Goal: Information Seeking & Learning: Learn about a topic

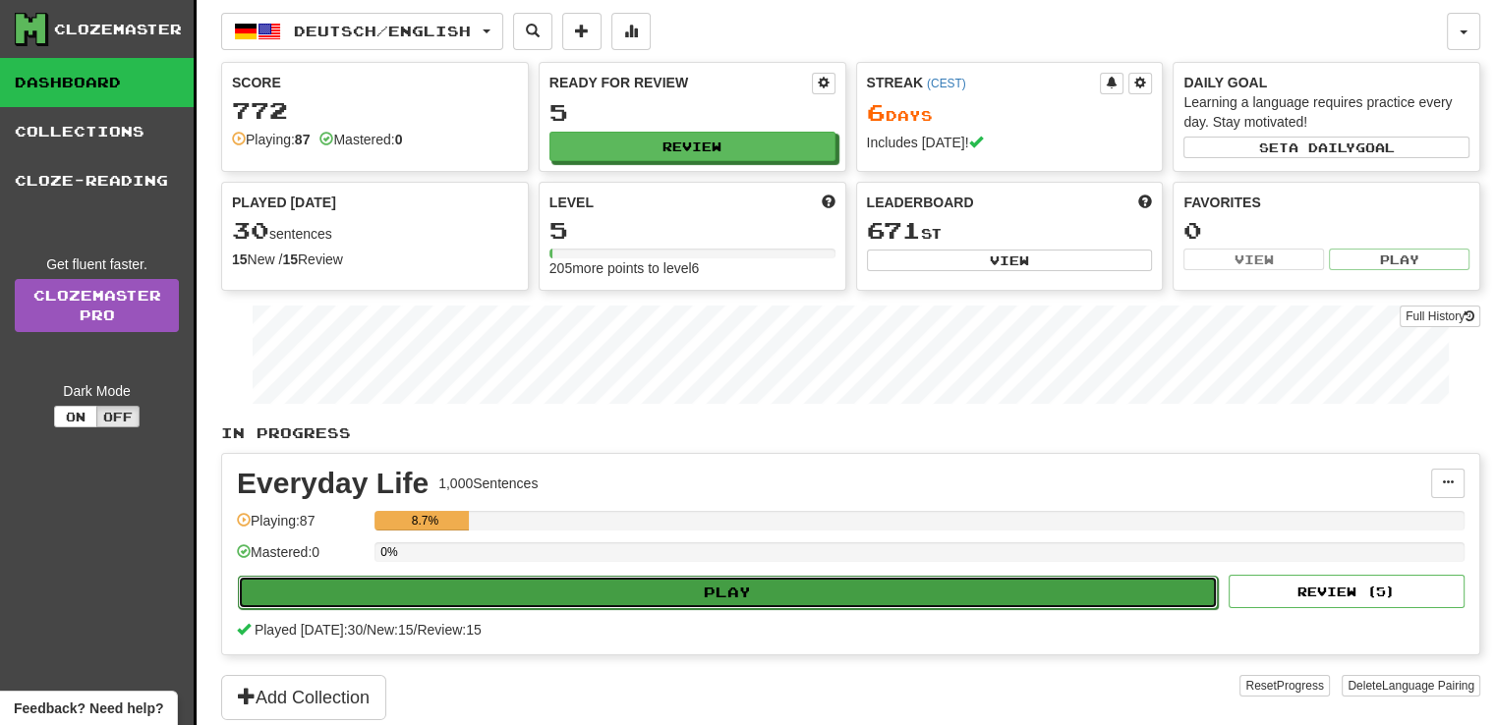
click at [736, 603] on button "Play" at bounding box center [728, 592] width 980 height 33
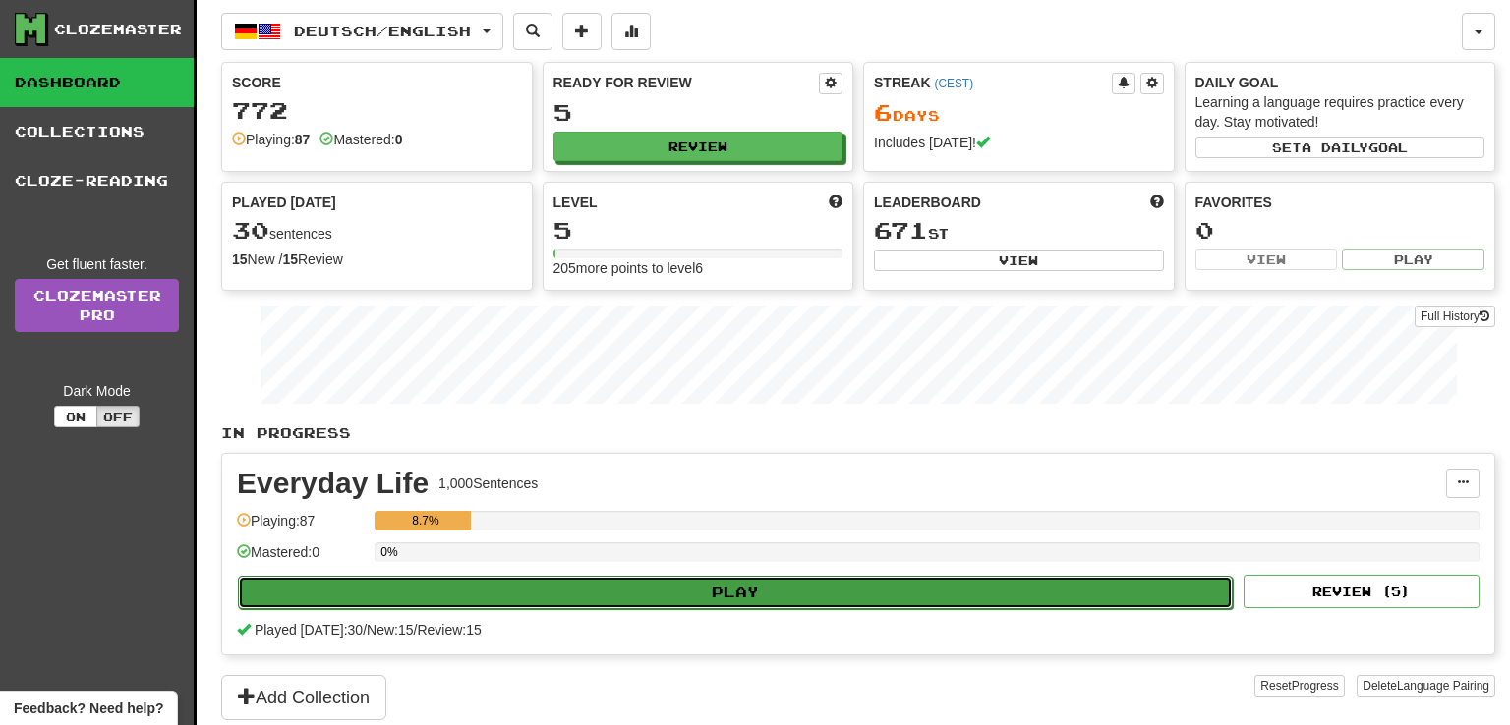
select select "**"
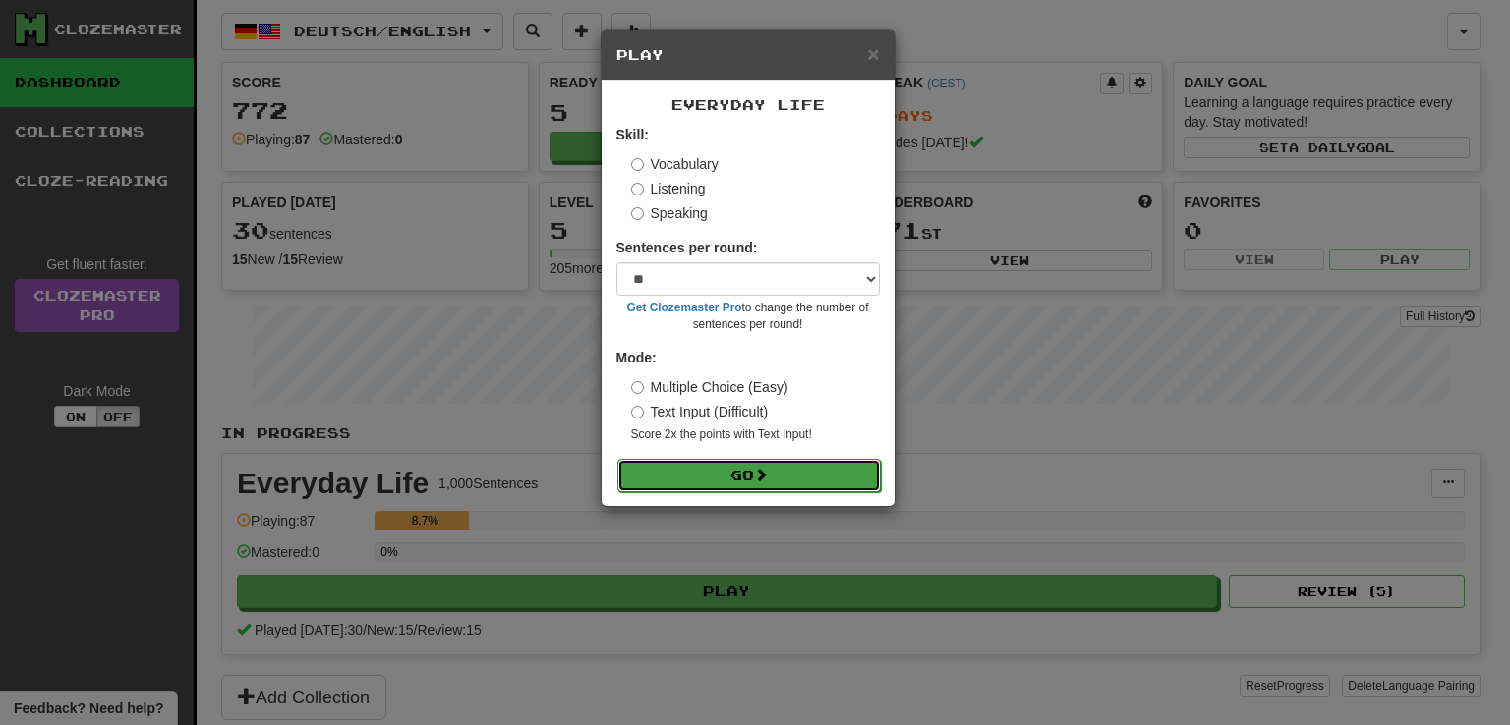
click at [720, 476] on button "Go" at bounding box center [748, 475] width 263 height 33
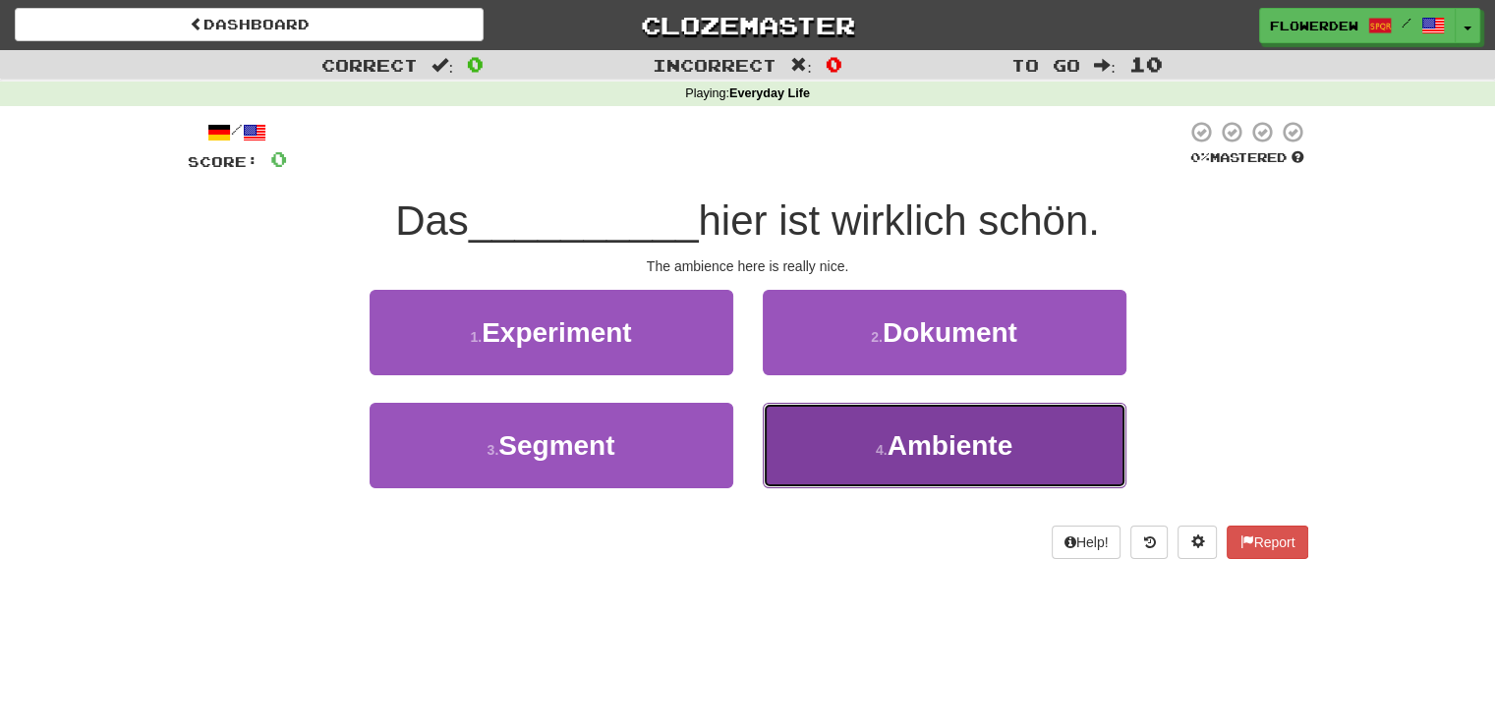
click at [861, 464] on button "4 . Ambiente" at bounding box center [945, 446] width 364 height 86
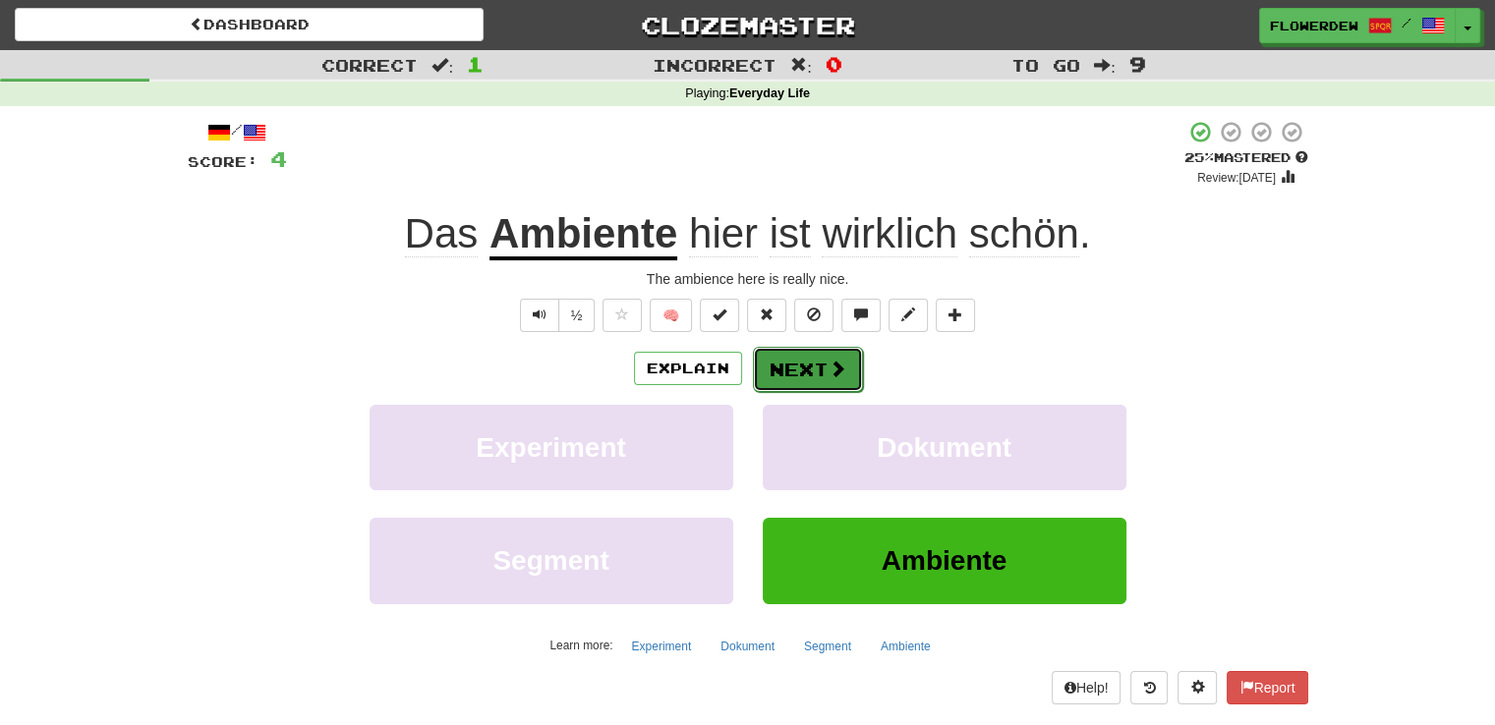
click at [802, 377] on button "Next" at bounding box center [808, 369] width 110 height 45
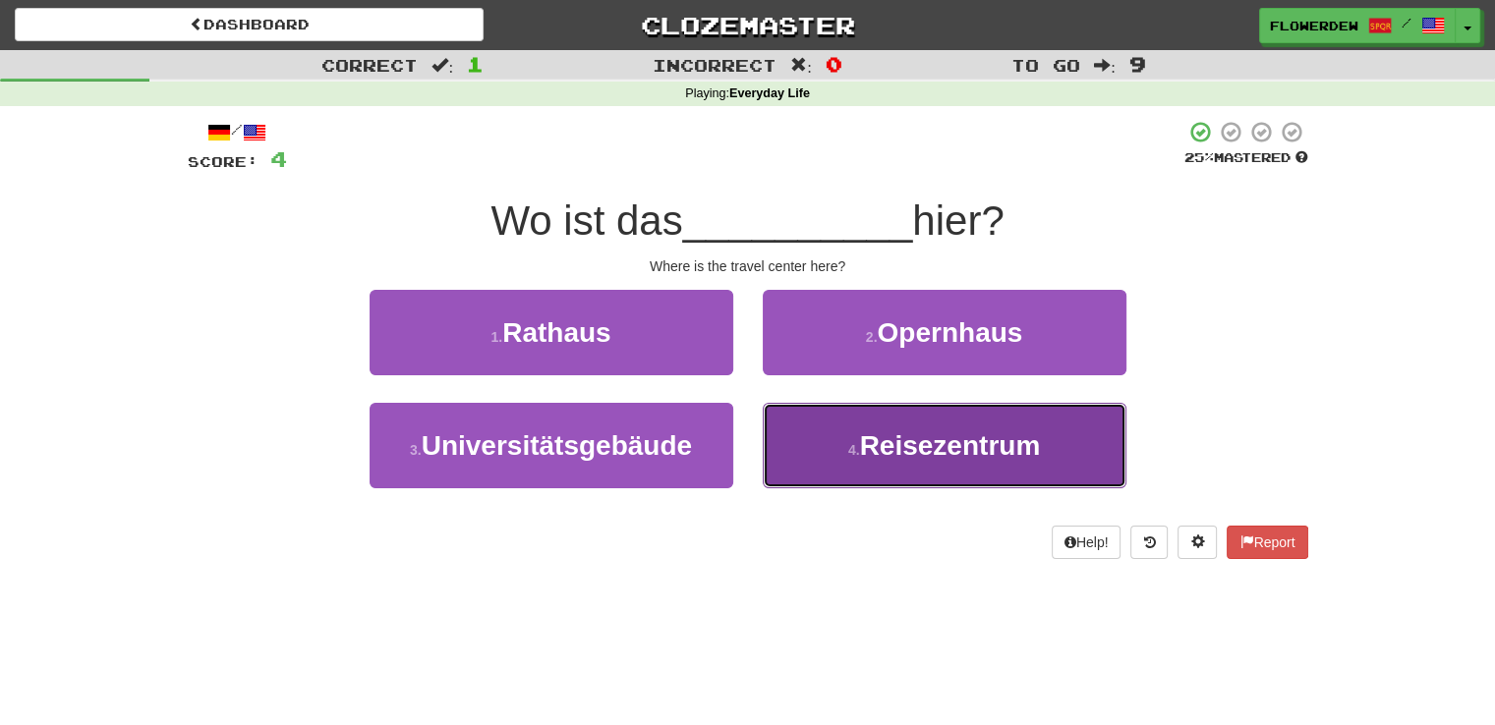
click at [822, 432] on button "4 . Reisezentrum" at bounding box center [945, 446] width 364 height 86
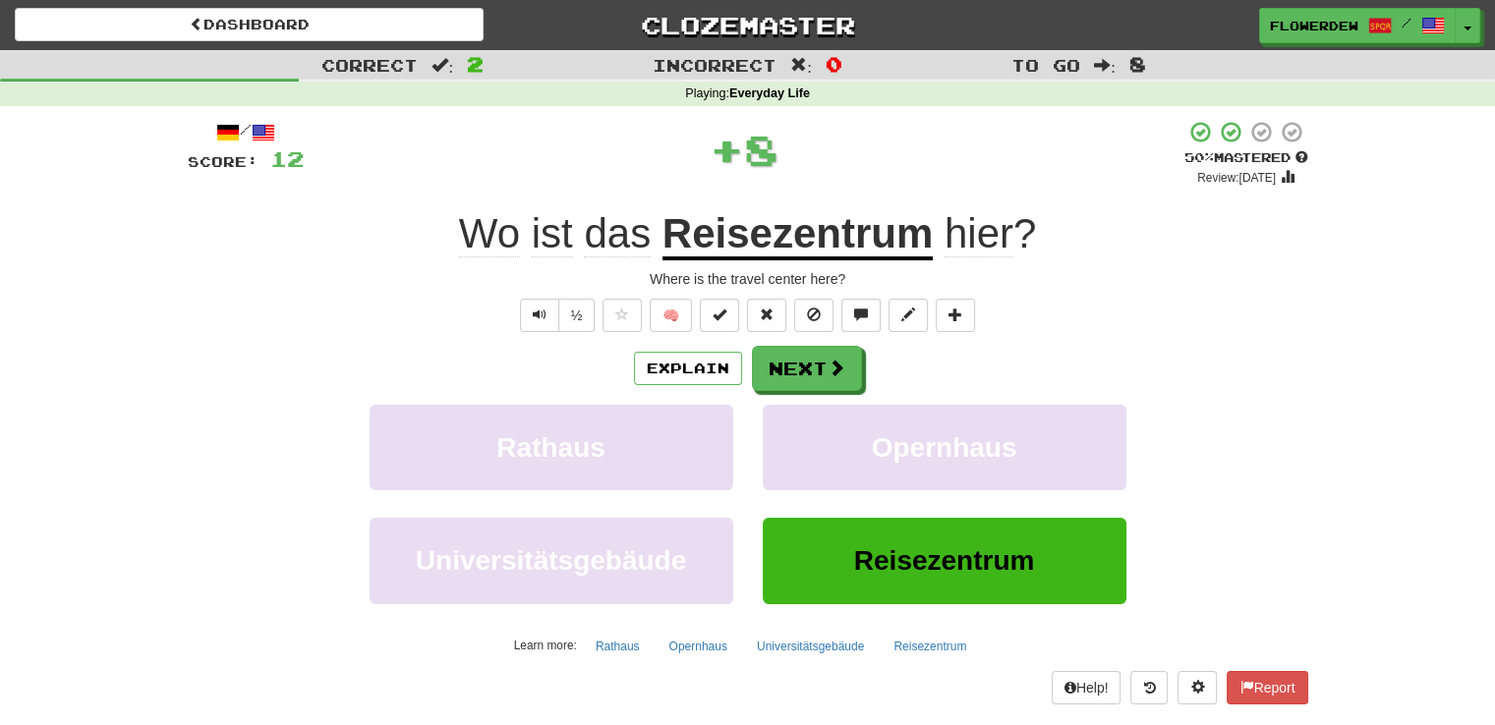
click at [828, 392] on div "Explain Next Rathaus Opernhaus Universitätsgebäude Reisezentrum Learn more: Rat…" at bounding box center [748, 504] width 1121 height 316
click at [830, 355] on button "Next" at bounding box center [808, 369] width 110 height 45
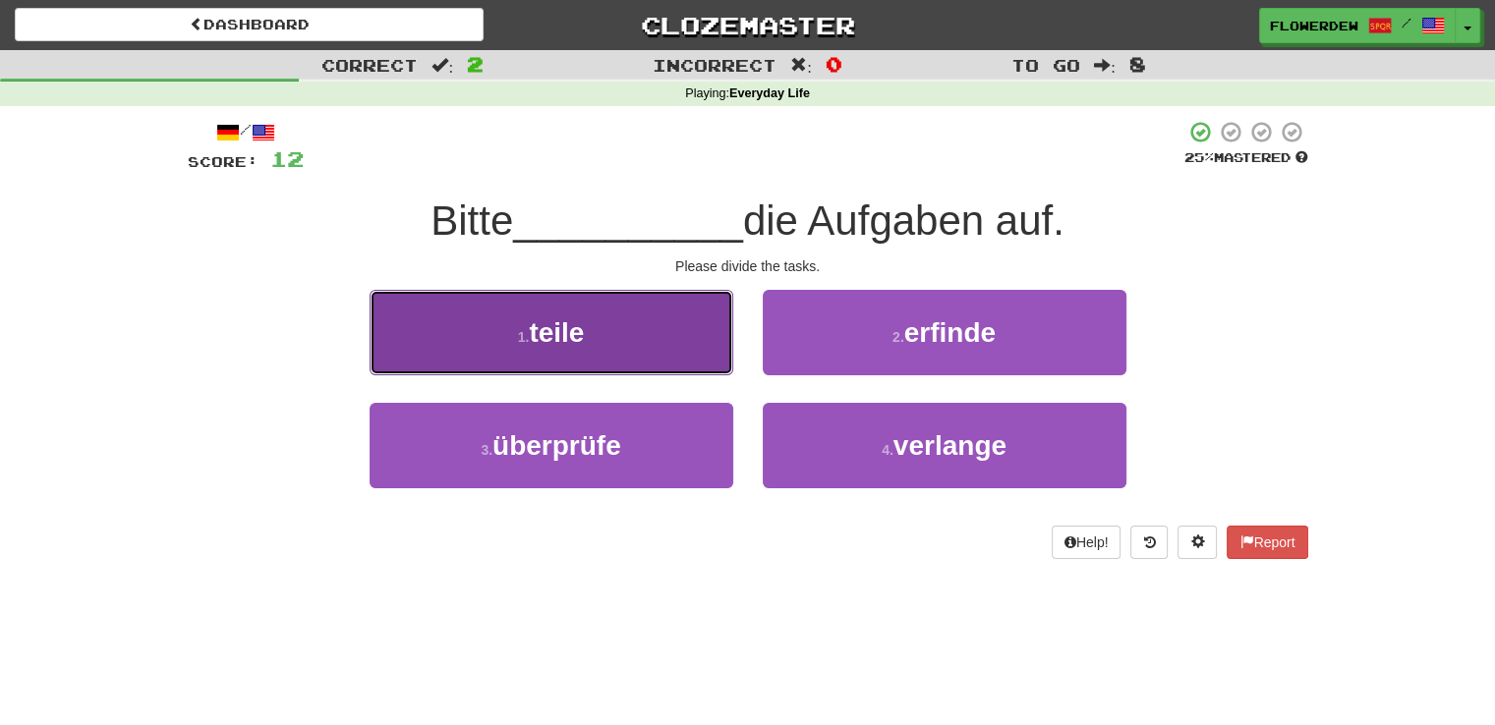
click at [690, 335] on button "1 . teile" at bounding box center [552, 333] width 364 height 86
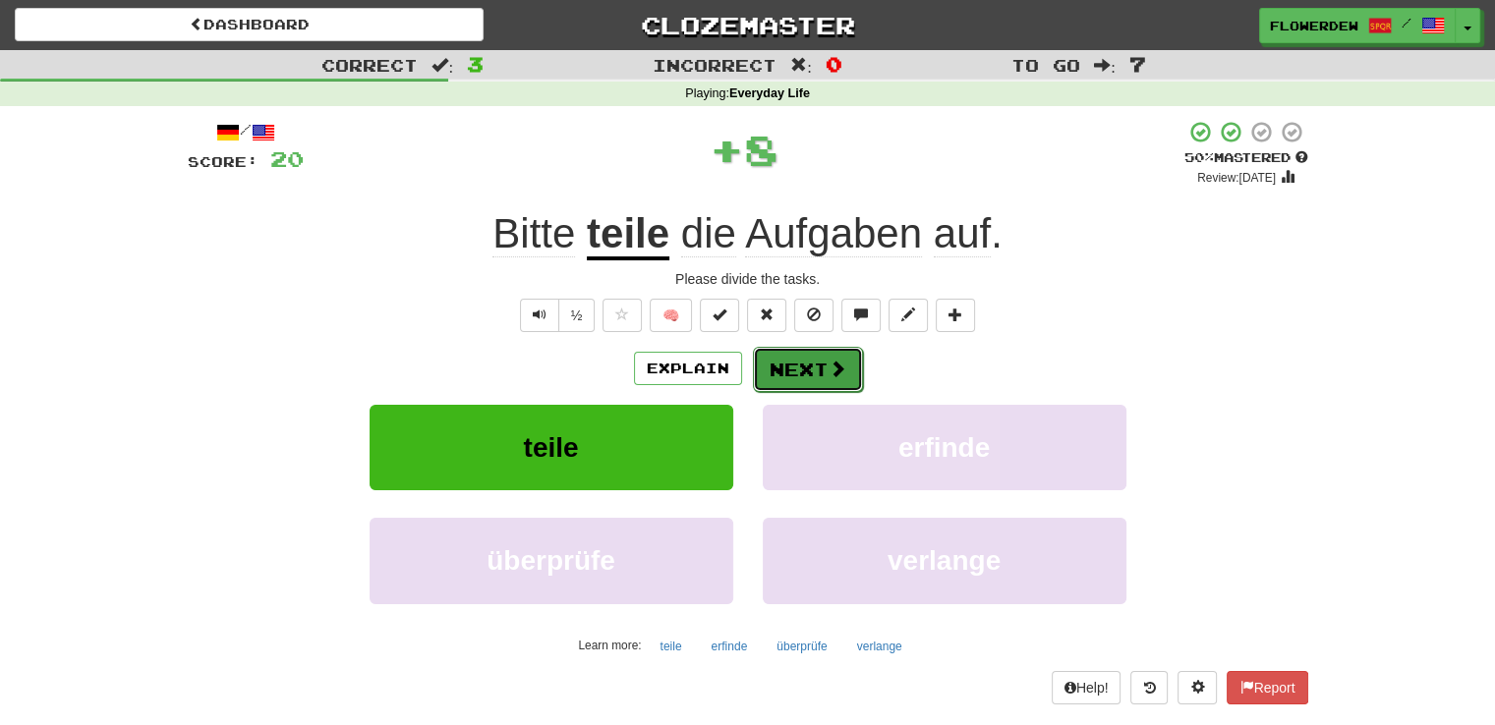
click at [786, 371] on button "Next" at bounding box center [808, 369] width 110 height 45
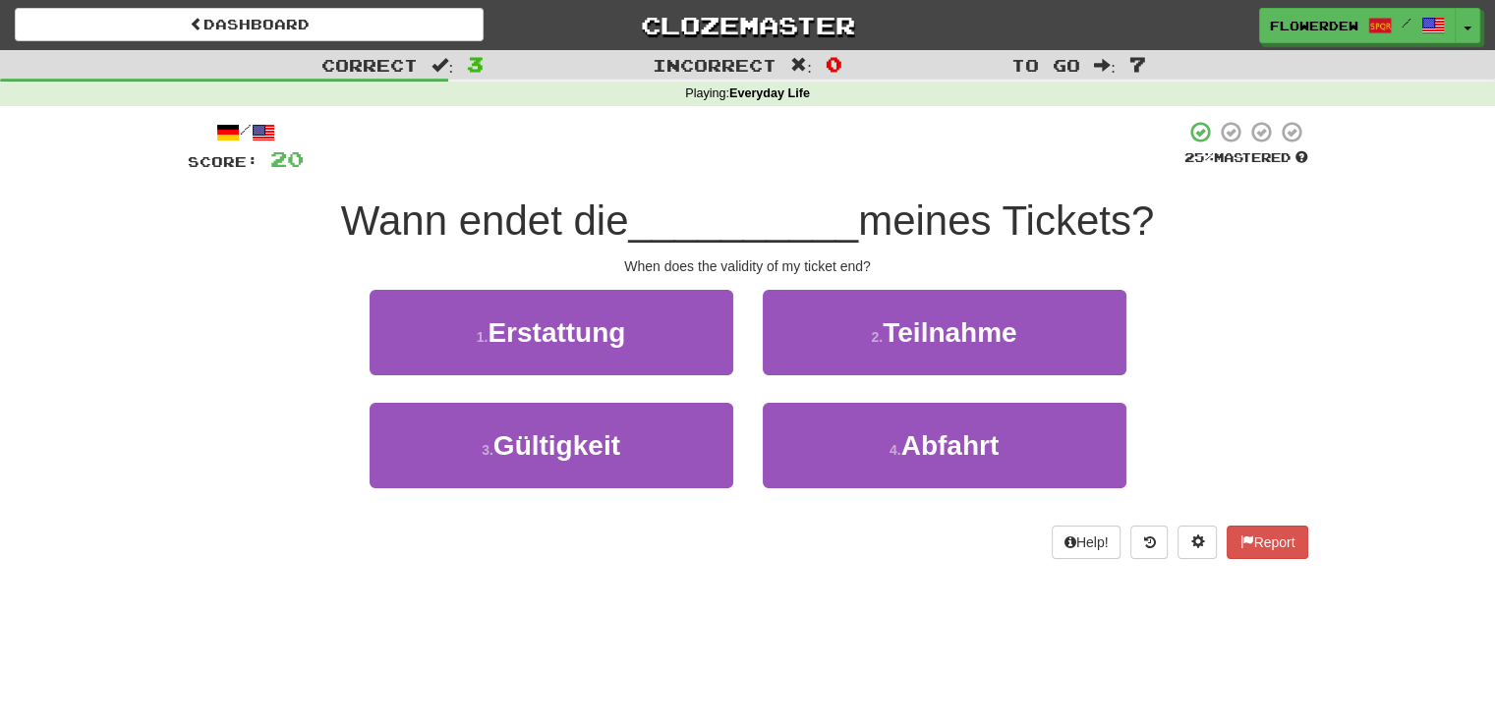
click at [625, 489] on div "3 . Gültigkeit" at bounding box center [551, 459] width 393 height 113
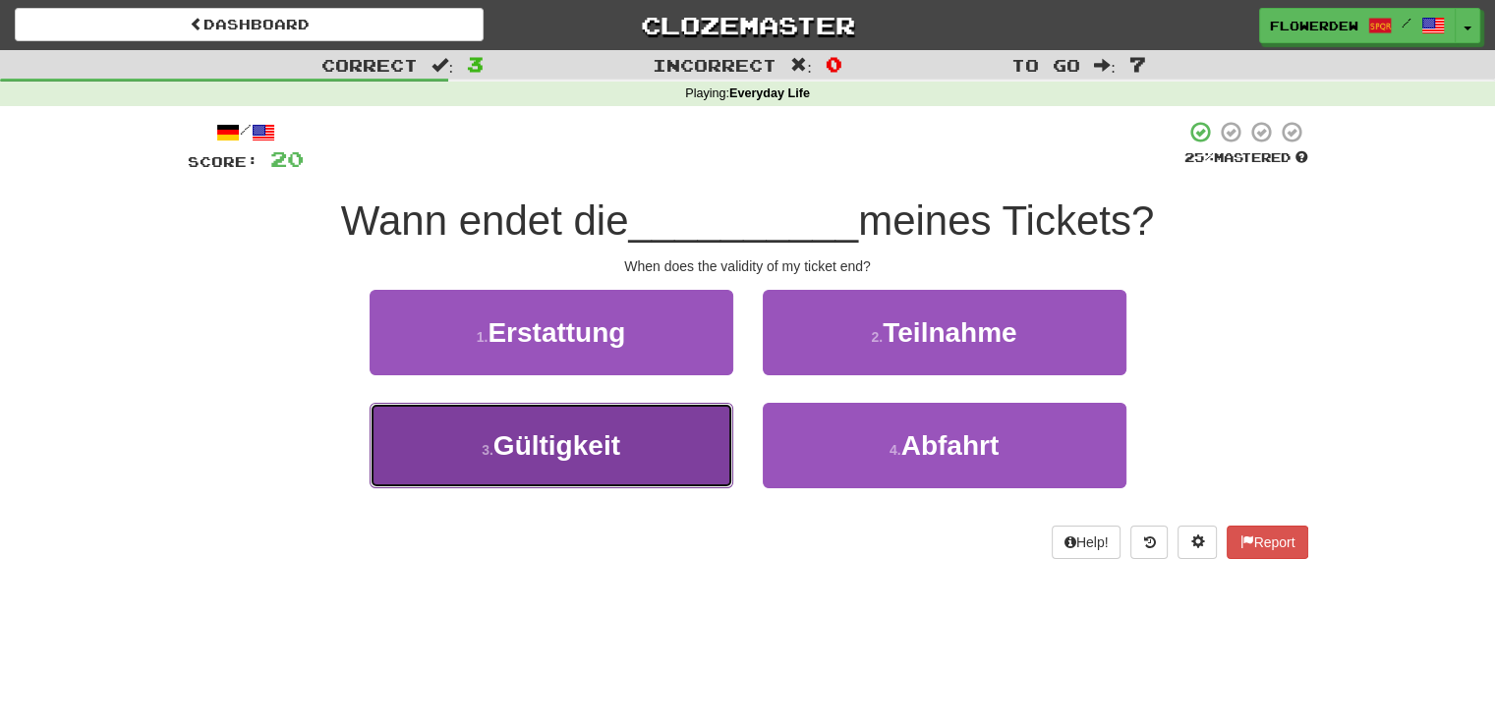
click at [621, 432] on button "3 . Gültigkeit" at bounding box center [552, 446] width 364 height 86
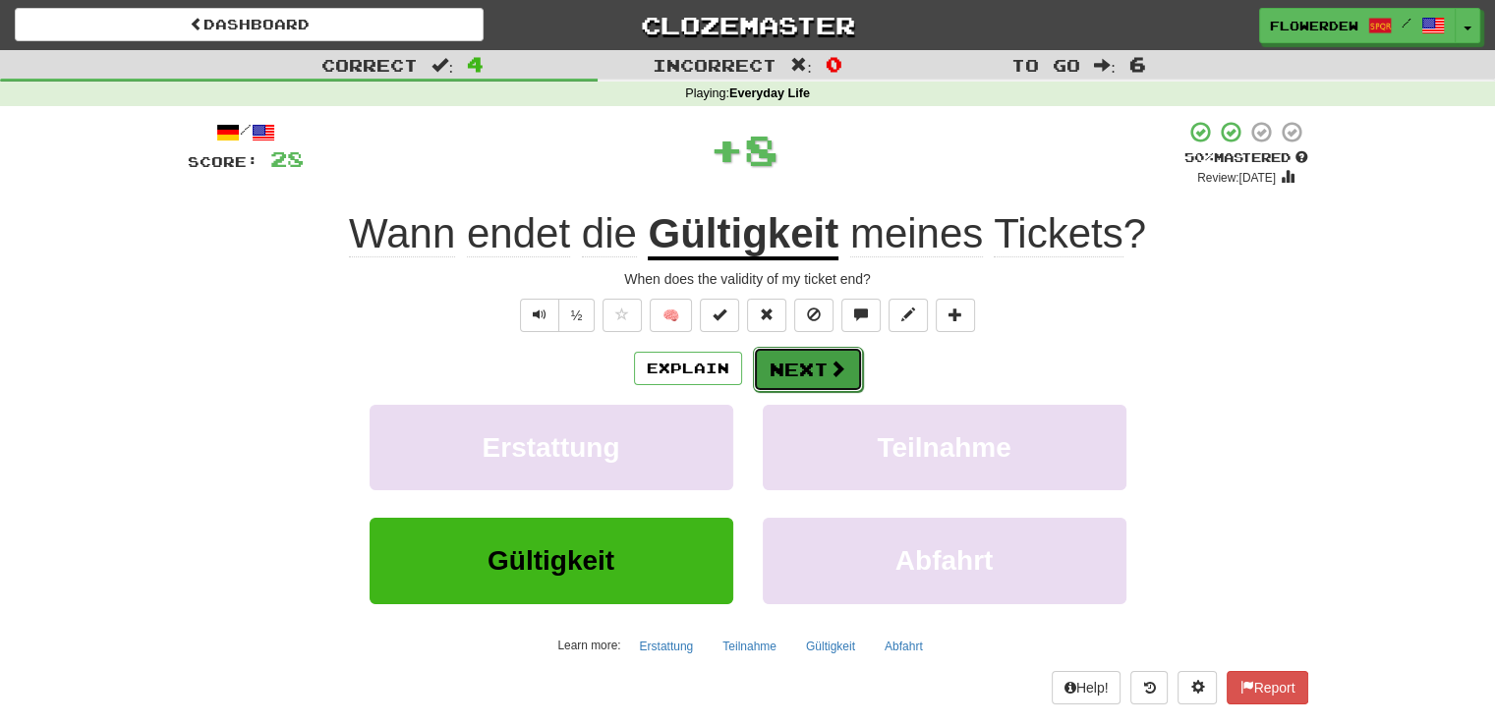
click at [793, 348] on button "Next" at bounding box center [808, 369] width 110 height 45
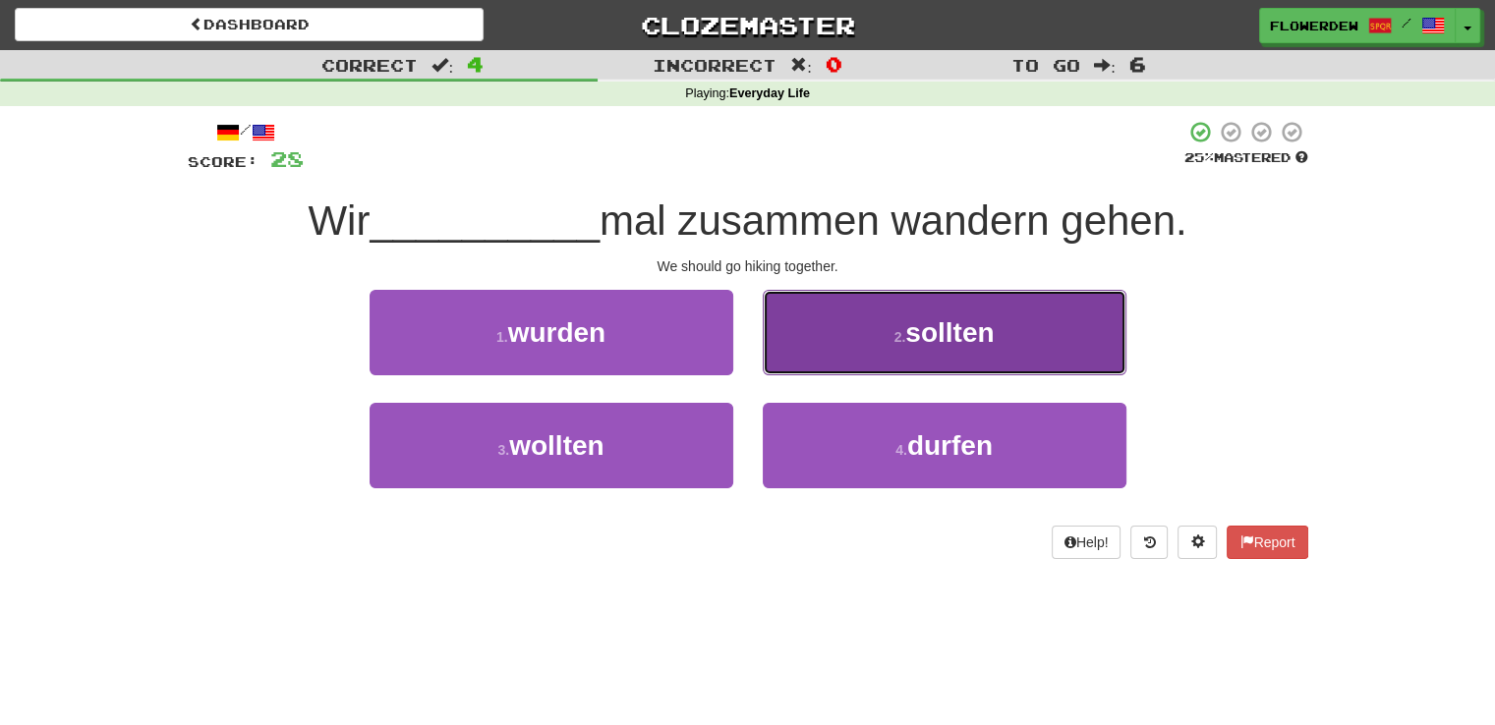
click at [840, 335] on button "2 . sollten" at bounding box center [945, 333] width 364 height 86
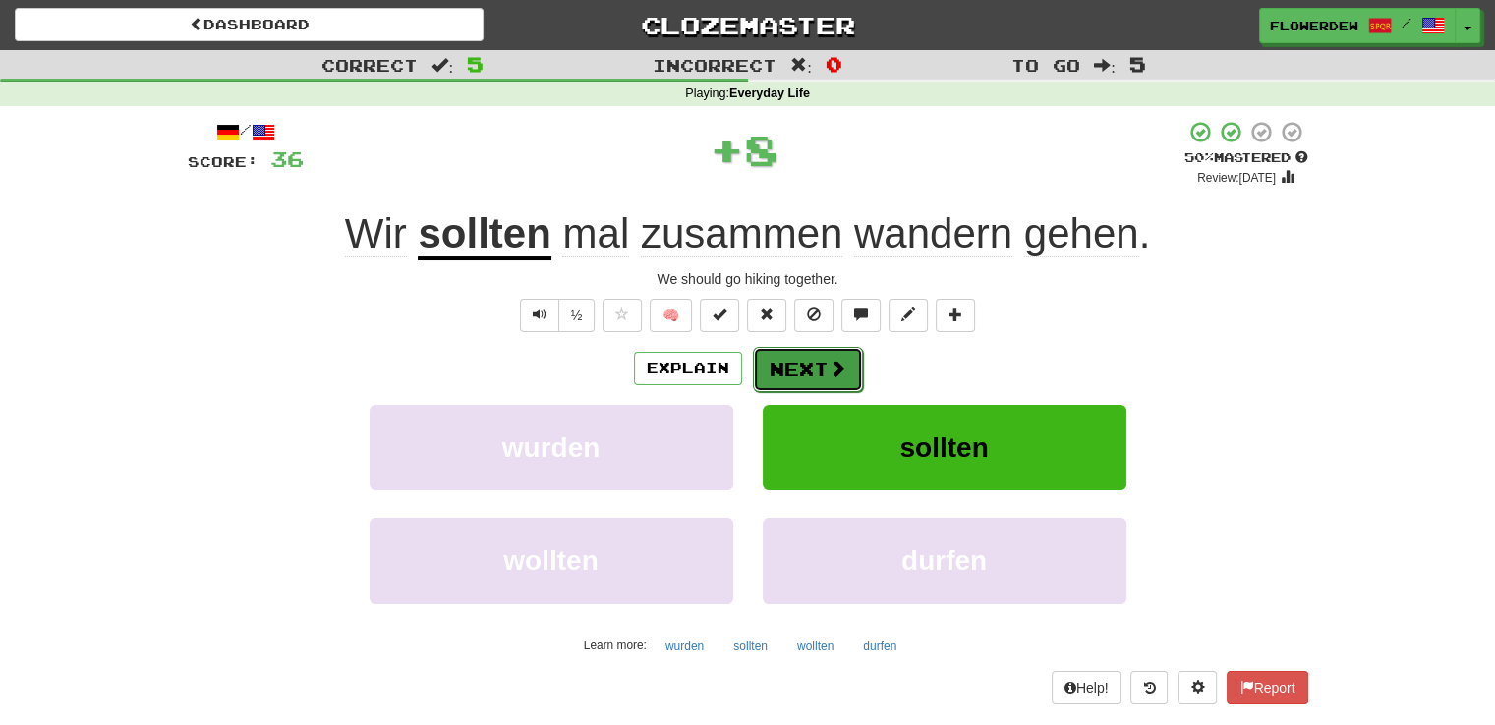
click at [818, 373] on button "Next" at bounding box center [808, 369] width 110 height 45
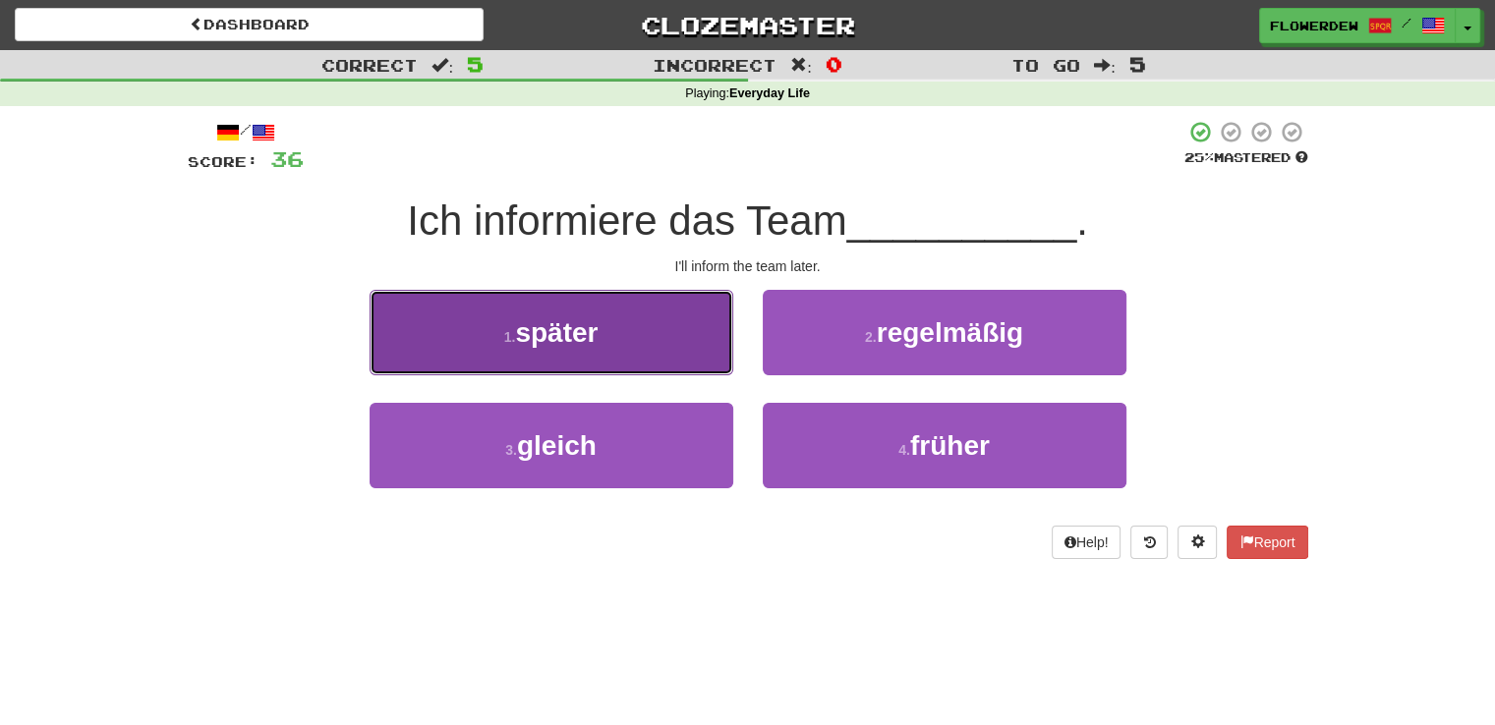
click at [687, 310] on button "1 . später" at bounding box center [552, 333] width 364 height 86
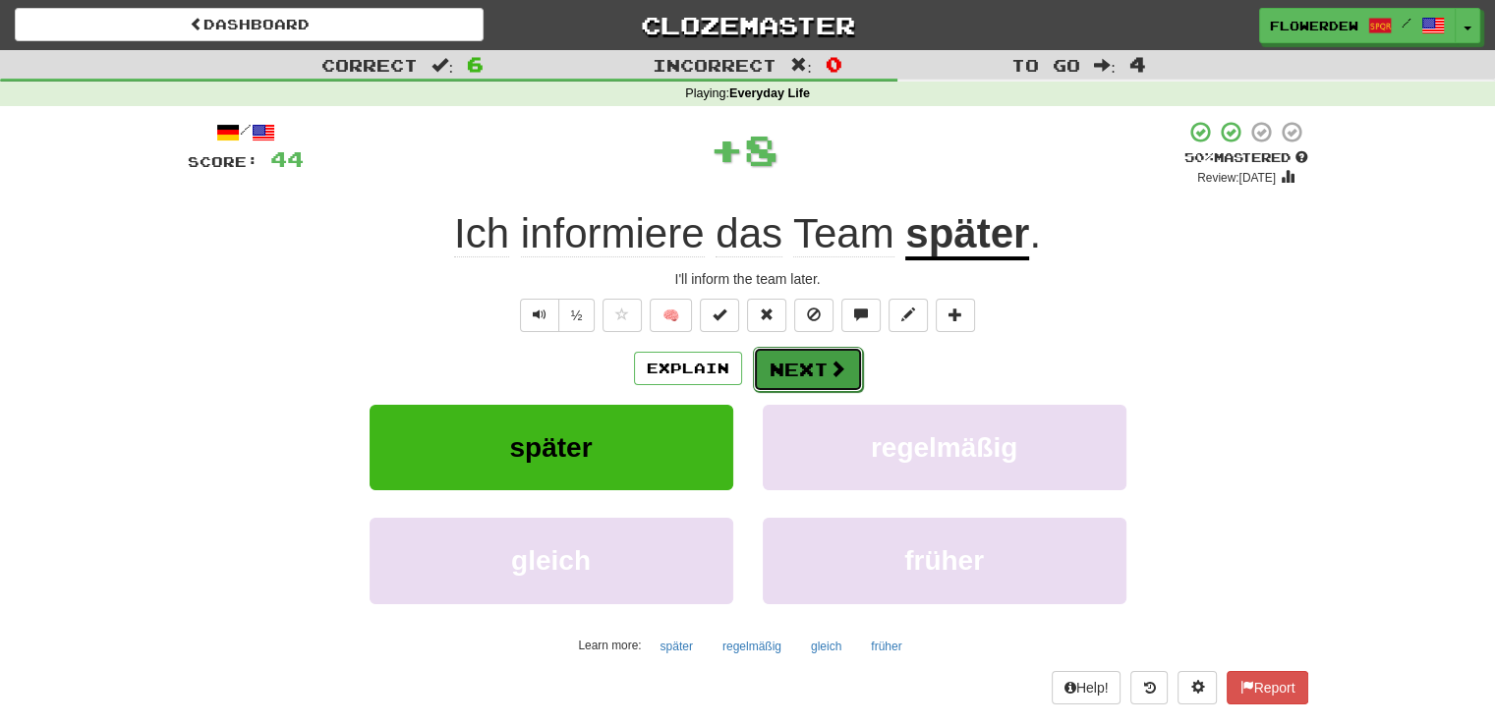
click at [848, 363] on button "Next" at bounding box center [808, 369] width 110 height 45
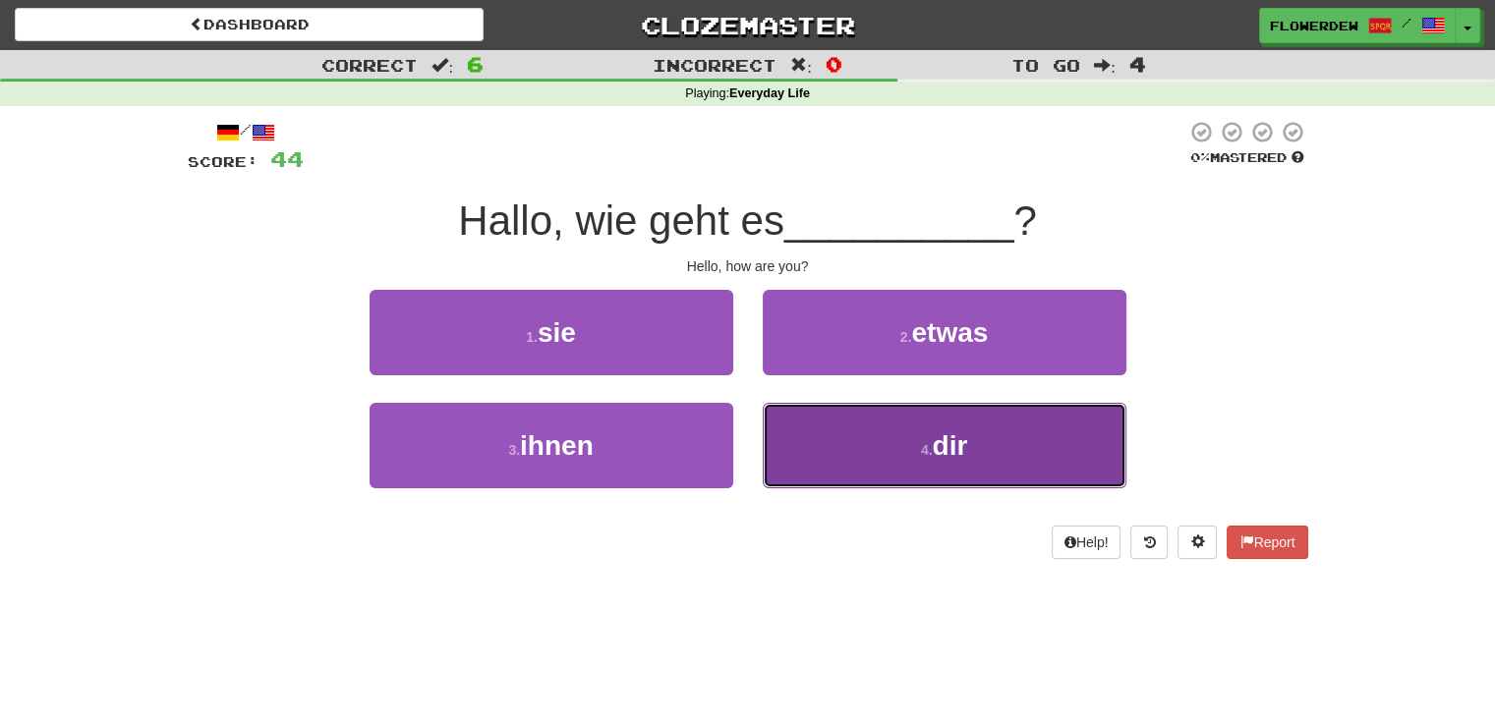
click at [816, 421] on button "4 . dir" at bounding box center [945, 446] width 364 height 86
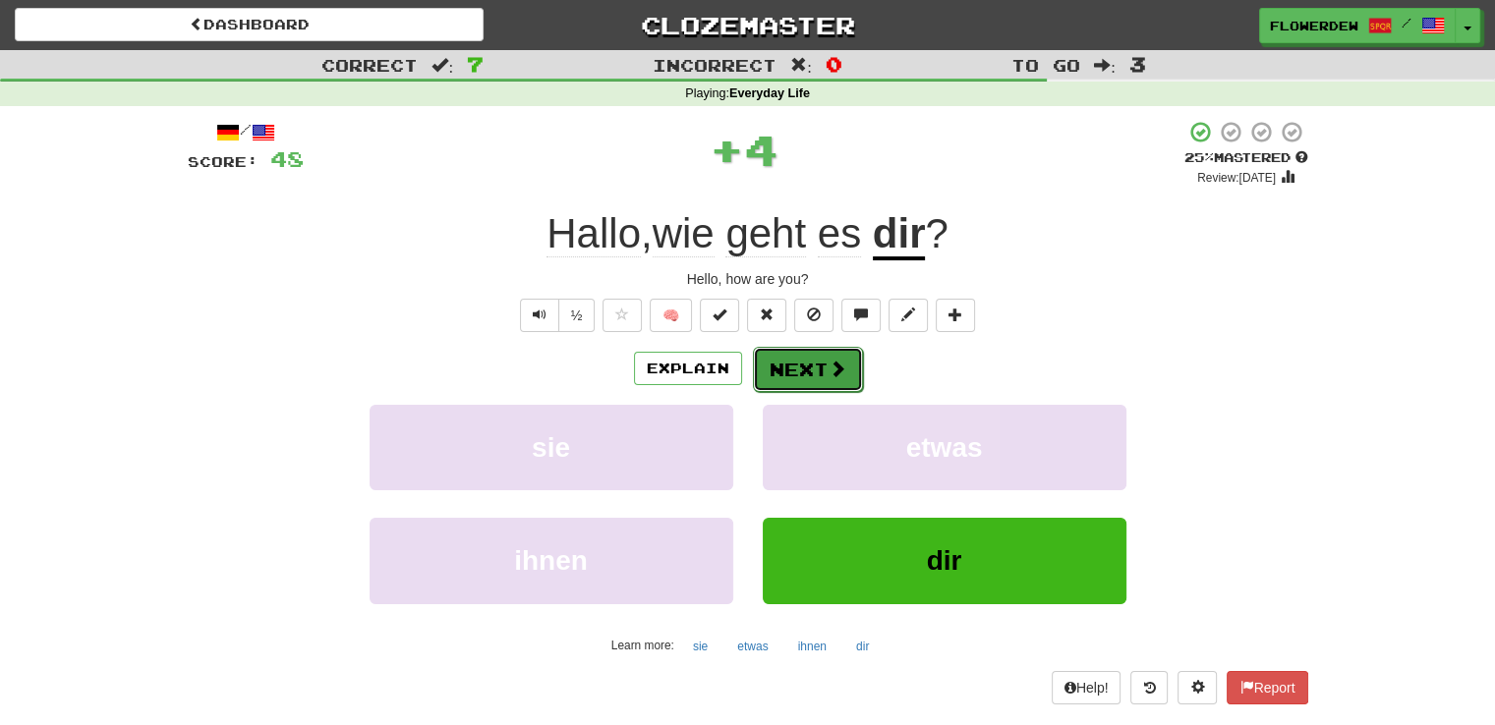
click at [850, 355] on button "Next" at bounding box center [808, 369] width 110 height 45
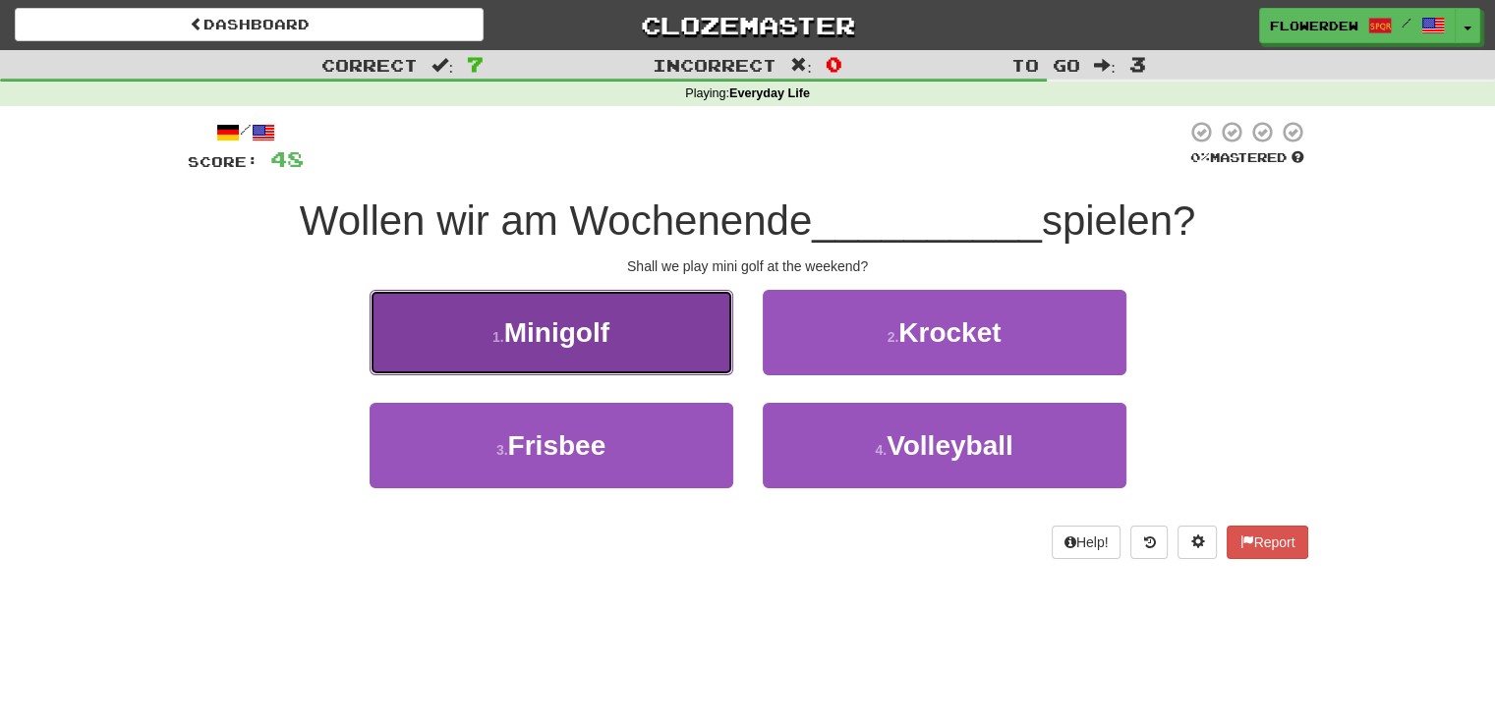
click at [687, 326] on button "1 . Minigolf" at bounding box center [552, 333] width 364 height 86
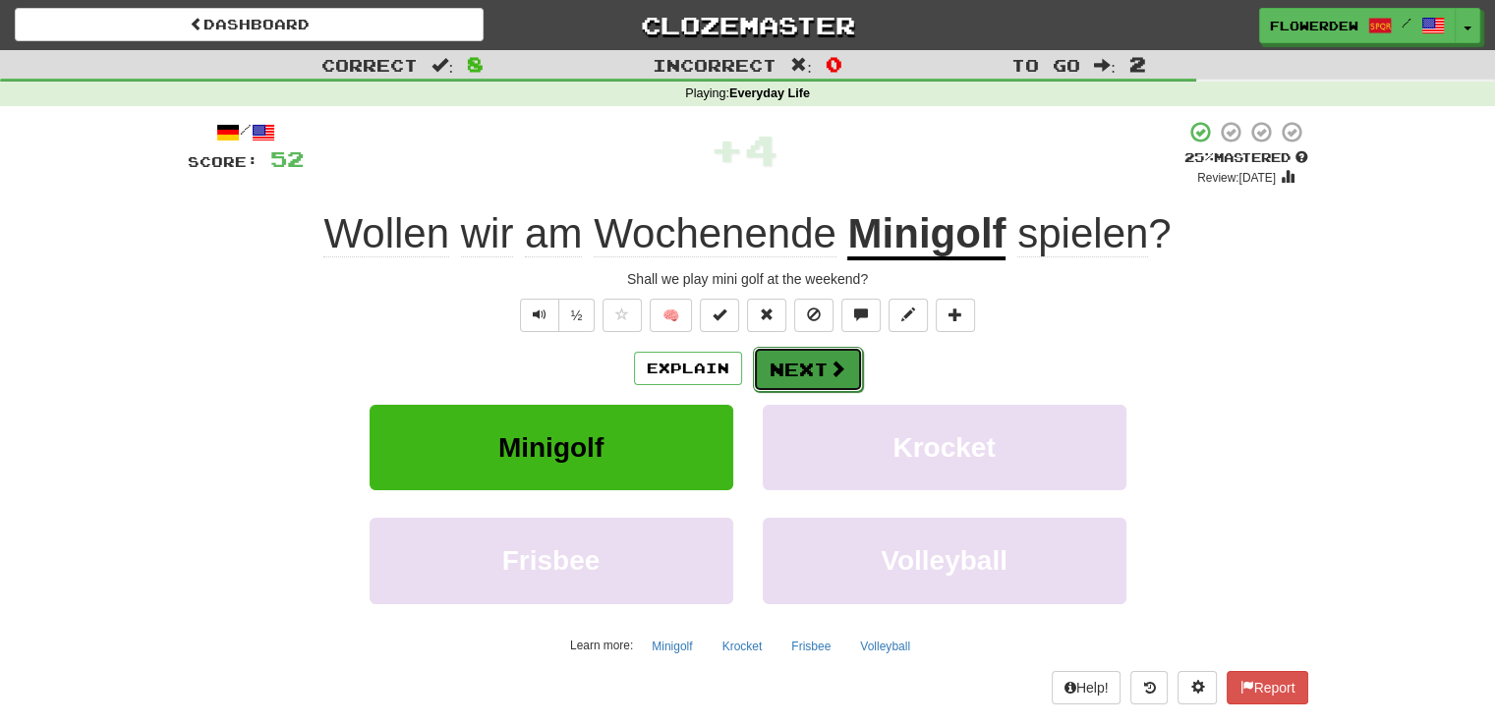
click at [822, 364] on button "Next" at bounding box center [808, 369] width 110 height 45
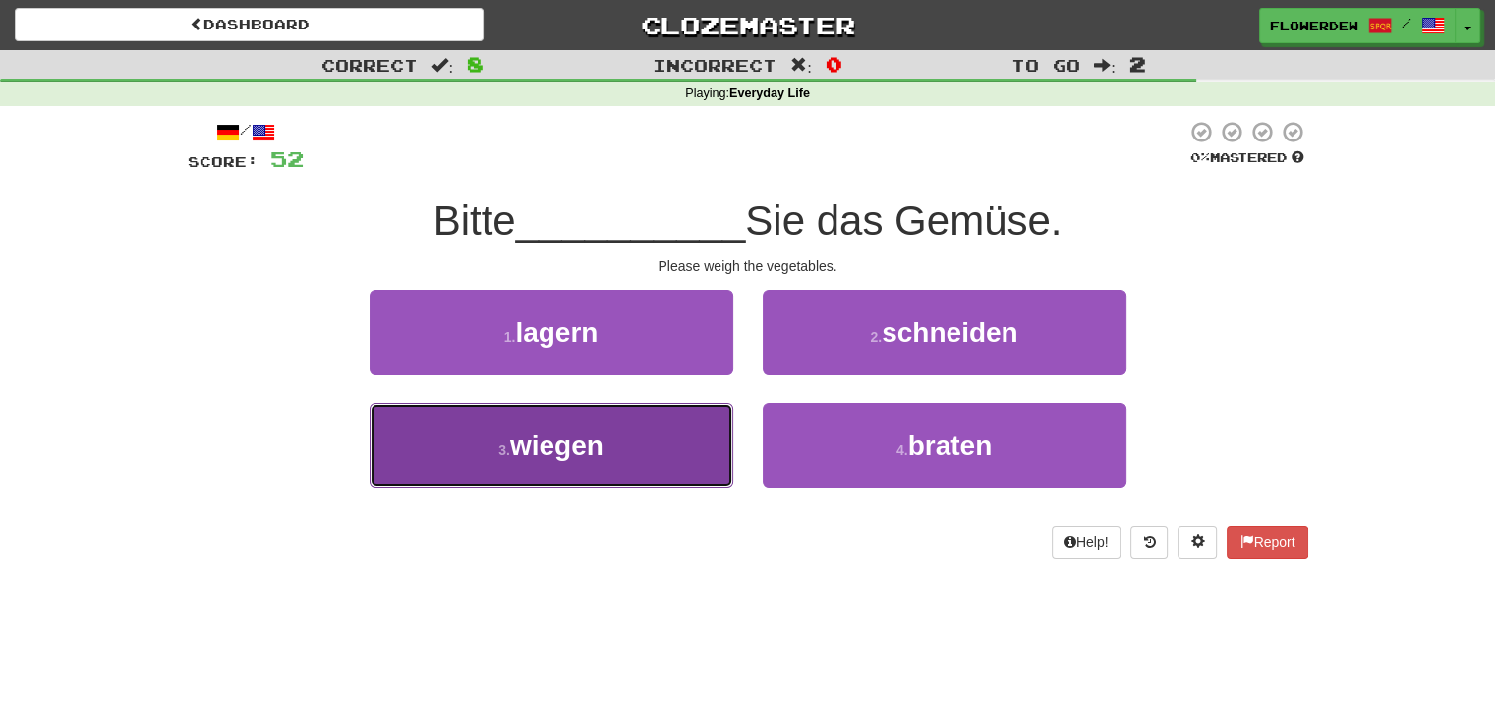
click at [662, 437] on button "3 . wiegen" at bounding box center [552, 446] width 364 height 86
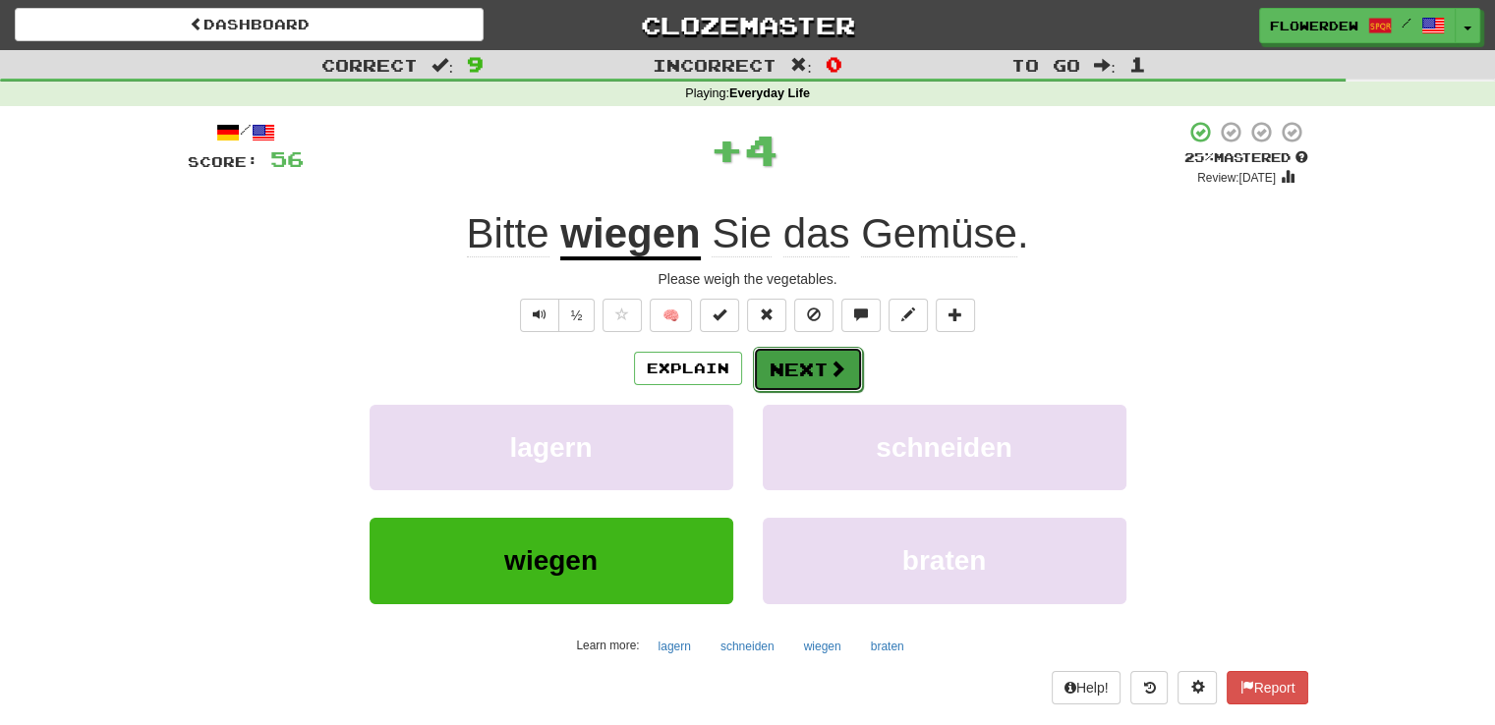
click at [810, 366] on button "Next" at bounding box center [808, 369] width 110 height 45
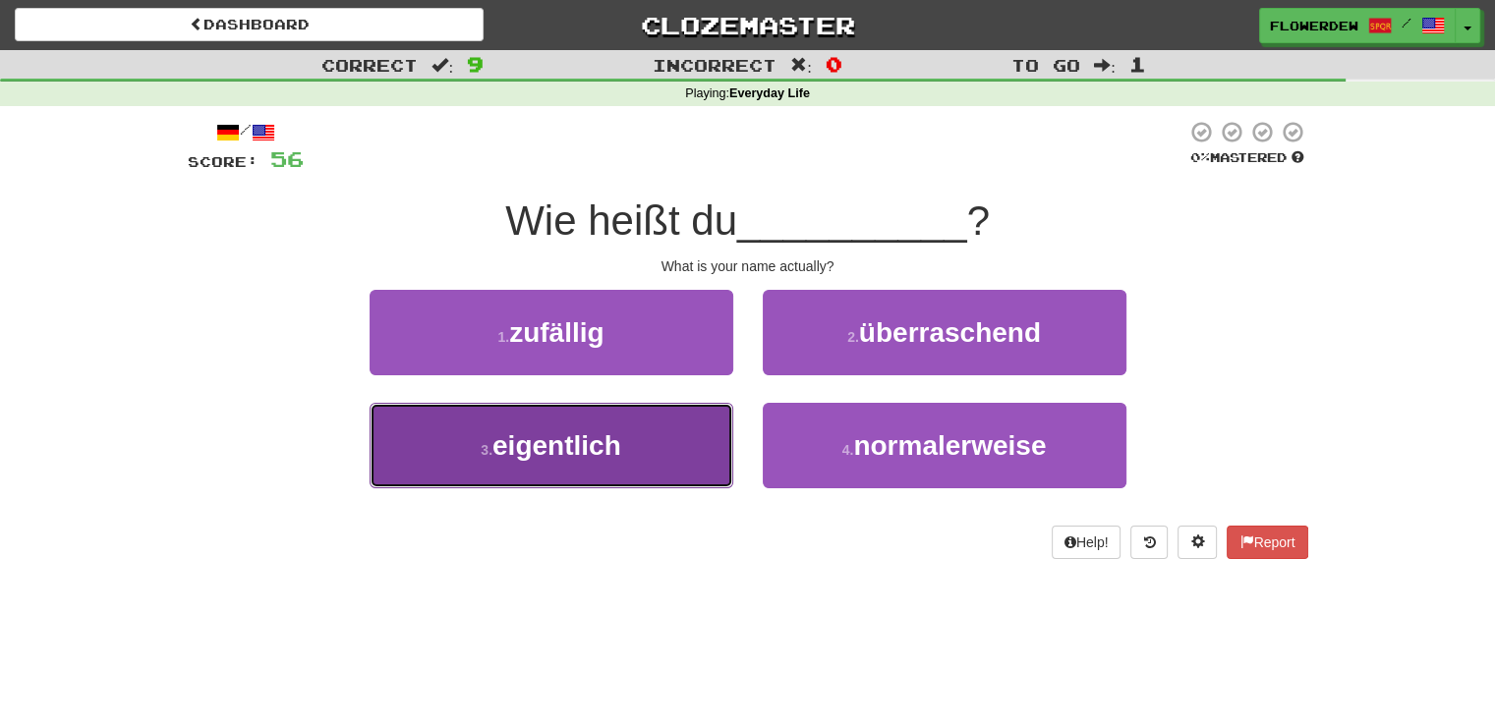
click at [652, 478] on button "3 . eigentlich" at bounding box center [552, 446] width 364 height 86
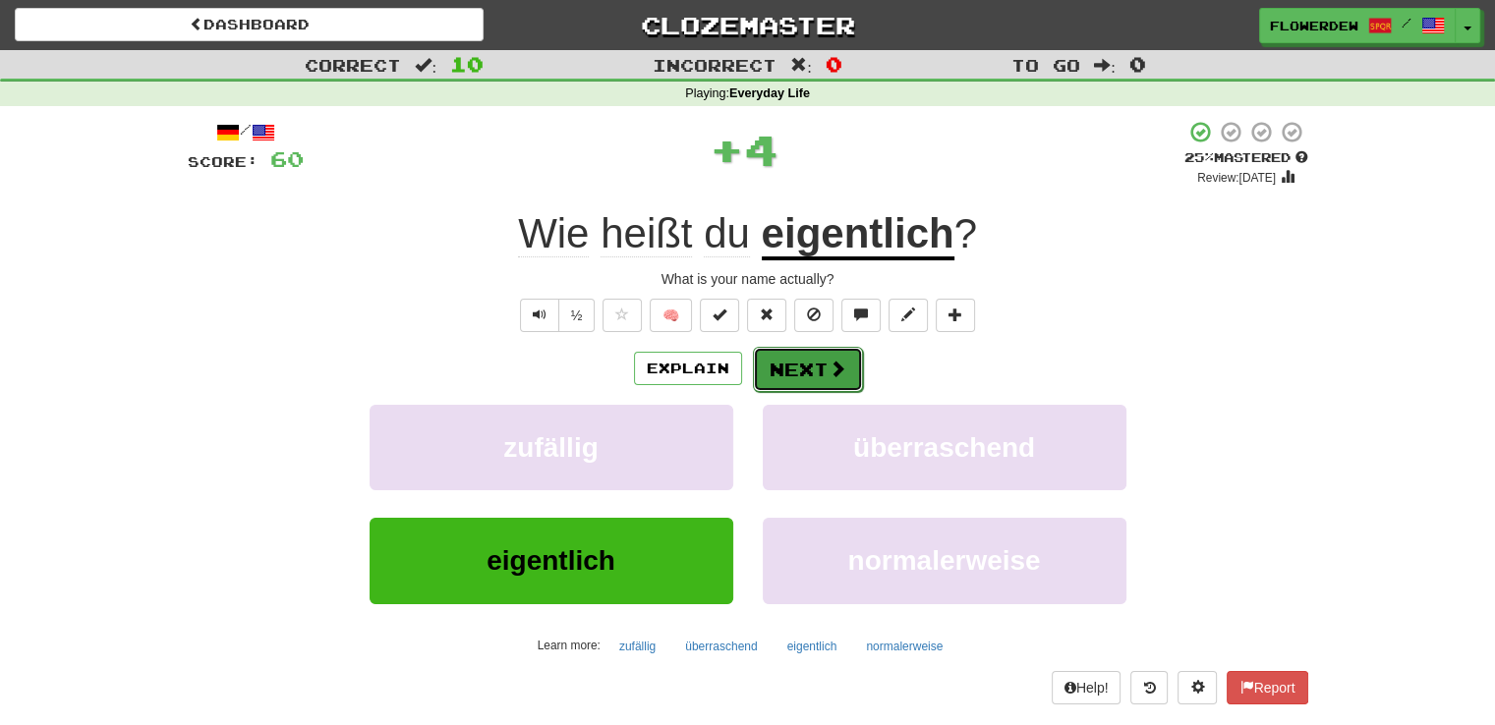
click at [802, 376] on button "Next" at bounding box center [808, 369] width 110 height 45
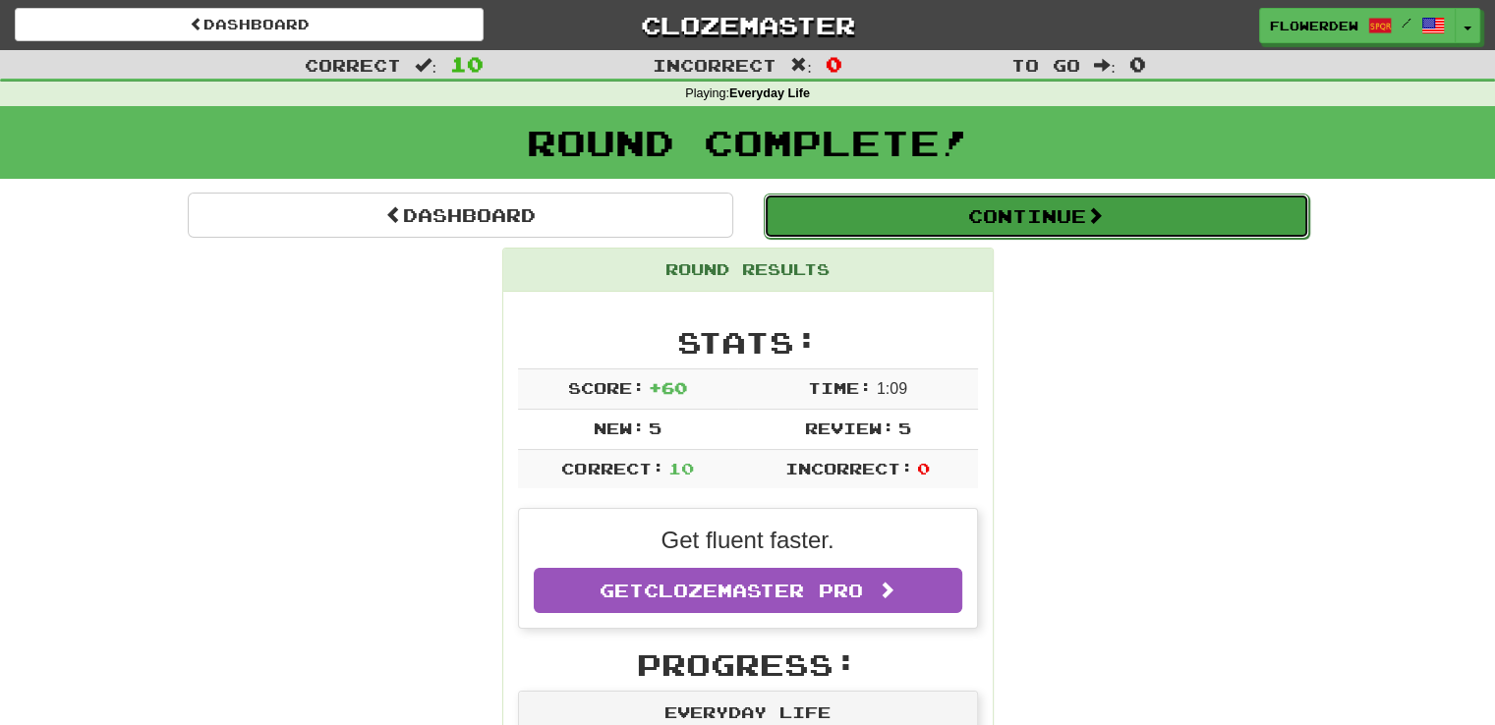
click at [947, 198] on button "Continue" at bounding box center [1037, 216] width 546 height 45
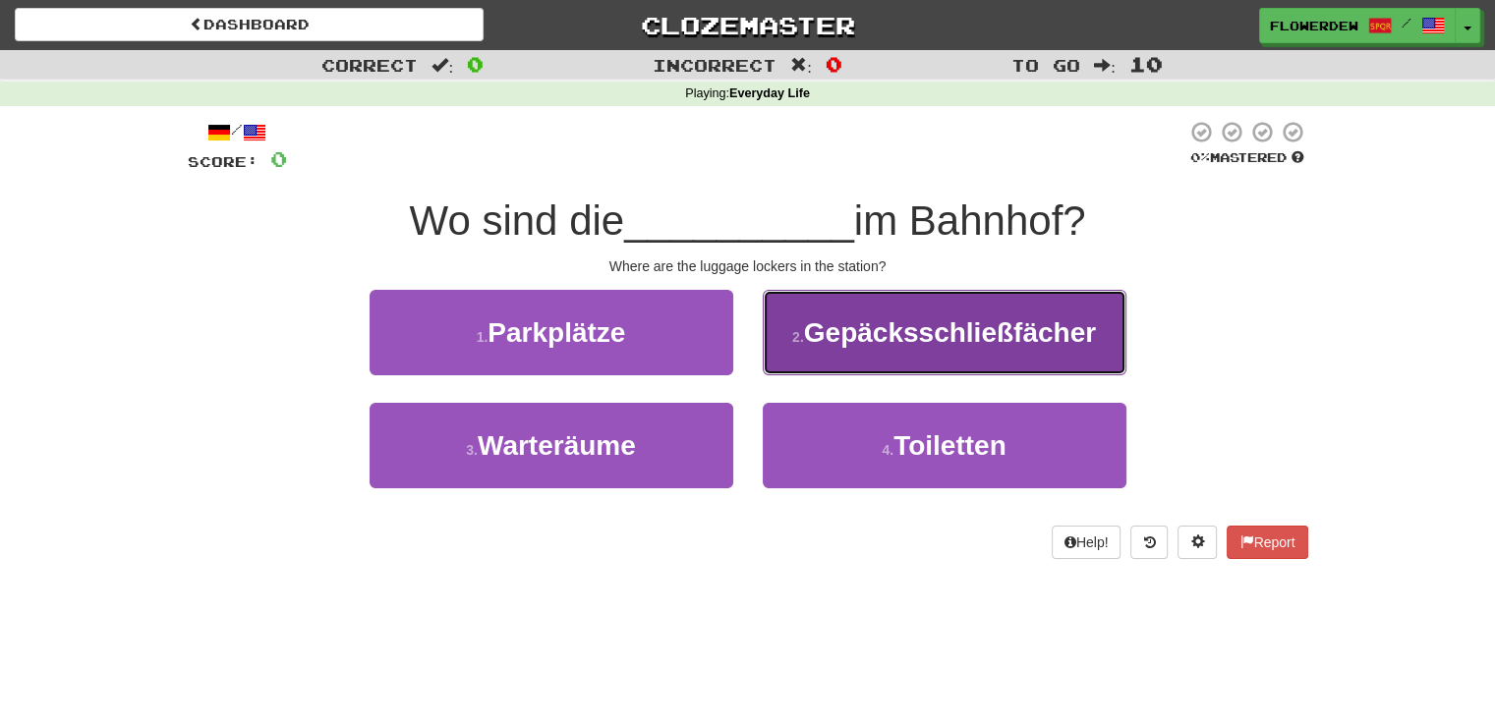
click at [944, 356] on button "2 . Gepäcksschließfächer" at bounding box center [945, 333] width 364 height 86
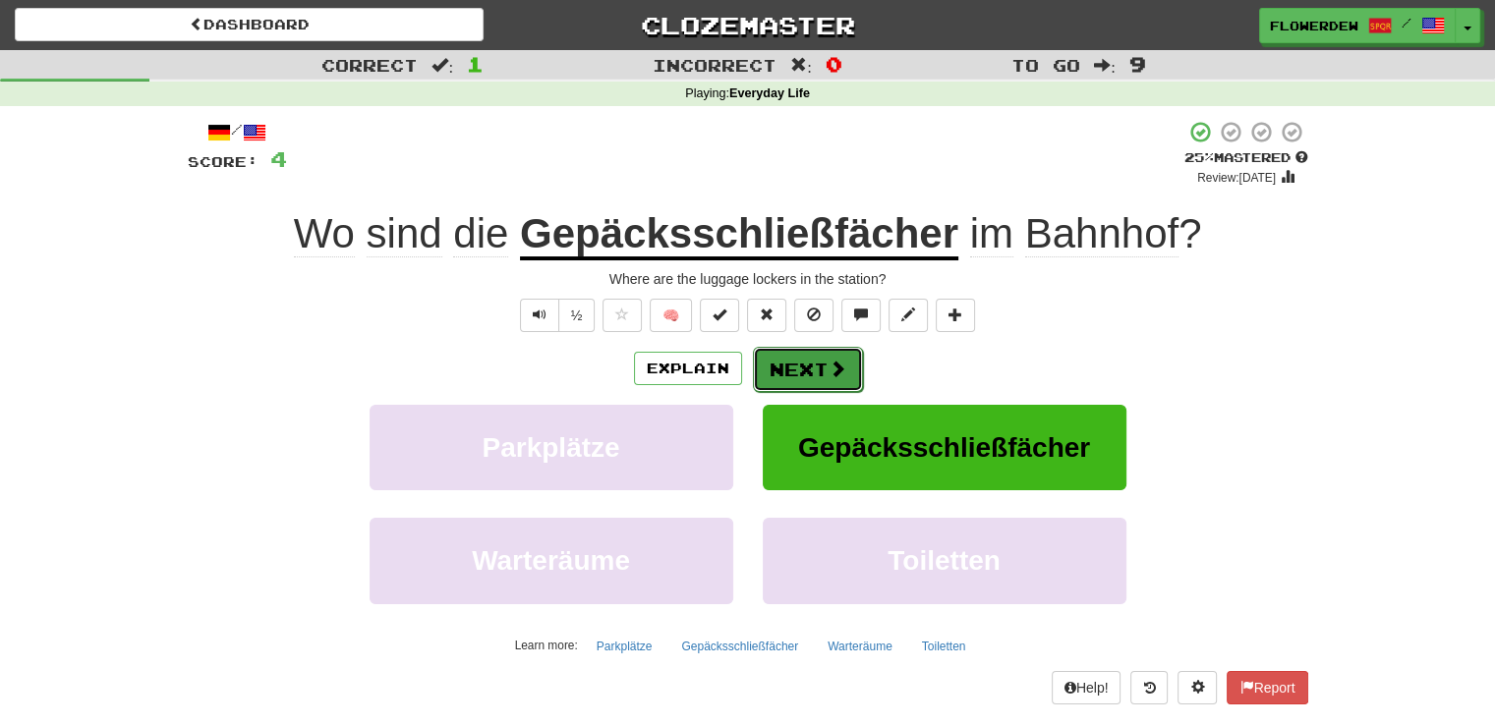
click at [819, 372] on button "Next" at bounding box center [808, 369] width 110 height 45
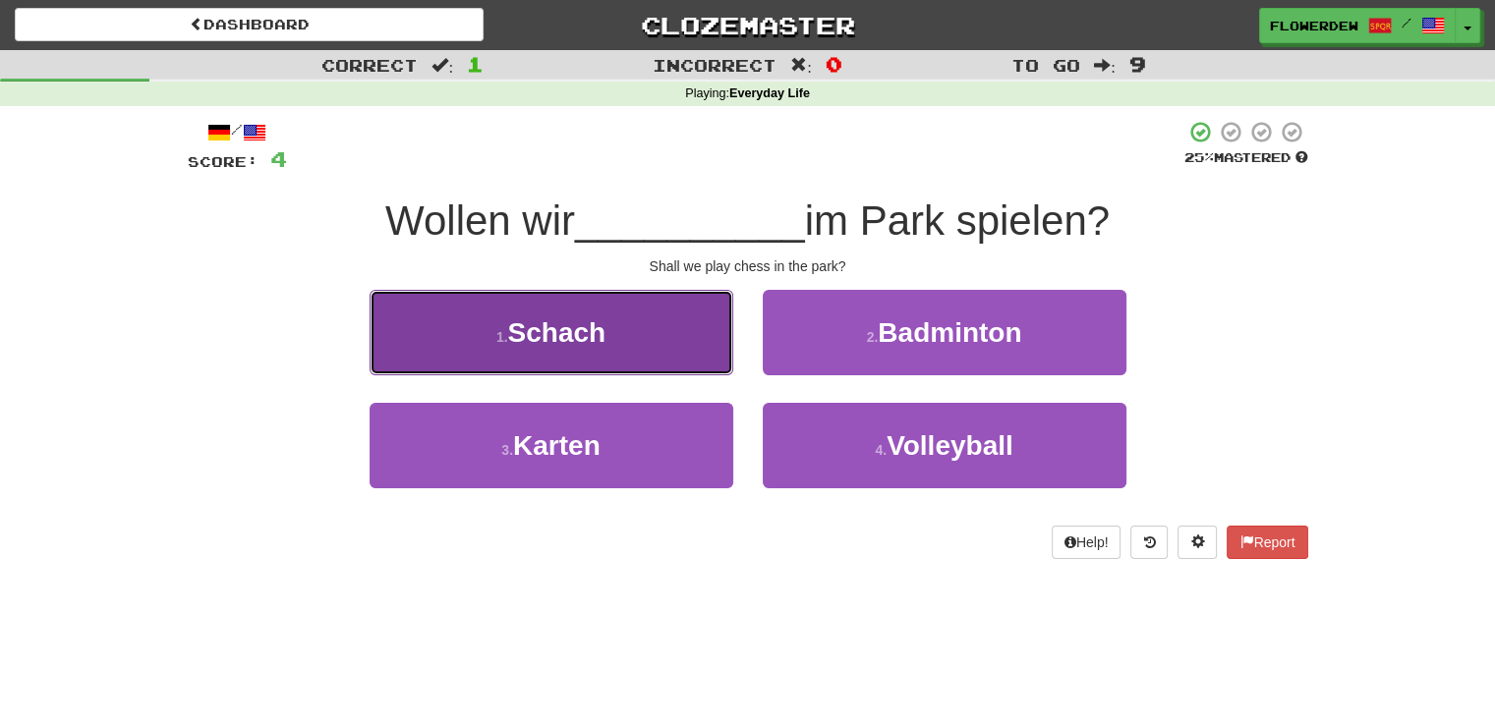
click at [688, 354] on button "1 . Schach" at bounding box center [552, 333] width 364 height 86
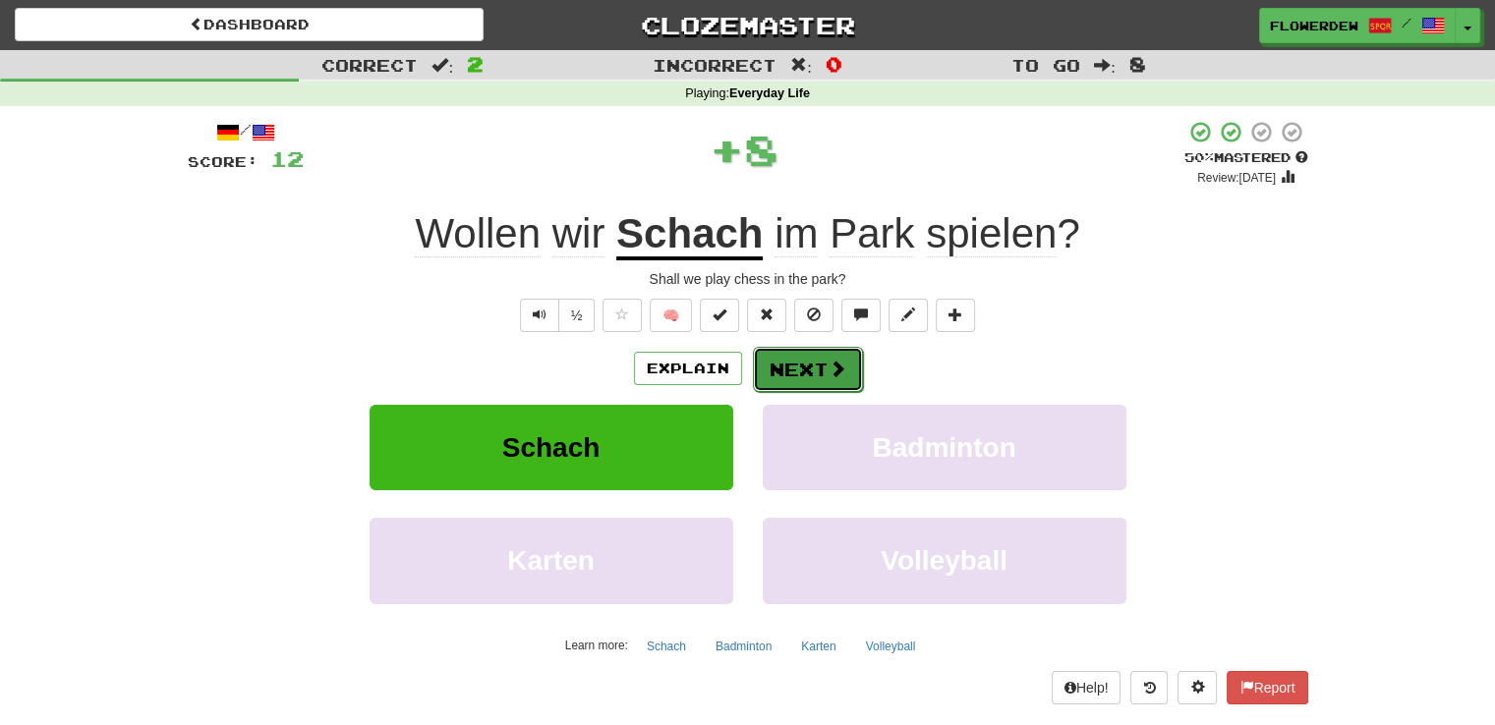
click at [785, 358] on button "Next" at bounding box center [808, 369] width 110 height 45
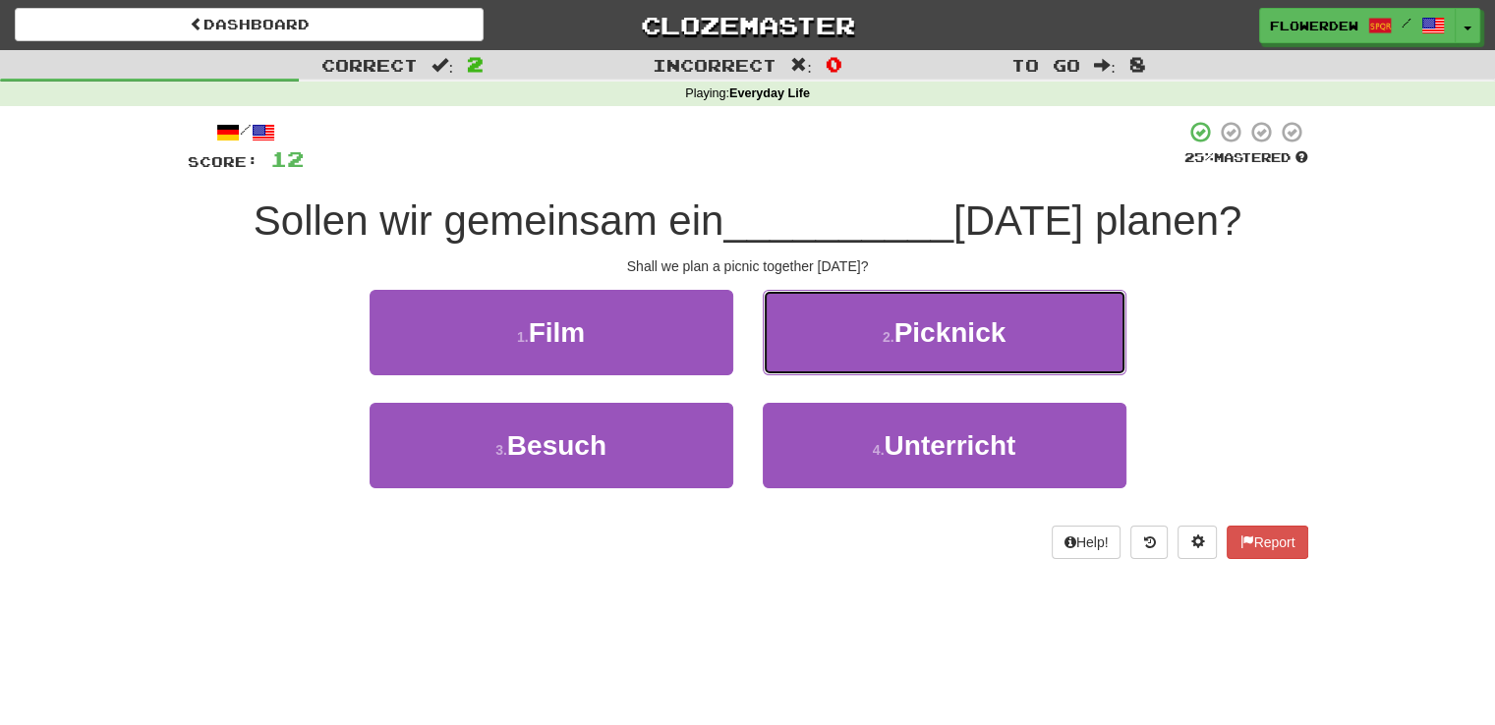
click at [785, 358] on button "2 . Picknick" at bounding box center [945, 333] width 364 height 86
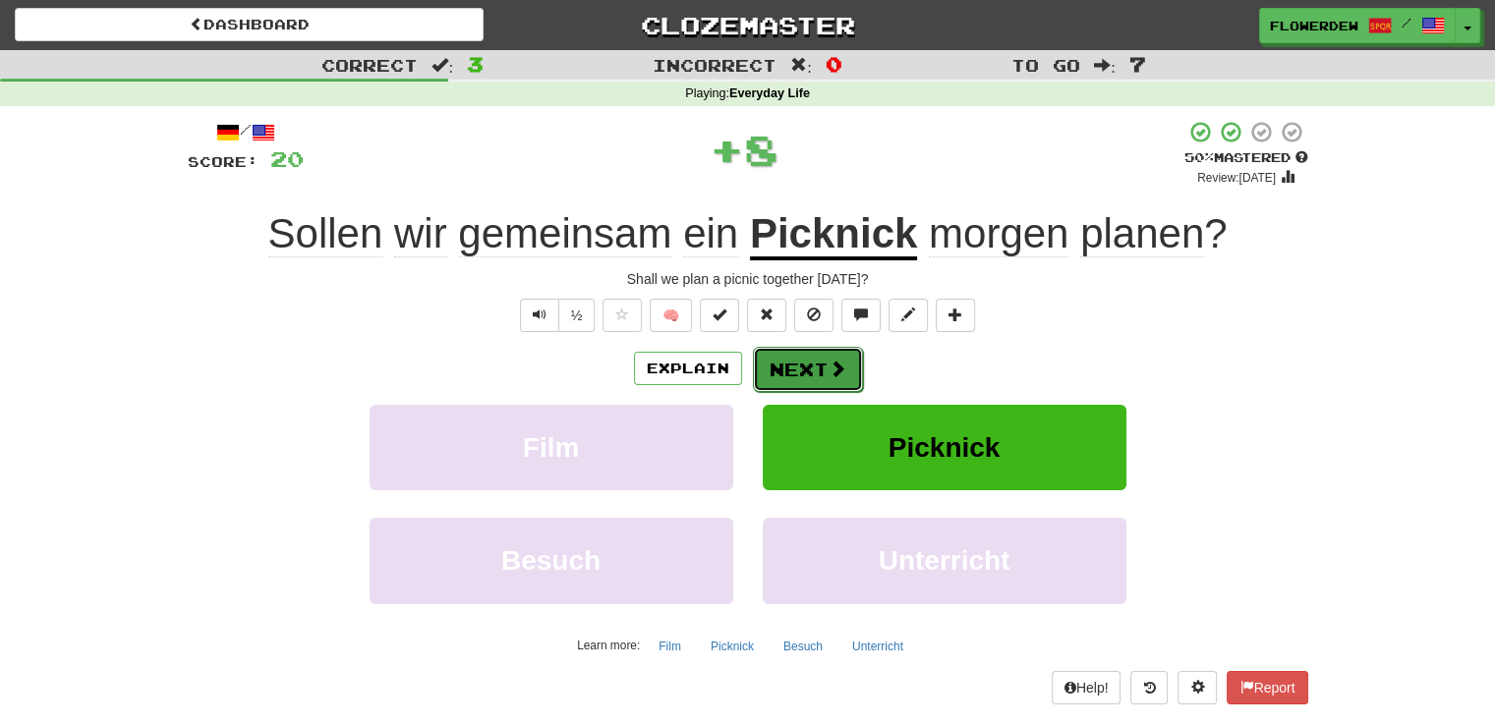
click at [806, 357] on button "Next" at bounding box center [808, 369] width 110 height 45
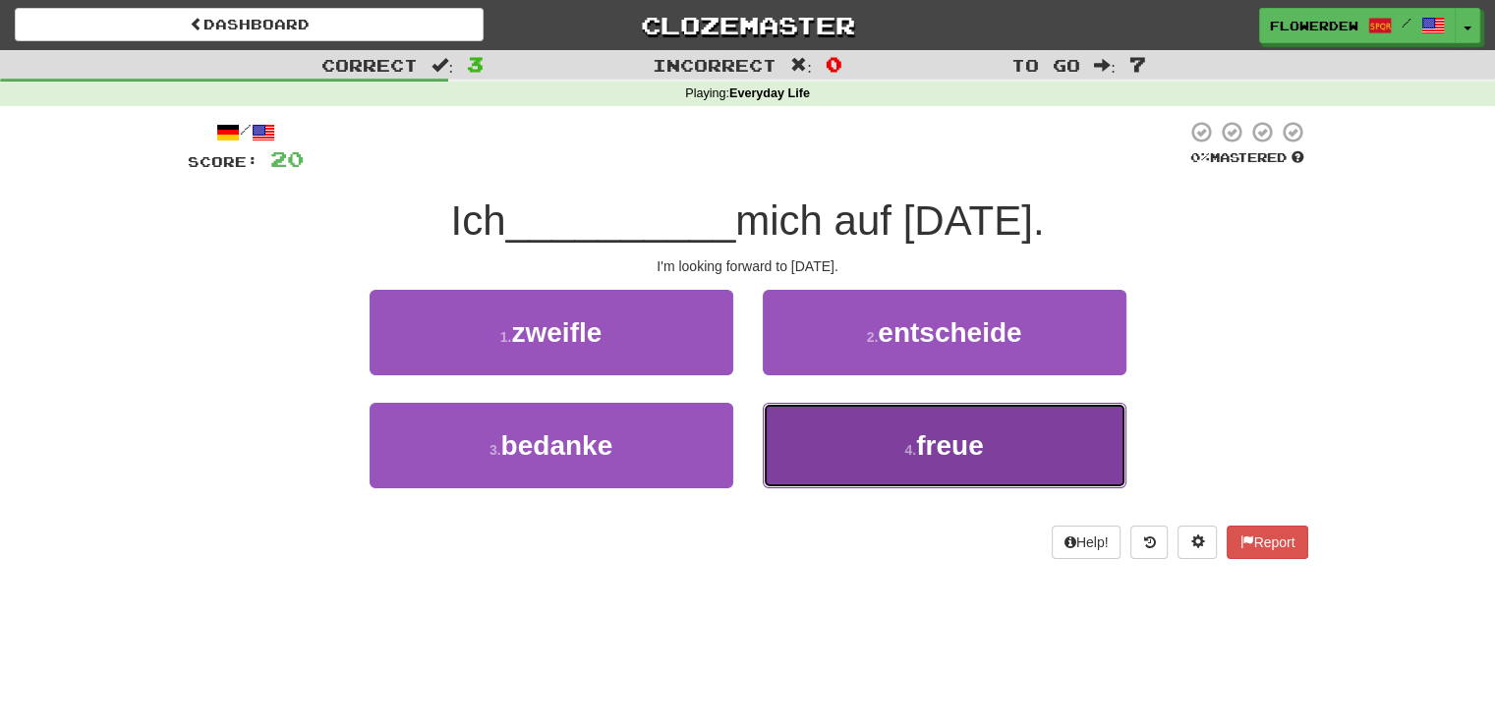
click at [813, 431] on button "4 . freue" at bounding box center [945, 446] width 364 height 86
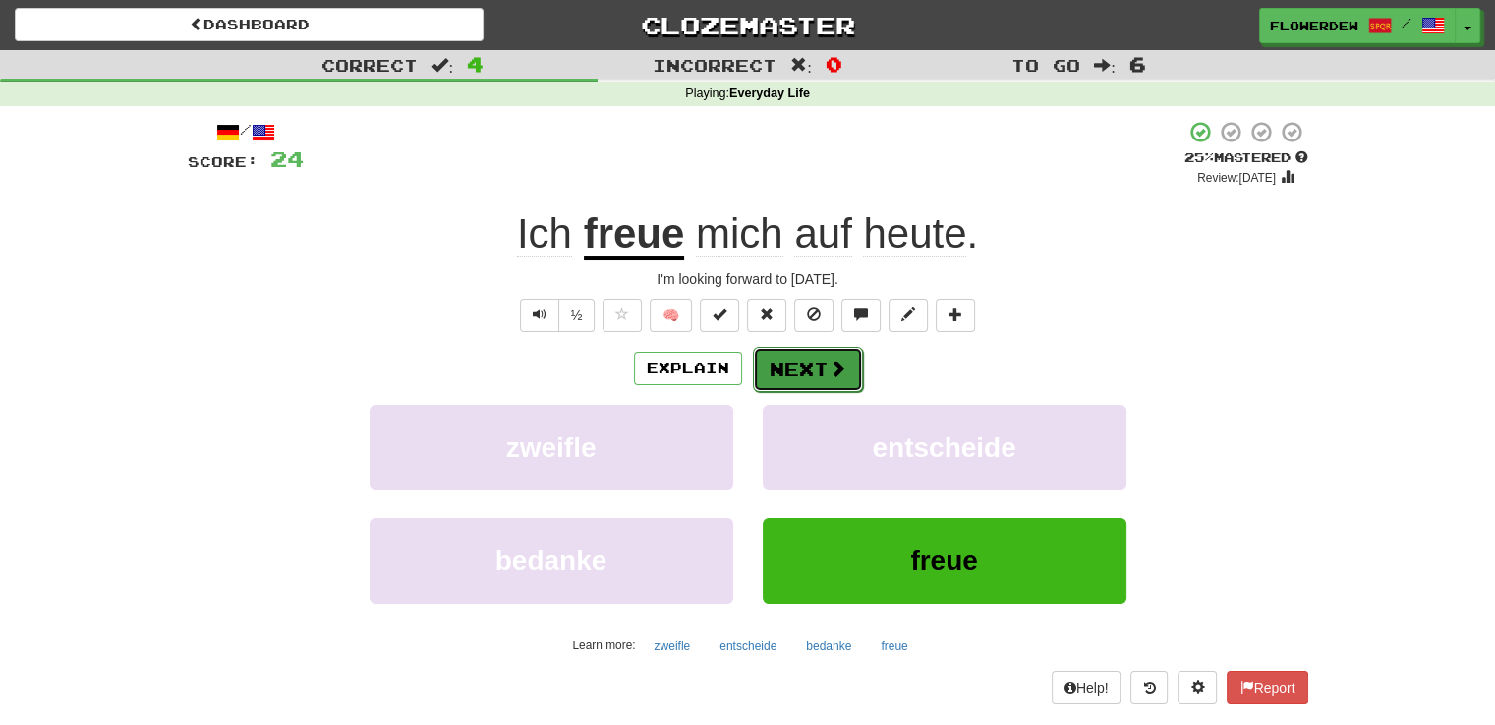
click at [822, 361] on button "Next" at bounding box center [808, 369] width 110 height 45
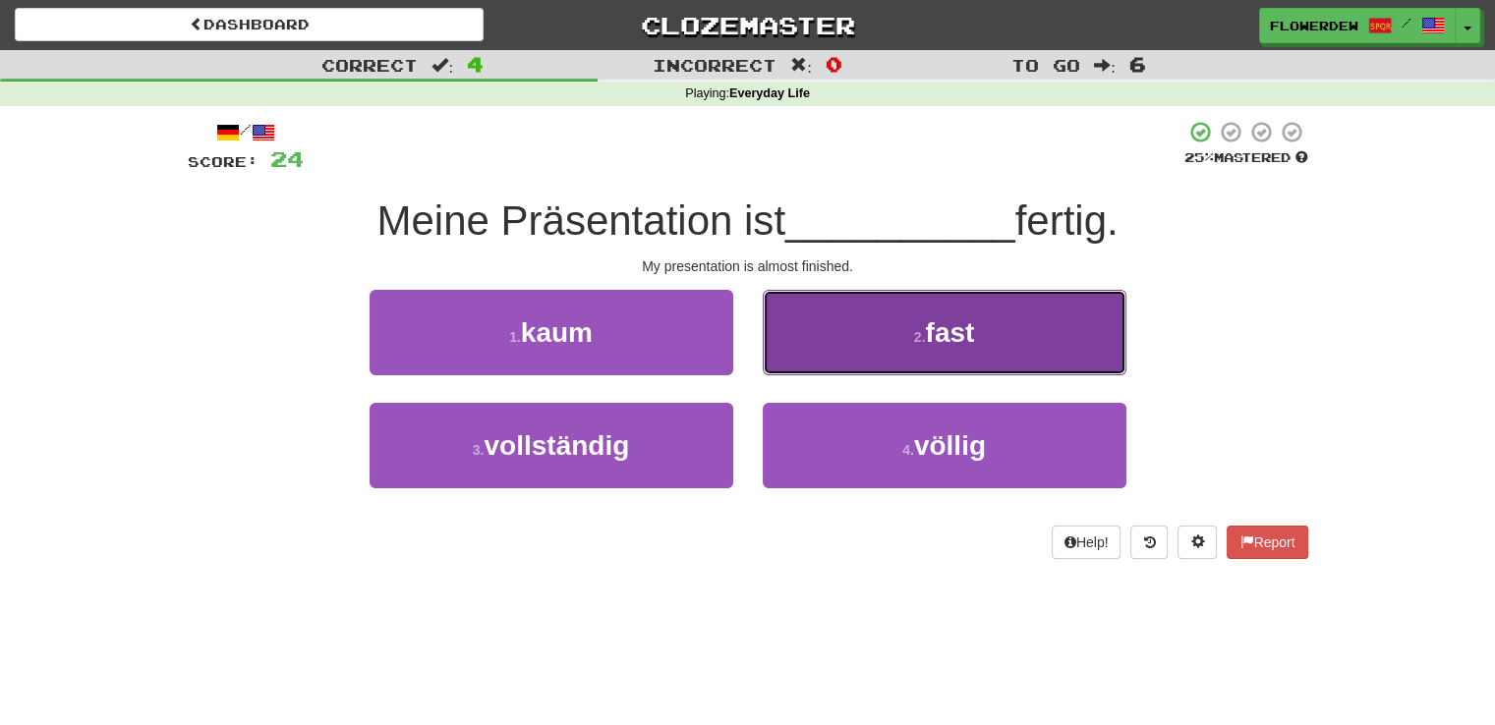
click at [841, 315] on button "2 . fast" at bounding box center [945, 333] width 364 height 86
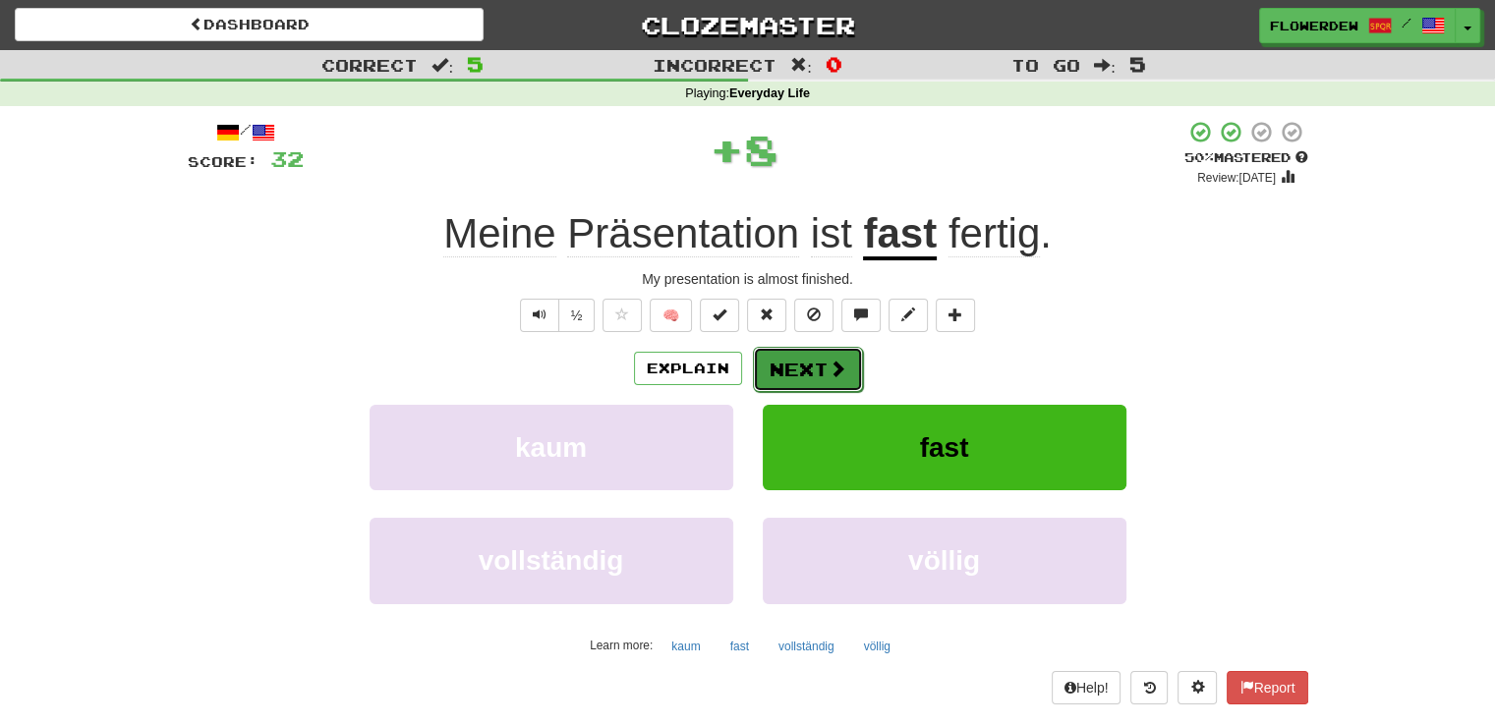
click at [829, 363] on span at bounding box center [838, 369] width 18 height 18
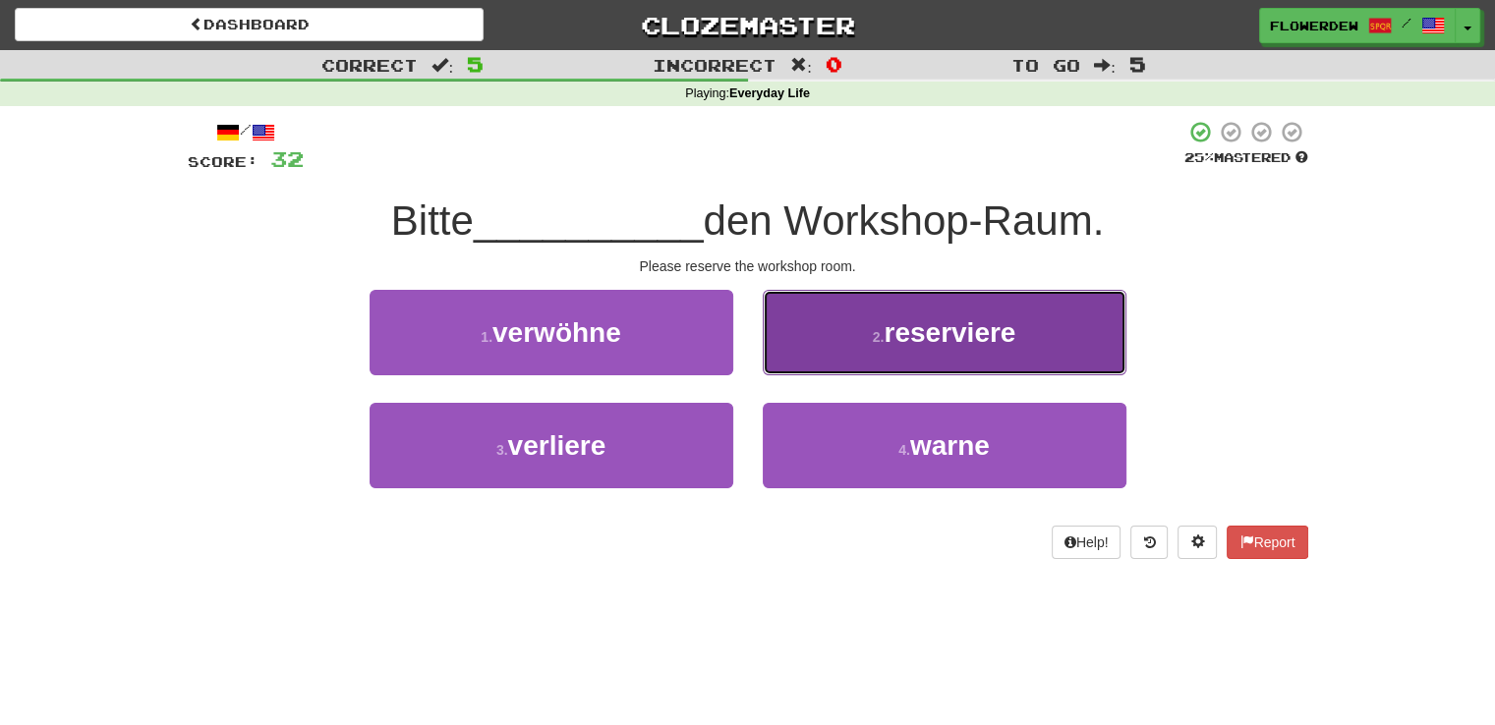
click at [828, 363] on button "2 . reserviere" at bounding box center [945, 333] width 364 height 86
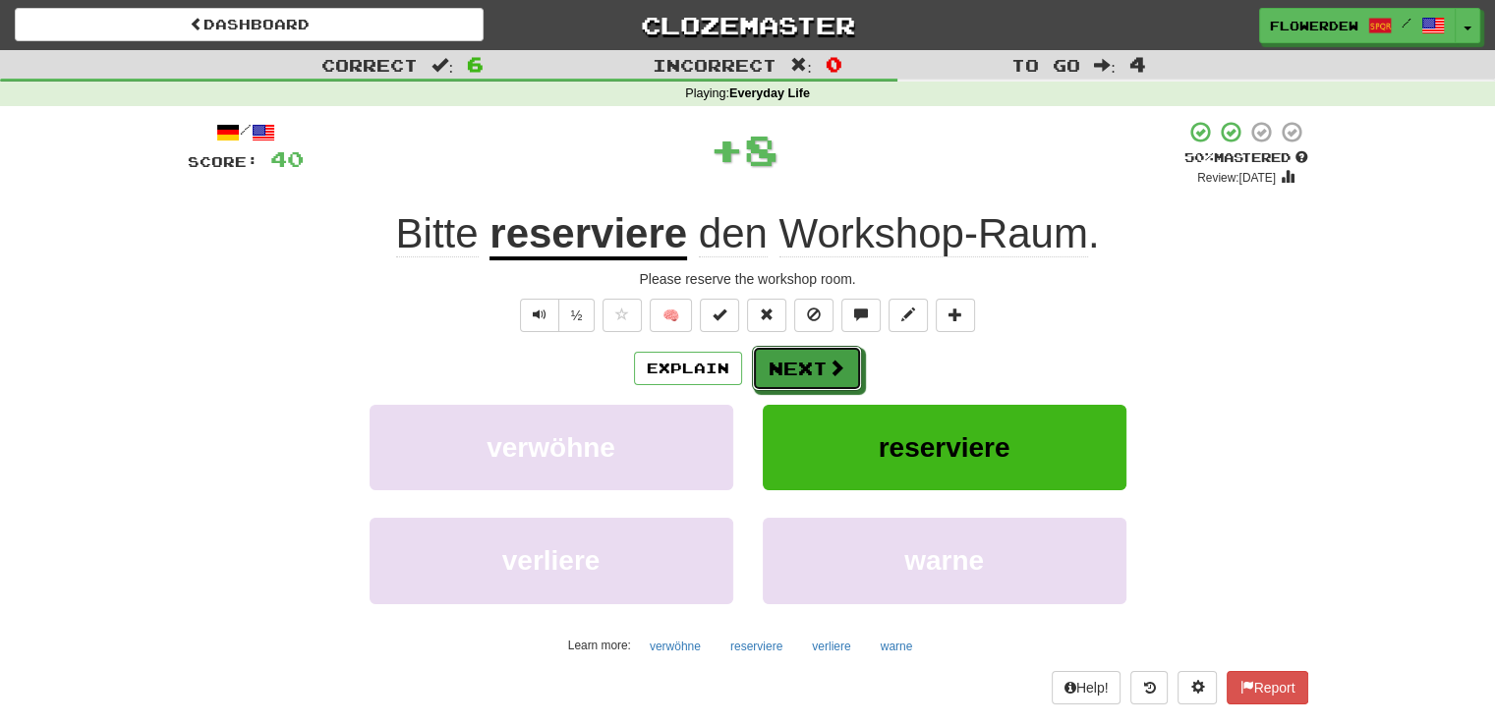
click at [828, 363] on span at bounding box center [837, 368] width 18 height 18
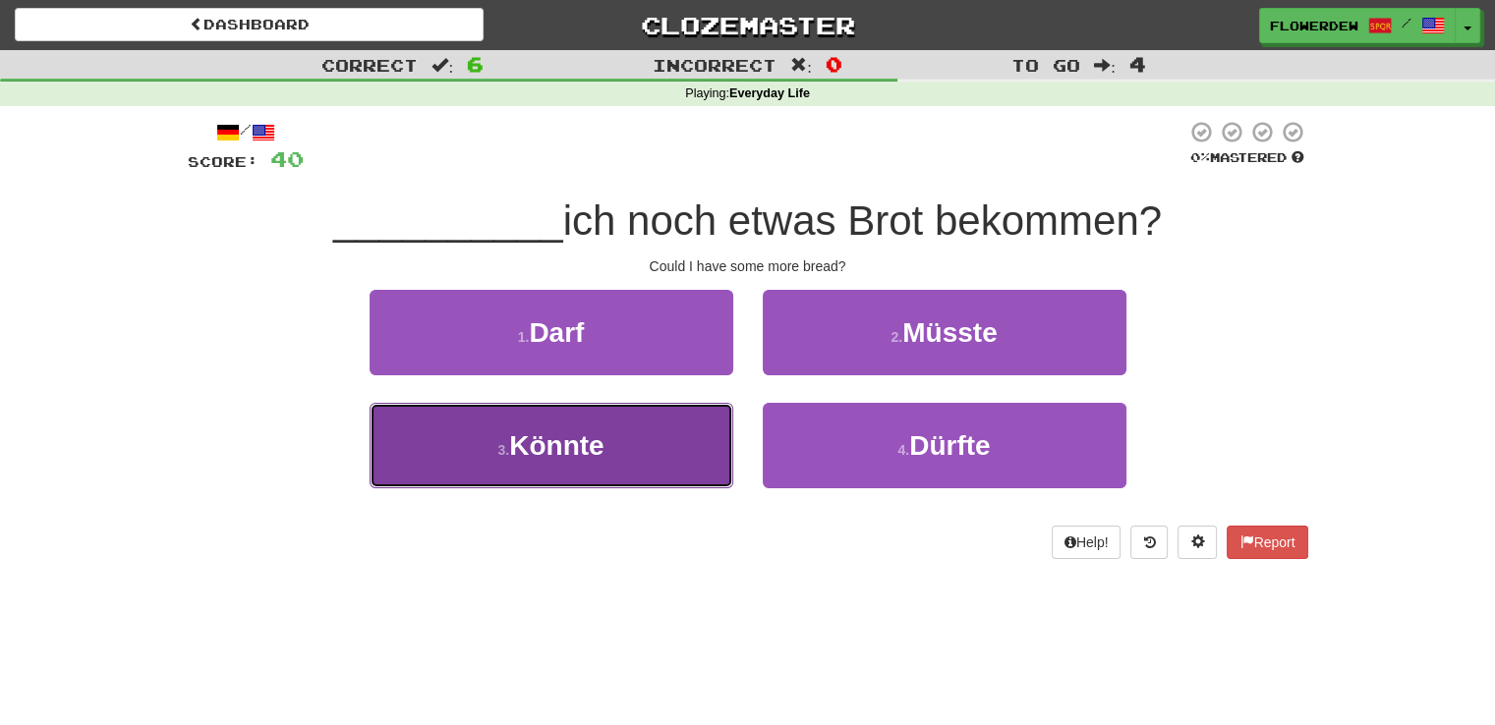
click at [692, 432] on button "3 . Könnte" at bounding box center [552, 446] width 364 height 86
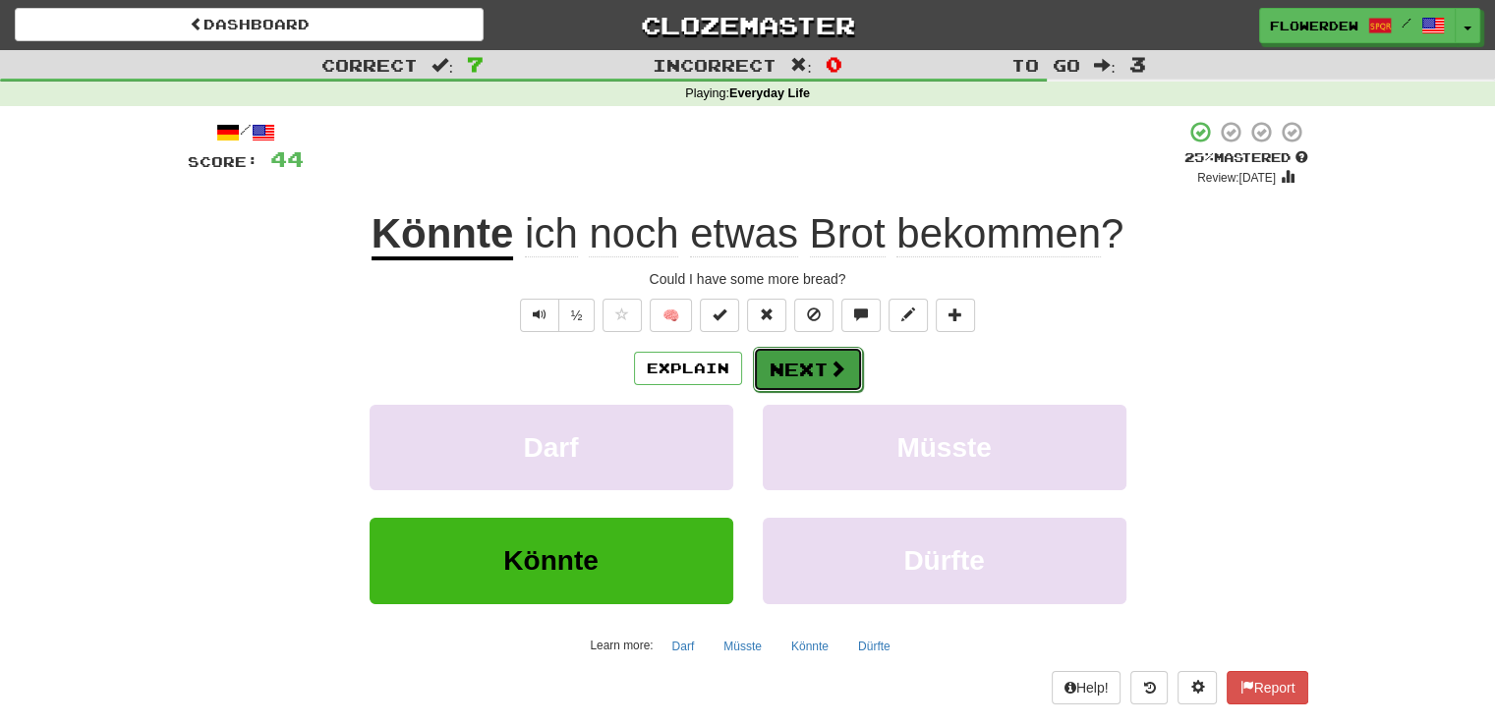
click at [802, 384] on button "Next" at bounding box center [808, 369] width 110 height 45
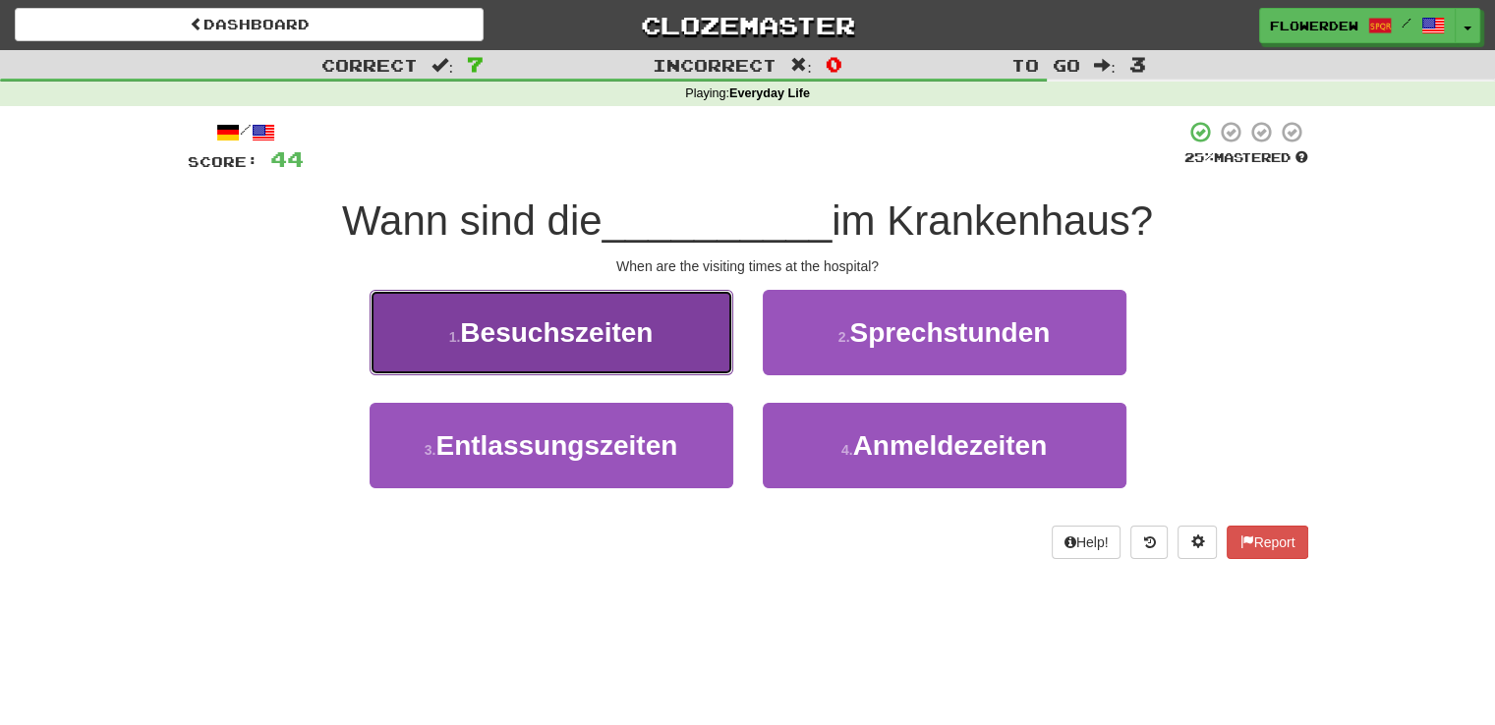
click at [684, 332] on button "1 . Besuchszeiten" at bounding box center [552, 333] width 364 height 86
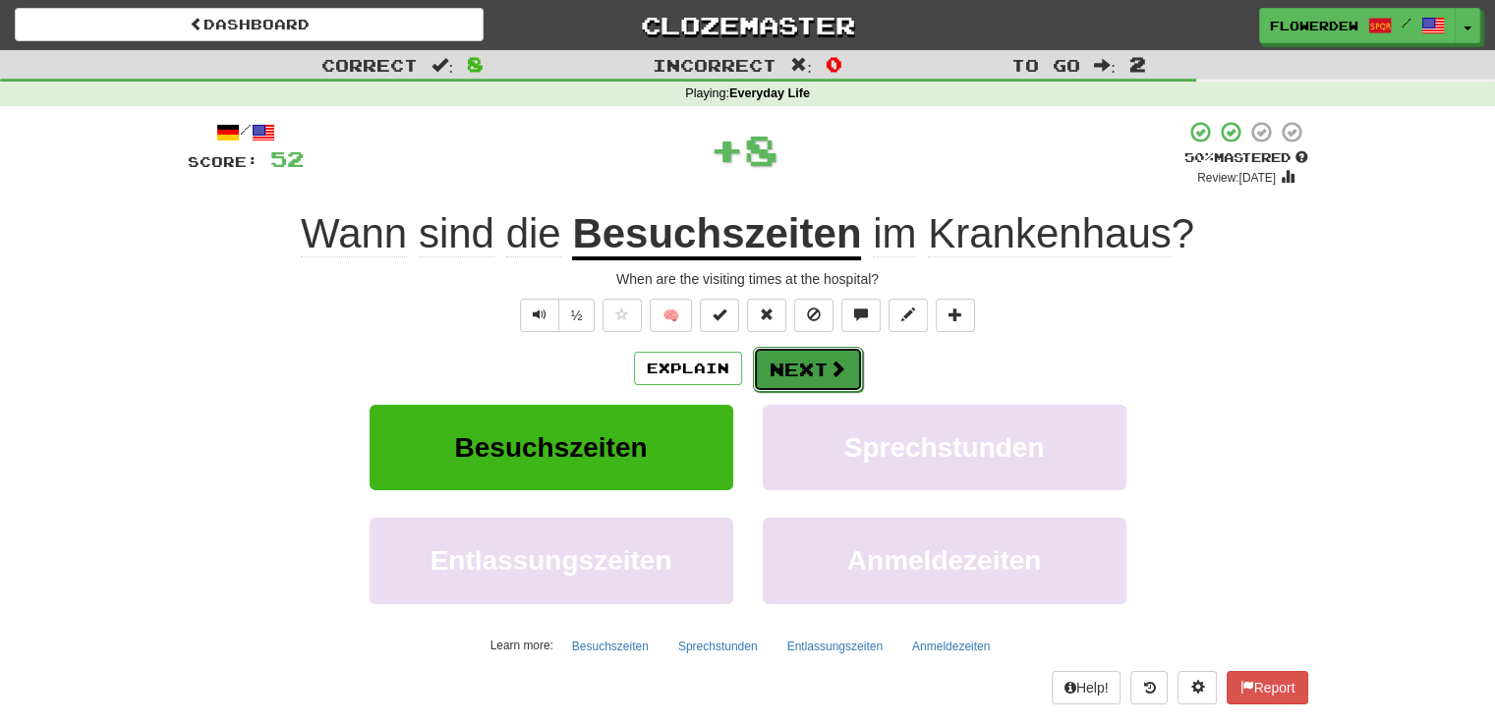
click at [818, 371] on button "Next" at bounding box center [808, 369] width 110 height 45
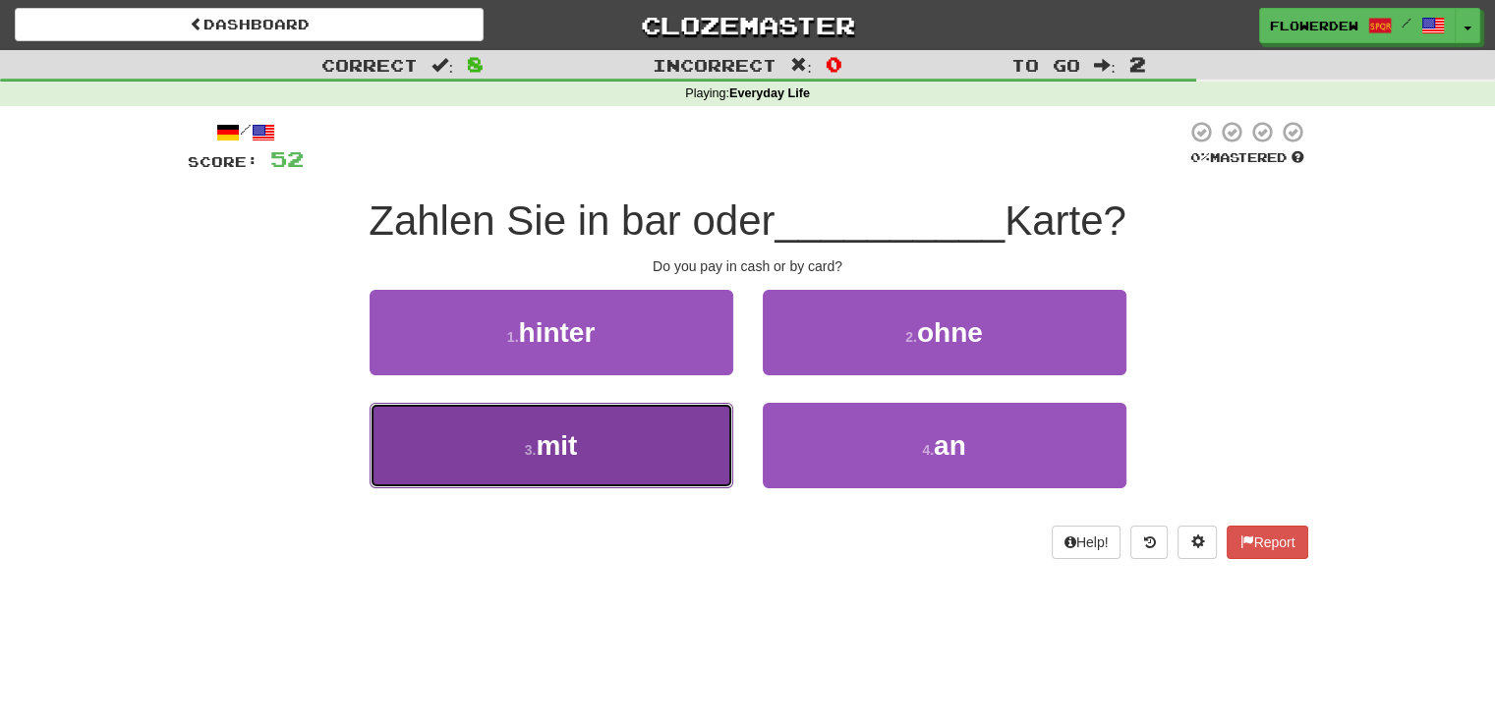
click at [649, 487] on button "3 . mit" at bounding box center [552, 446] width 364 height 86
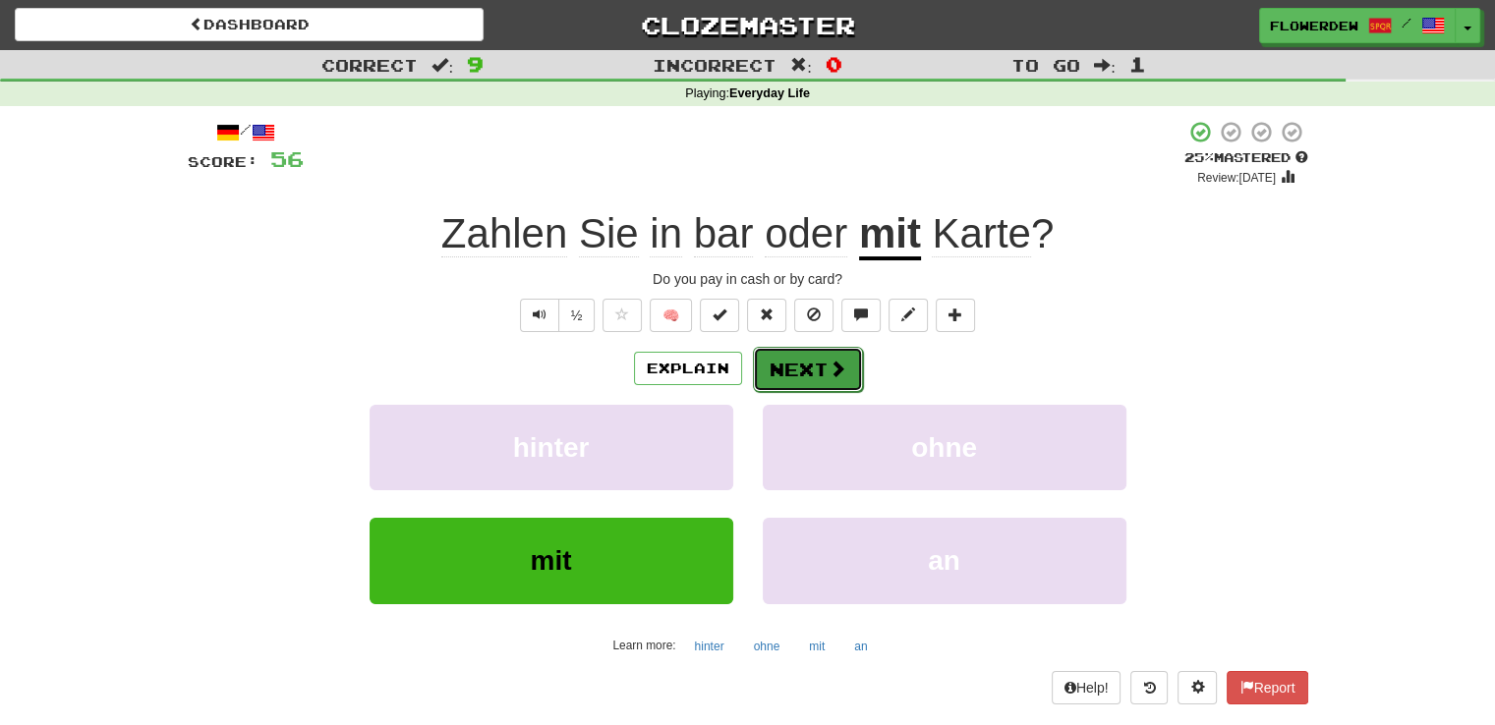
click at [807, 374] on button "Next" at bounding box center [808, 369] width 110 height 45
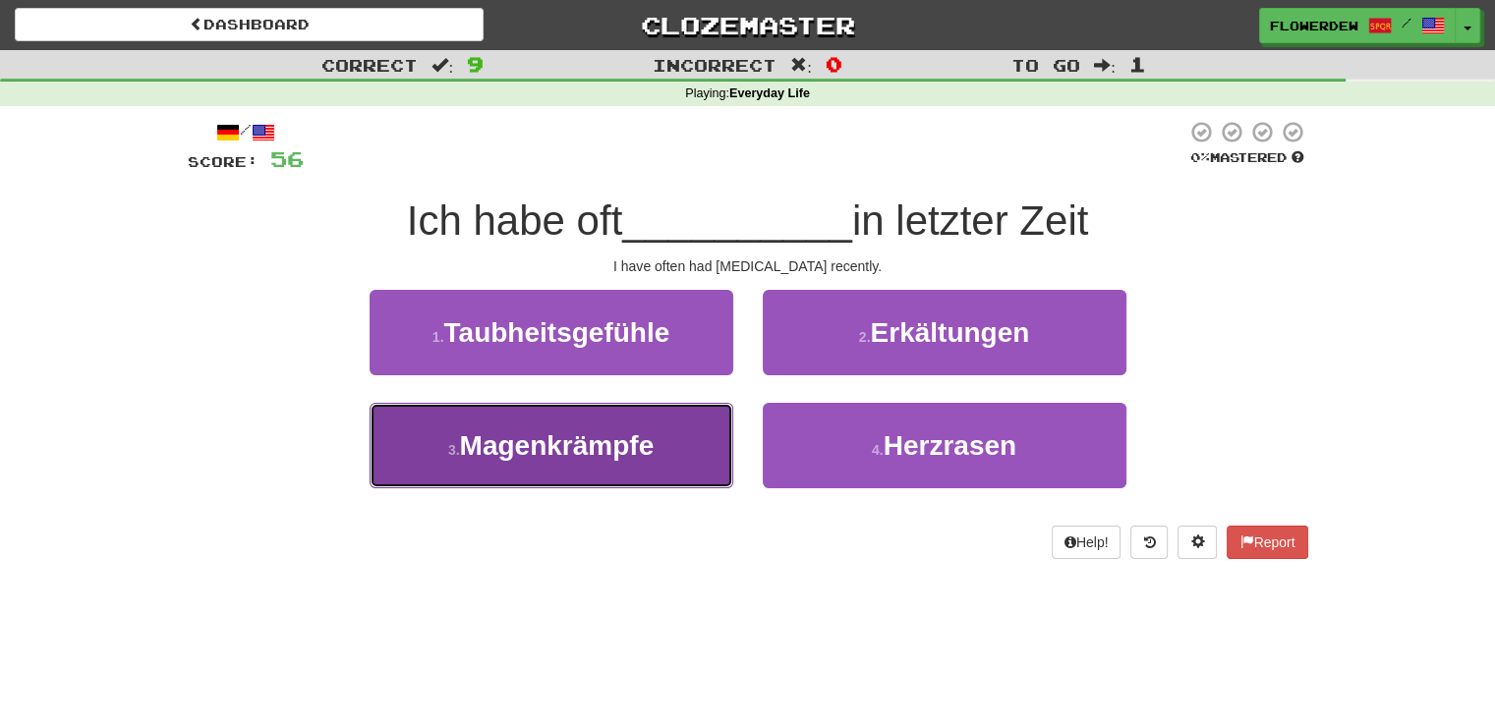
click at [674, 443] on button "3 . Magenkrämpfe" at bounding box center [552, 446] width 364 height 86
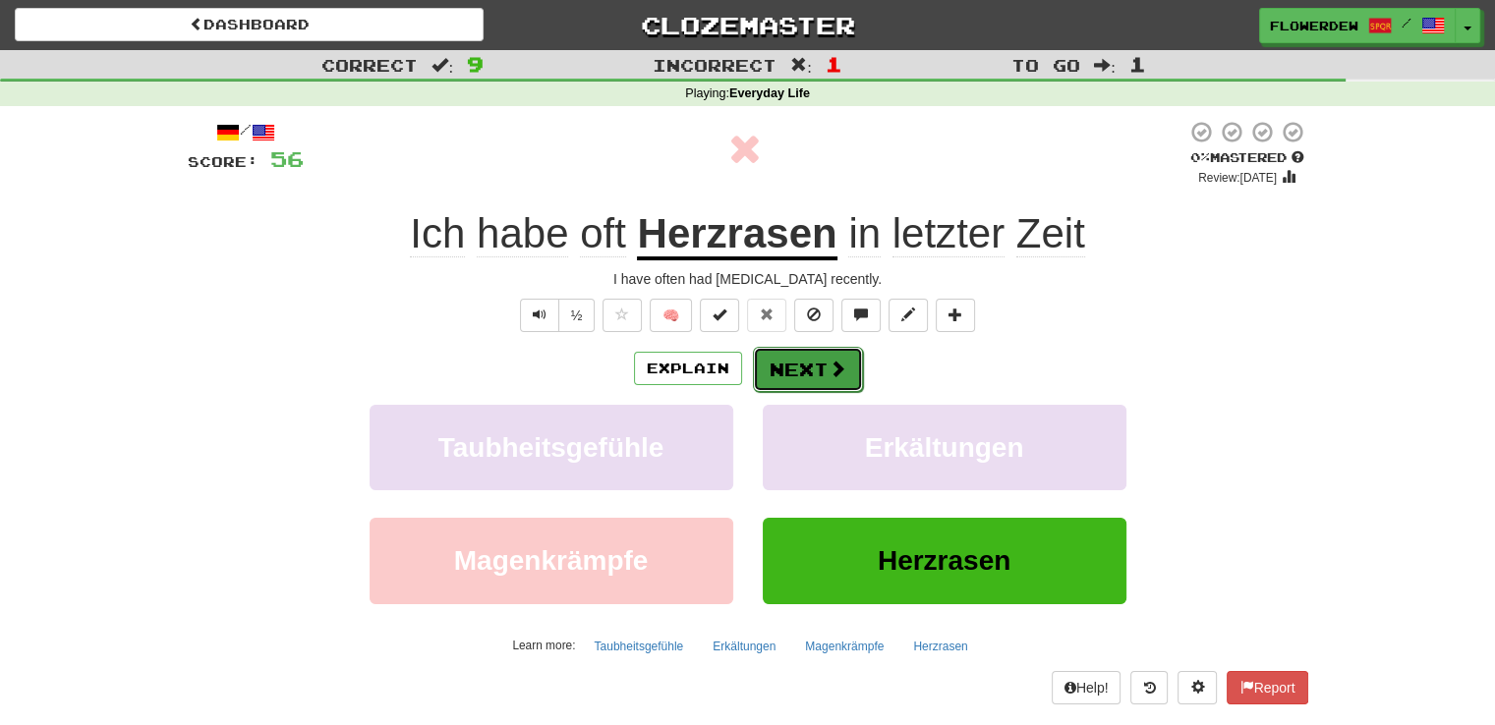
click at [791, 388] on button "Next" at bounding box center [808, 369] width 110 height 45
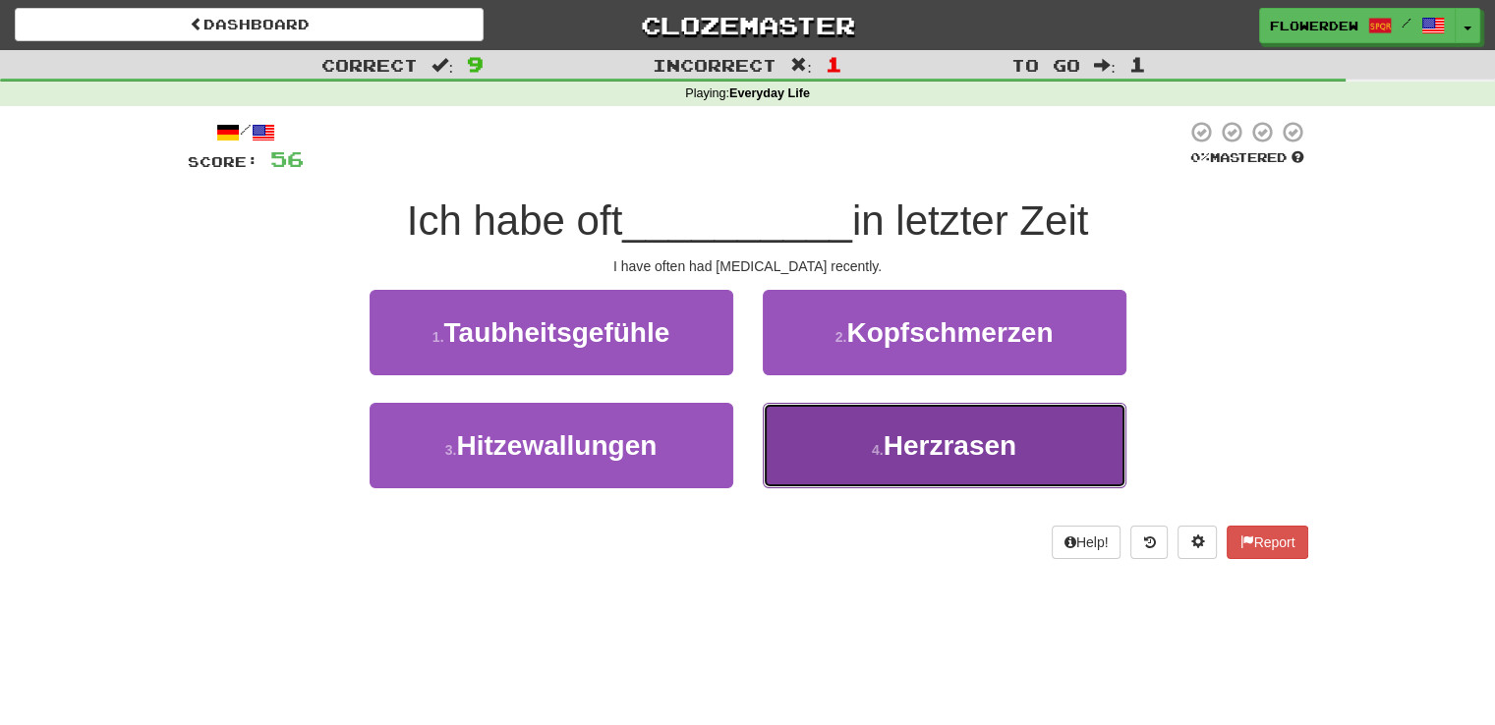
click at [820, 448] on button "4 . Herzrasen" at bounding box center [945, 446] width 364 height 86
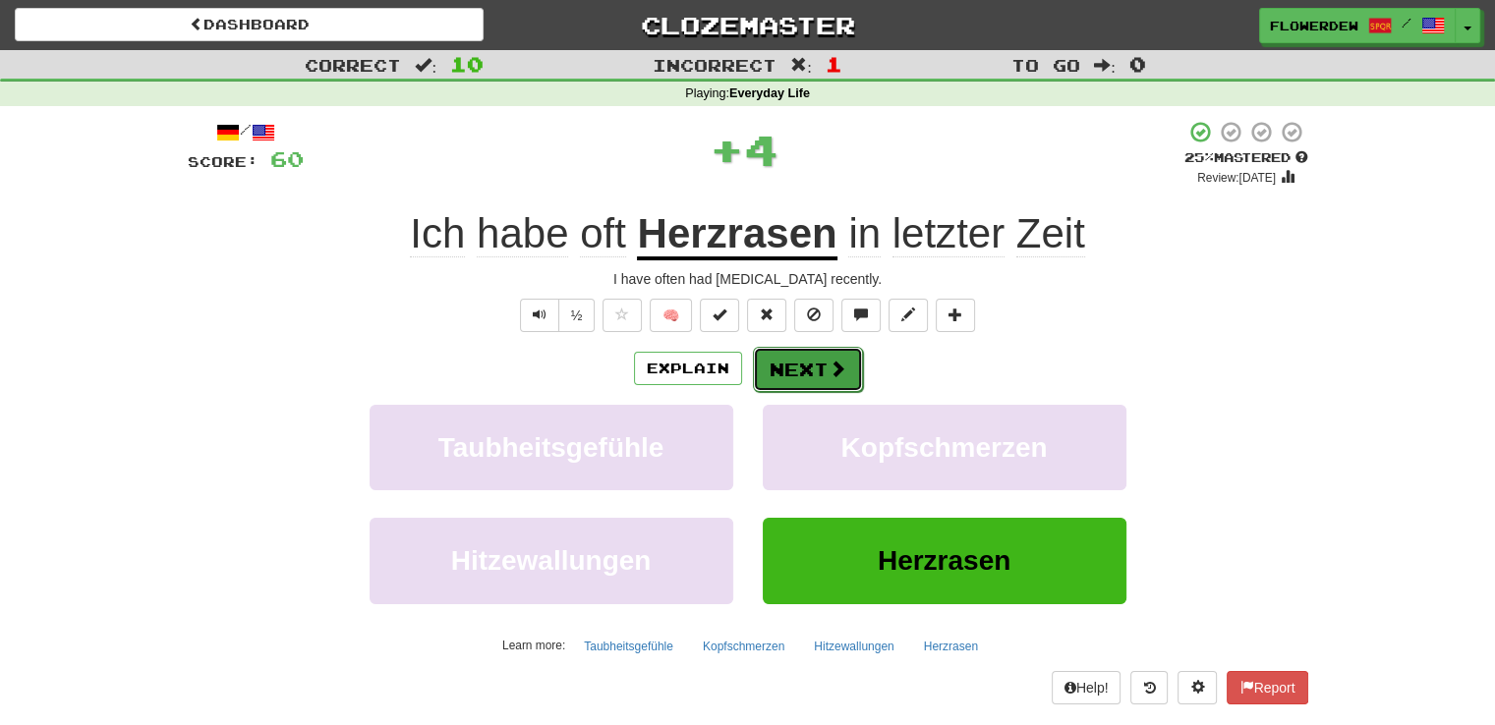
click at [847, 383] on button "Next" at bounding box center [808, 369] width 110 height 45
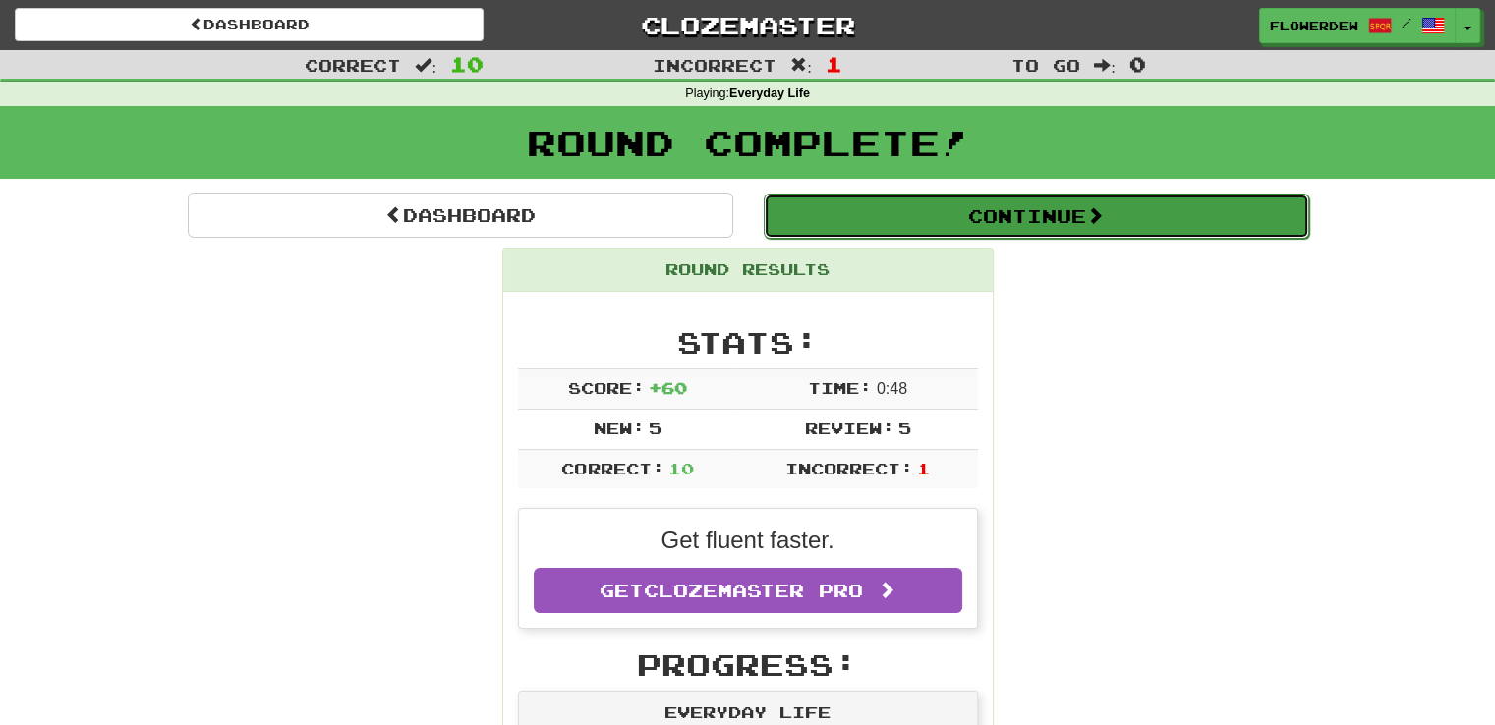
click at [936, 225] on button "Continue" at bounding box center [1037, 216] width 546 height 45
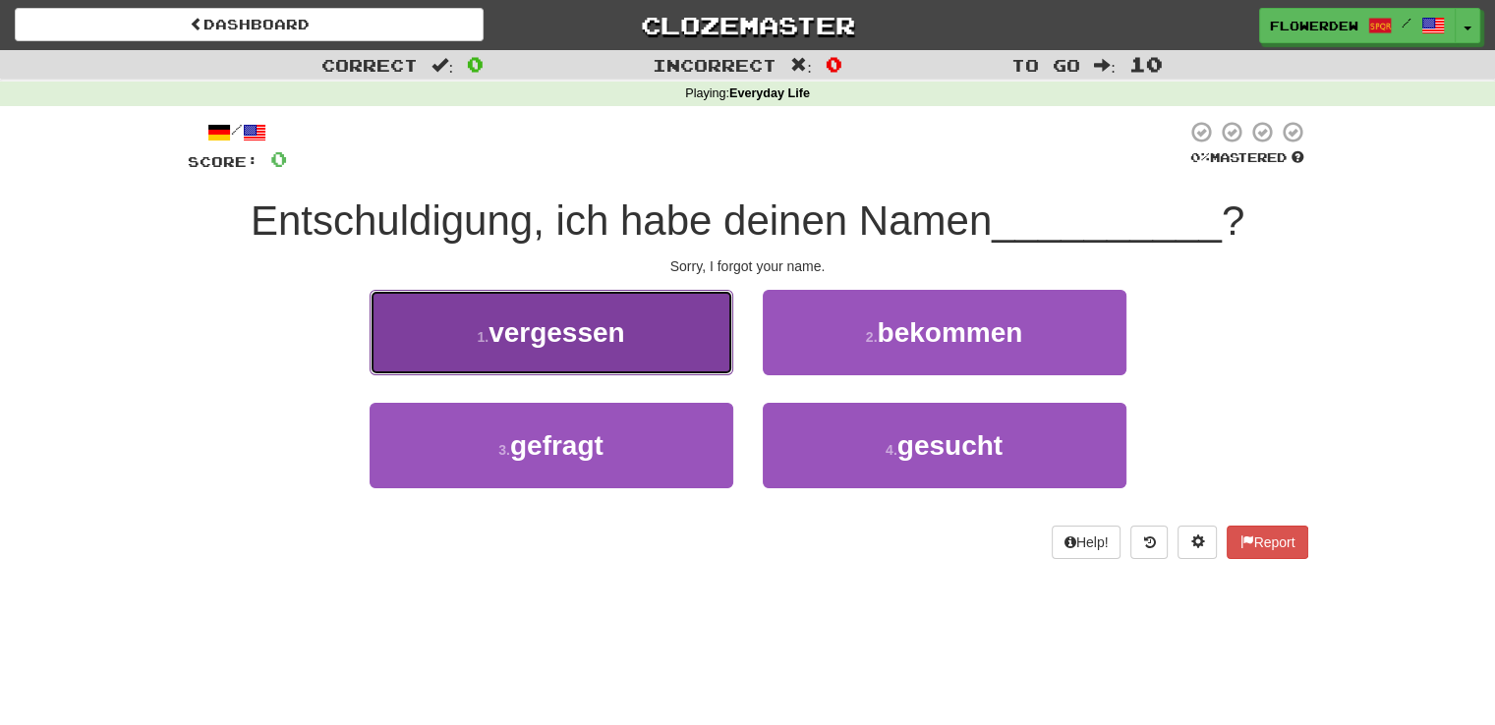
click at [652, 332] on button "1 . vergessen" at bounding box center [552, 333] width 364 height 86
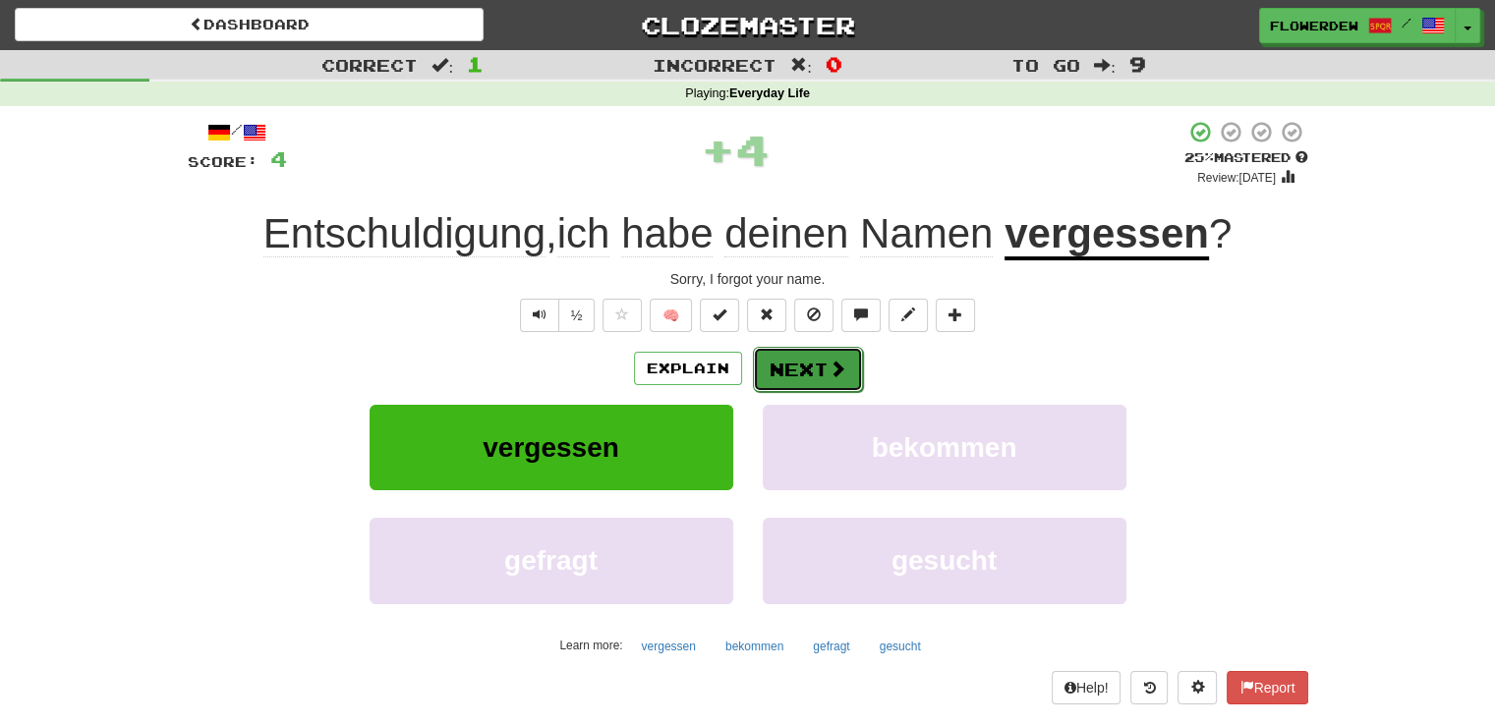
click at [799, 374] on button "Next" at bounding box center [808, 369] width 110 height 45
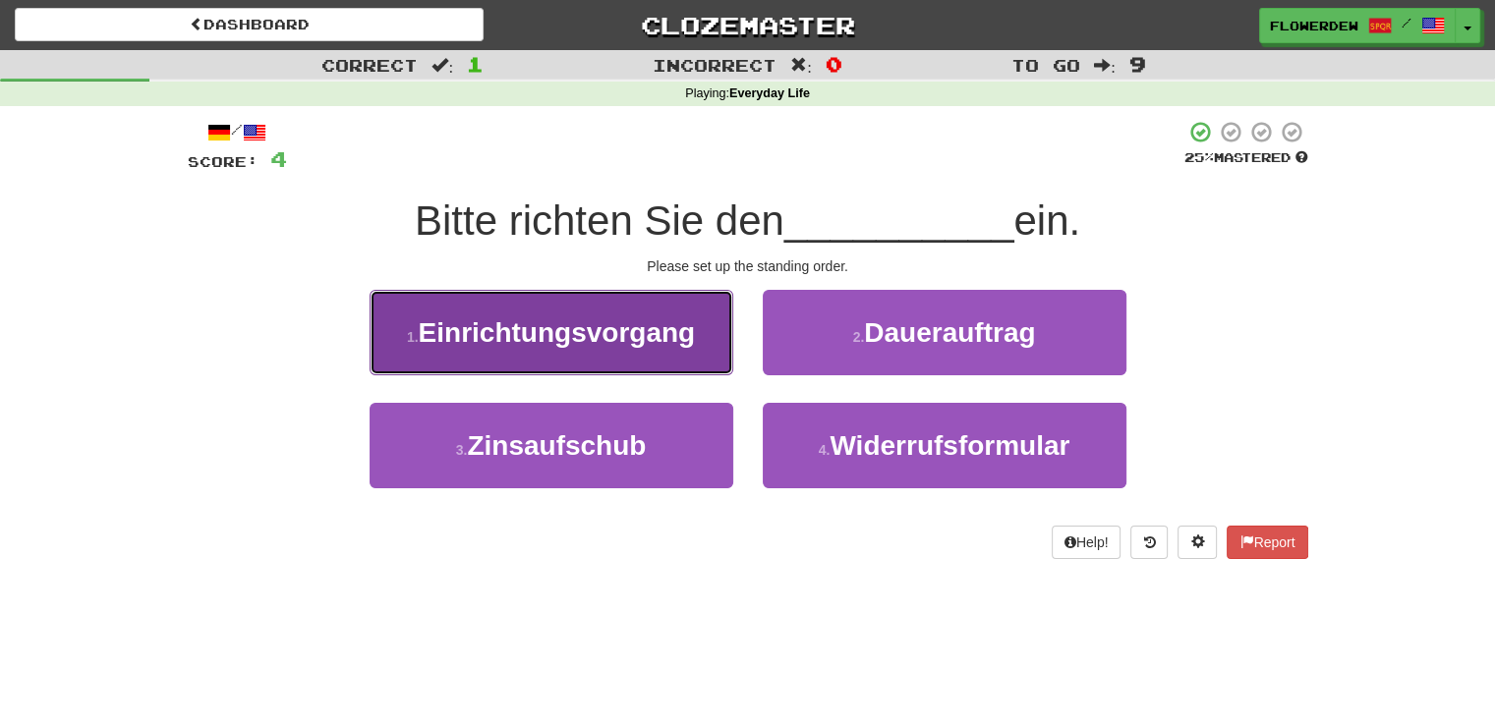
click at [721, 345] on button "1 . Einrichtungsvorgang" at bounding box center [552, 333] width 364 height 86
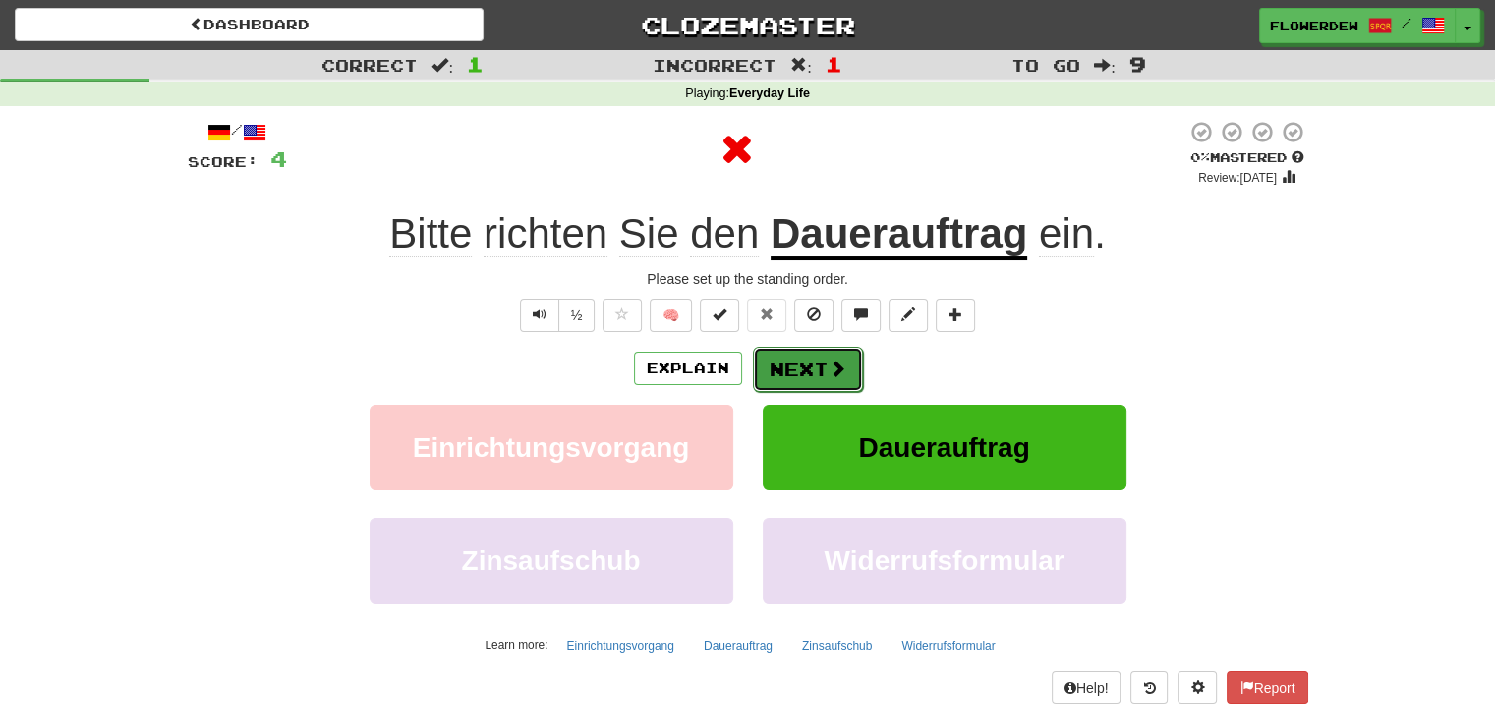
click at [790, 353] on button "Next" at bounding box center [808, 369] width 110 height 45
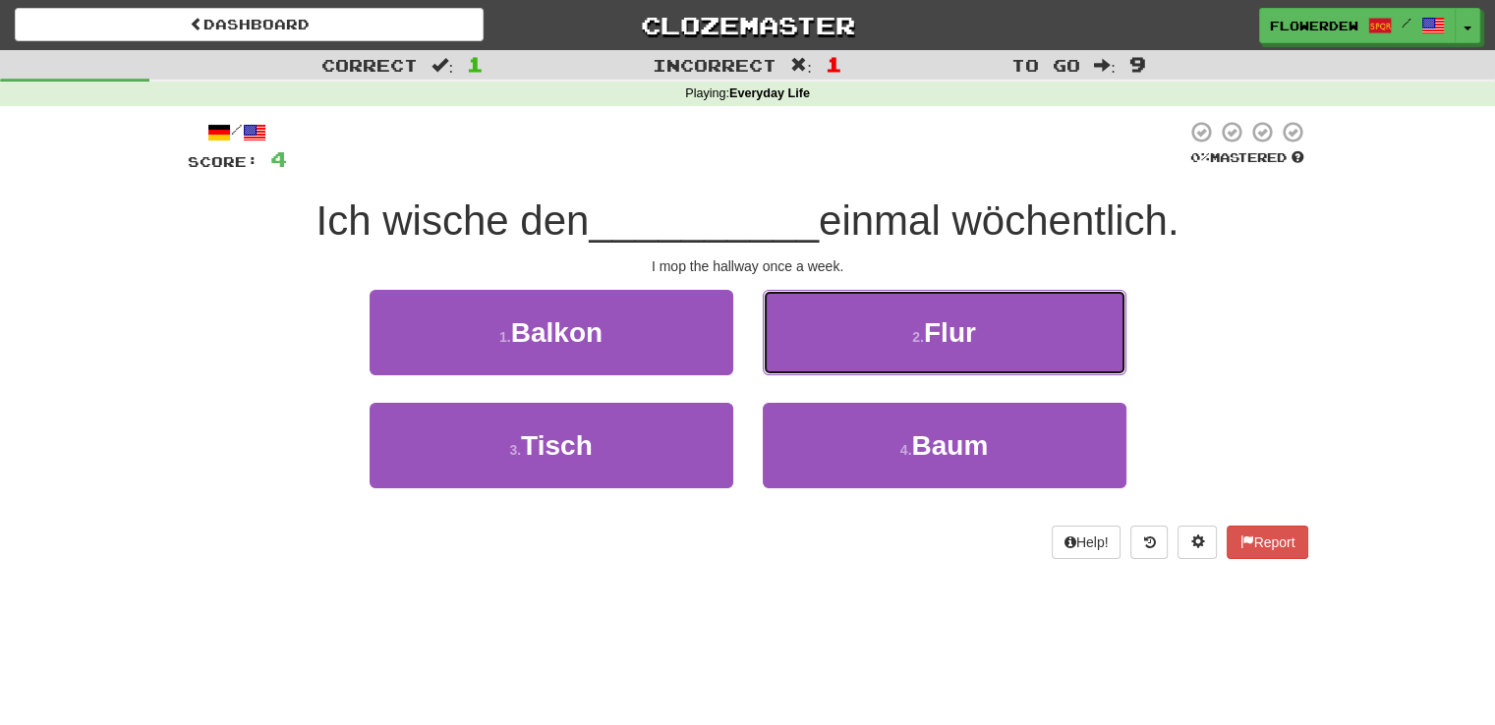
click at [790, 353] on button "2 . Flur" at bounding box center [945, 333] width 364 height 86
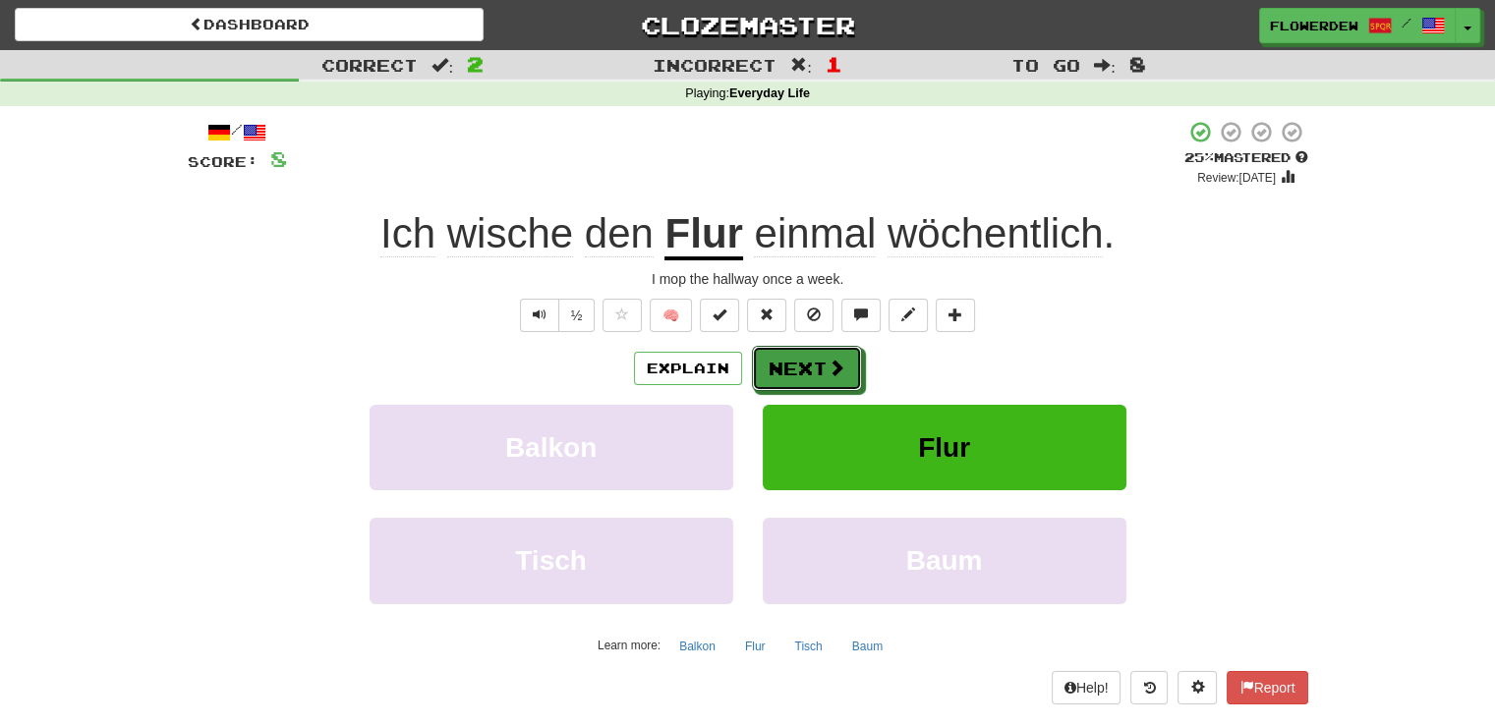
click at [790, 353] on button "Next" at bounding box center [807, 368] width 110 height 45
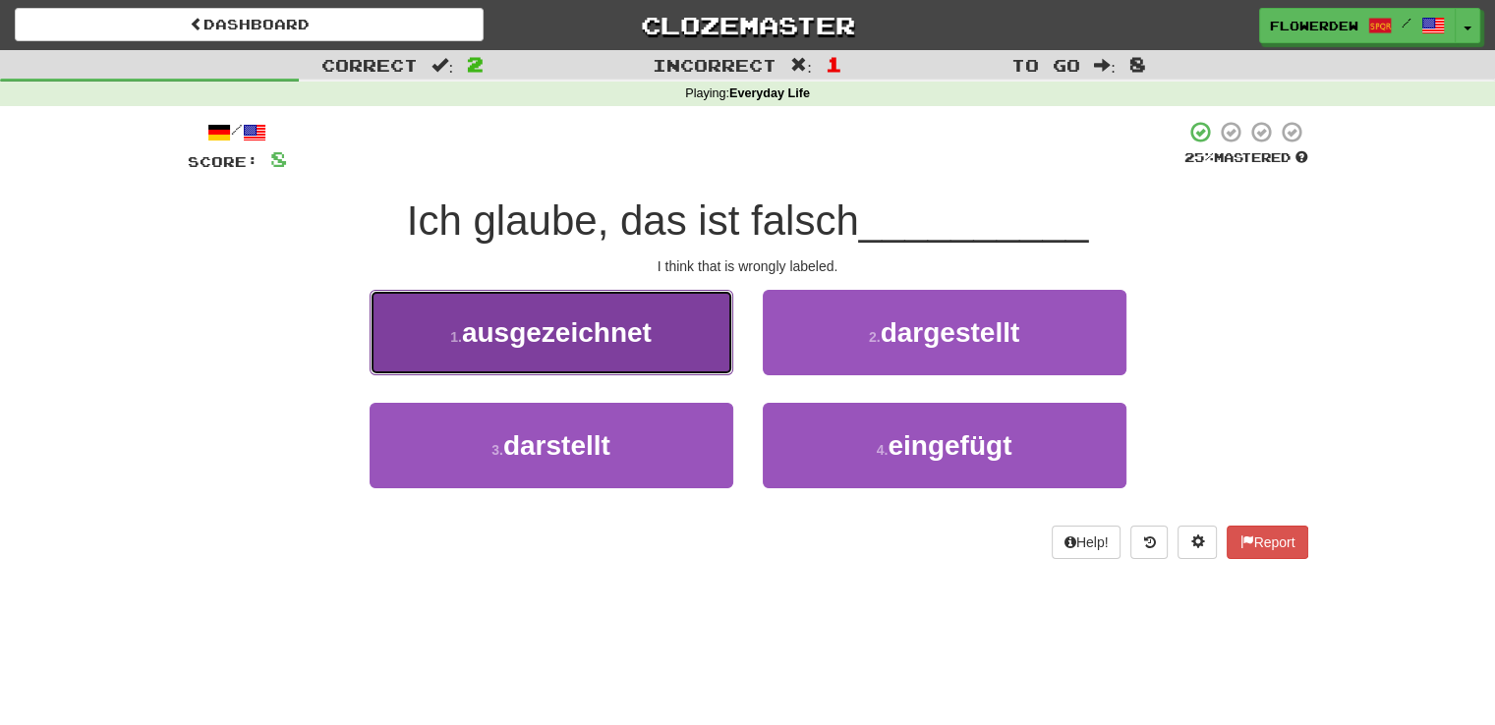
click at [695, 351] on button "1 . ausgezeichnet" at bounding box center [552, 333] width 364 height 86
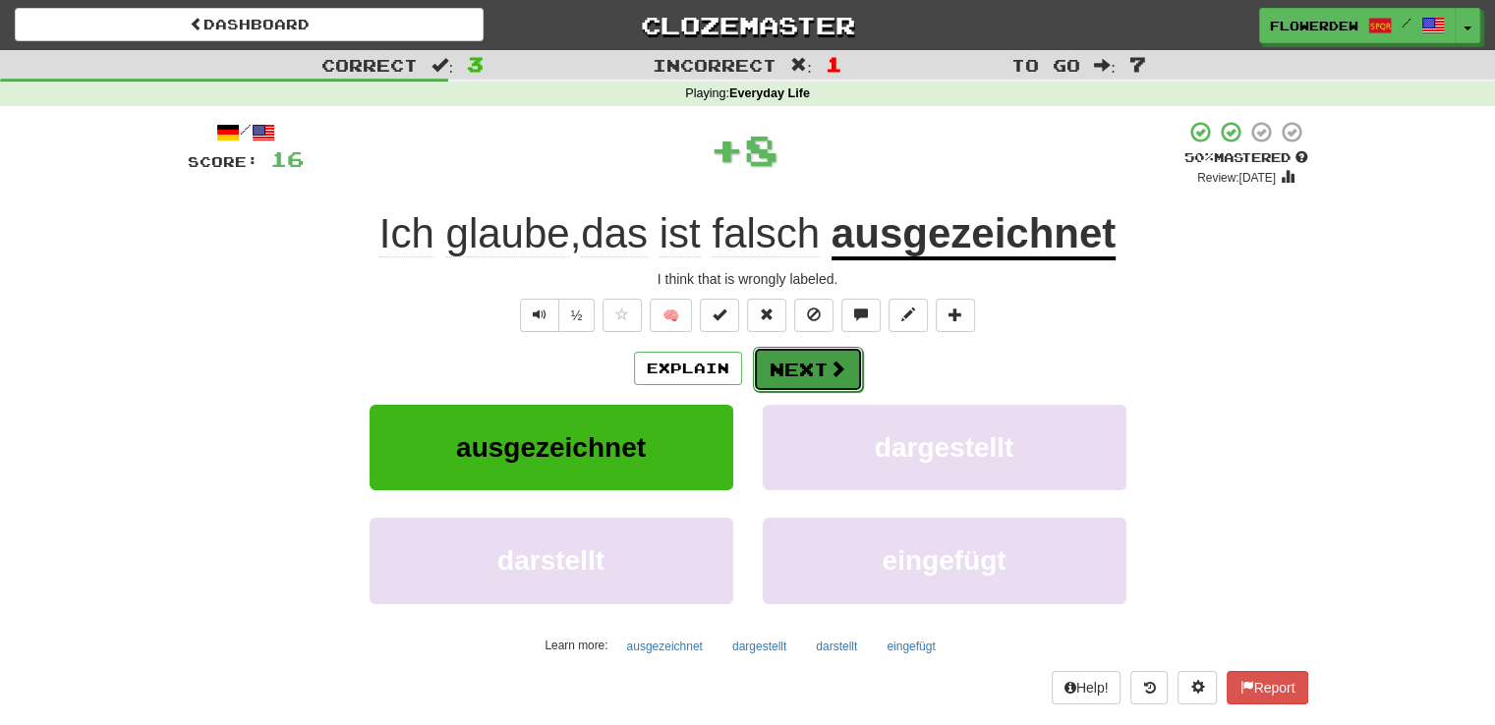
click at [822, 367] on button "Next" at bounding box center [808, 369] width 110 height 45
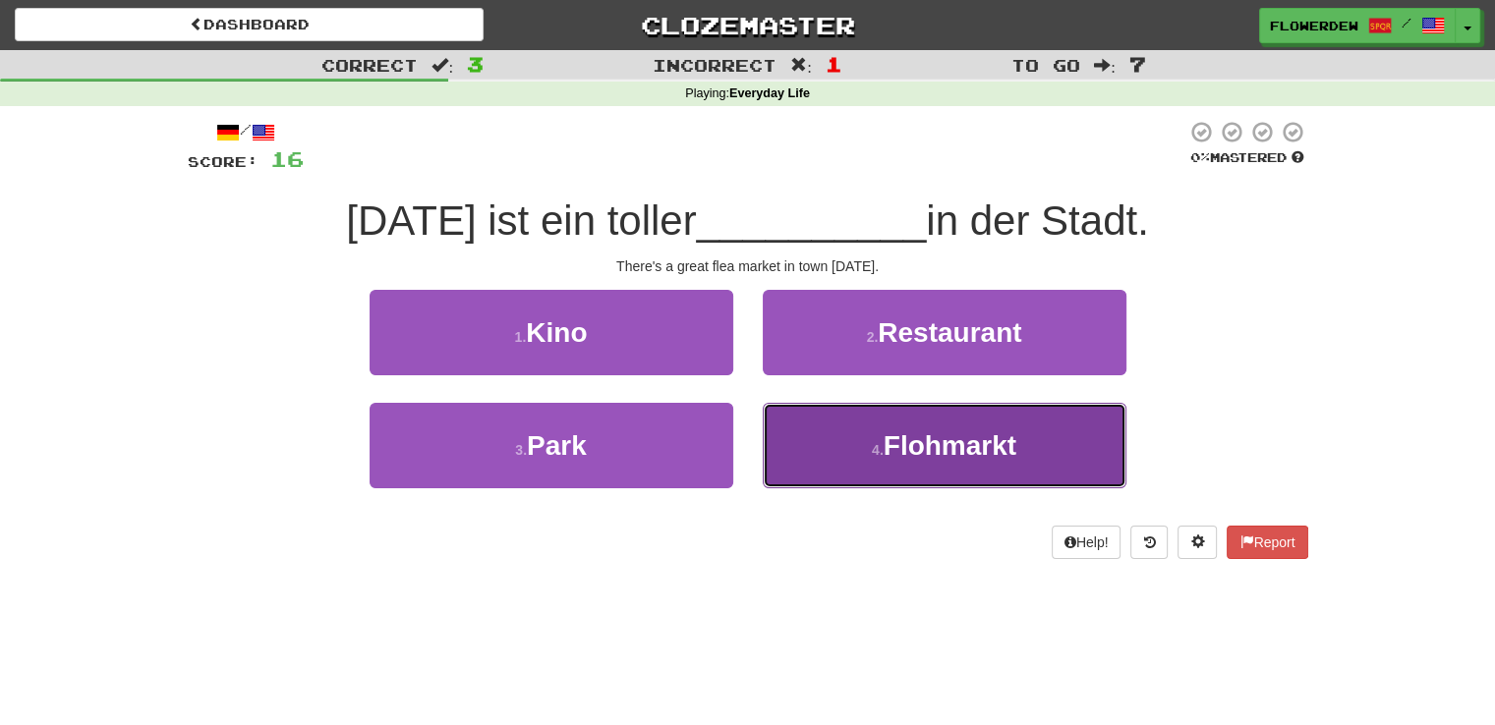
click at [809, 446] on button "4 . Flohmarkt" at bounding box center [945, 446] width 364 height 86
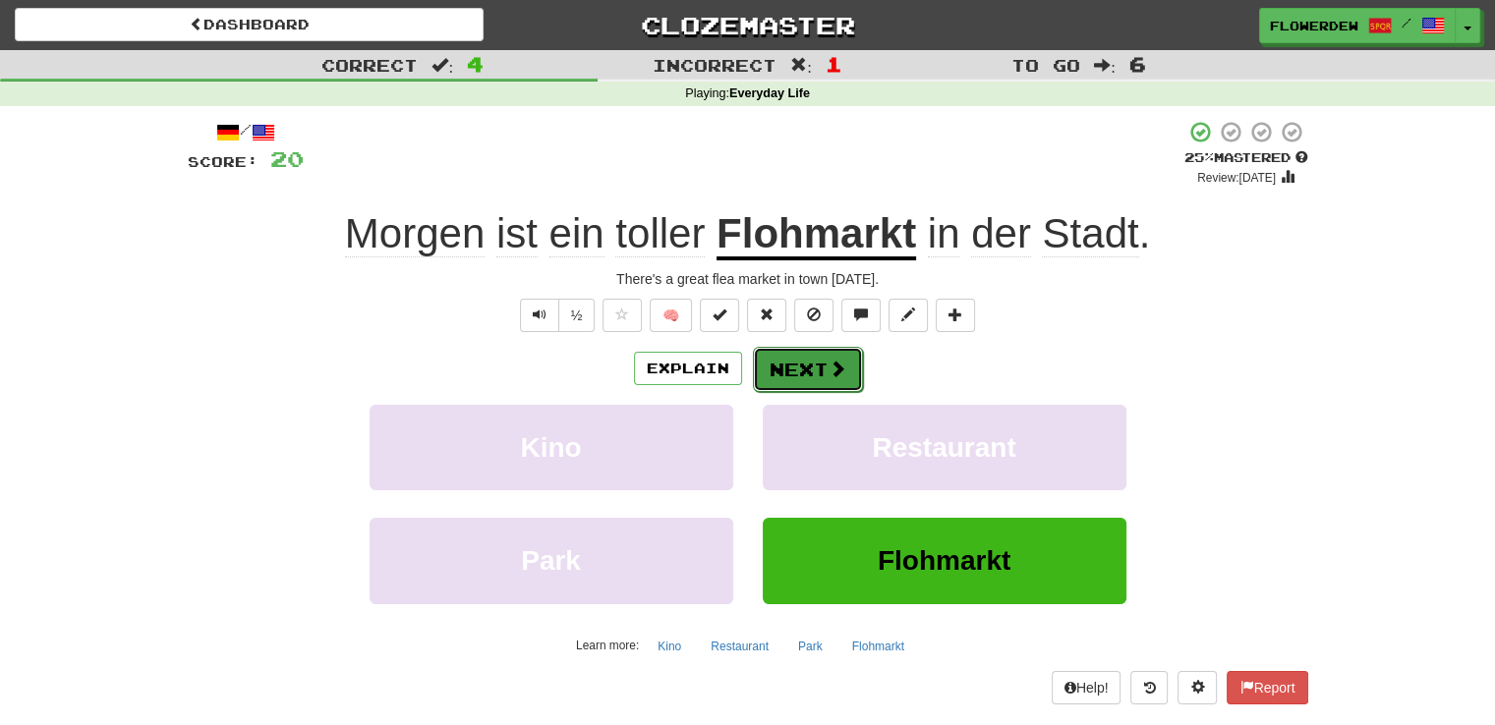
click at [818, 385] on button "Next" at bounding box center [808, 369] width 110 height 45
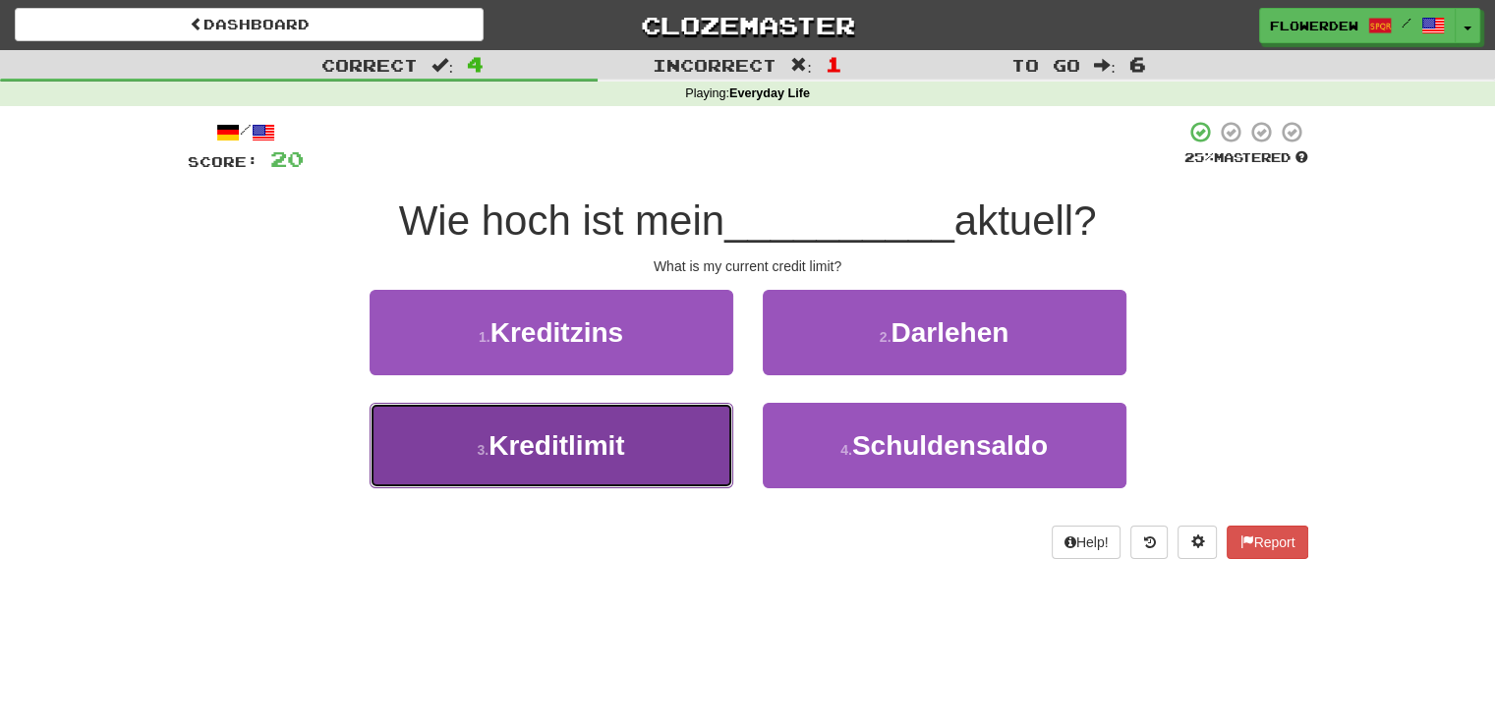
click at [691, 460] on button "3 . Kreditlimit" at bounding box center [552, 446] width 364 height 86
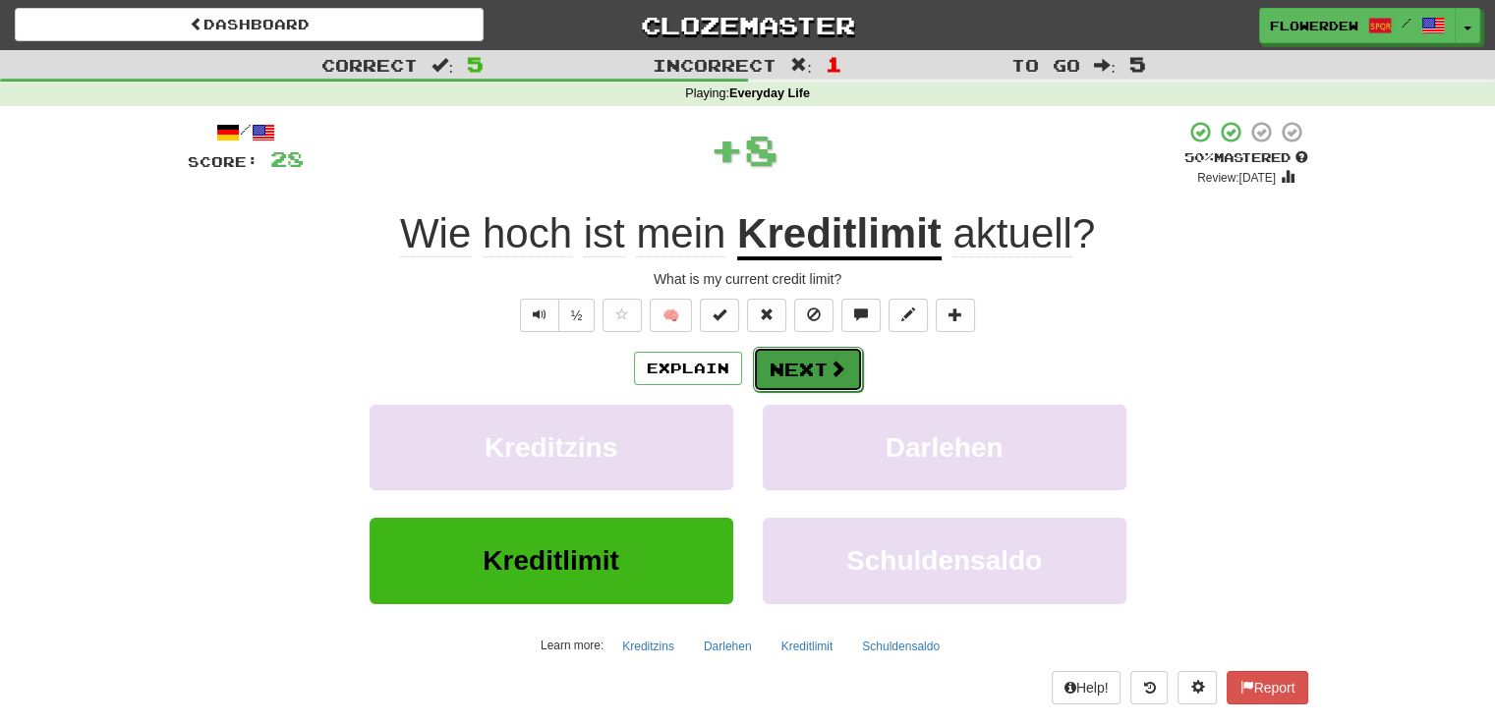
click at [802, 367] on button "Next" at bounding box center [808, 369] width 110 height 45
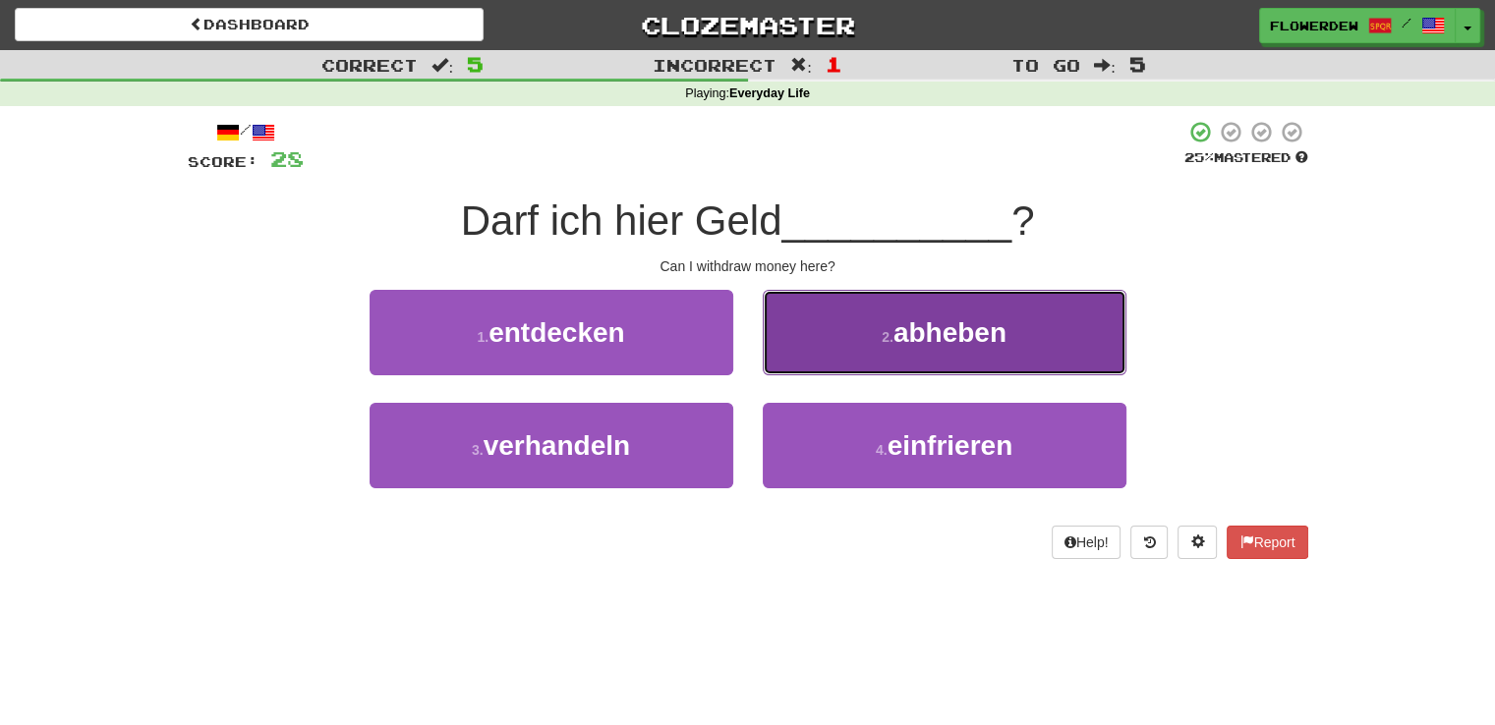
click at [806, 356] on button "2 . abheben" at bounding box center [945, 333] width 364 height 86
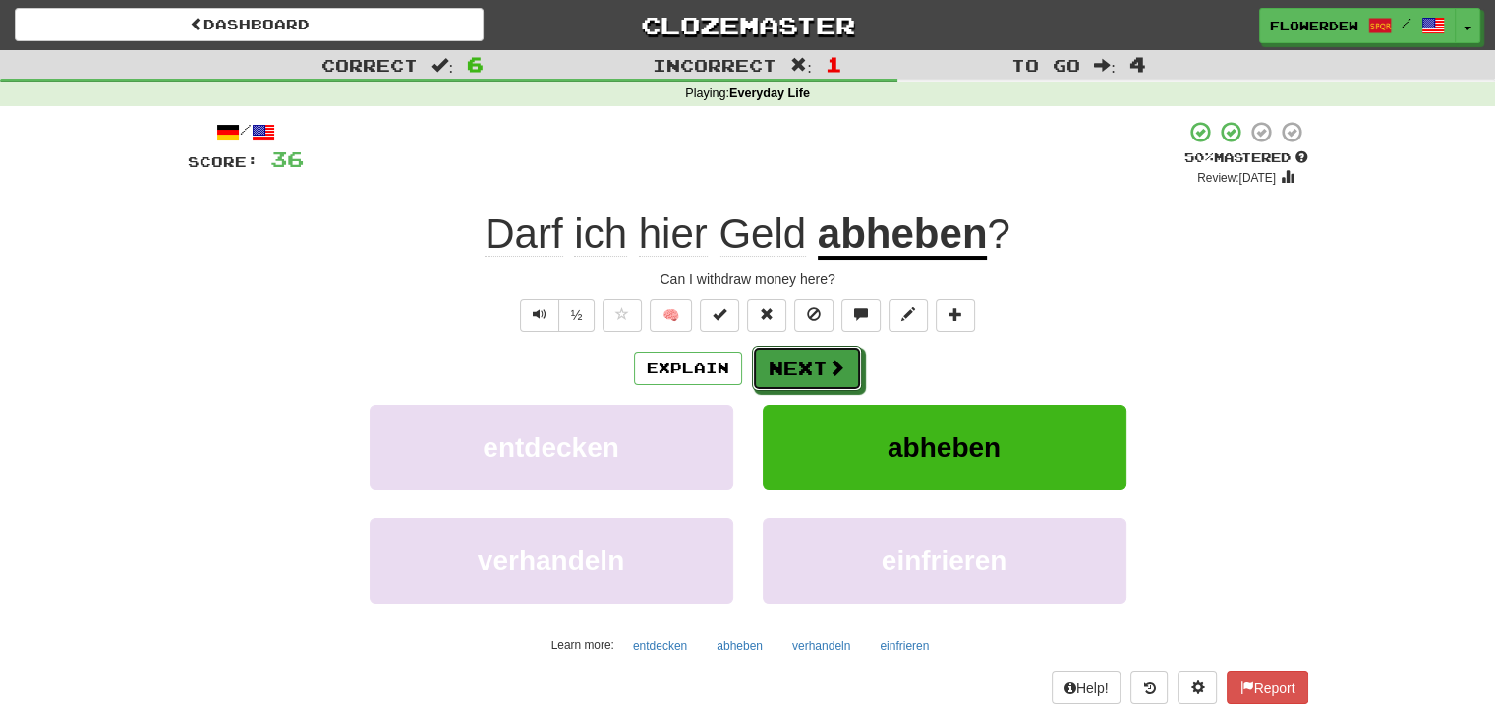
click at [806, 356] on button "Next" at bounding box center [807, 368] width 110 height 45
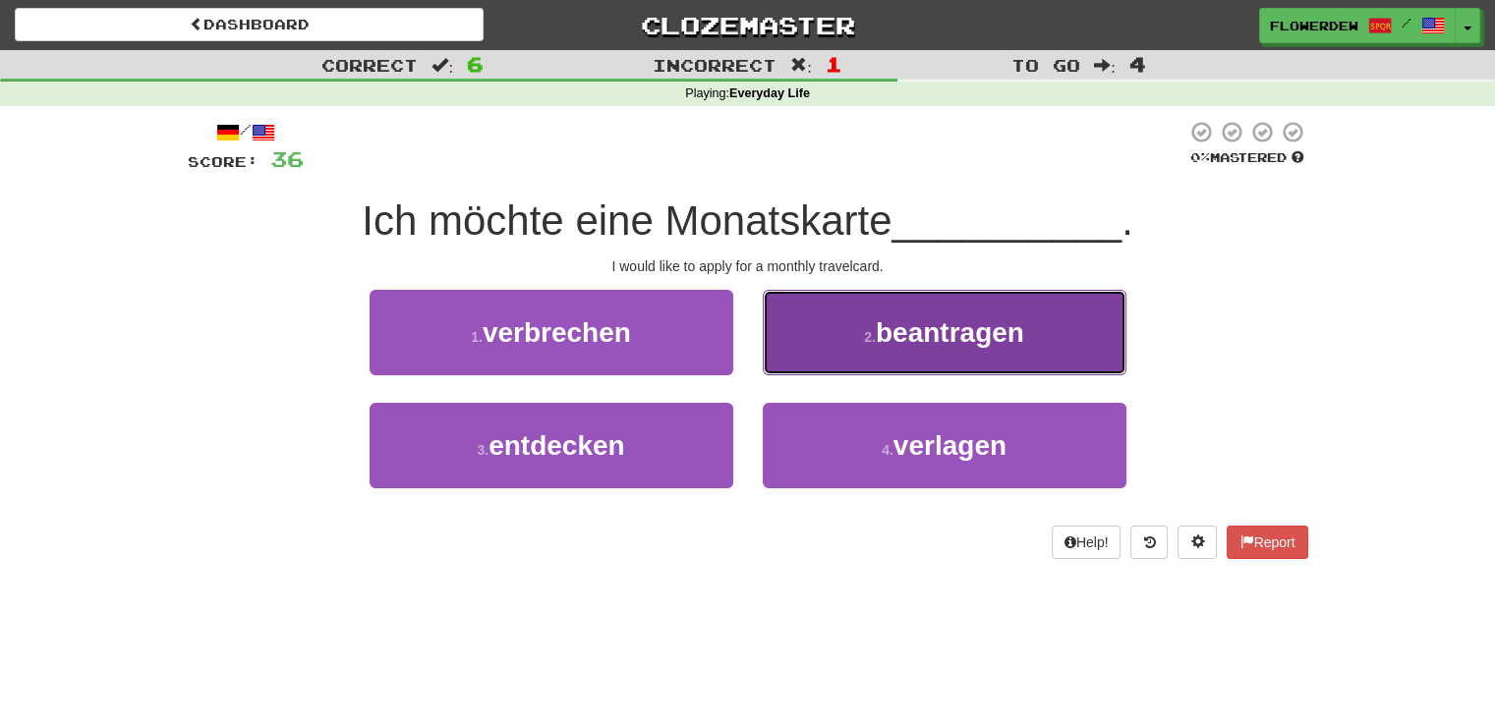
click at [765, 349] on button "2 . beantragen" at bounding box center [945, 333] width 364 height 86
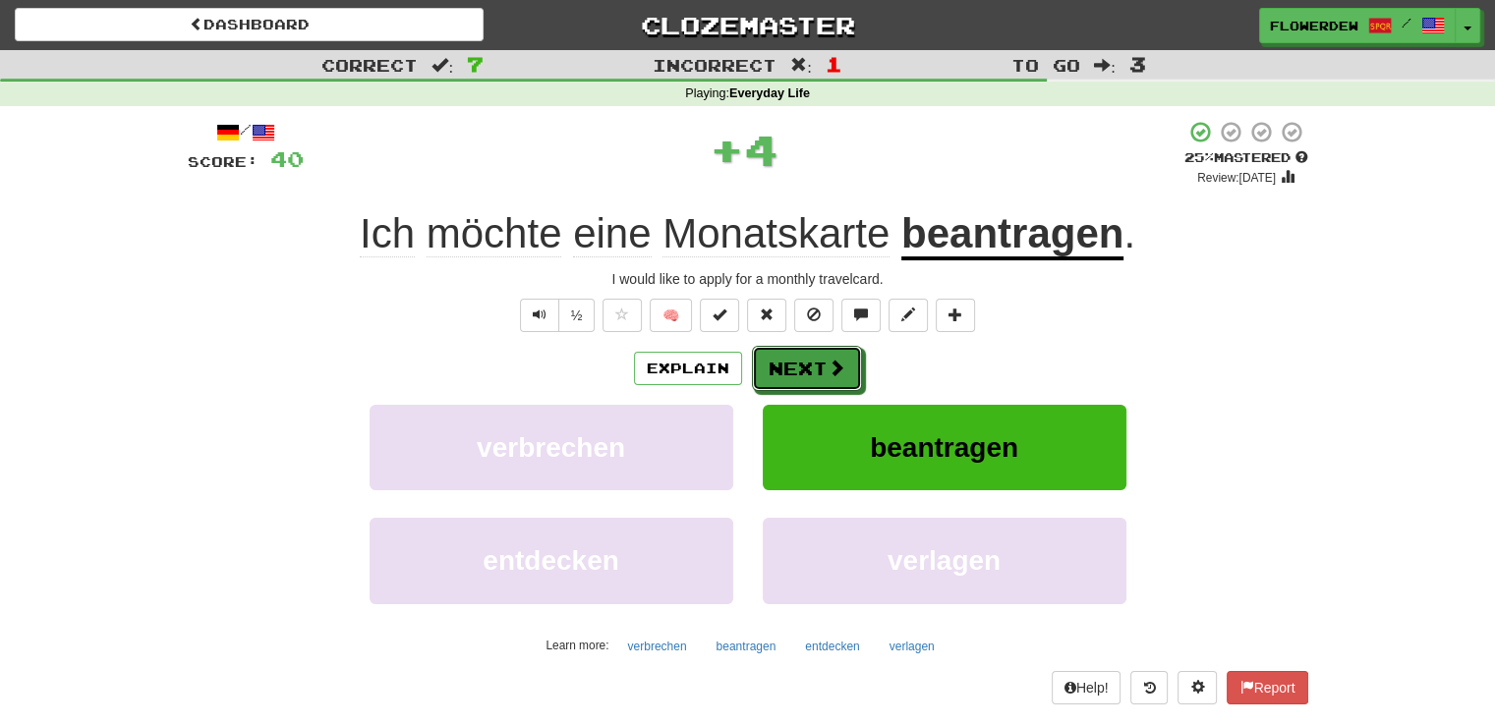
click at [765, 349] on button "Next" at bounding box center [807, 368] width 110 height 45
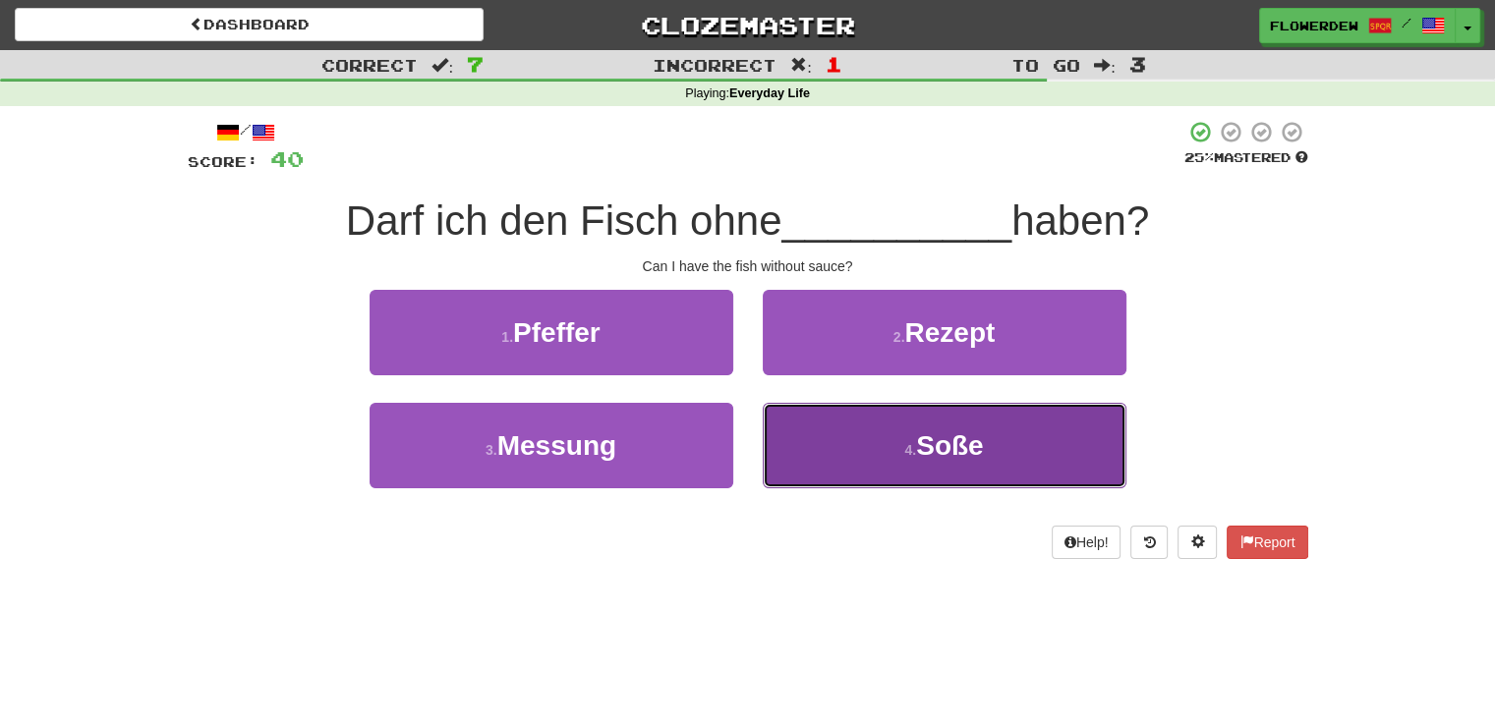
click at [781, 429] on button "4 . Soße" at bounding box center [945, 446] width 364 height 86
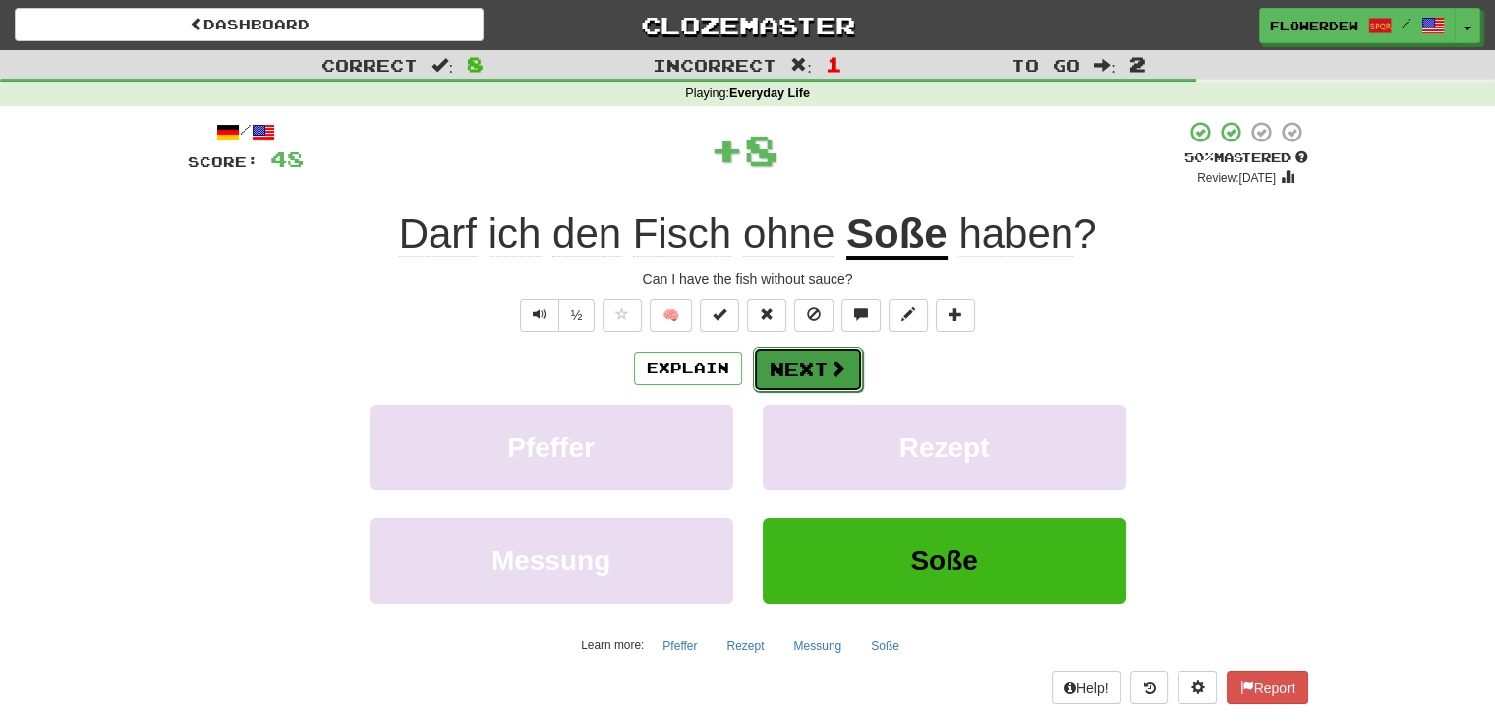
click at [781, 383] on button "Next" at bounding box center [808, 369] width 110 height 45
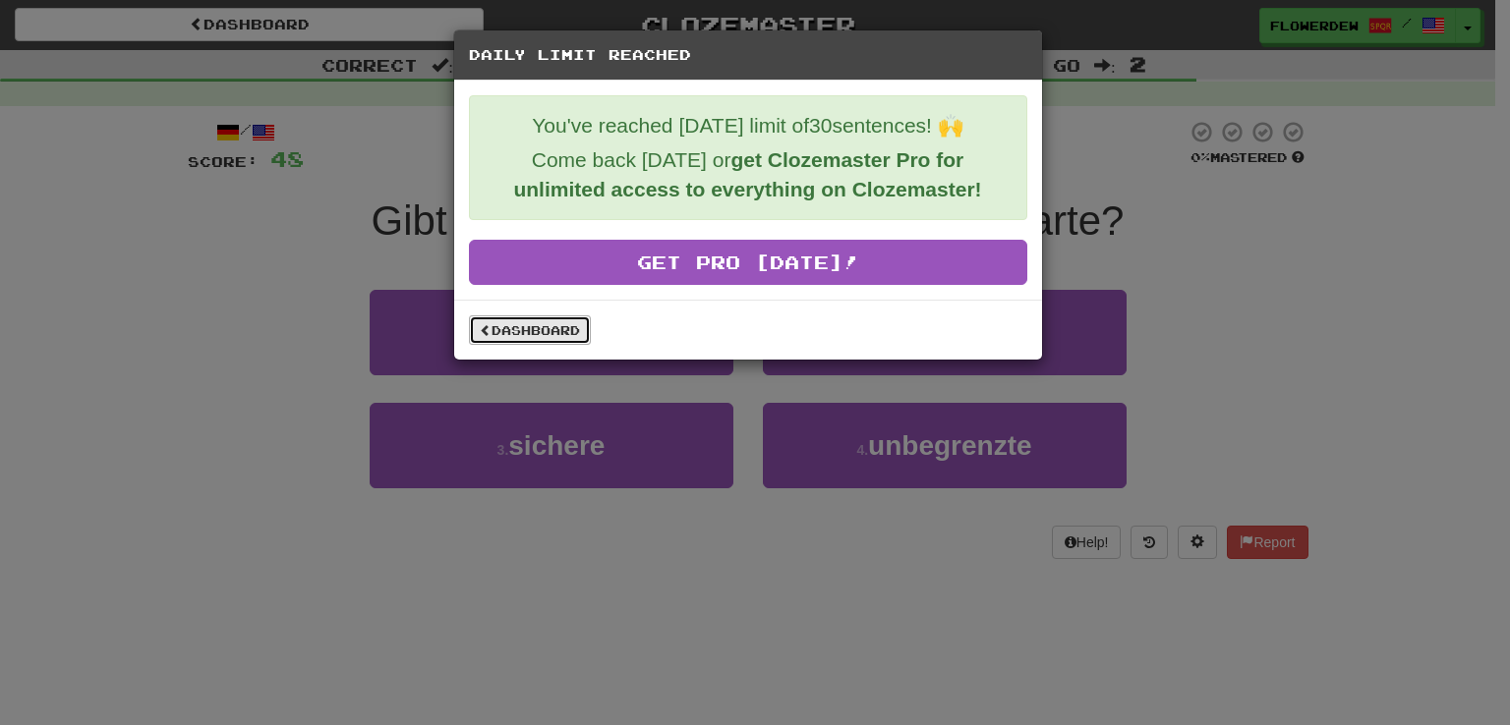
click at [541, 332] on link "Dashboard" at bounding box center [530, 330] width 122 height 29
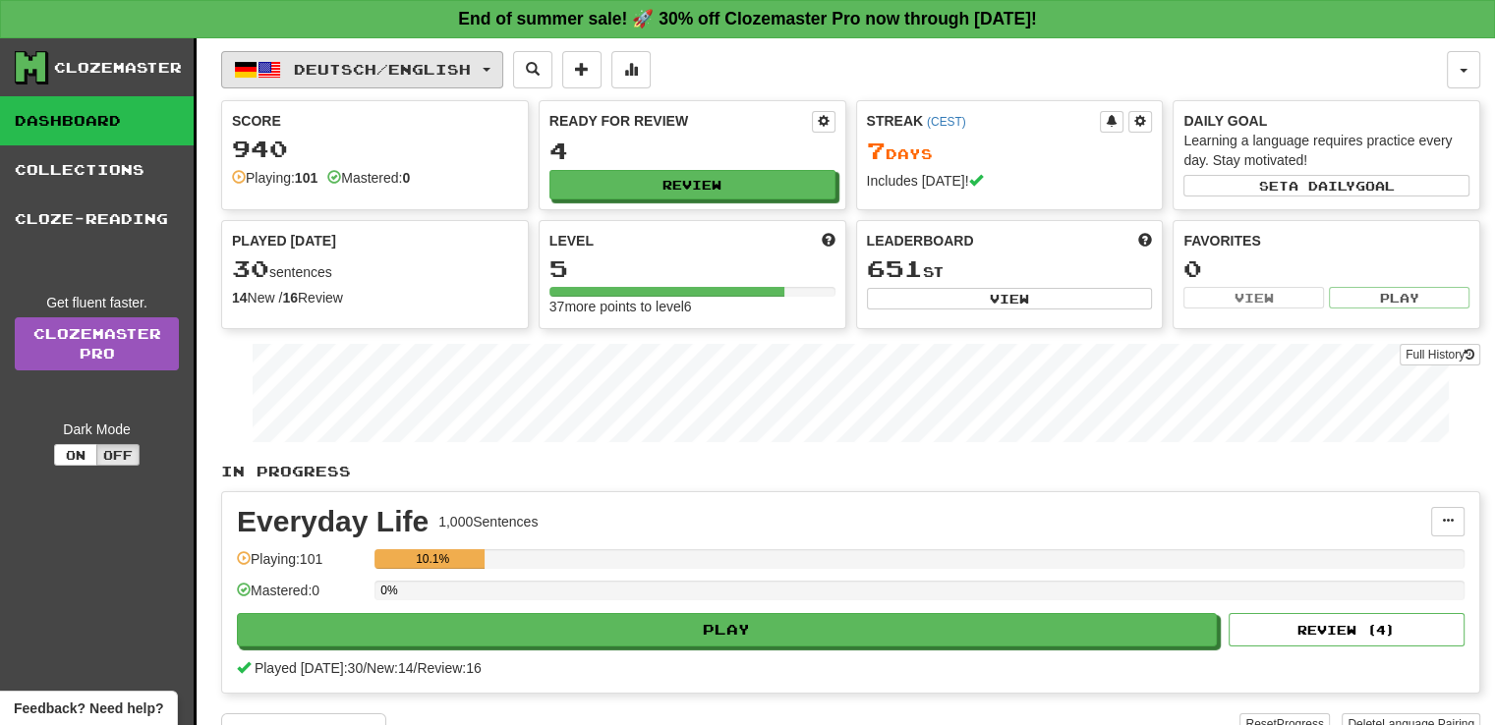
click at [354, 74] on span "Deutsch / English" at bounding box center [382, 69] width 177 height 17
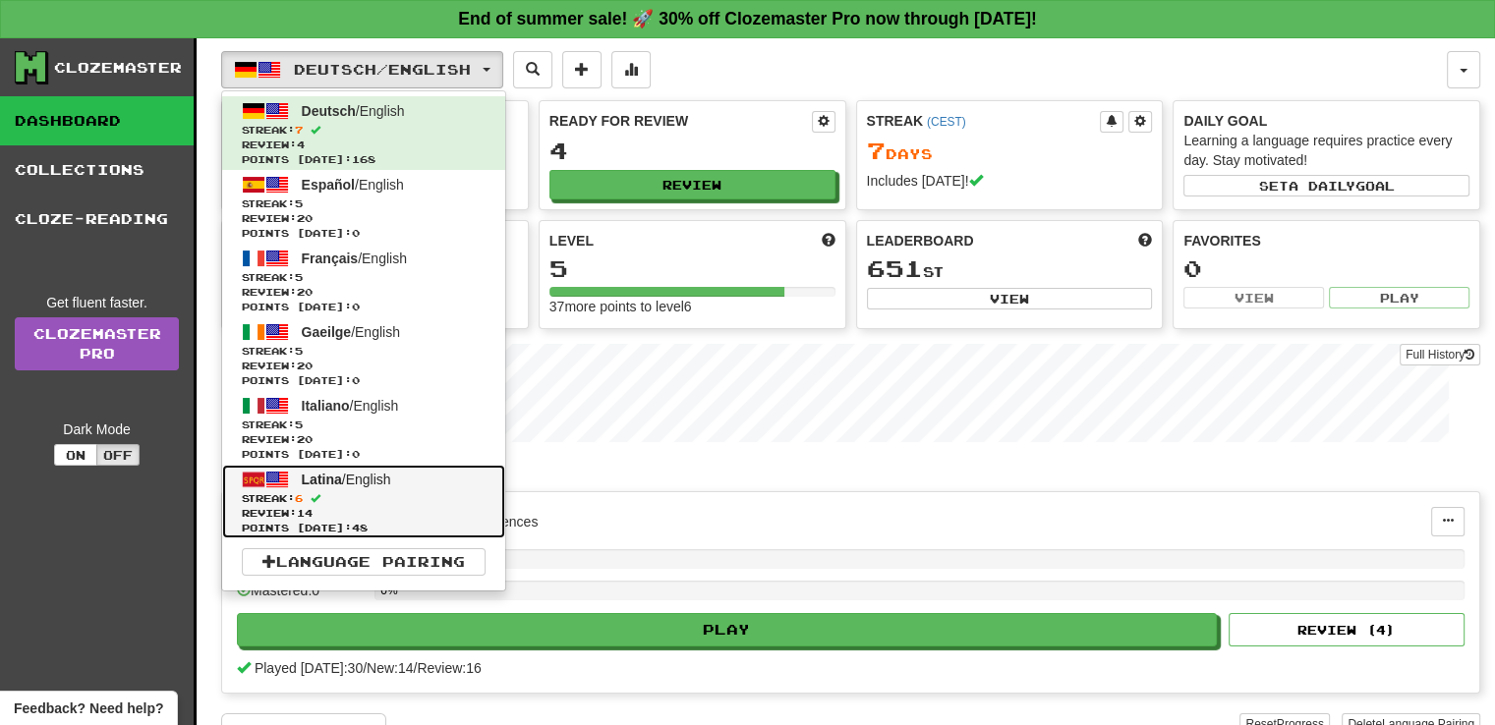
click at [307, 503] on span "Streak: 6" at bounding box center [364, 498] width 244 height 15
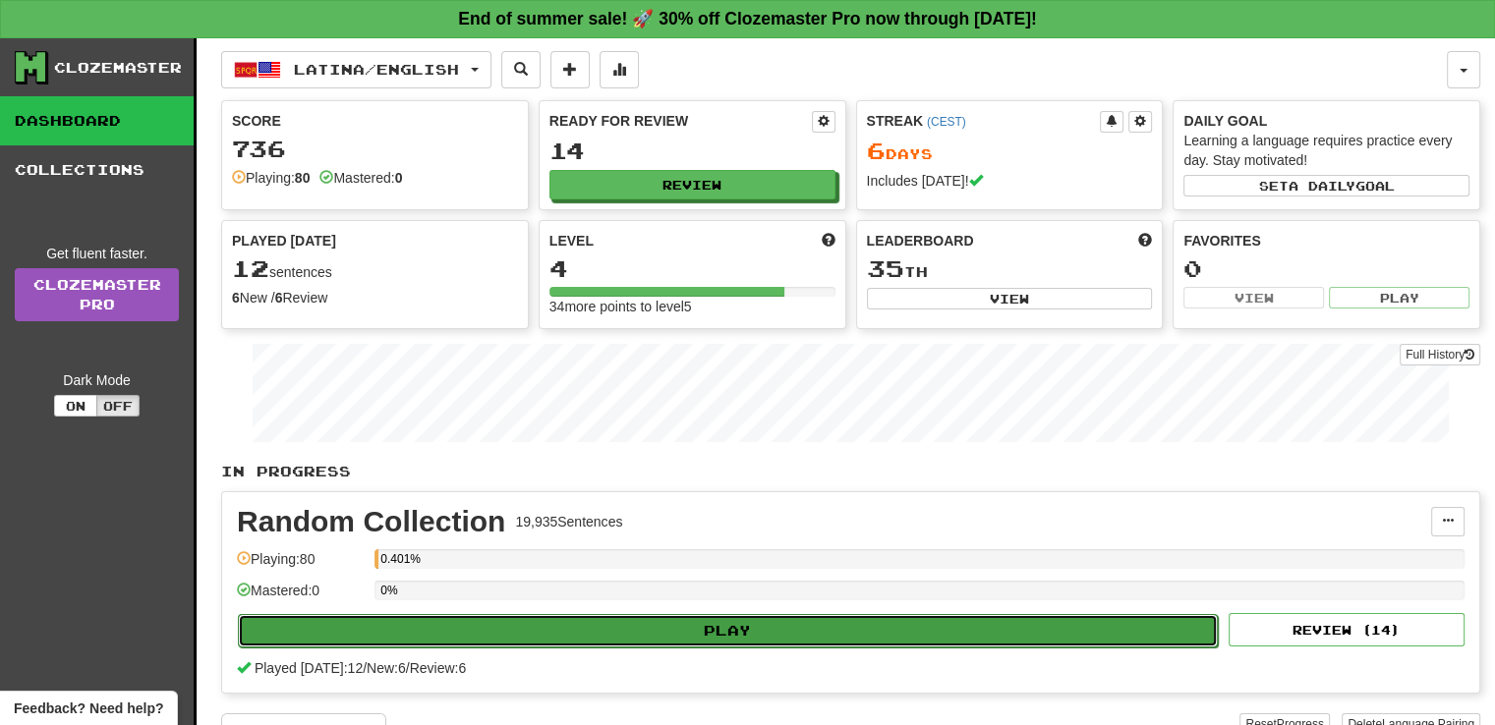
click at [680, 634] on button "Play" at bounding box center [728, 630] width 980 height 33
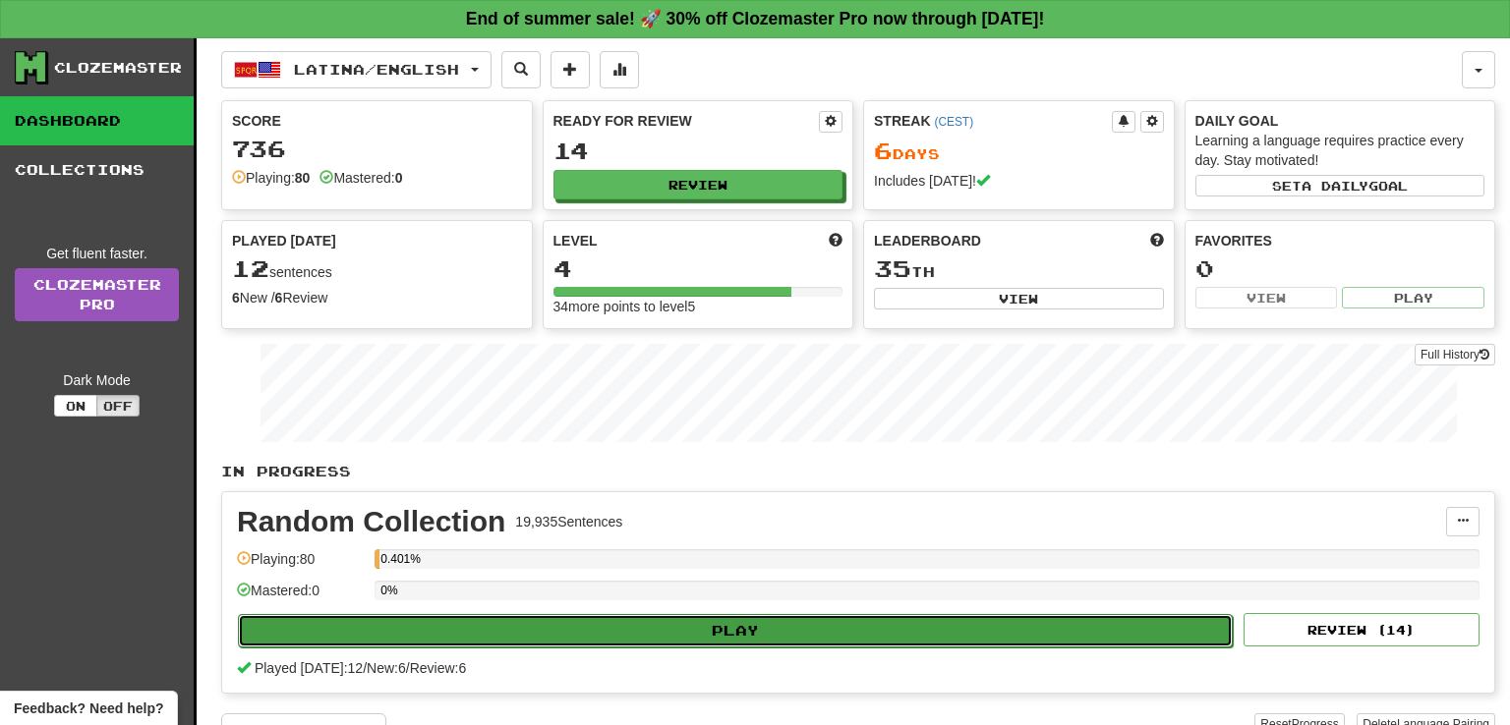
select select "**"
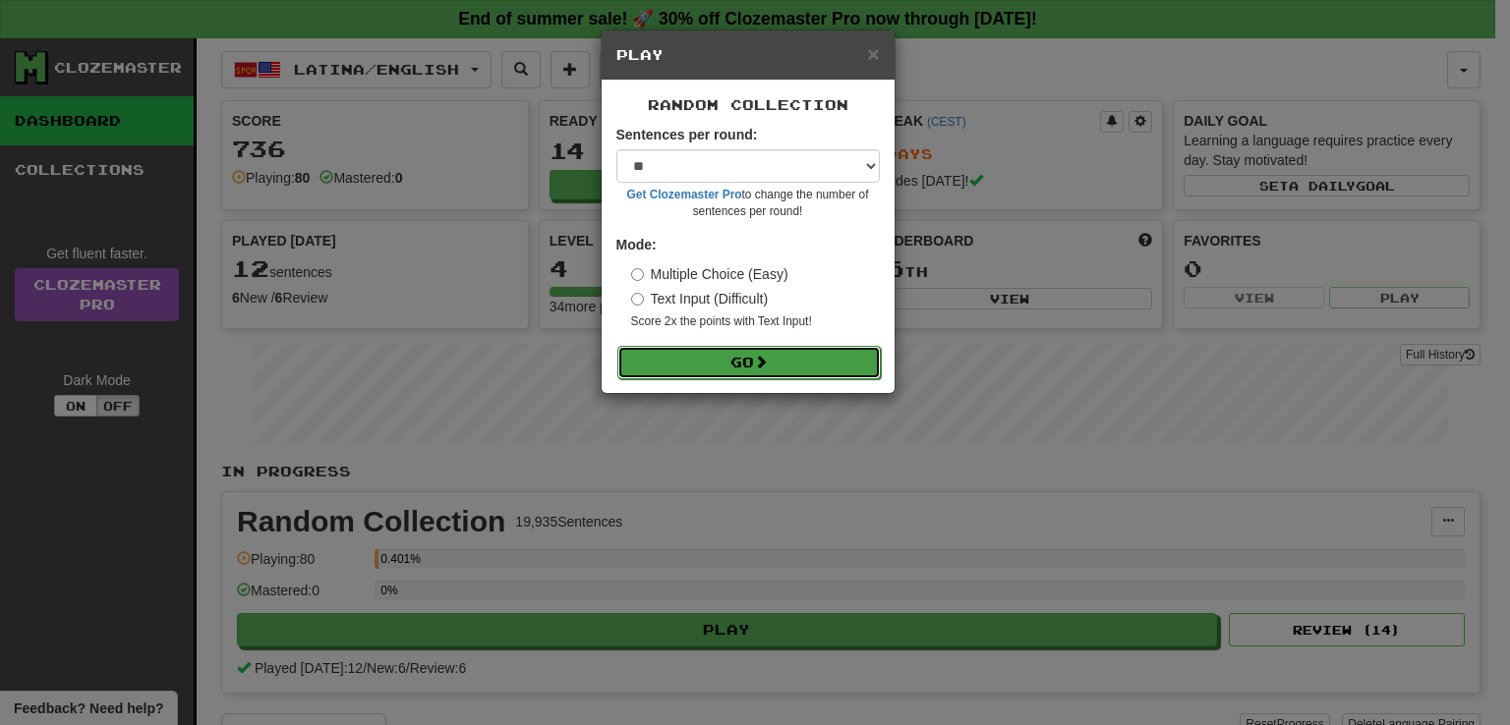
click at [774, 364] on button "Go" at bounding box center [748, 362] width 263 height 33
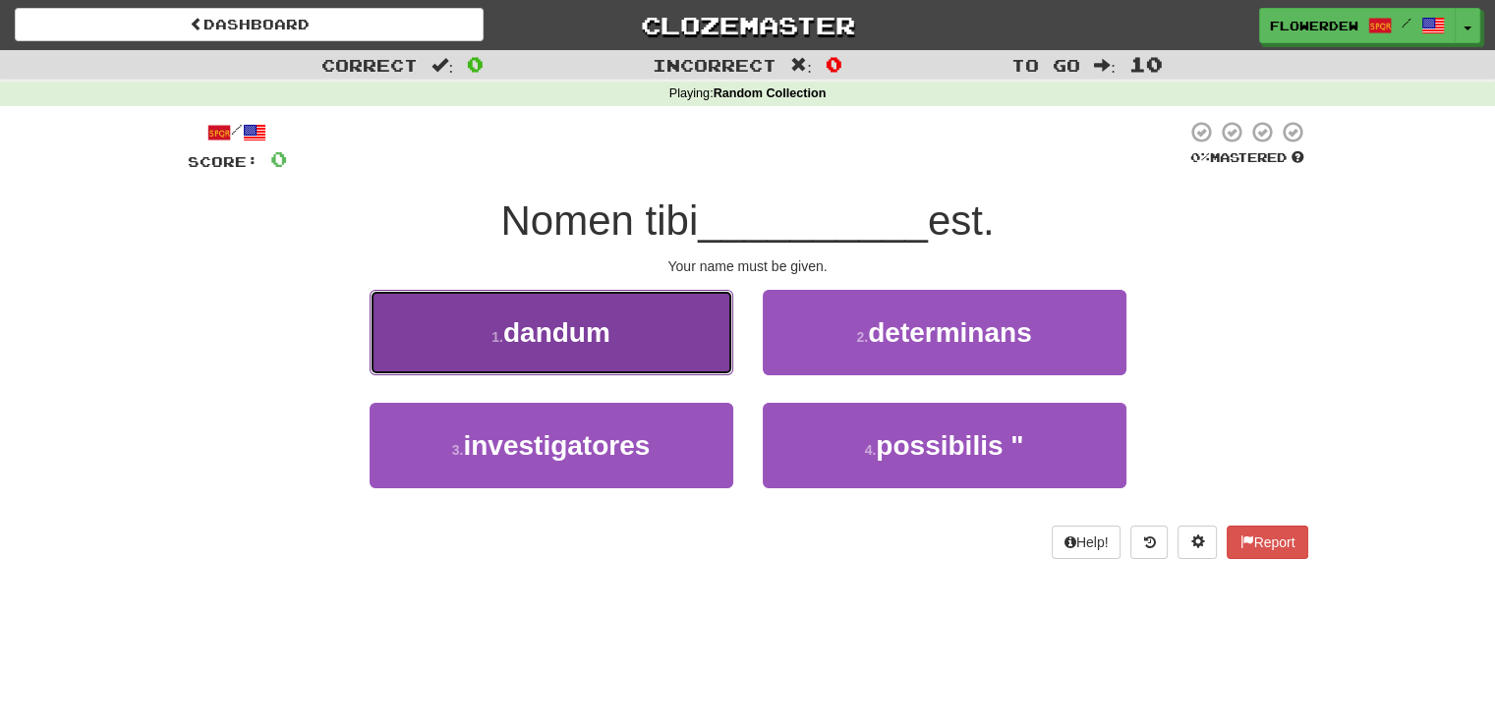
click at [688, 359] on button "1 . dandum" at bounding box center [552, 333] width 364 height 86
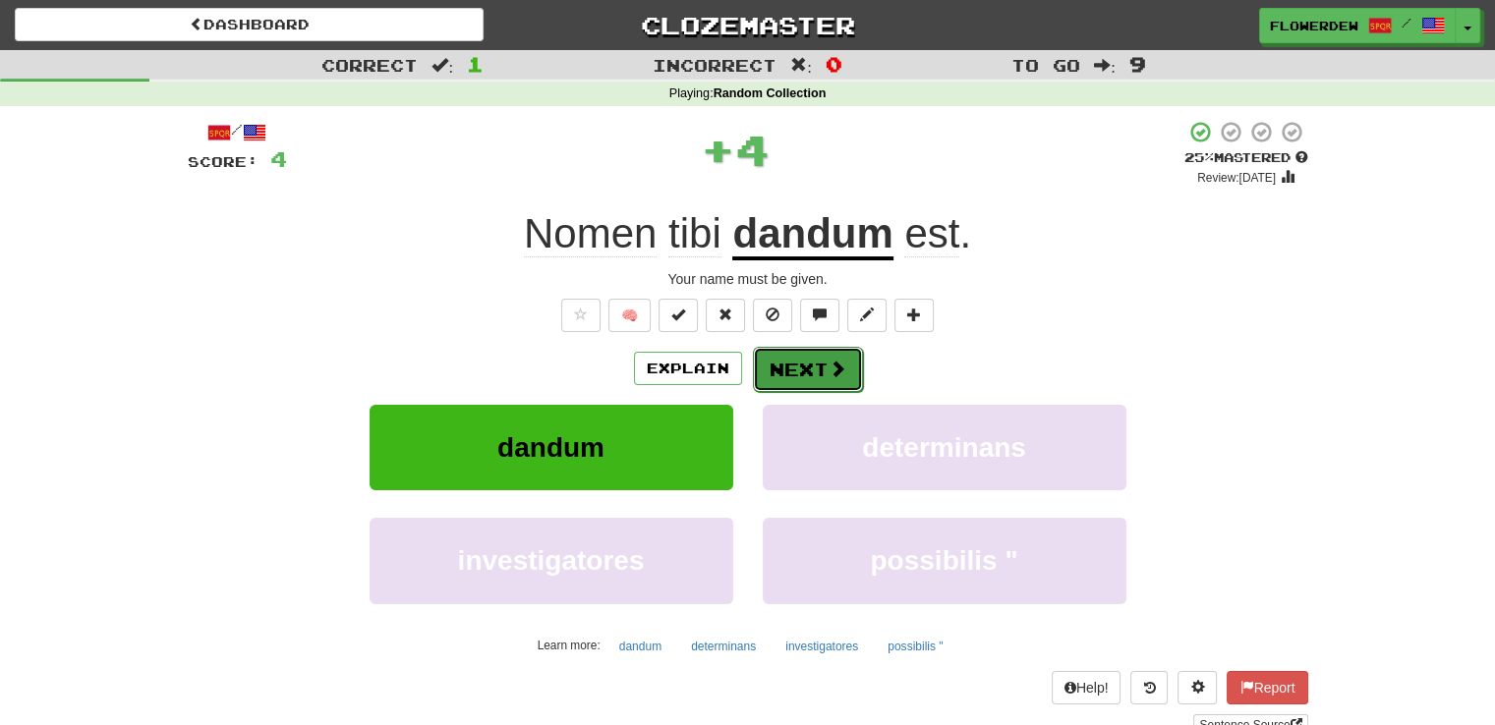
click at [774, 359] on button "Next" at bounding box center [808, 369] width 110 height 45
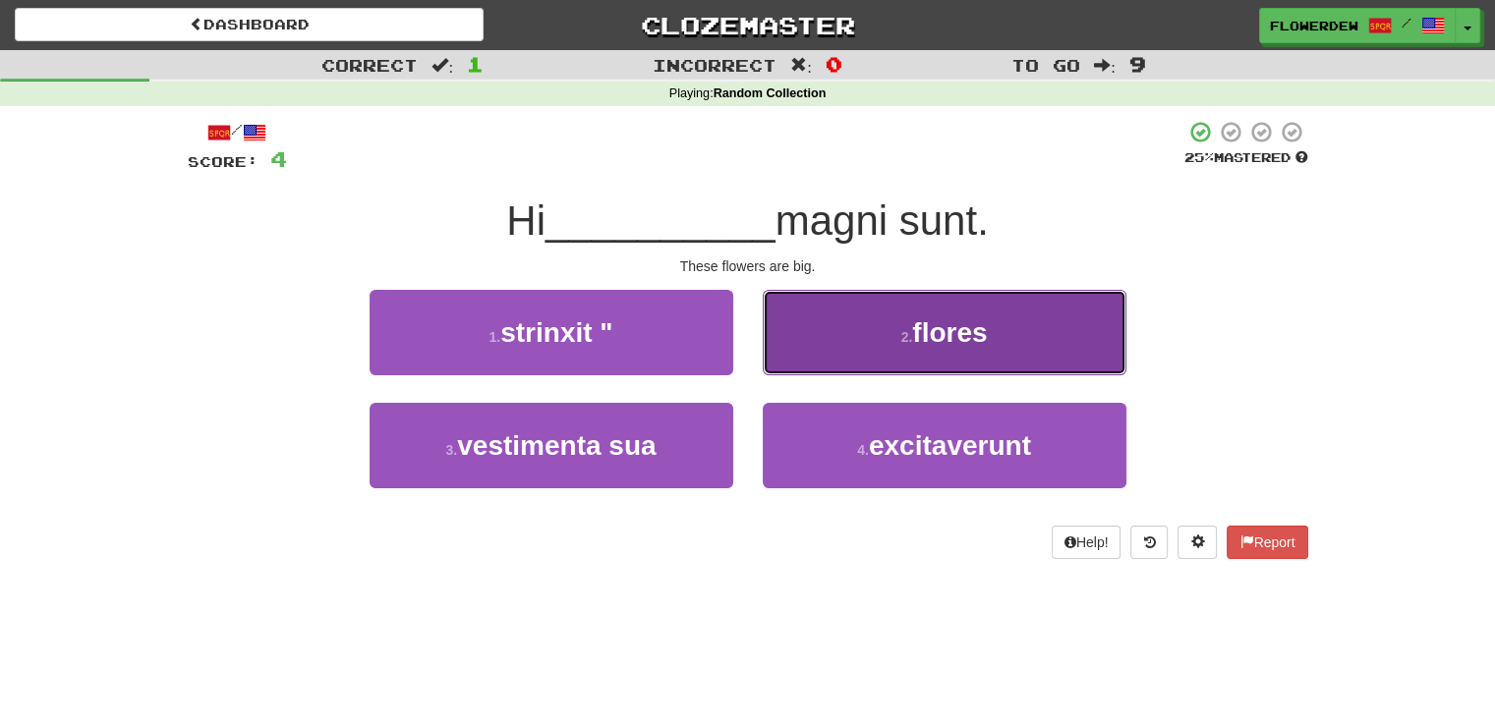
click at [815, 345] on button "2 . flores" at bounding box center [945, 333] width 364 height 86
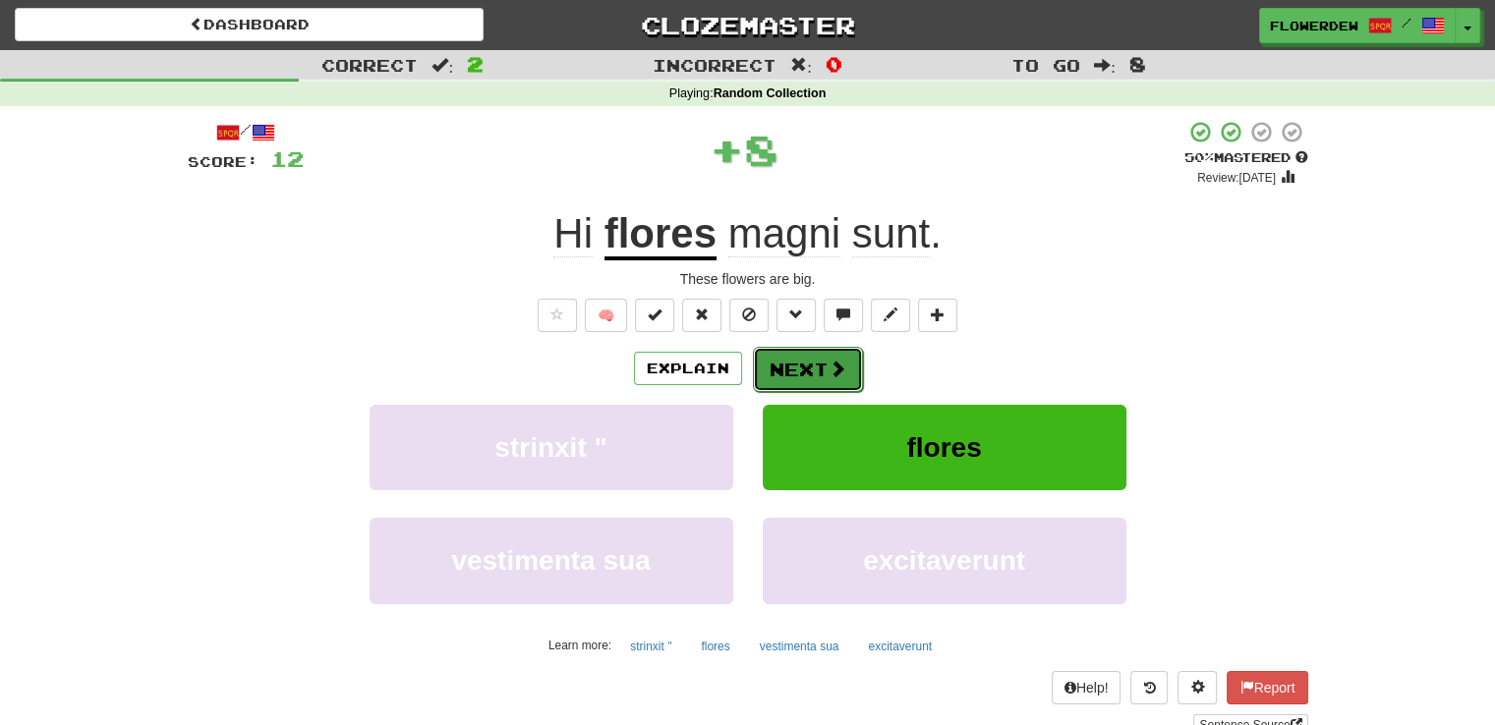
click at [817, 366] on button "Next" at bounding box center [808, 369] width 110 height 45
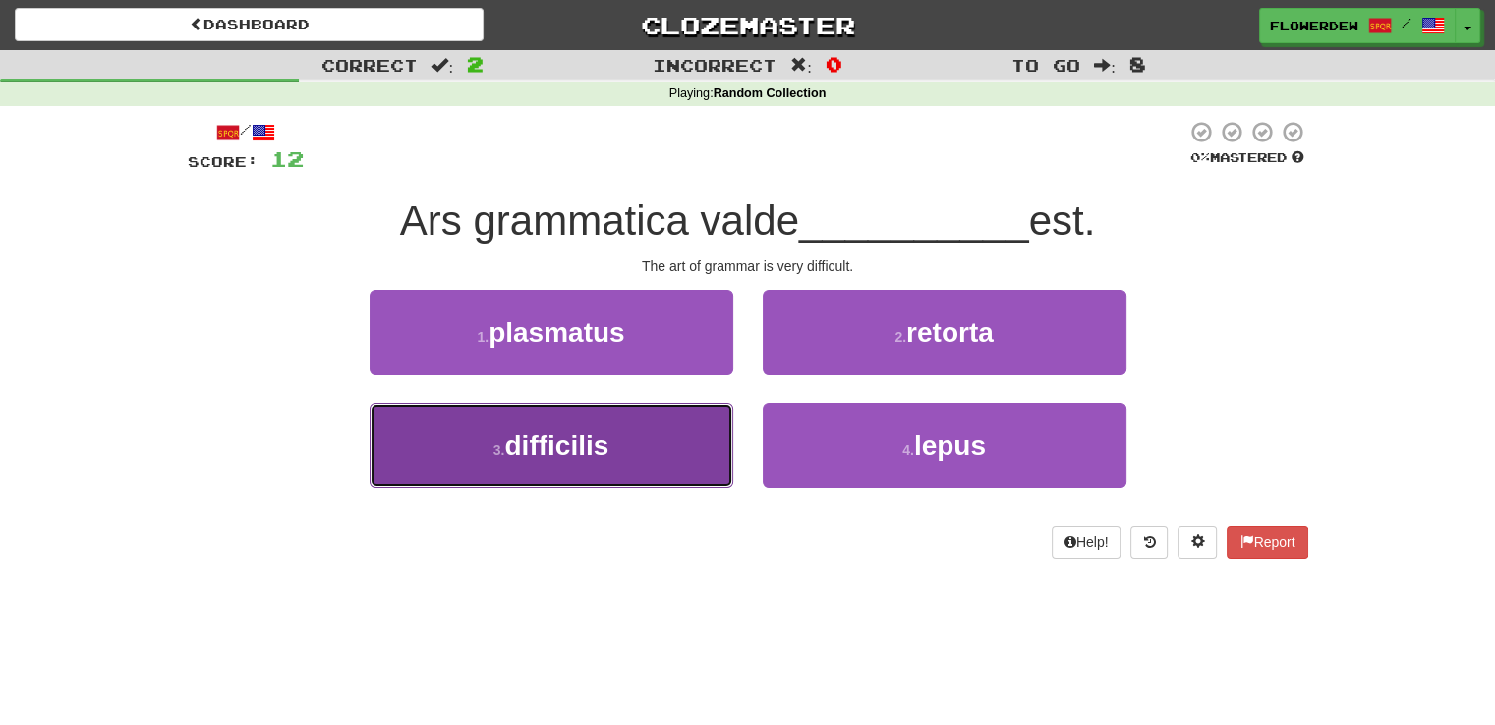
click at [684, 443] on button "3 . difficilis" at bounding box center [552, 446] width 364 height 86
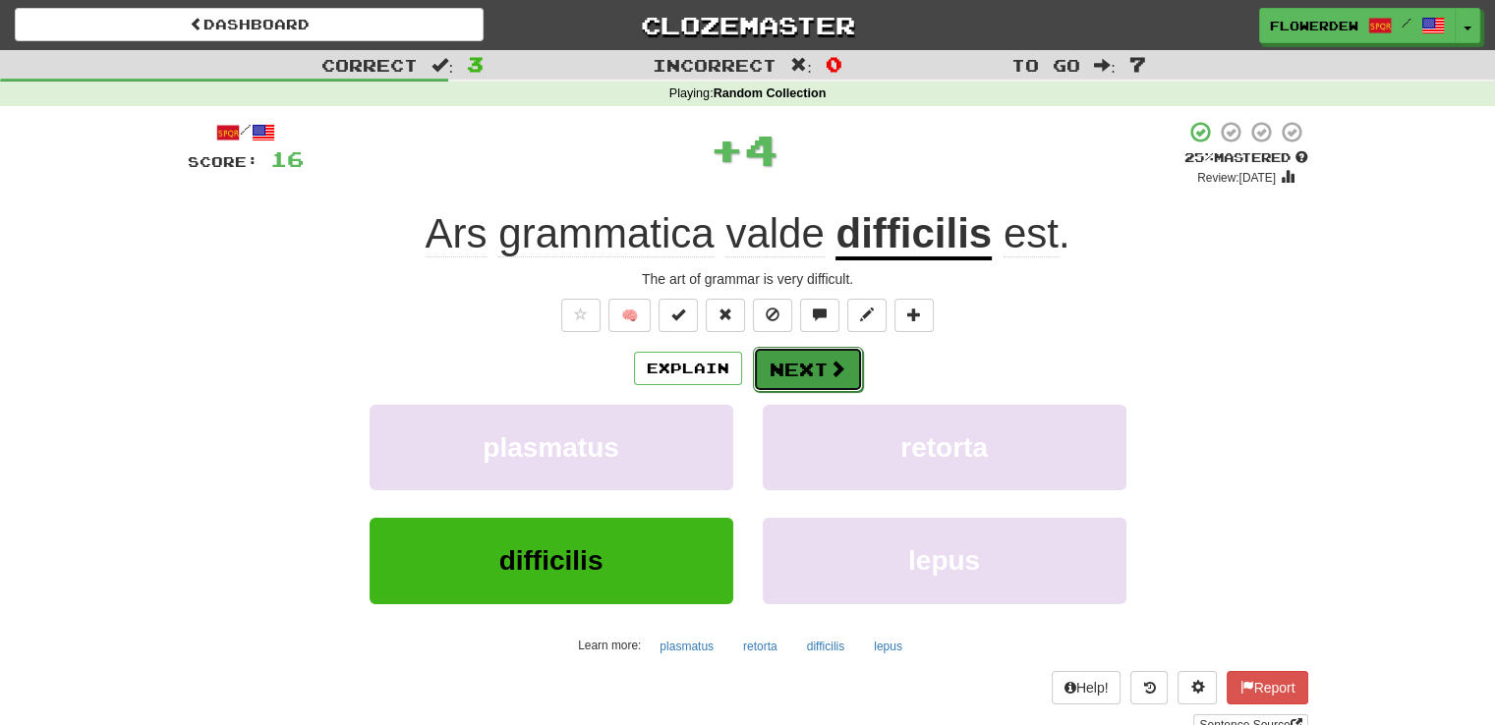
click at [829, 372] on span at bounding box center [838, 369] width 18 height 18
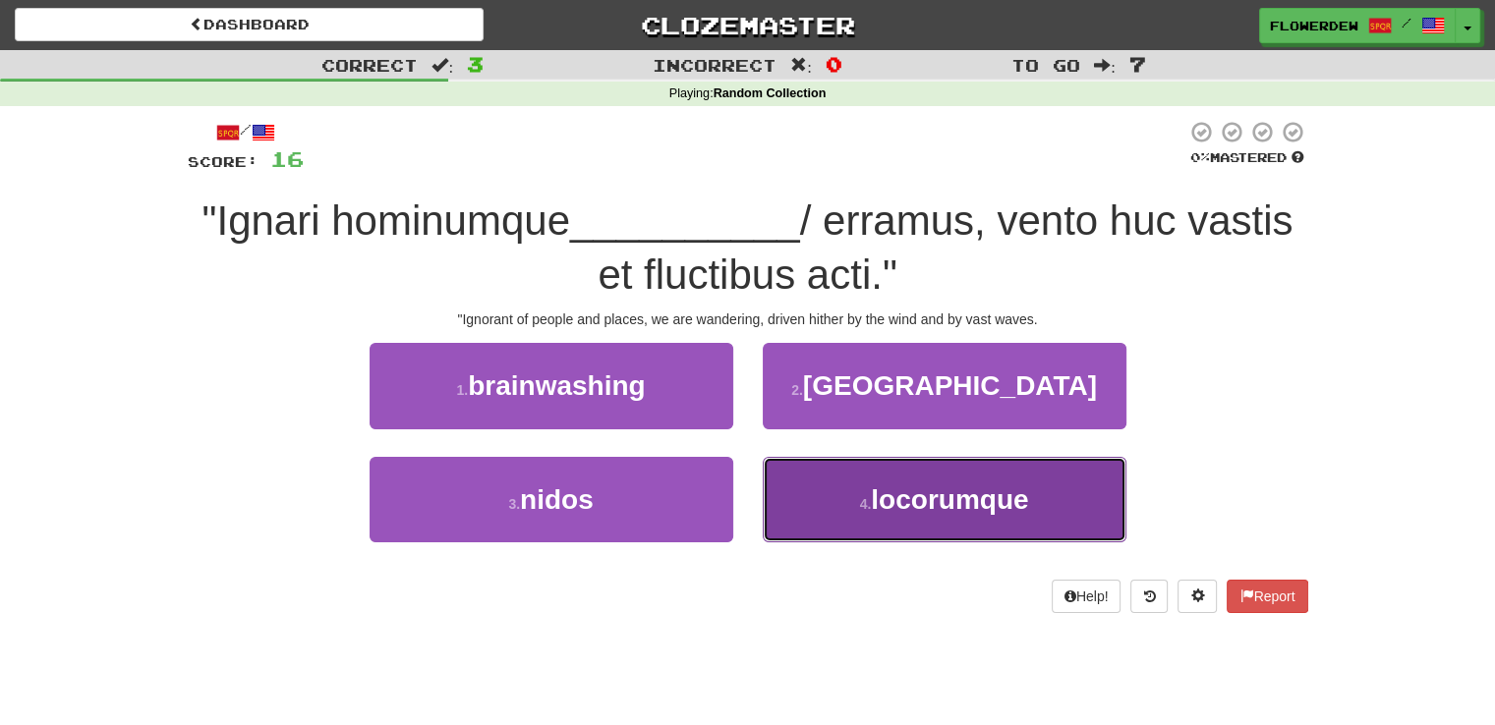
click at [771, 490] on button "4 . locorumque" at bounding box center [945, 500] width 364 height 86
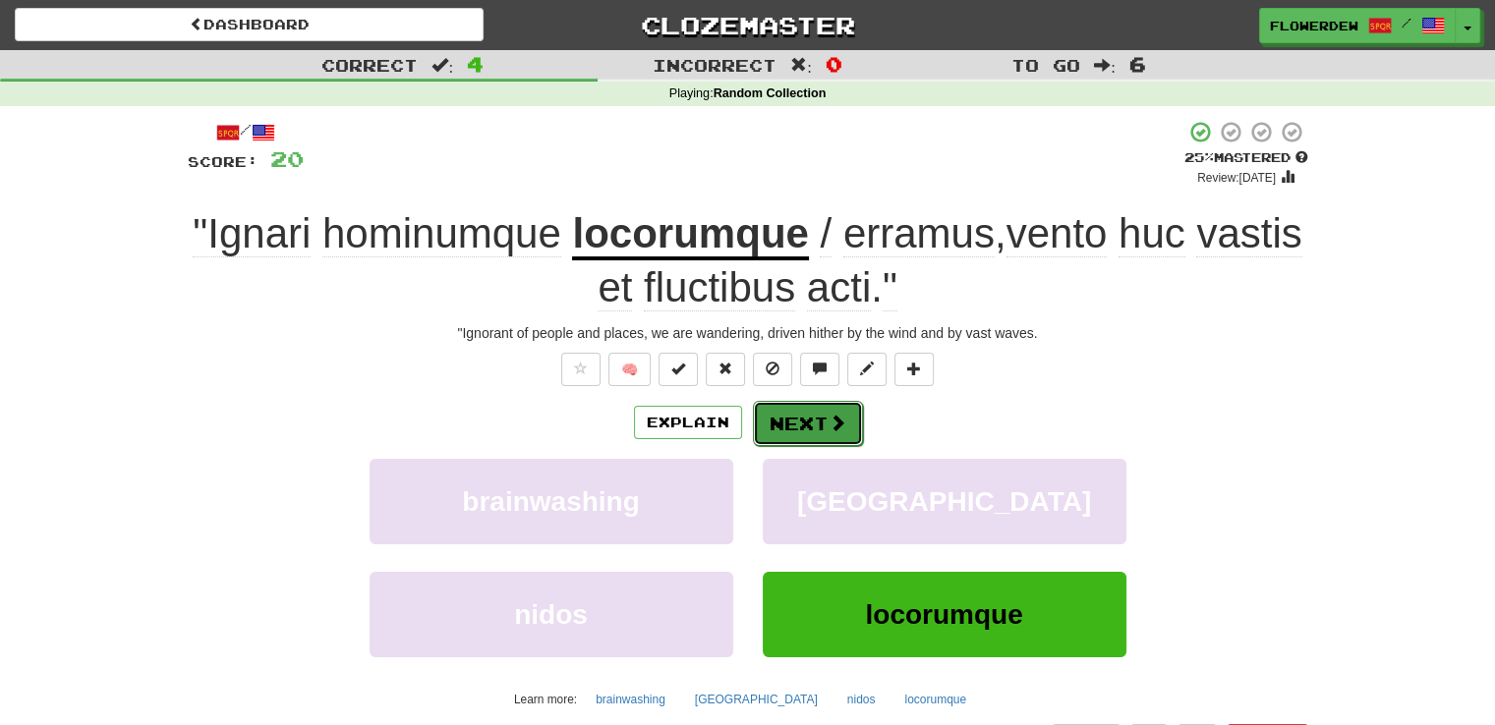
click at [829, 414] on span at bounding box center [838, 423] width 18 height 18
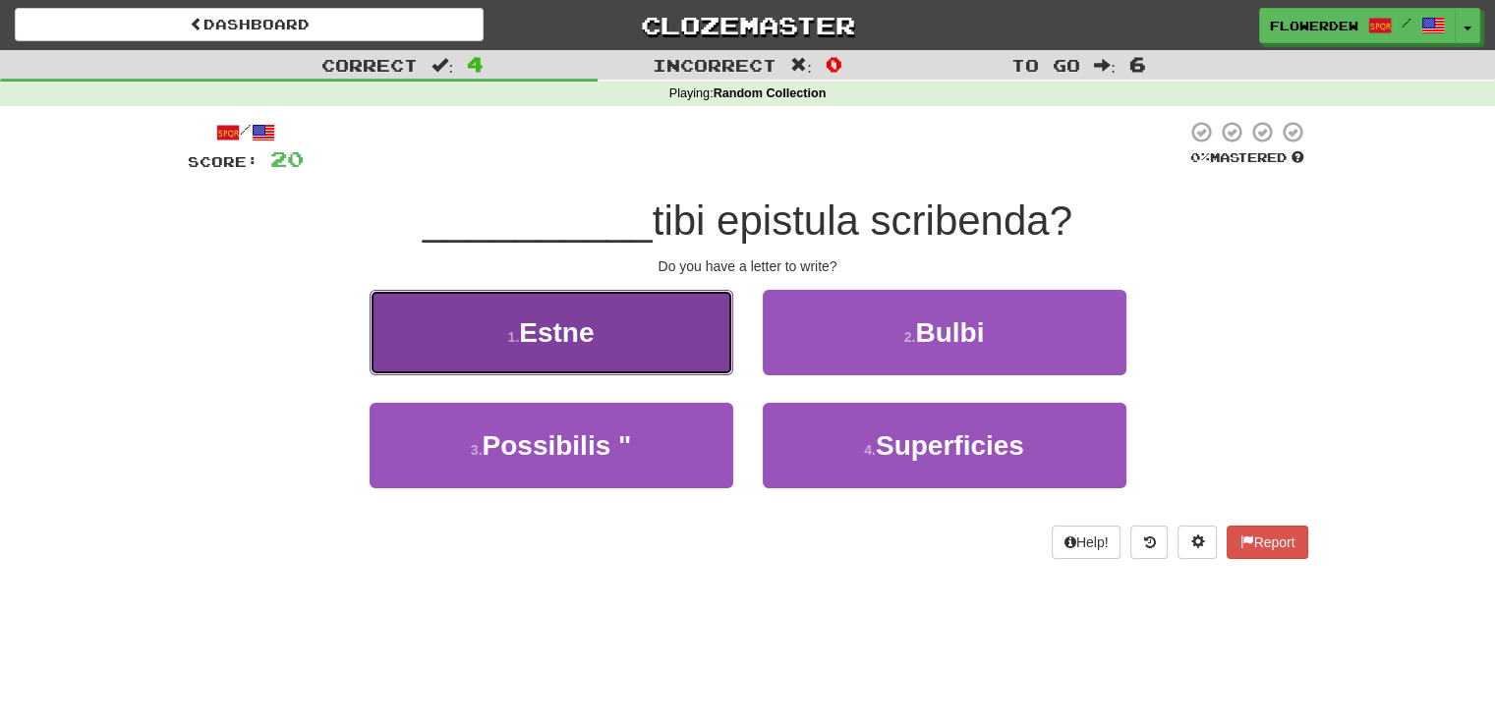
click at [713, 339] on button "1 . Estne" at bounding box center [552, 333] width 364 height 86
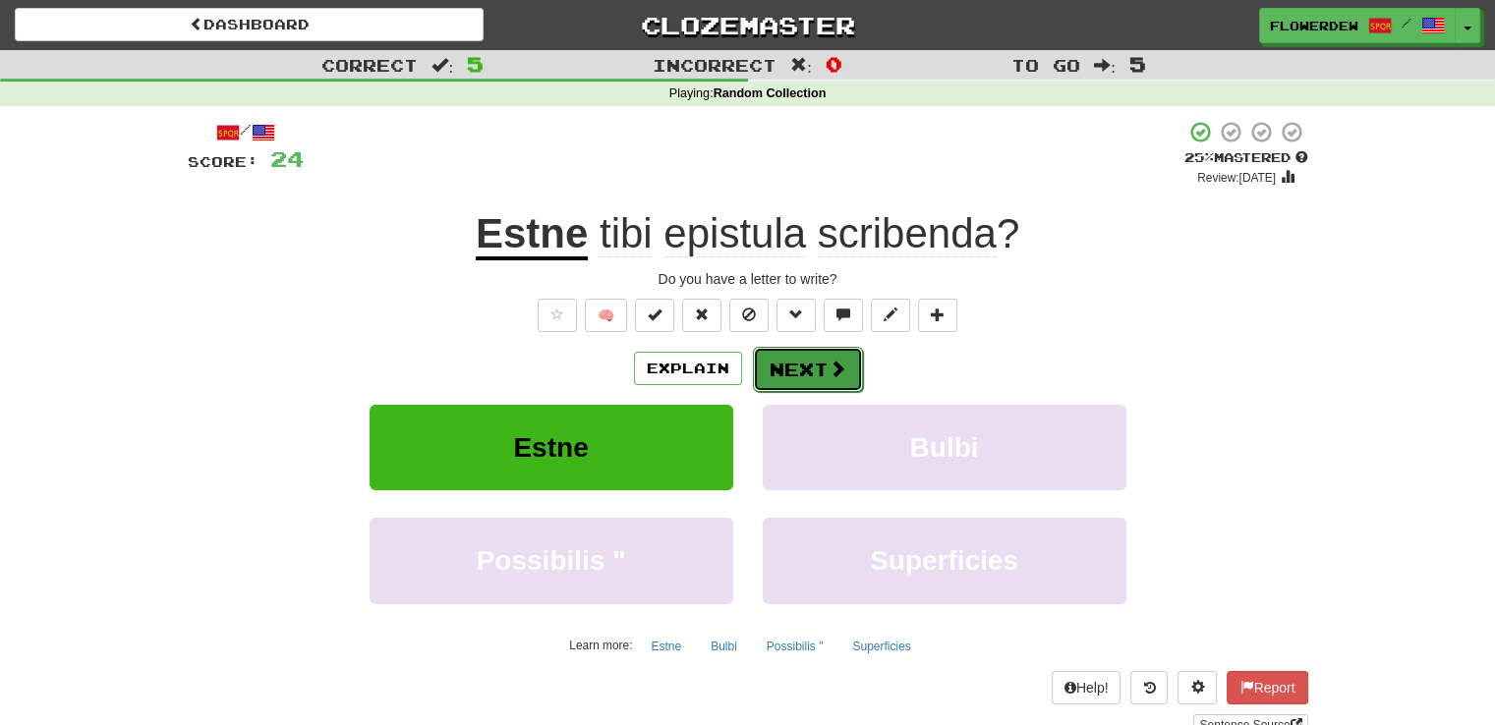
click at [801, 355] on button "Next" at bounding box center [808, 369] width 110 height 45
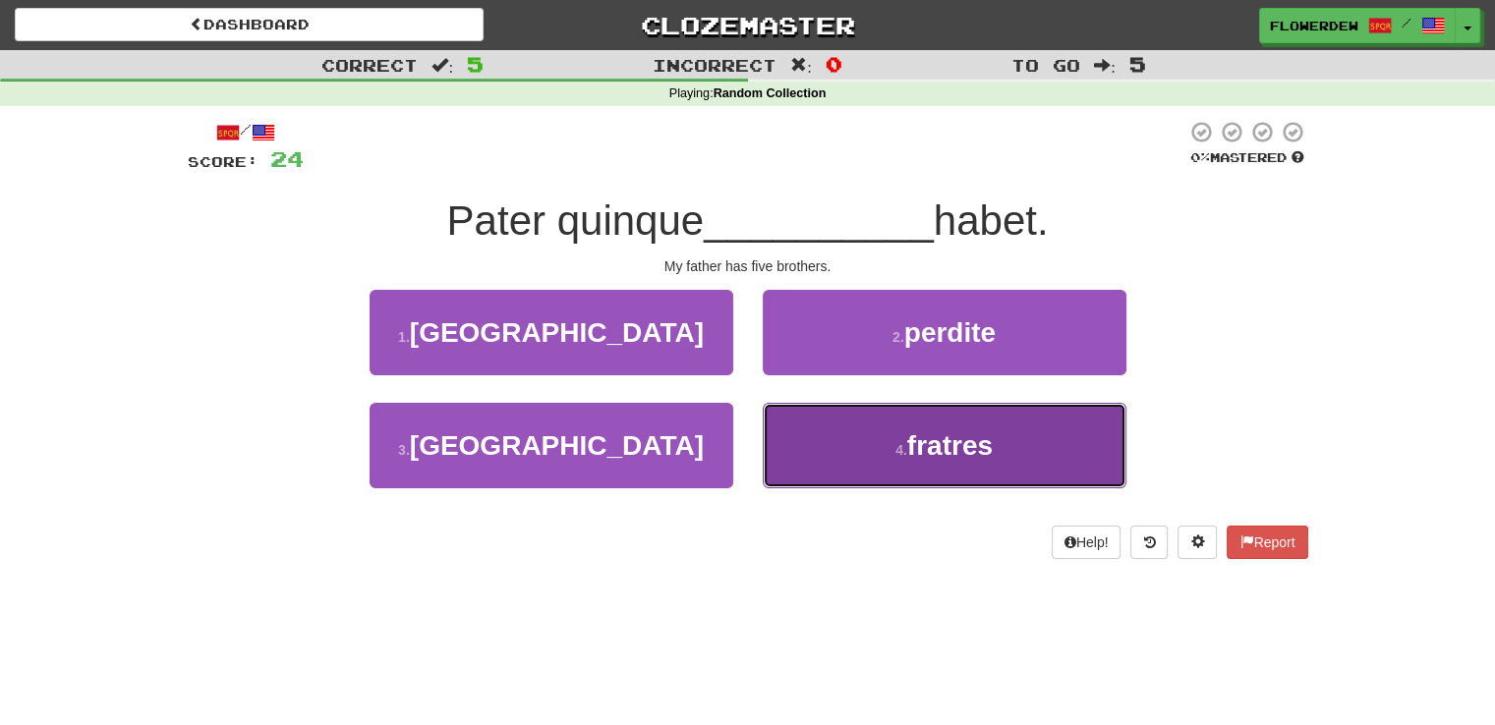
click at [793, 421] on button "4 . fratres" at bounding box center [945, 446] width 364 height 86
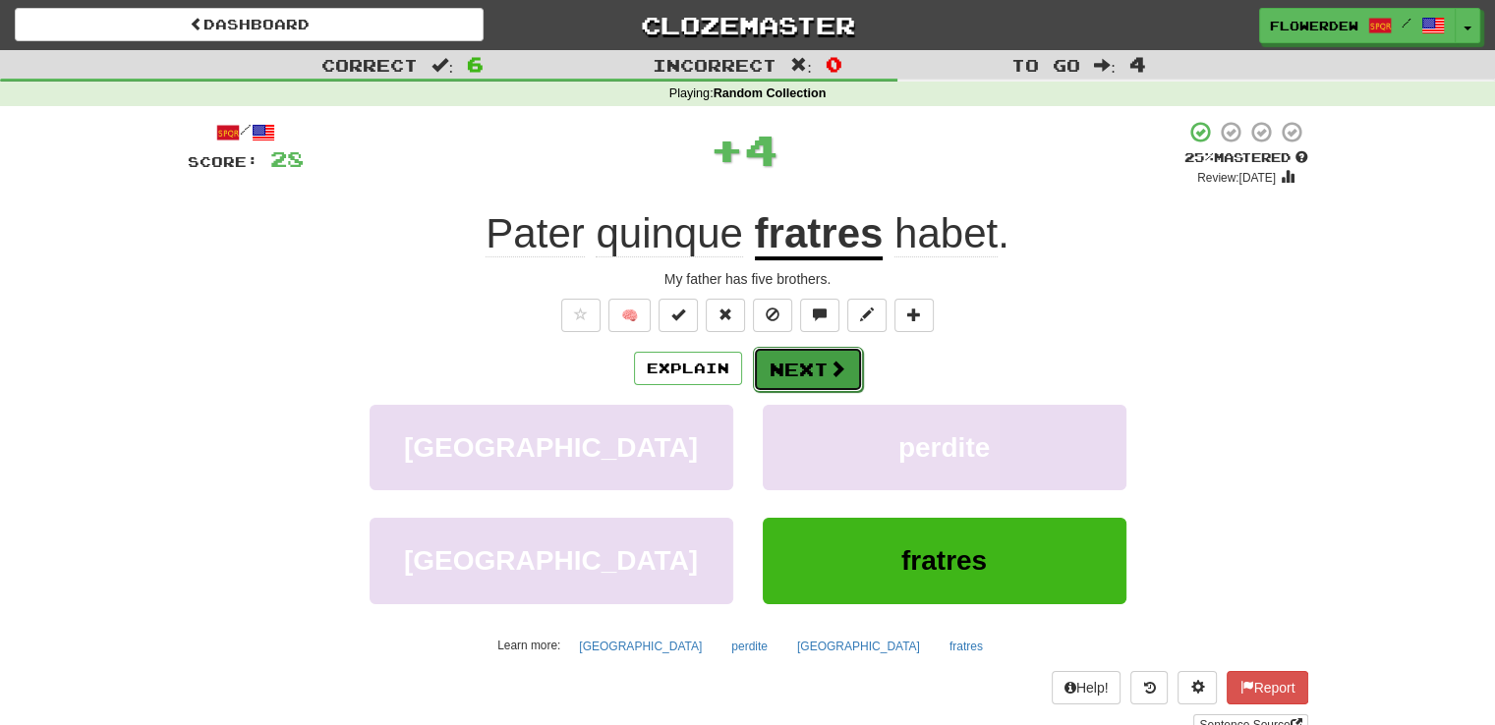
click at [821, 358] on button "Next" at bounding box center [808, 369] width 110 height 45
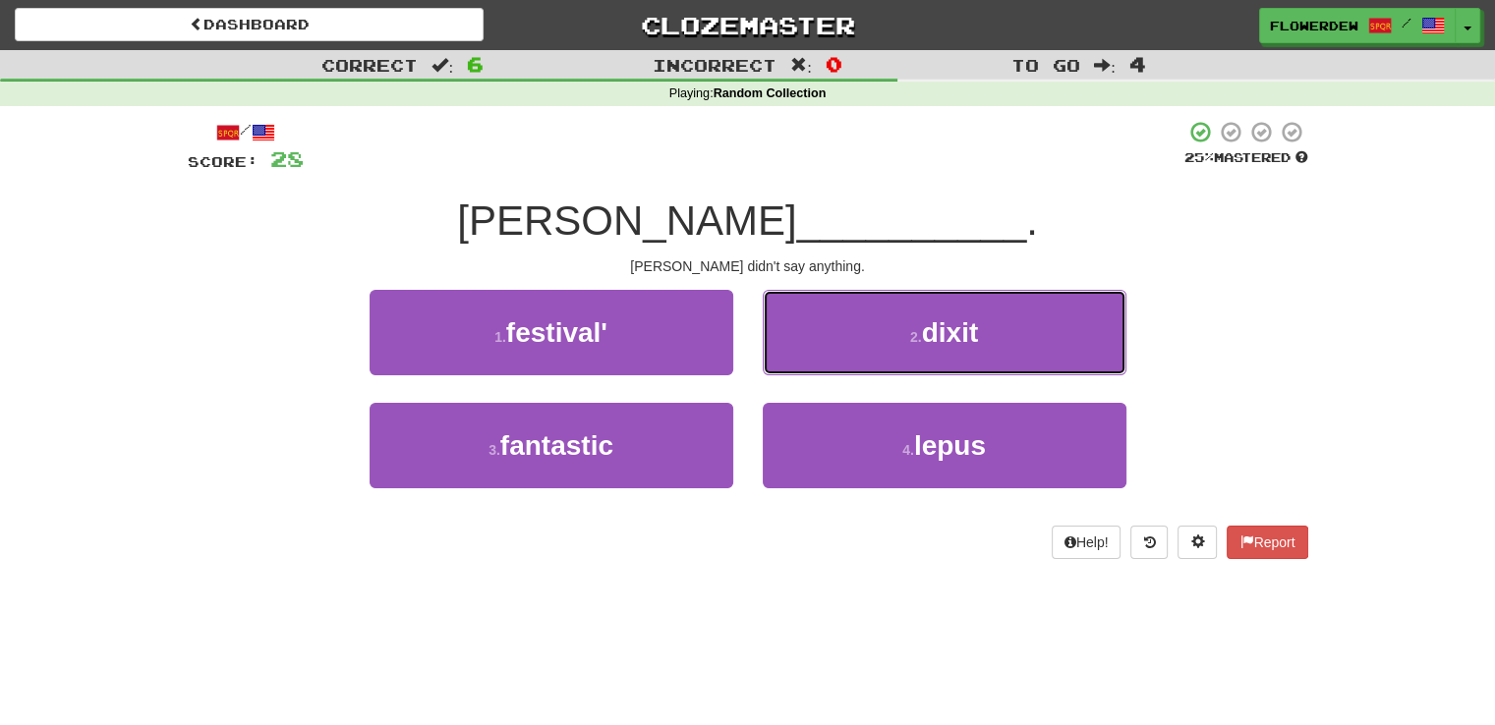
click at [821, 358] on button "2 . dixit" at bounding box center [945, 333] width 364 height 86
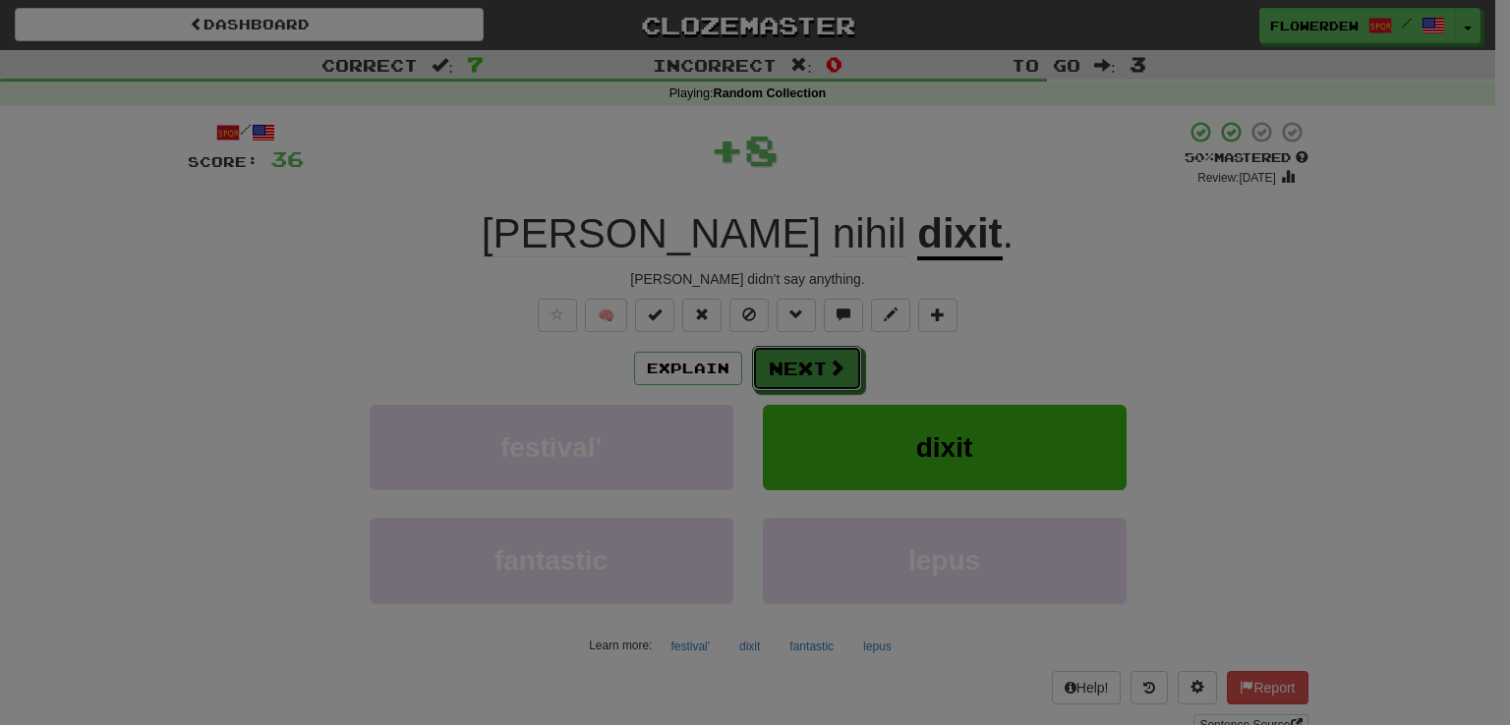
click at [821, 358] on body "Dashboard Clozemaster Flowerdew / Toggle Dropdown Dashboard Leaderboard Activit…" at bounding box center [755, 731] width 1510 height 1462
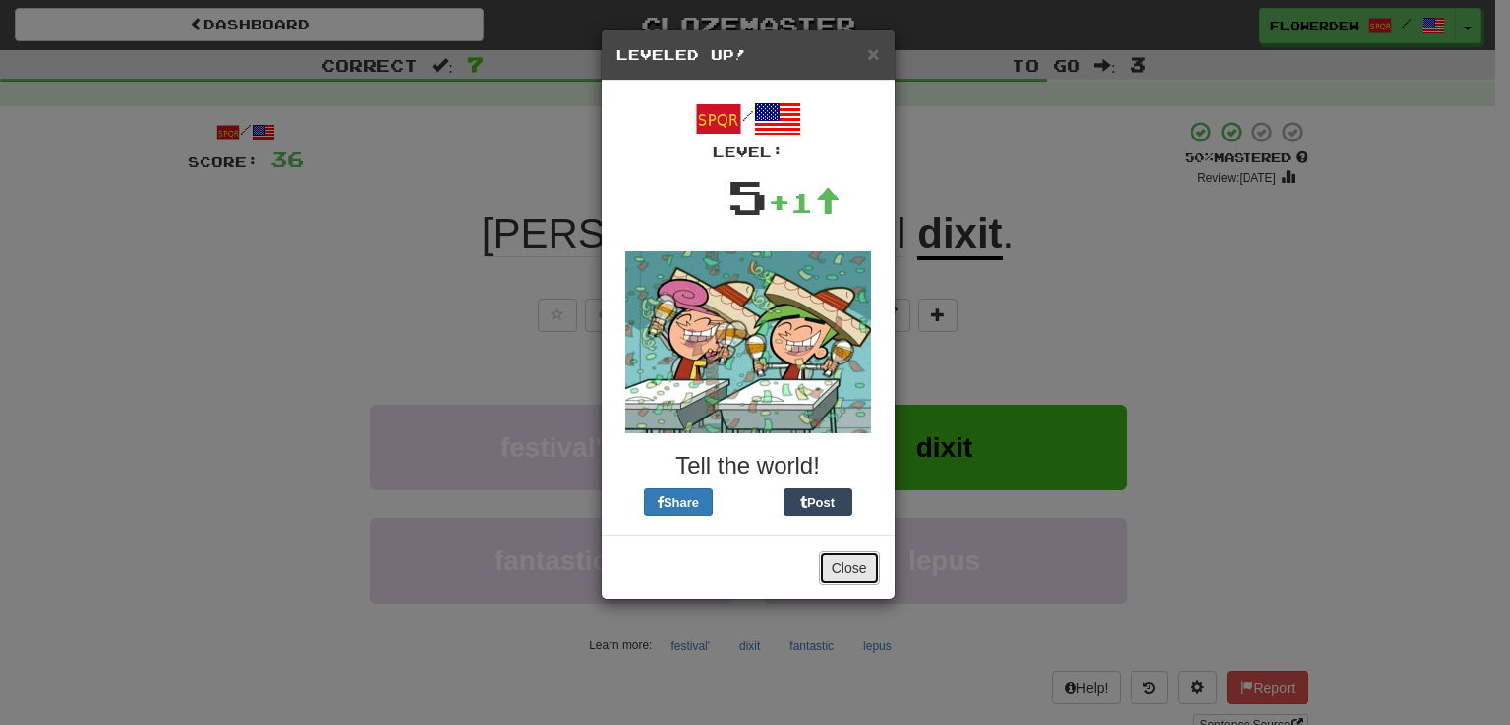
click at [862, 551] on button "Close" at bounding box center [849, 567] width 61 height 33
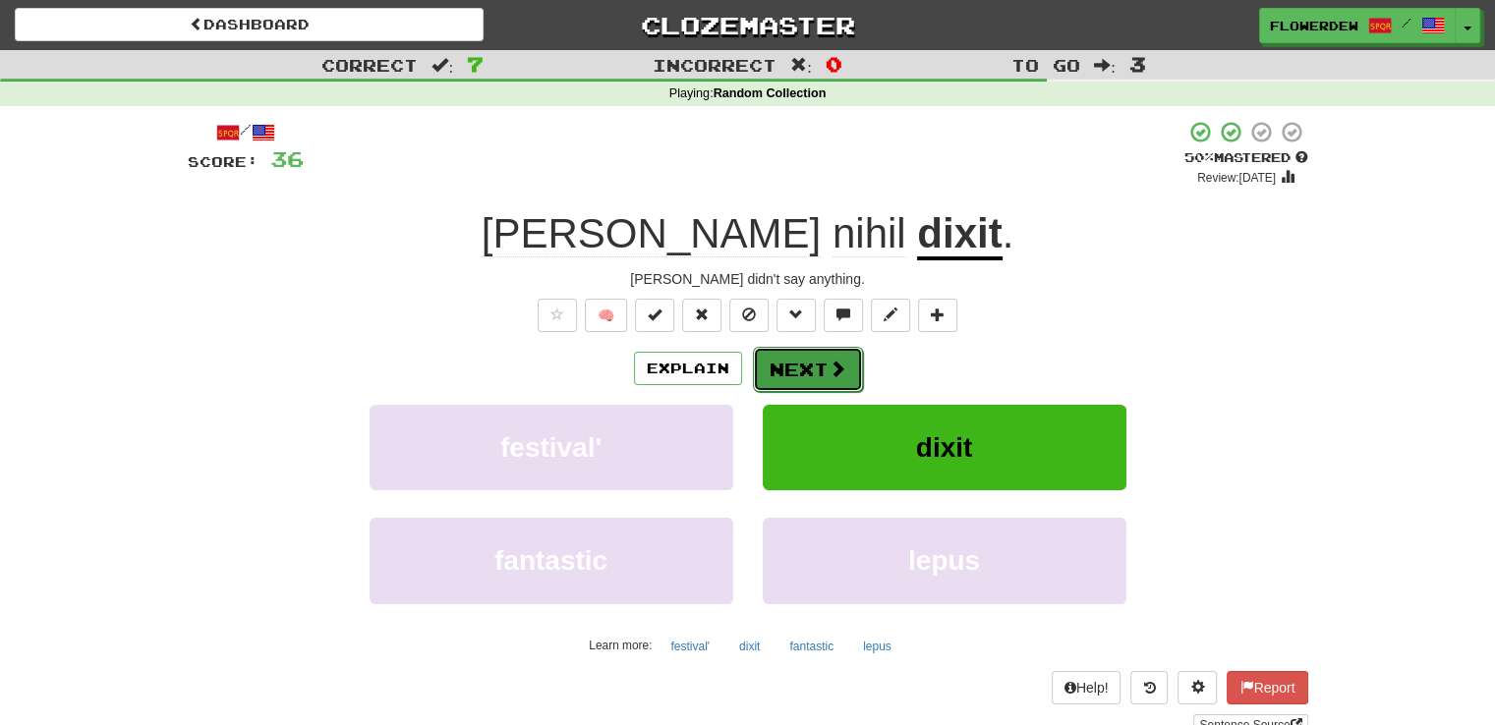
click at [845, 372] on button "Next" at bounding box center [808, 369] width 110 height 45
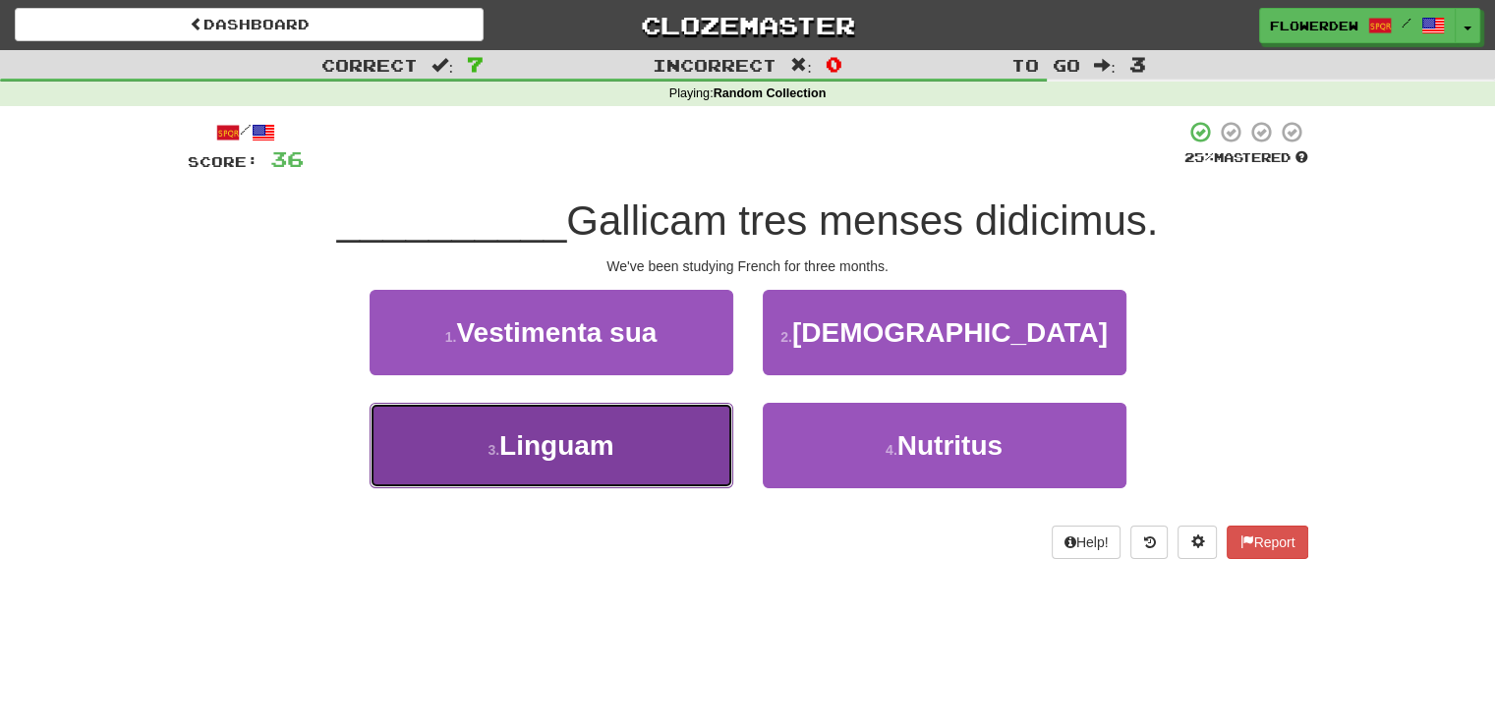
click at [704, 442] on button "3 . Linguam" at bounding box center [552, 446] width 364 height 86
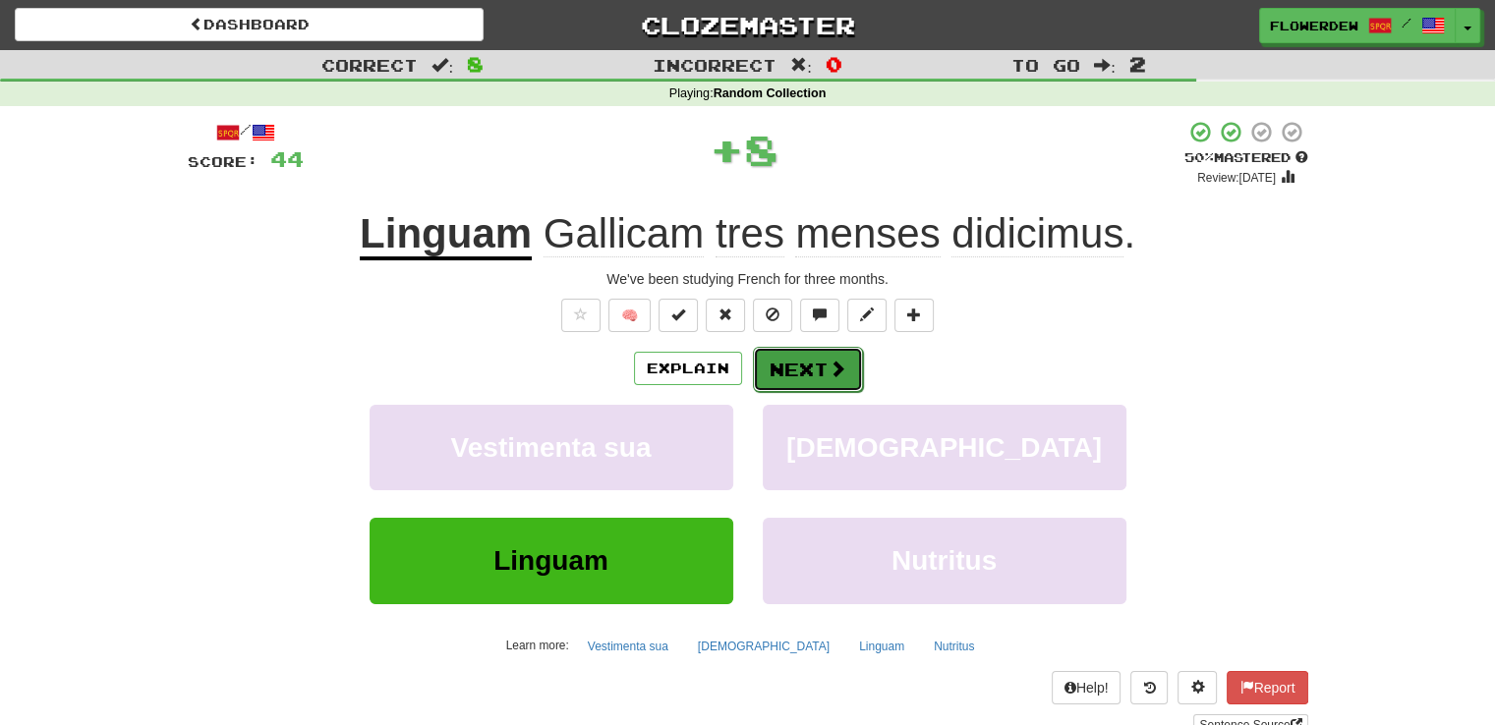
click at [822, 367] on button "Next" at bounding box center [808, 369] width 110 height 45
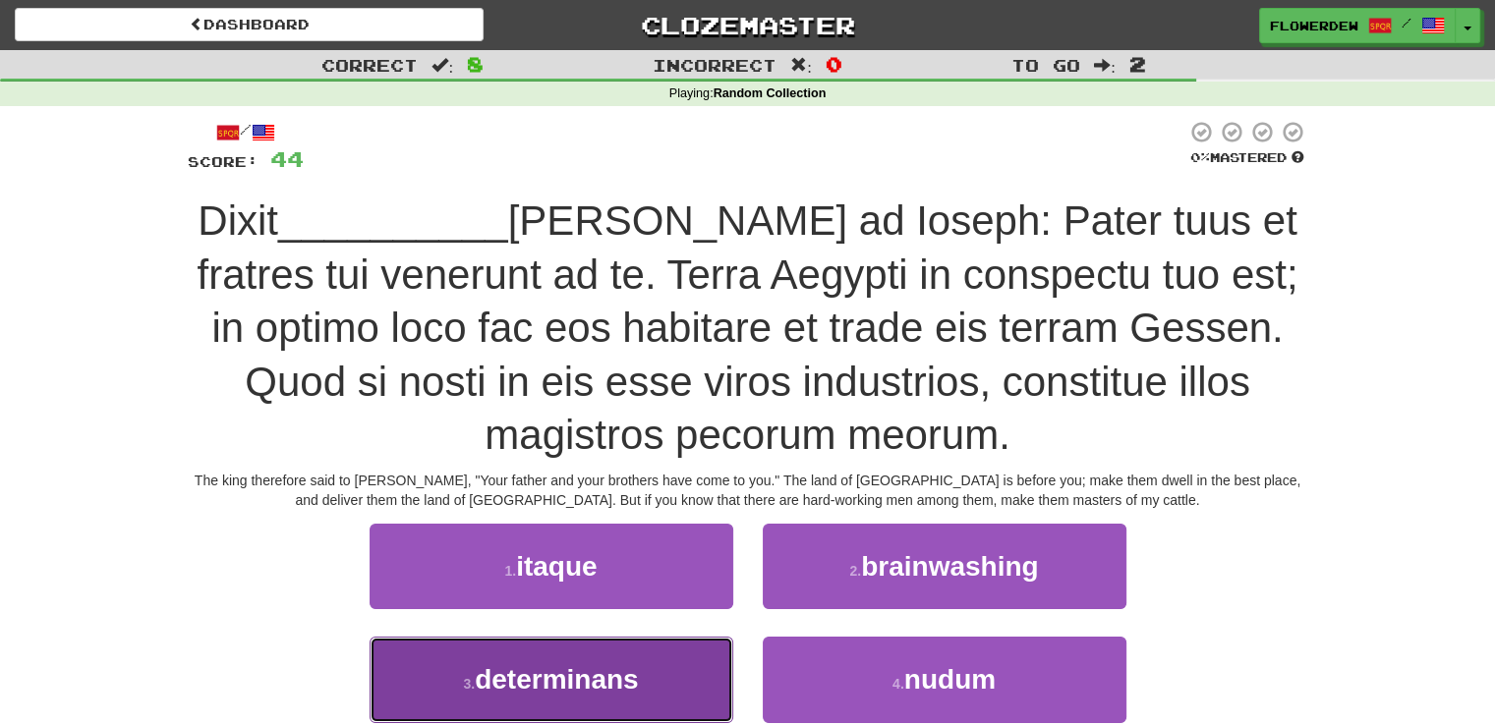
click at [712, 637] on button "3 . determinans" at bounding box center [552, 680] width 364 height 86
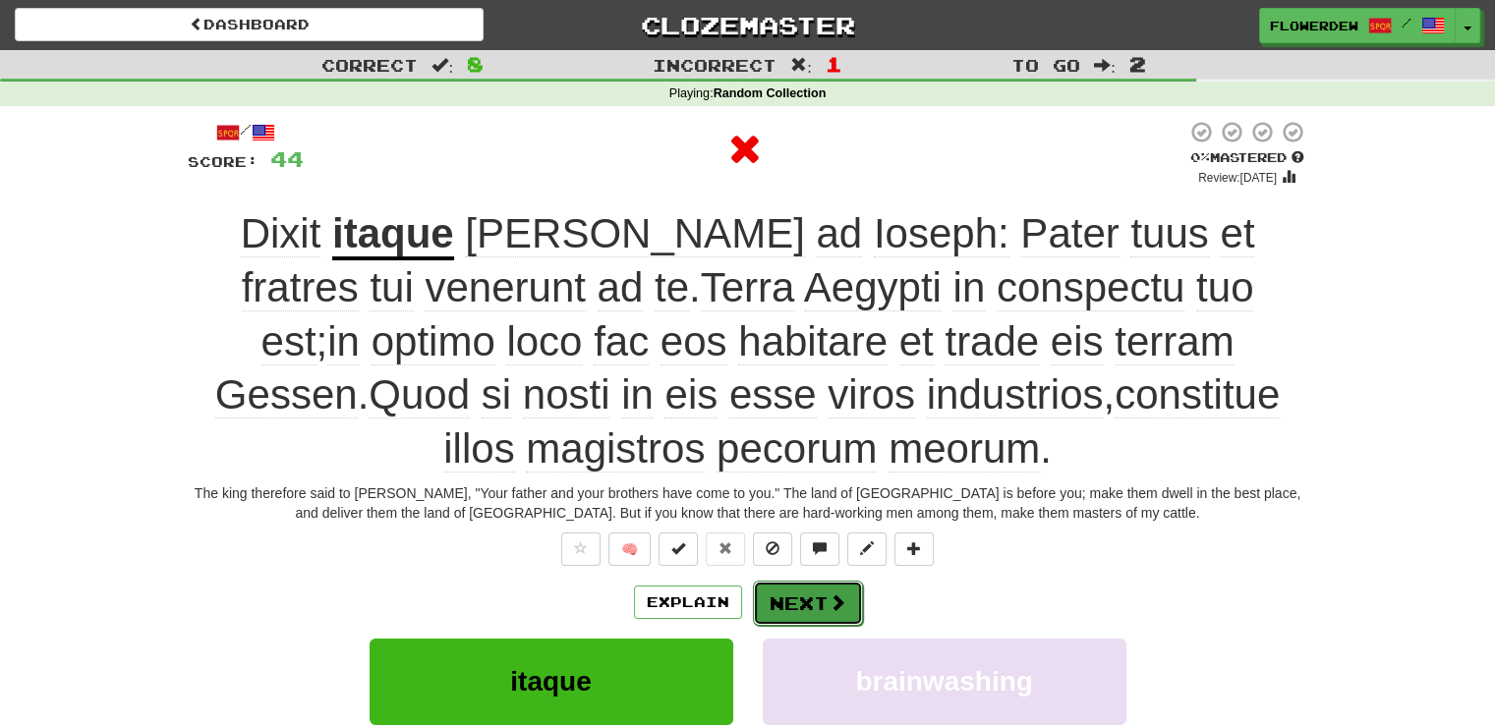
click at [814, 586] on button "Next" at bounding box center [808, 603] width 110 height 45
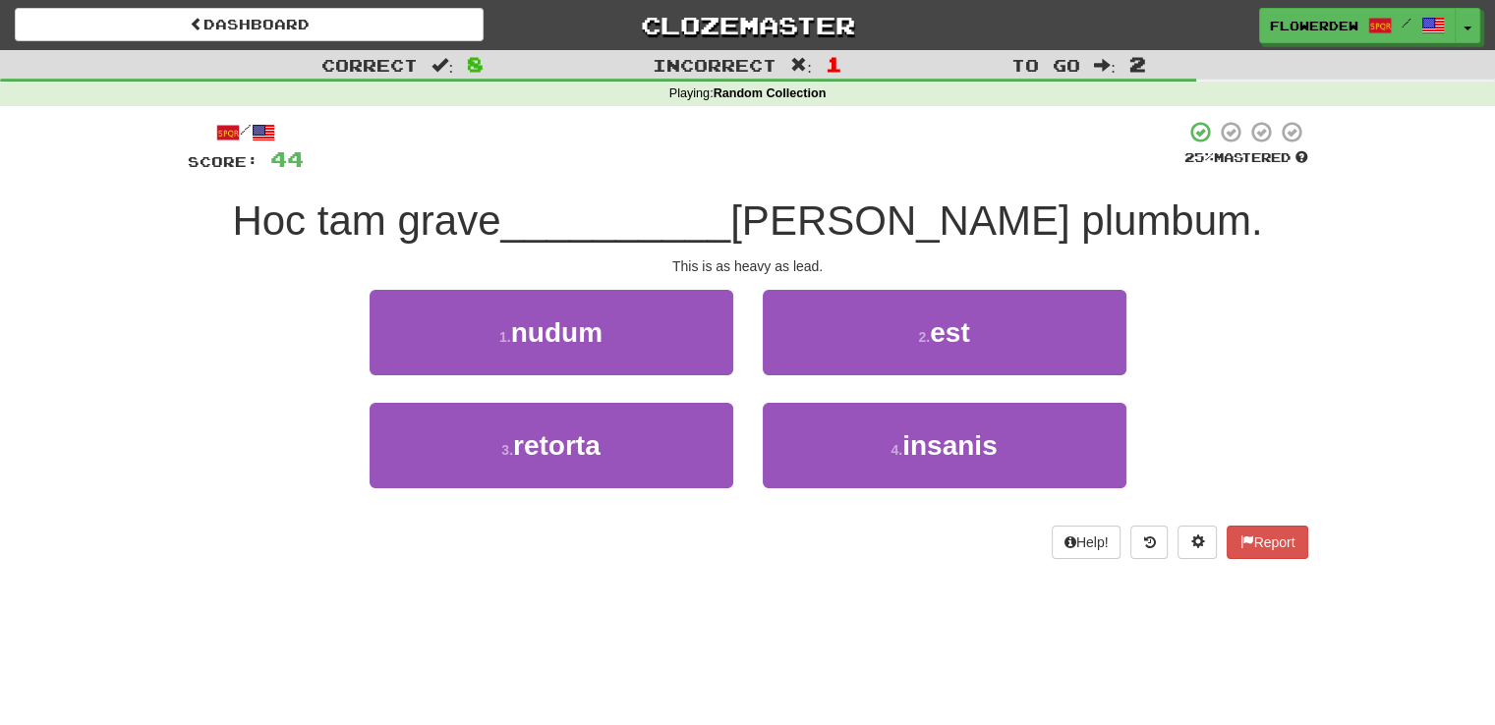
click at [860, 382] on div "2 . est" at bounding box center [944, 346] width 393 height 113
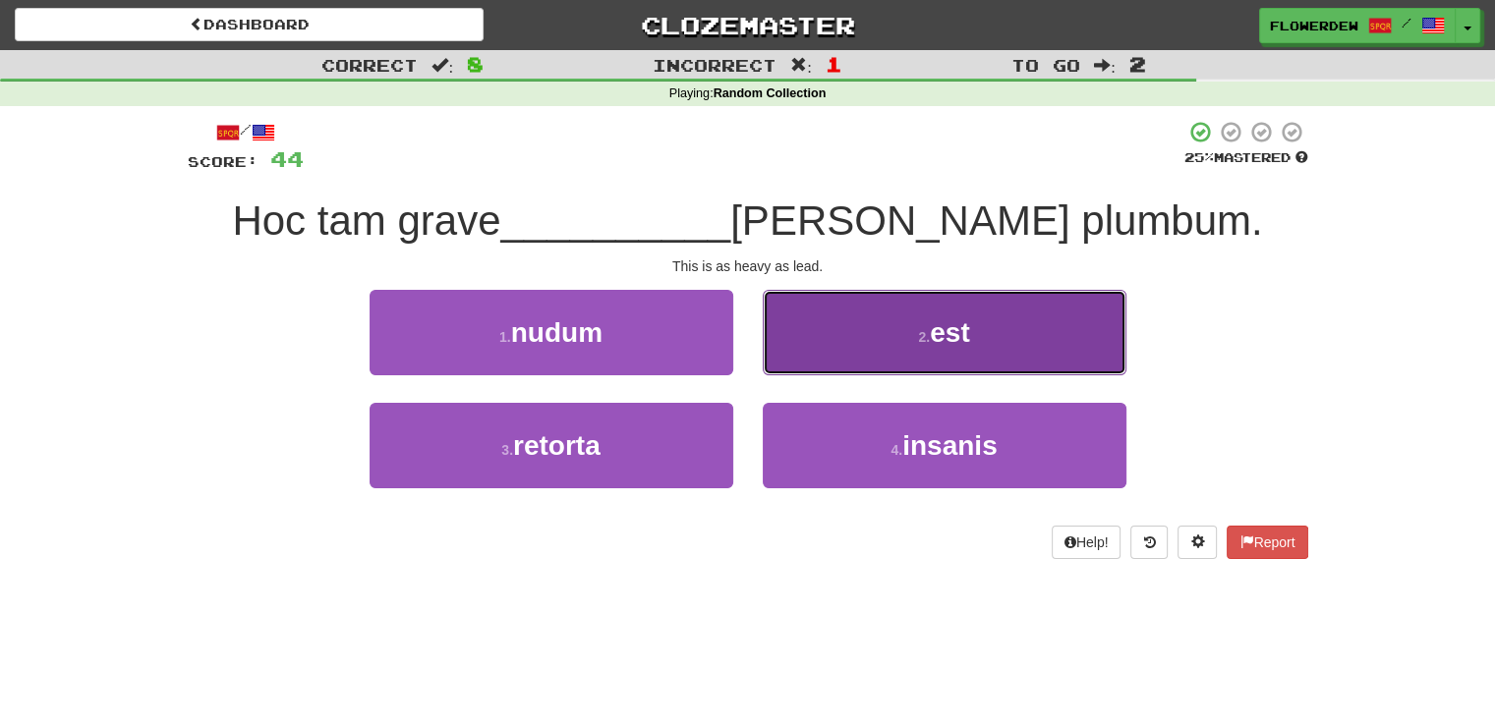
click at [872, 334] on button "2 . est" at bounding box center [945, 333] width 364 height 86
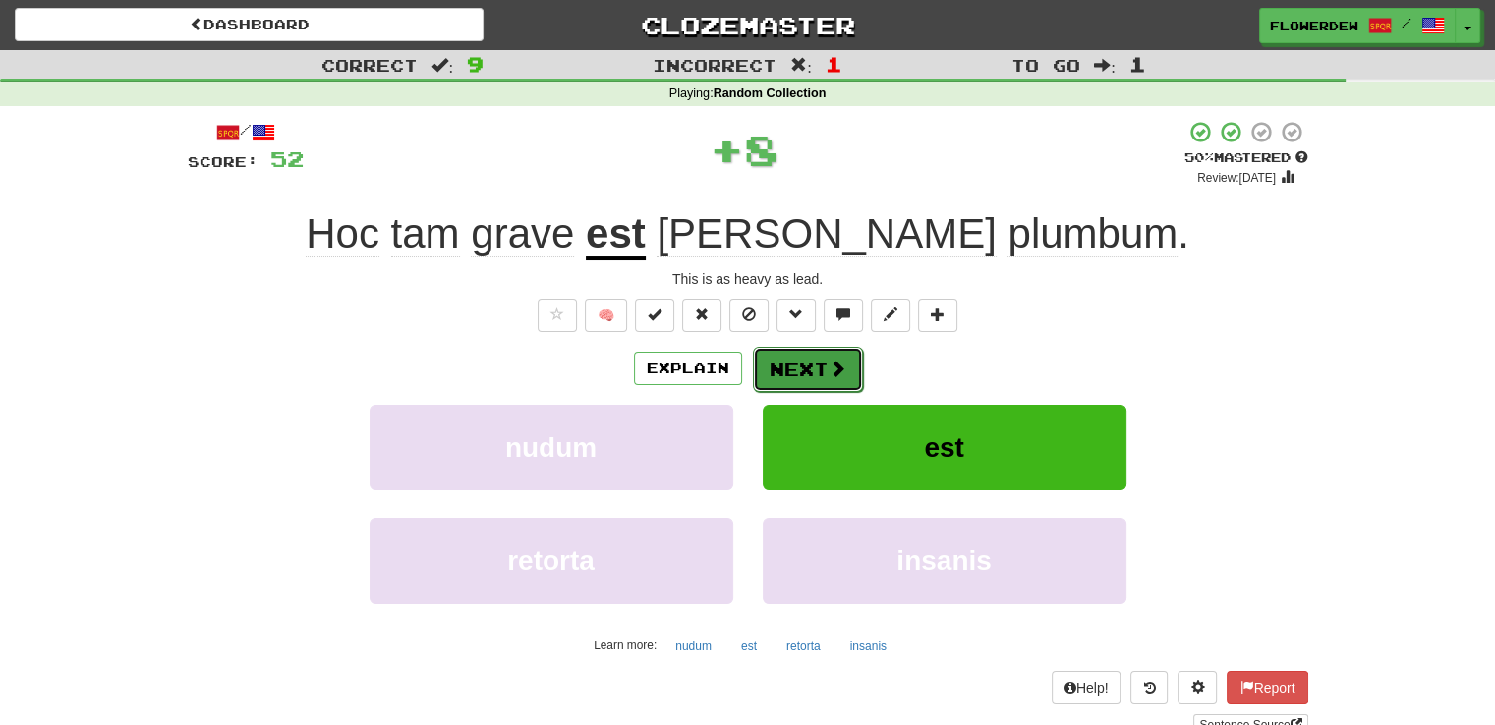
click at [816, 371] on button "Next" at bounding box center [808, 369] width 110 height 45
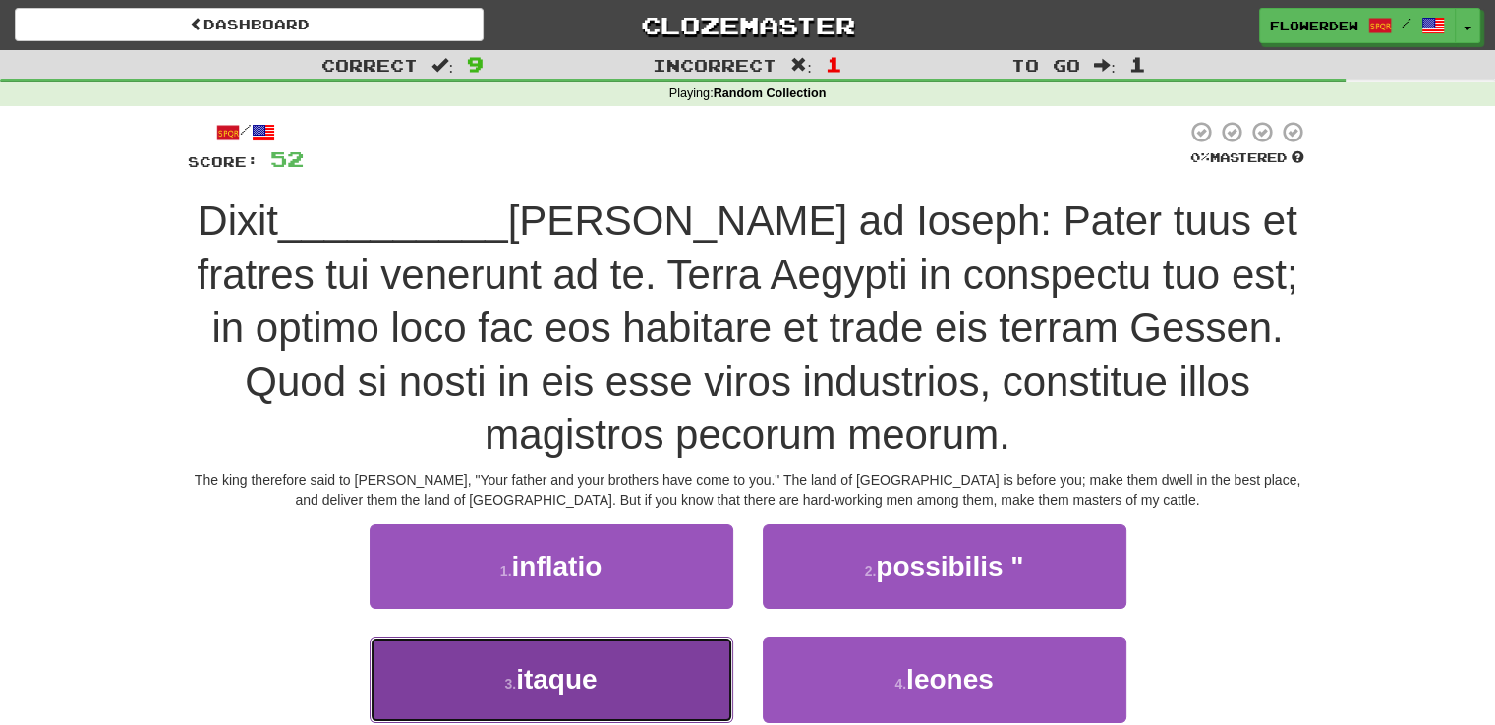
click at [672, 637] on button "3 . itaque" at bounding box center [552, 680] width 364 height 86
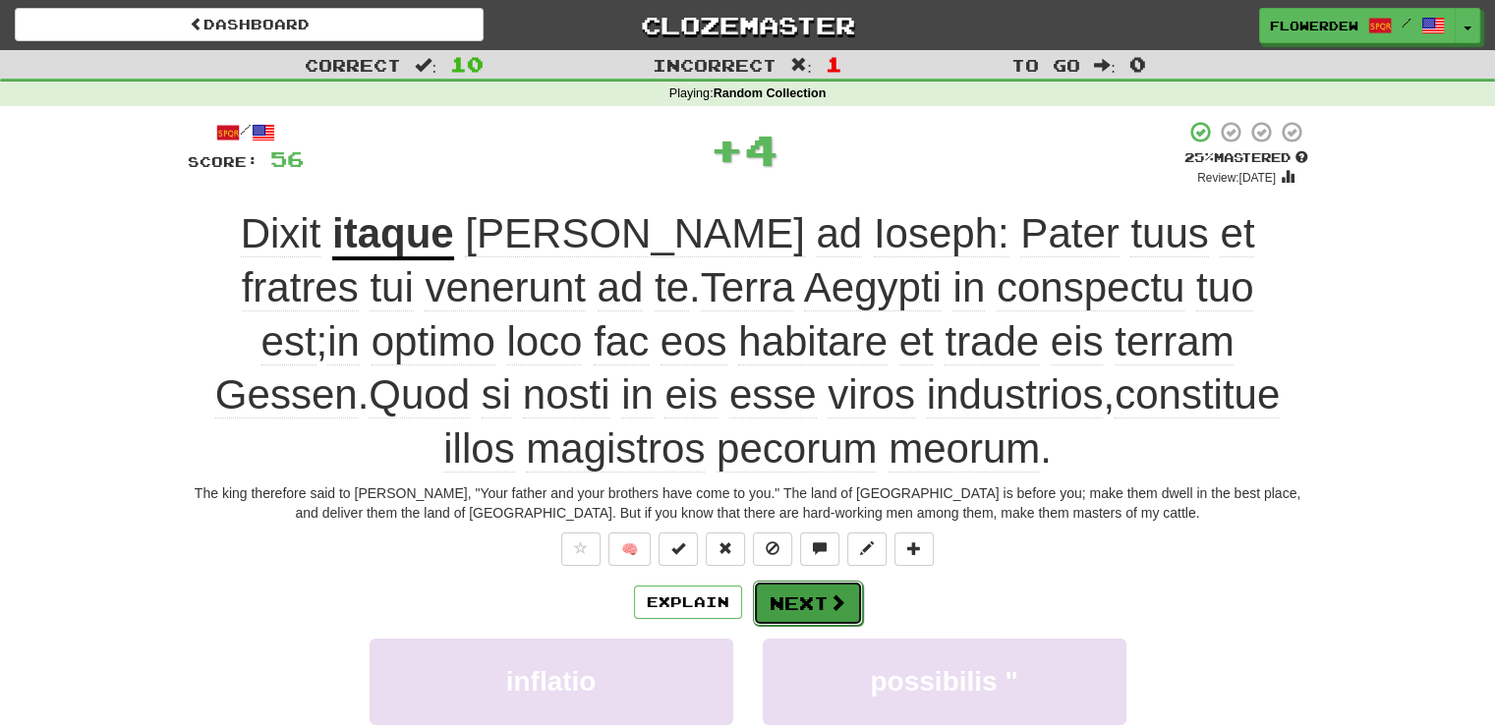
click at [789, 581] on button "Next" at bounding box center [808, 603] width 110 height 45
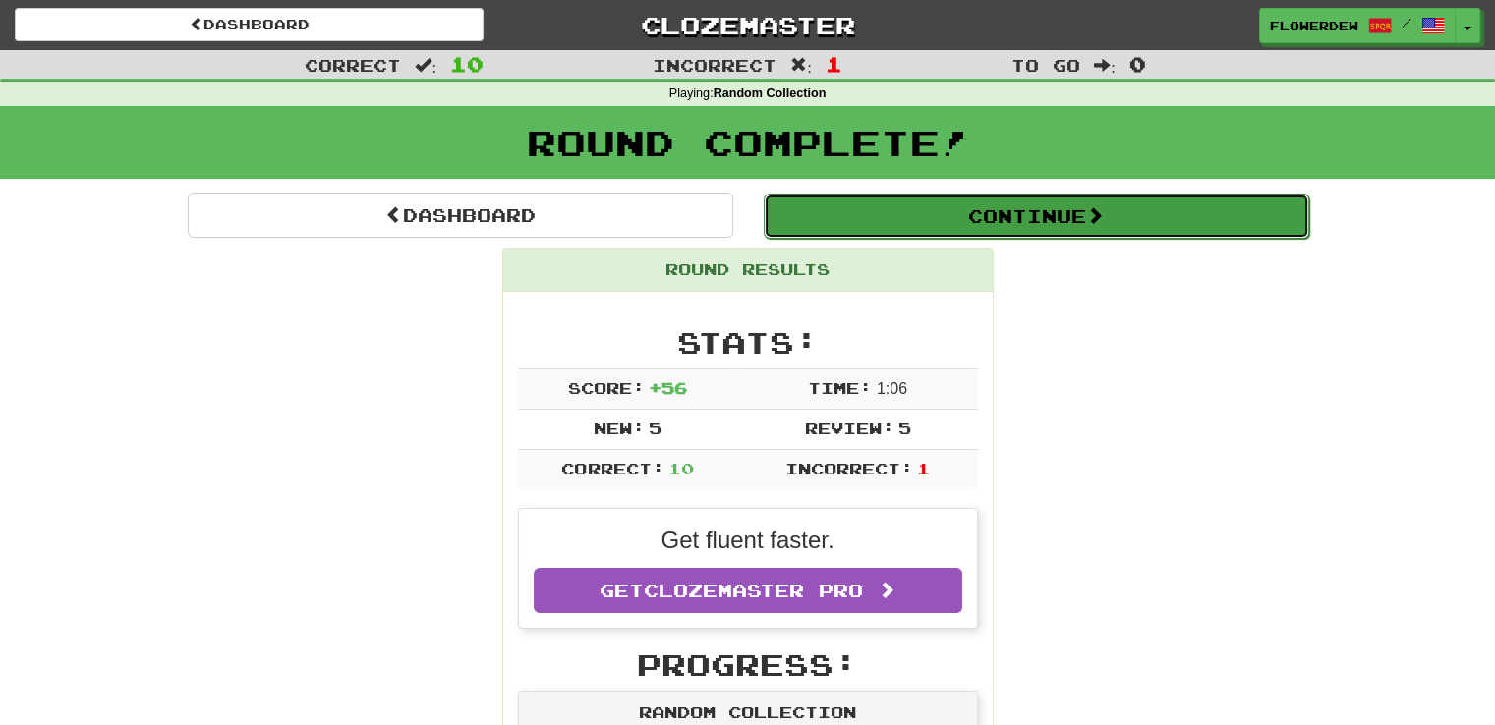
click at [948, 205] on button "Continue" at bounding box center [1037, 216] width 546 height 45
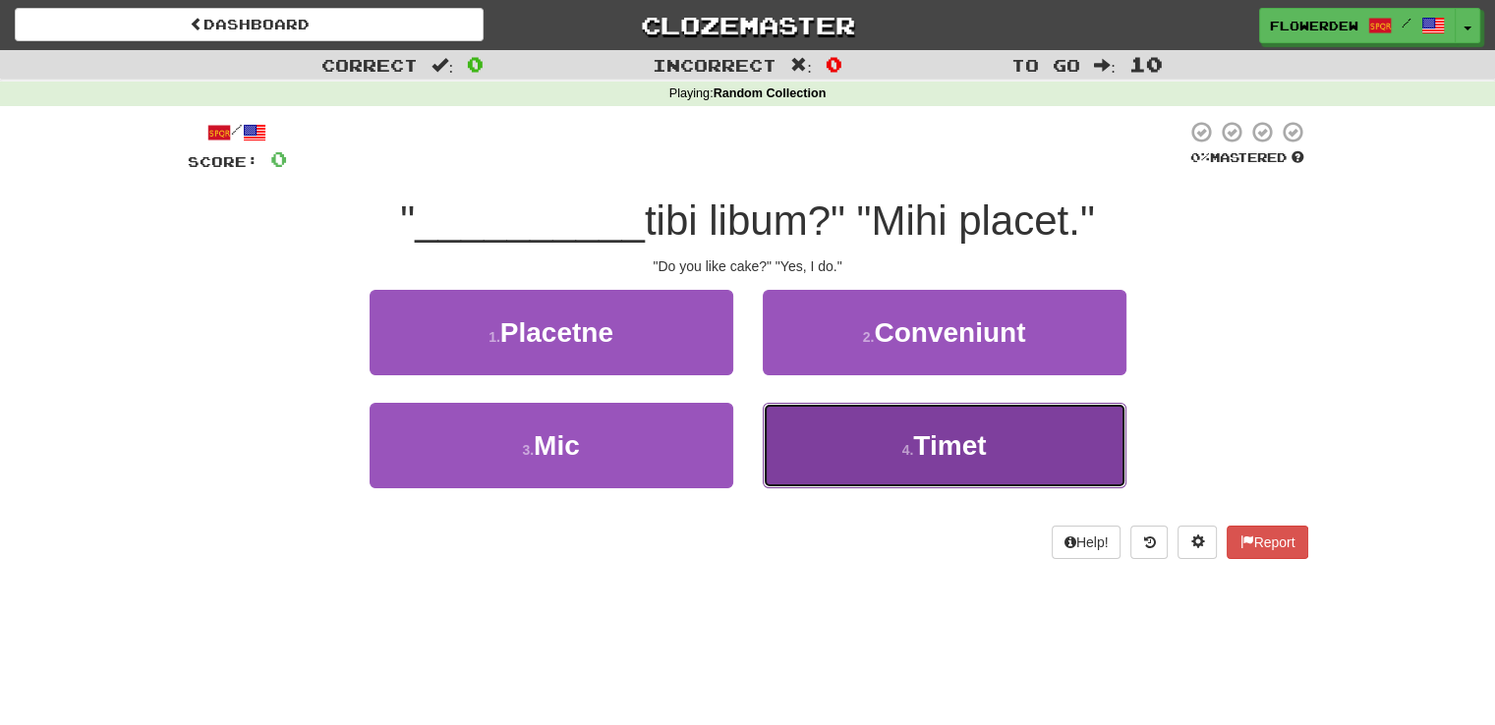
click at [888, 430] on button "4 . Timet" at bounding box center [945, 446] width 364 height 86
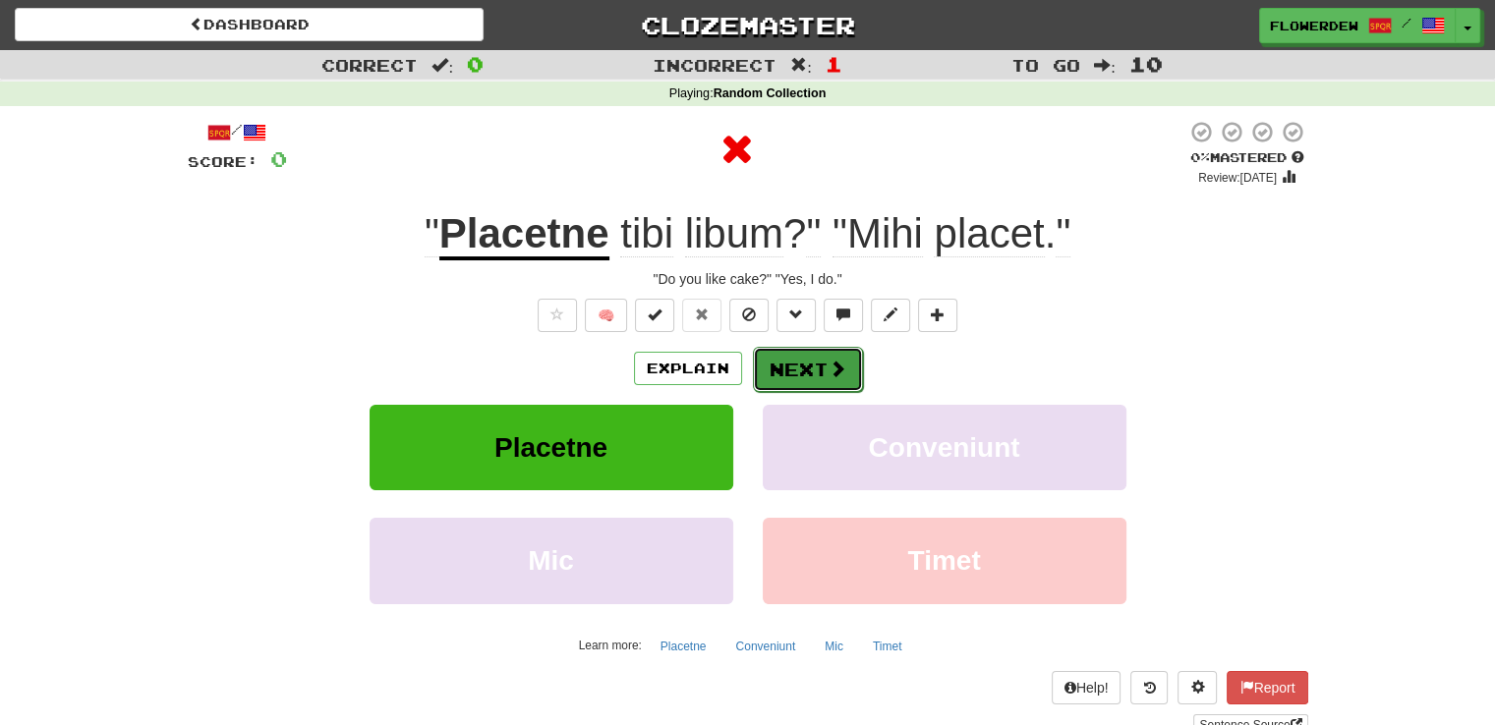
click at [826, 356] on button "Next" at bounding box center [808, 369] width 110 height 45
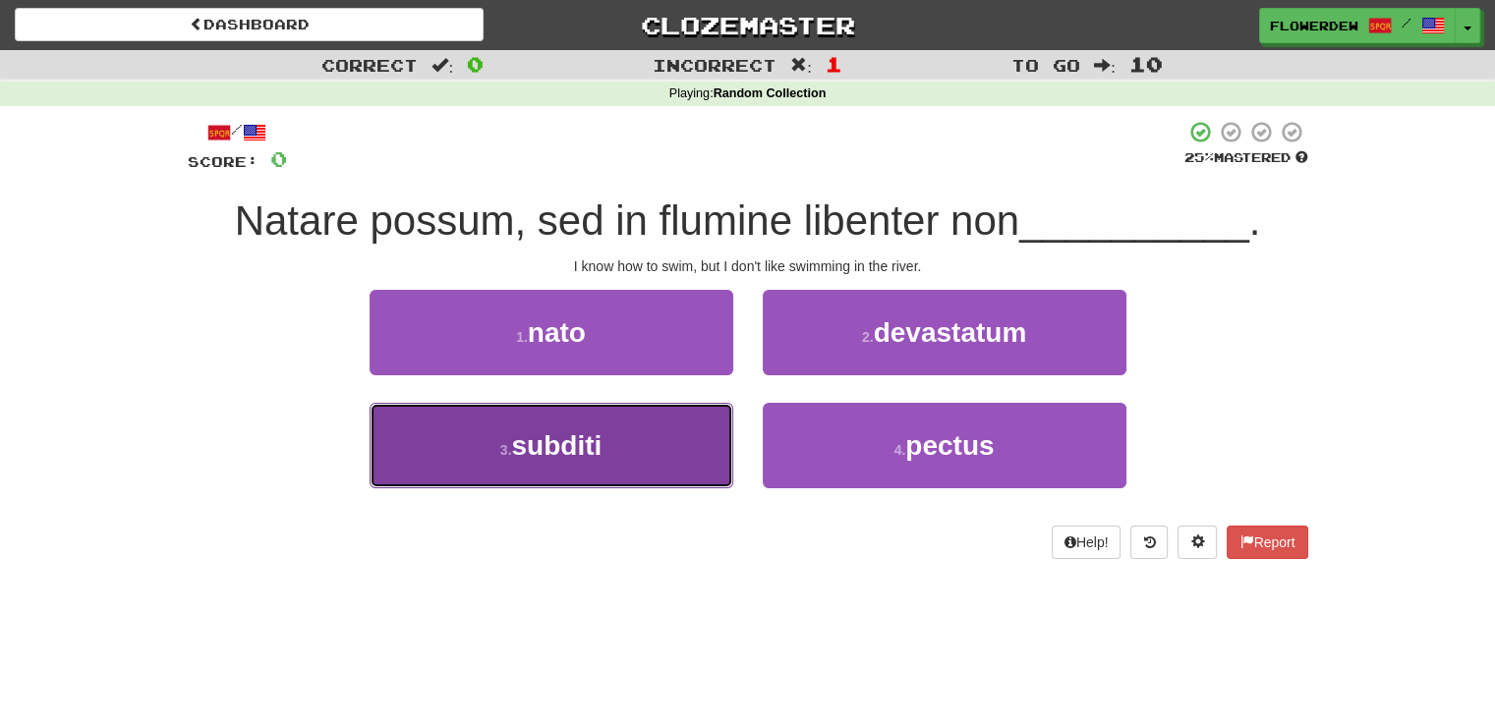
click at [651, 444] on button "3 . subditi" at bounding box center [552, 446] width 364 height 86
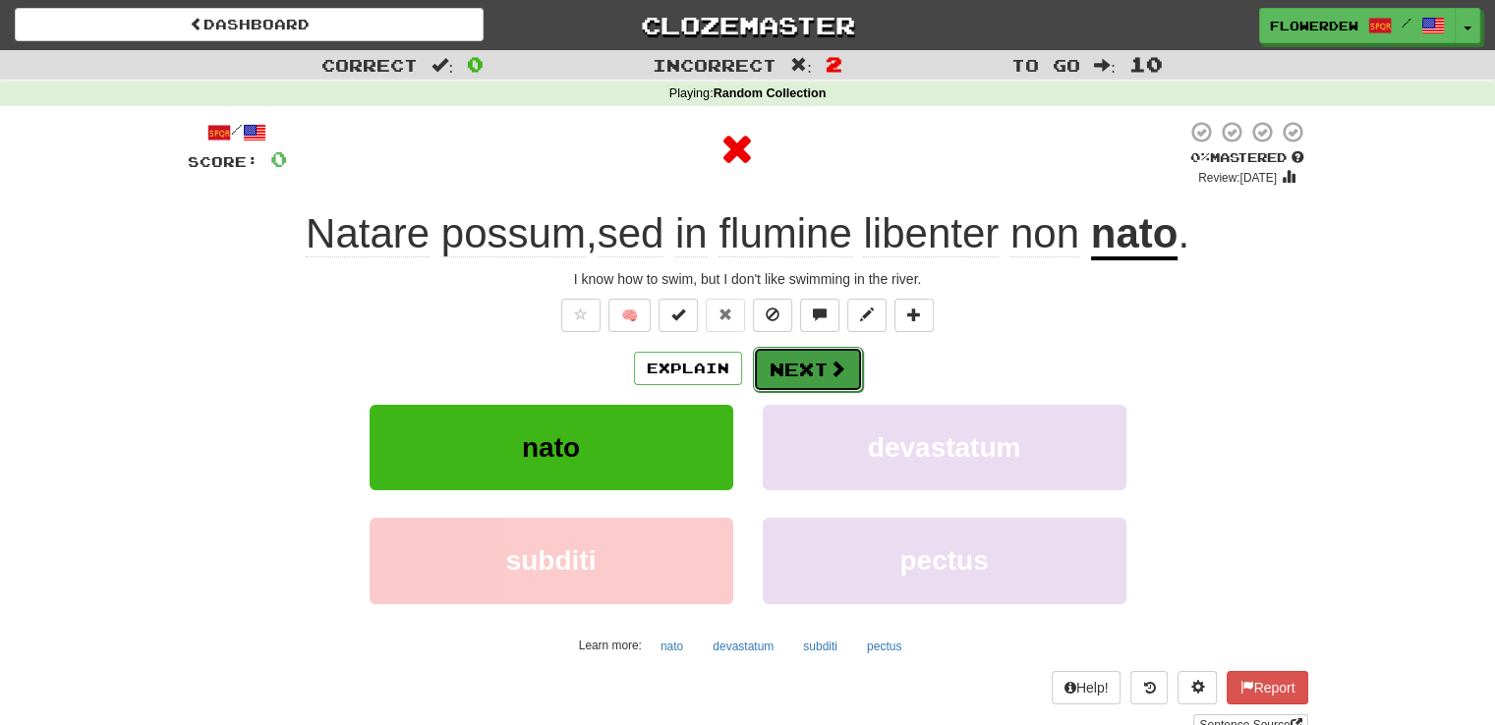
click at [795, 360] on button "Next" at bounding box center [808, 369] width 110 height 45
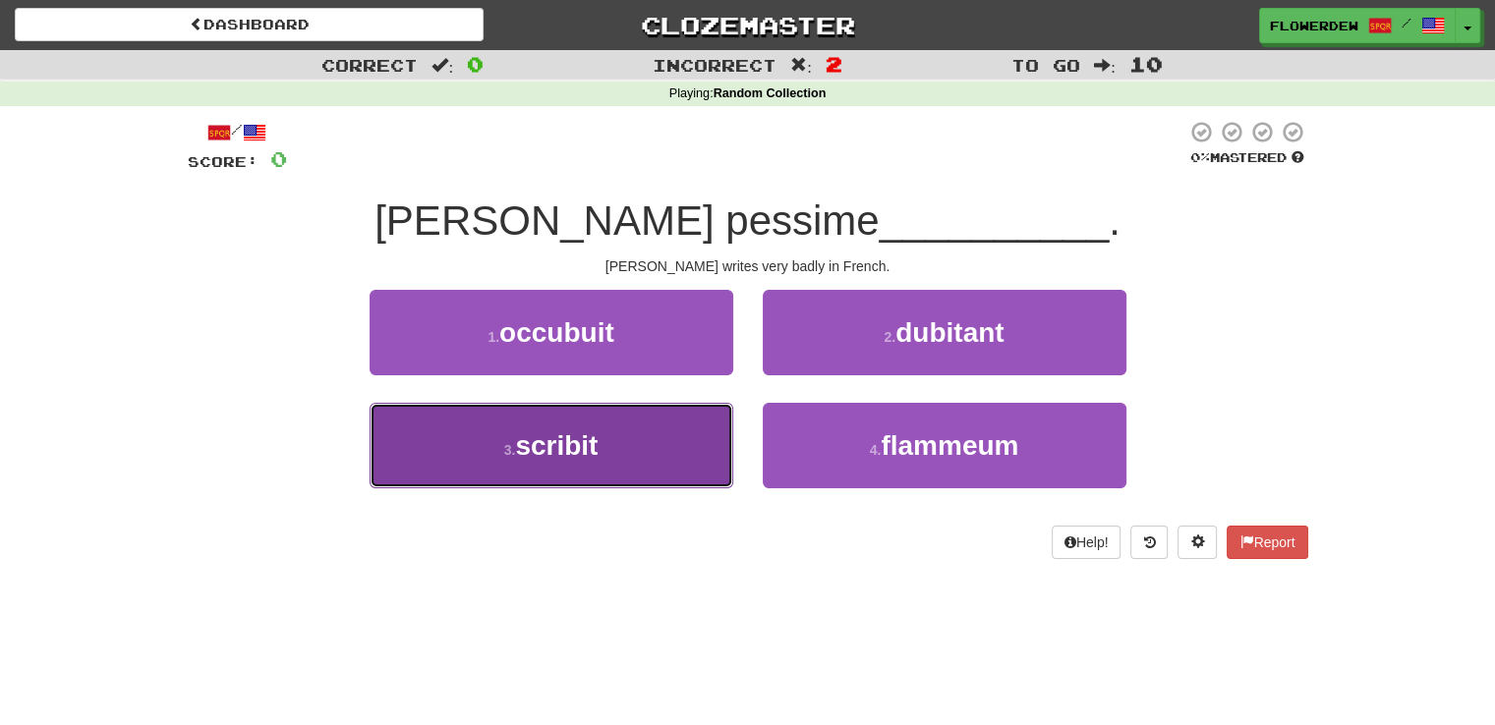
click at [677, 462] on button "3 . scribit" at bounding box center [552, 446] width 364 height 86
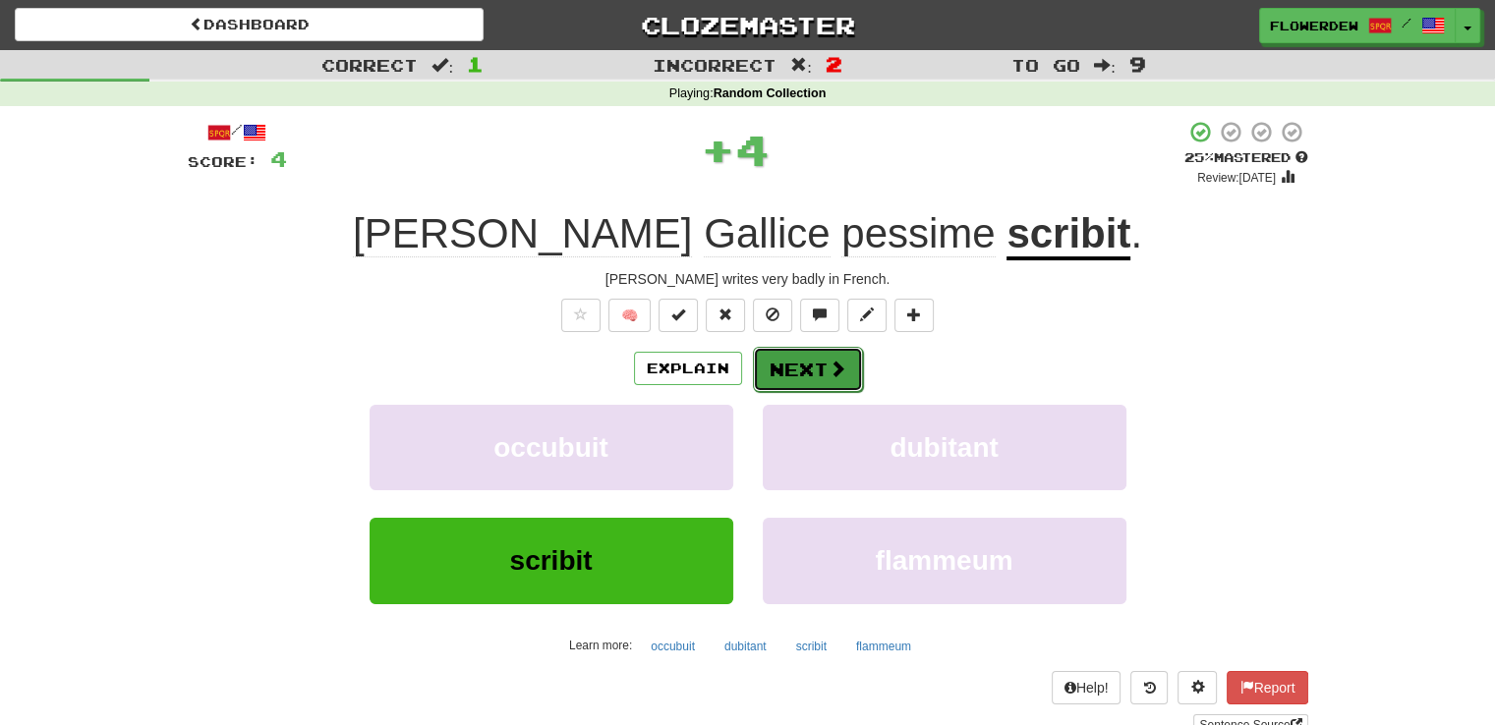
click at [813, 382] on button "Next" at bounding box center [808, 369] width 110 height 45
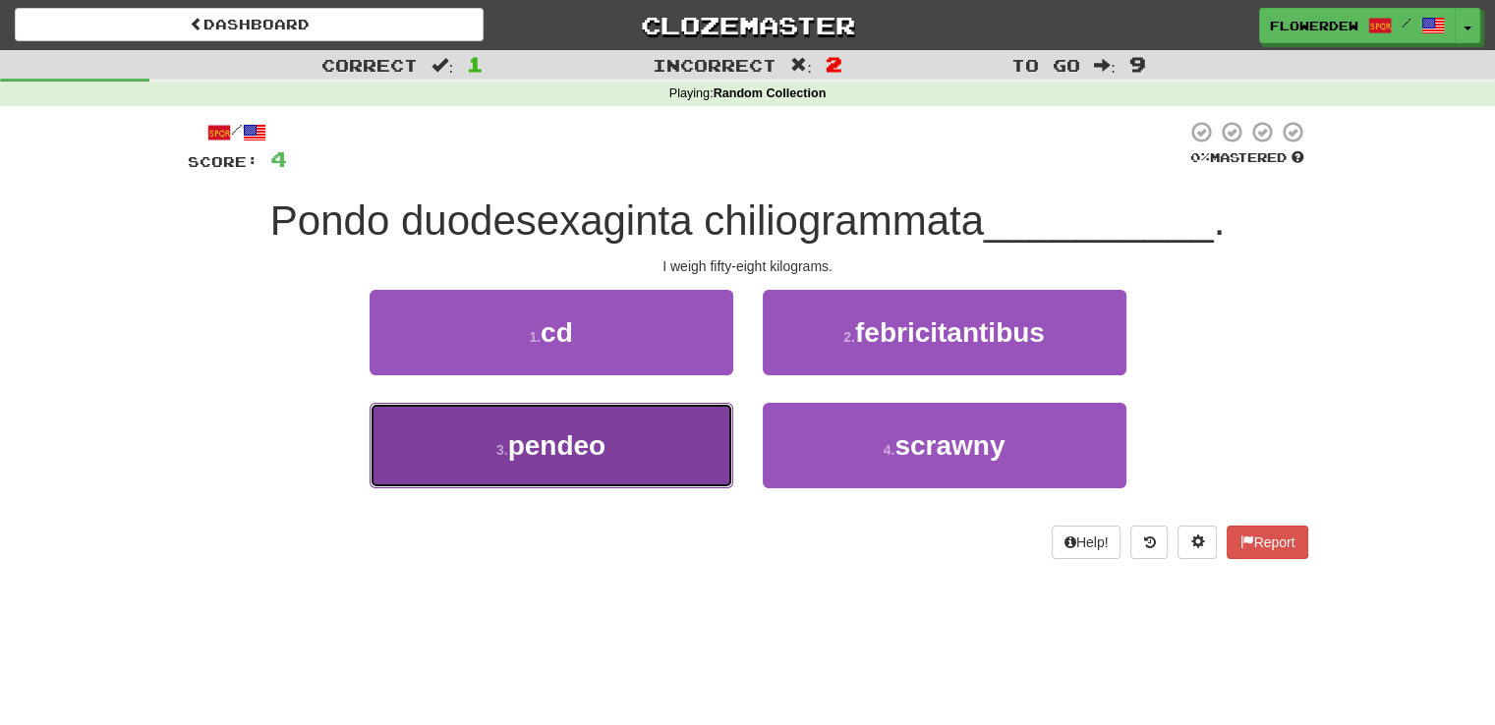
click at [701, 479] on button "3 . pendeo" at bounding box center [552, 446] width 364 height 86
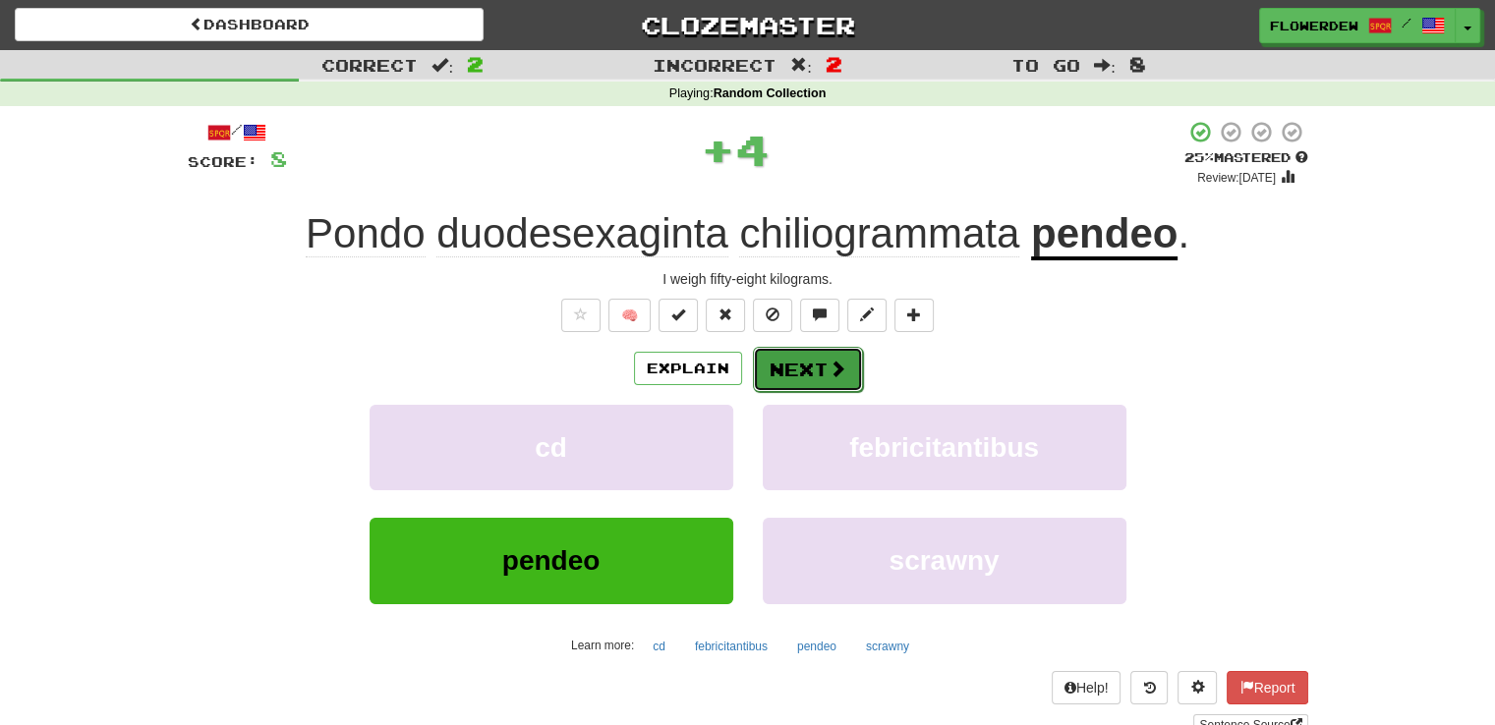
click at [819, 384] on button "Next" at bounding box center [808, 369] width 110 height 45
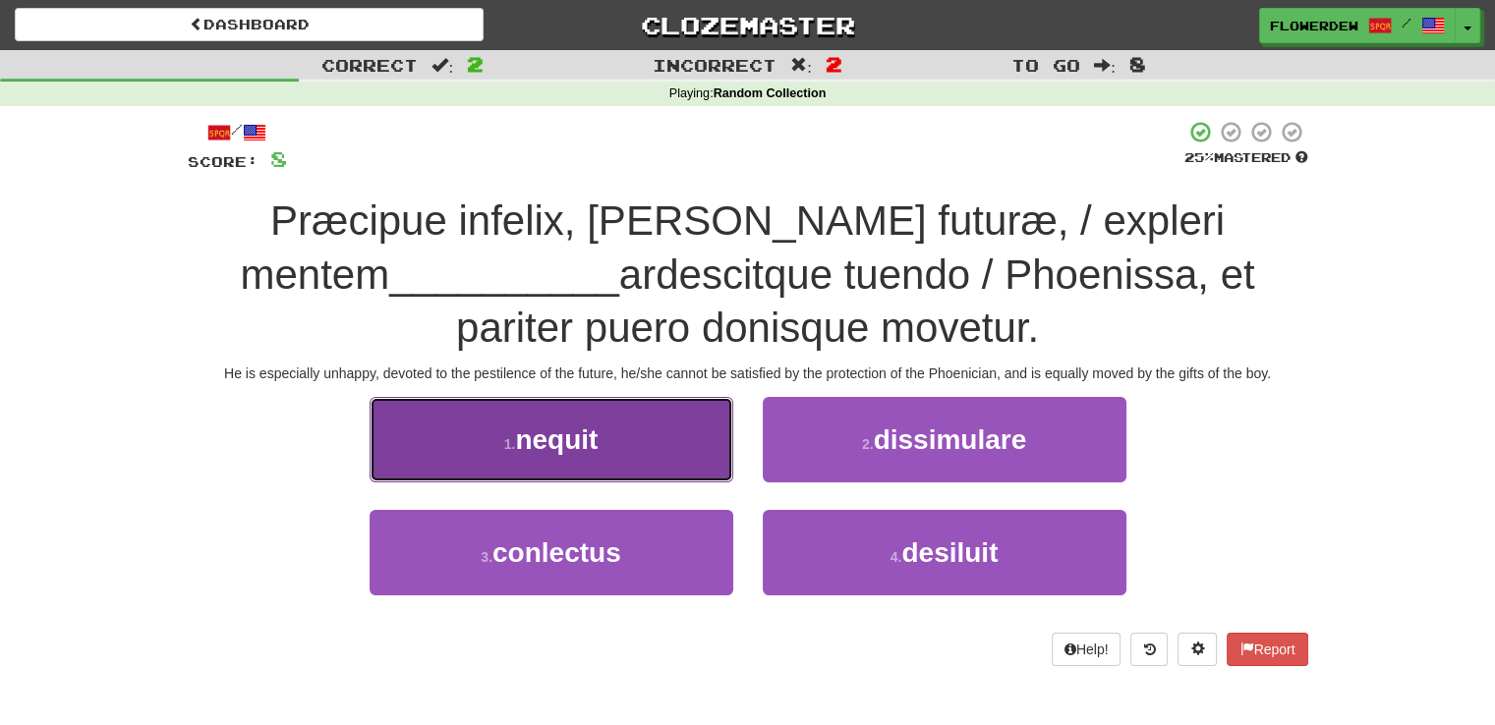
click at [690, 437] on button "1 . nequit" at bounding box center [552, 440] width 364 height 86
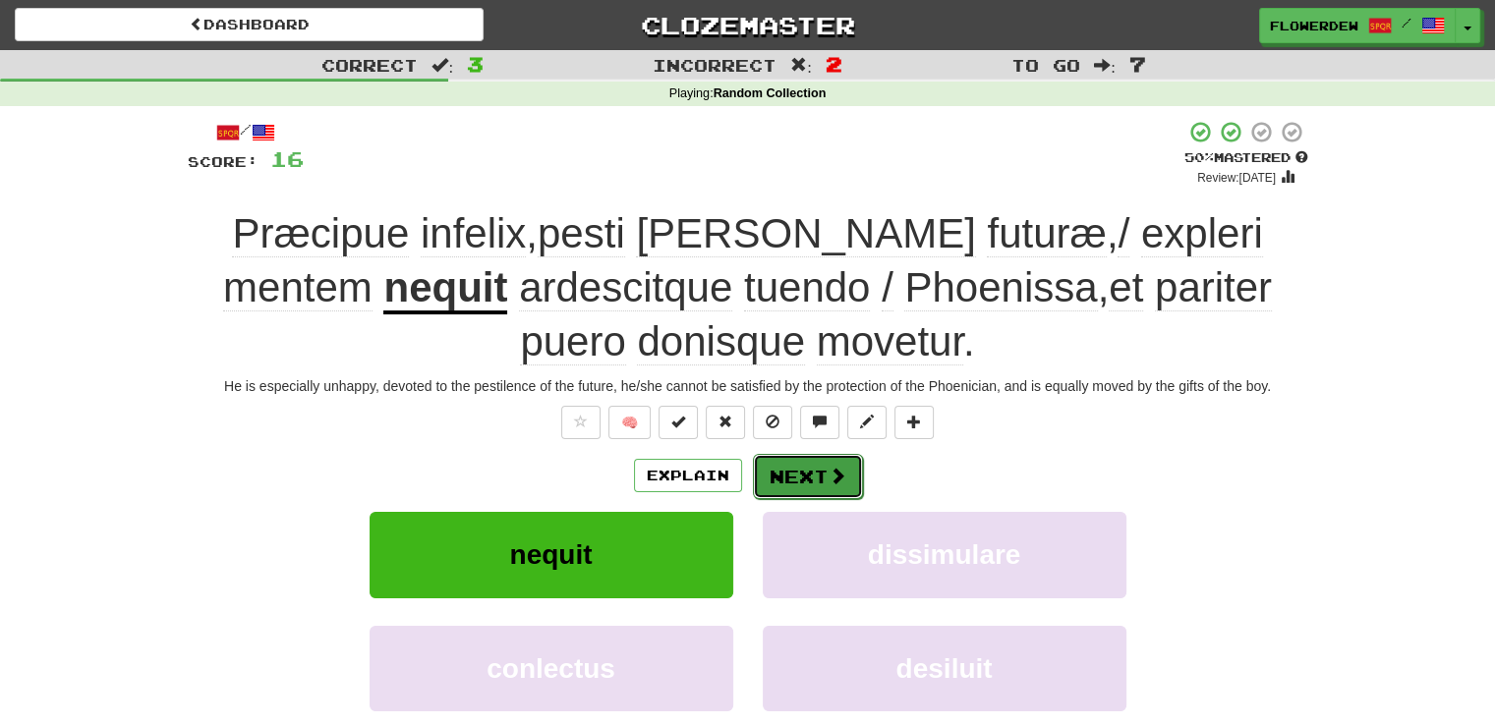
click at [806, 480] on button "Next" at bounding box center [808, 476] width 110 height 45
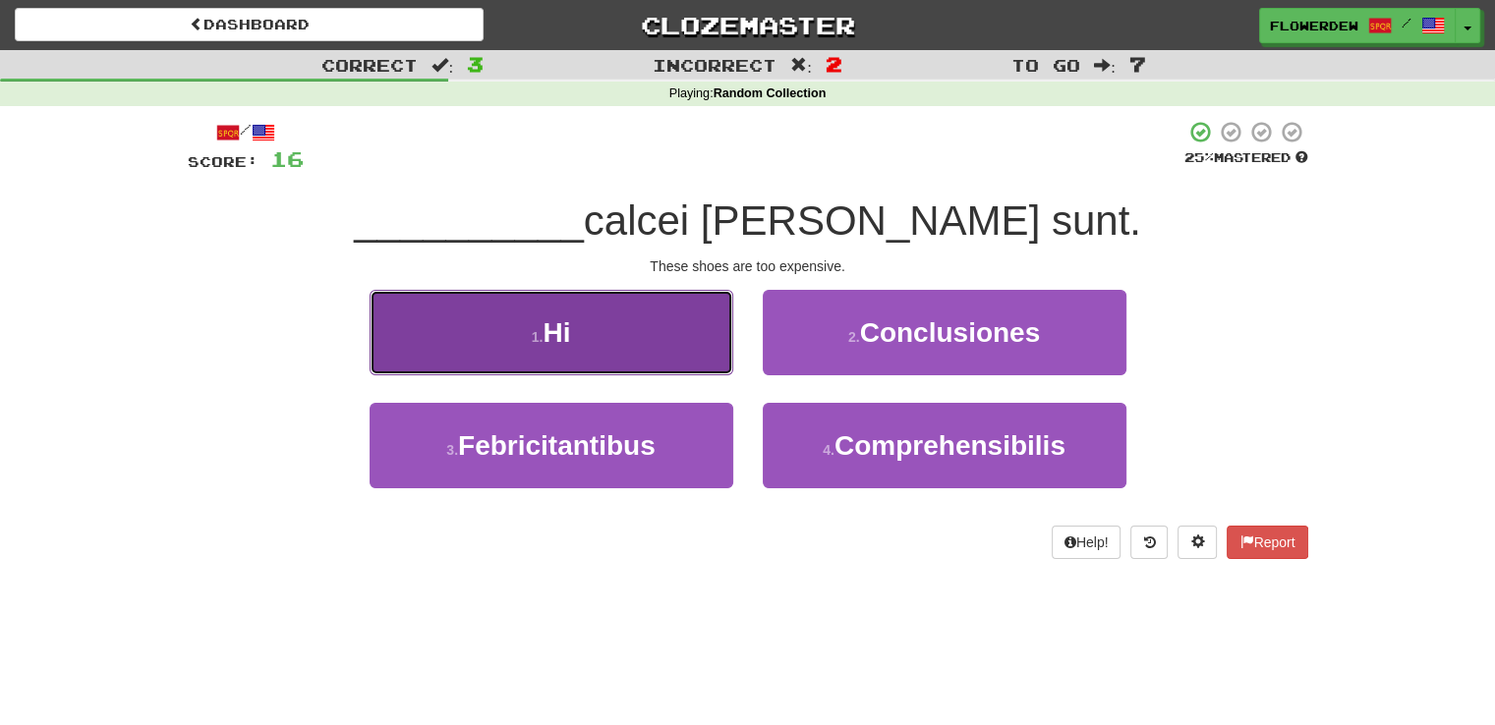
click at [664, 305] on button "1 . Hi" at bounding box center [552, 333] width 364 height 86
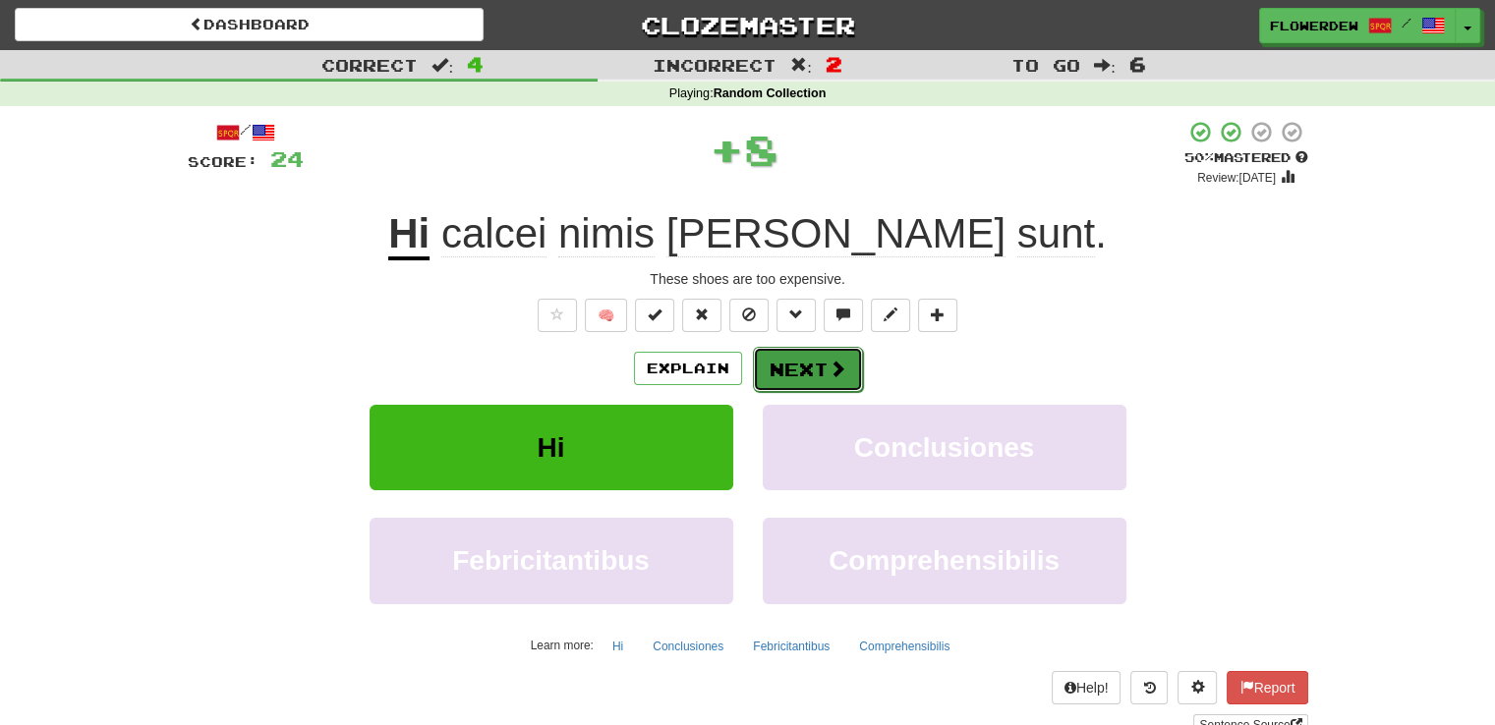
click at [809, 360] on button "Next" at bounding box center [808, 369] width 110 height 45
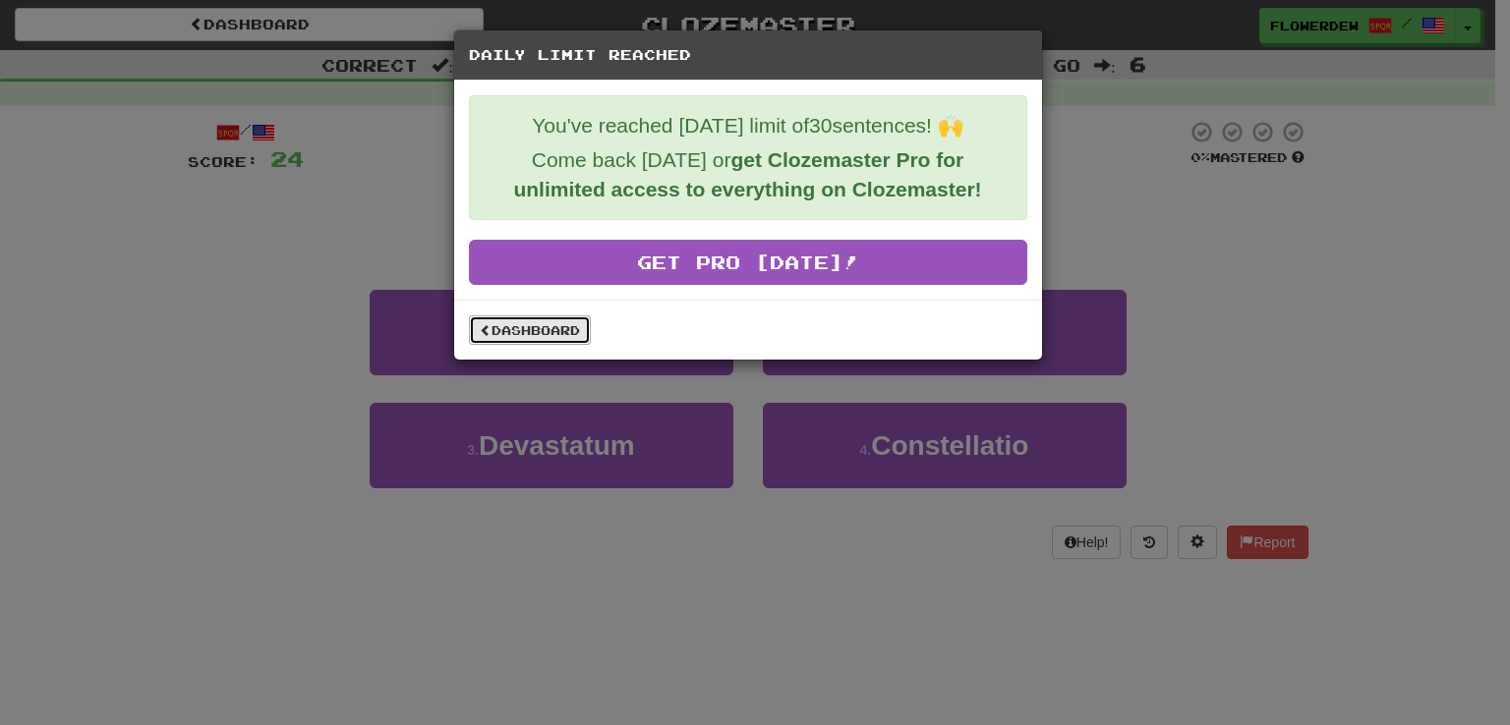
click at [542, 329] on link "Dashboard" at bounding box center [530, 330] width 122 height 29
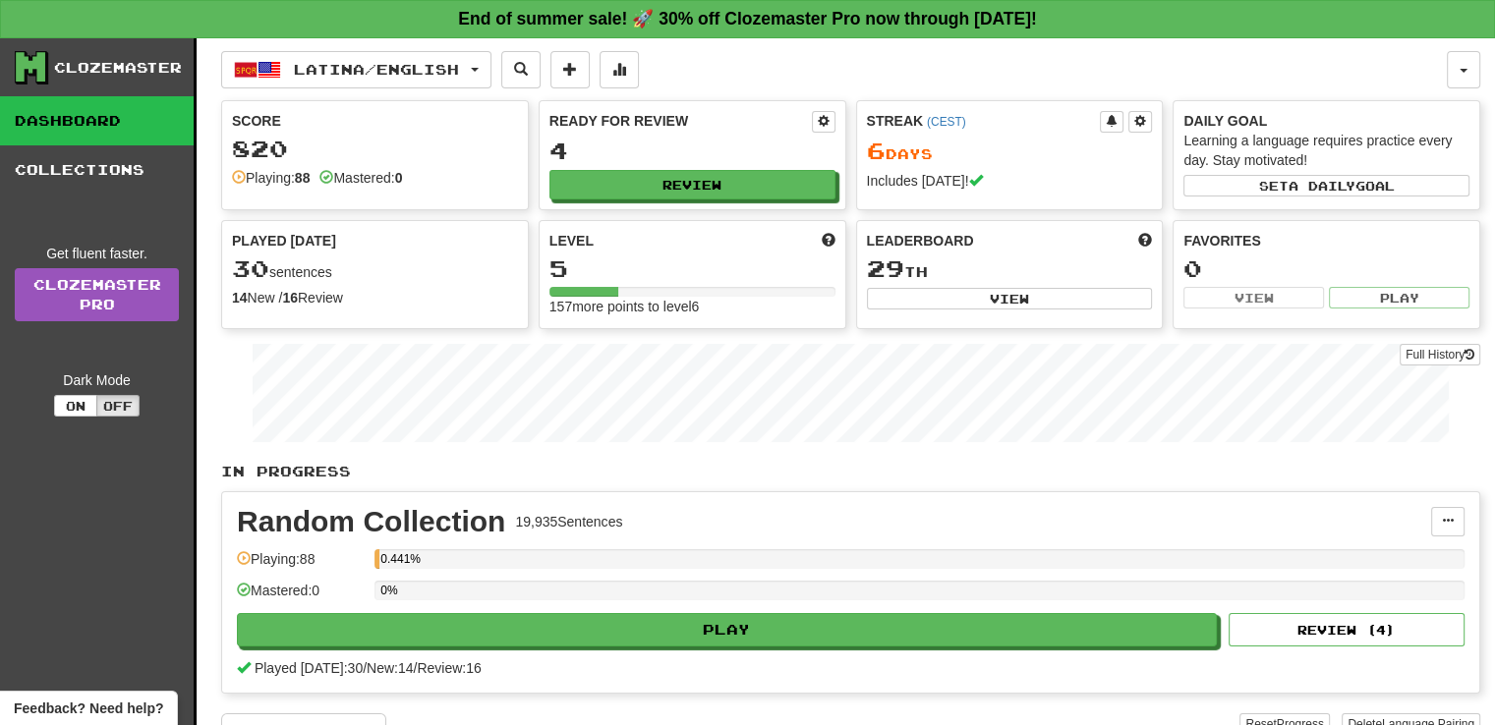
click at [283, 46] on div "Latina / English Deutsch / English Streak: 7 Review: 4 Points today: 168 Españo…" at bounding box center [850, 423] width 1259 height 770
click at [284, 60] on button "Latina / English" at bounding box center [356, 69] width 270 height 37
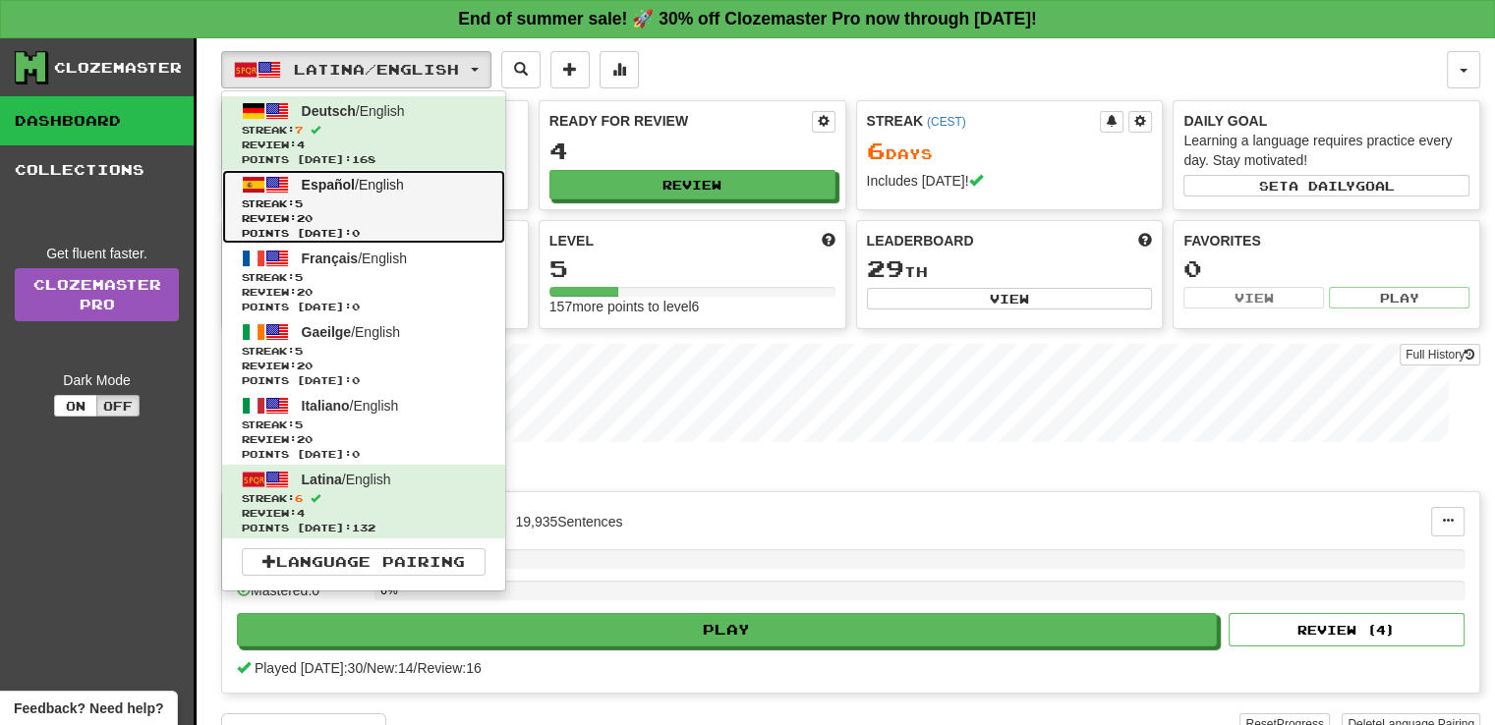
click at [303, 202] on span "5" at bounding box center [299, 204] width 8 height 12
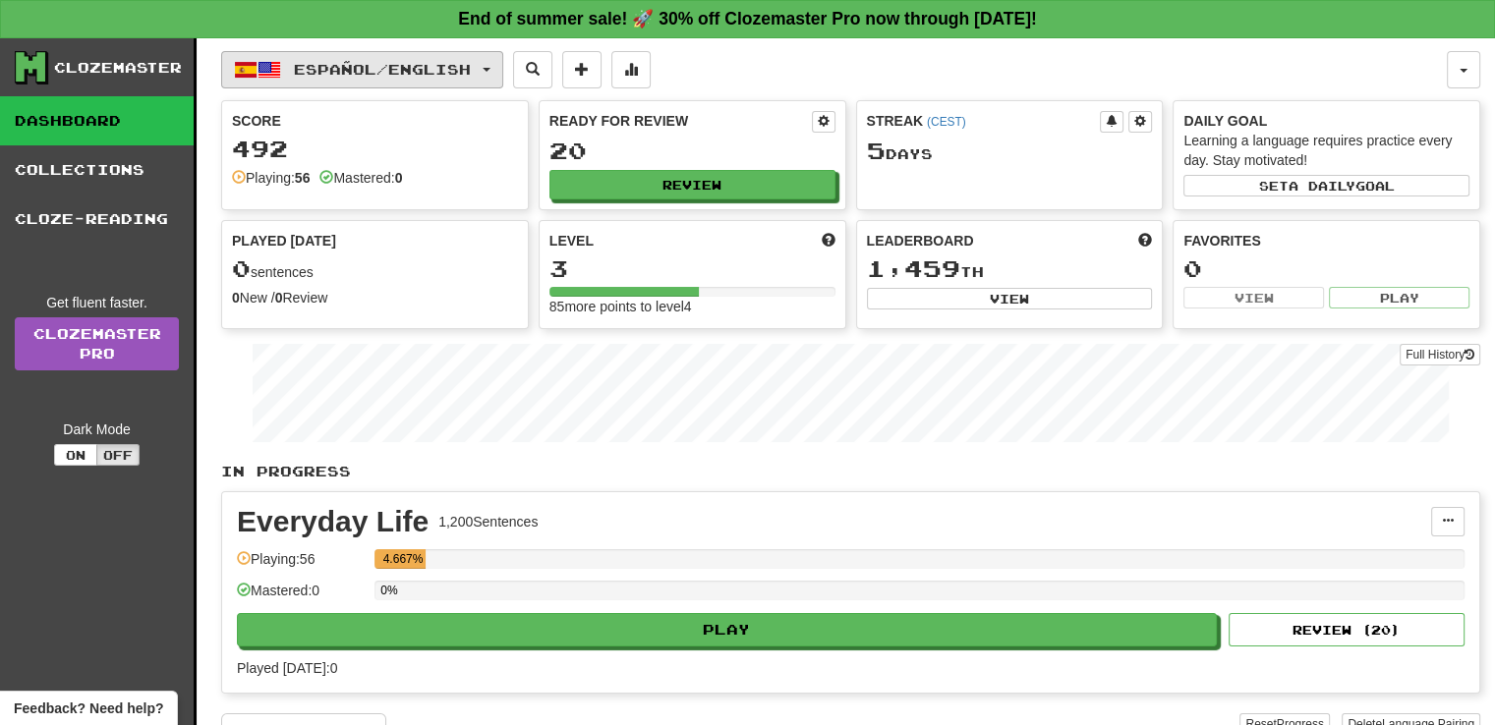
click at [339, 61] on span "Español / English" at bounding box center [382, 69] width 177 height 17
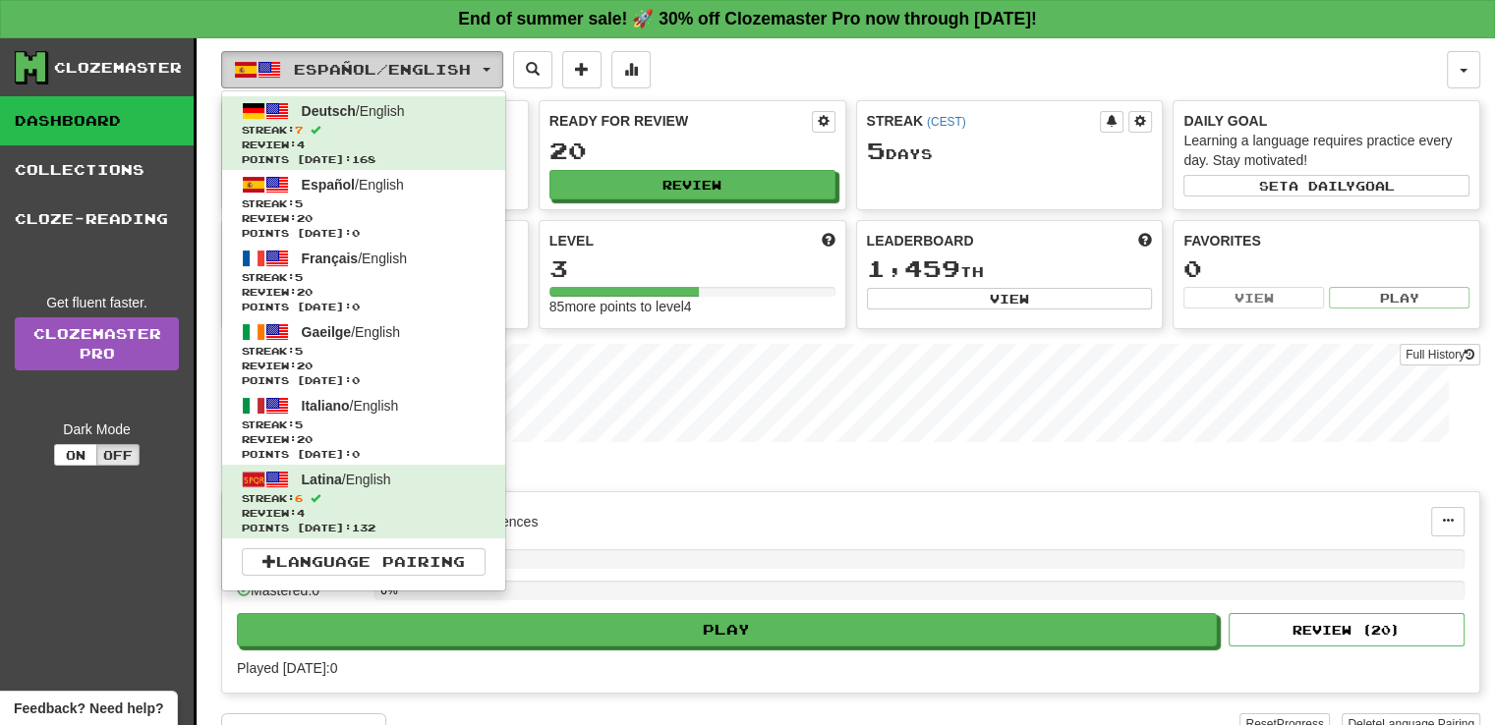
click at [339, 61] on span "Español / English" at bounding box center [382, 69] width 177 height 17
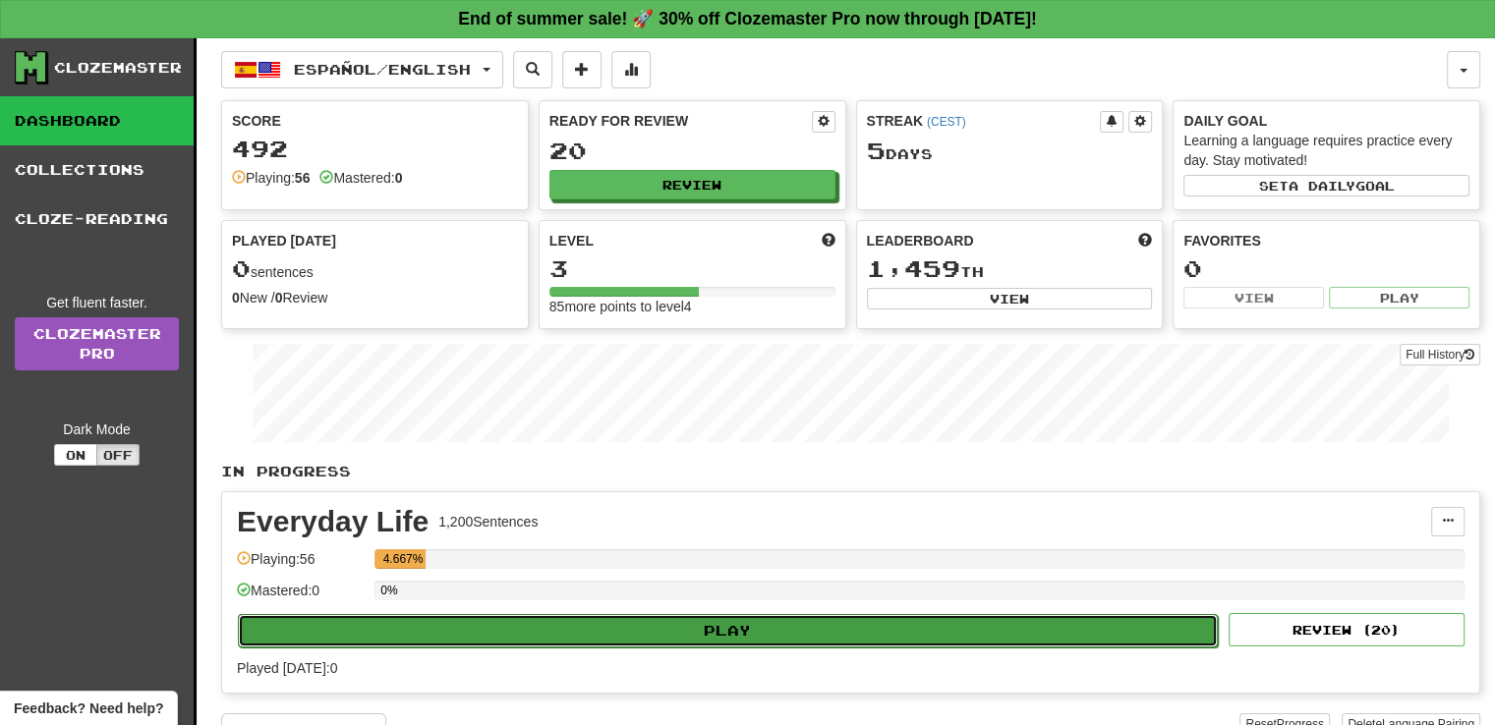
click at [638, 618] on button "Play" at bounding box center [728, 630] width 980 height 33
select select "**"
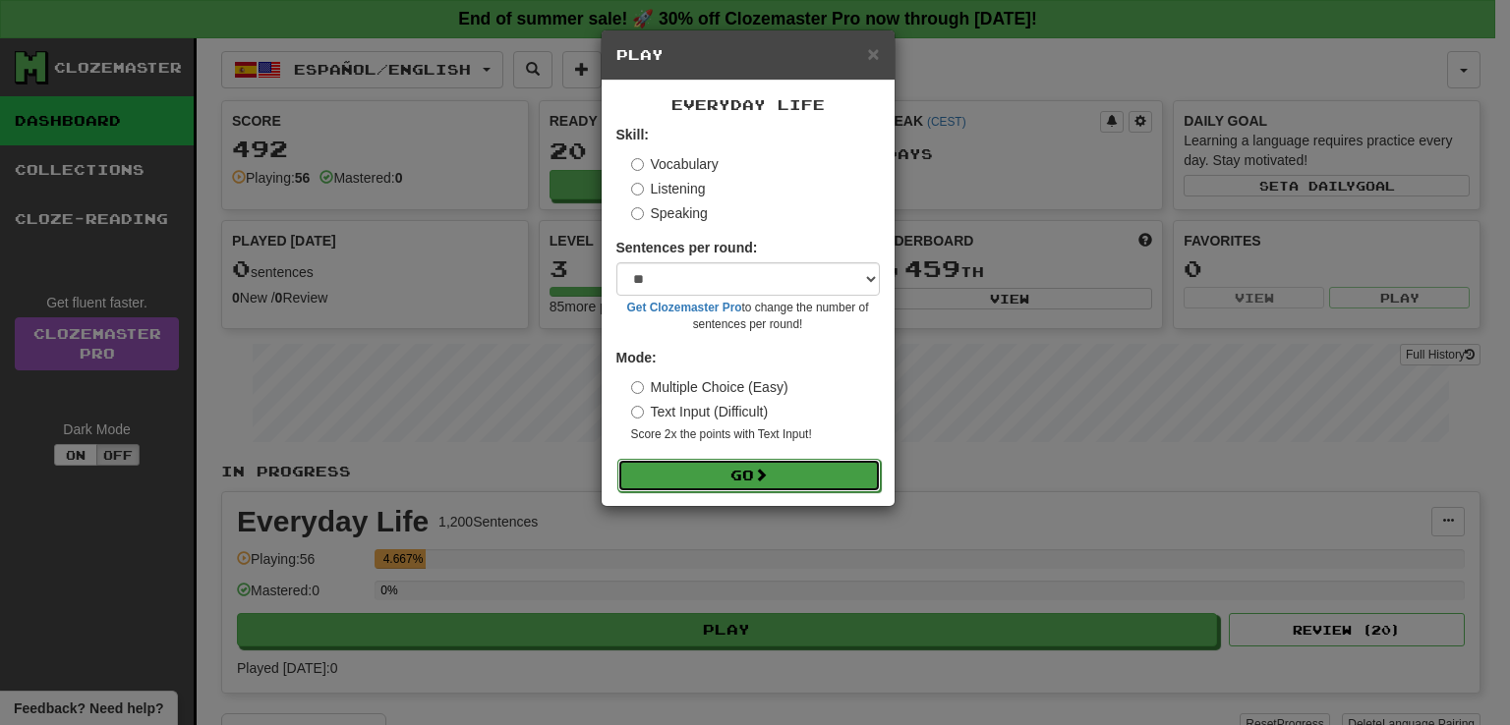
click at [700, 465] on button "Go" at bounding box center [748, 475] width 263 height 33
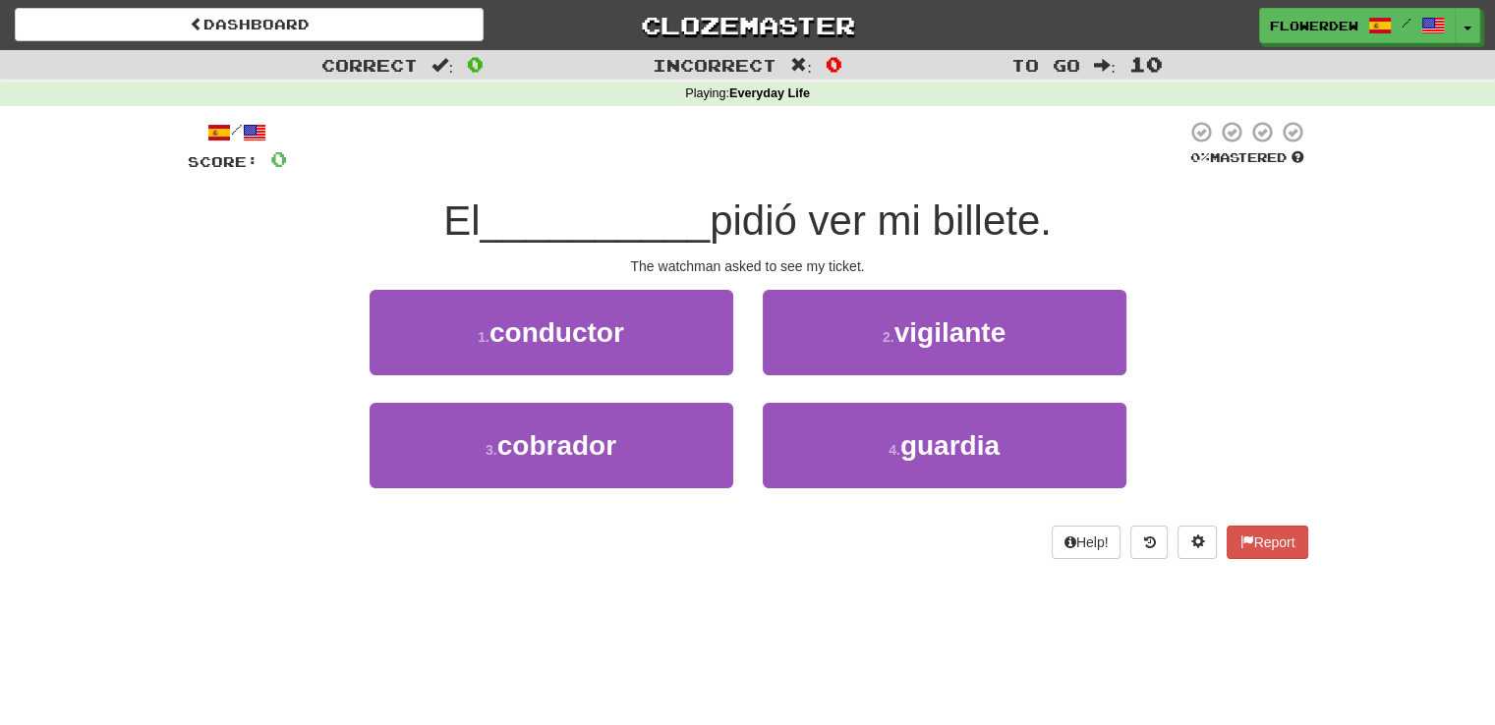
click at [745, 287] on div "/ Score: 0 0 % Mastered El __________ pidió ver mi billete. The watchman asked …" at bounding box center [748, 339] width 1121 height 439
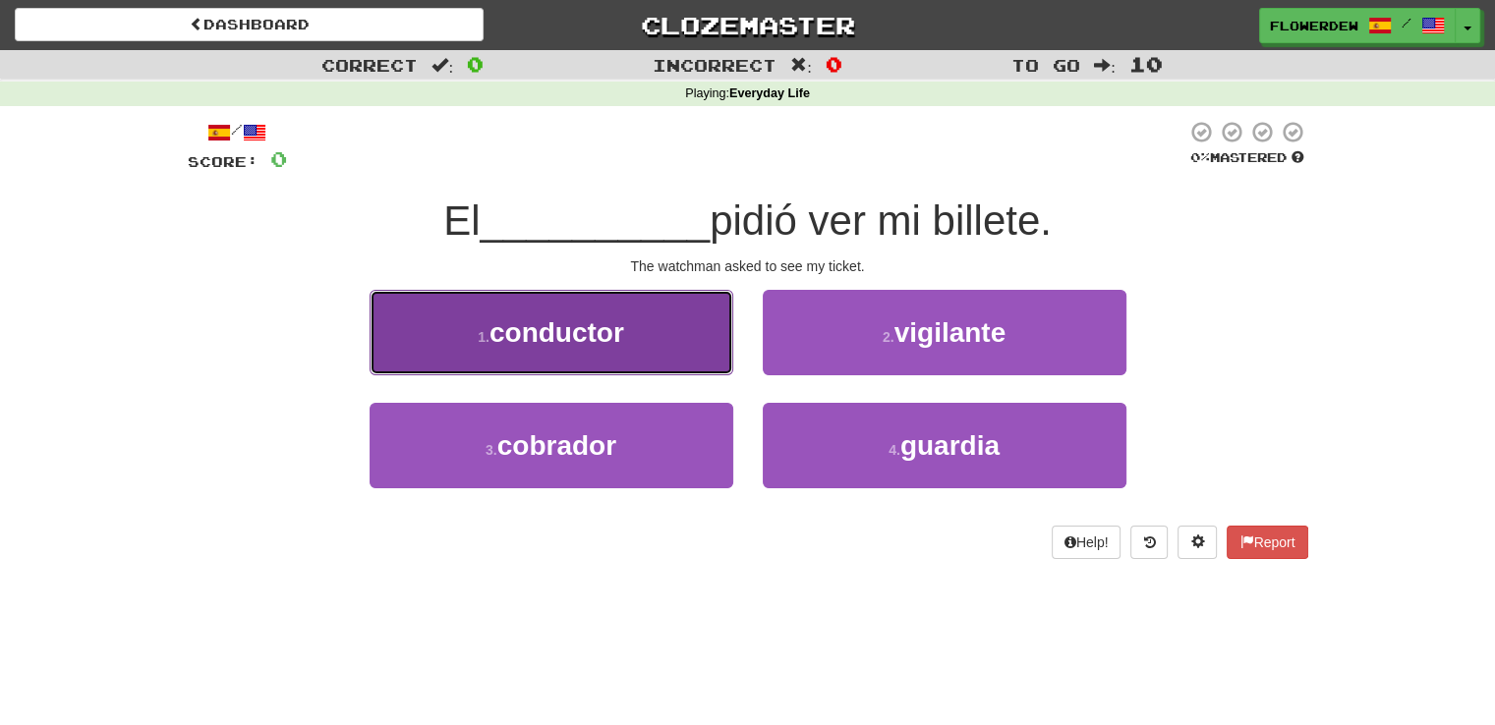
click at [687, 324] on button "1 . conductor" at bounding box center [552, 333] width 364 height 86
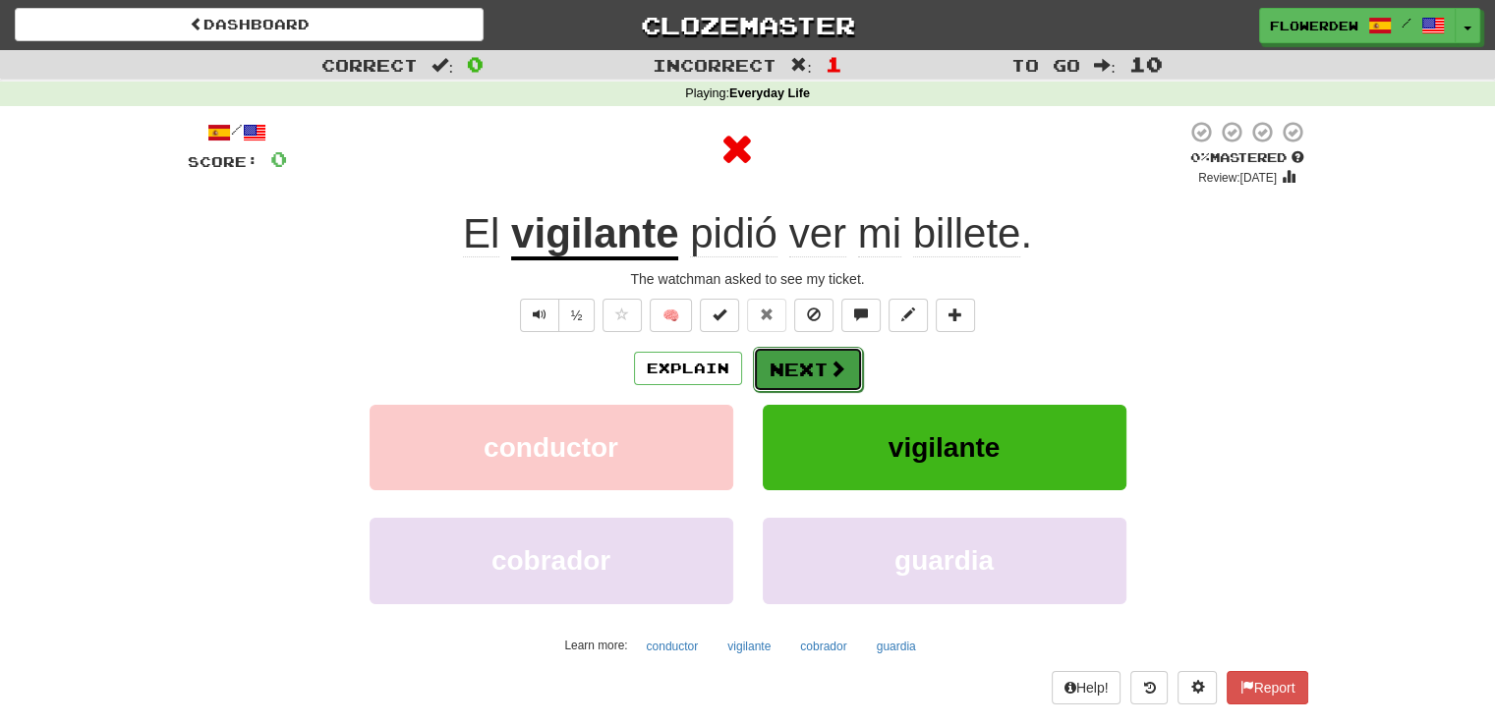
click at [795, 362] on button "Next" at bounding box center [808, 369] width 110 height 45
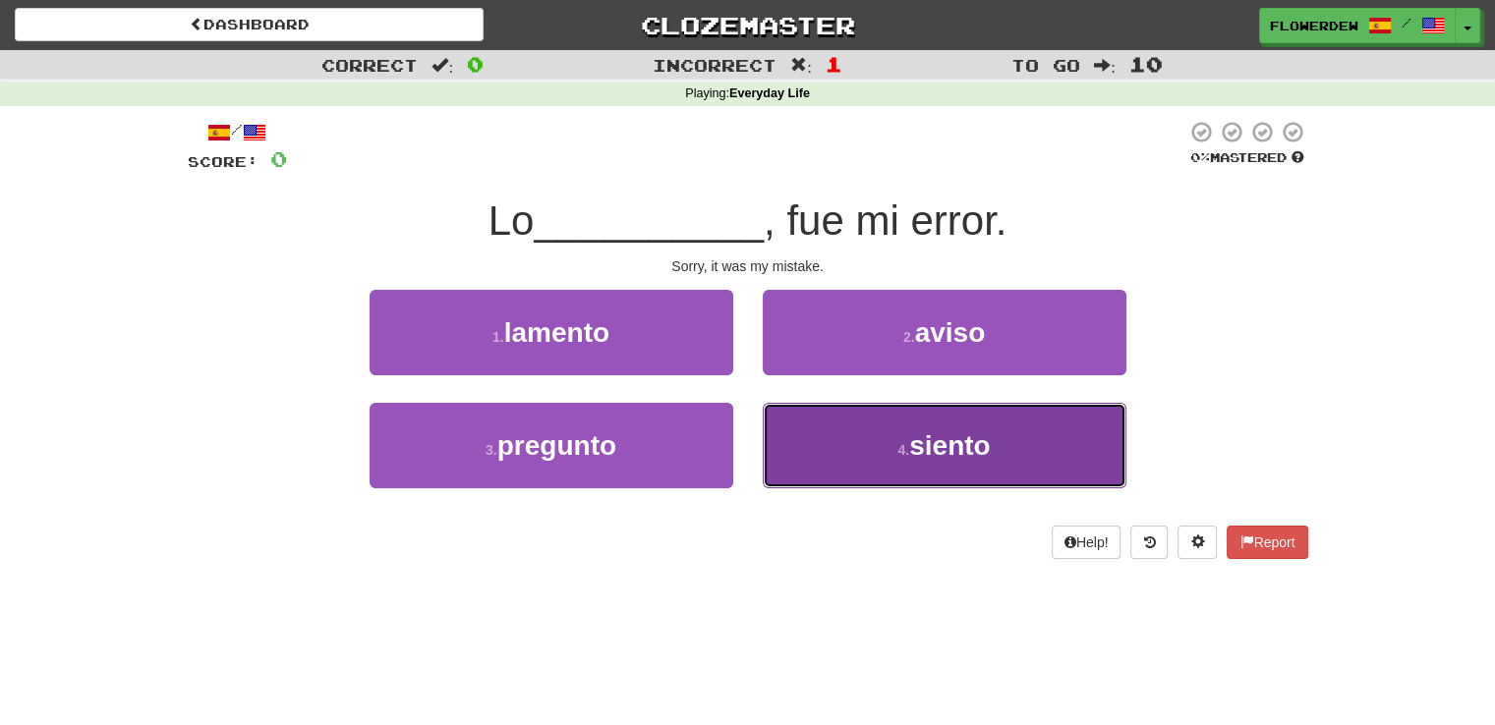
click at [795, 441] on button "4 . siento" at bounding box center [945, 446] width 364 height 86
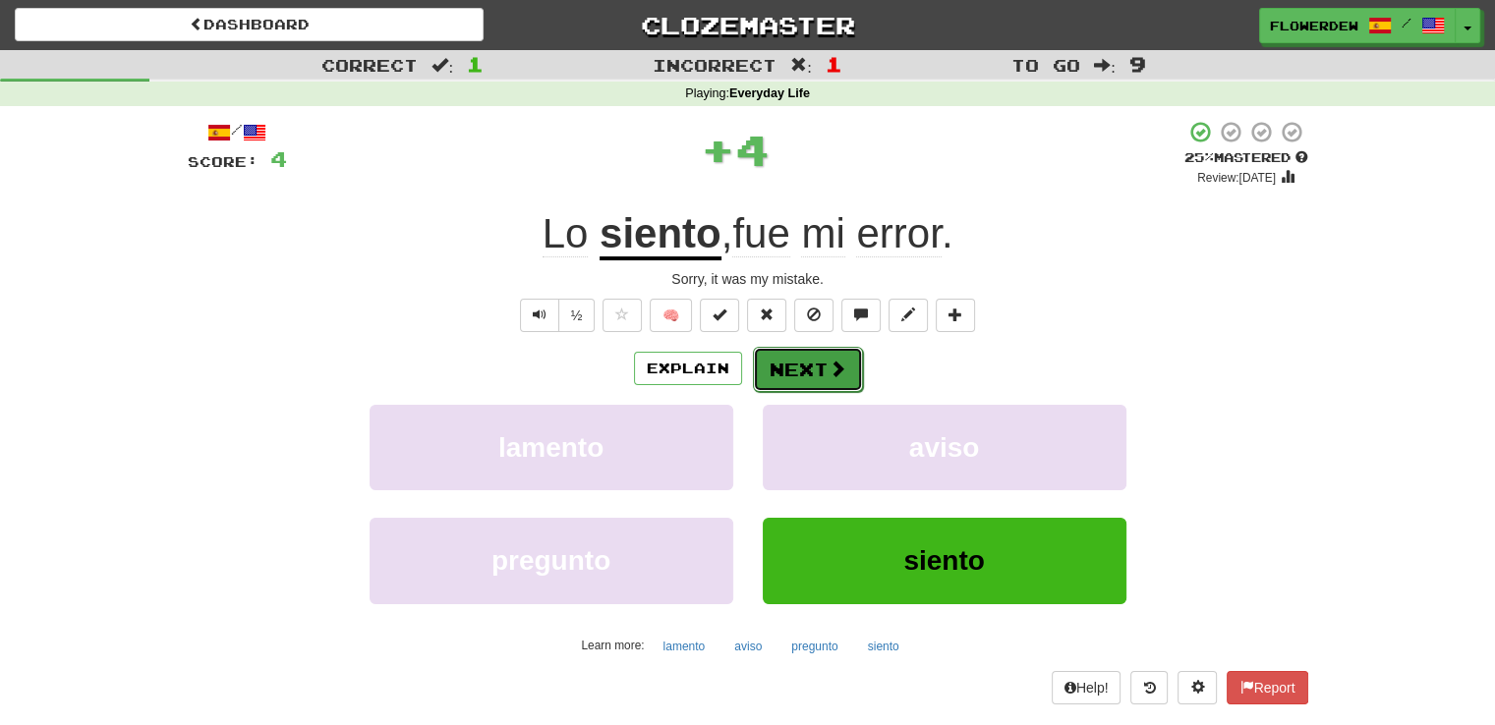
click at [806, 359] on button "Next" at bounding box center [808, 369] width 110 height 45
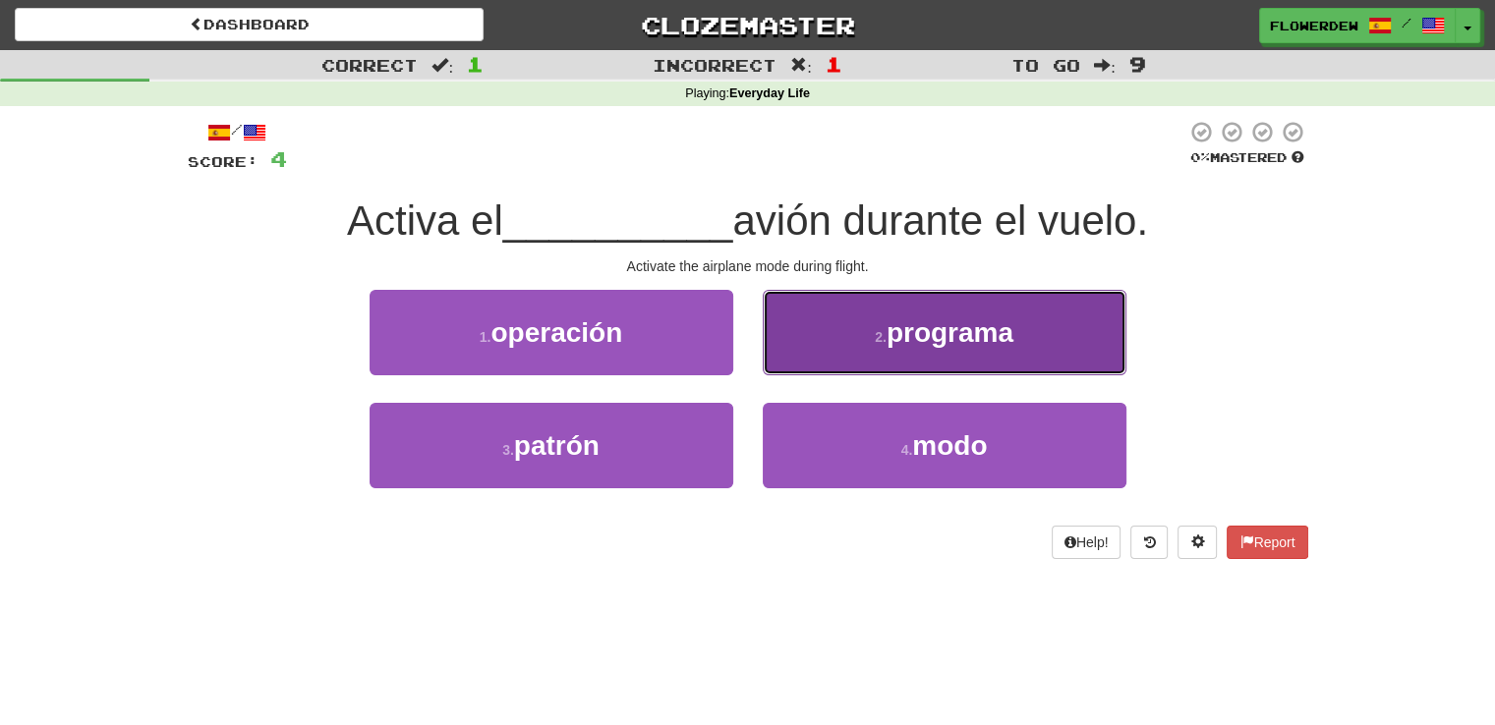
click at [810, 344] on button "2 . programa" at bounding box center [945, 333] width 364 height 86
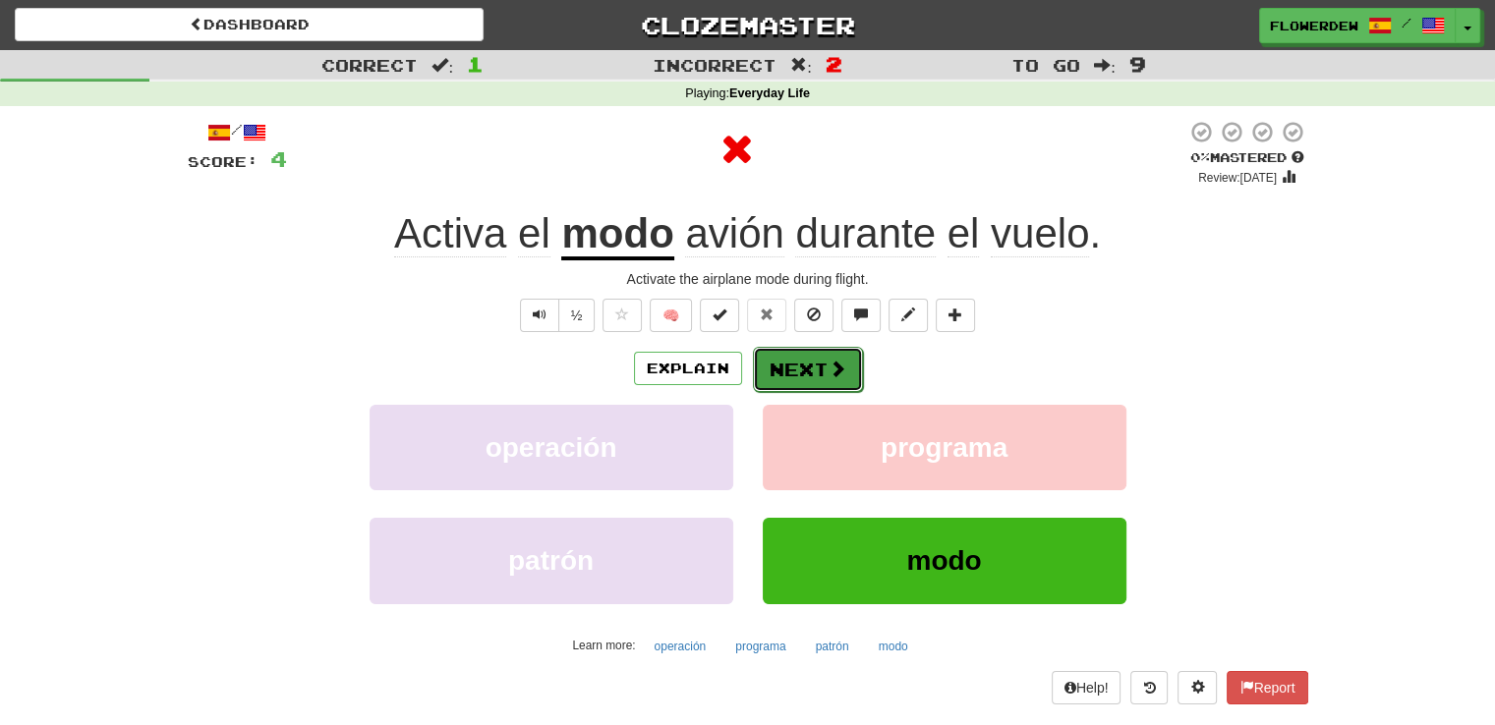
click at [812, 360] on button "Next" at bounding box center [808, 369] width 110 height 45
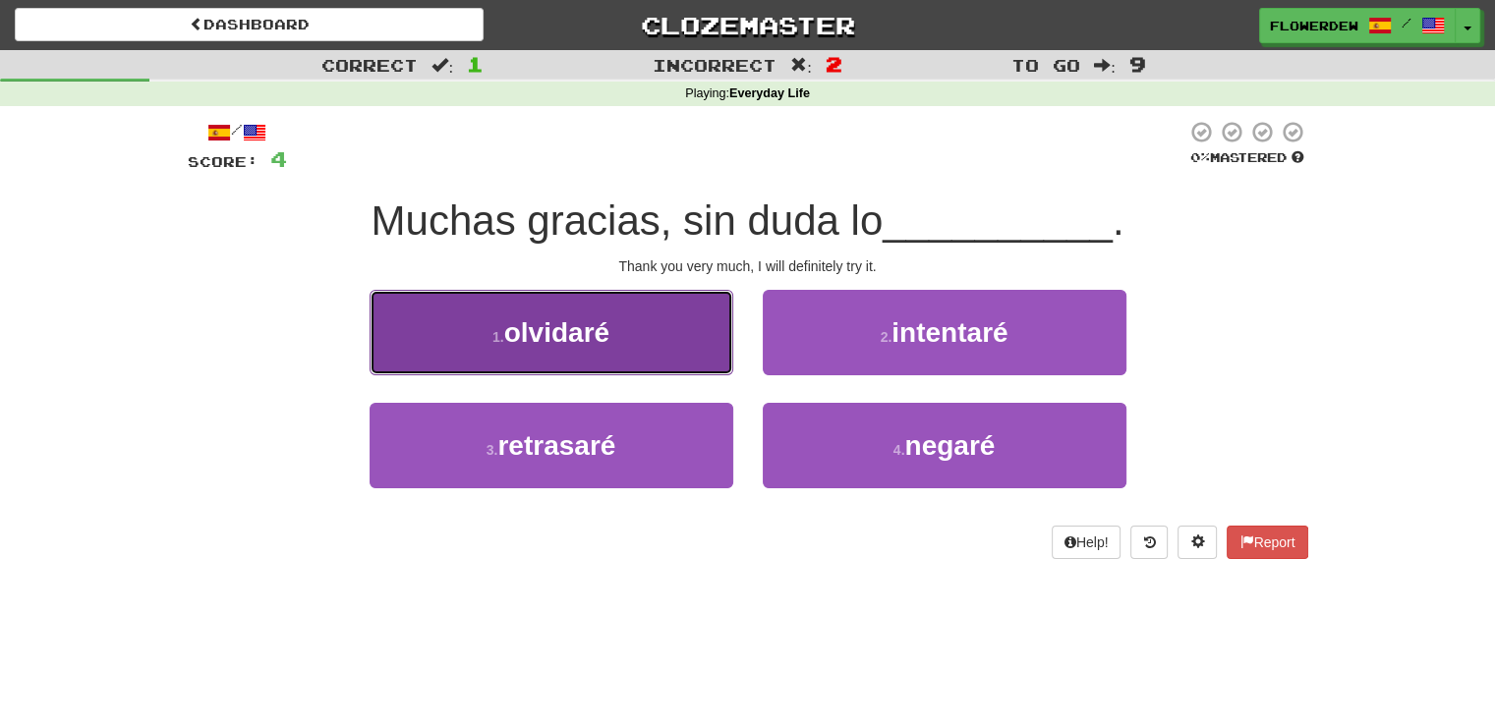
click at [708, 332] on button "1 . olvidaré" at bounding box center [552, 333] width 364 height 86
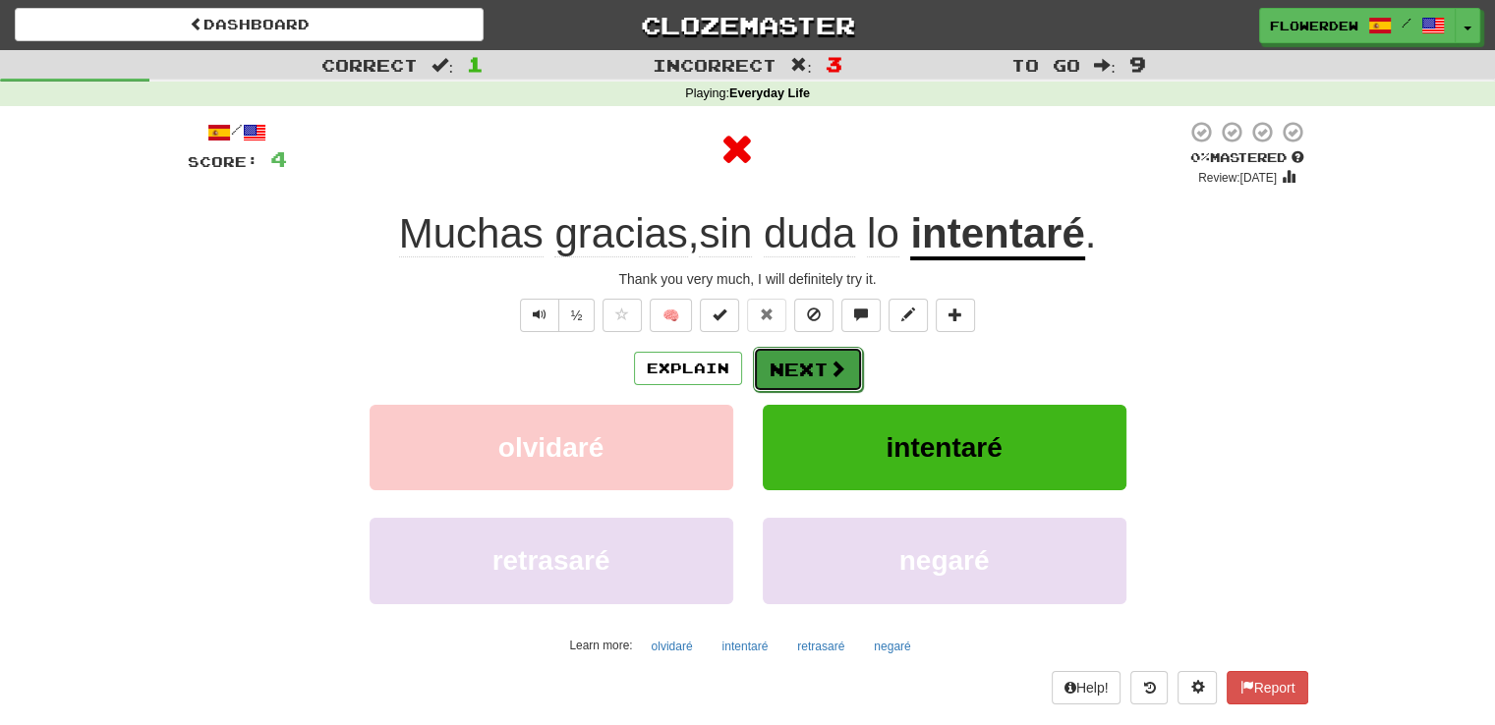
click at [831, 367] on span at bounding box center [838, 369] width 18 height 18
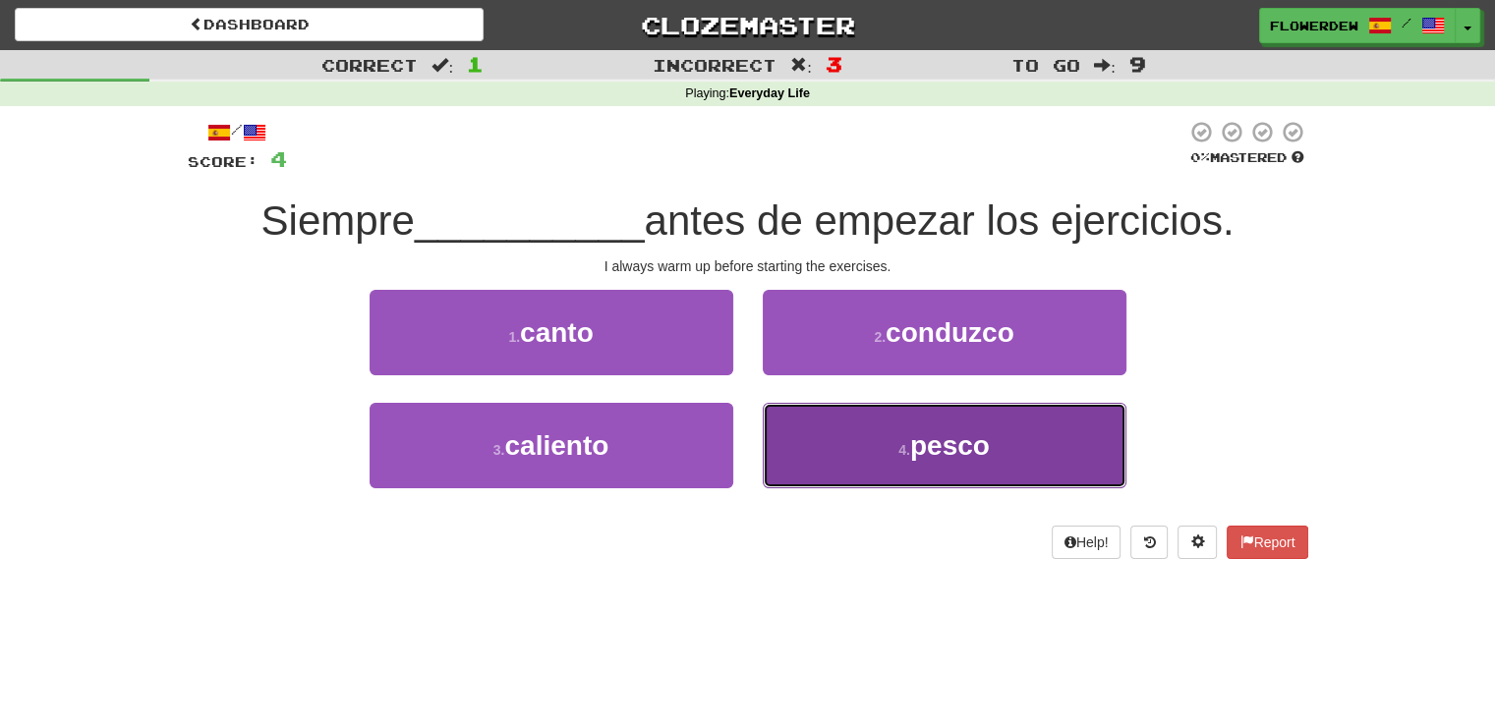
click at [822, 438] on button "4 . pesco" at bounding box center [945, 446] width 364 height 86
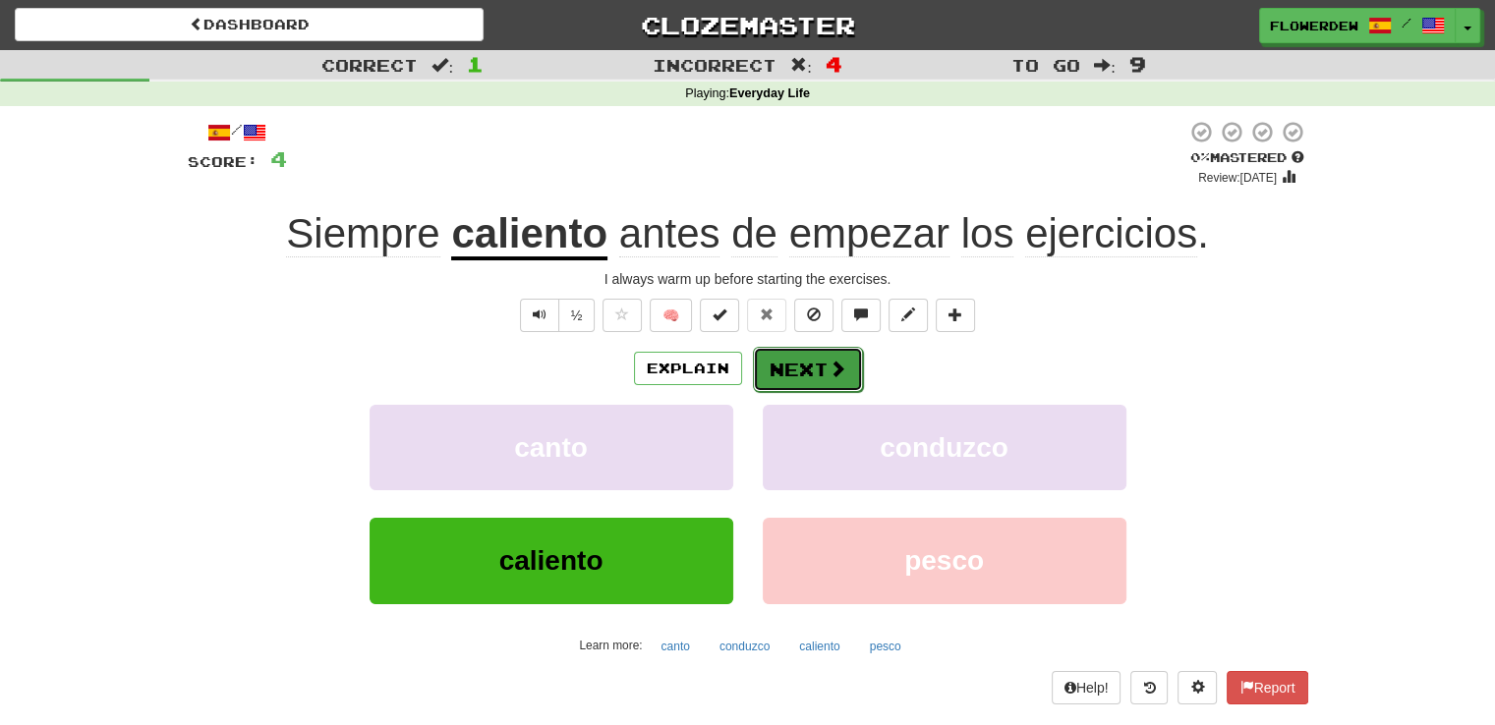
click at [821, 364] on button "Next" at bounding box center [808, 369] width 110 height 45
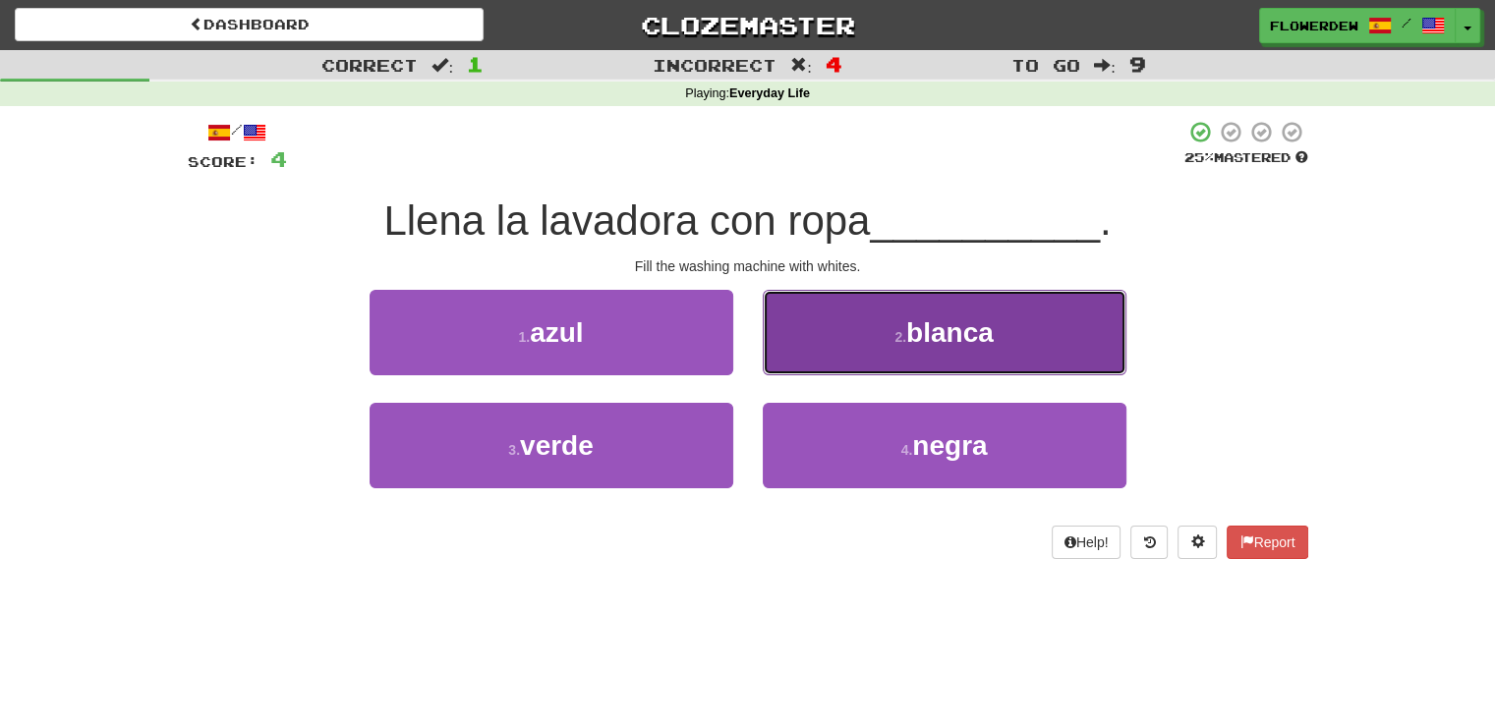
click at [825, 361] on button "2 . blanca" at bounding box center [945, 333] width 364 height 86
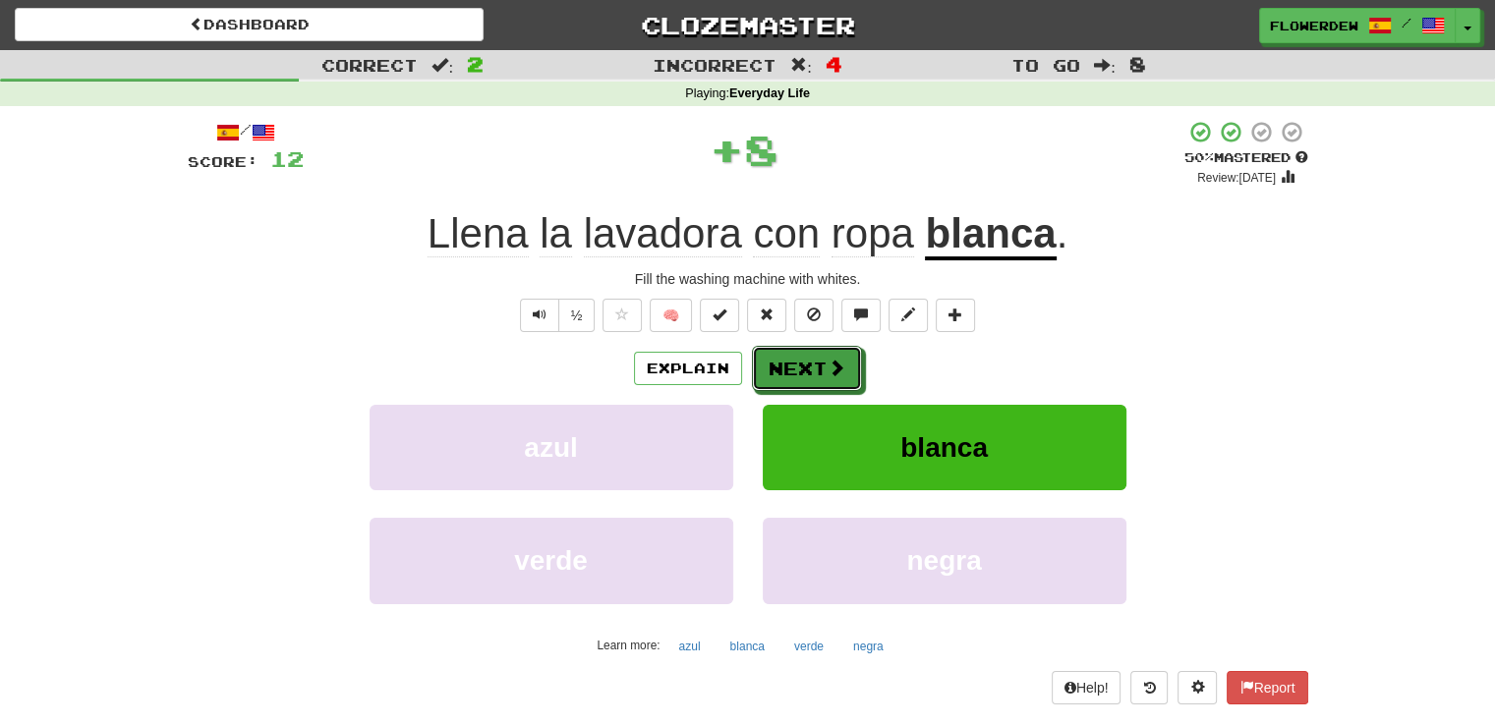
click at [825, 361] on button "Next" at bounding box center [807, 368] width 110 height 45
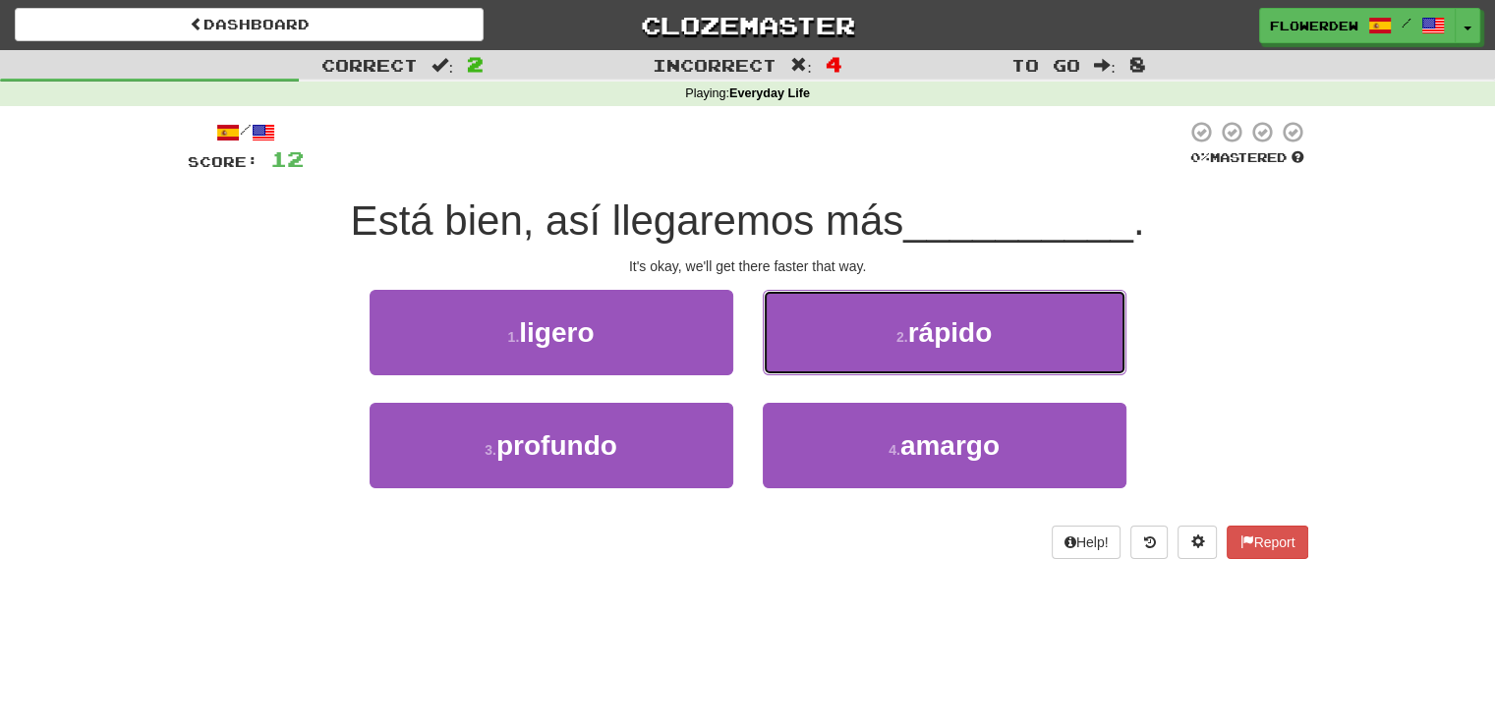
click at [825, 361] on button "2 . rápido" at bounding box center [945, 333] width 364 height 86
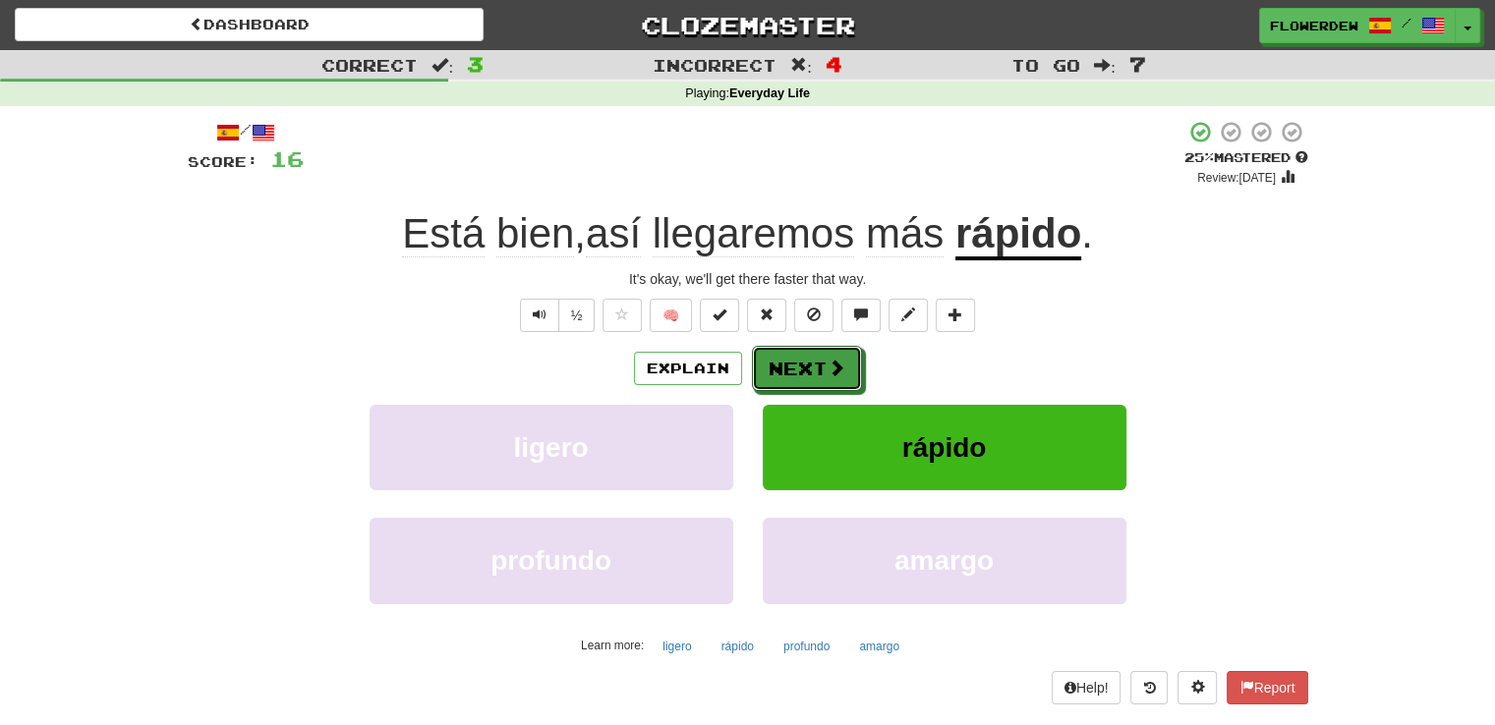
click at [825, 361] on button "Next" at bounding box center [807, 368] width 110 height 45
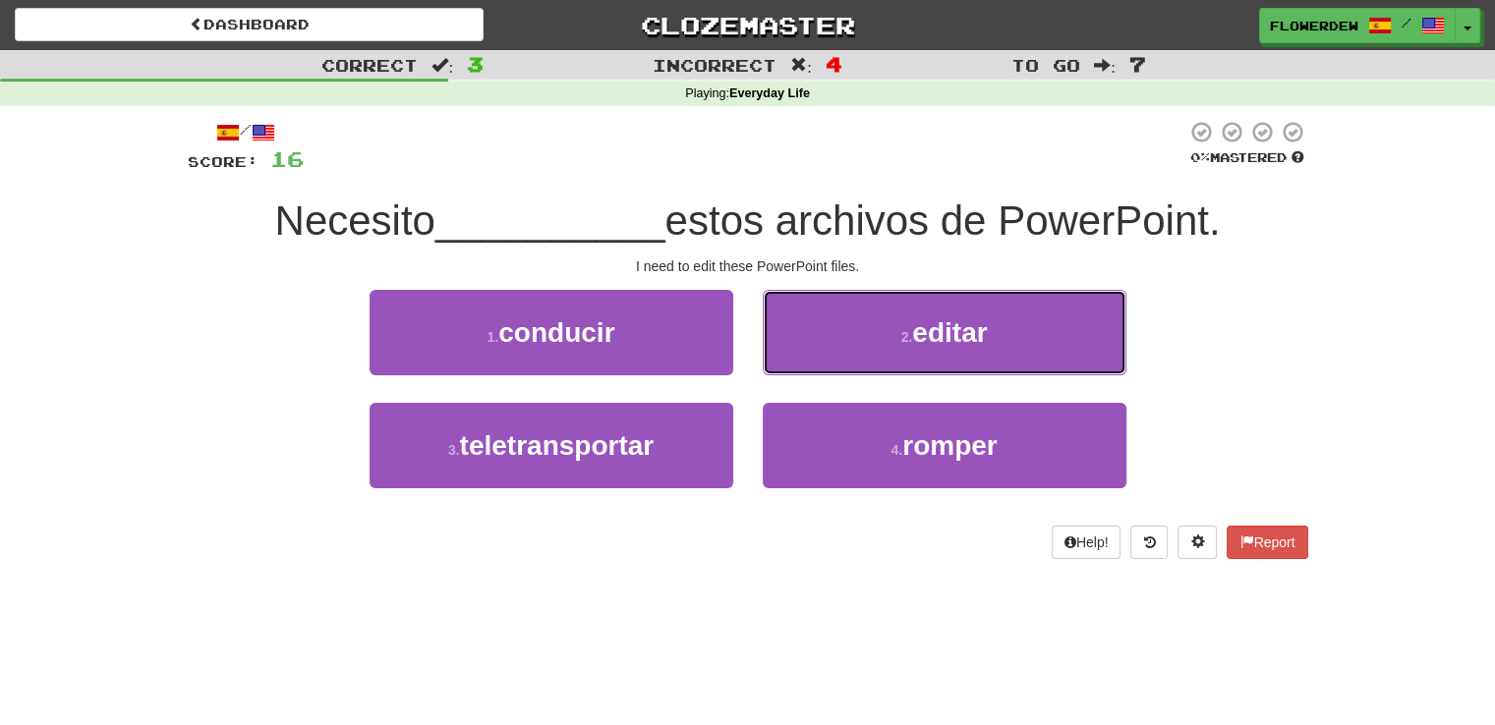
click at [825, 361] on button "2 . editar" at bounding box center [945, 333] width 364 height 86
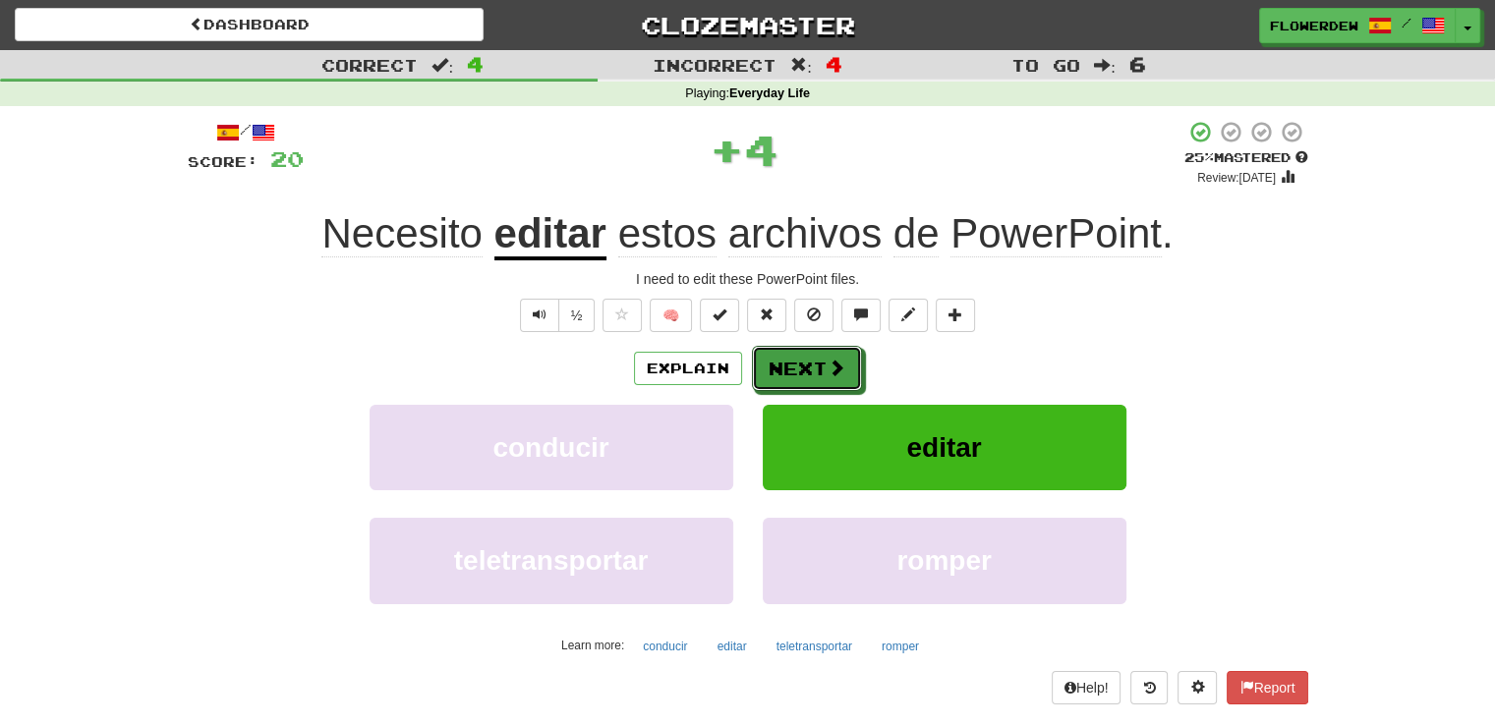
click at [825, 361] on button "Next" at bounding box center [807, 368] width 110 height 45
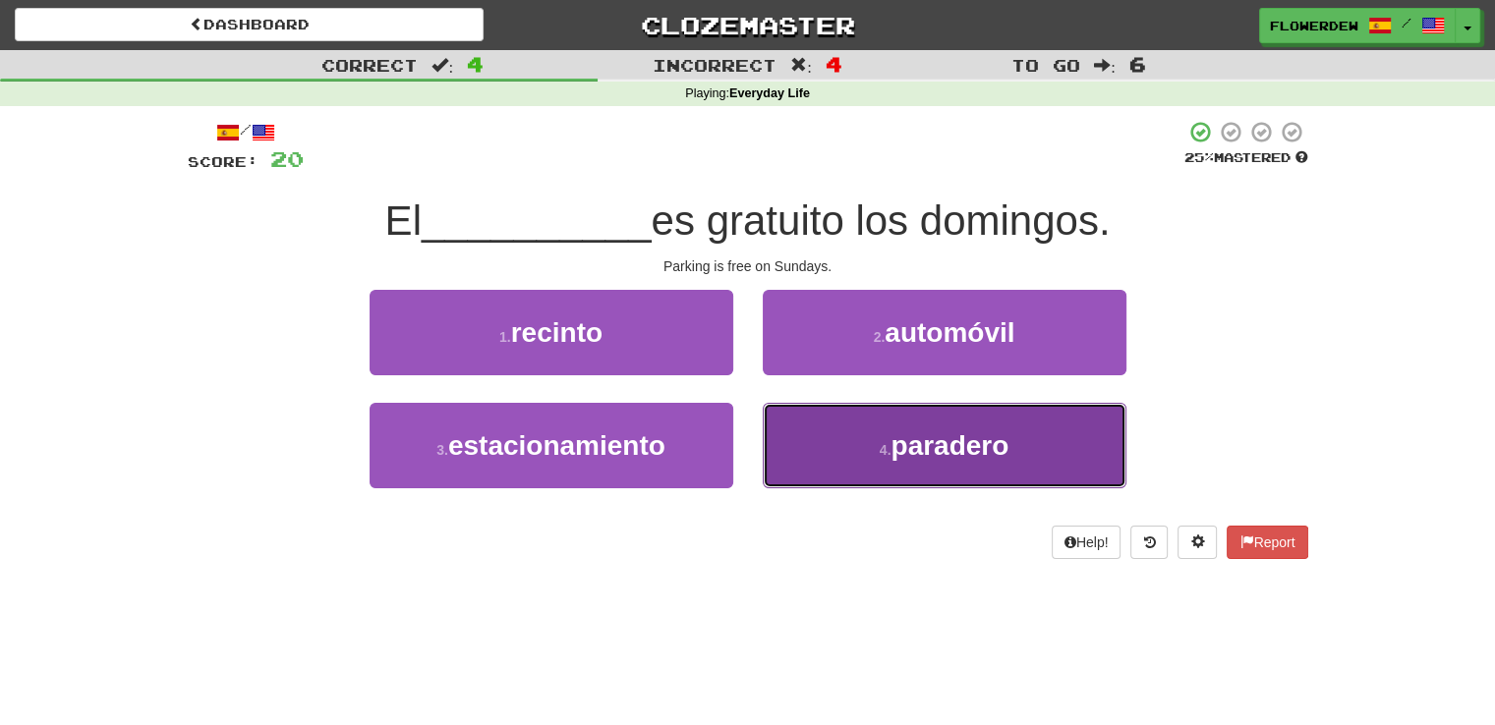
click at [816, 420] on button "4 . paradero" at bounding box center [945, 446] width 364 height 86
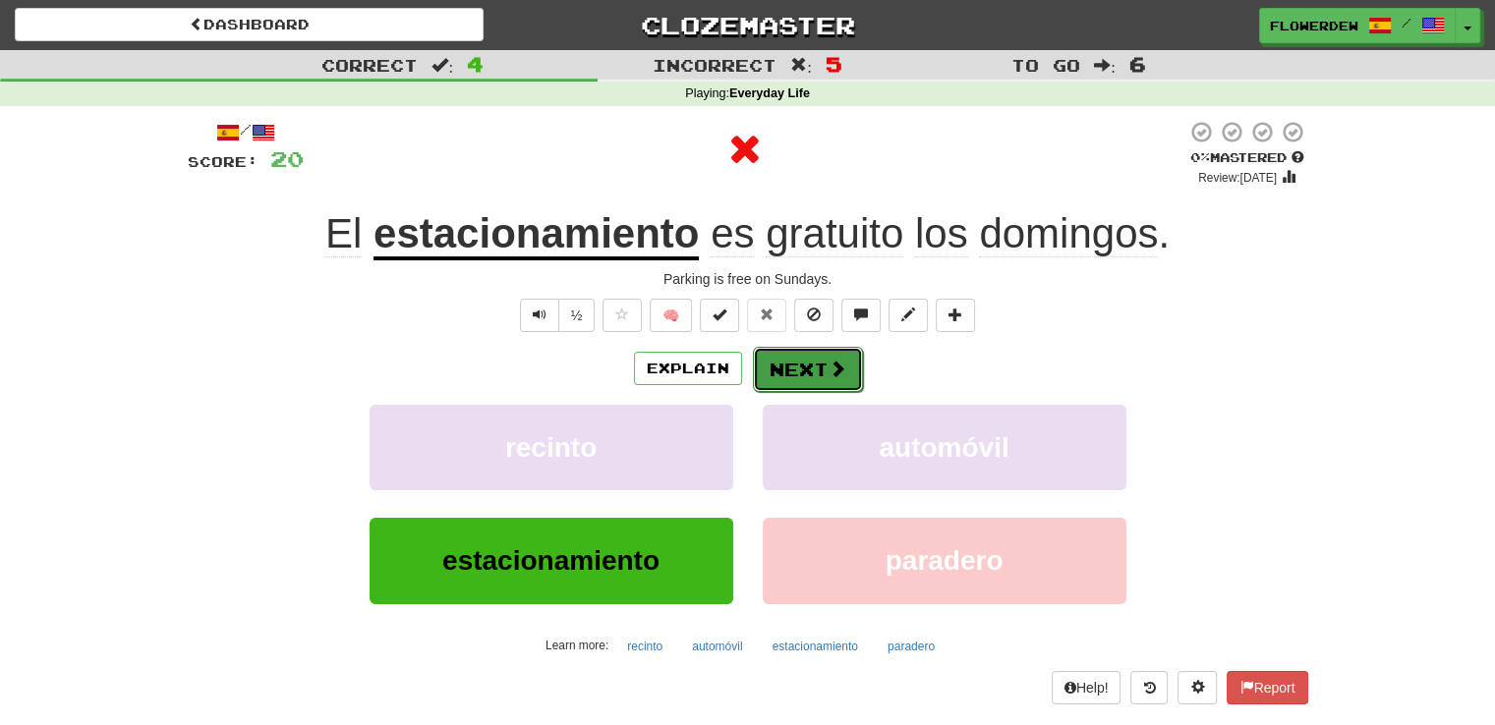
click at [825, 359] on button "Next" at bounding box center [808, 369] width 110 height 45
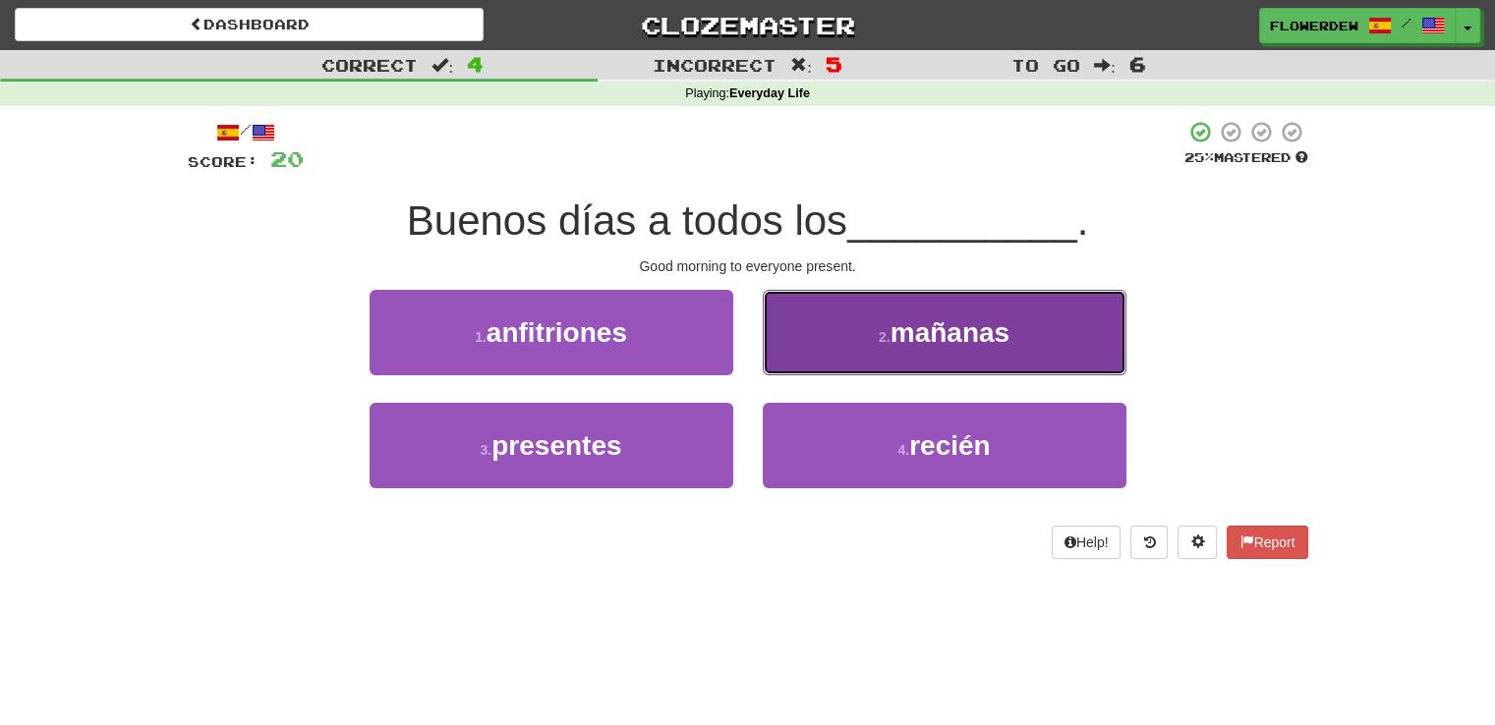
click at [822, 359] on button "2 . mañanas" at bounding box center [945, 333] width 364 height 86
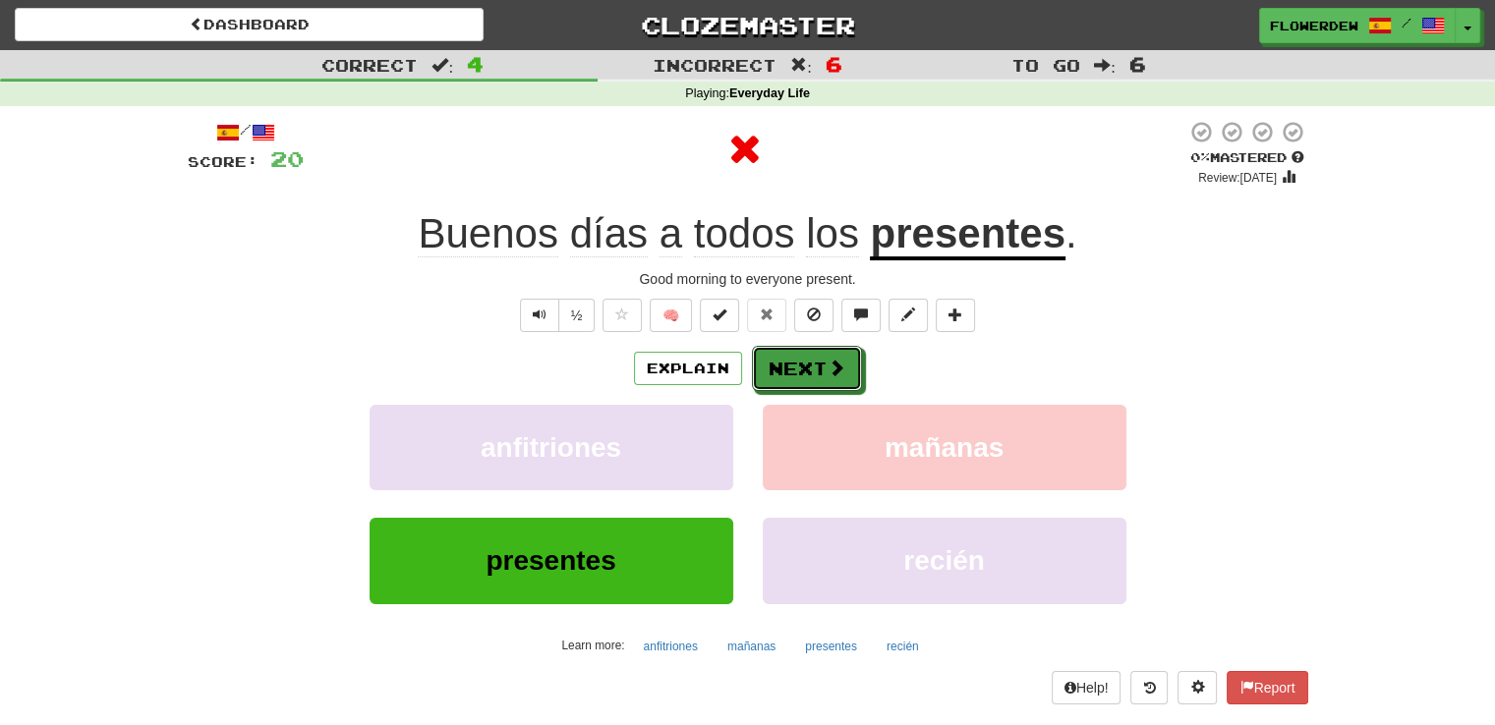
click at [822, 359] on button "Next" at bounding box center [807, 368] width 110 height 45
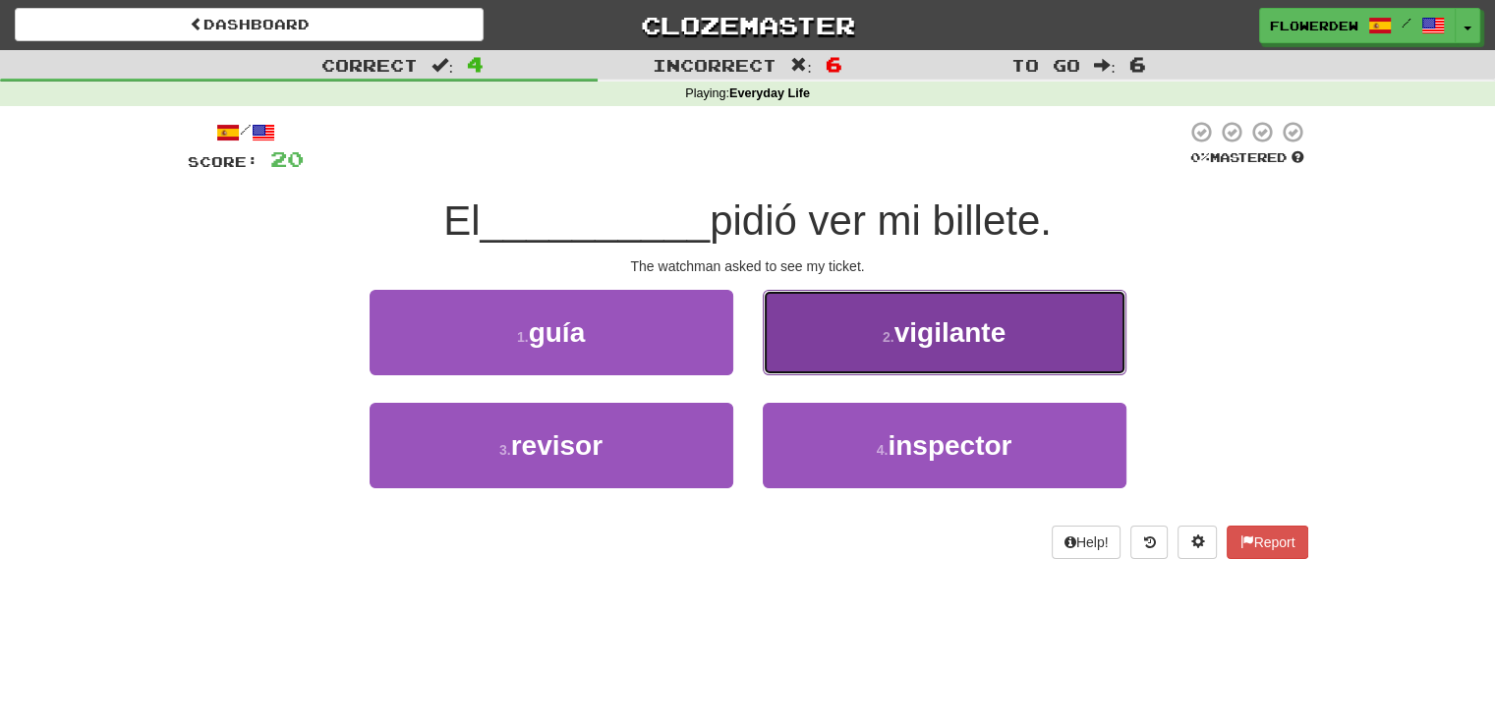
click at [826, 334] on button "2 . vigilante" at bounding box center [945, 333] width 364 height 86
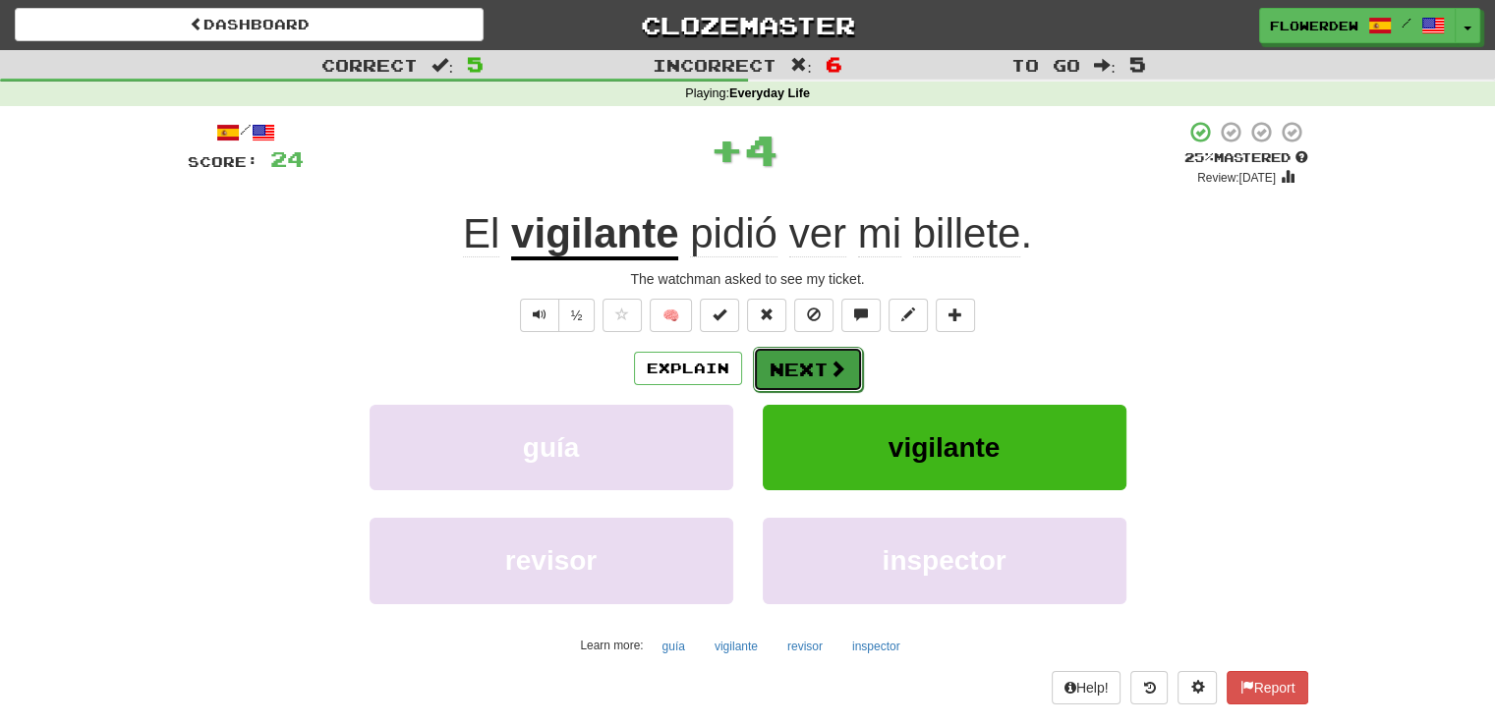
click at [829, 365] on span at bounding box center [838, 369] width 18 height 18
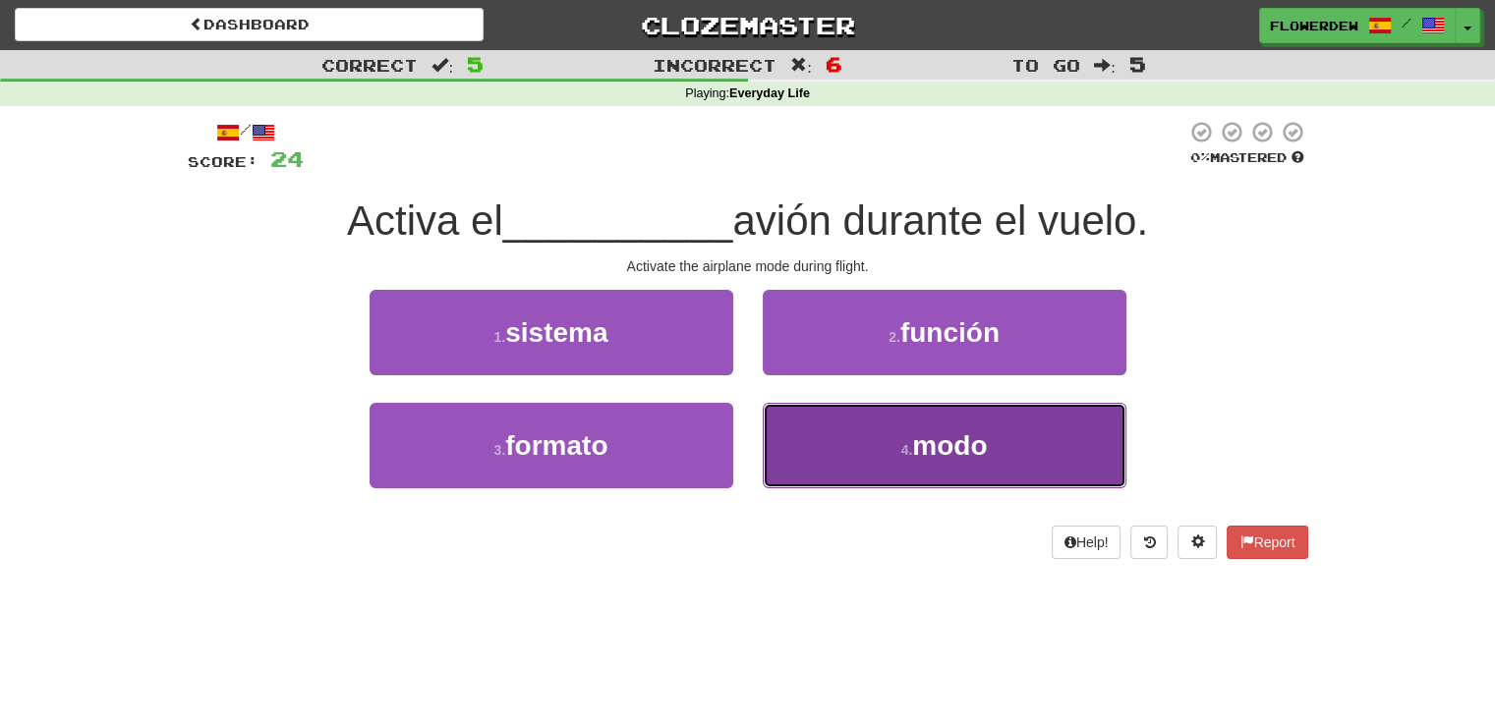
click at [834, 440] on button "4 . modo" at bounding box center [945, 446] width 364 height 86
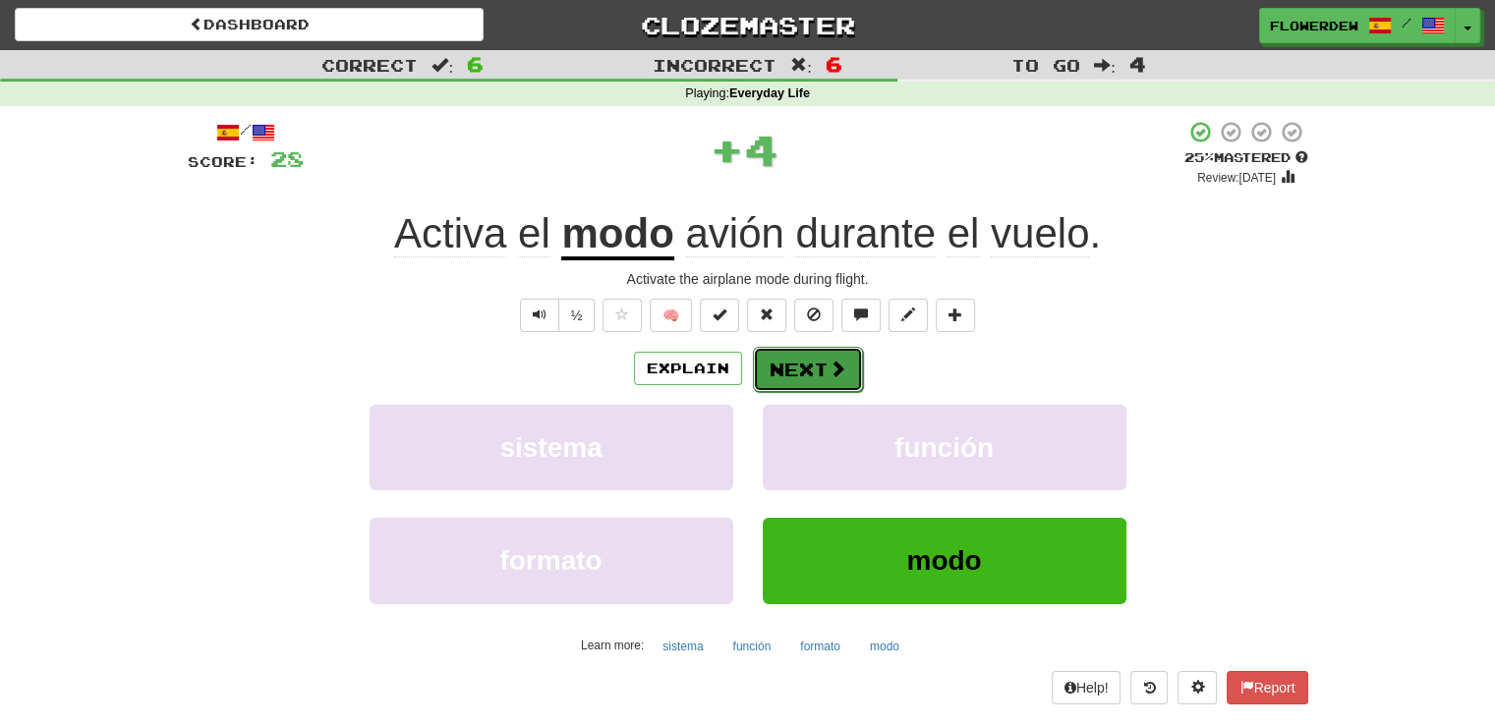
click at [814, 368] on button "Next" at bounding box center [808, 369] width 110 height 45
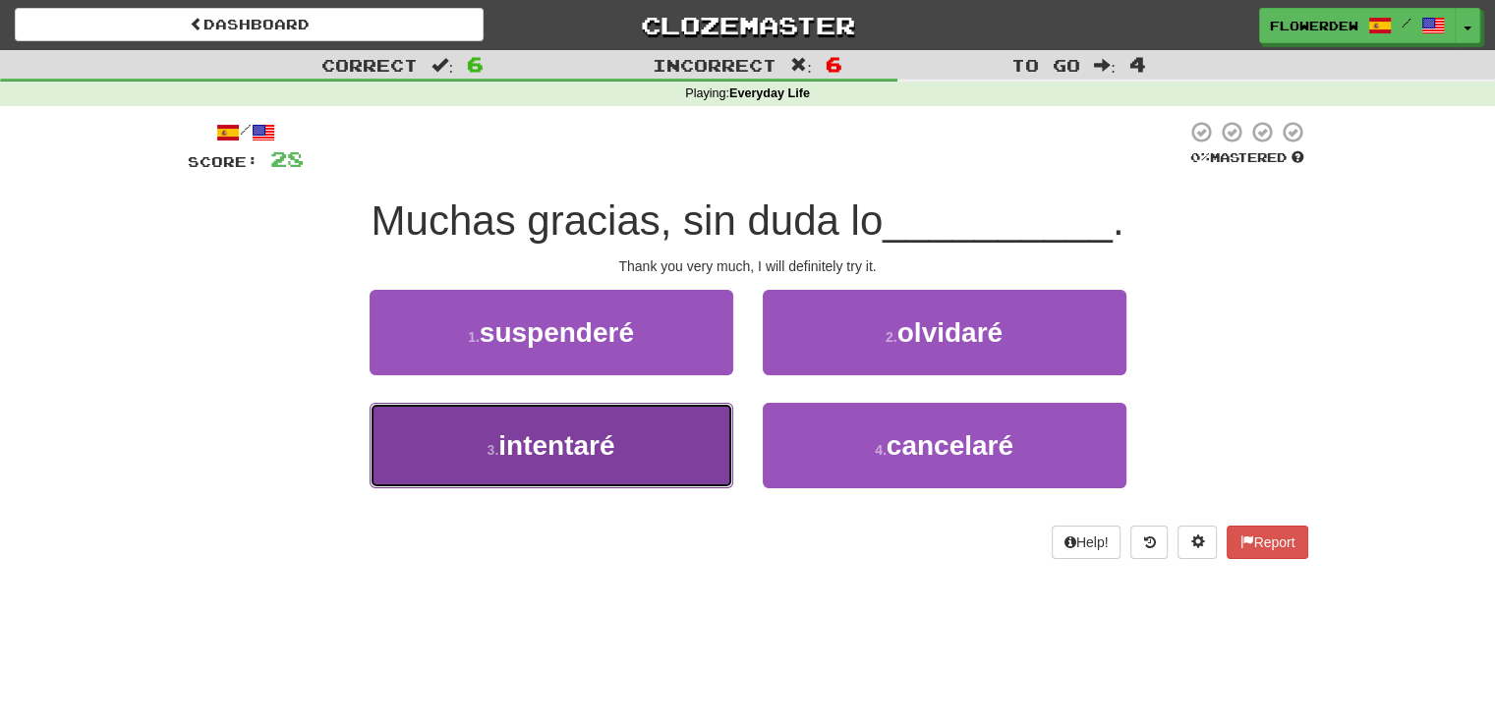
click at [680, 473] on button "3 . intentaré" at bounding box center [552, 446] width 364 height 86
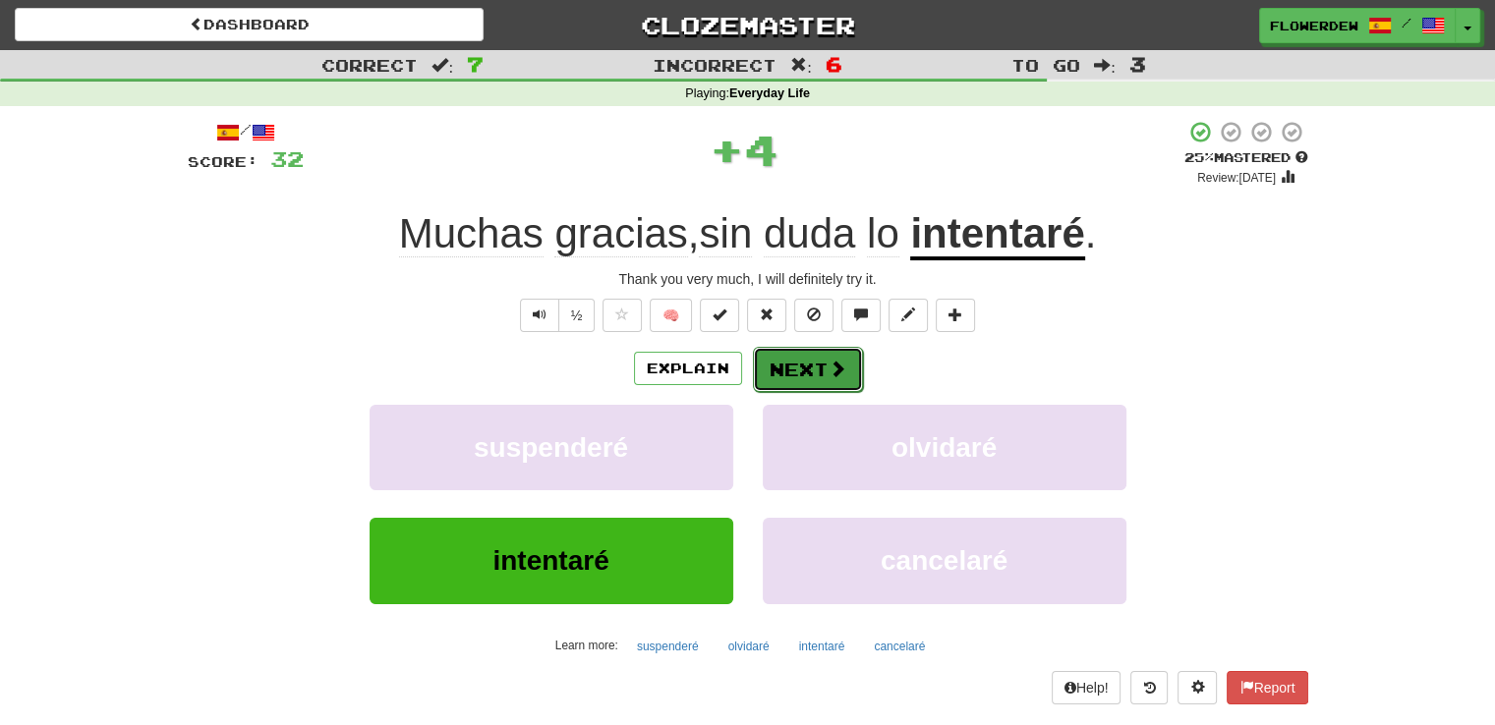
click at [798, 364] on button "Next" at bounding box center [808, 369] width 110 height 45
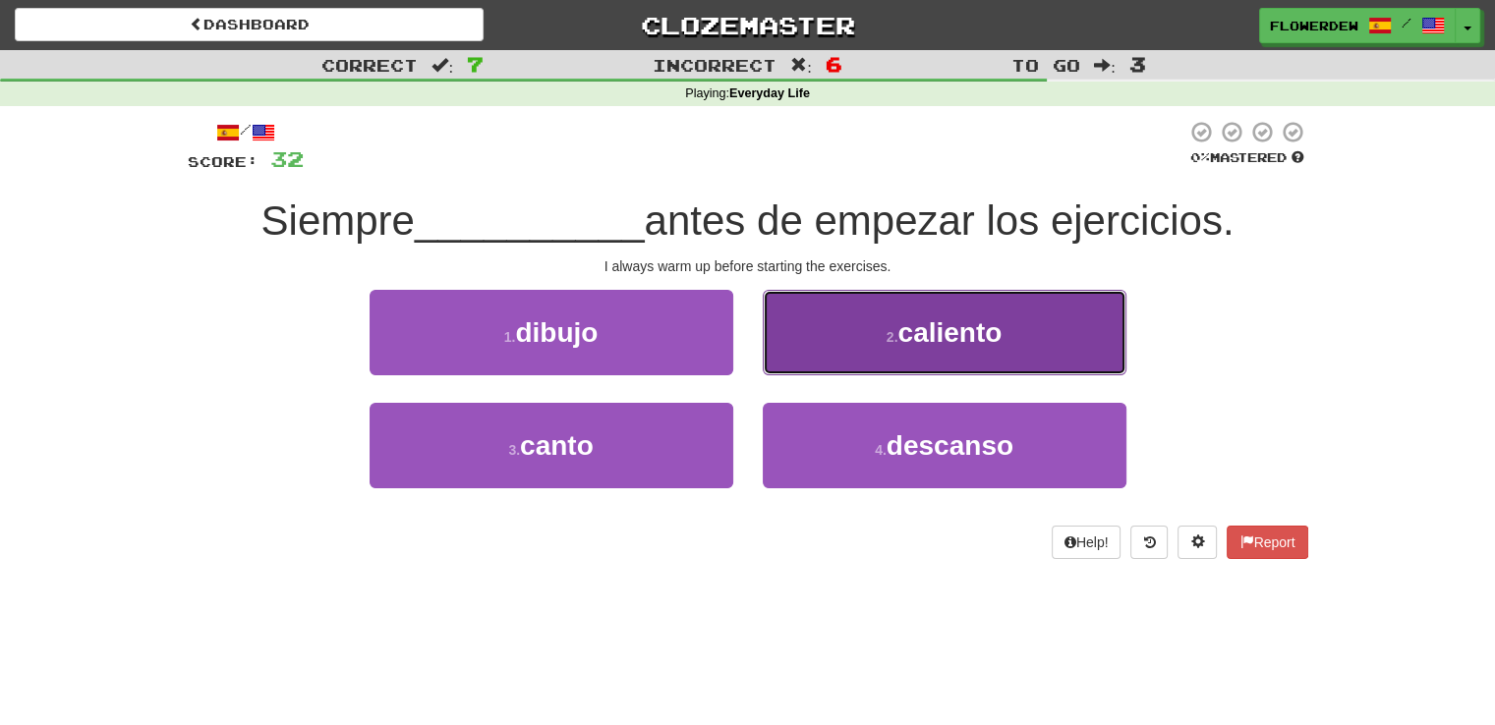
click at [819, 336] on button "2 . caliento" at bounding box center [945, 333] width 364 height 86
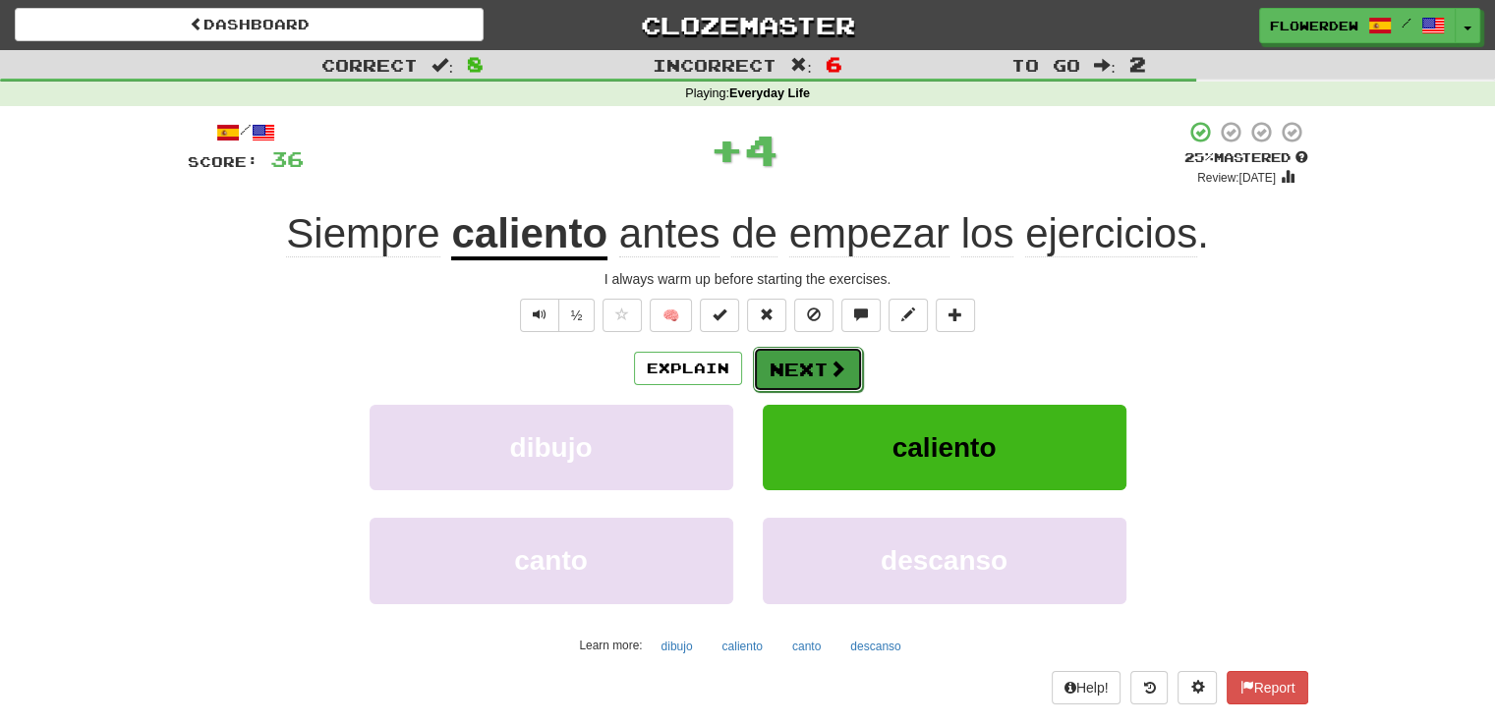
click at [814, 359] on button "Next" at bounding box center [808, 369] width 110 height 45
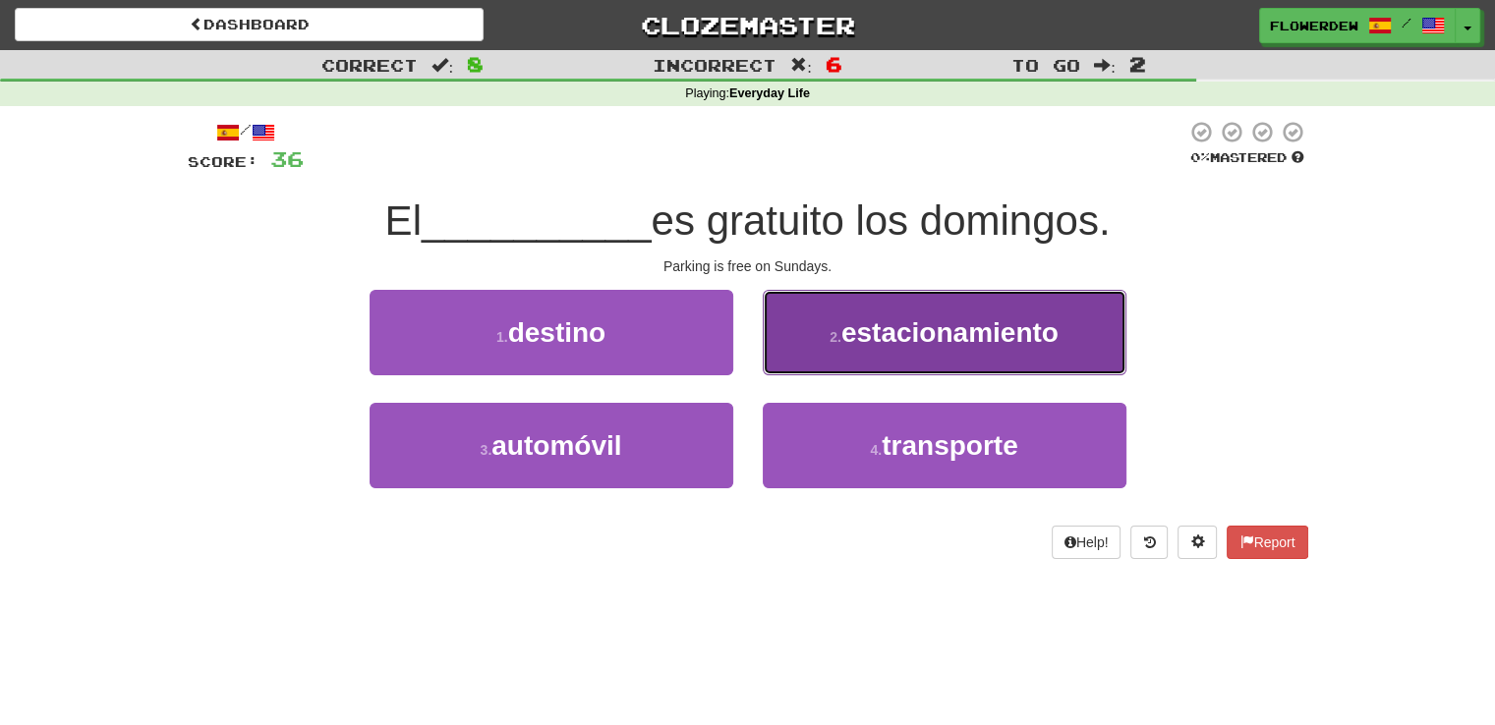
click at [778, 307] on button "2 . estacionamiento" at bounding box center [945, 333] width 364 height 86
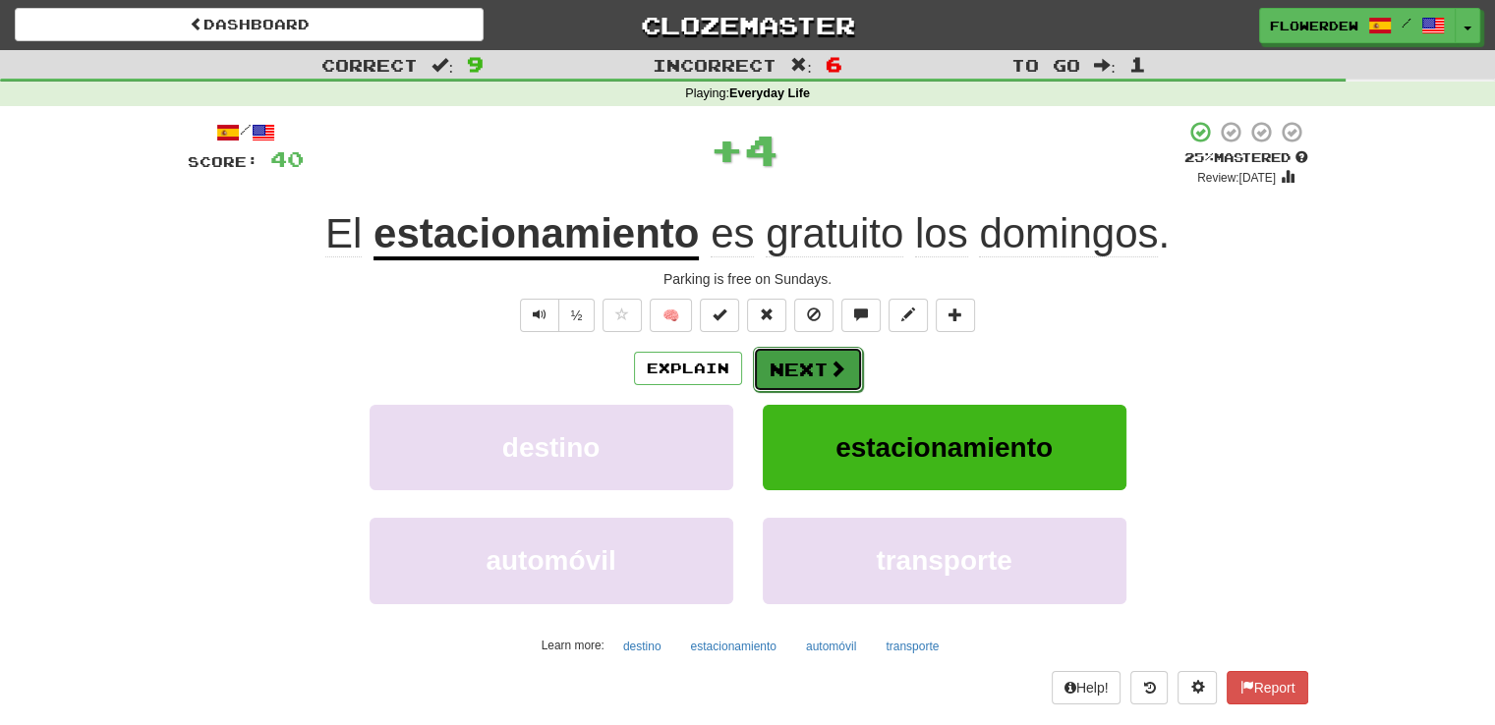
click at [781, 361] on button "Next" at bounding box center [808, 369] width 110 height 45
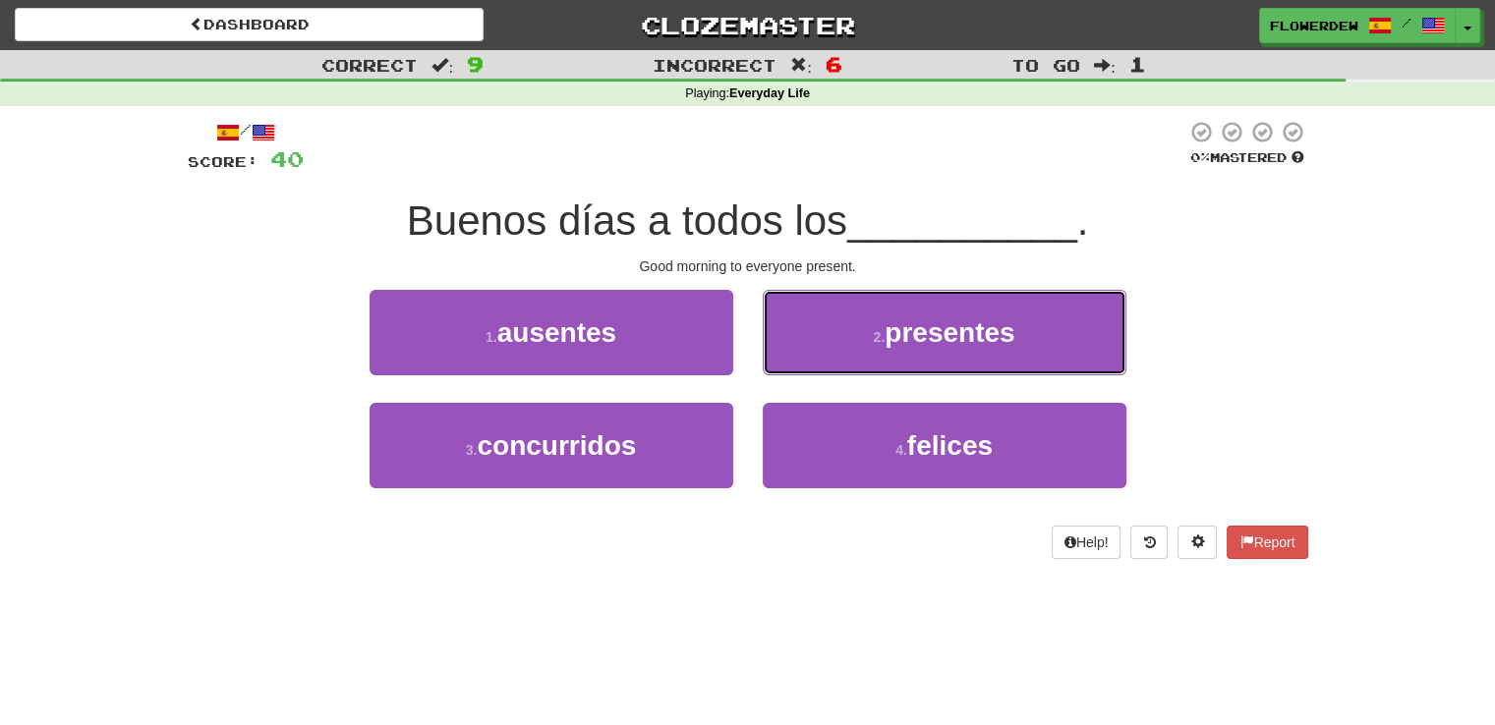
click at [781, 361] on button "2 . presentes" at bounding box center [945, 333] width 364 height 86
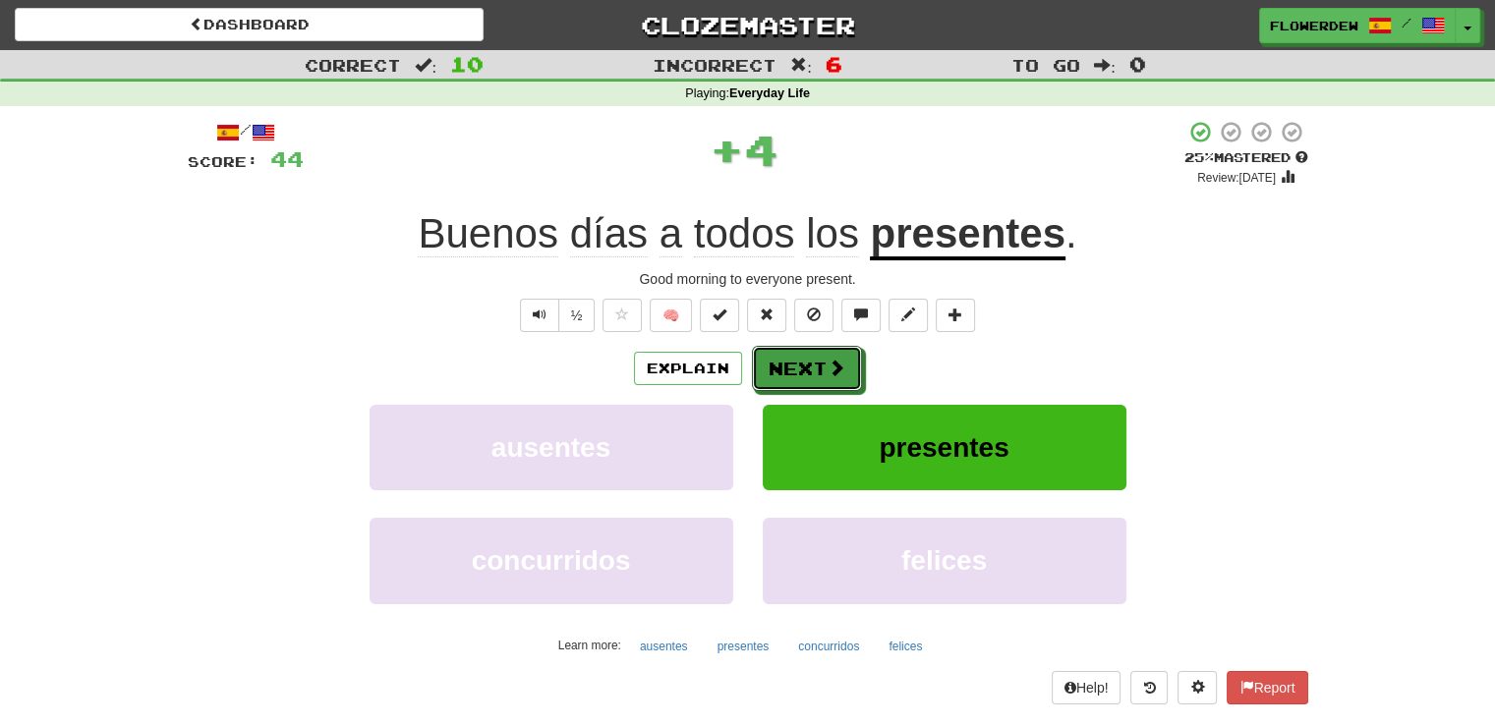
click at [781, 361] on button "Next" at bounding box center [807, 368] width 110 height 45
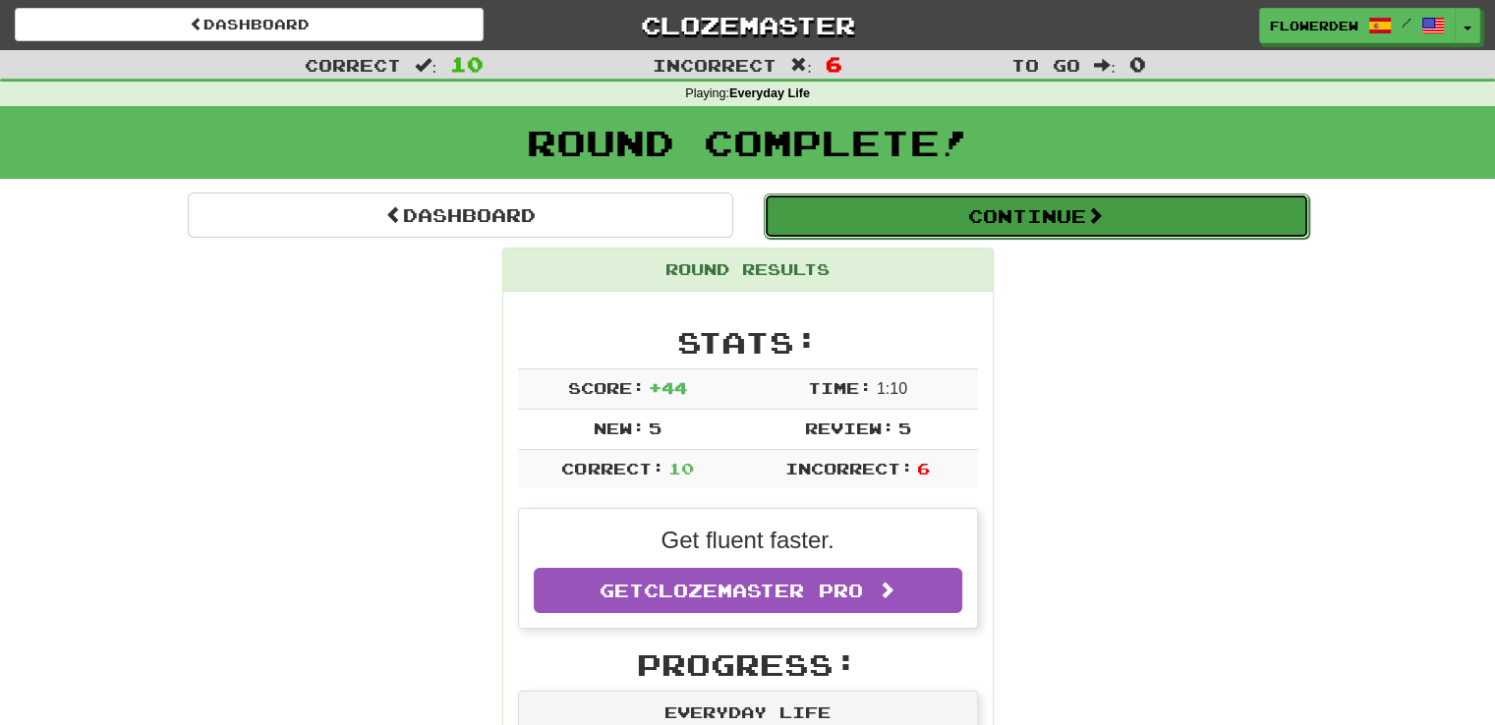
click at [898, 208] on button "Continue" at bounding box center [1037, 216] width 546 height 45
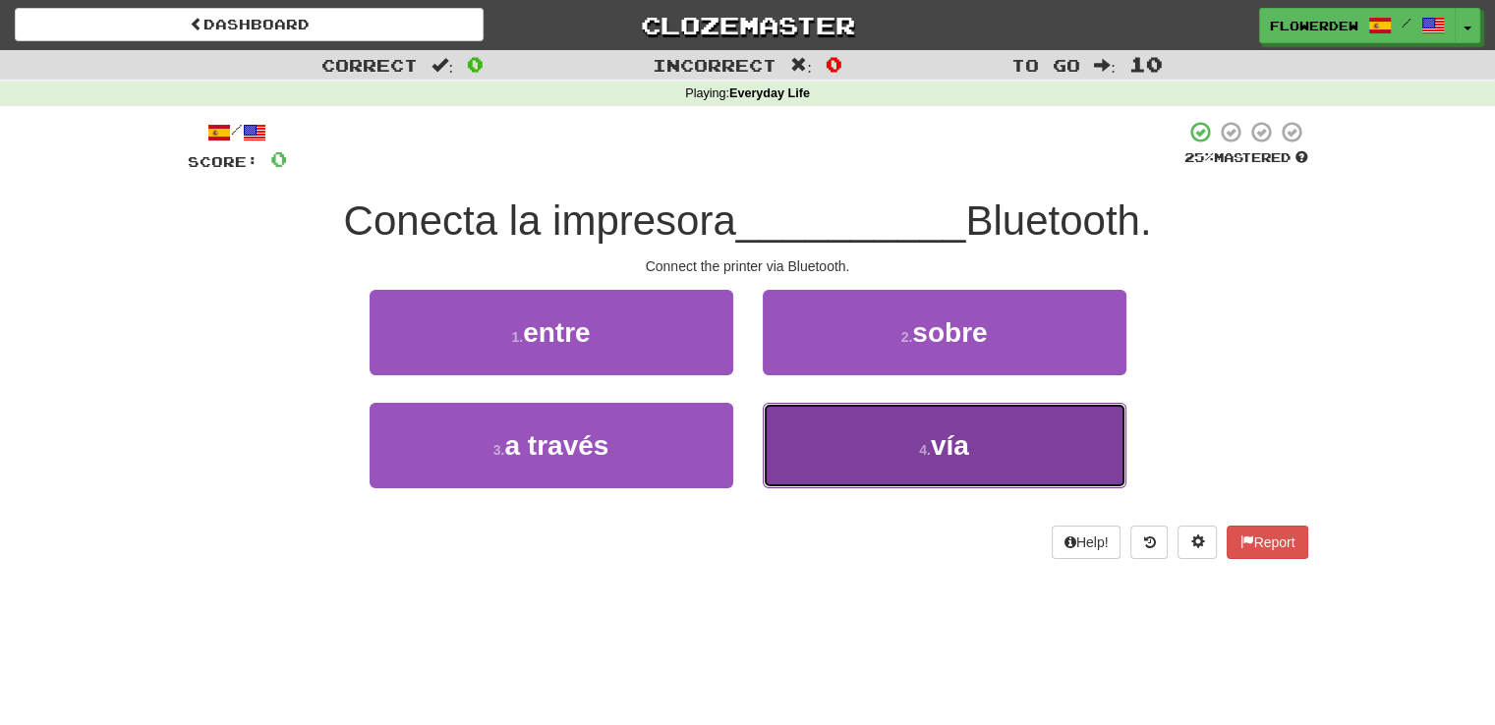
click at [853, 441] on button "4 . vía" at bounding box center [945, 446] width 364 height 86
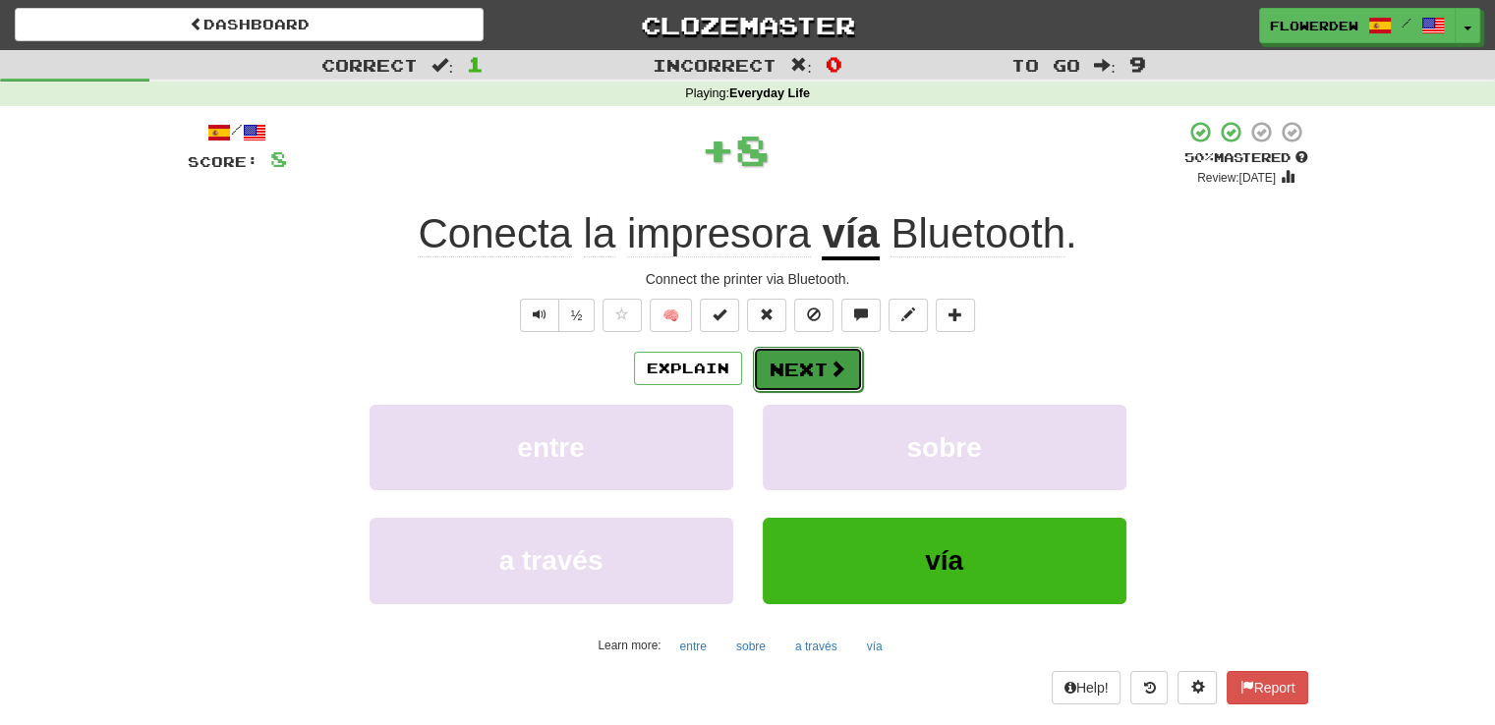
click at [847, 367] on button "Next" at bounding box center [808, 369] width 110 height 45
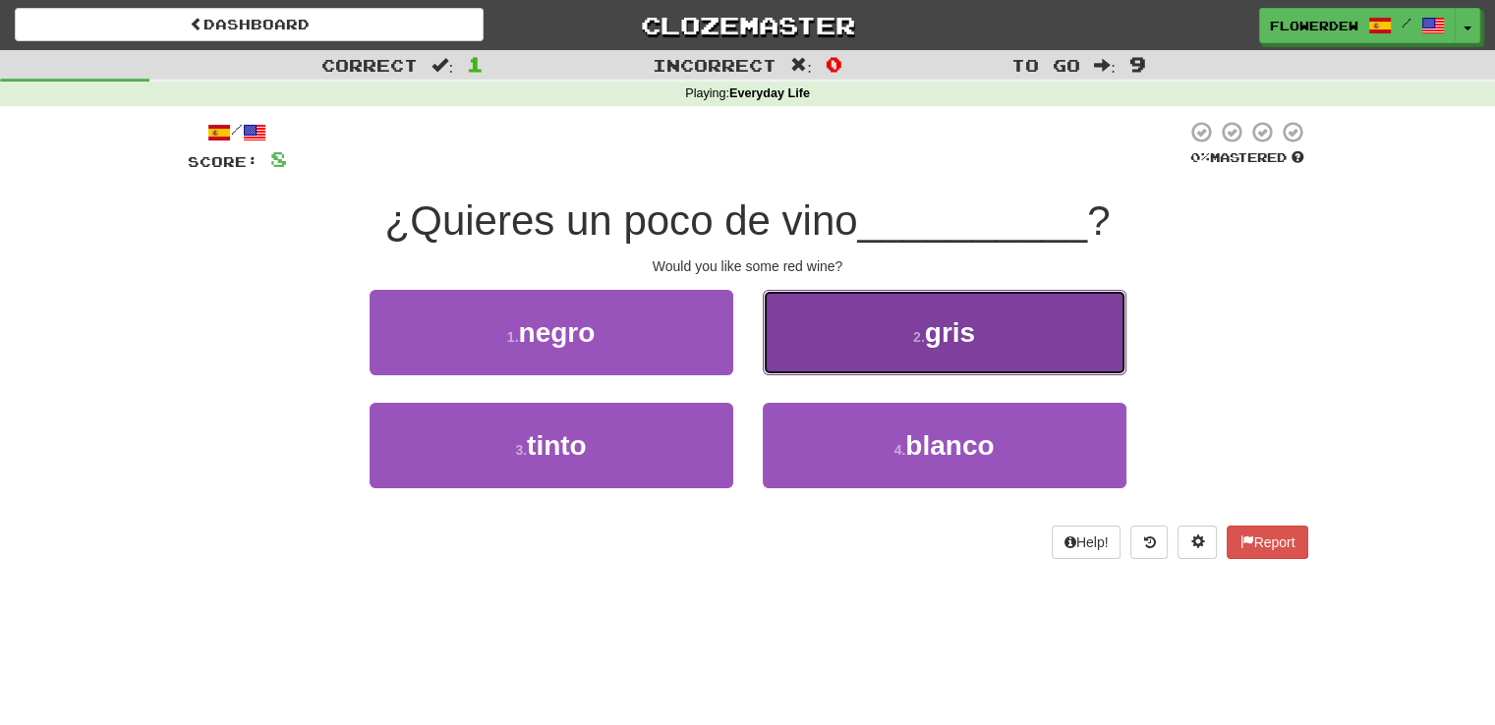
click at [837, 339] on button "2 . gris" at bounding box center [945, 333] width 364 height 86
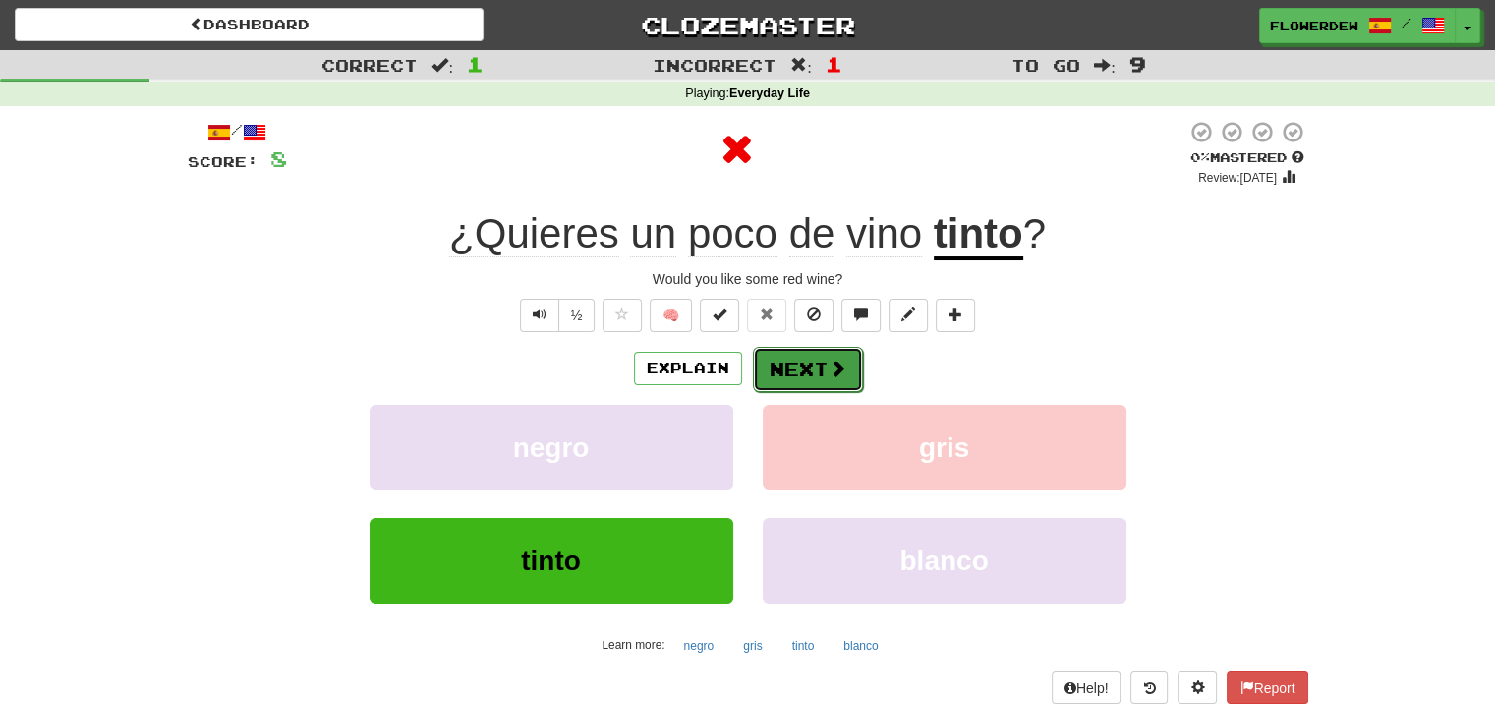
click at [818, 381] on button "Next" at bounding box center [808, 369] width 110 height 45
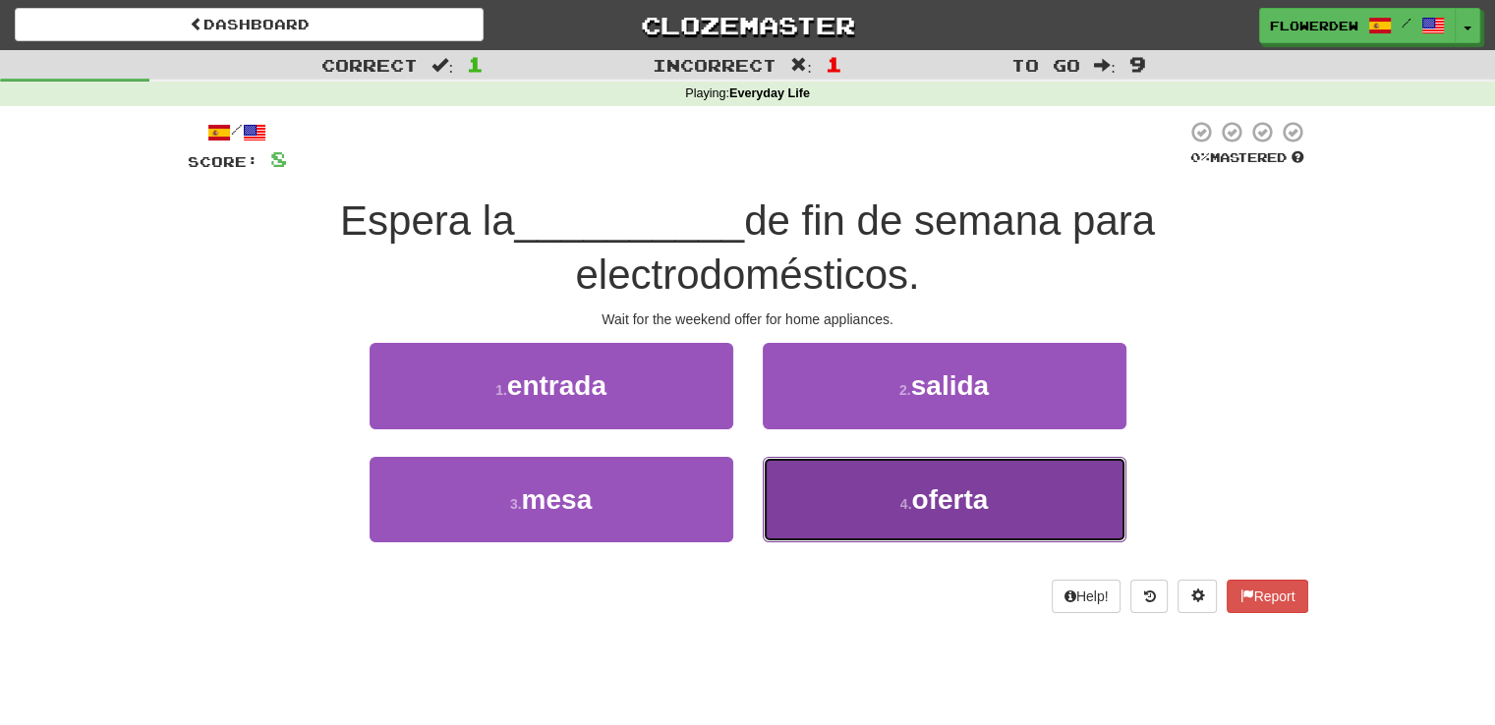
click at [803, 500] on button "4 . oferta" at bounding box center [945, 500] width 364 height 86
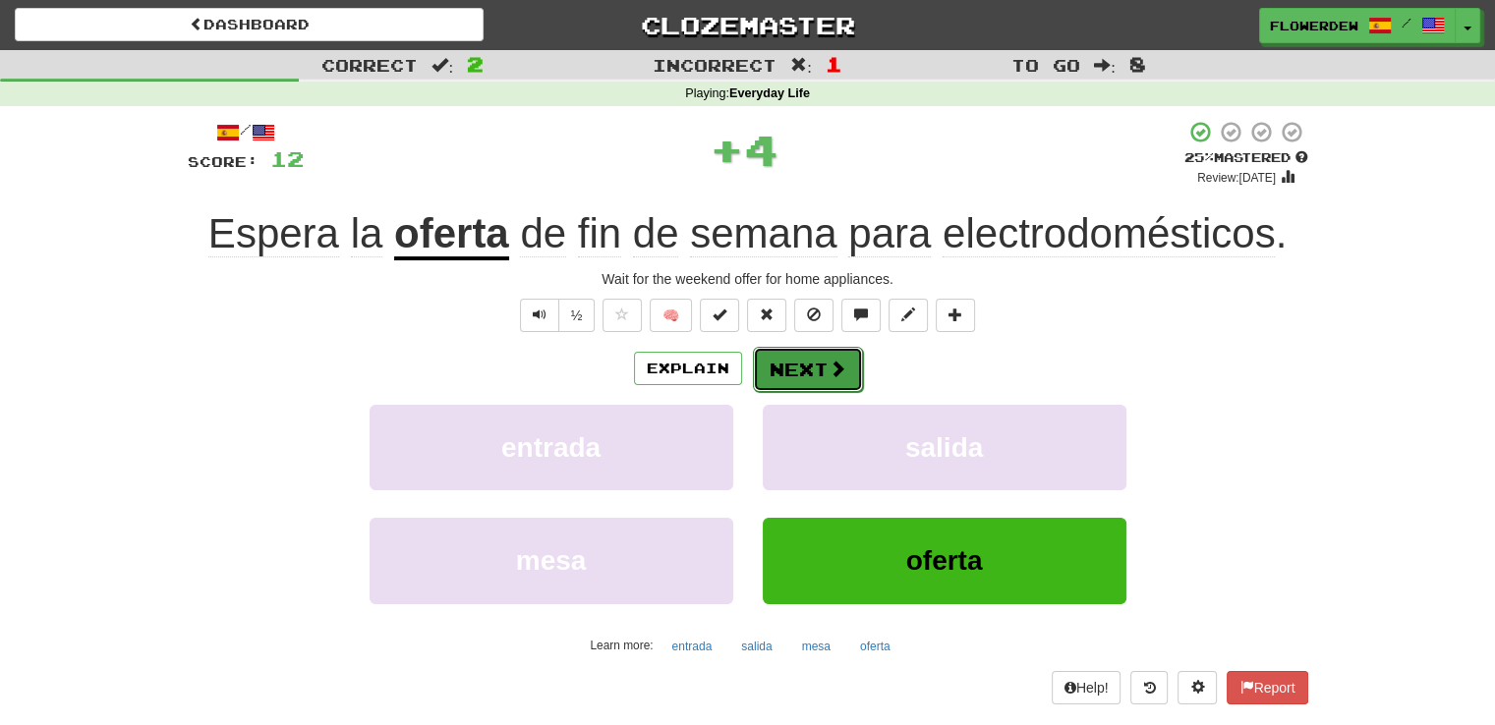
click at [829, 364] on span at bounding box center [838, 369] width 18 height 18
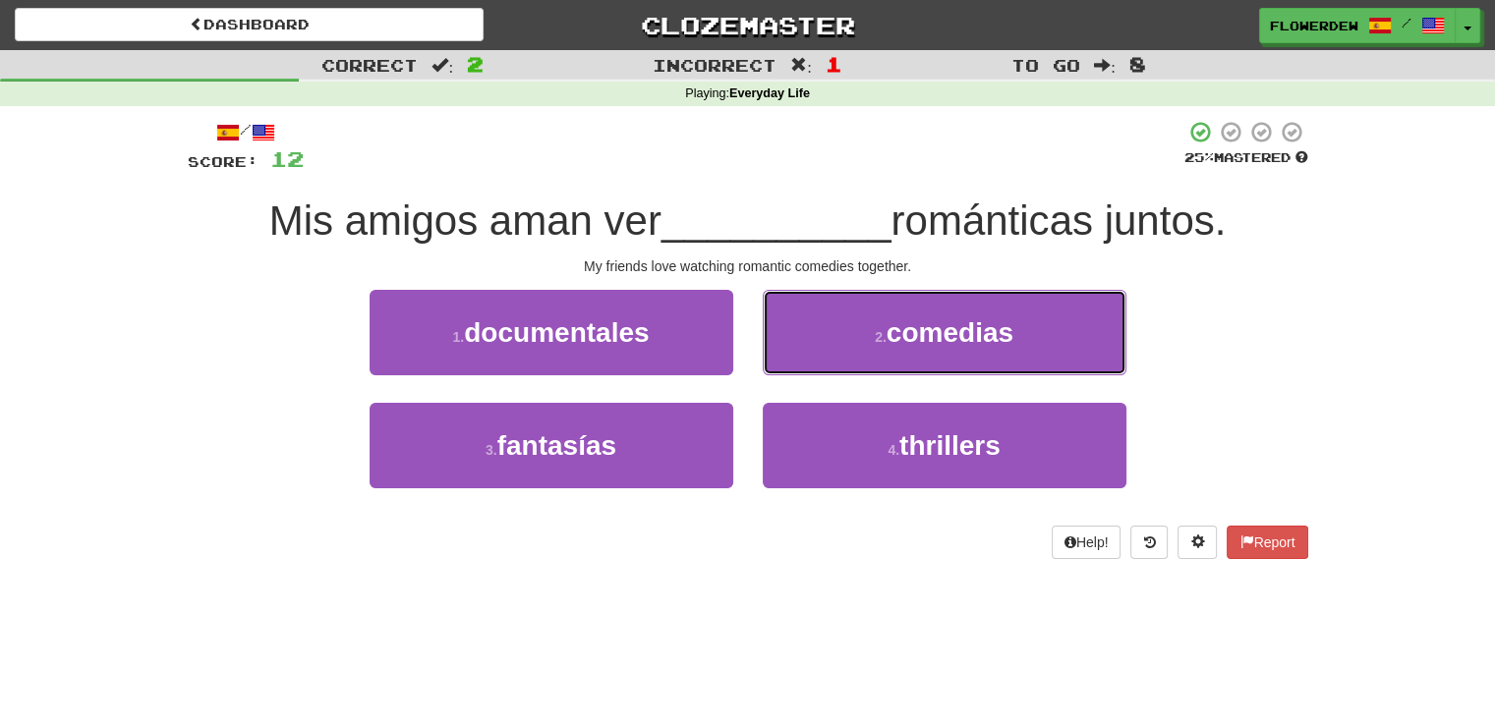
click at [826, 364] on button "2 . comedias" at bounding box center [945, 333] width 364 height 86
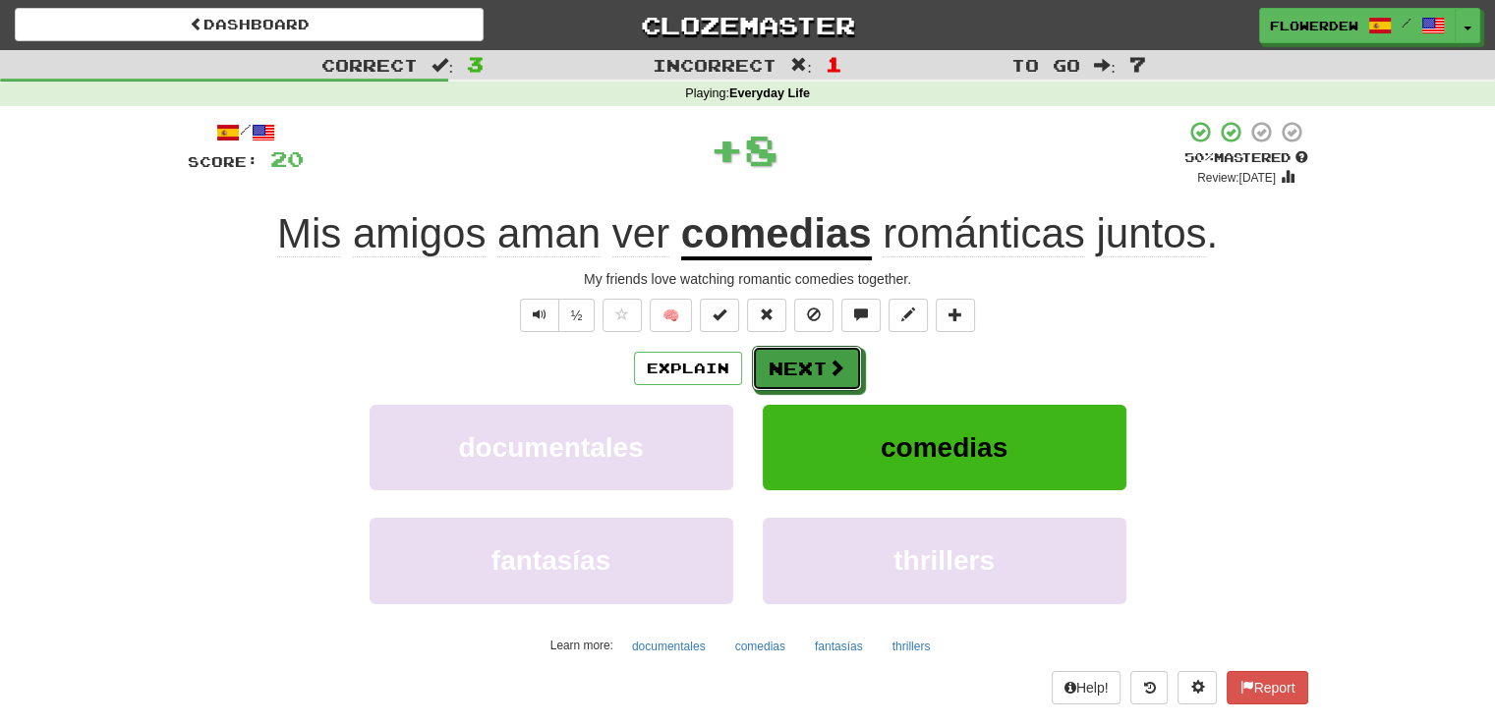
click at [828, 364] on span at bounding box center [837, 368] width 18 height 18
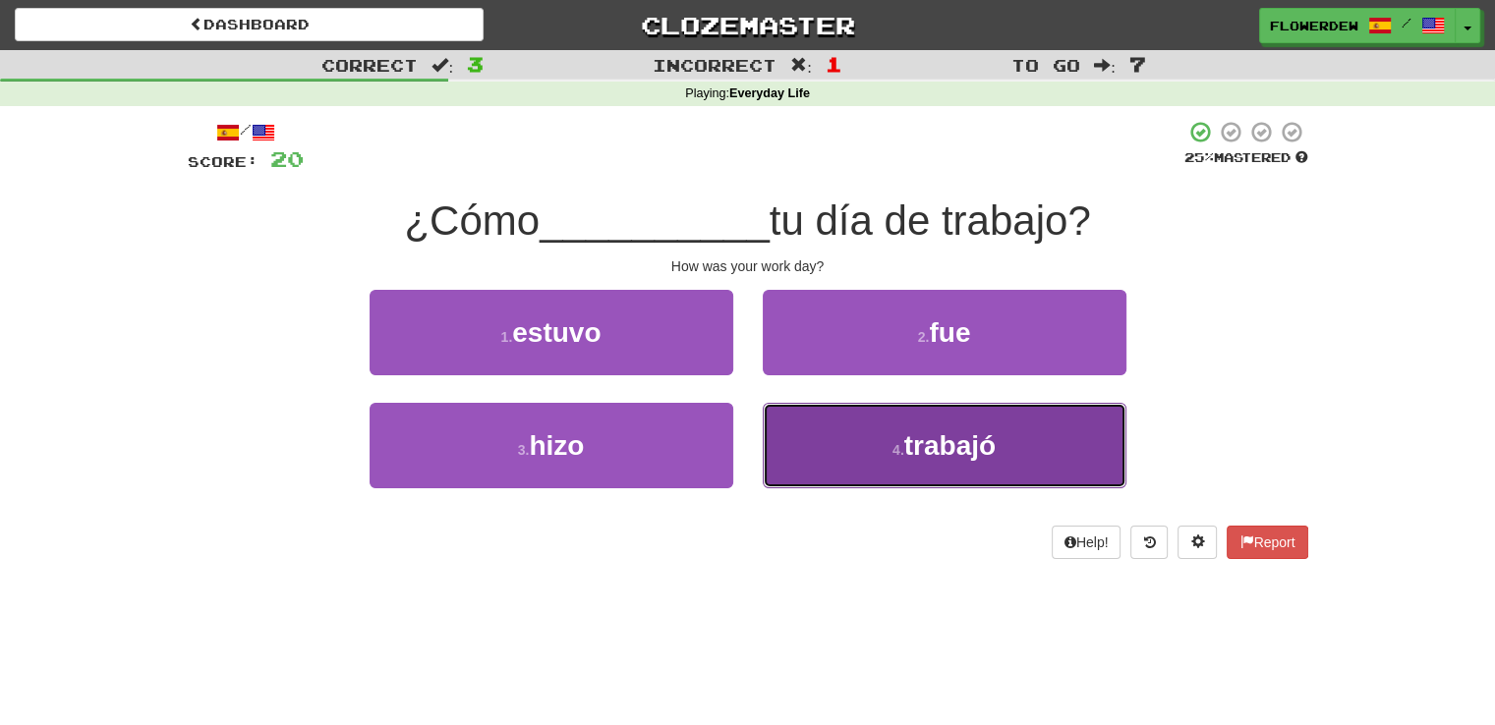
click at [808, 422] on button "4 . trabajó" at bounding box center [945, 446] width 364 height 86
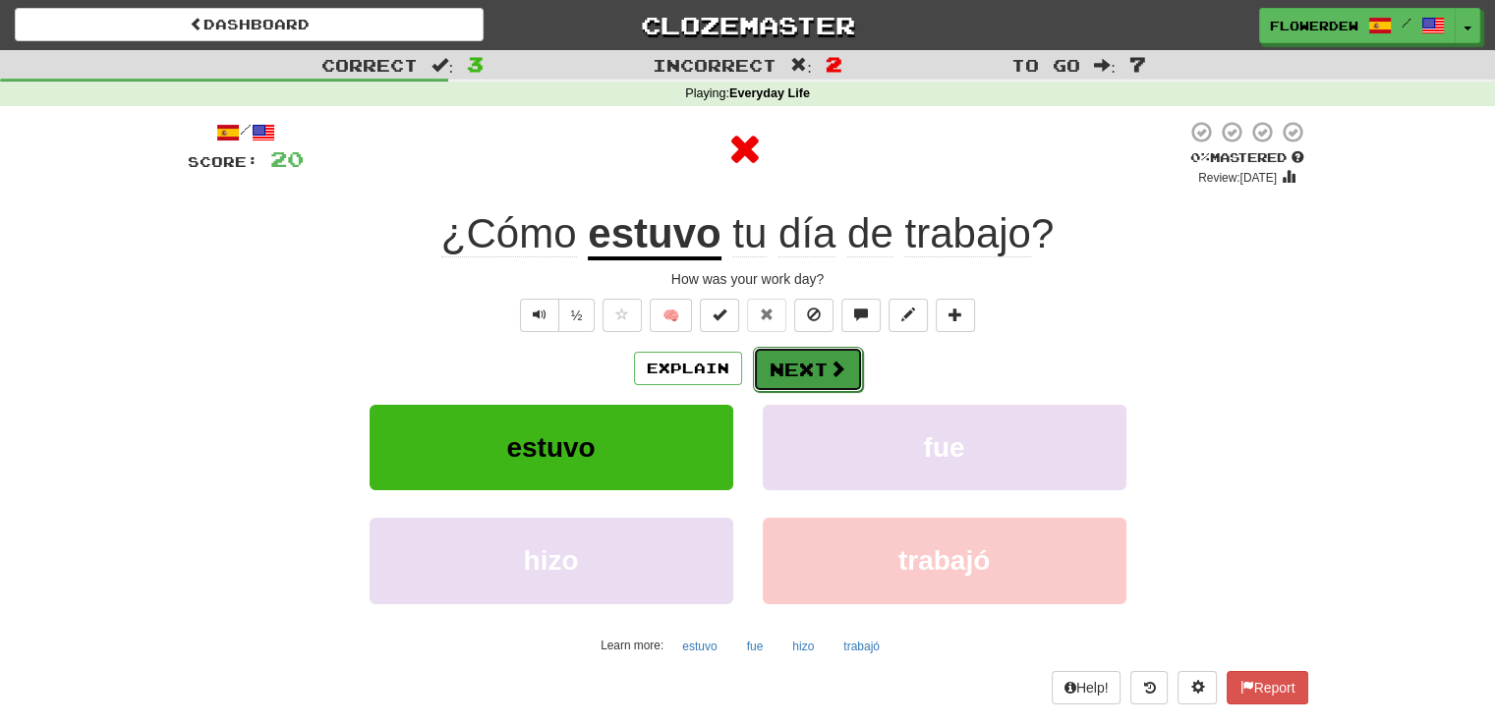
click at [814, 356] on button "Next" at bounding box center [808, 369] width 110 height 45
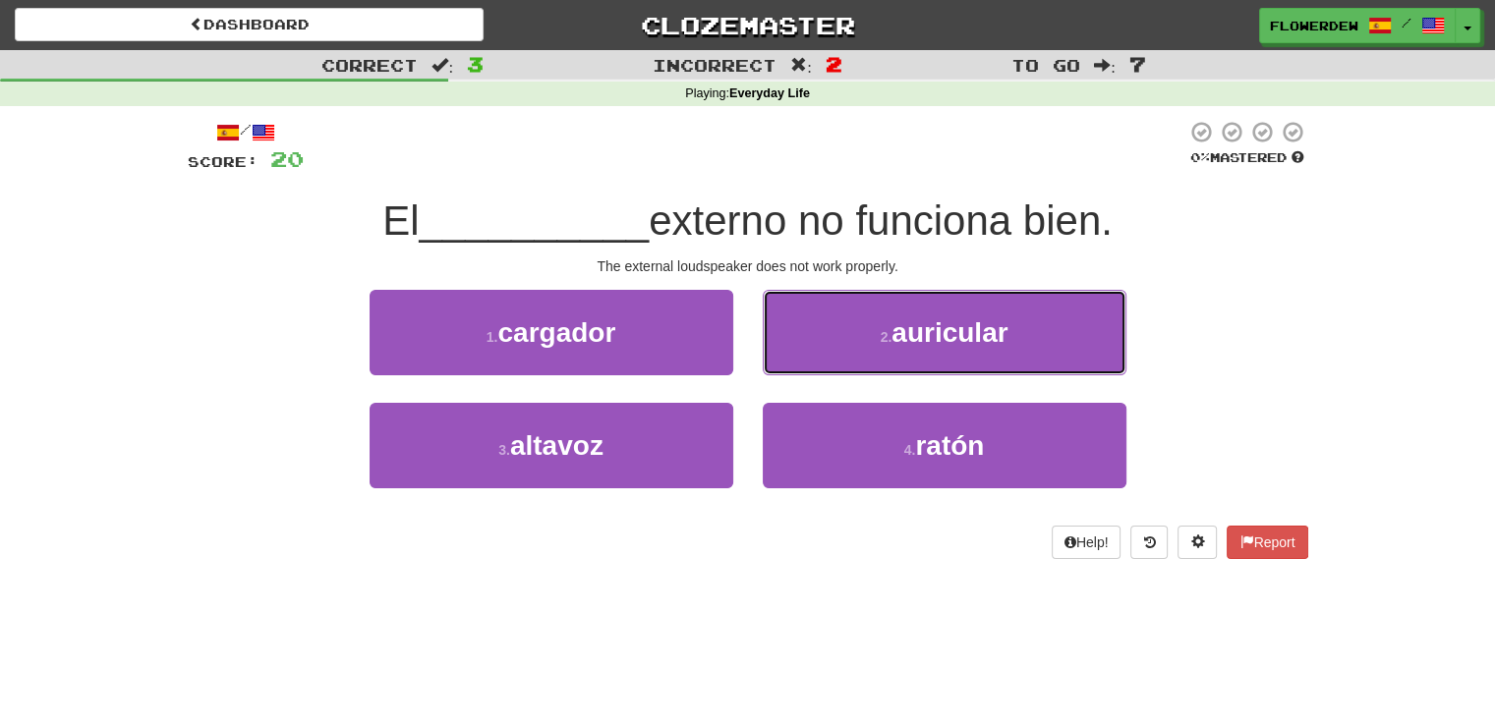
click at [814, 356] on button "2 . auricular" at bounding box center [945, 333] width 364 height 86
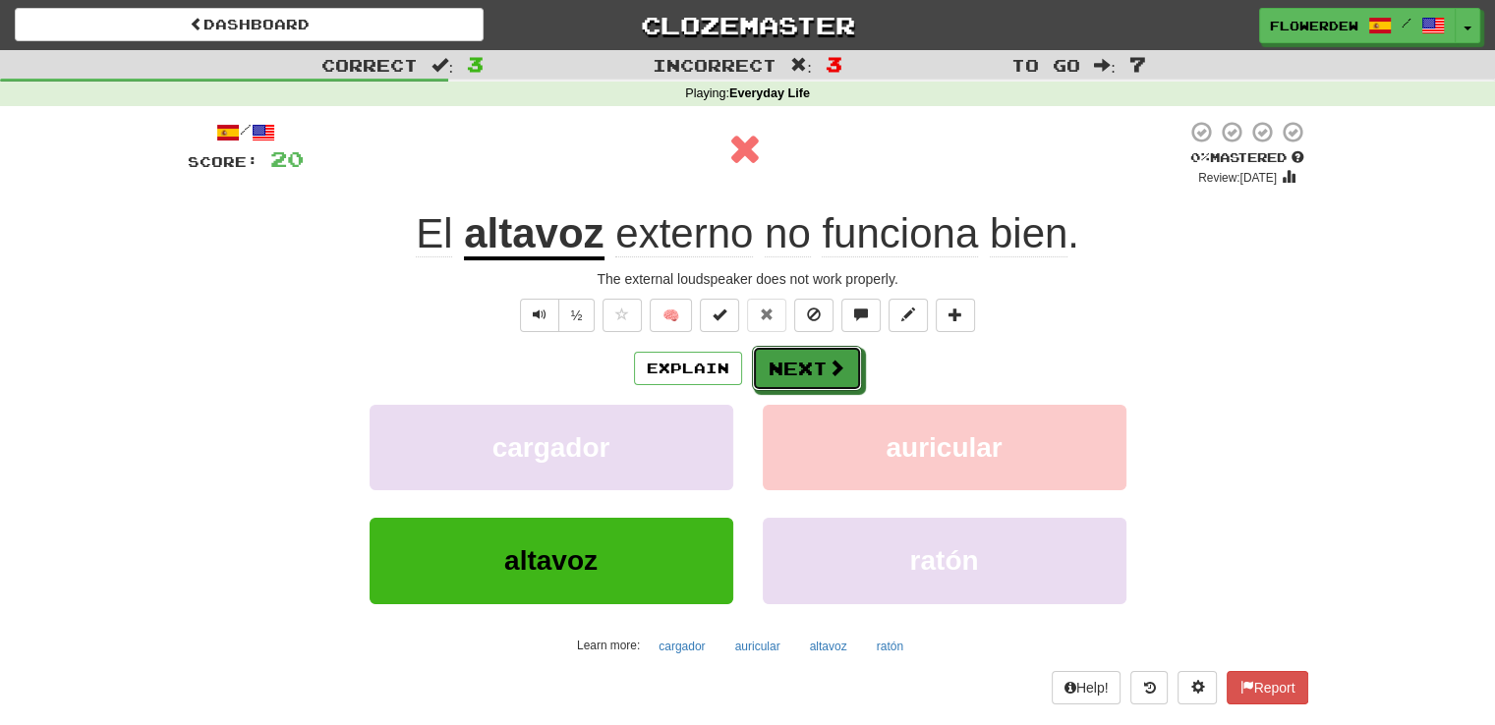
click at [814, 356] on button "Next" at bounding box center [807, 368] width 110 height 45
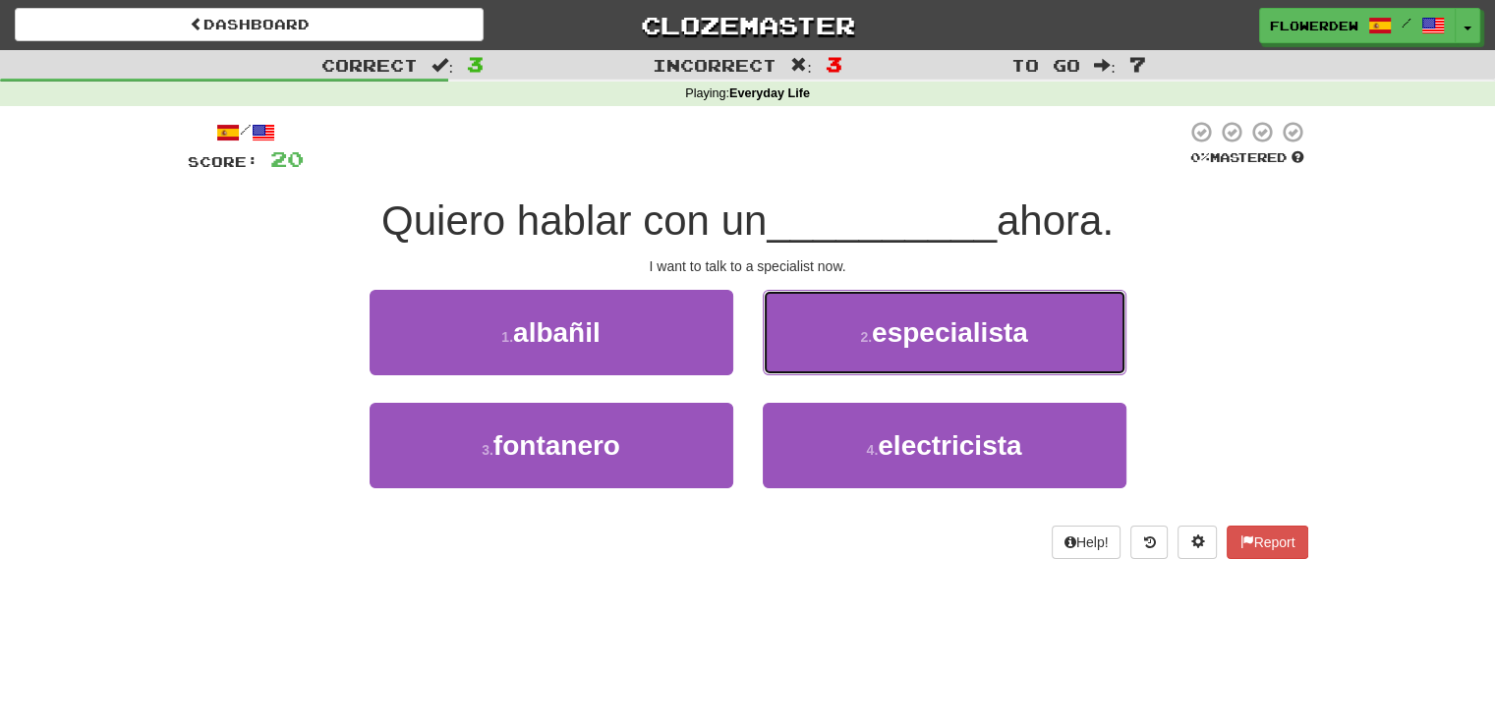
click at [814, 356] on button "2 . especialista" at bounding box center [945, 333] width 364 height 86
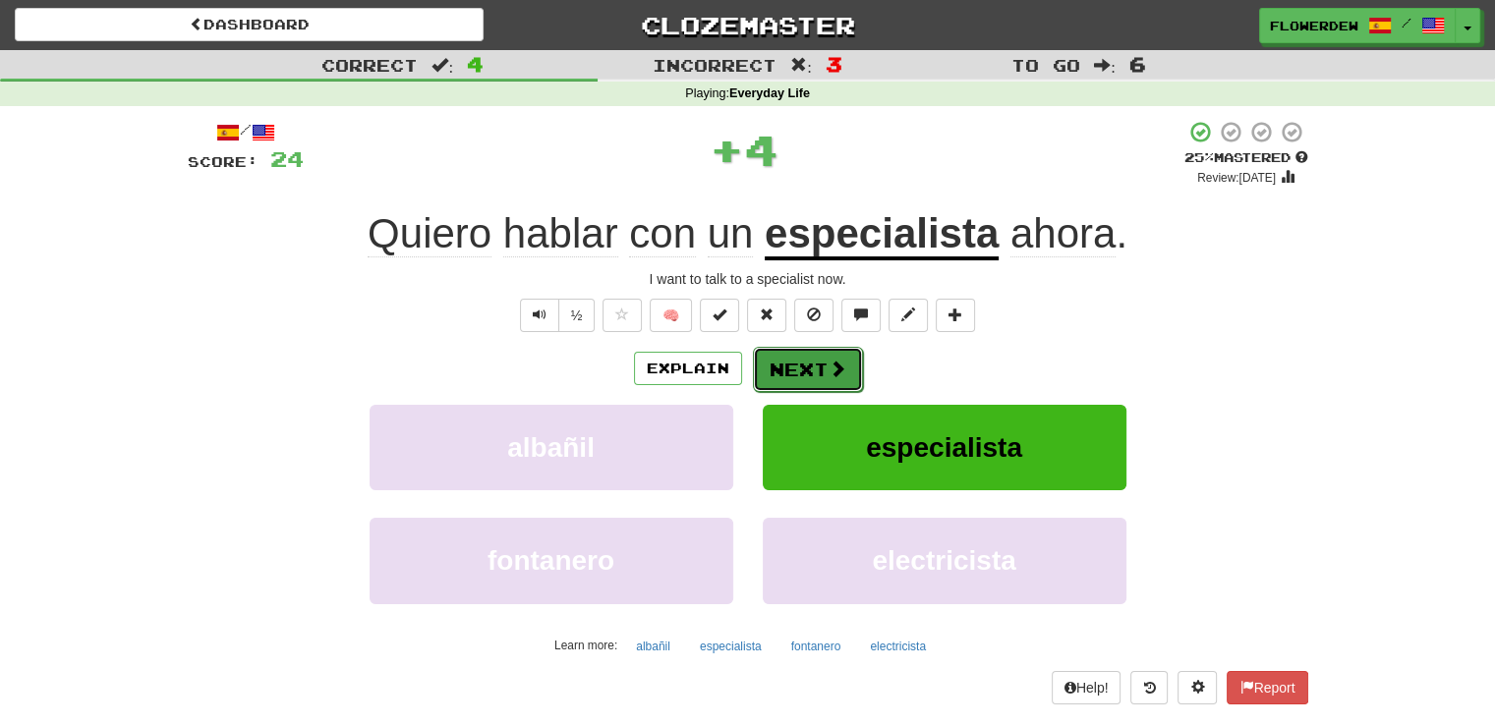
click at [813, 361] on button "Next" at bounding box center [808, 369] width 110 height 45
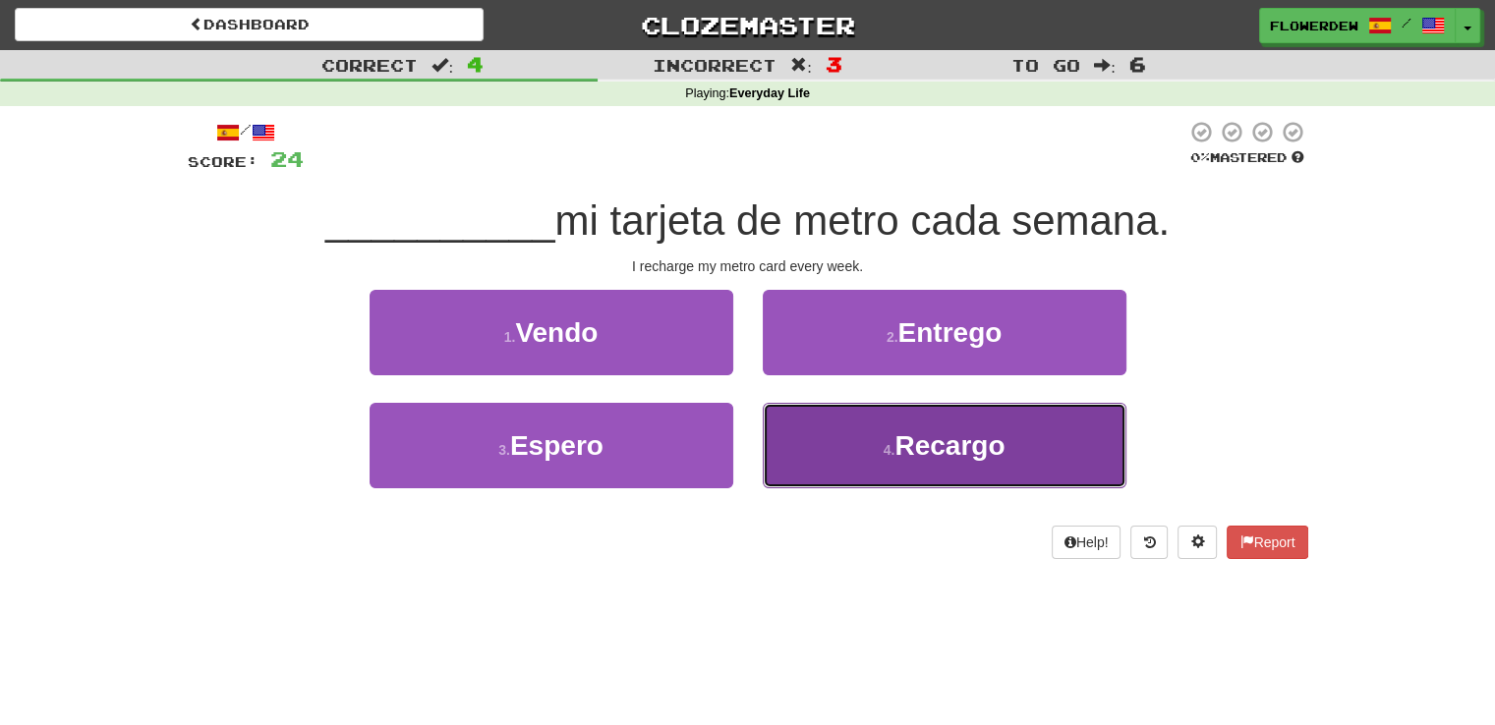
click at [792, 428] on button "4 . Recargo" at bounding box center [945, 446] width 364 height 86
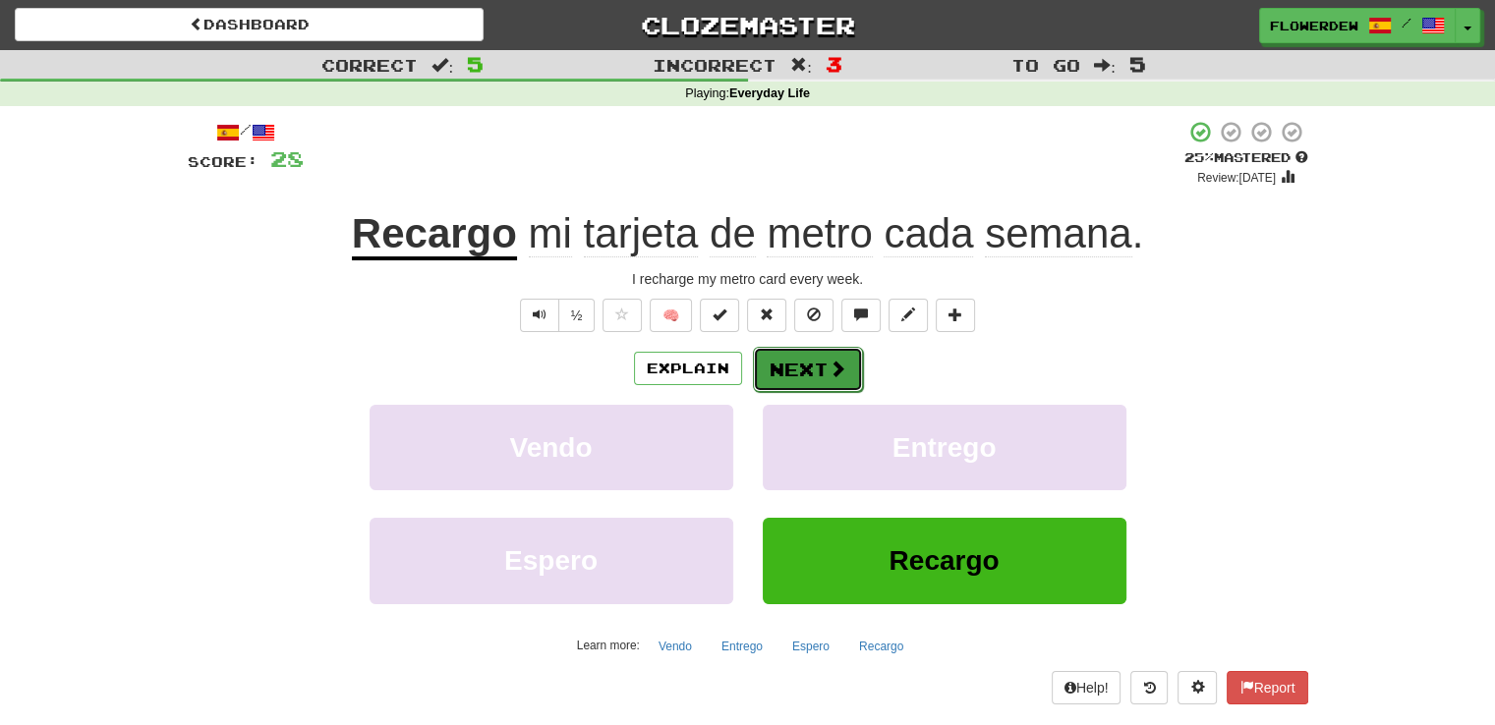
click at [790, 363] on button "Next" at bounding box center [808, 369] width 110 height 45
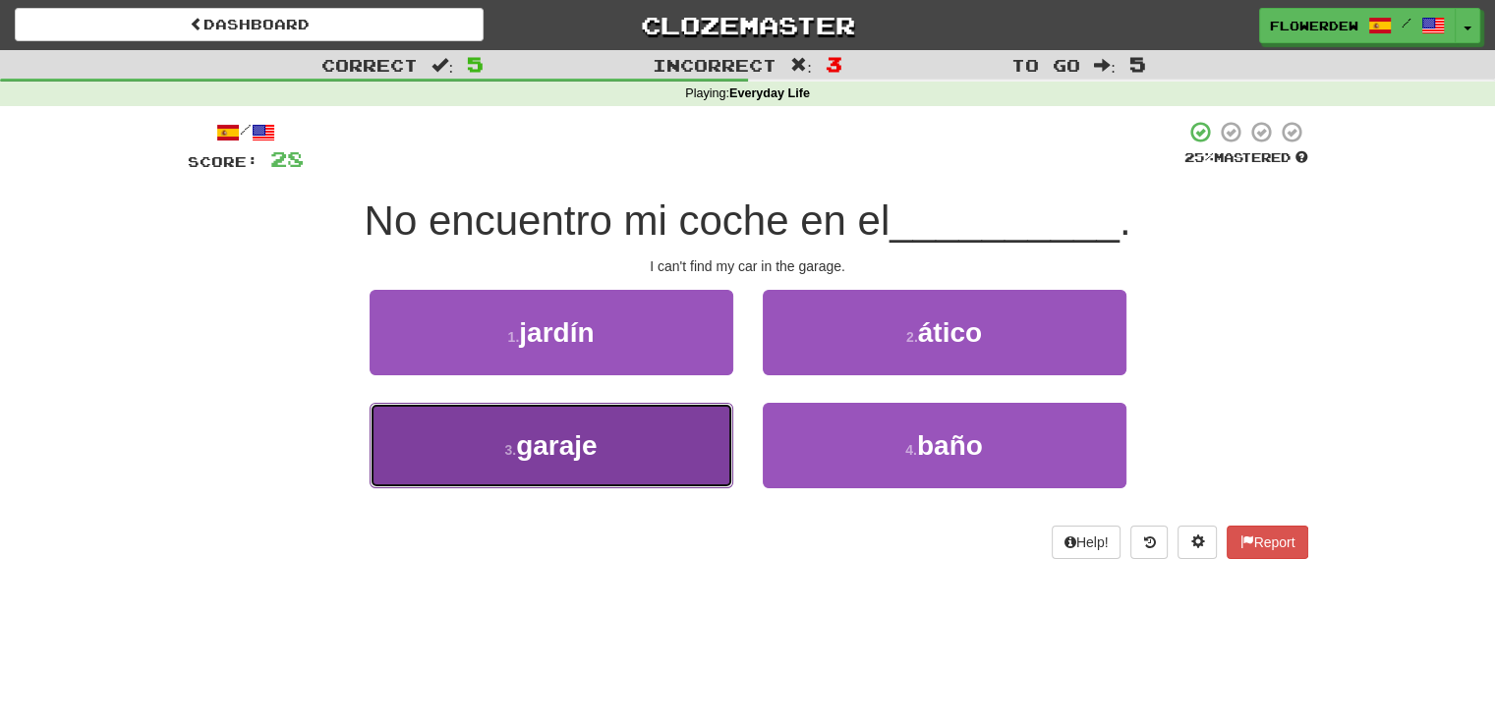
click at [710, 429] on button "3 . garaje" at bounding box center [552, 446] width 364 height 86
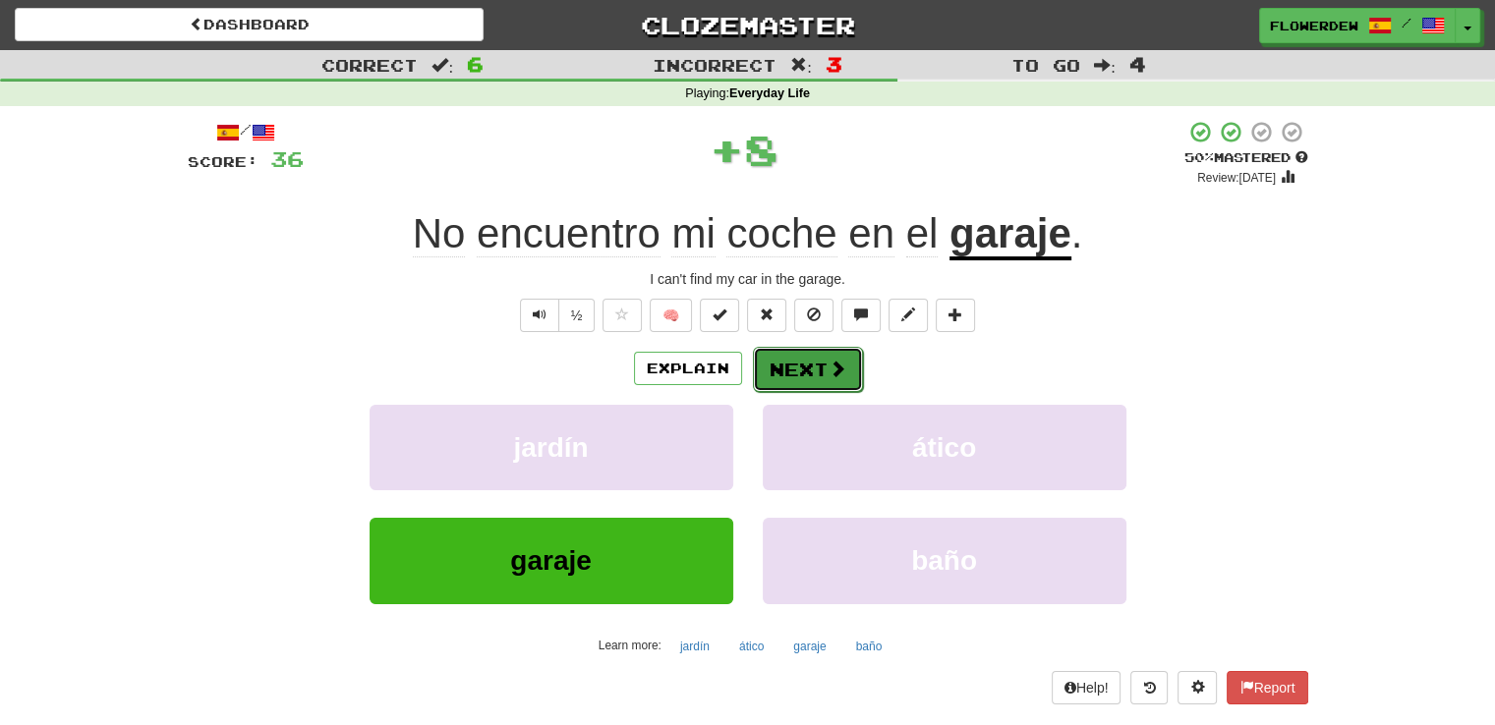
click at [785, 366] on button "Next" at bounding box center [808, 369] width 110 height 45
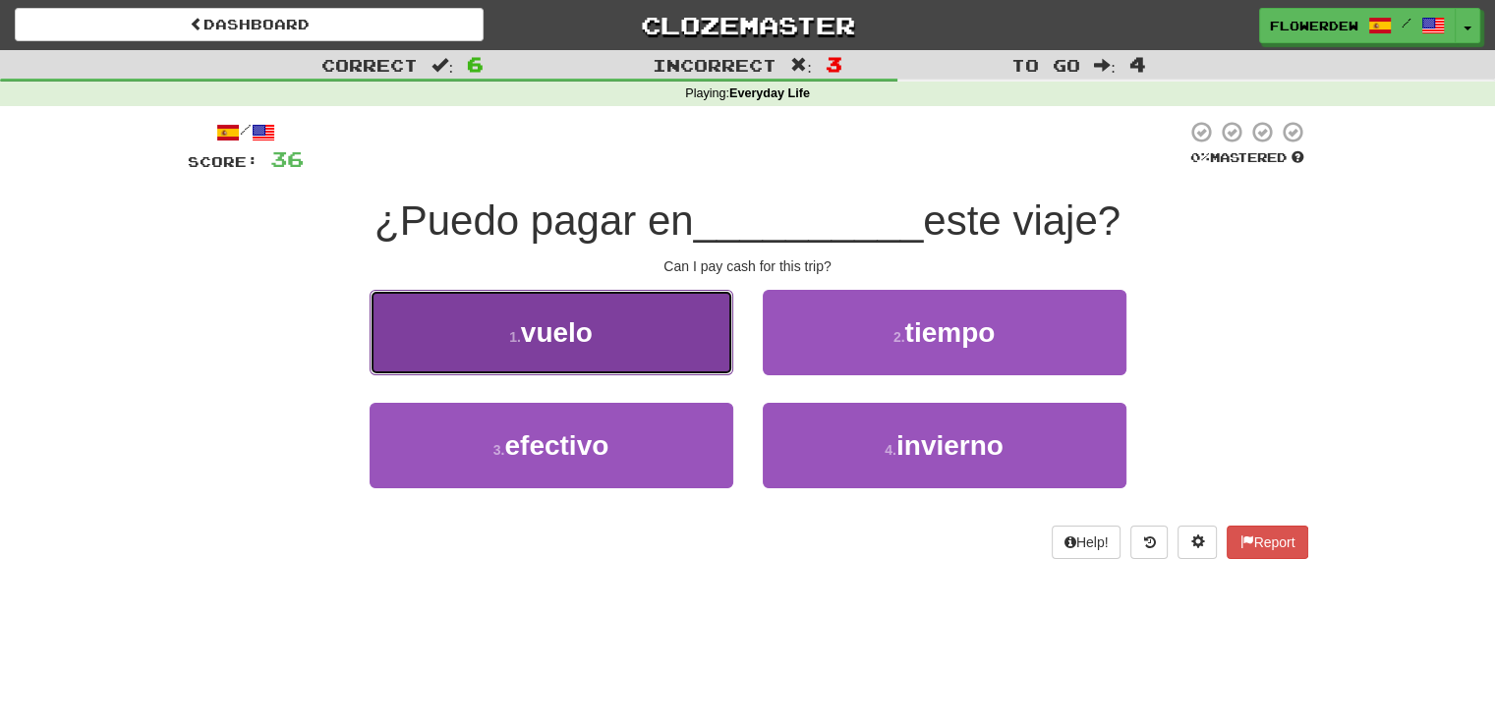
click at [701, 341] on button "1 . vuelo" at bounding box center [552, 333] width 364 height 86
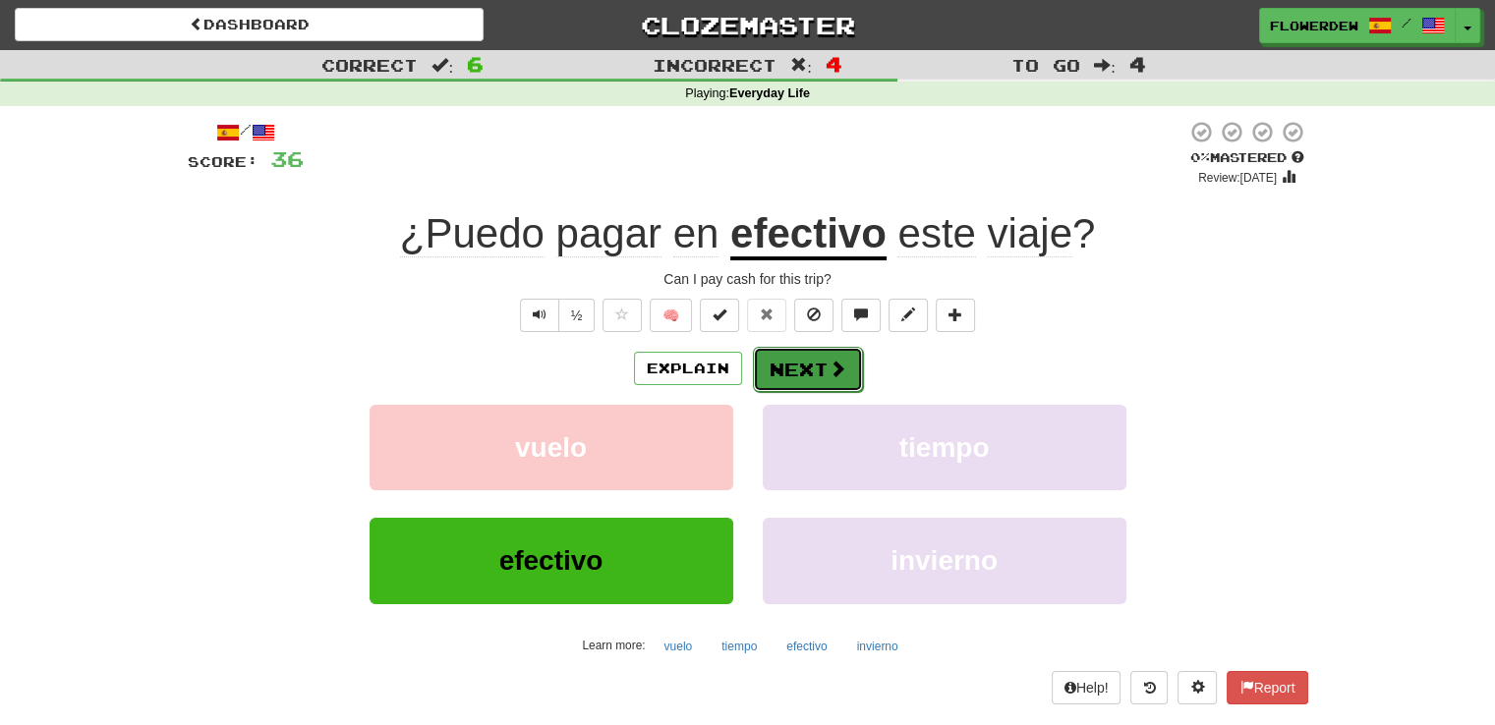
click at [785, 355] on button "Next" at bounding box center [808, 369] width 110 height 45
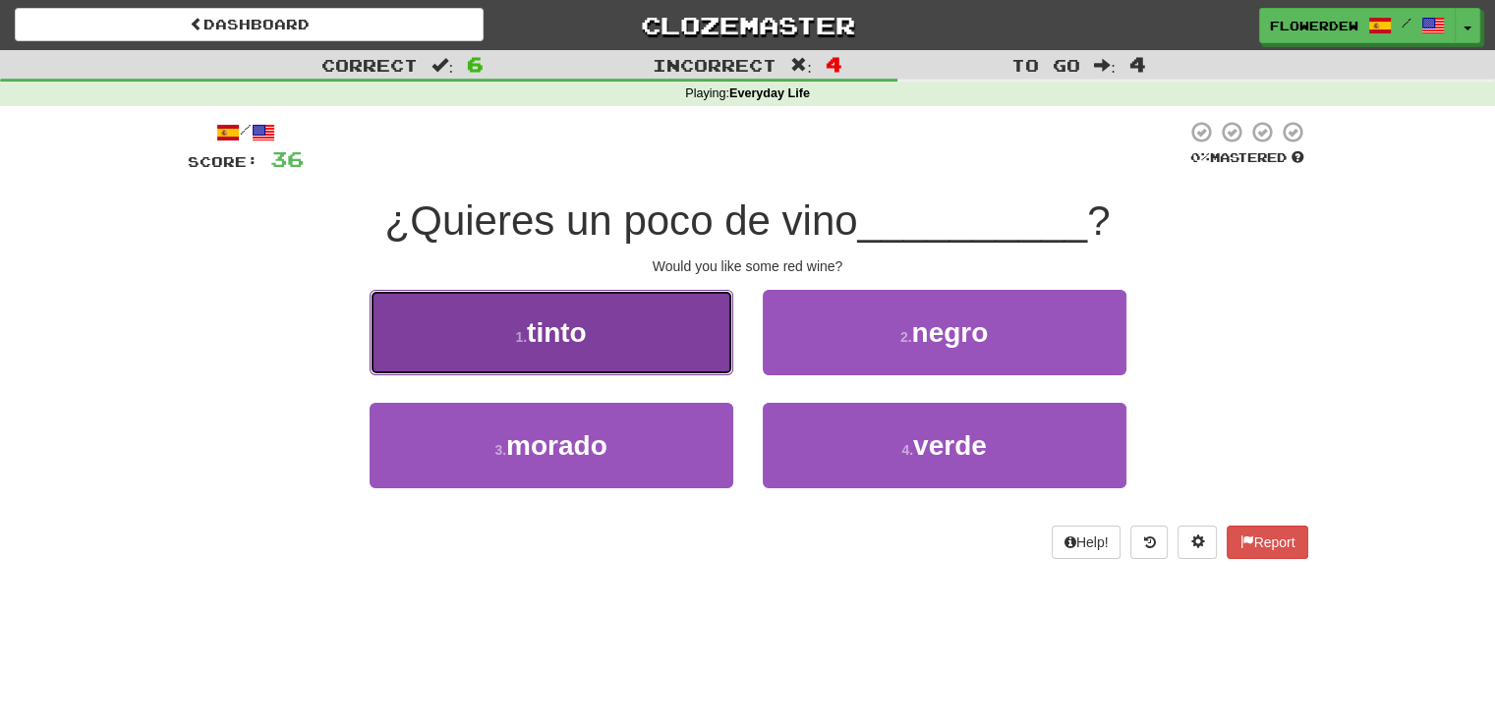
click at [629, 361] on button "1 . tinto" at bounding box center [552, 333] width 364 height 86
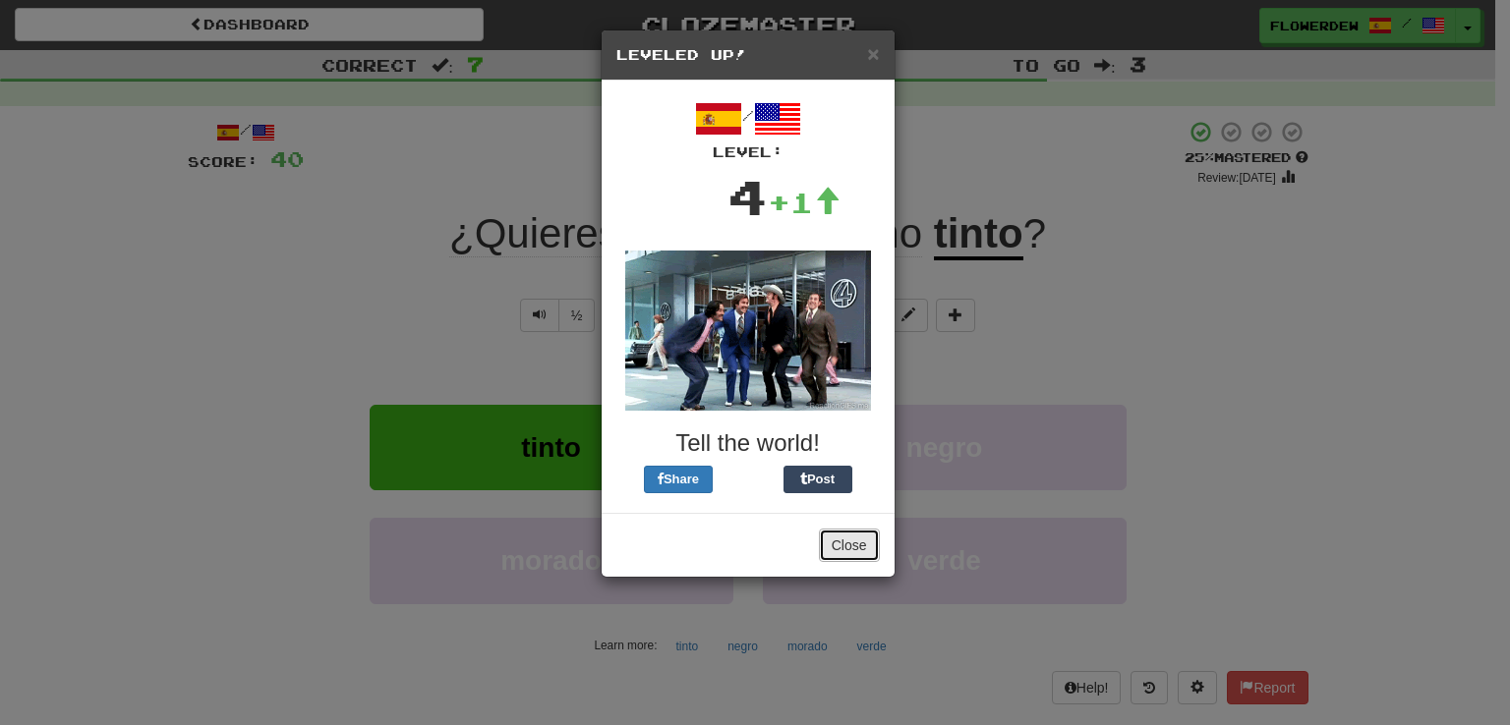
click at [856, 536] on button "Close" at bounding box center [849, 545] width 61 height 33
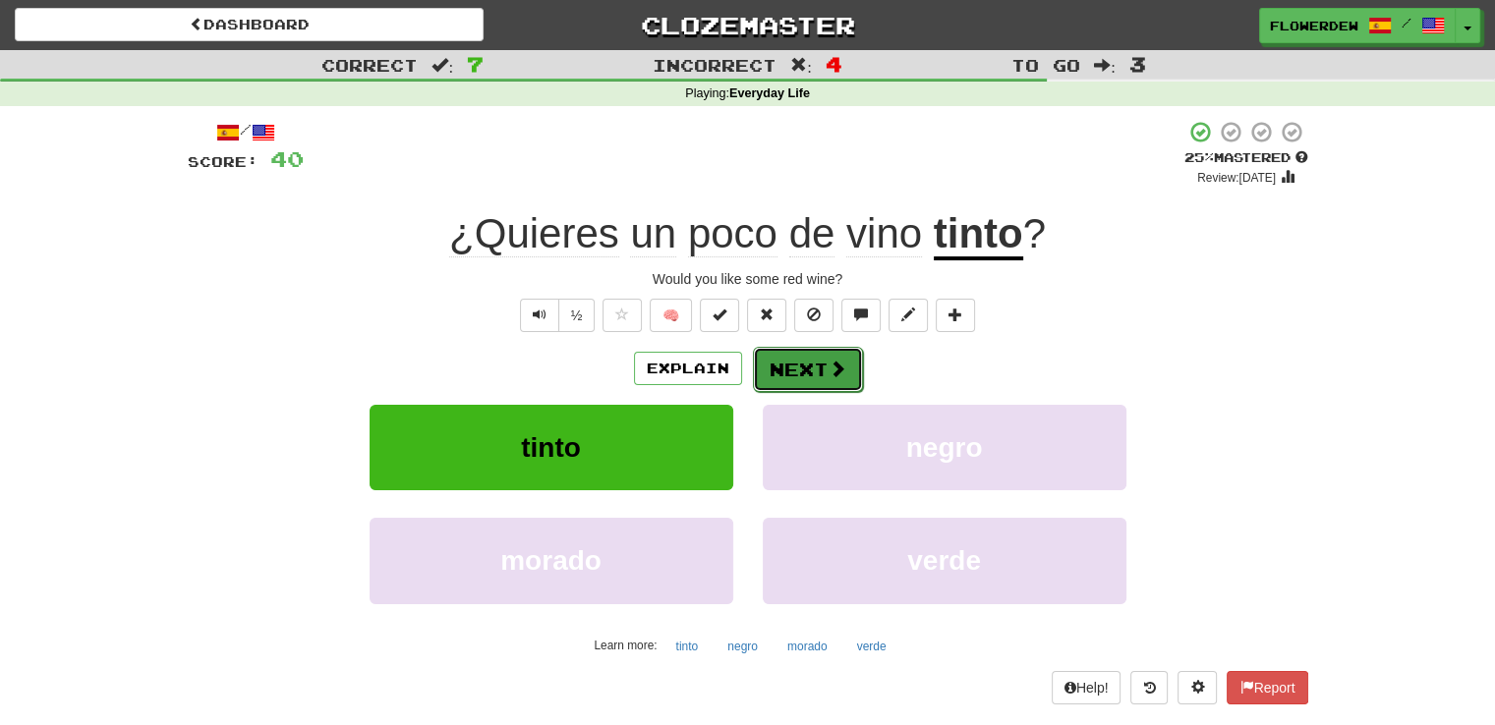
click at [820, 361] on button "Next" at bounding box center [808, 369] width 110 height 45
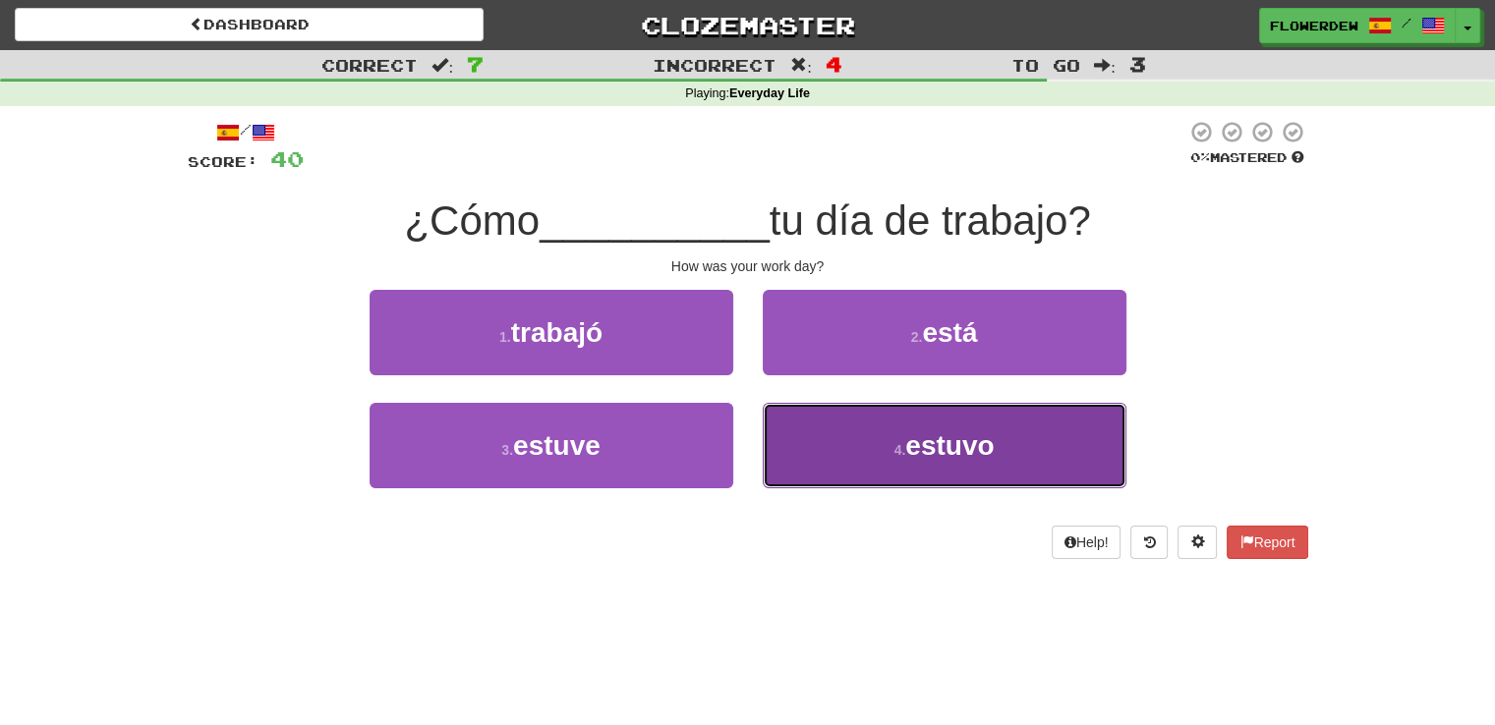
click at [794, 445] on button "4 . estuvo" at bounding box center [945, 446] width 364 height 86
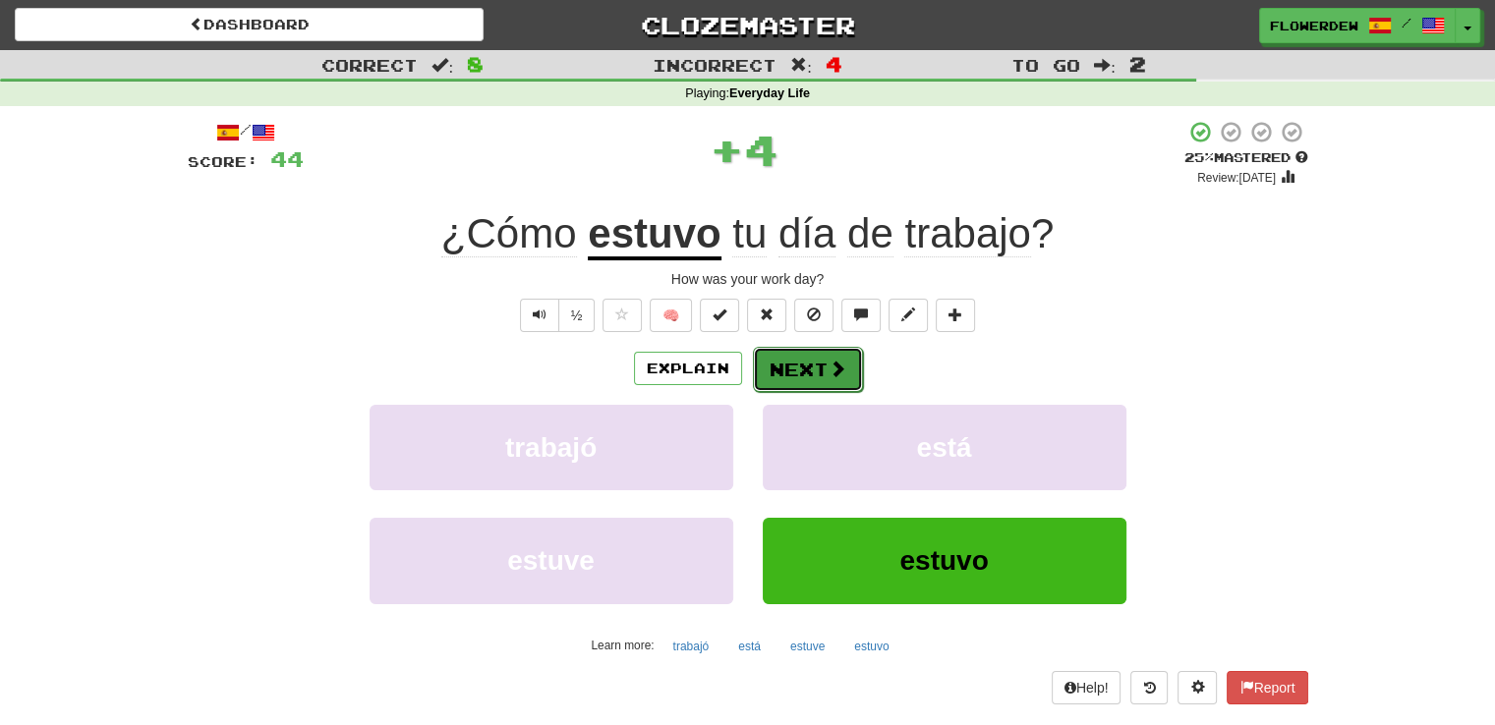
click at [806, 359] on button "Next" at bounding box center [808, 369] width 110 height 45
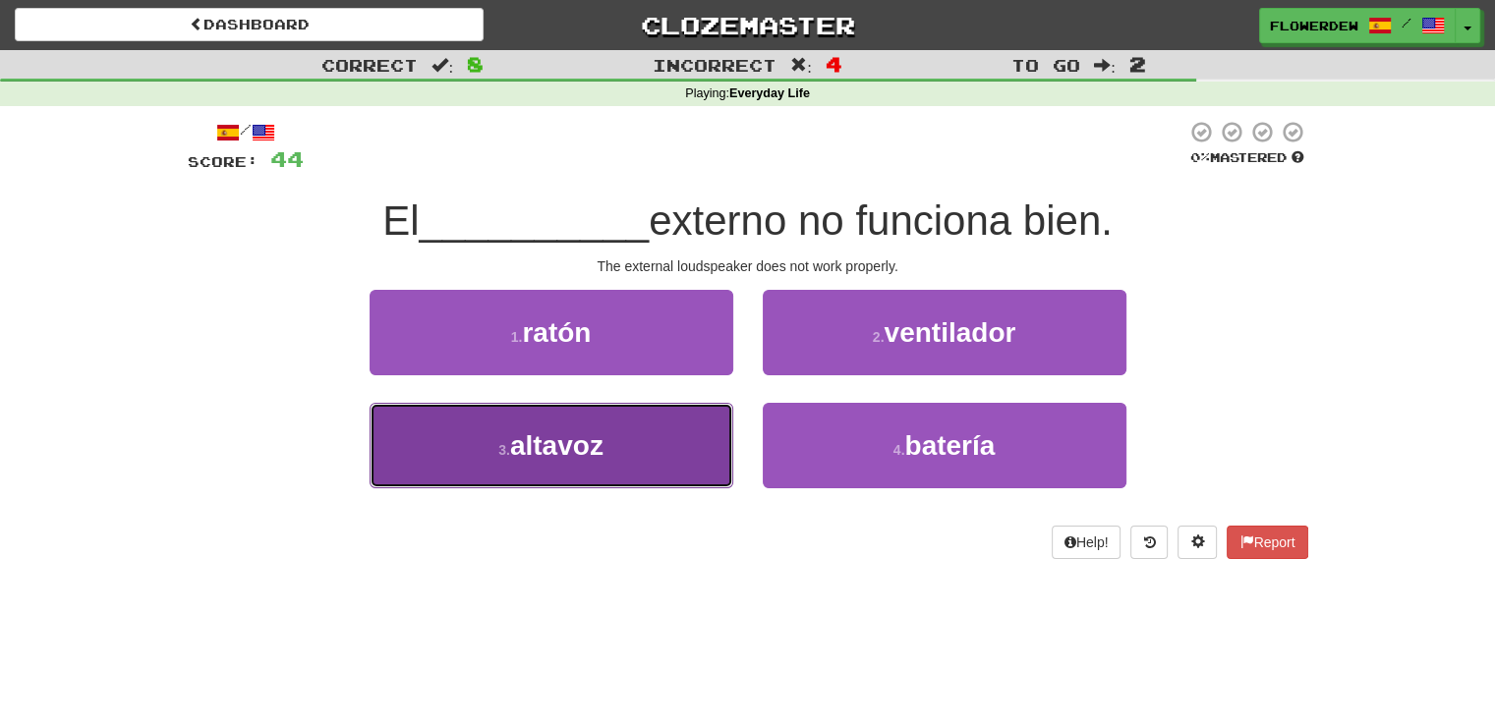
click at [667, 440] on button "3 . altavoz" at bounding box center [552, 446] width 364 height 86
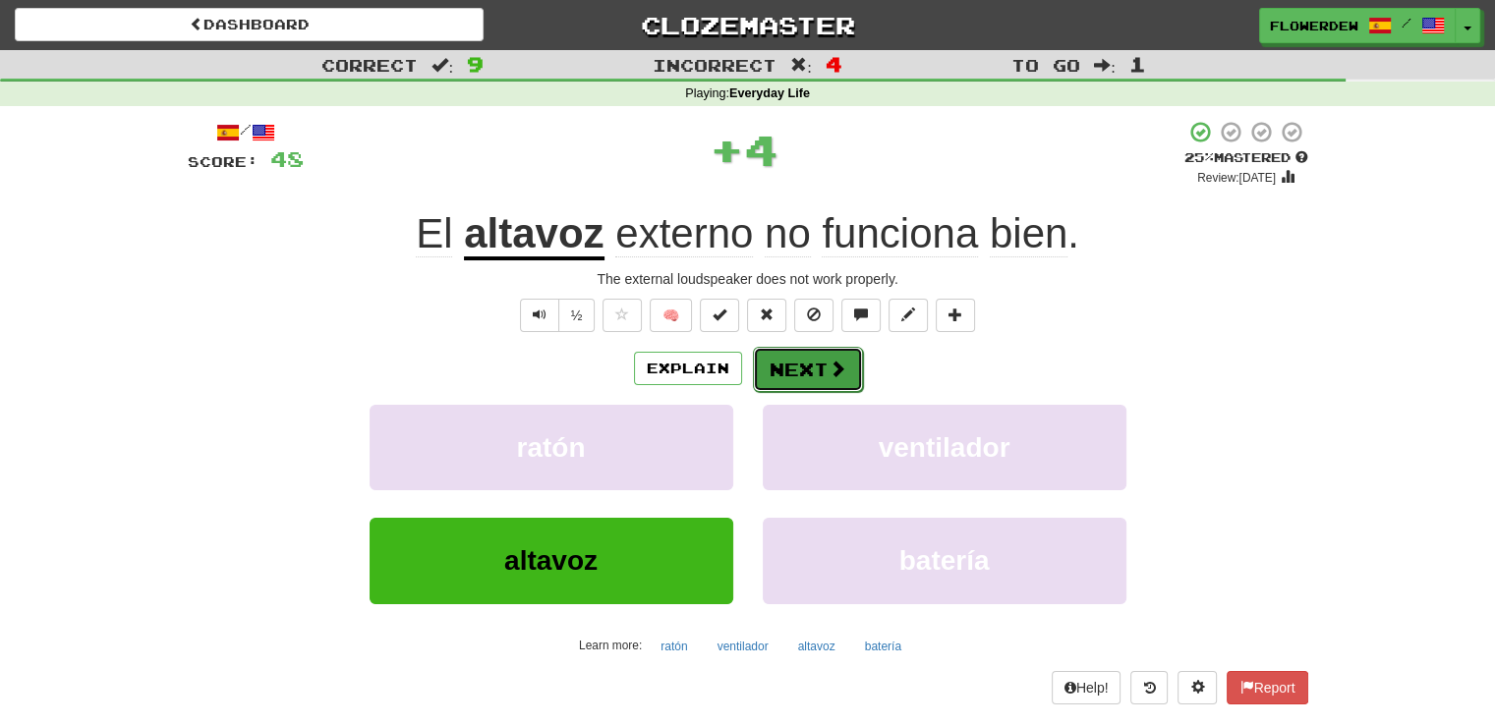
click at [786, 374] on button "Next" at bounding box center [808, 369] width 110 height 45
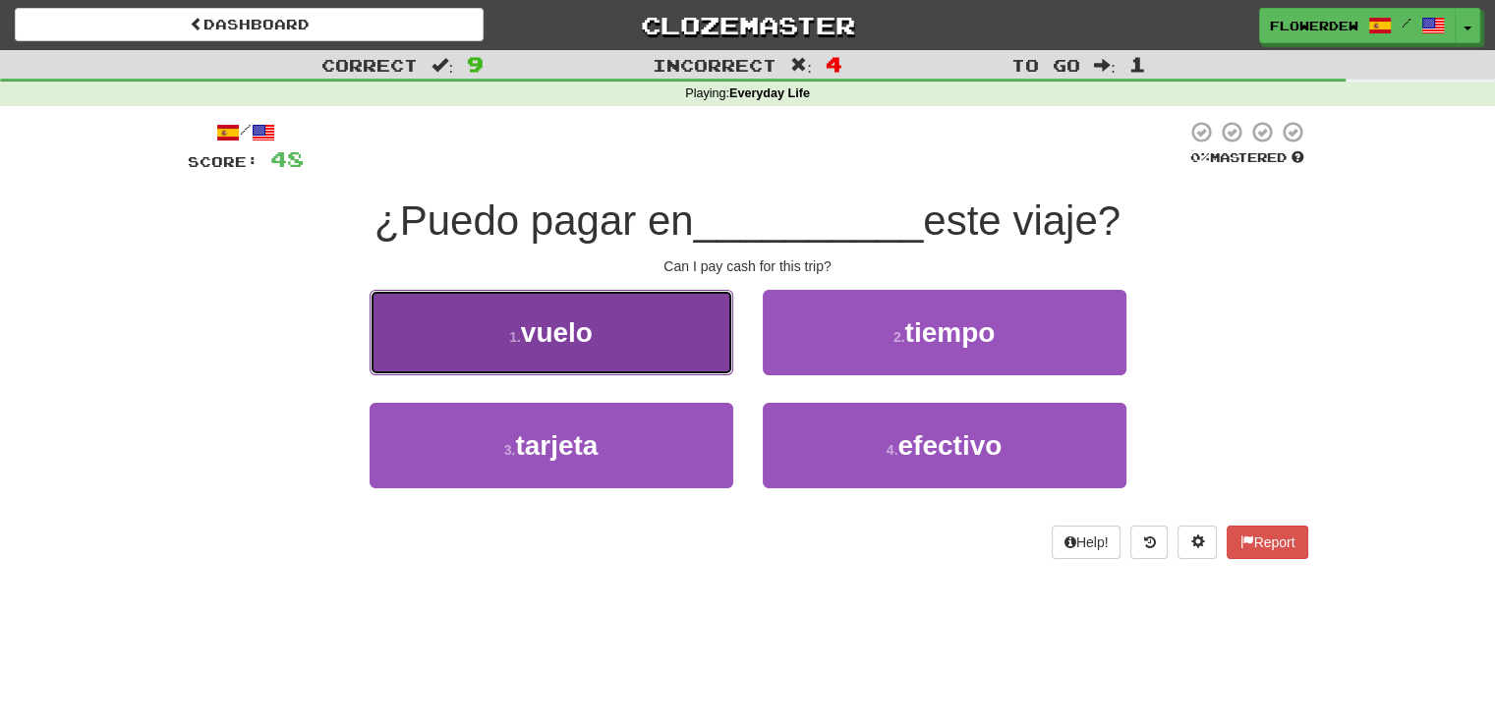
click at [663, 349] on button "1 . vuelo" at bounding box center [552, 333] width 364 height 86
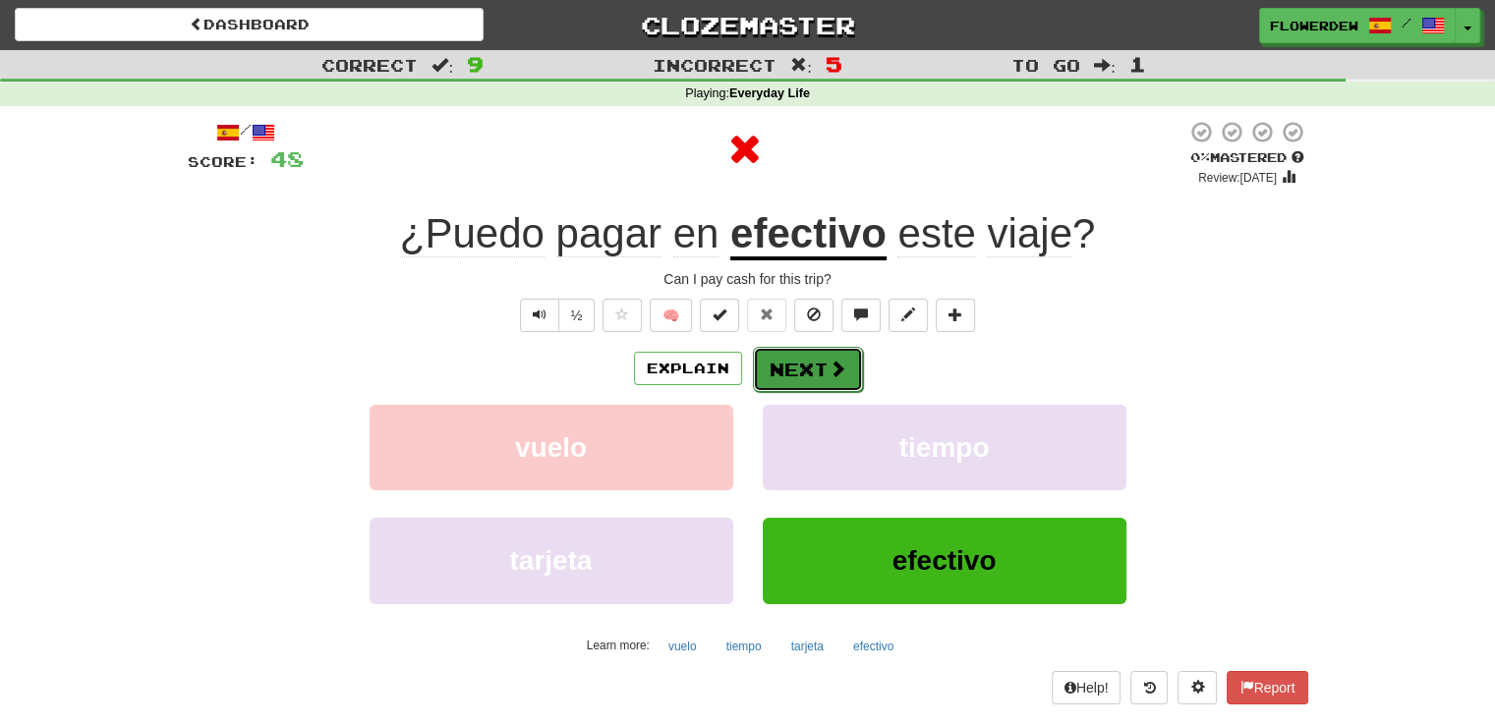
click at [778, 360] on button "Next" at bounding box center [808, 369] width 110 height 45
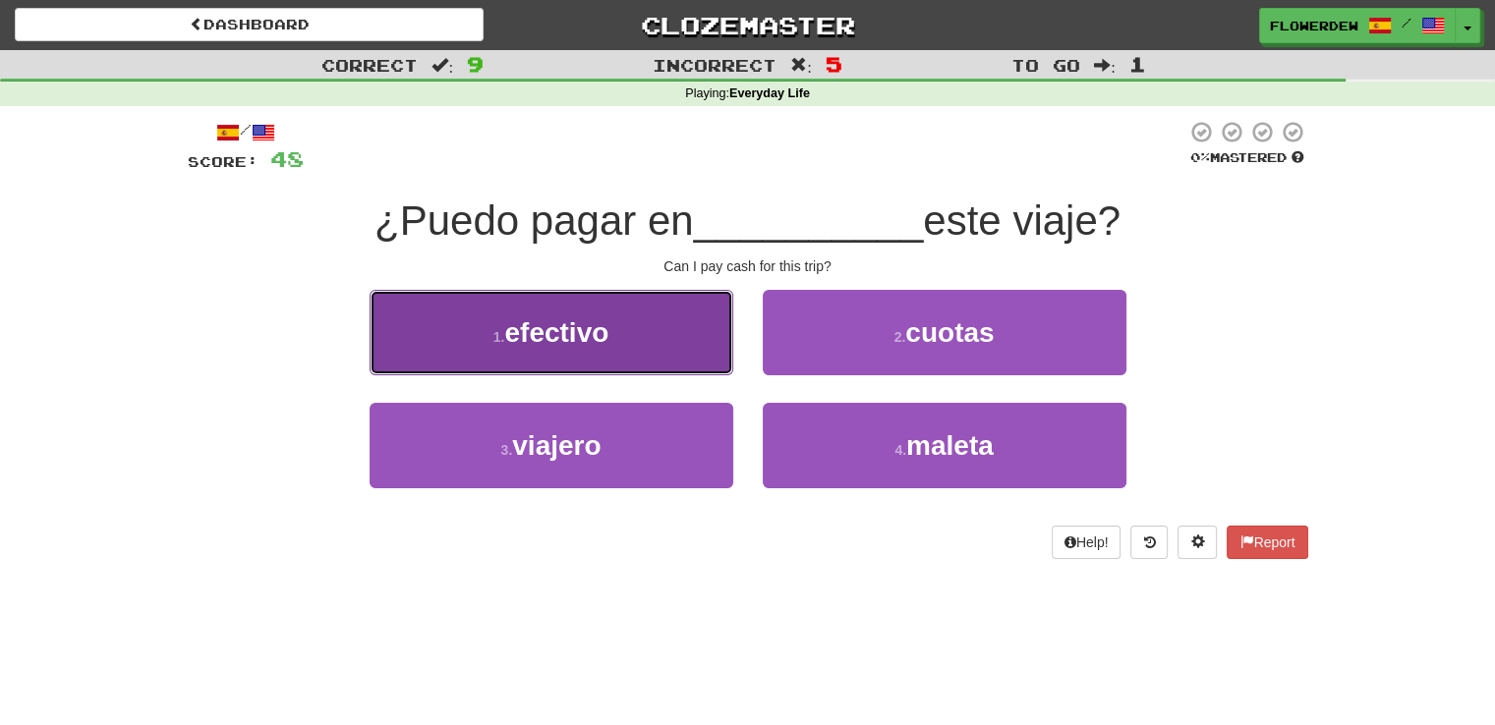
click at [692, 344] on button "1 . efectivo" at bounding box center [552, 333] width 364 height 86
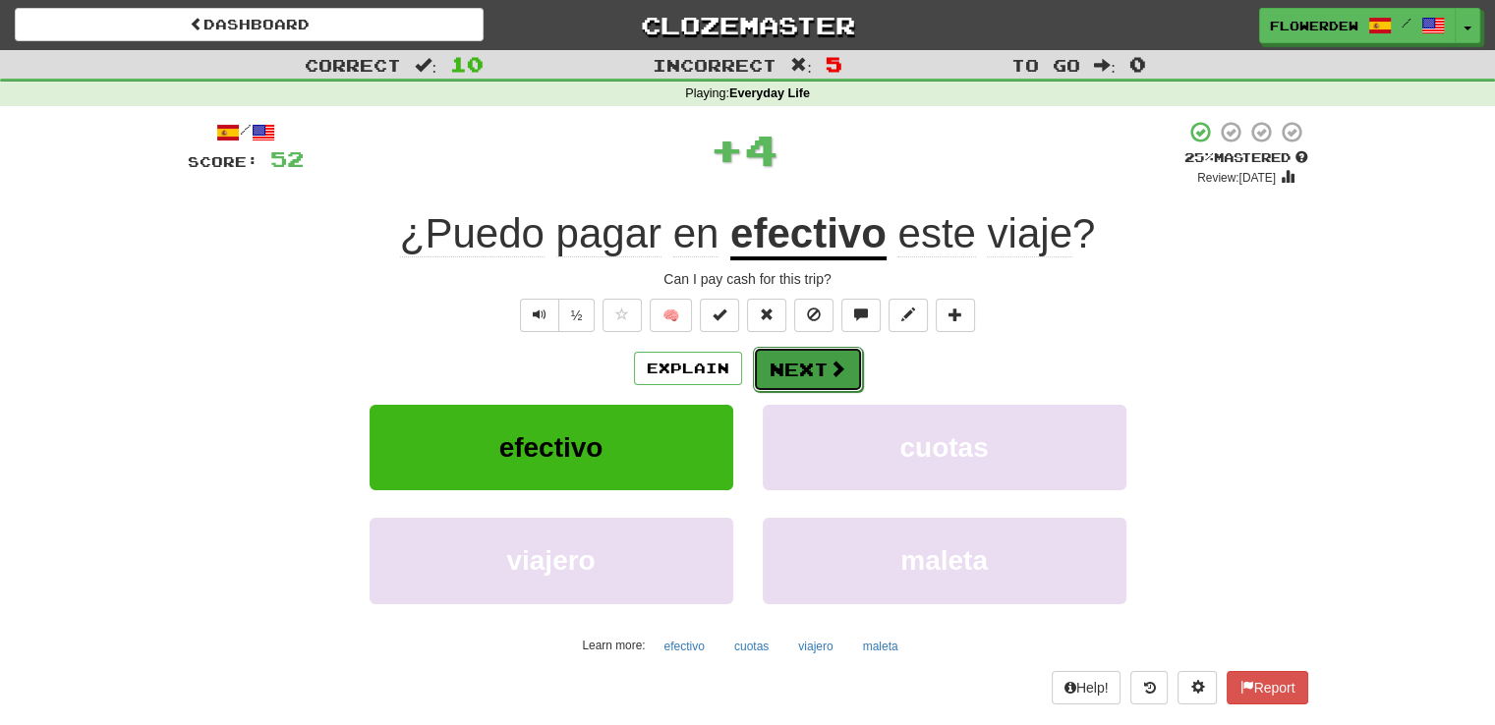
click at [812, 367] on button "Next" at bounding box center [808, 369] width 110 height 45
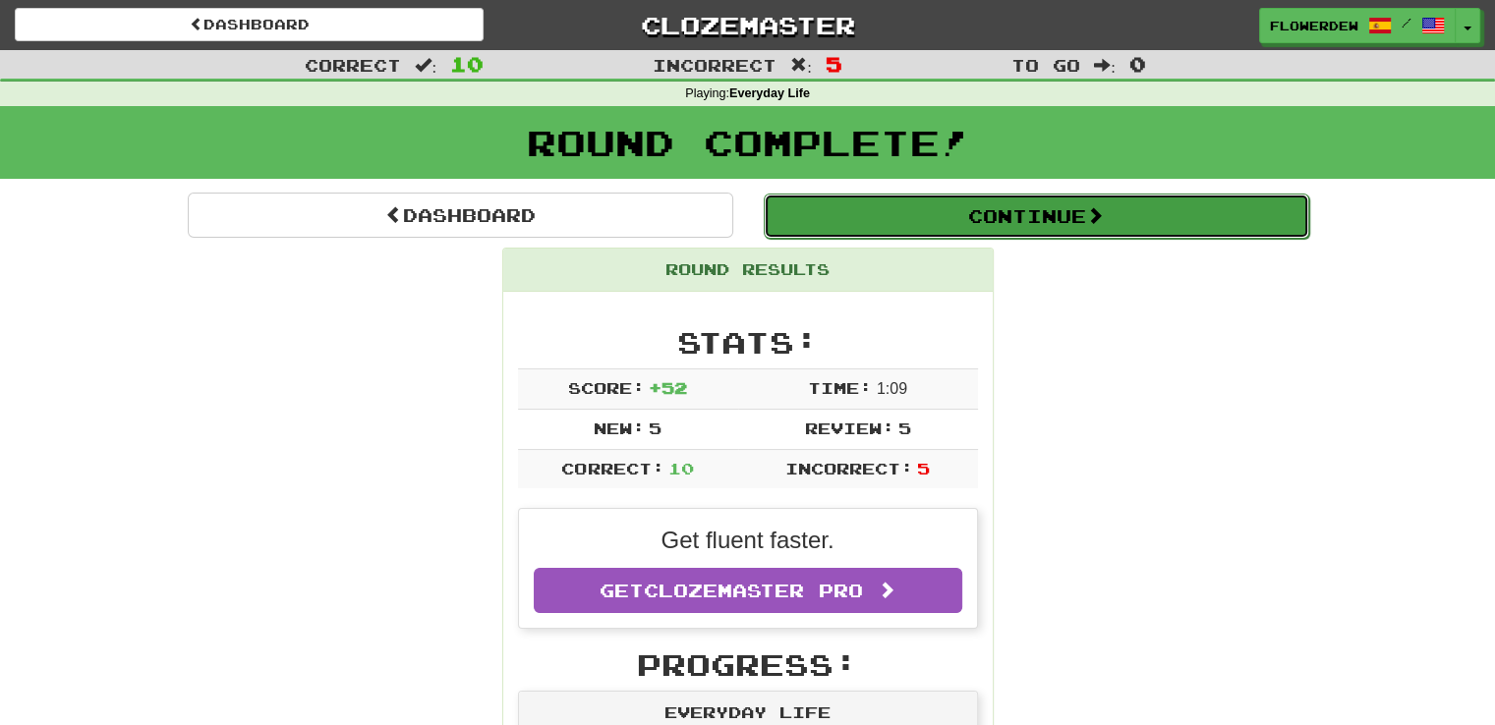
click at [914, 223] on button "Continue" at bounding box center [1037, 216] width 546 height 45
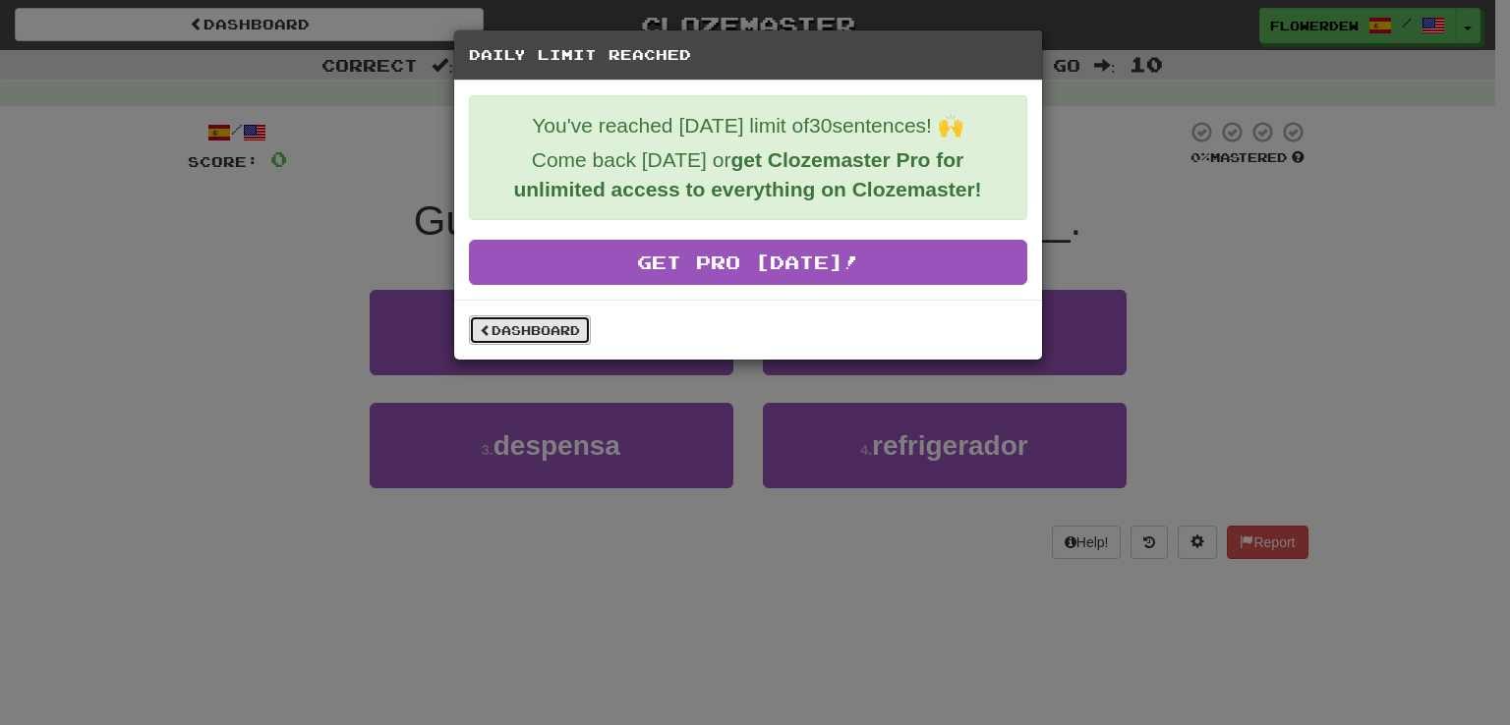
click at [547, 316] on link "Dashboard" at bounding box center [530, 330] width 122 height 29
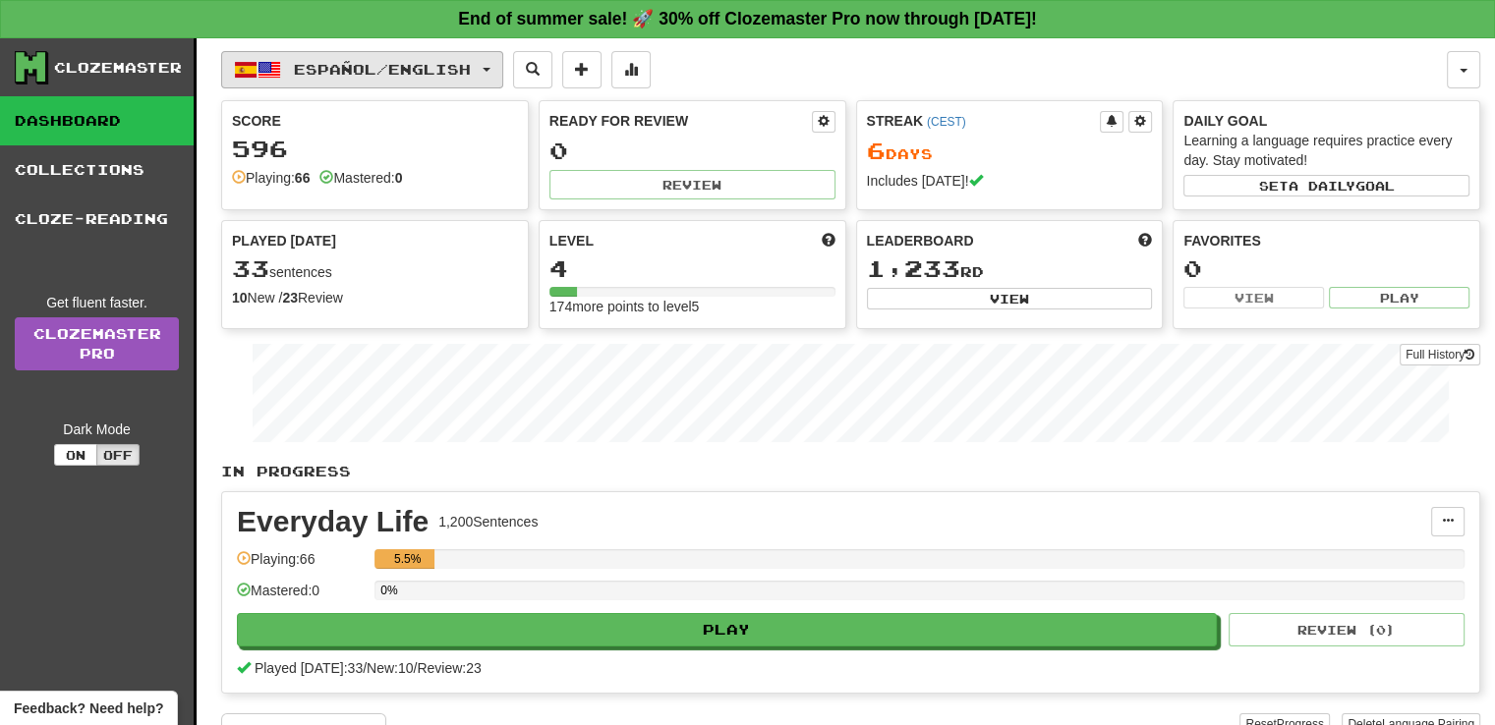
click at [432, 82] on button "Español / English" at bounding box center [362, 69] width 282 height 37
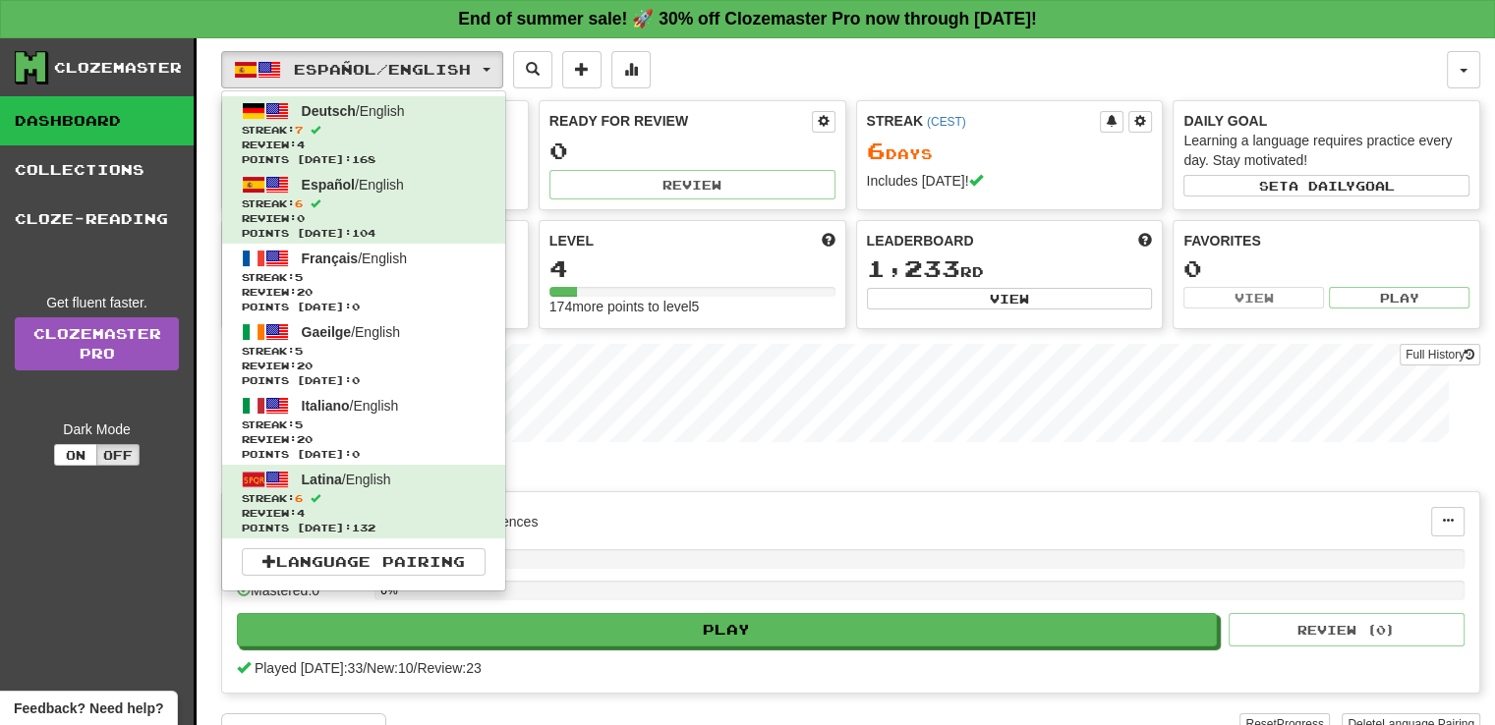
click at [636, 495] on div "Everyday Life 1,200 Sentences Manage Sentences Unpin from Dashboard Playing: 66…" at bounding box center [850, 592] width 1257 height 201
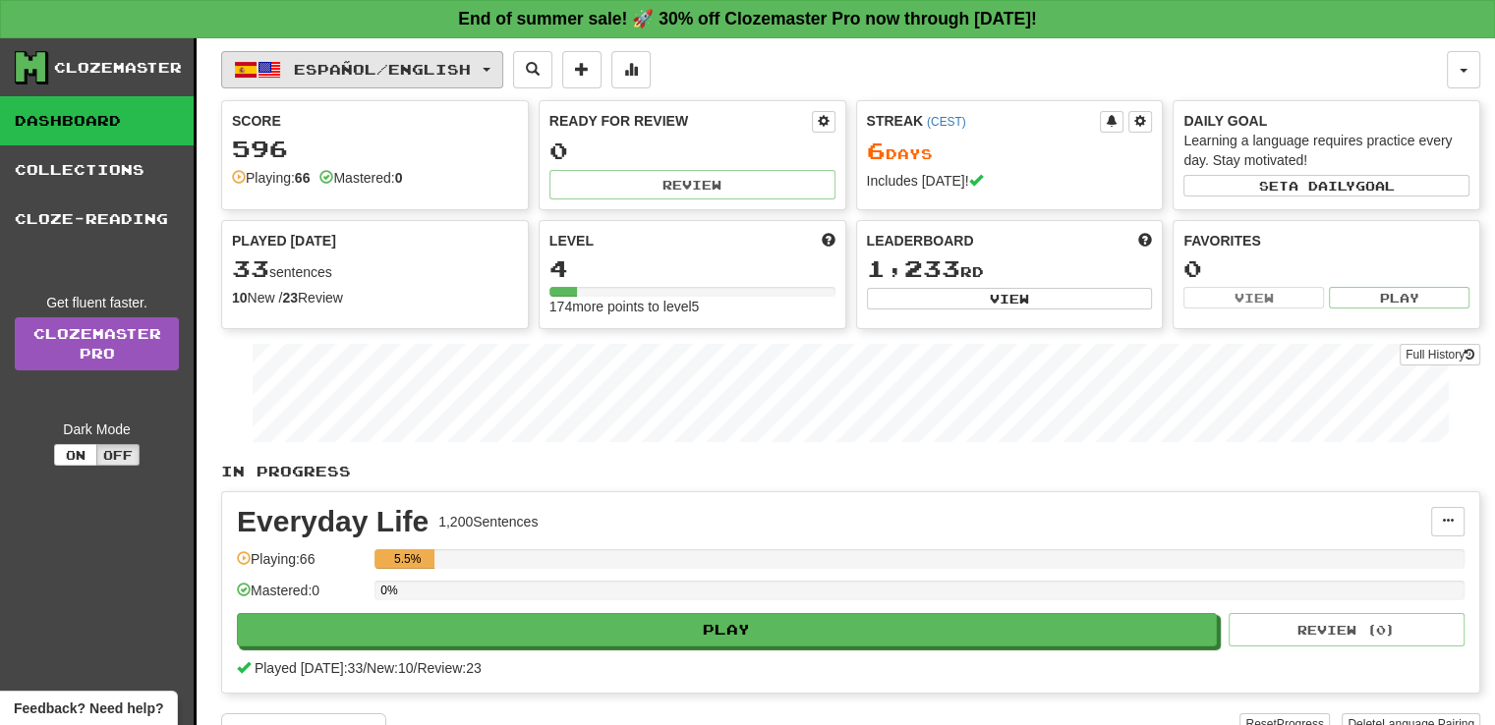
click at [400, 58] on button "Español / English" at bounding box center [362, 69] width 282 height 37
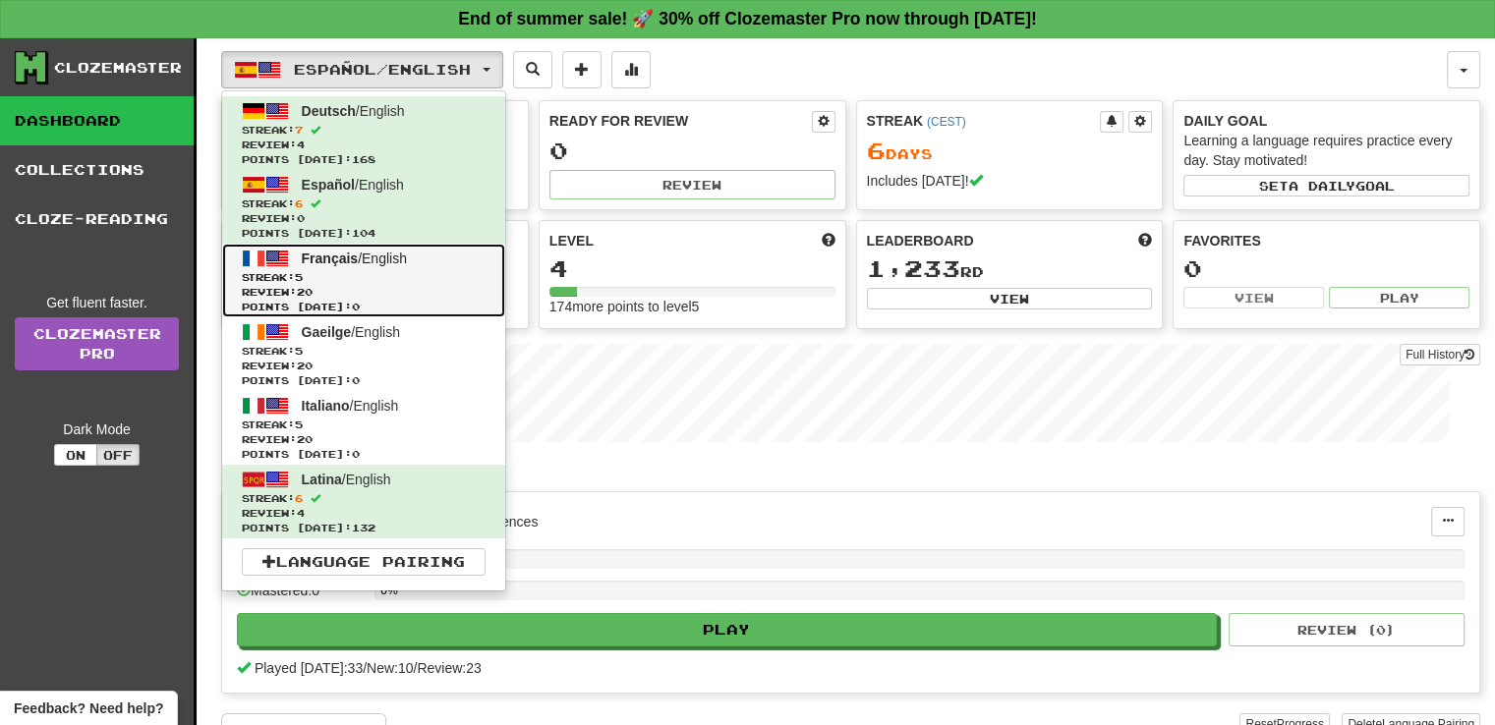
click at [390, 262] on span "Français / English" at bounding box center [354, 259] width 105 height 16
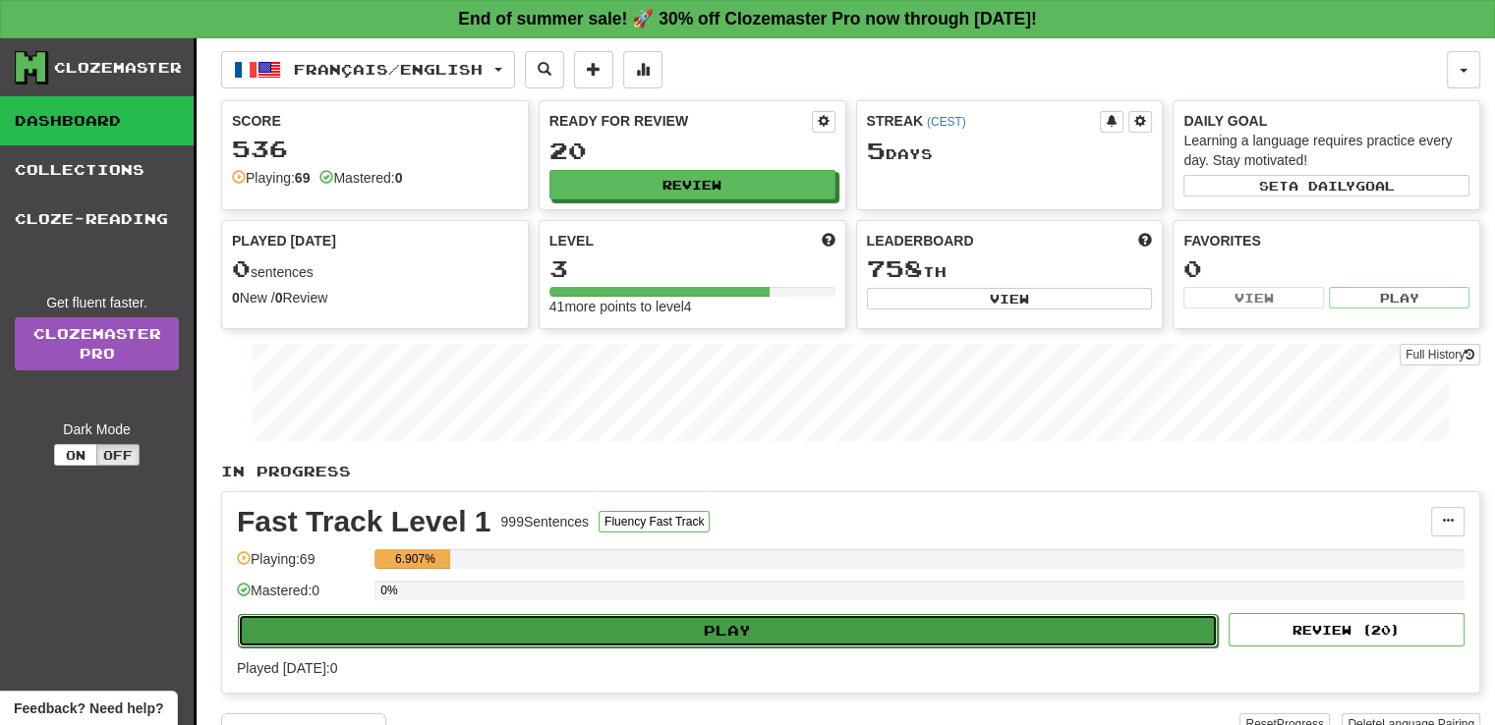
click at [676, 630] on button "Play" at bounding box center [728, 630] width 980 height 33
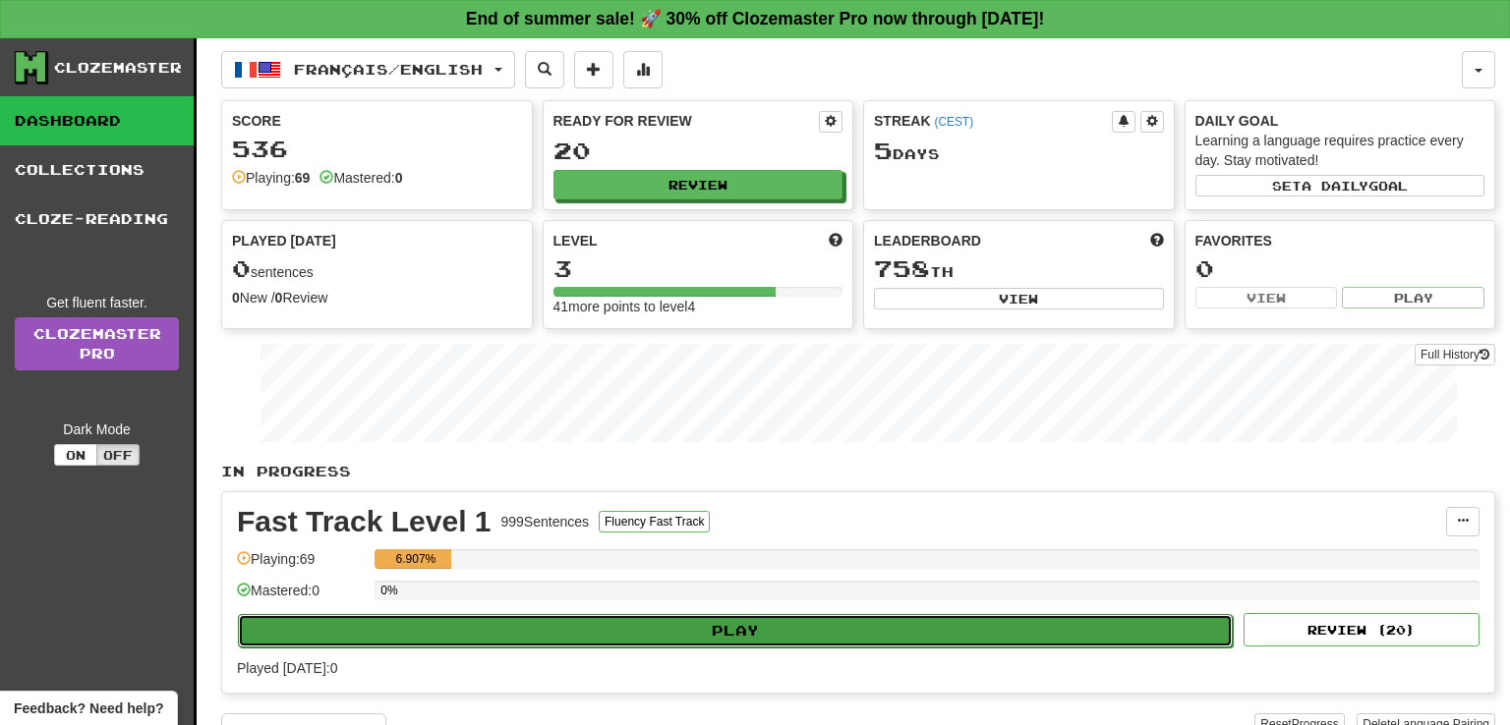
select select "**"
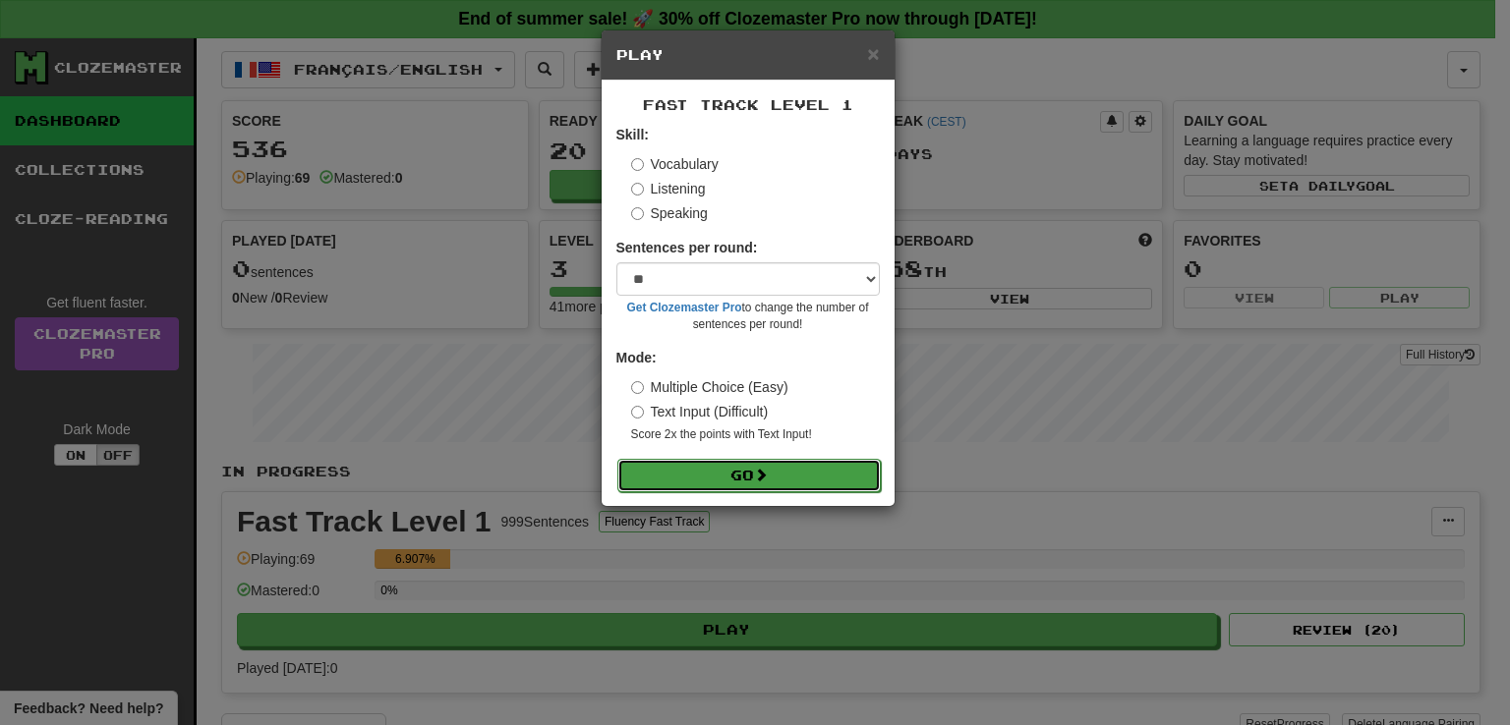
click at [664, 459] on button "Go" at bounding box center [748, 475] width 263 height 33
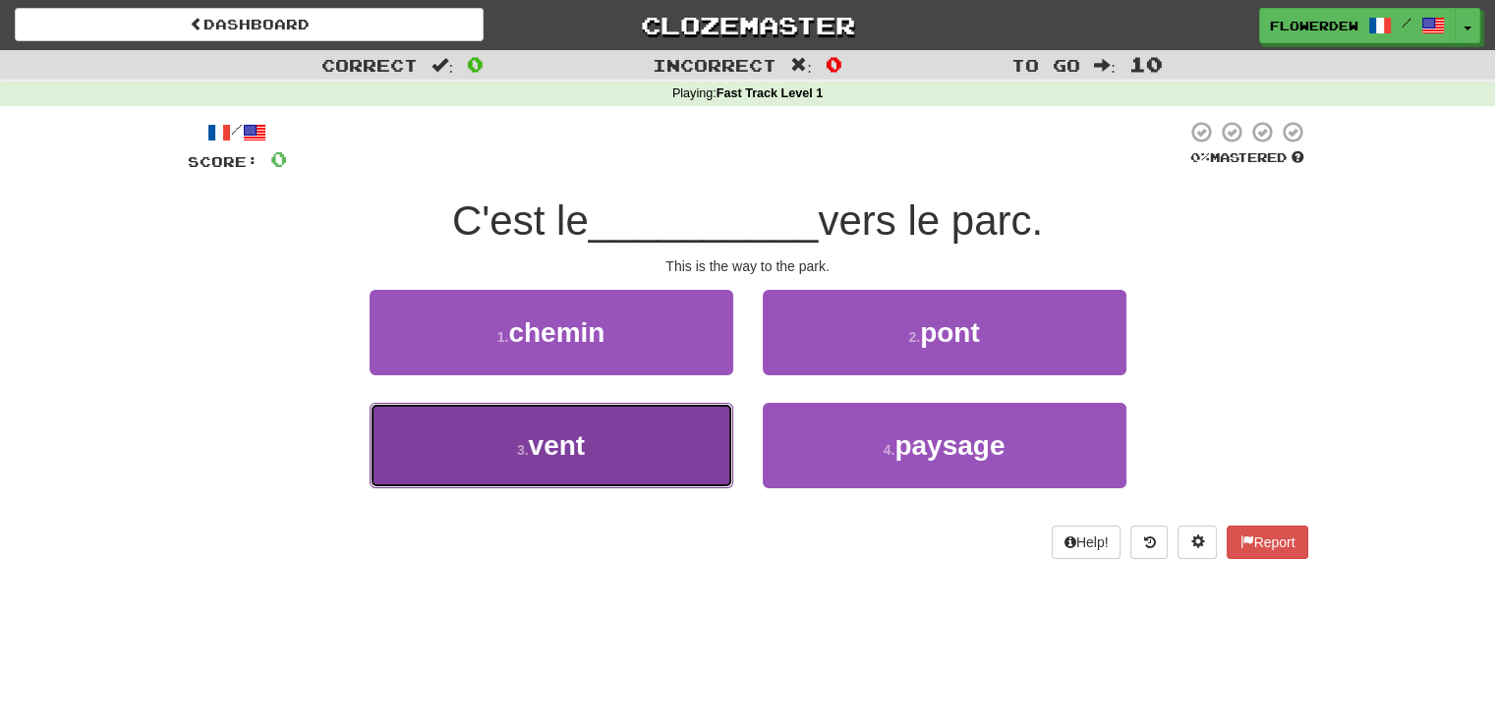
click at [697, 457] on button "3 . vent" at bounding box center [552, 446] width 364 height 86
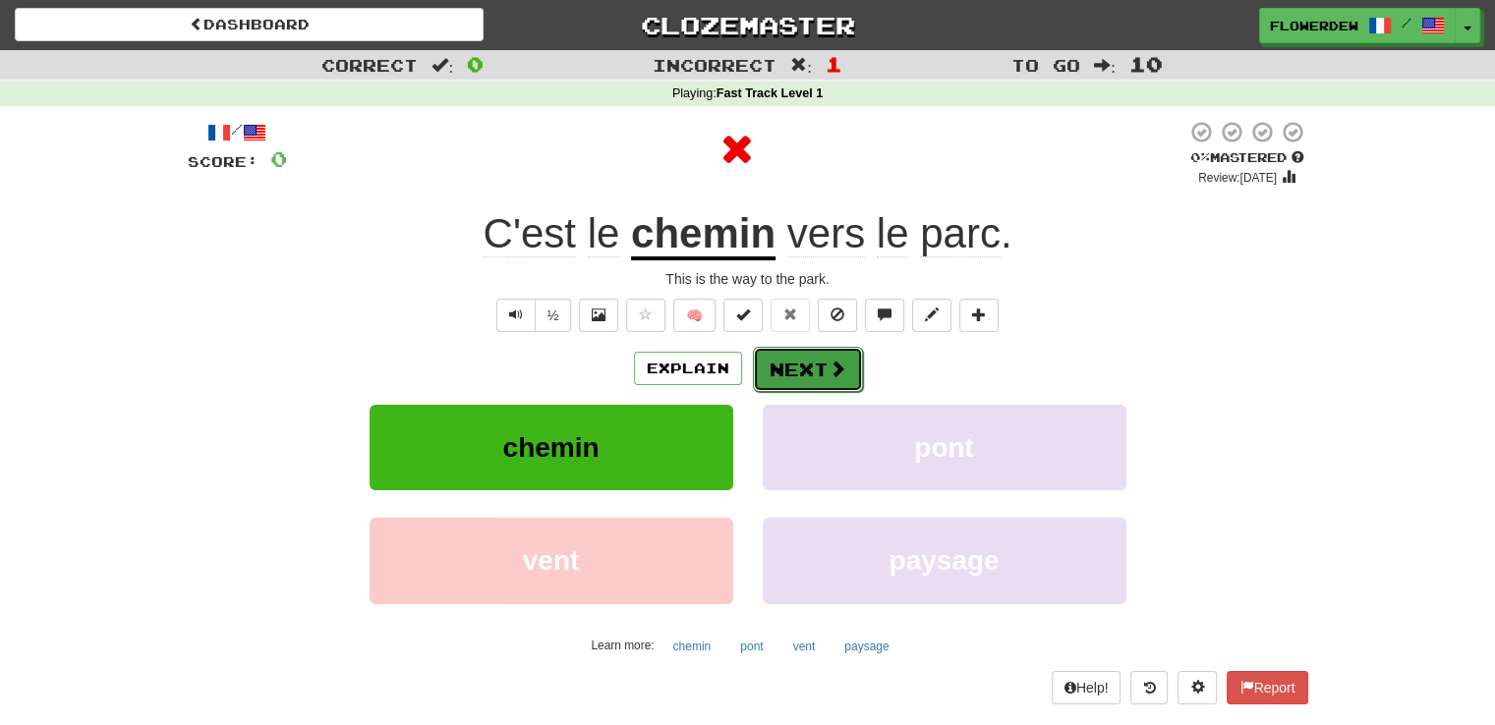
click at [801, 359] on button "Next" at bounding box center [808, 369] width 110 height 45
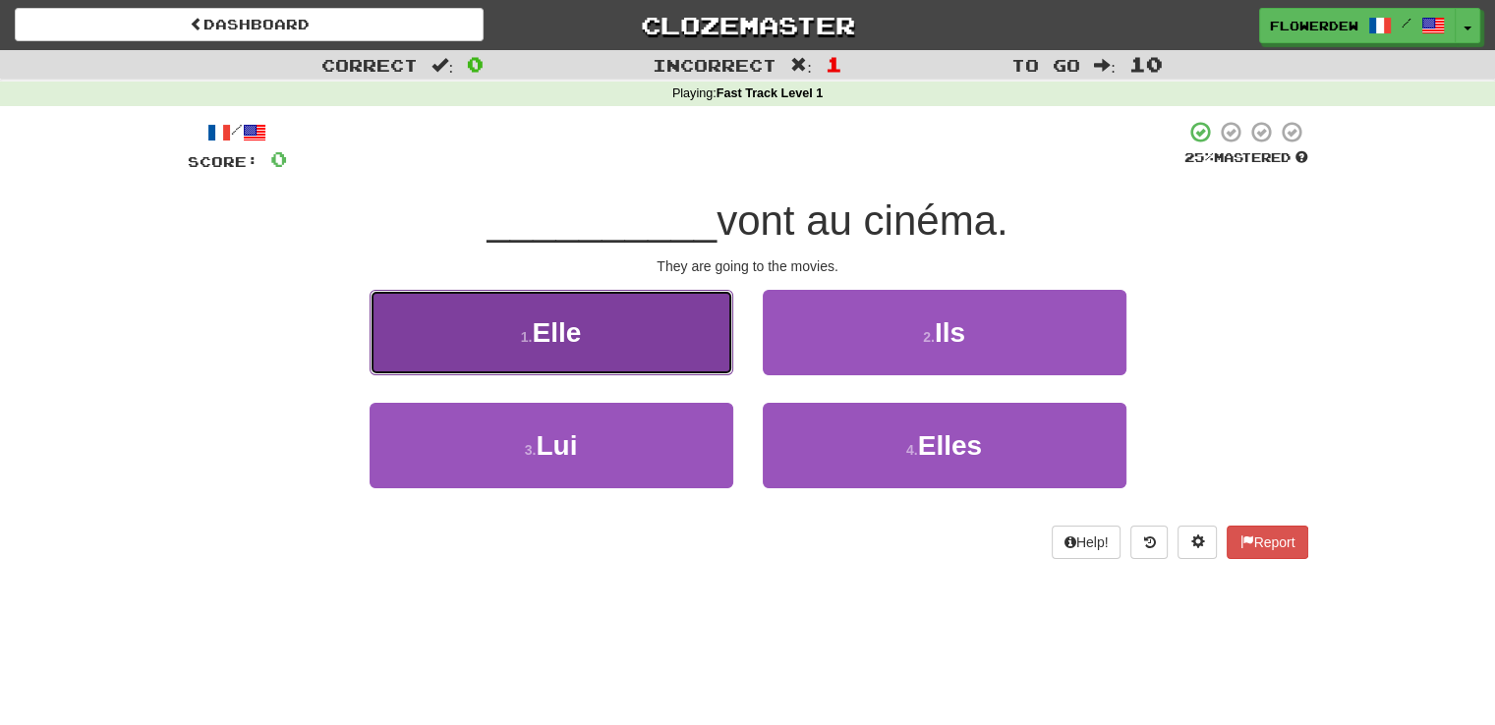
click at [709, 347] on button "1 . Elle" at bounding box center [552, 333] width 364 height 86
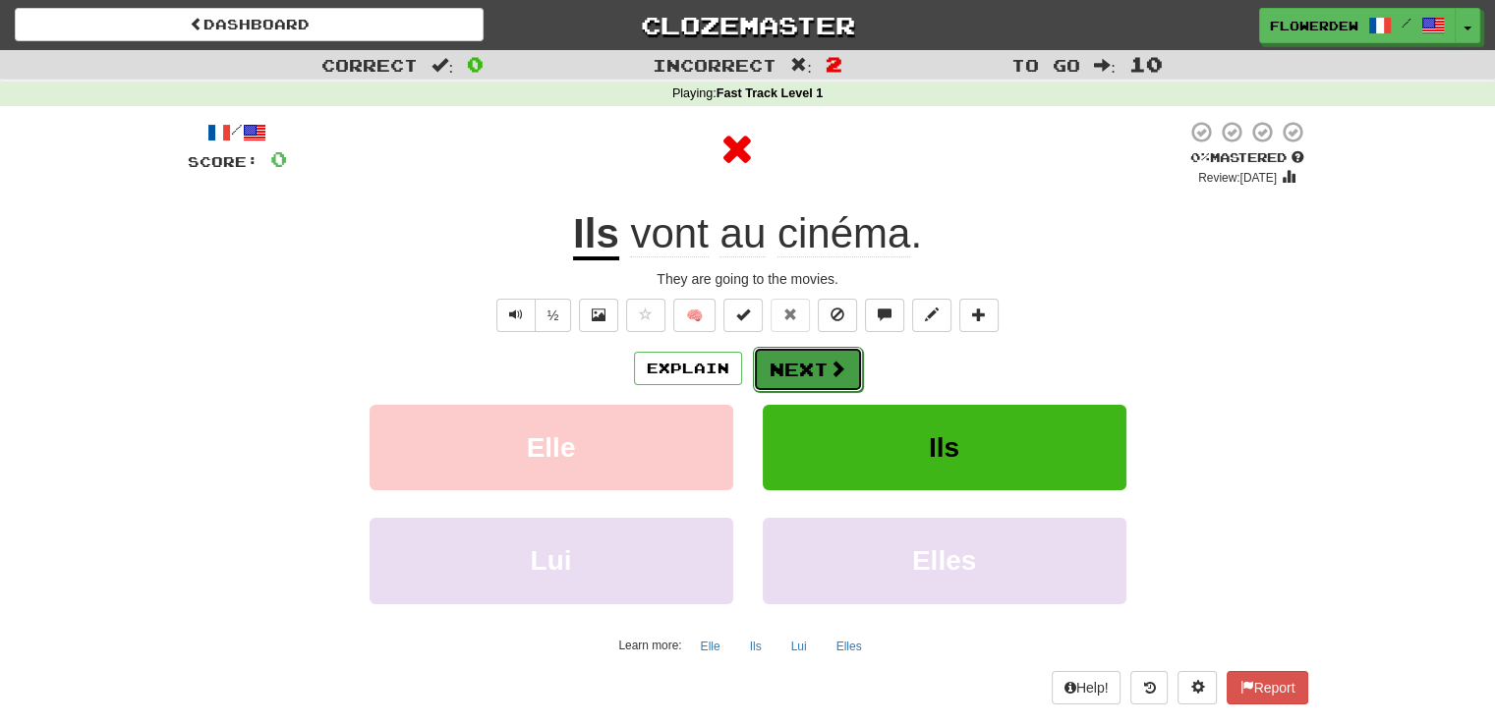
click at [771, 361] on button "Next" at bounding box center [808, 369] width 110 height 45
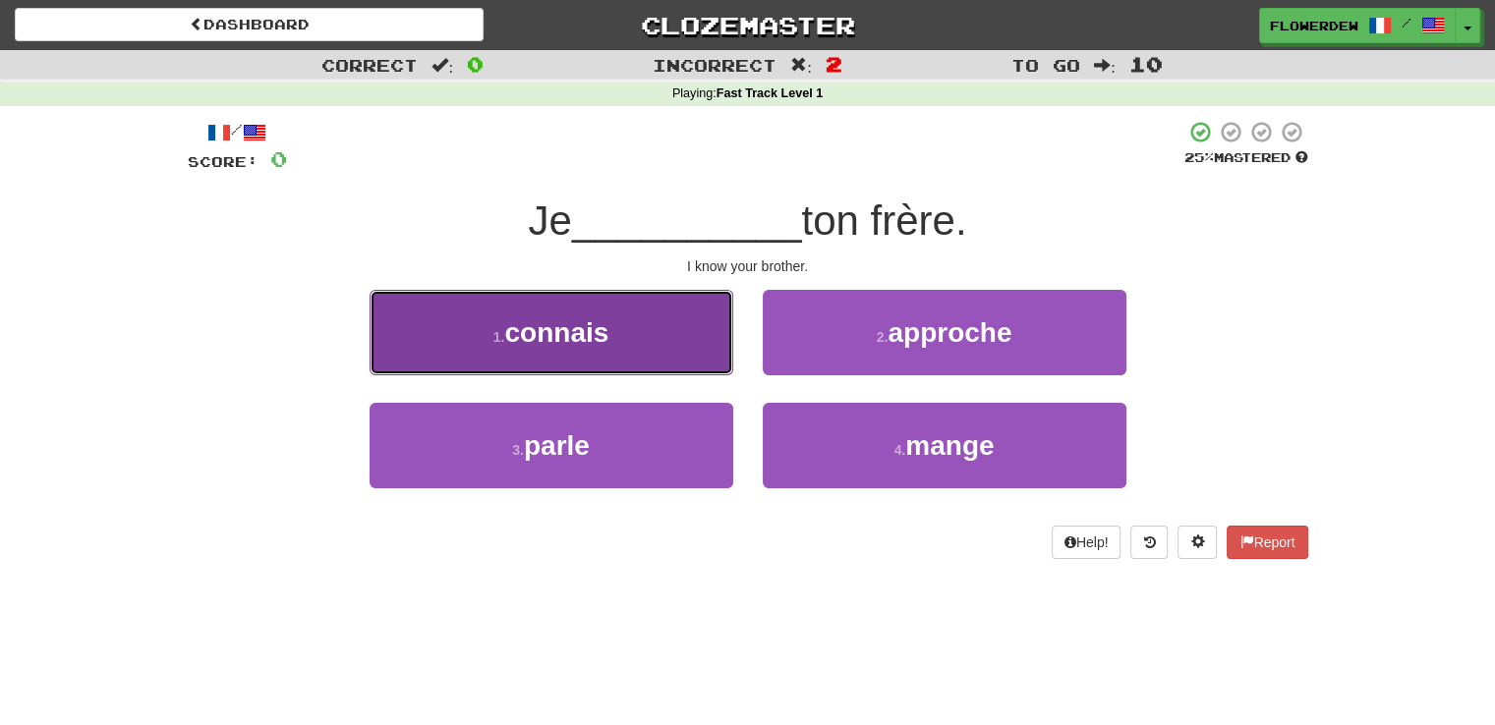
click at [684, 335] on button "1 . connais" at bounding box center [552, 333] width 364 height 86
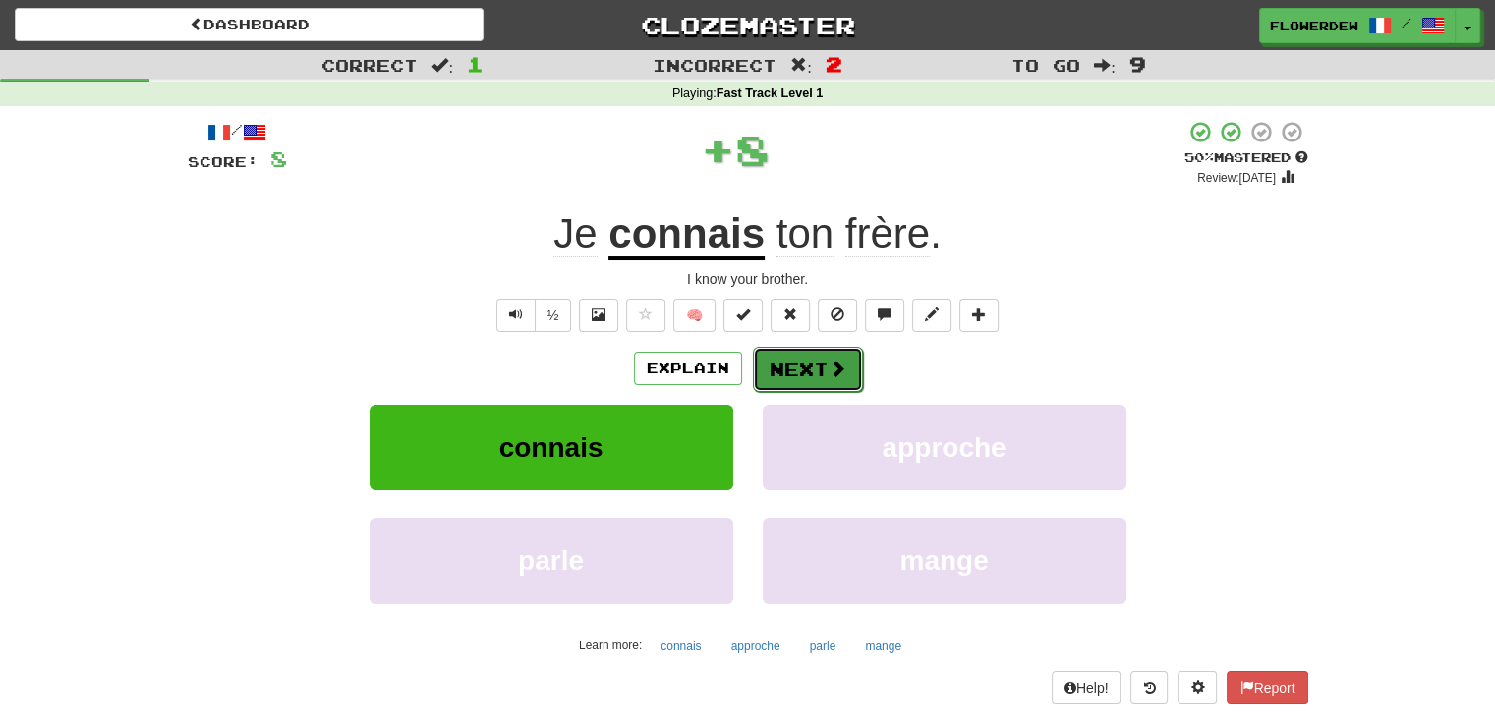
click at [769, 374] on button "Next" at bounding box center [808, 369] width 110 height 45
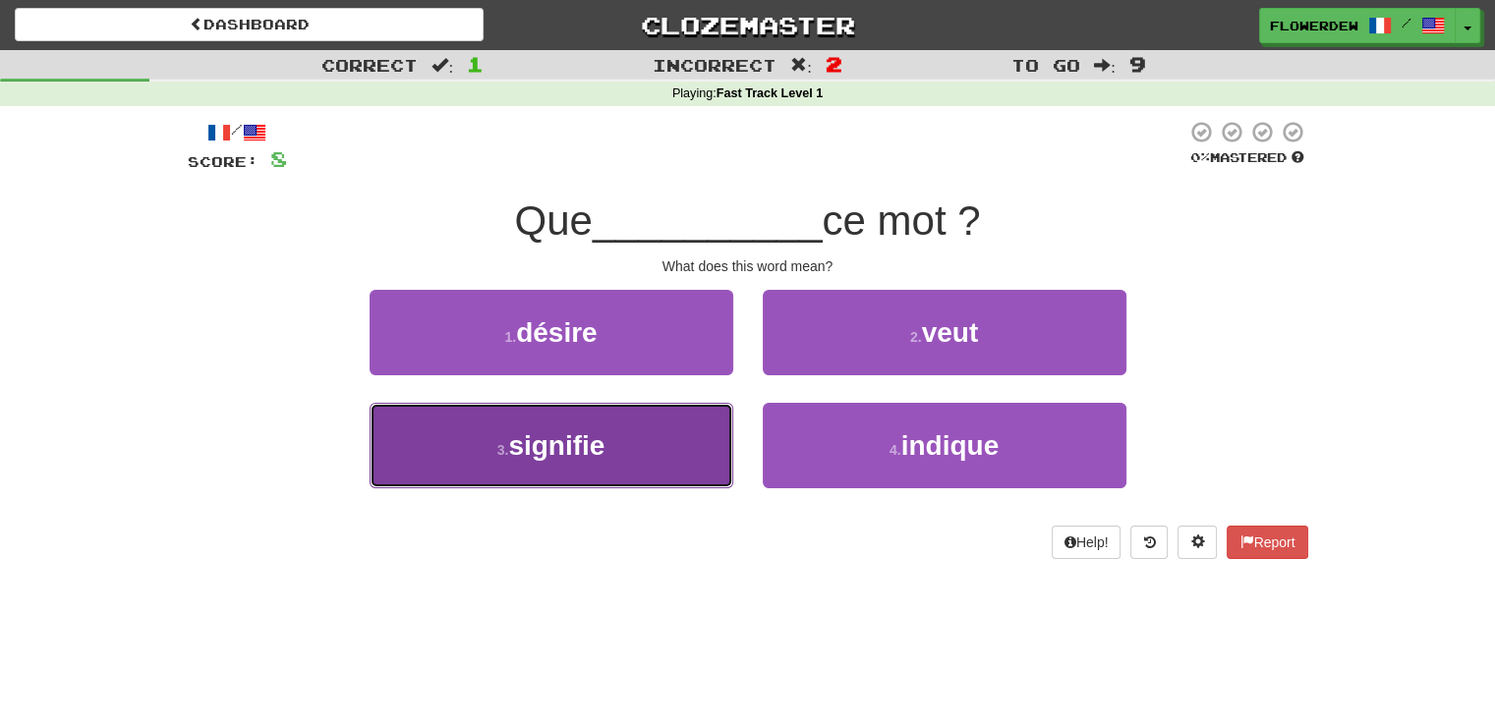
click at [714, 441] on button "3 . signifie" at bounding box center [552, 446] width 364 height 86
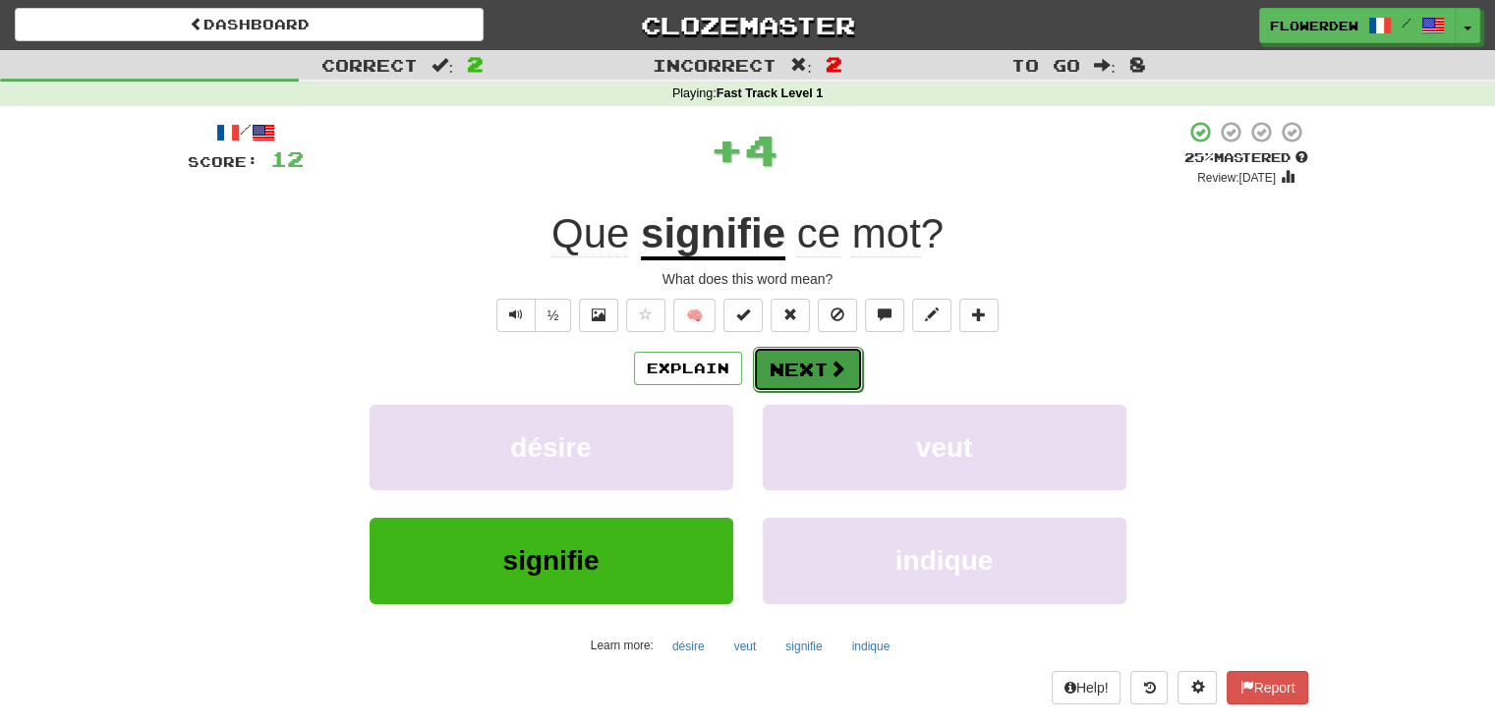
click at [810, 359] on button "Next" at bounding box center [808, 369] width 110 height 45
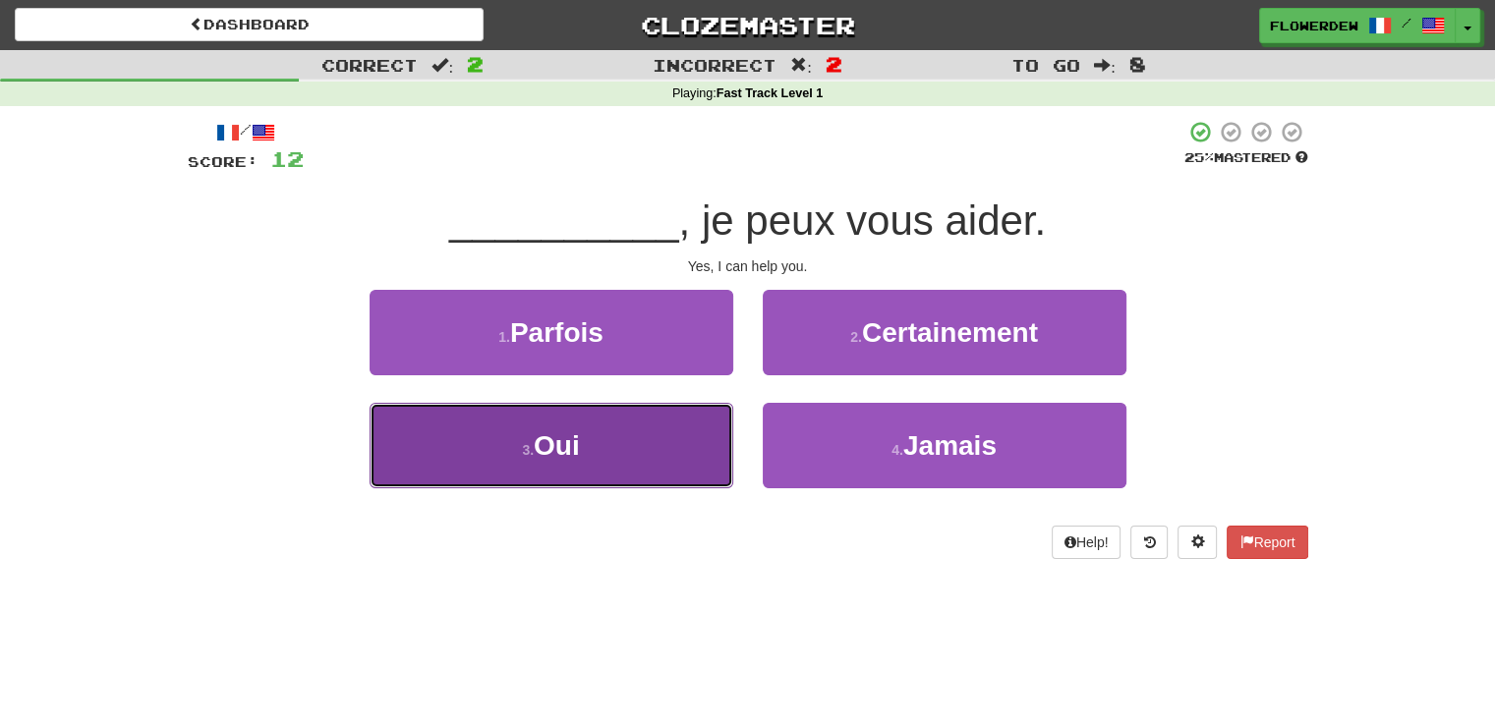
click at [670, 440] on button "3 . Oui" at bounding box center [552, 446] width 364 height 86
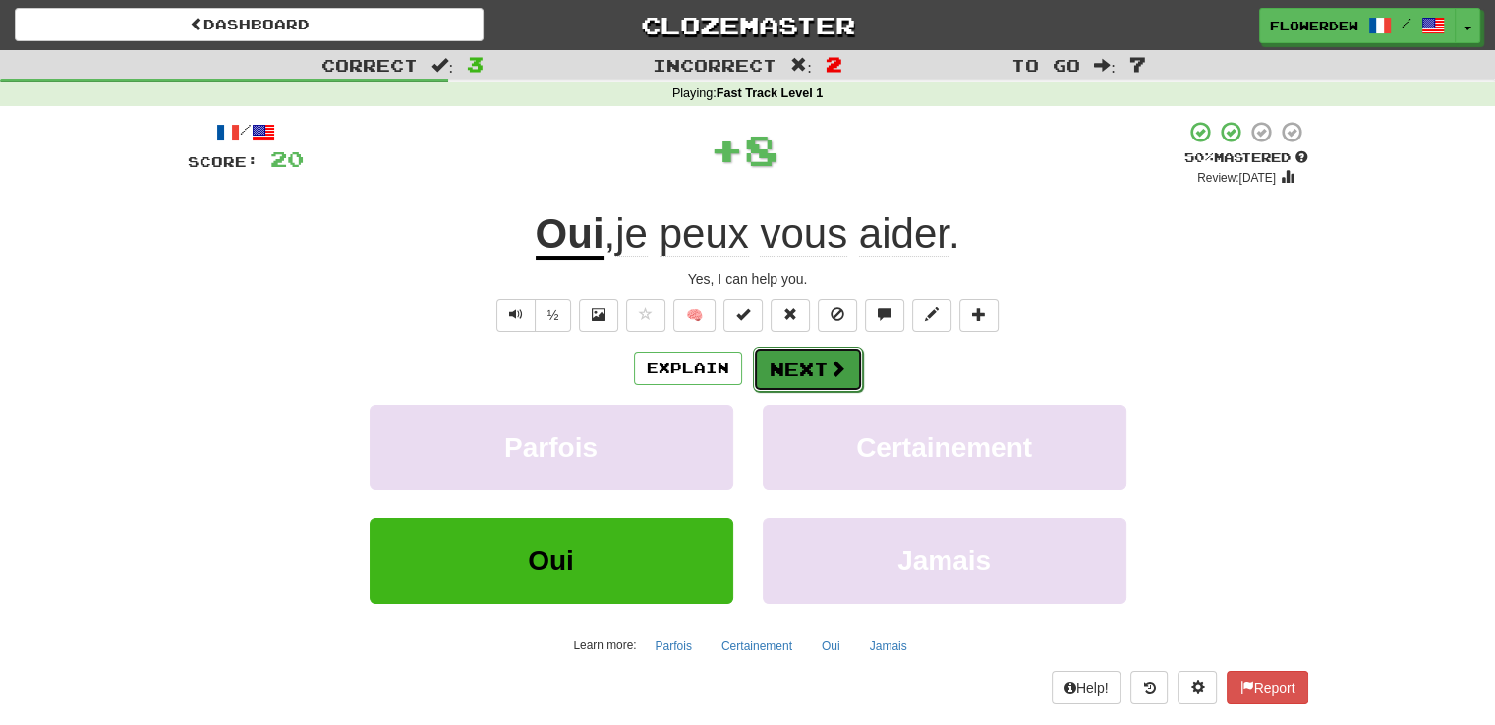
click at [788, 371] on button "Next" at bounding box center [808, 369] width 110 height 45
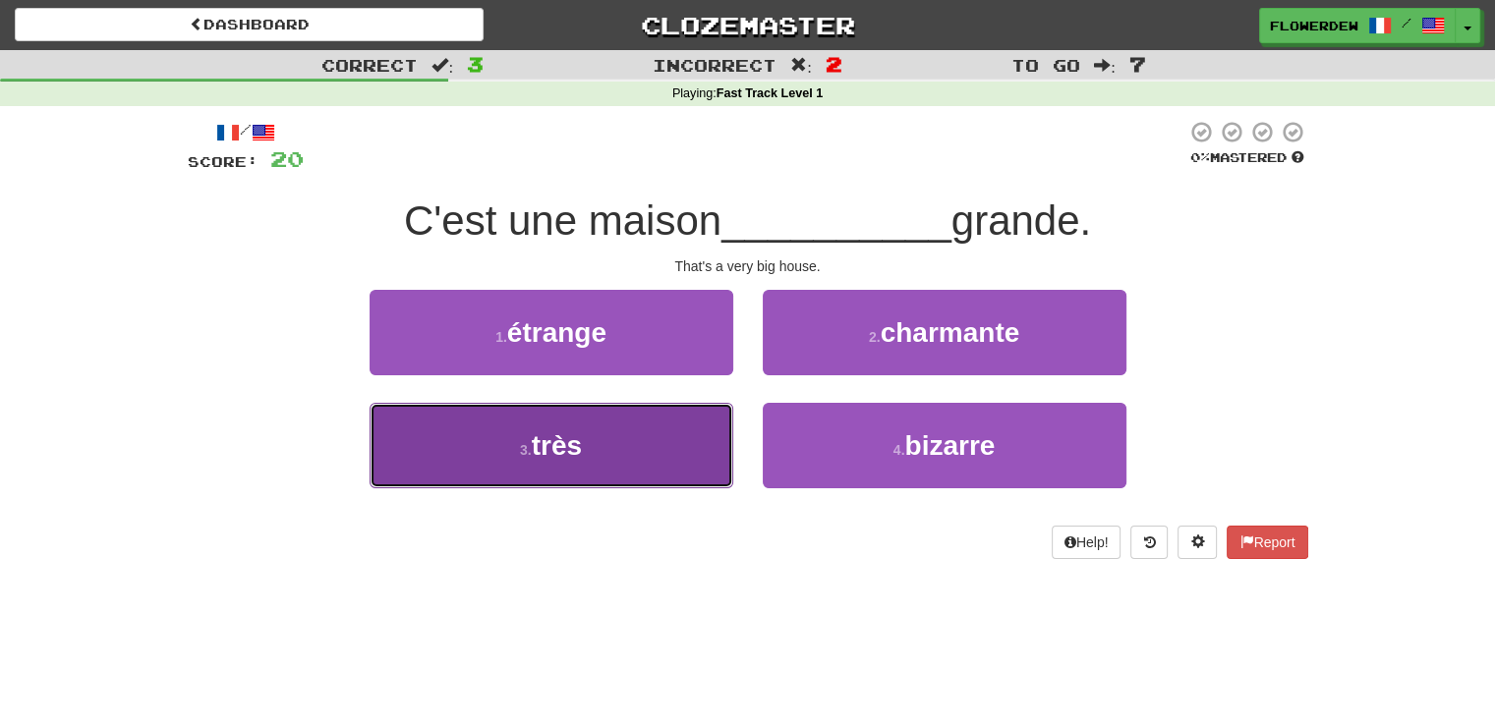
click at [720, 441] on button "3 . très" at bounding box center [552, 446] width 364 height 86
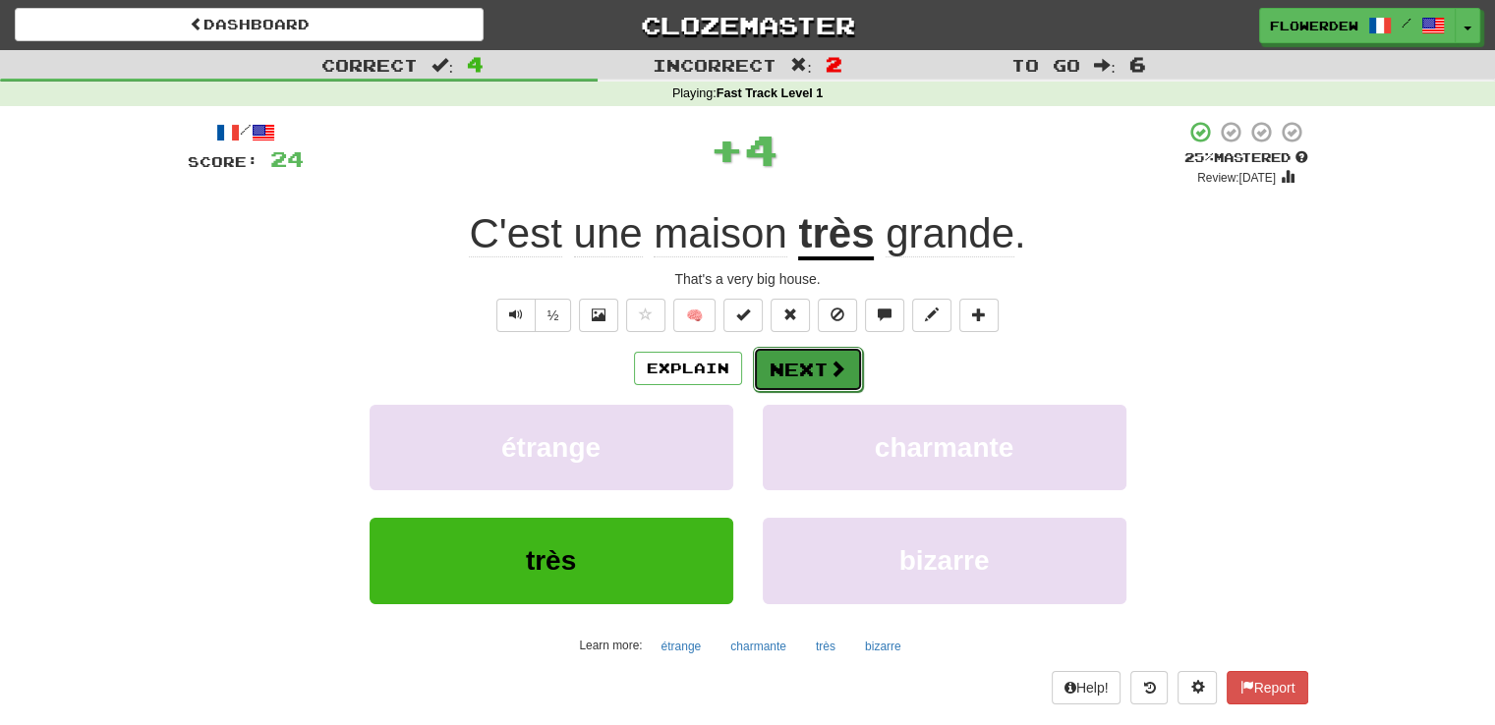
click at [807, 369] on button "Next" at bounding box center [808, 369] width 110 height 45
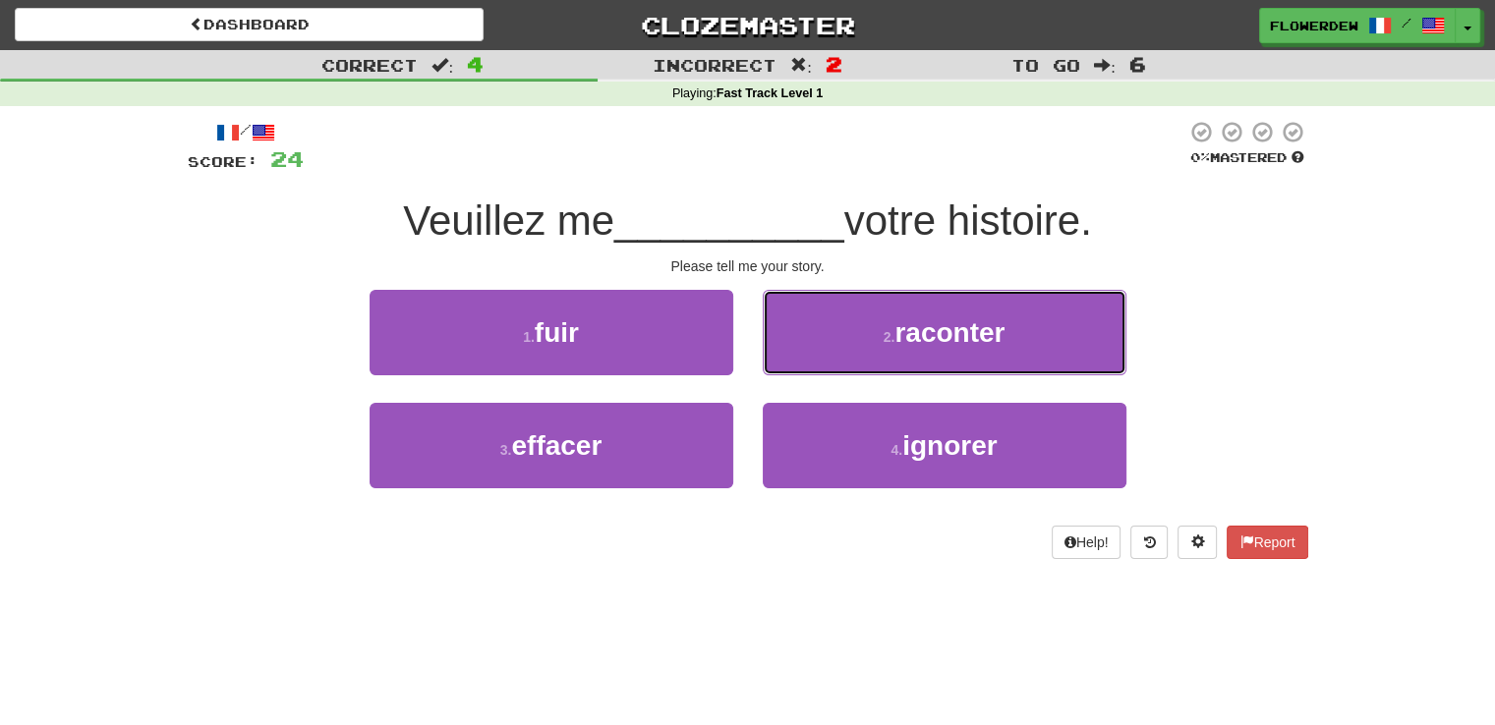
click at [807, 369] on button "2 . raconter" at bounding box center [945, 333] width 364 height 86
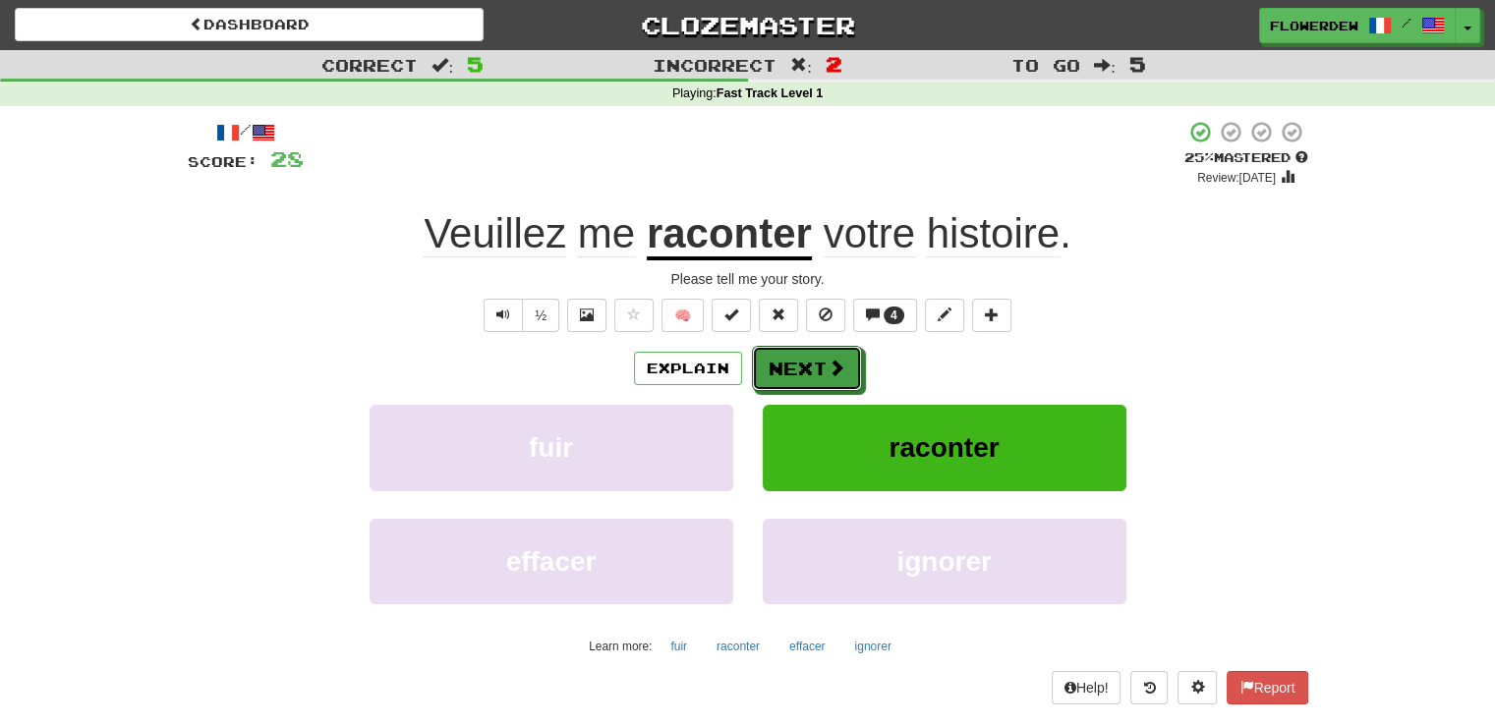
click at [807, 369] on button "Next" at bounding box center [807, 368] width 110 height 45
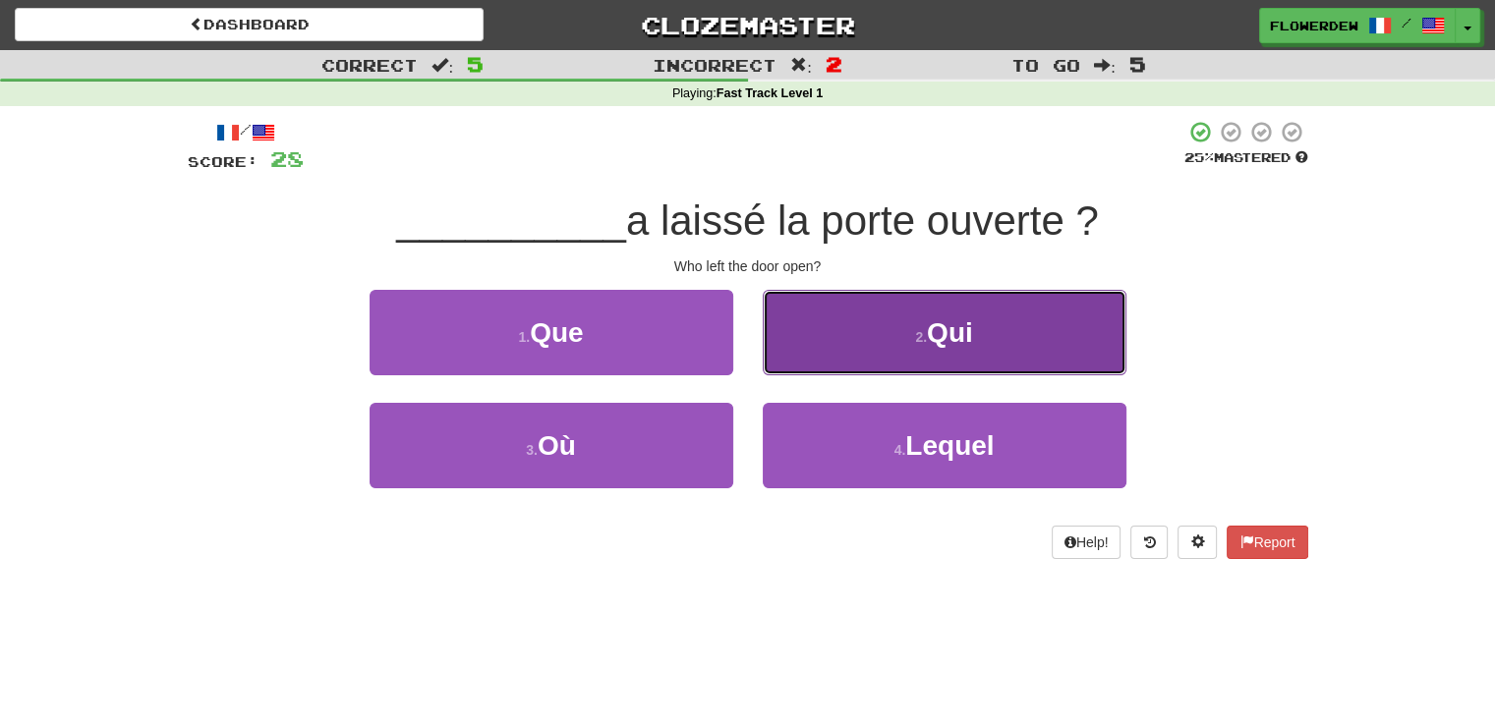
click at [798, 353] on button "2 . Qui" at bounding box center [945, 333] width 364 height 86
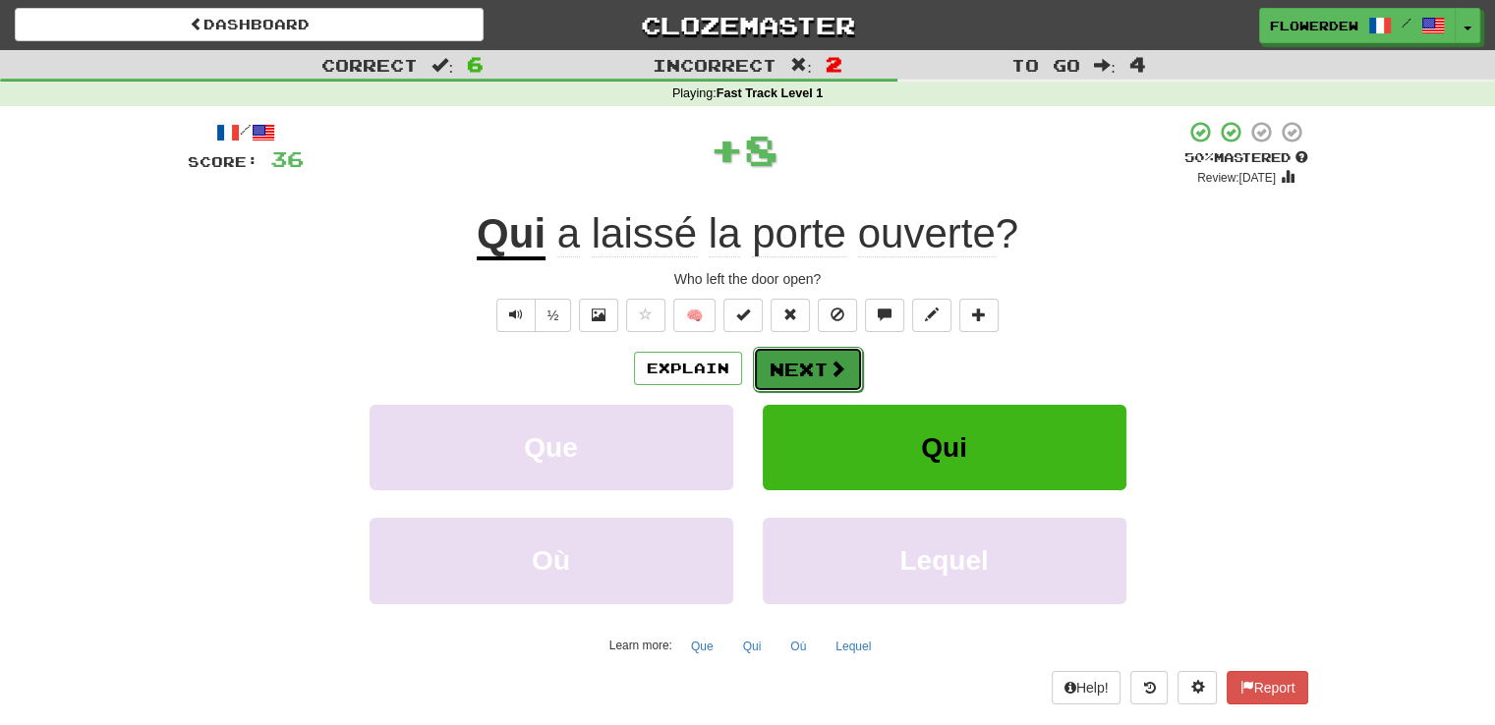
click at [797, 367] on button "Next" at bounding box center [808, 369] width 110 height 45
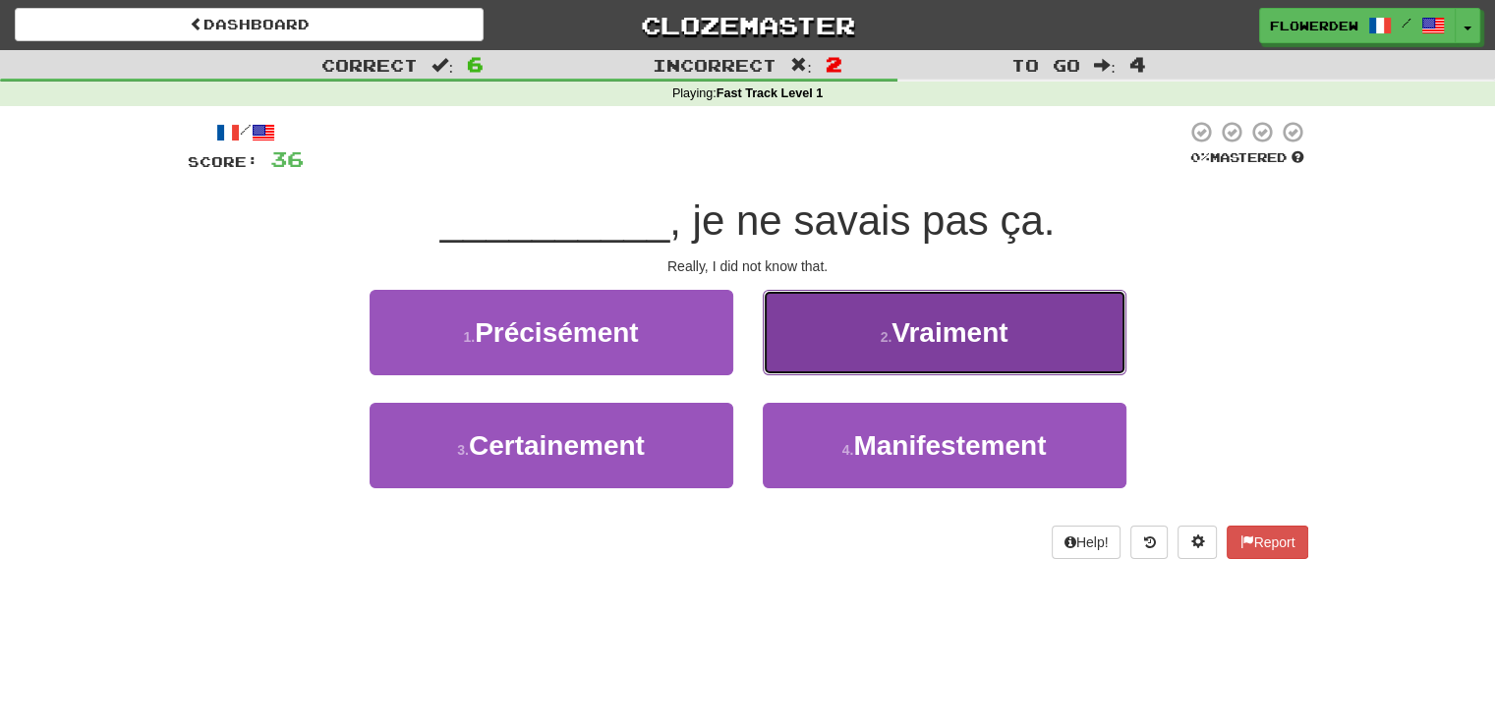
click at [813, 367] on button "2 . Vraiment" at bounding box center [945, 333] width 364 height 86
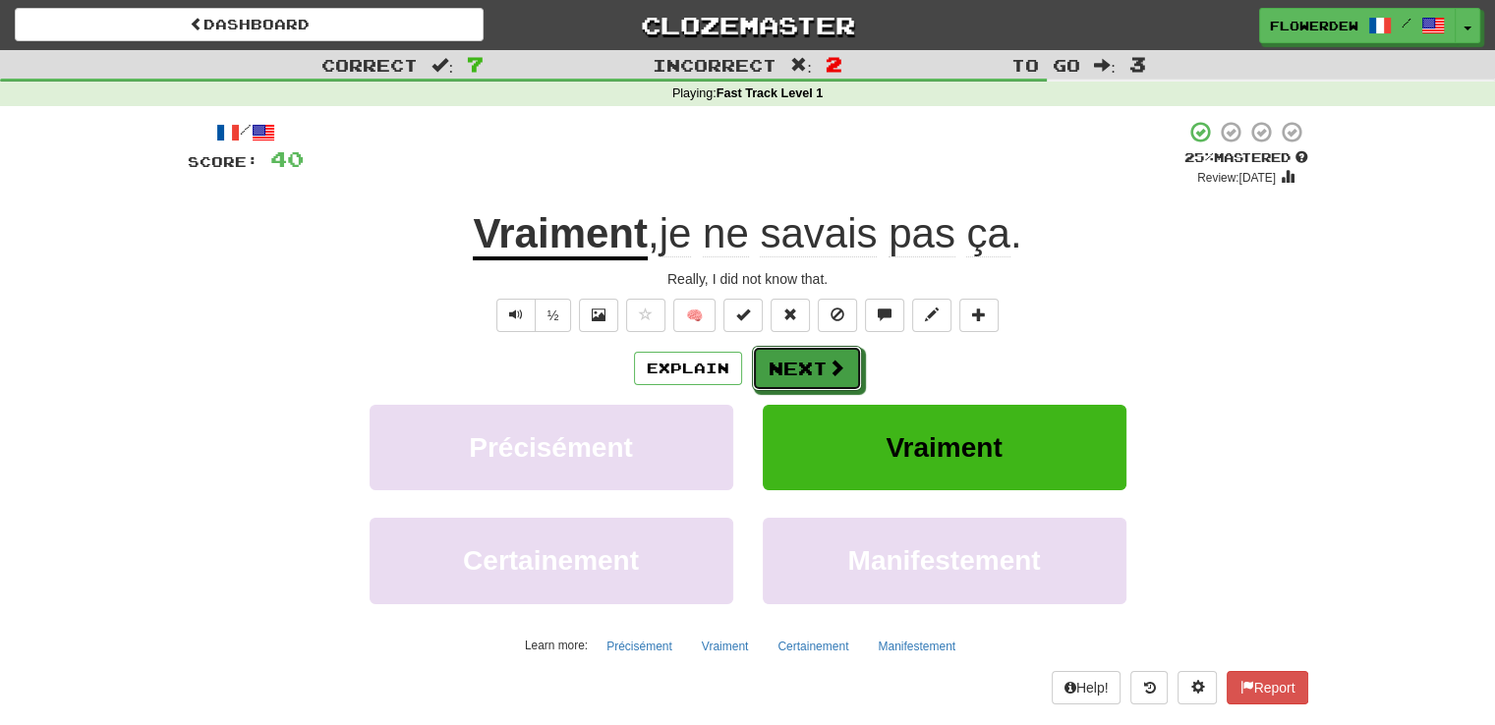
click at [813, 367] on button "Next" at bounding box center [807, 368] width 110 height 45
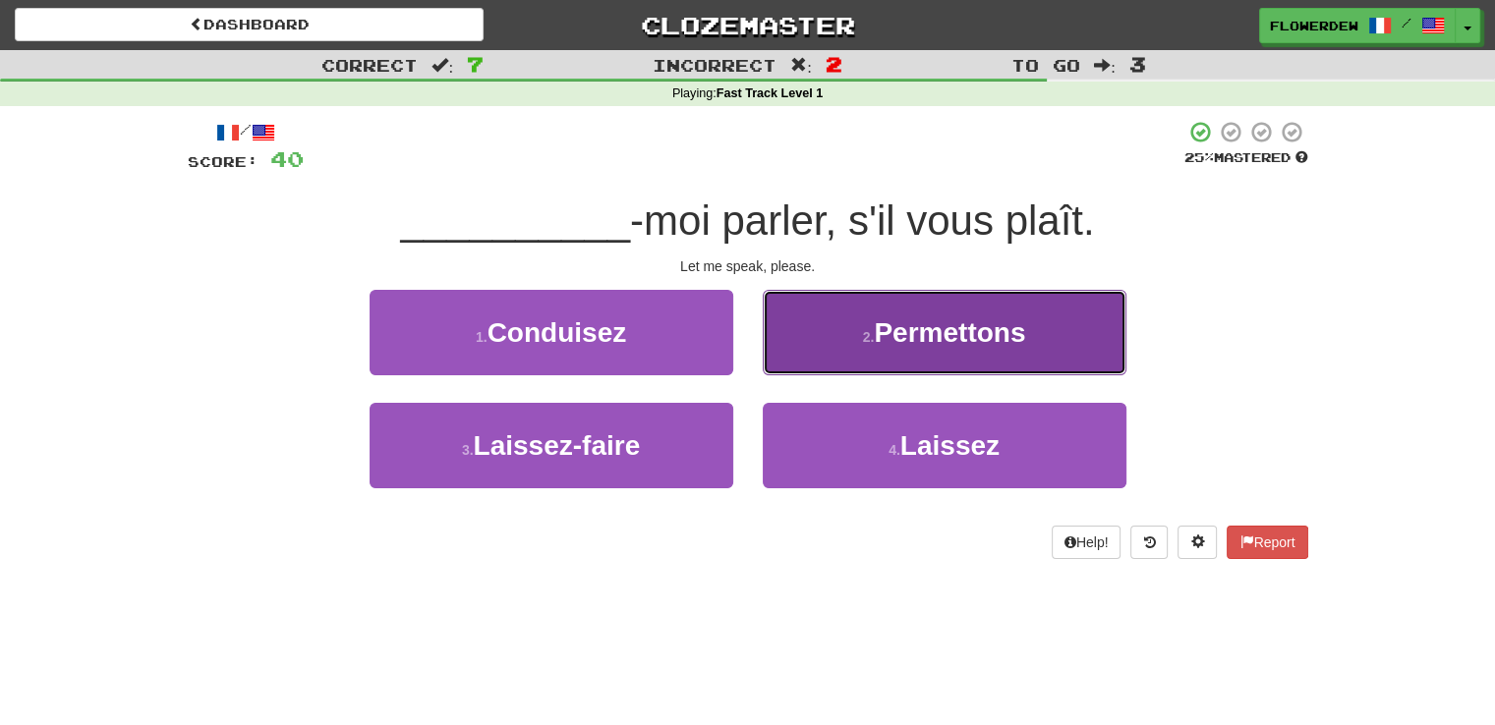
click at [818, 335] on button "2 . Permettons" at bounding box center [945, 333] width 364 height 86
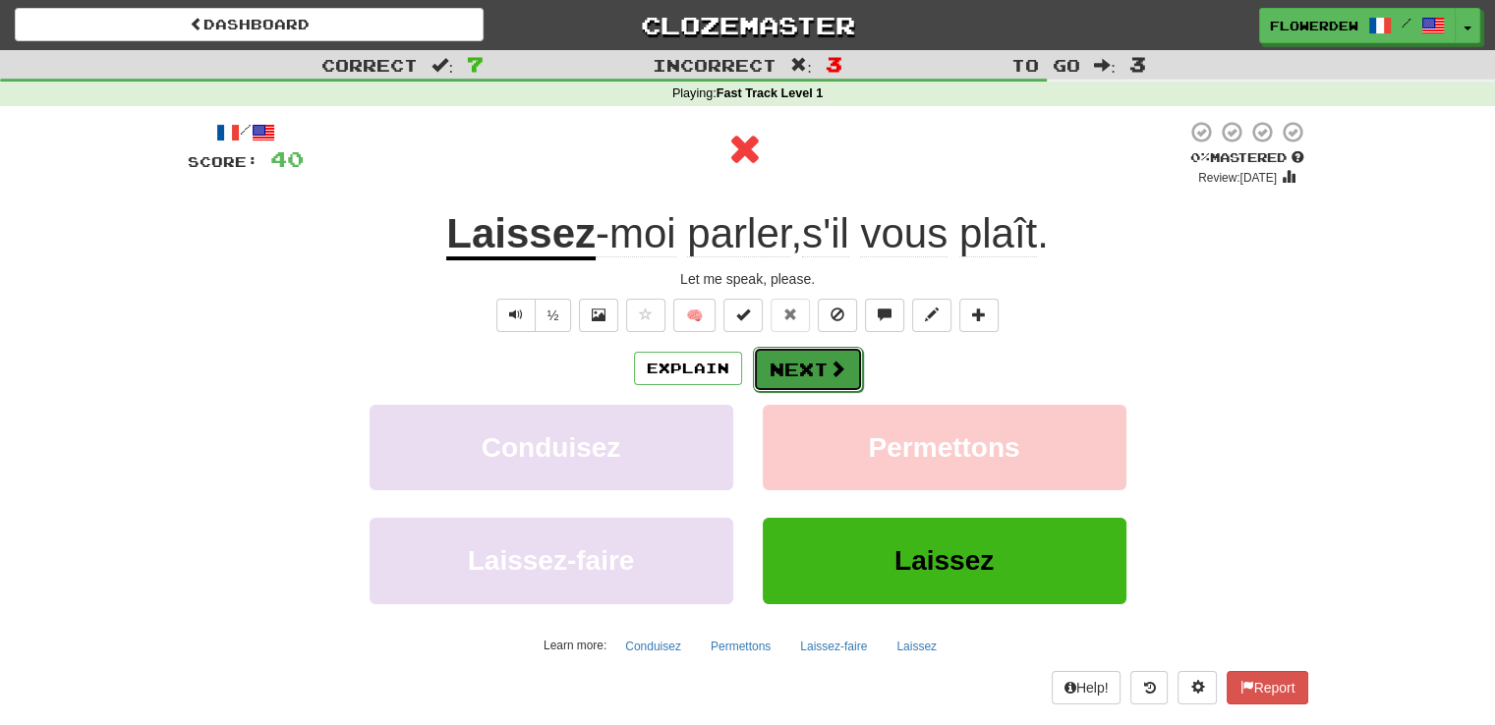
click at [814, 366] on button "Next" at bounding box center [808, 369] width 110 height 45
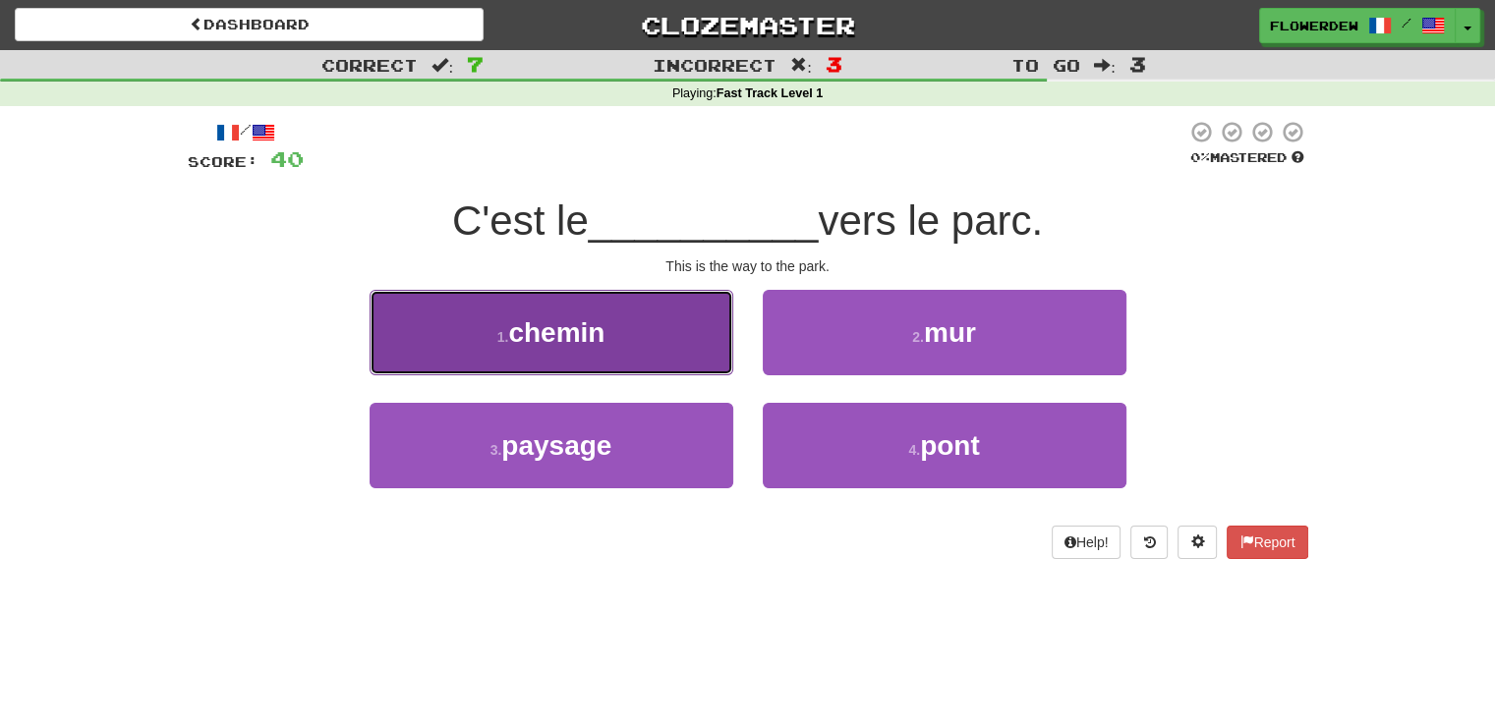
click at [681, 322] on button "1 . chemin" at bounding box center [552, 333] width 364 height 86
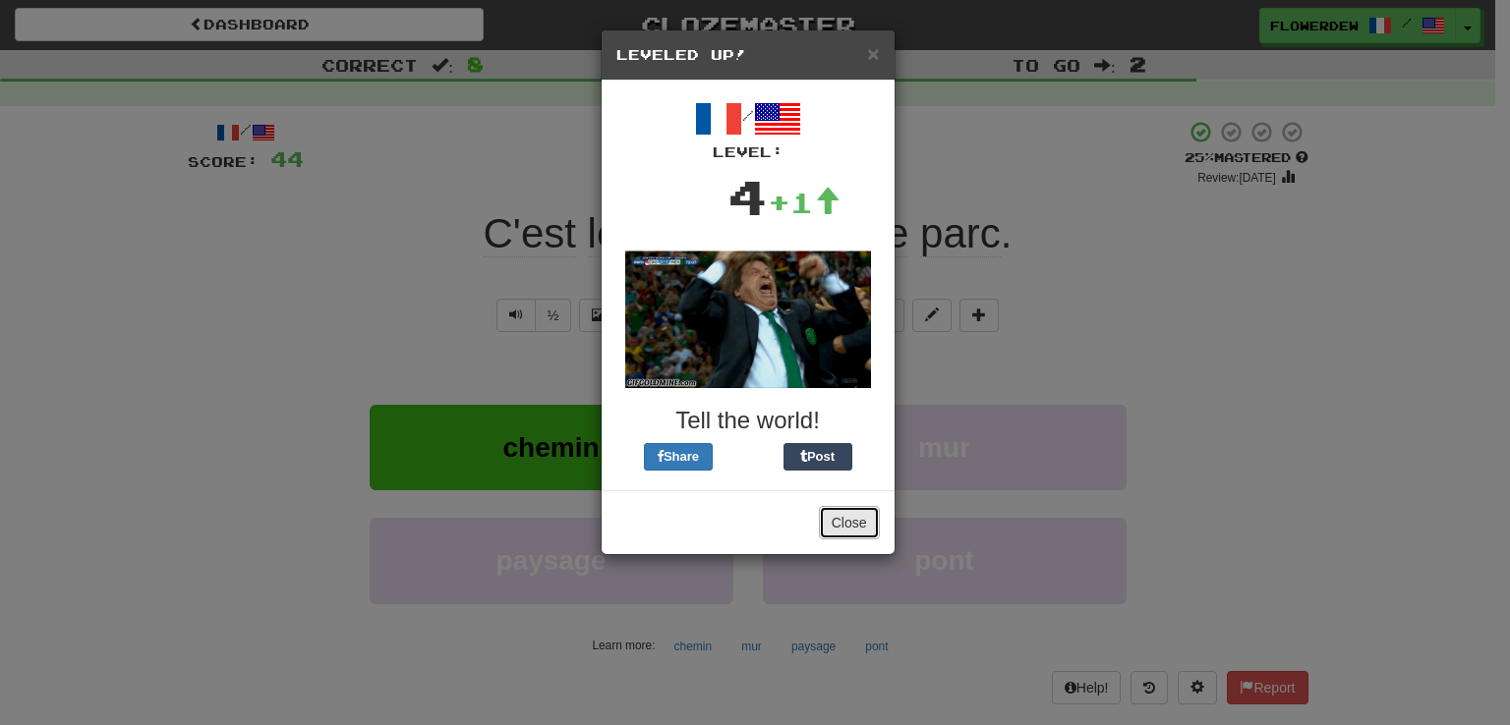
click at [838, 520] on button "Close" at bounding box center [849, 522] width 61 height 33
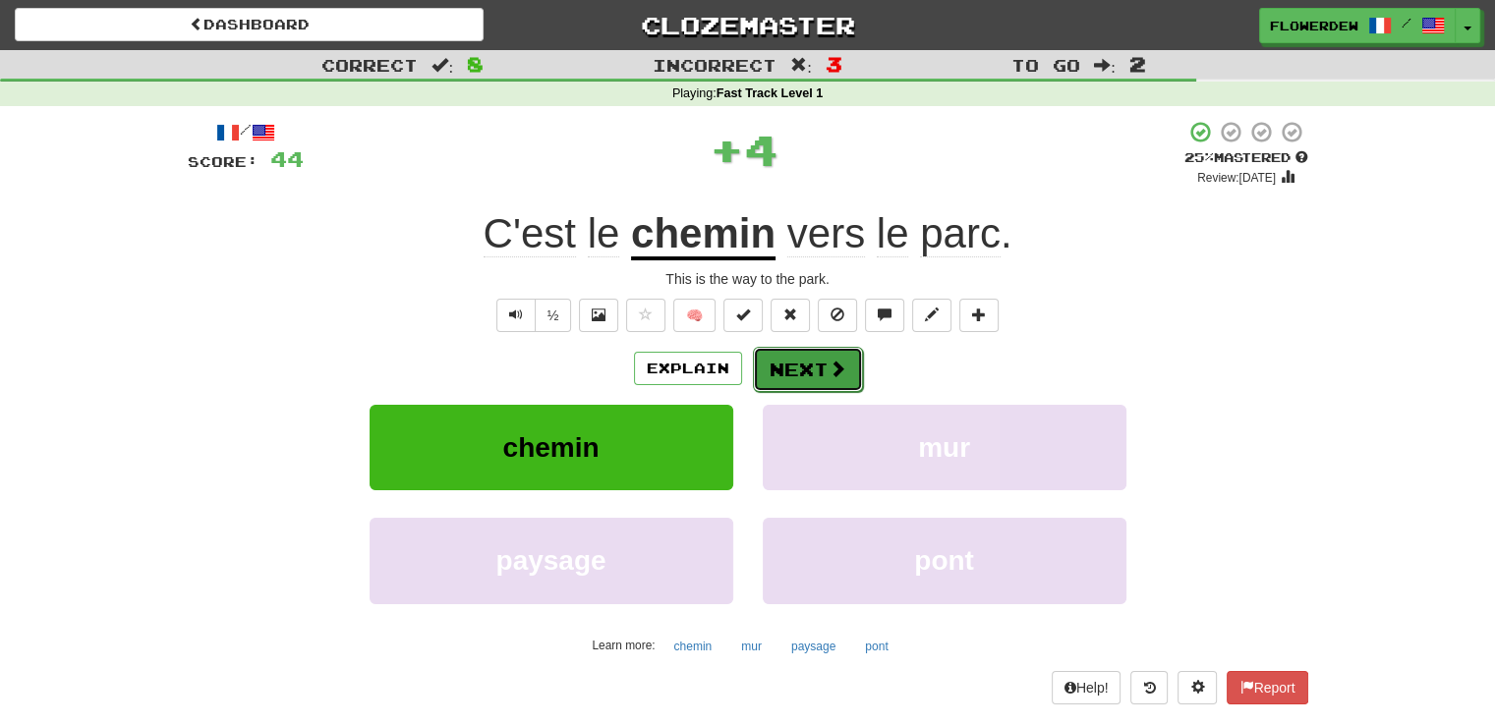
click at [834, 381] on button "Next" at bounding box center [808, 369] width 110 height 45
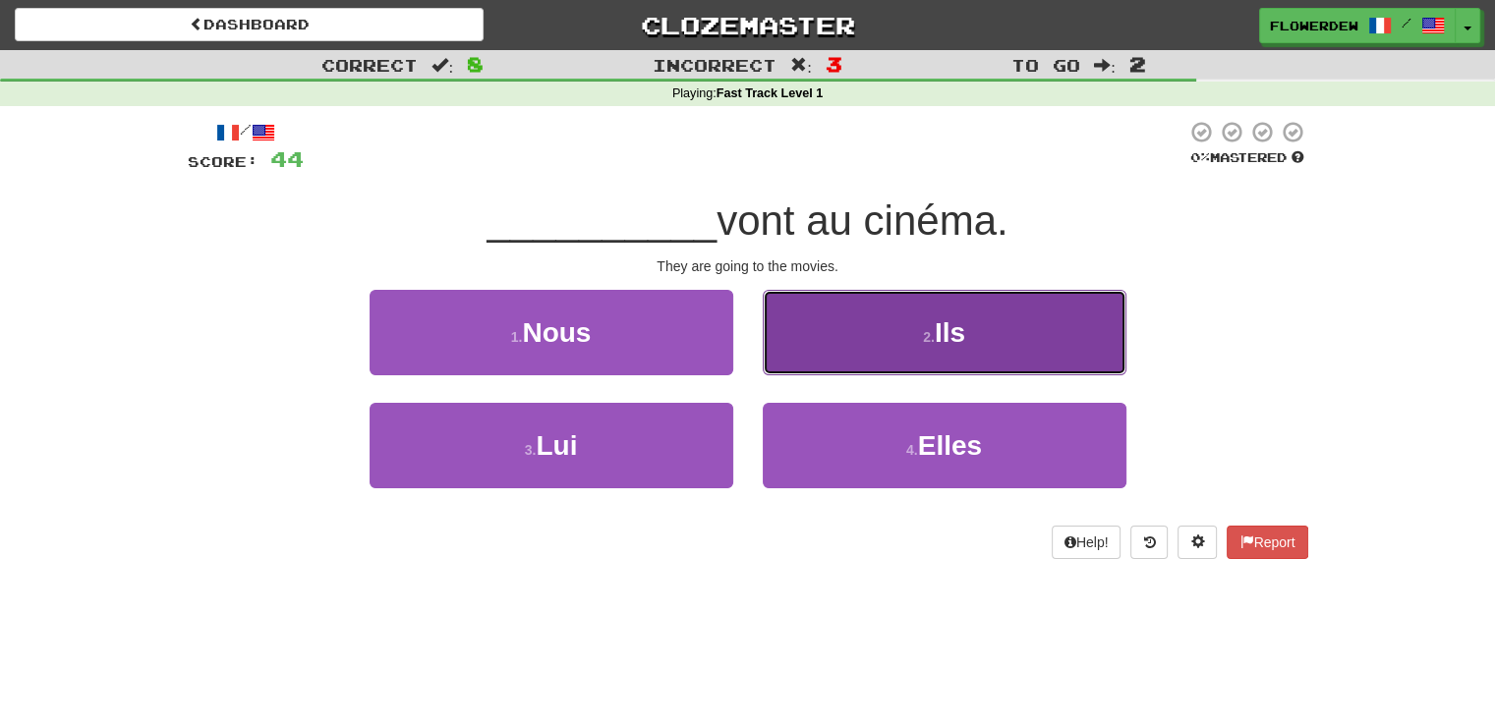
click at [814, 354] on button "2 . Ils" at bounding box center [945, 333] width 364 height 86
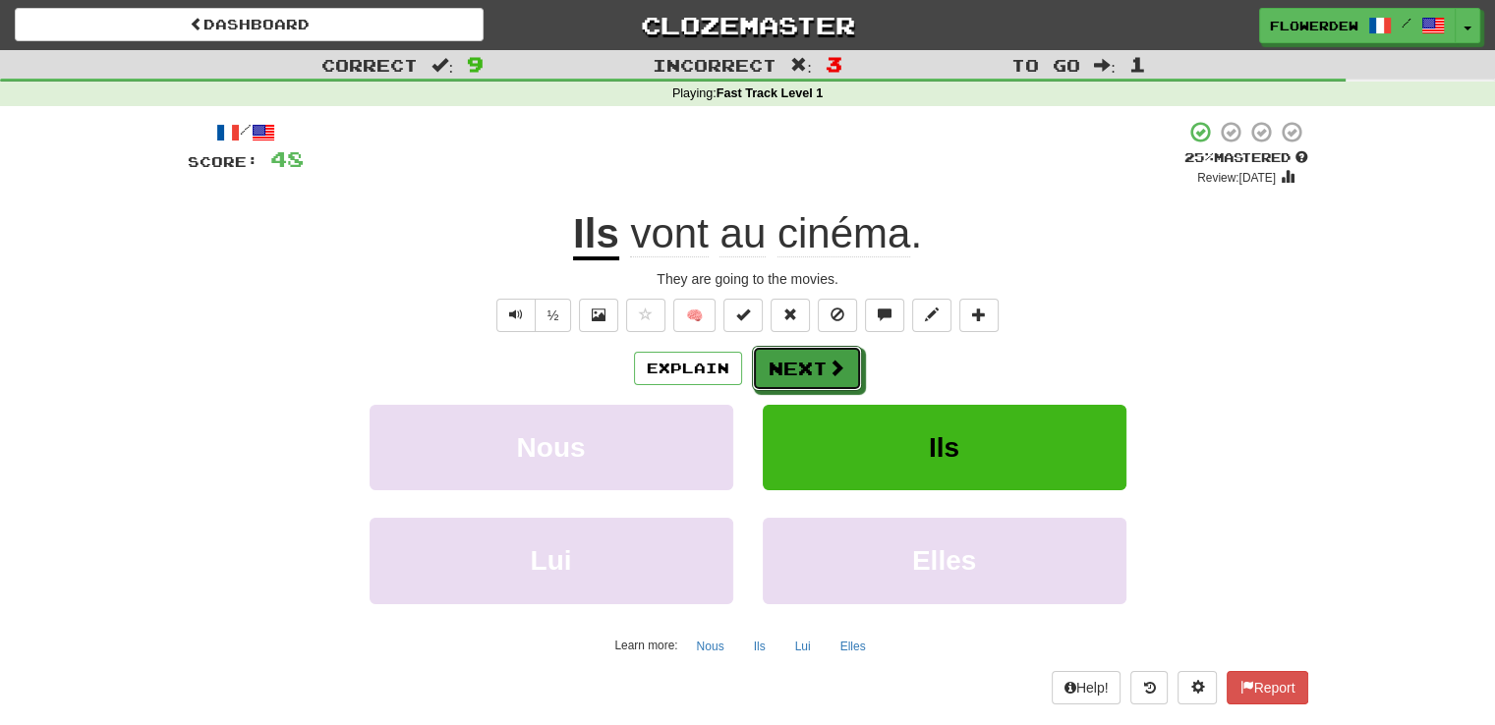
click at [814, 354] on button "Next" at bounding box center [807, 368] width 110 height 45
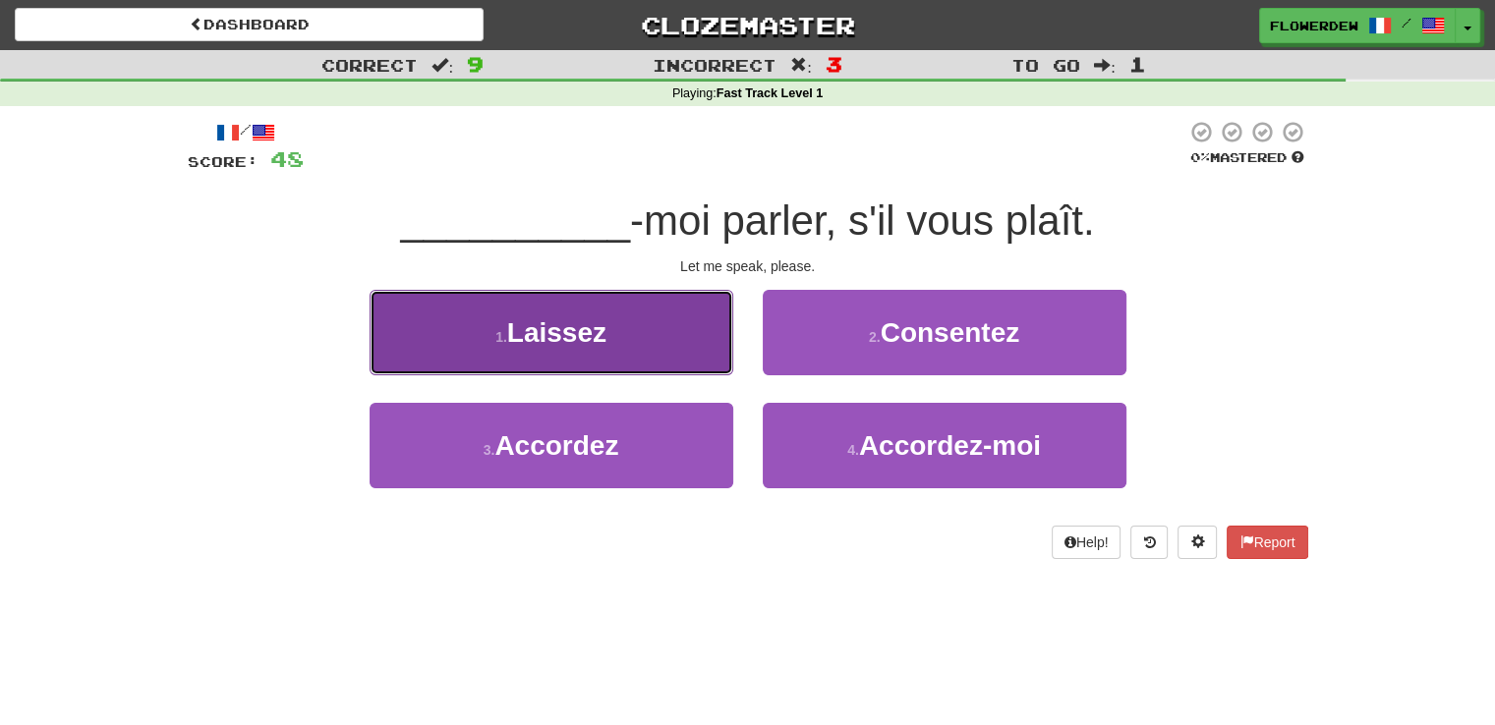
click at [689, 350] on button "1 . Laissez" at bounding box center [552, 333] width 364 height 86
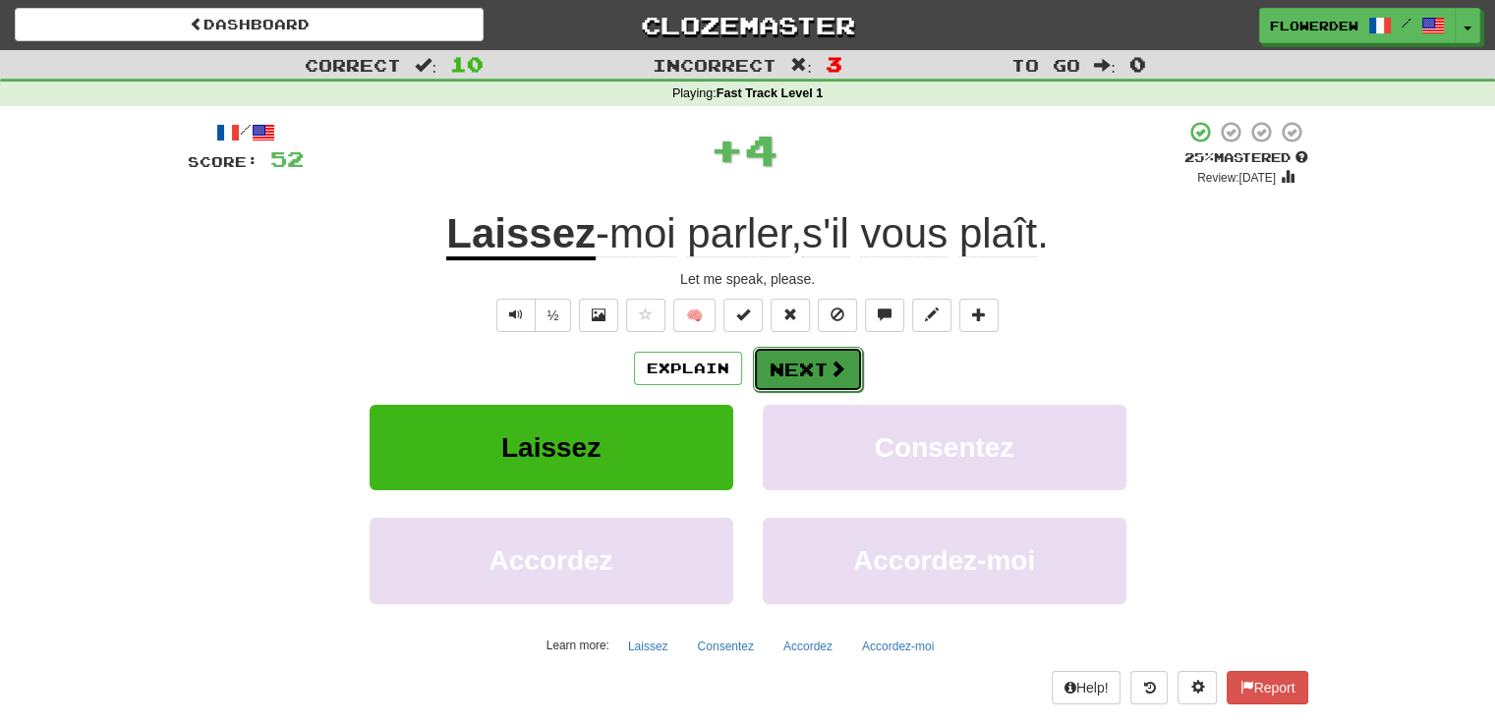
click at [781, 357] on button "Next" at bounding box center [808, 369] width 110 height 45
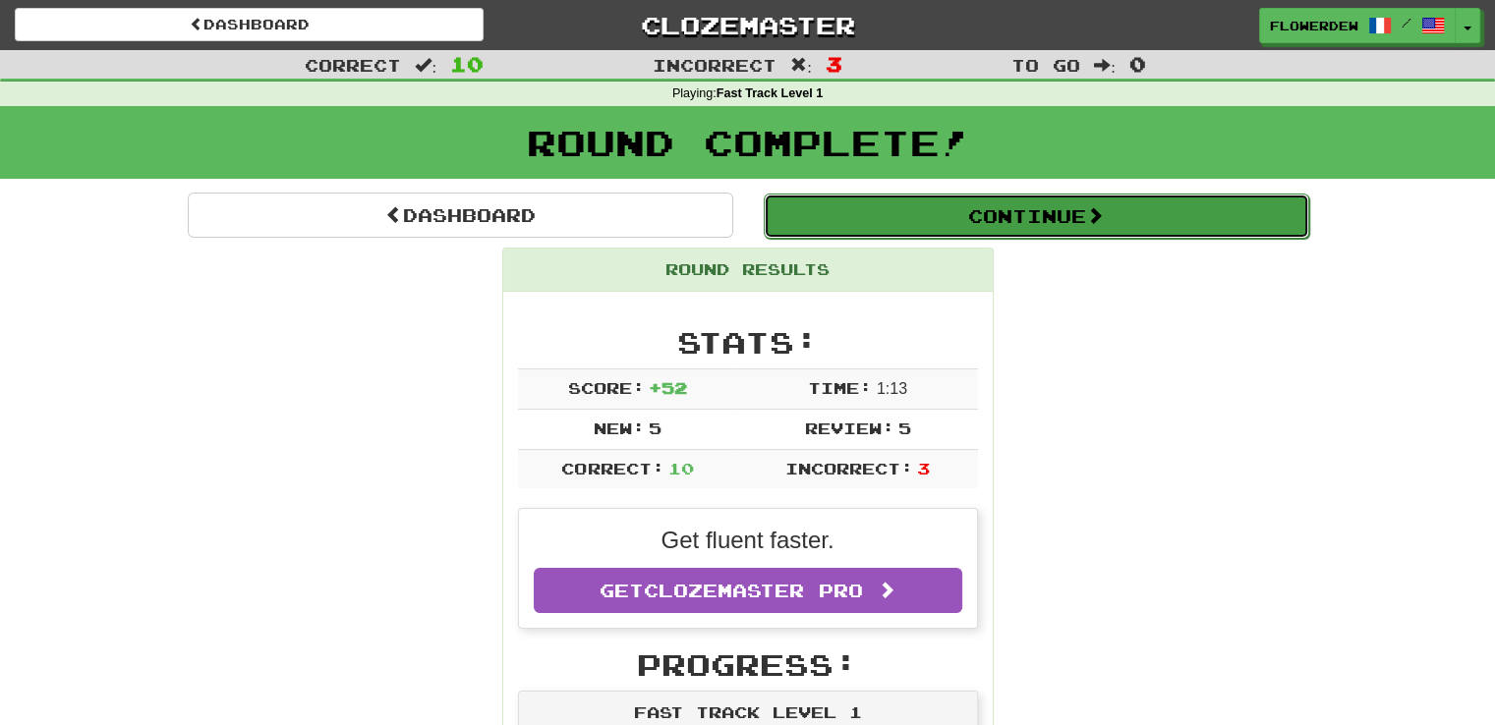
click at [972, 211] on button "Continue" at bounding box center [1037, 216] width 546 height 45
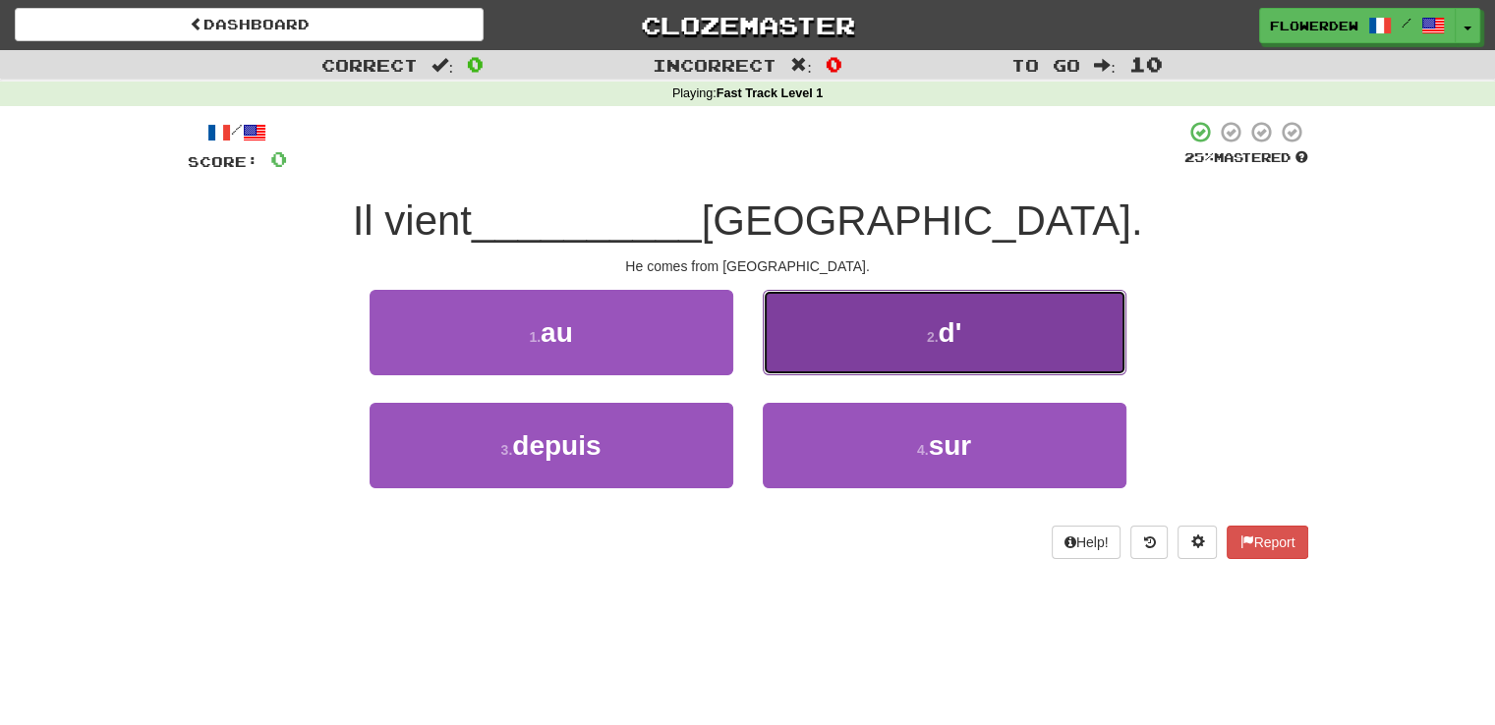
click at [832, 340] on button "2 . d'" at bounding box center [945, 333] width 364 height 86
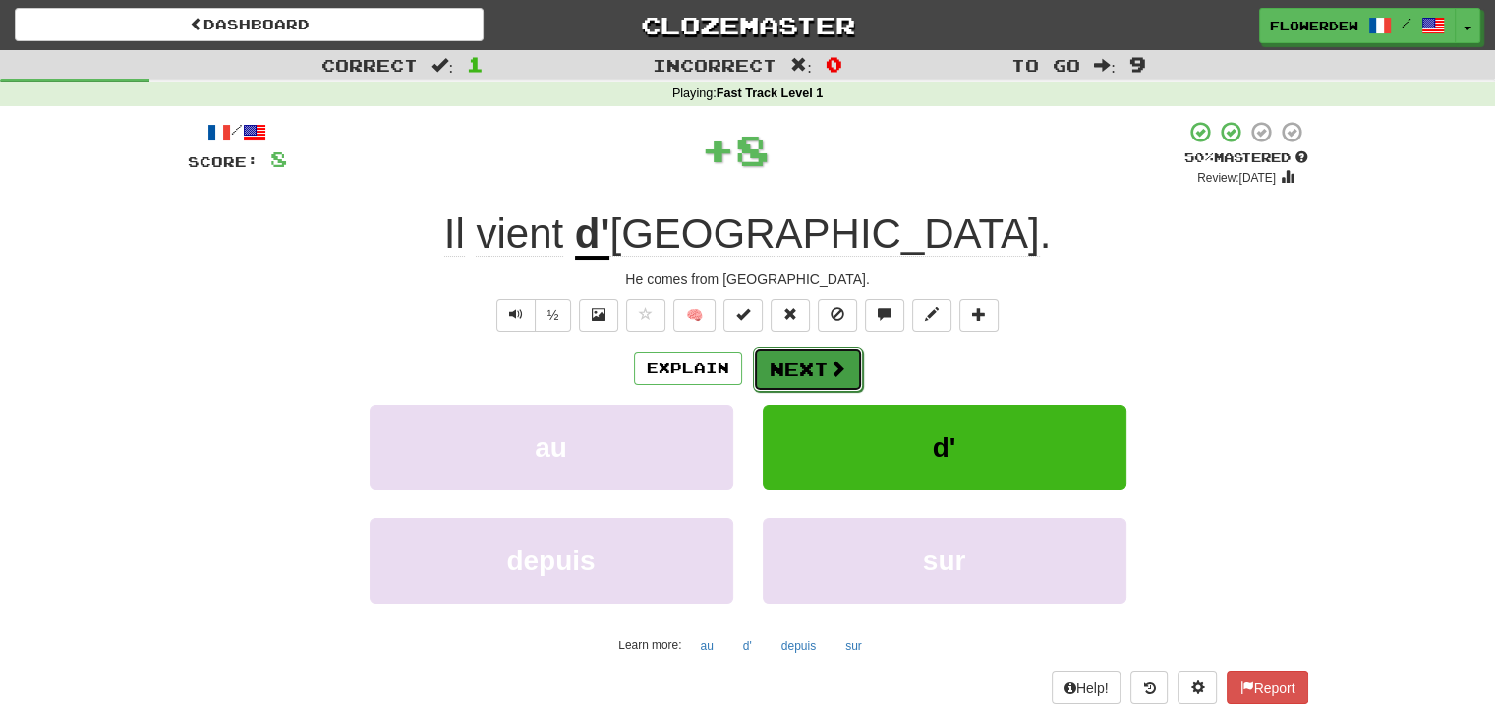
click at [832, 366] on span at bounding box center [838, 369] width 18 height 18
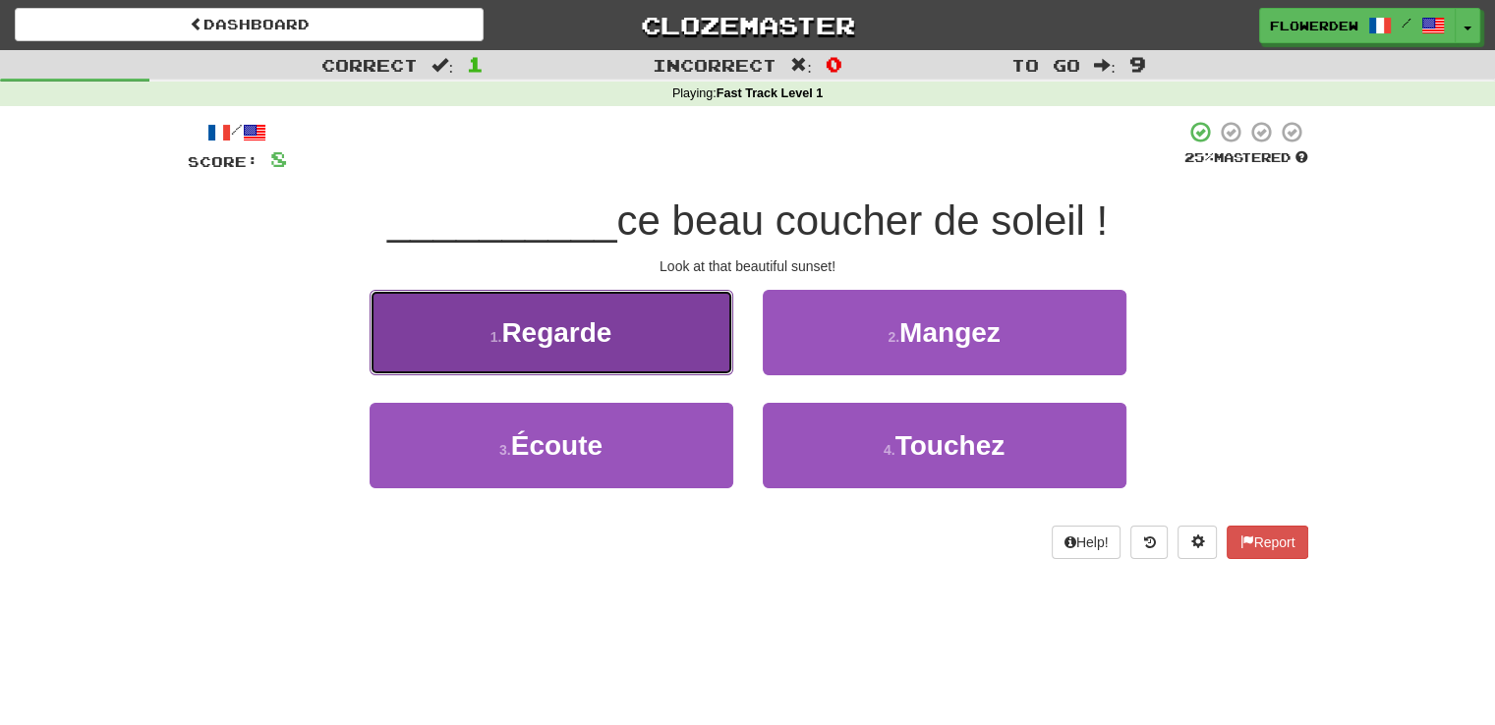
click at [662, 350] on button "1 . Regarde" at bounding box center [552, 333] width 364 height 86
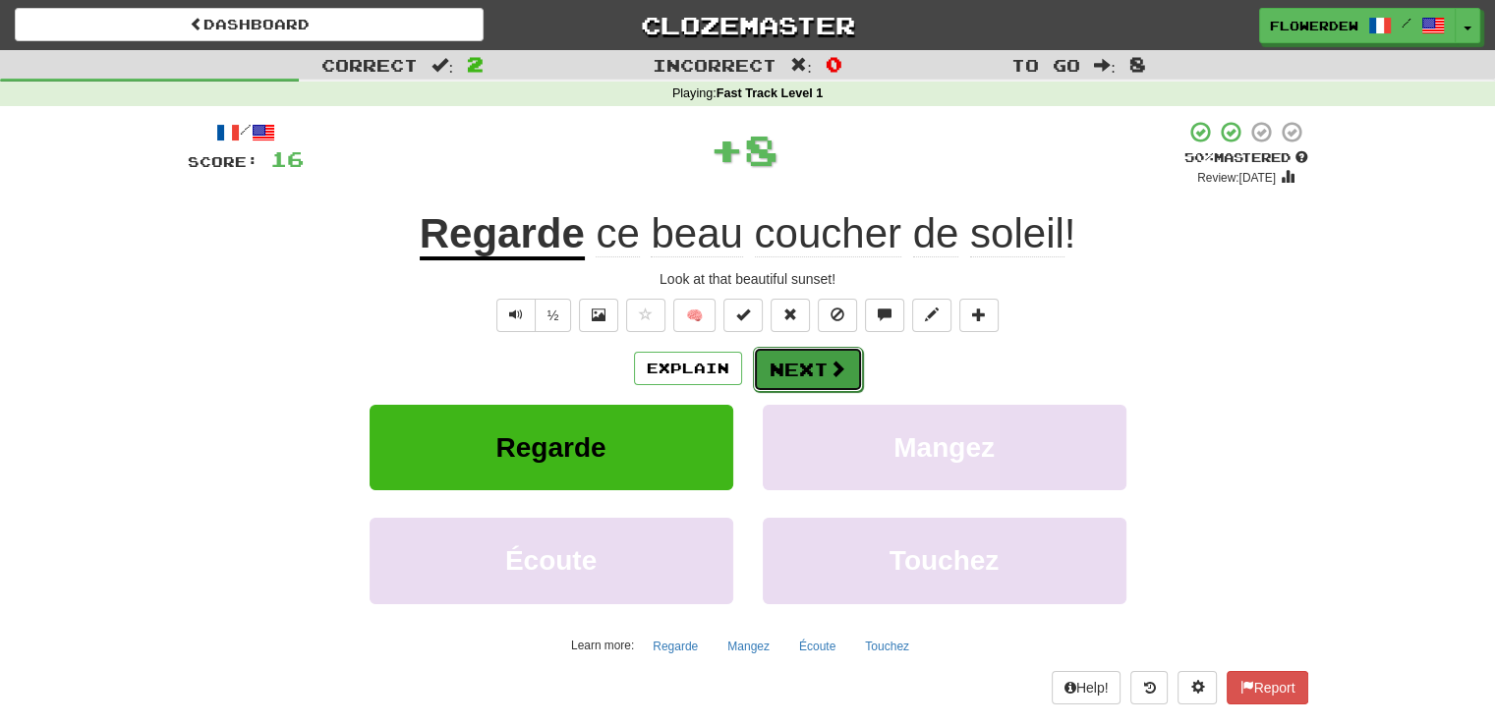
click at [768, 367] on button "Next" at bounding box center [808, 369] width 110 height 45
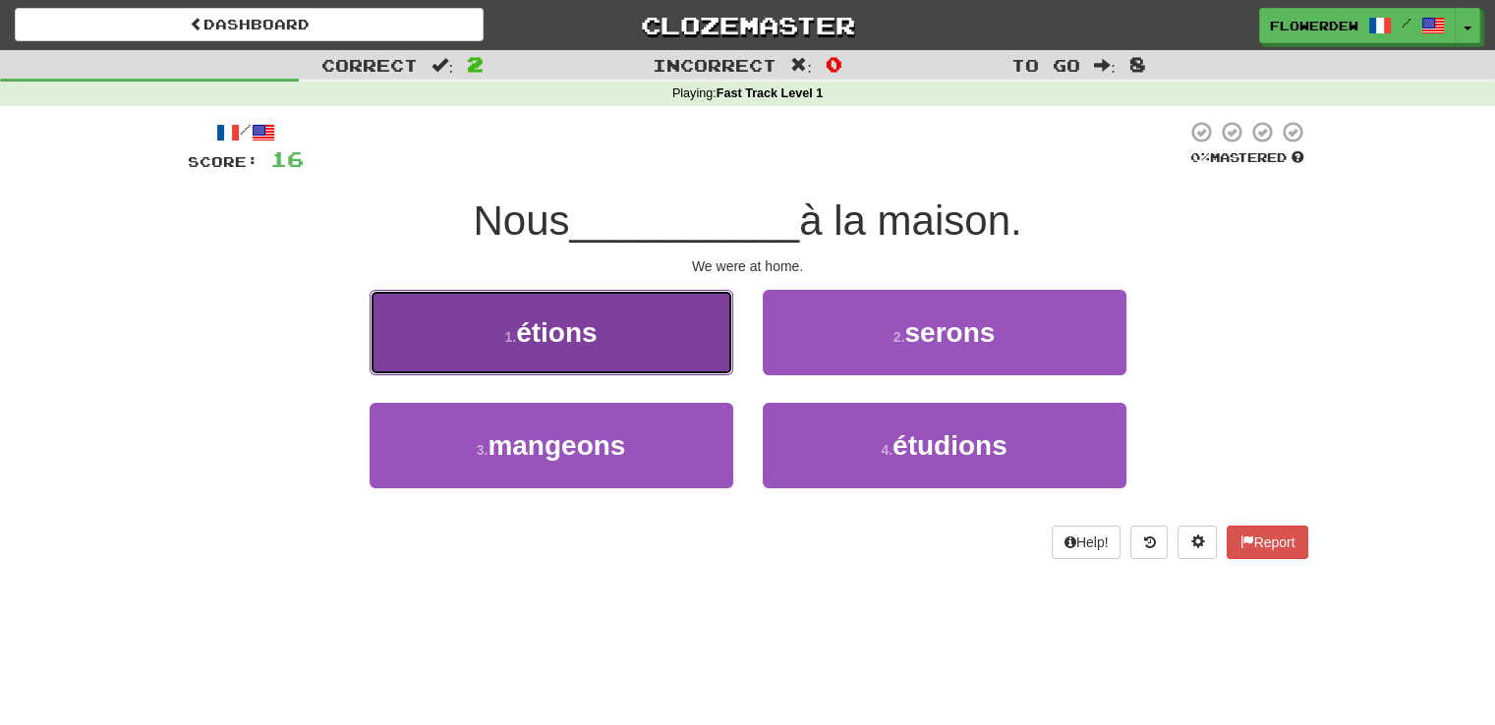
click at [681, 357] on button "1 . étions" at bounding box center [552, 333] width 364 height 86
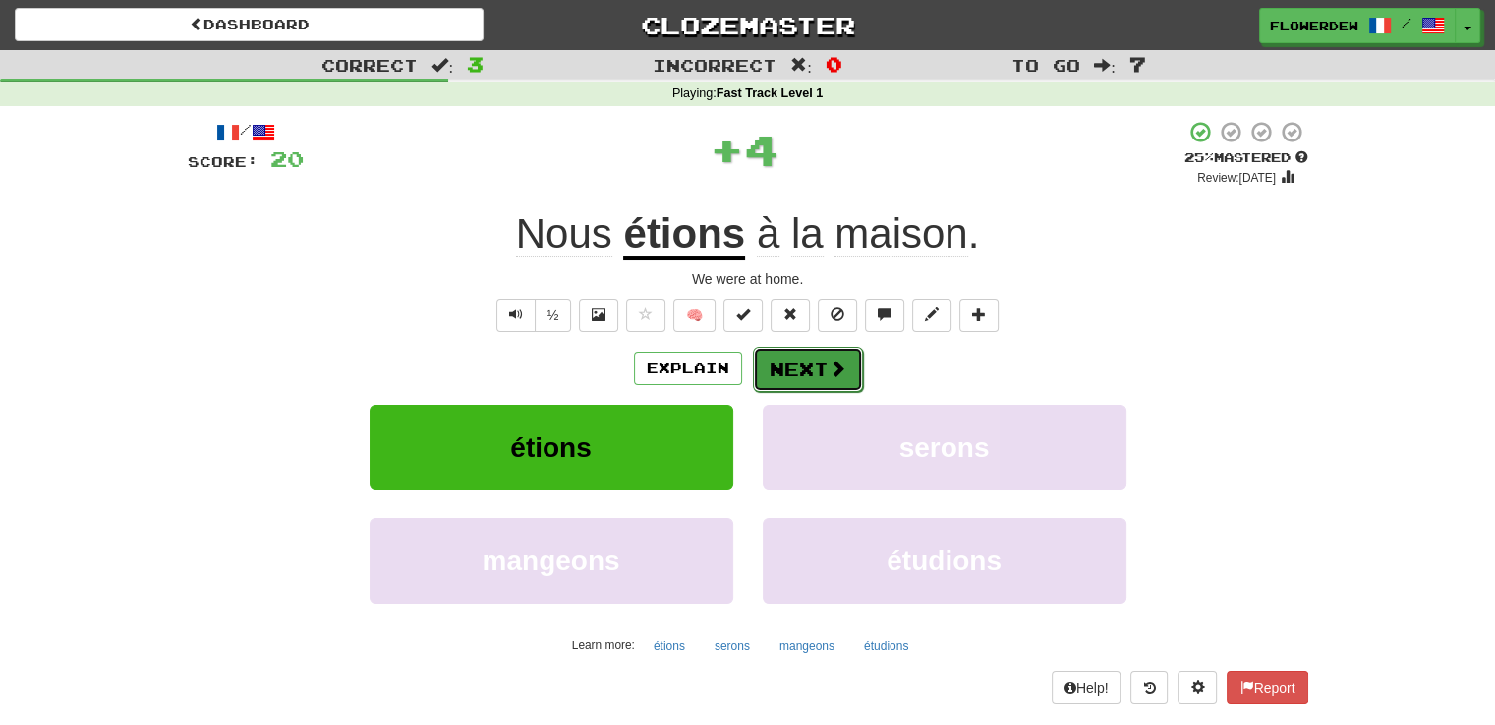
click at [822, 371] on button "Next" at bounding box center [808, 369] width 110 height 45
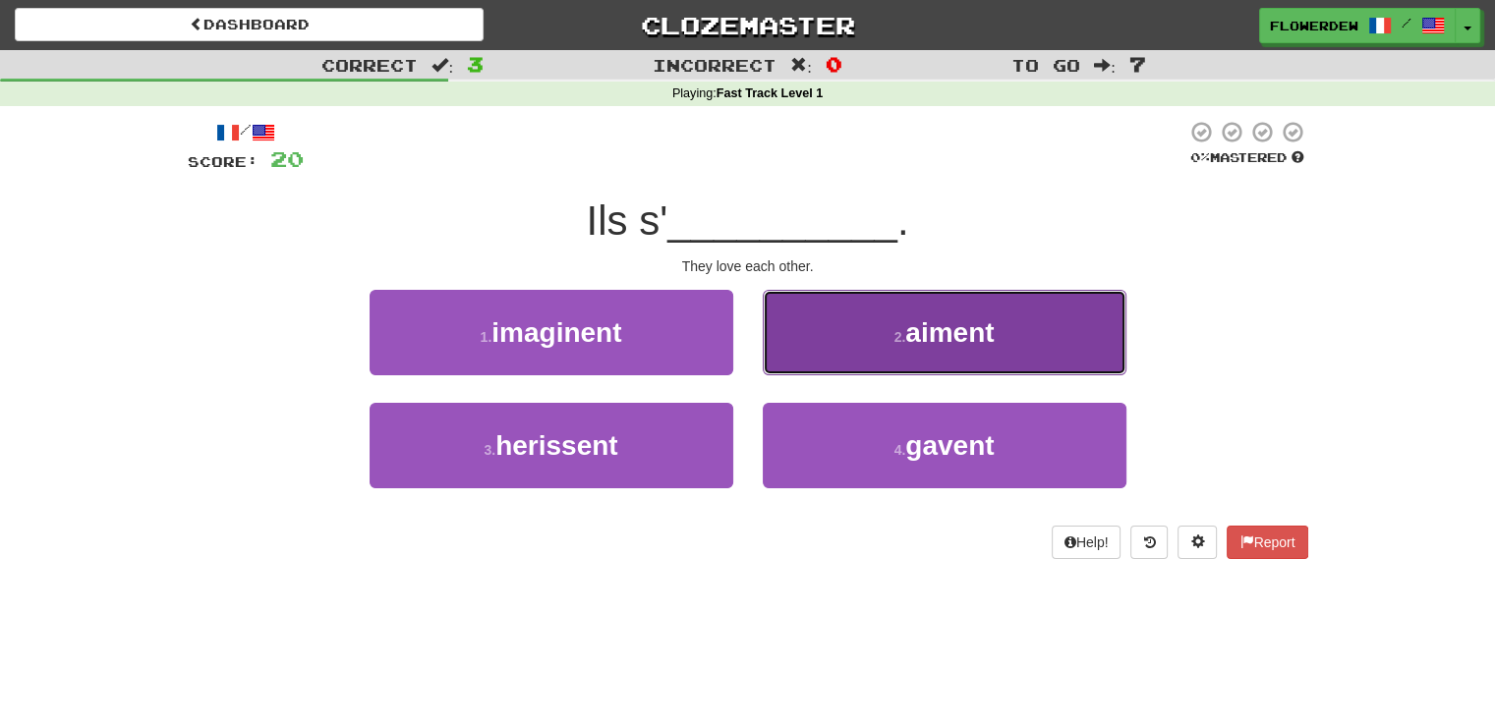
click at [820, 365] on button "2 . aiment" at bounding box center [945, 333] width 364 height 86
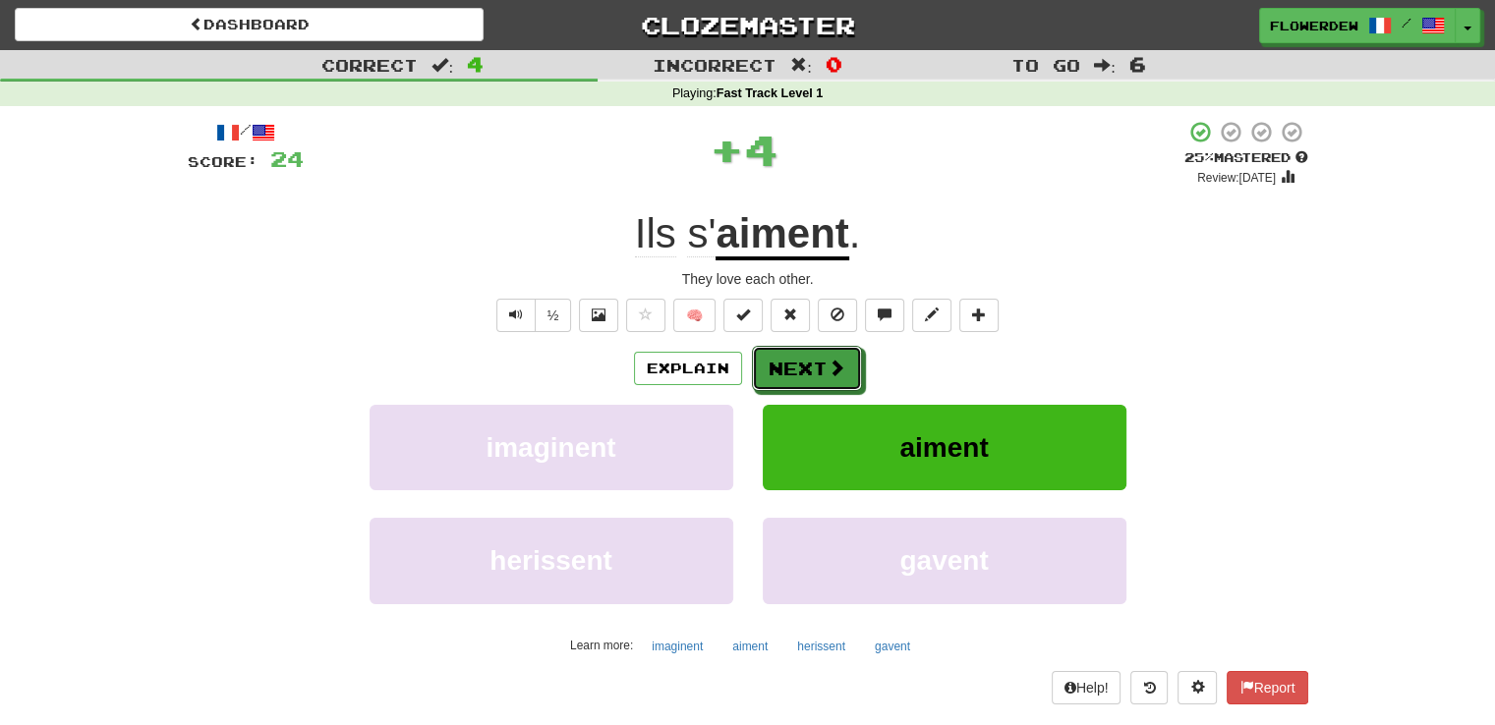
click at [820, 365] on button "Next" at bounding box center [807, 368] width 110 height 45
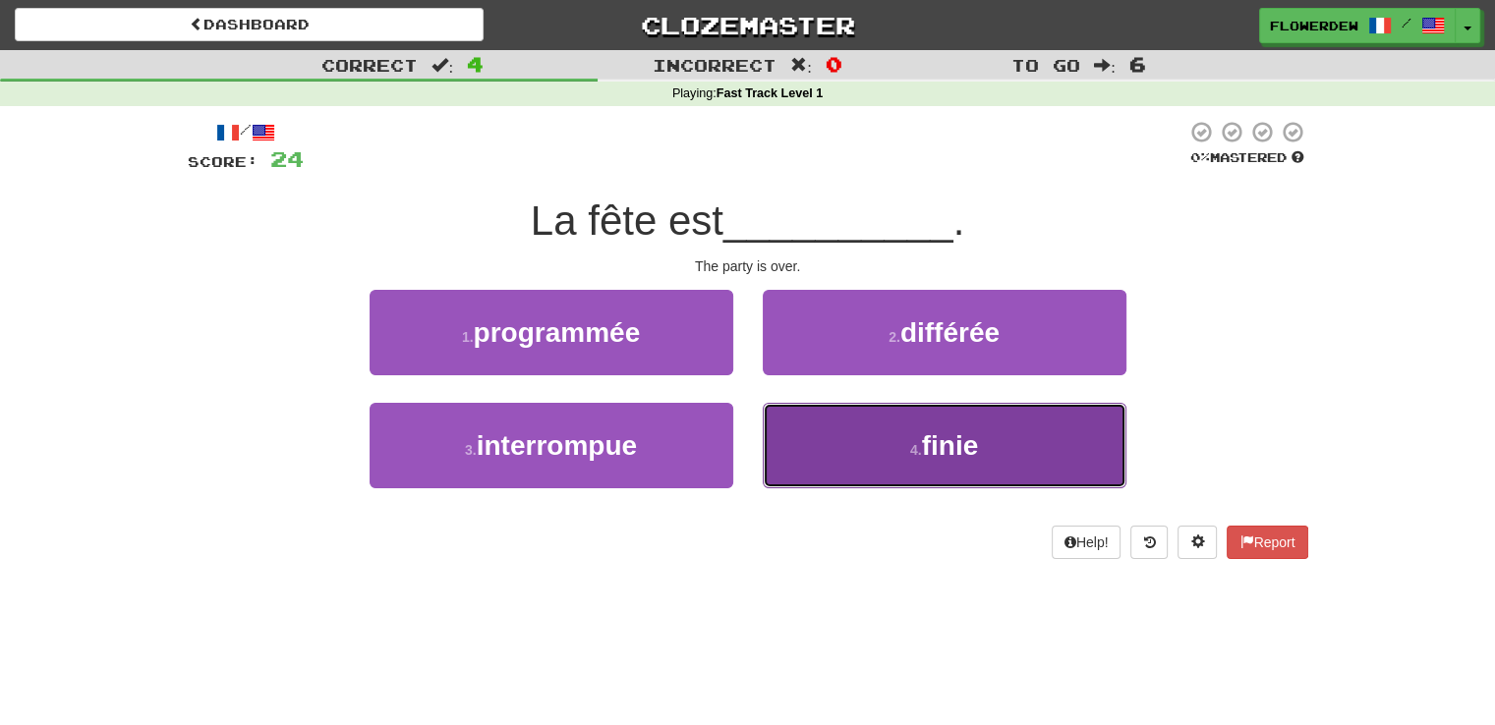
click at [815, 438] on button "4 . finie" at bounding box center [945, 446] width 364 height 86
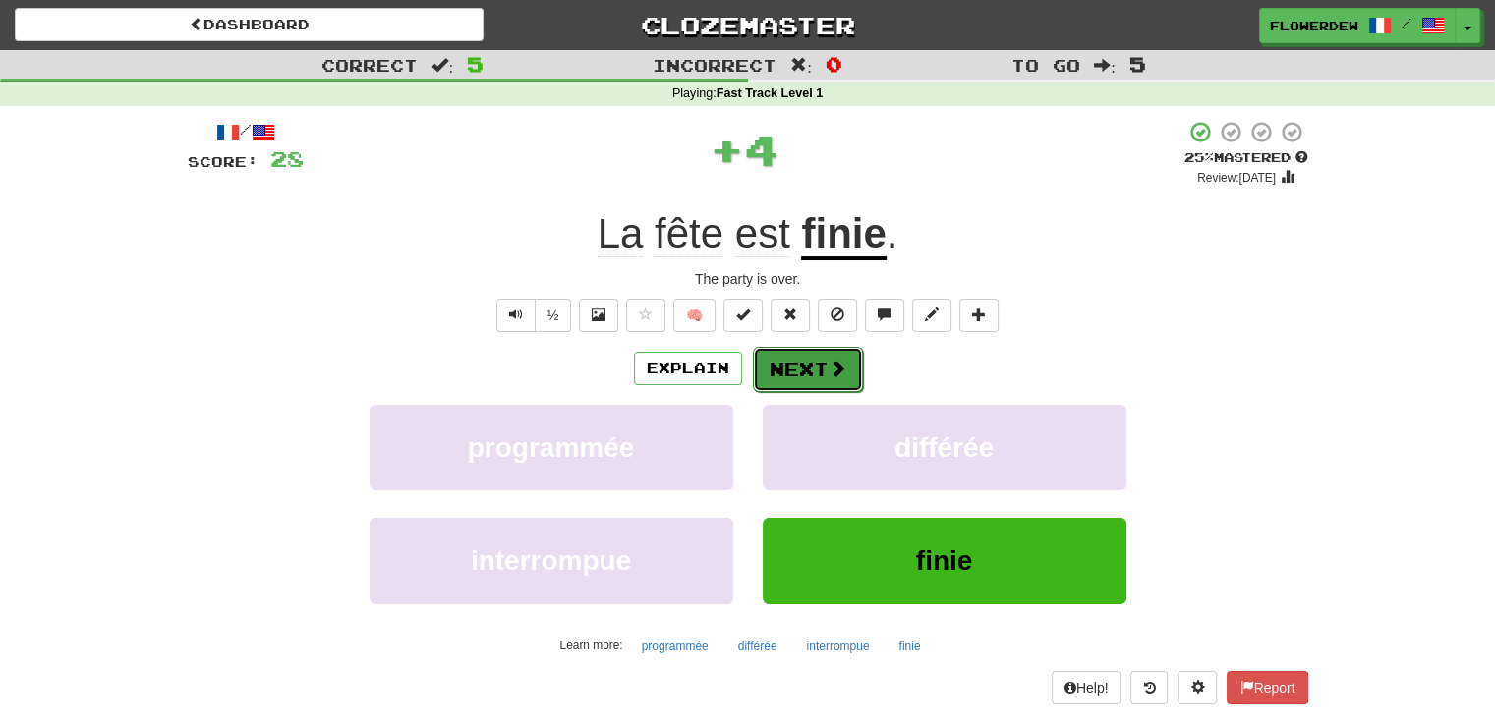
click at [816, 361] on button "Next" at bounding box center [808, 369] width 110 height 45
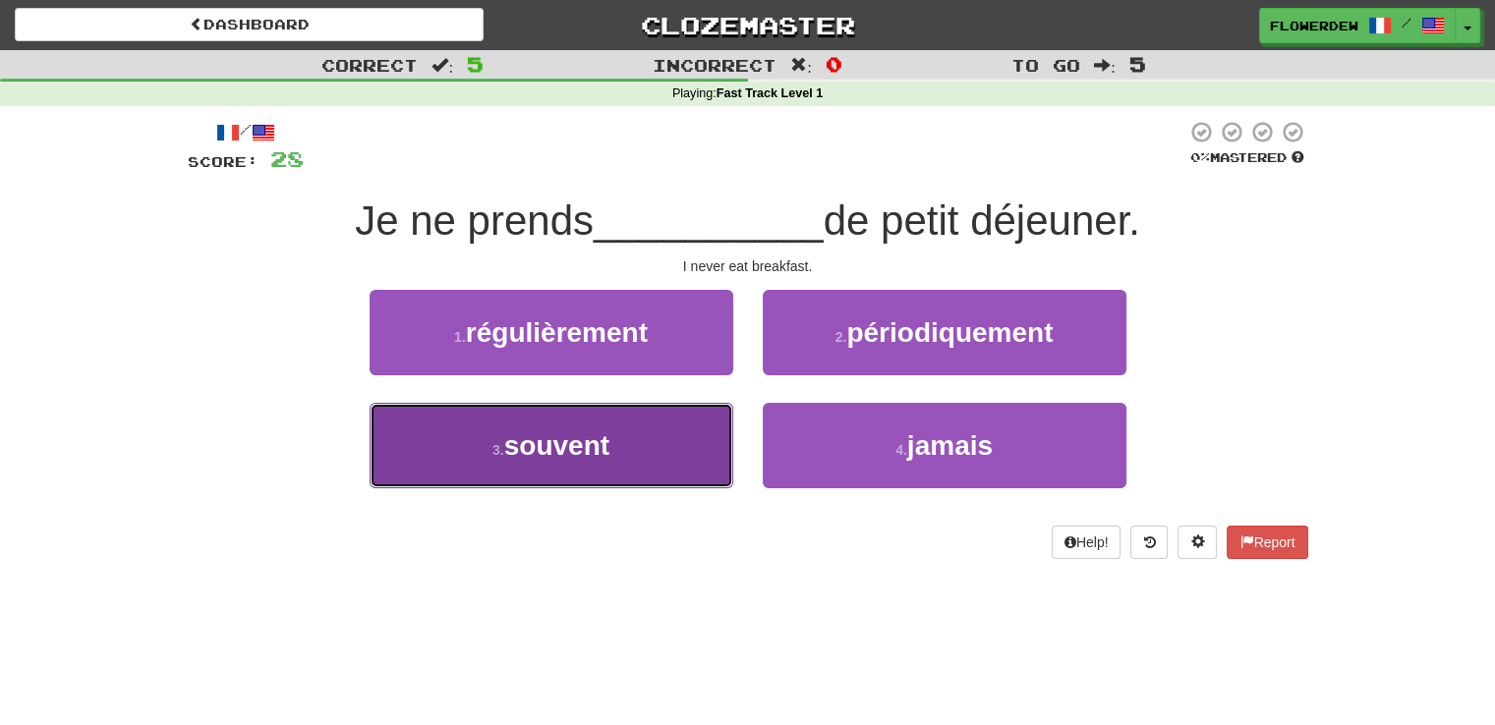
click at [699, 473] on button "3 . souvent" at bounding box center [552, 446] width 364 height 86
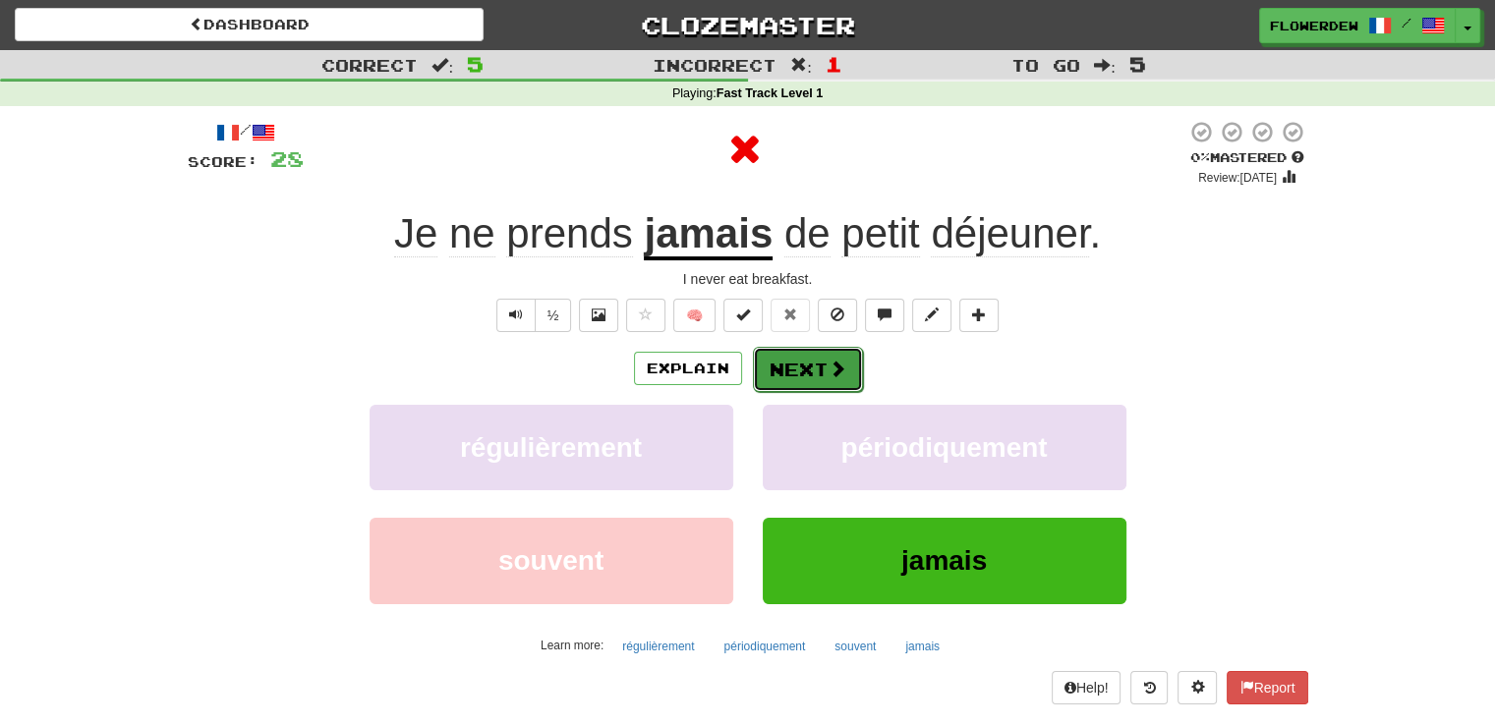
click at [804, 362] on button "Next" at bounding box center [808, 369] width 110 height 45
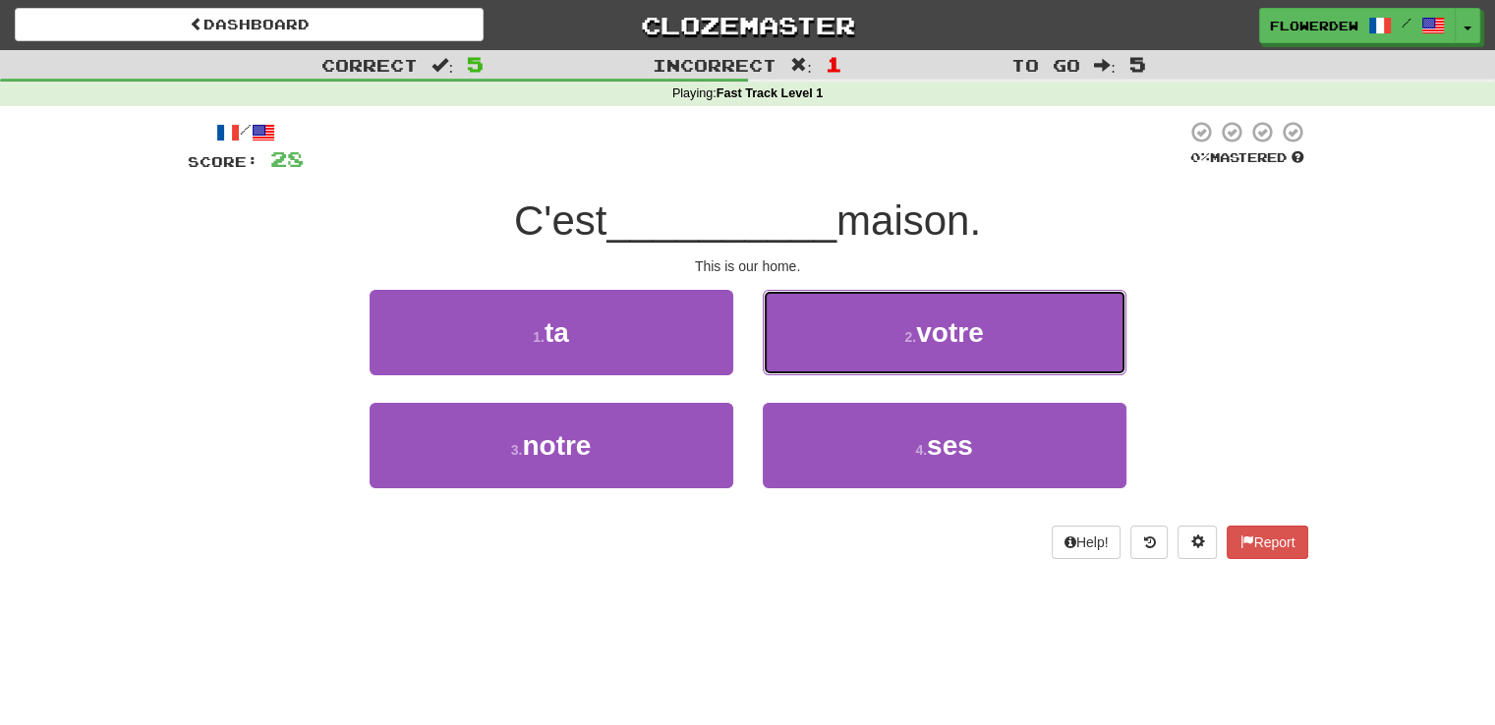
click at [804, 362] on button "2 . votre" at bounding box center [945, 333] width 364 height 86
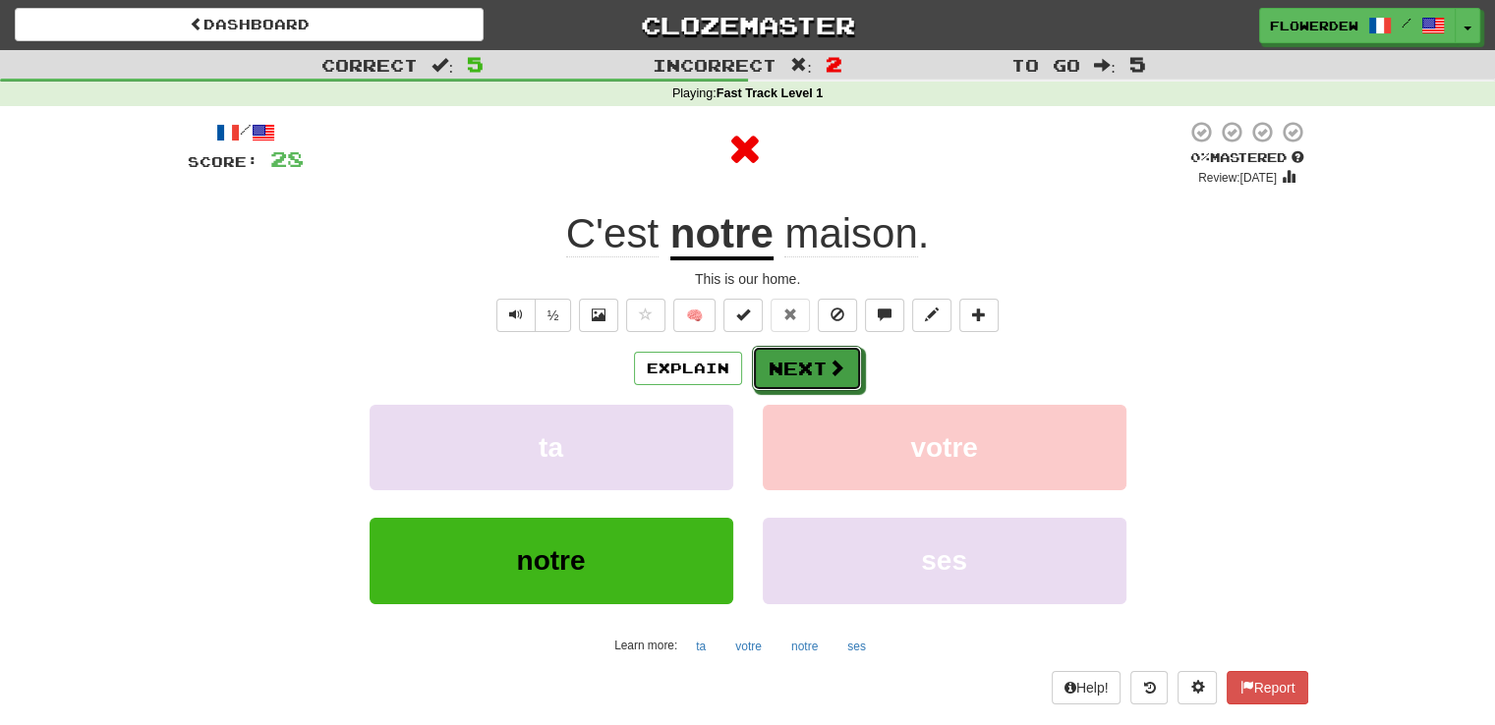
click at [804, 362] on button "Next" at bounding box center [807, 368] width 110 height 45
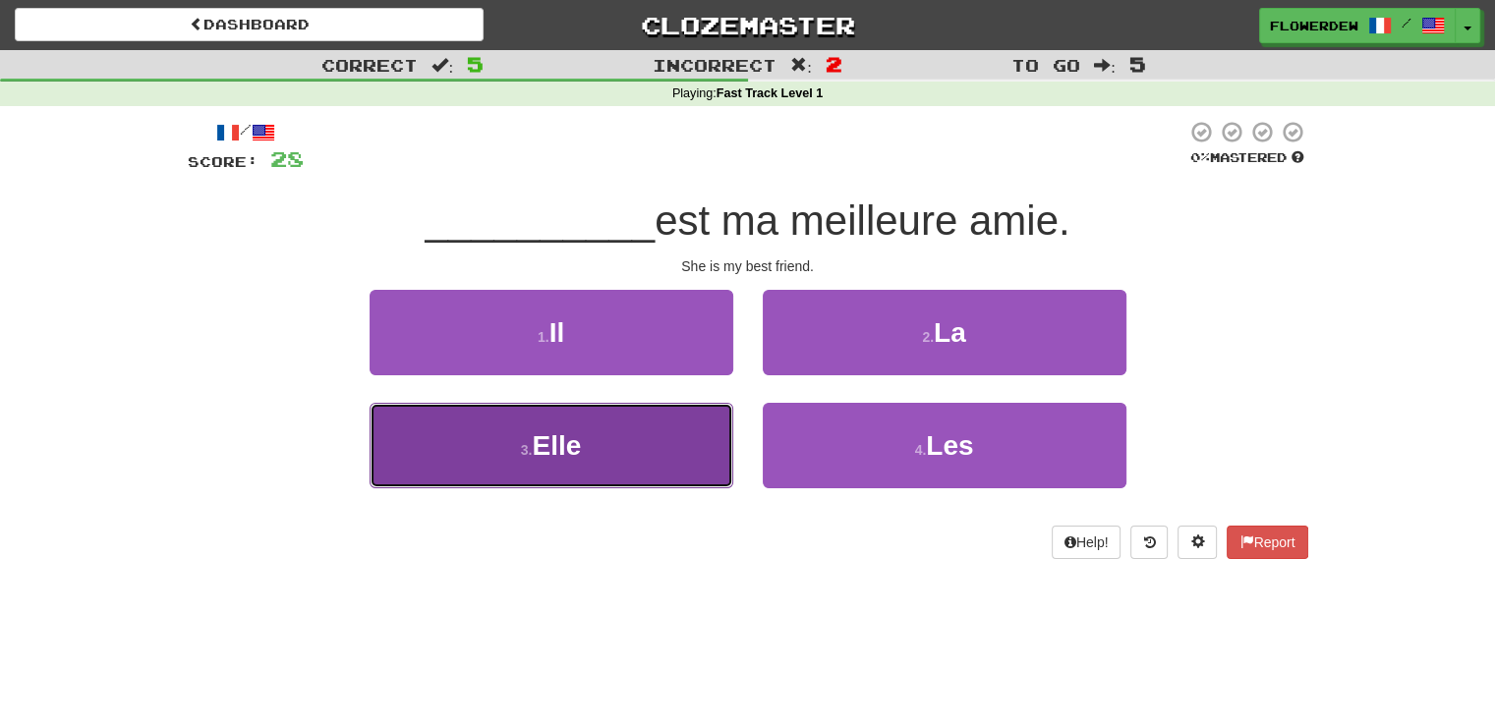
click at [655, 450] on button "3 . Elle" at bounding box center [552, 446] width 364 height 86
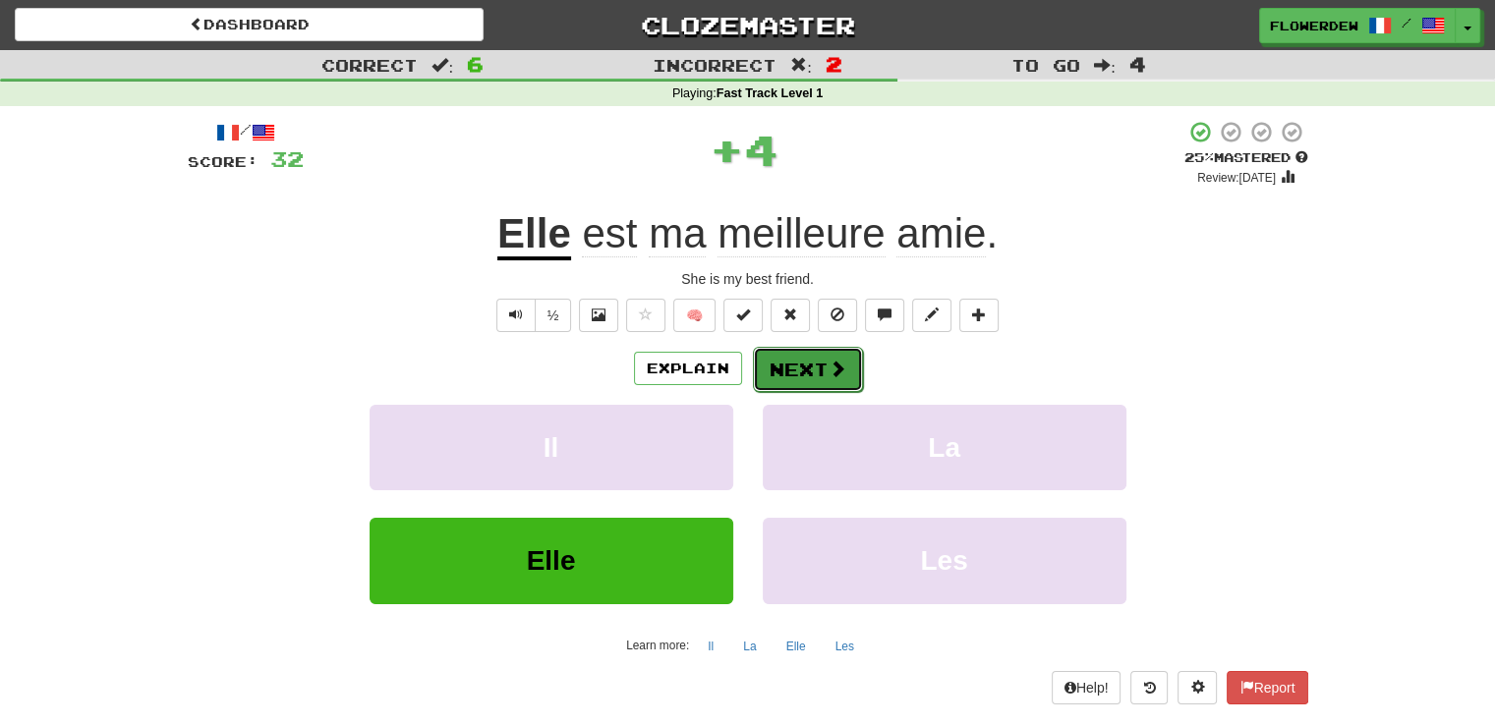
click at [823, 365] on button "Next" at bounding box center [808, 369] width 110 height 45
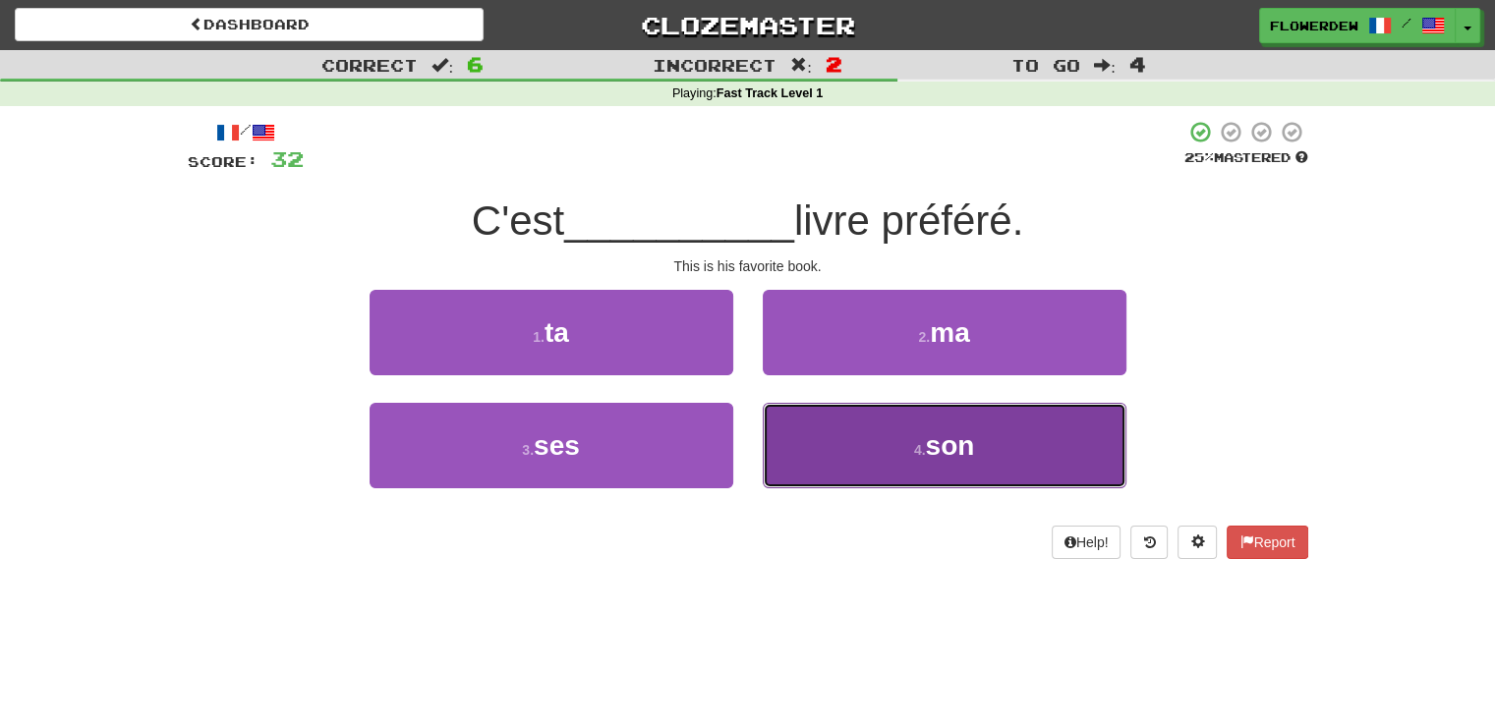
click at [843, 418] on button "4 . son" at bounding box center [945, 446] width 364 height 86
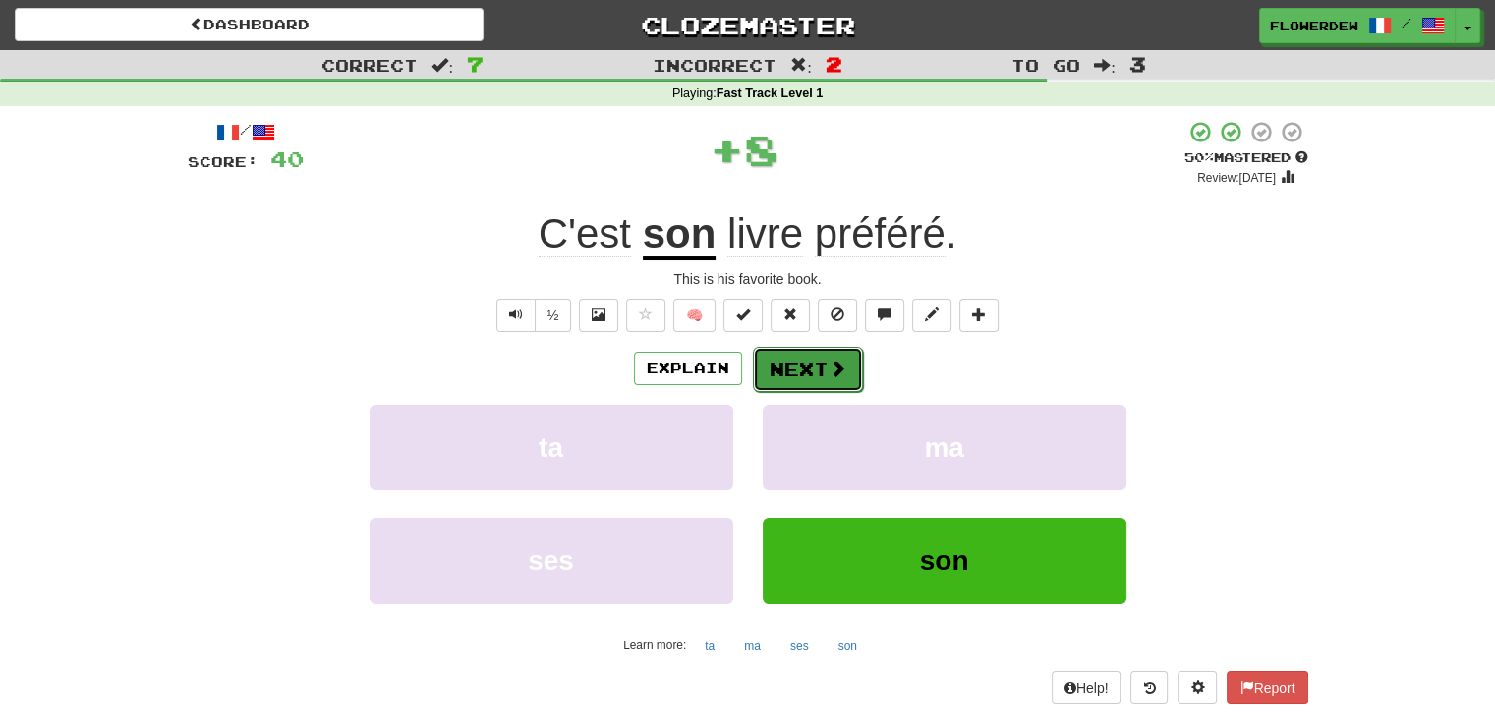
click at [842, 365] on span at bounding box center [838, 369] width 18 height 18
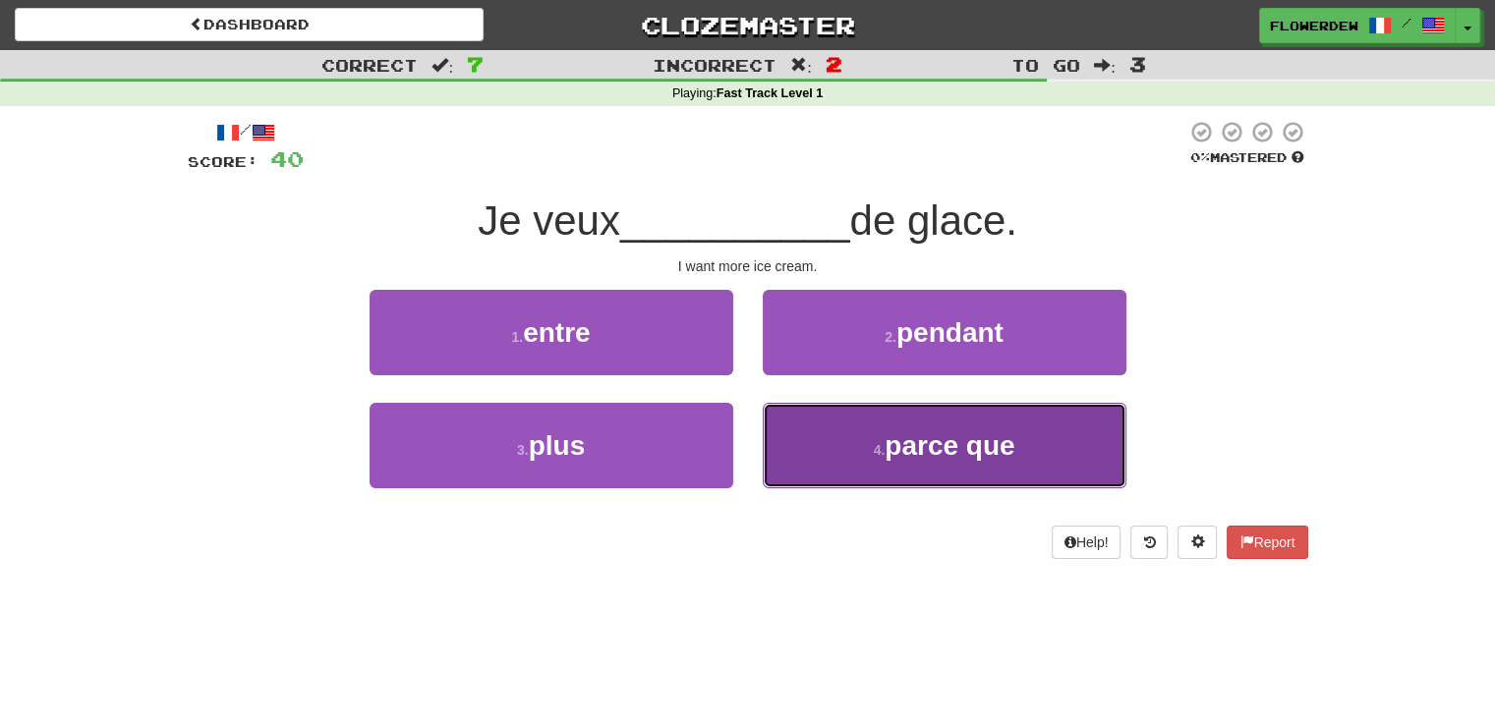
click at [786, 461] on button "4 . parce que" at bounding box center [945, 446] width 364 height 86
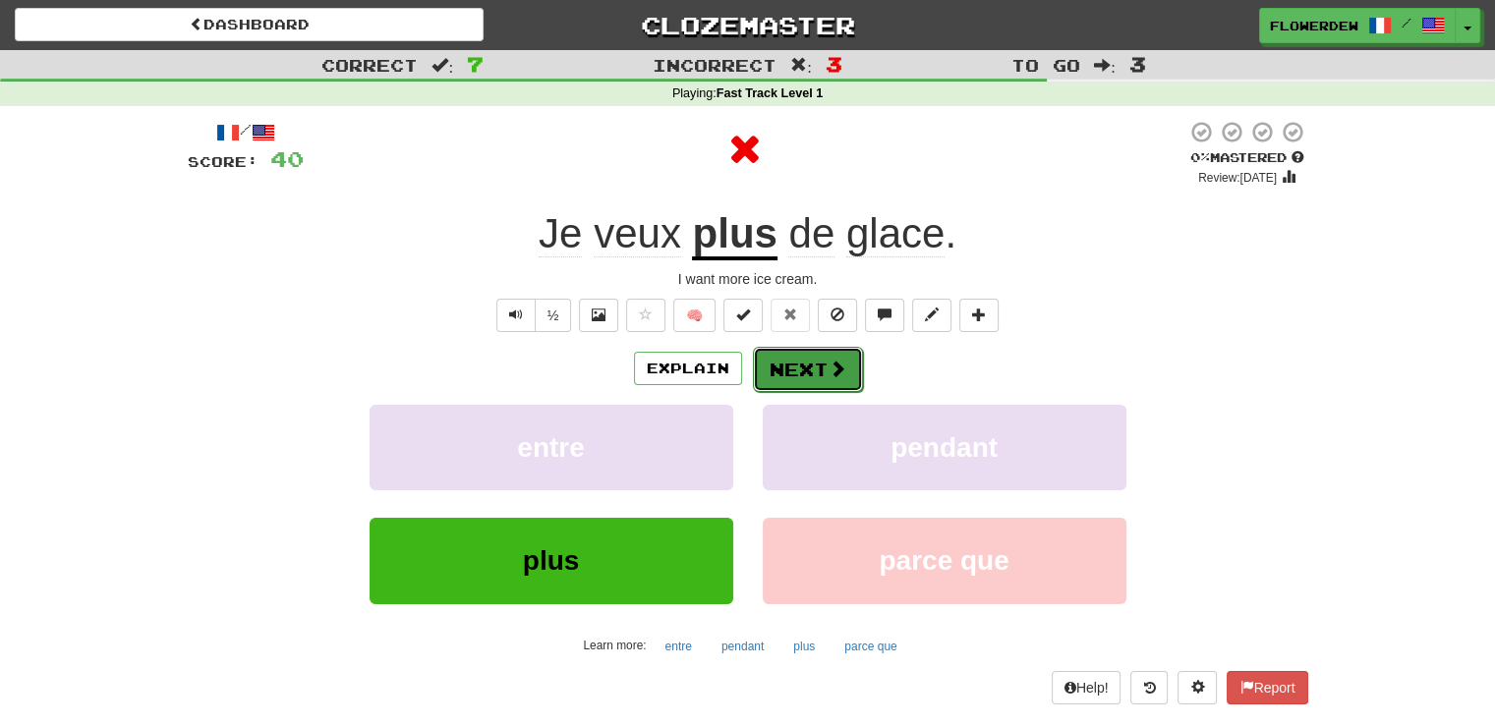
click at [792, 367] on button "Next" at bounding box center [808, 369] width 110 height 45
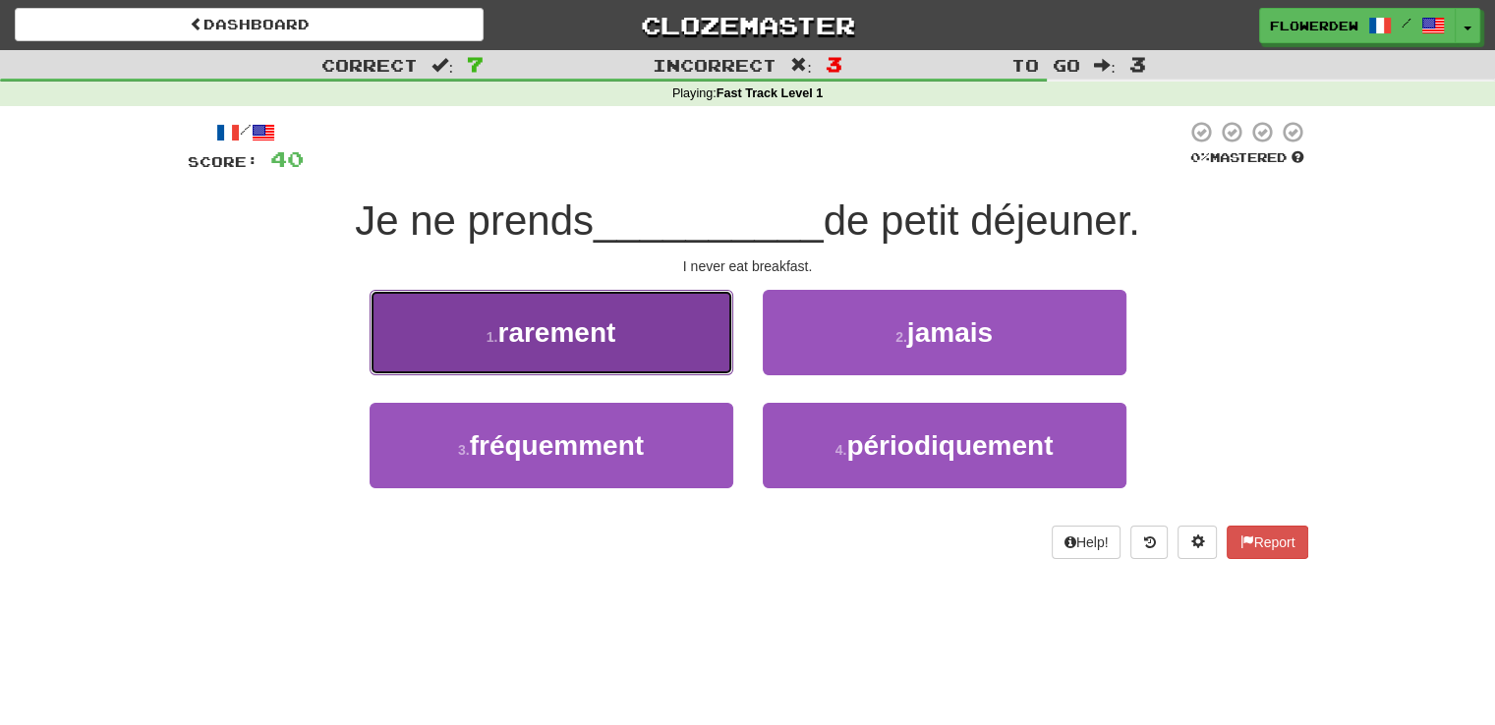
click at [654, 310] on button "1 . rarement" at bounding box center [552, 333] width 364 height 86
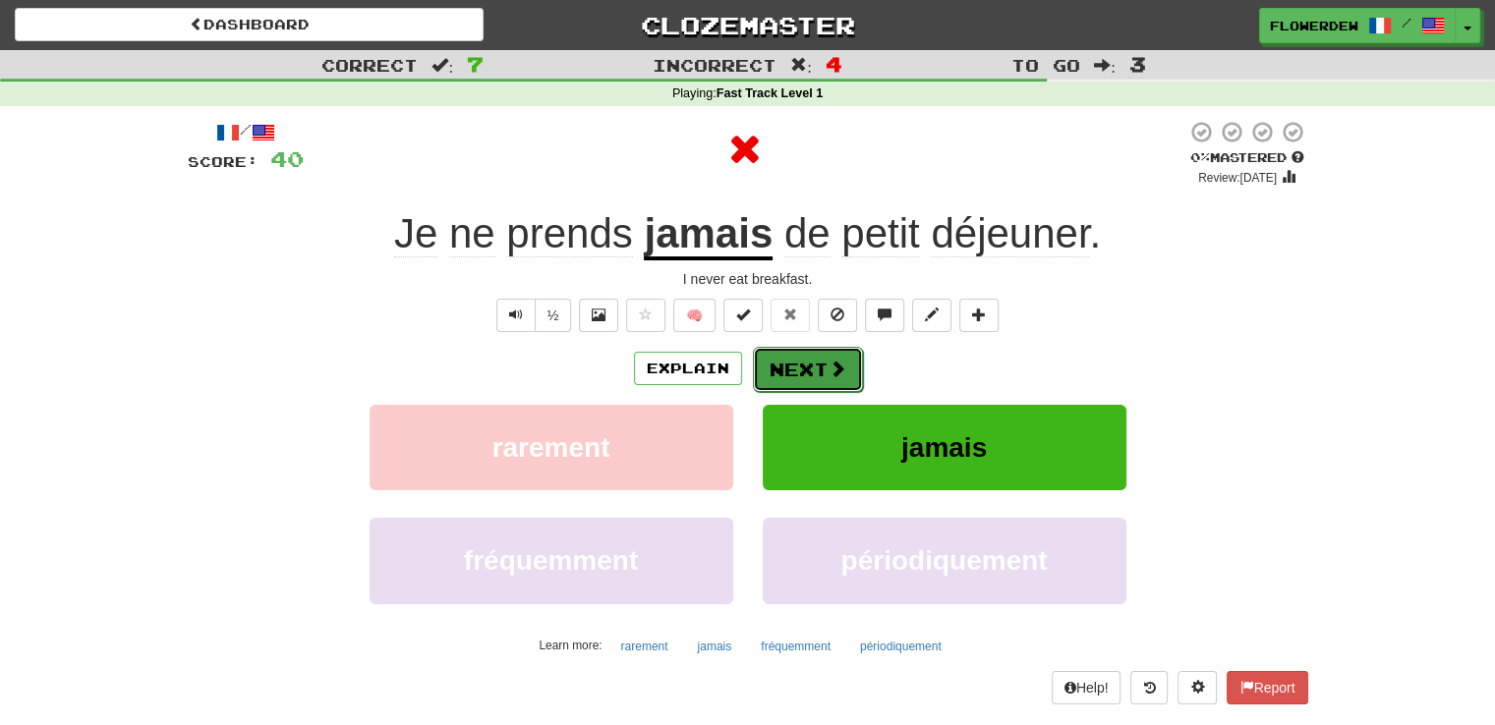
click at [812, 356] on button "Next" at bounding box center [808, 369] width 110 height 45
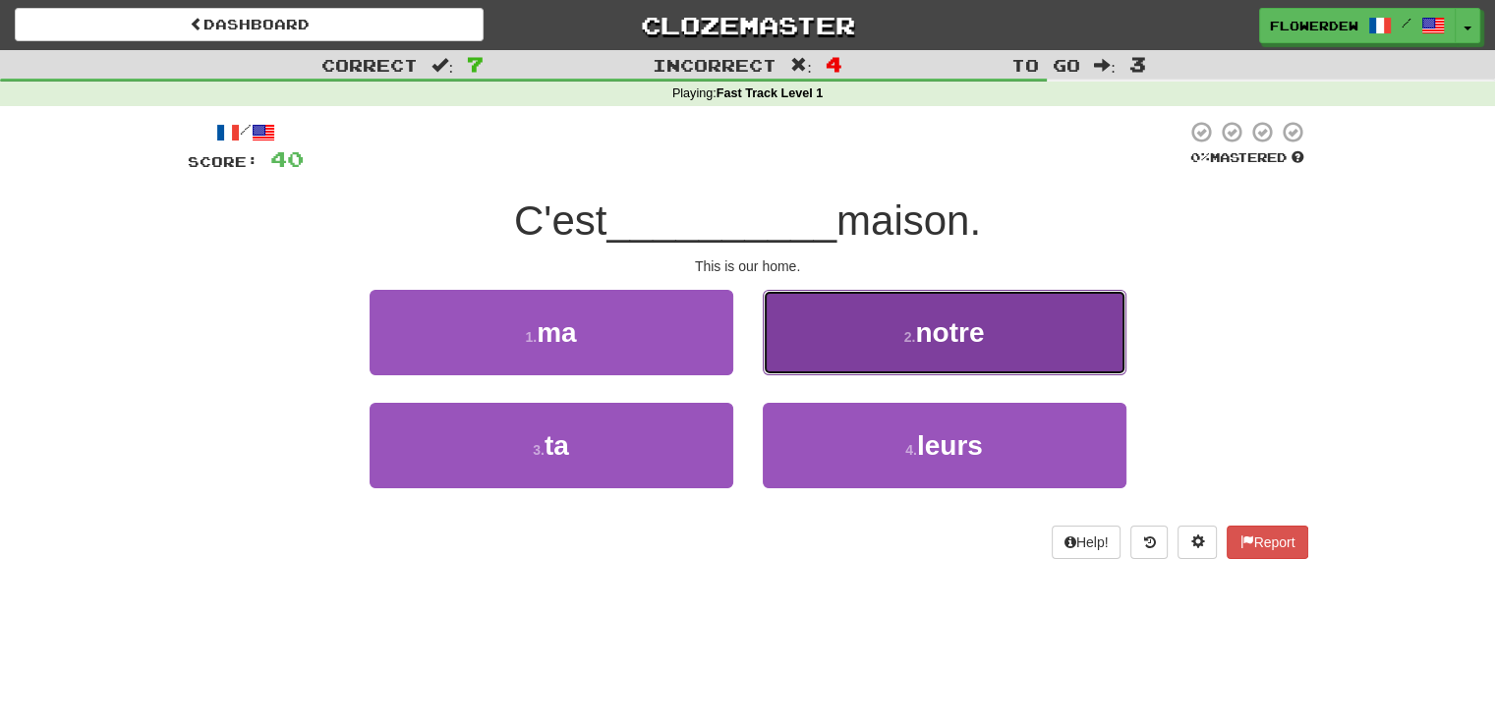
click at [812, 357] on button "2 . notre" at bounding box center [945, 333] width 364 height 86
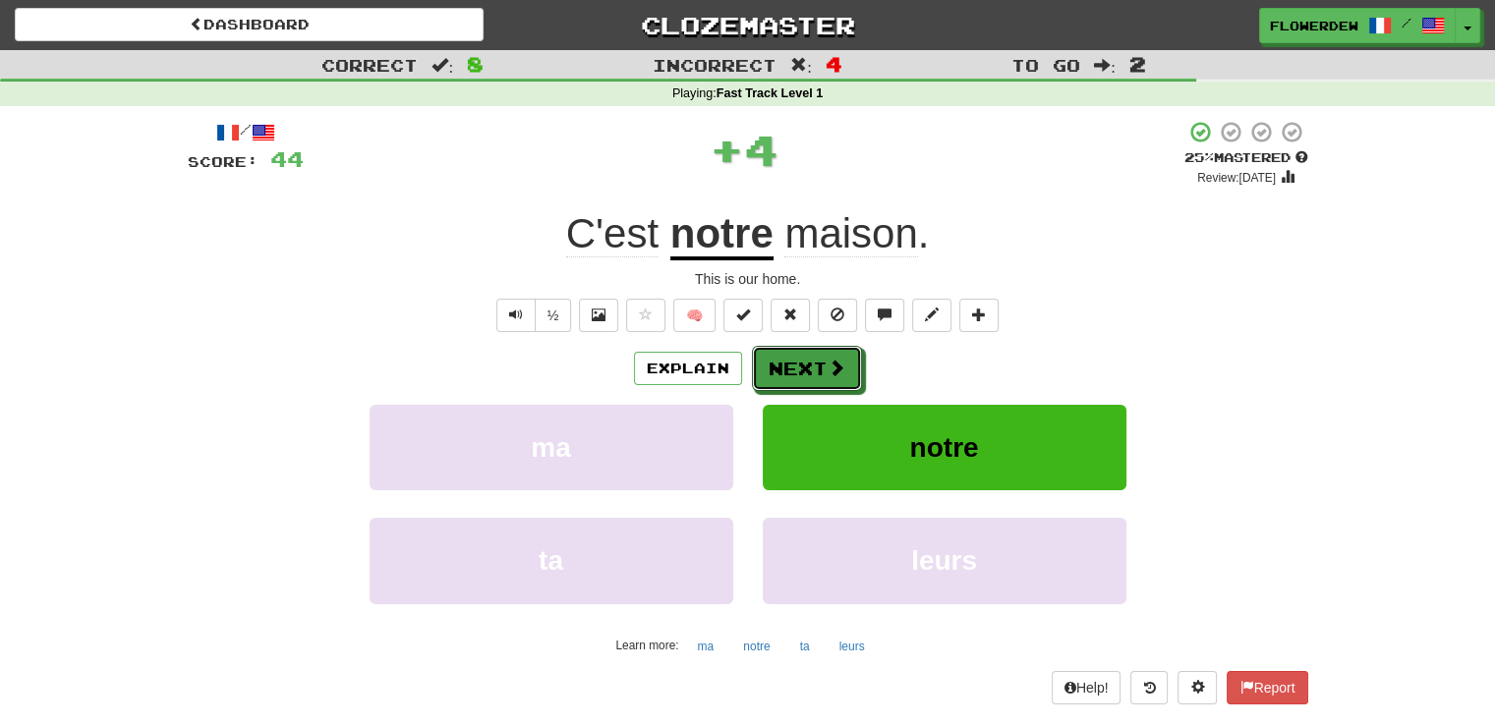
click at [812, 357] on button "Next" at bounding box center [807, 368] width 110 height 45
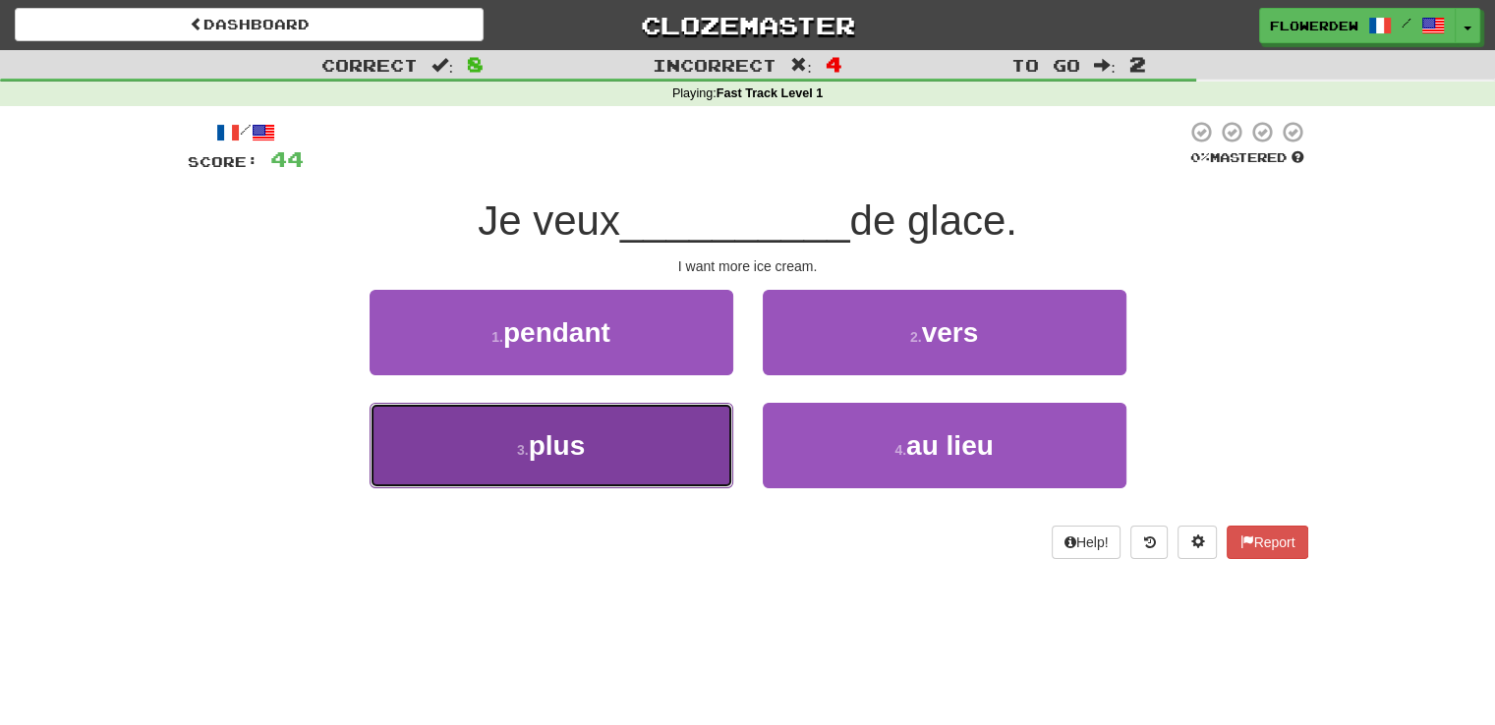
click at [708, 440] on button "3 . plus" at bounding box center [552, 446] width 364 height 86
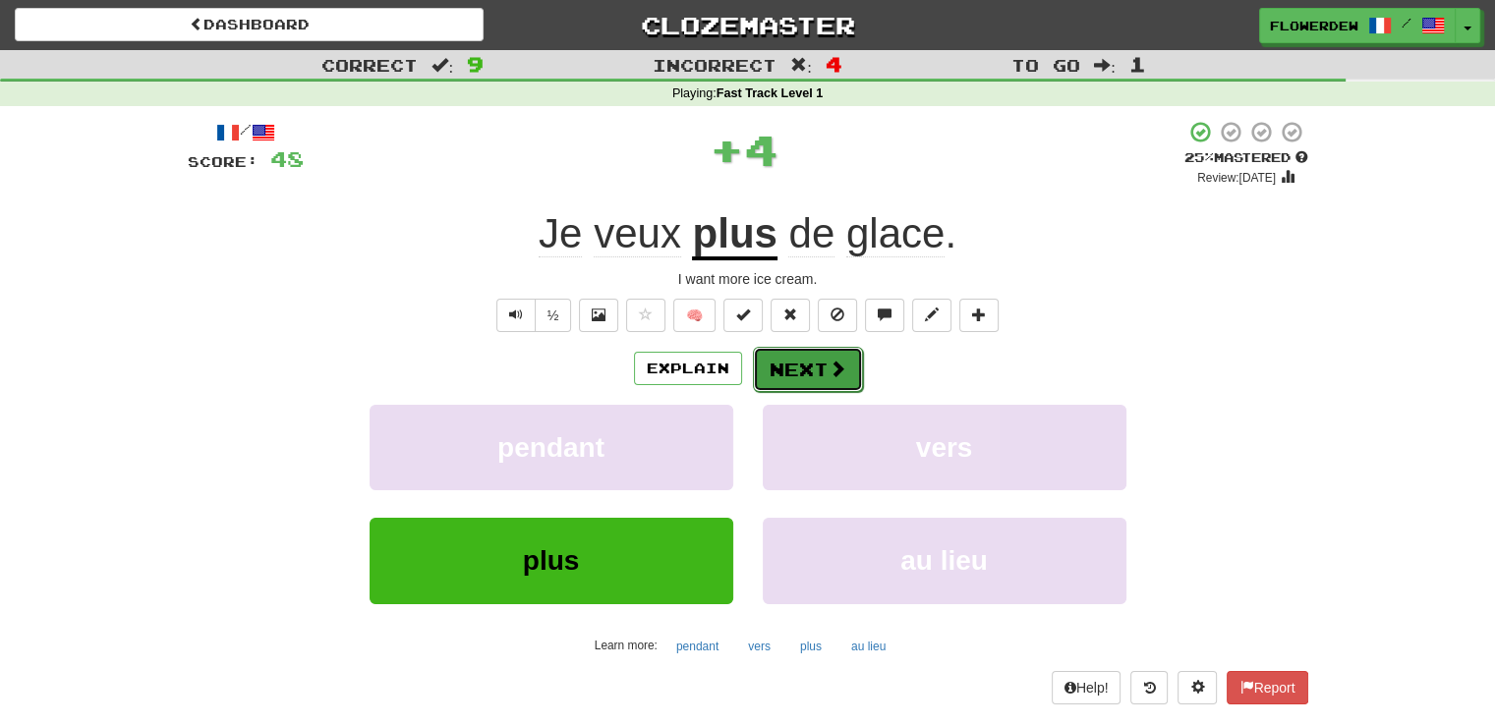
click at [809, 359] on button "Next" at bounding box center [808, 369] width 110 height 45
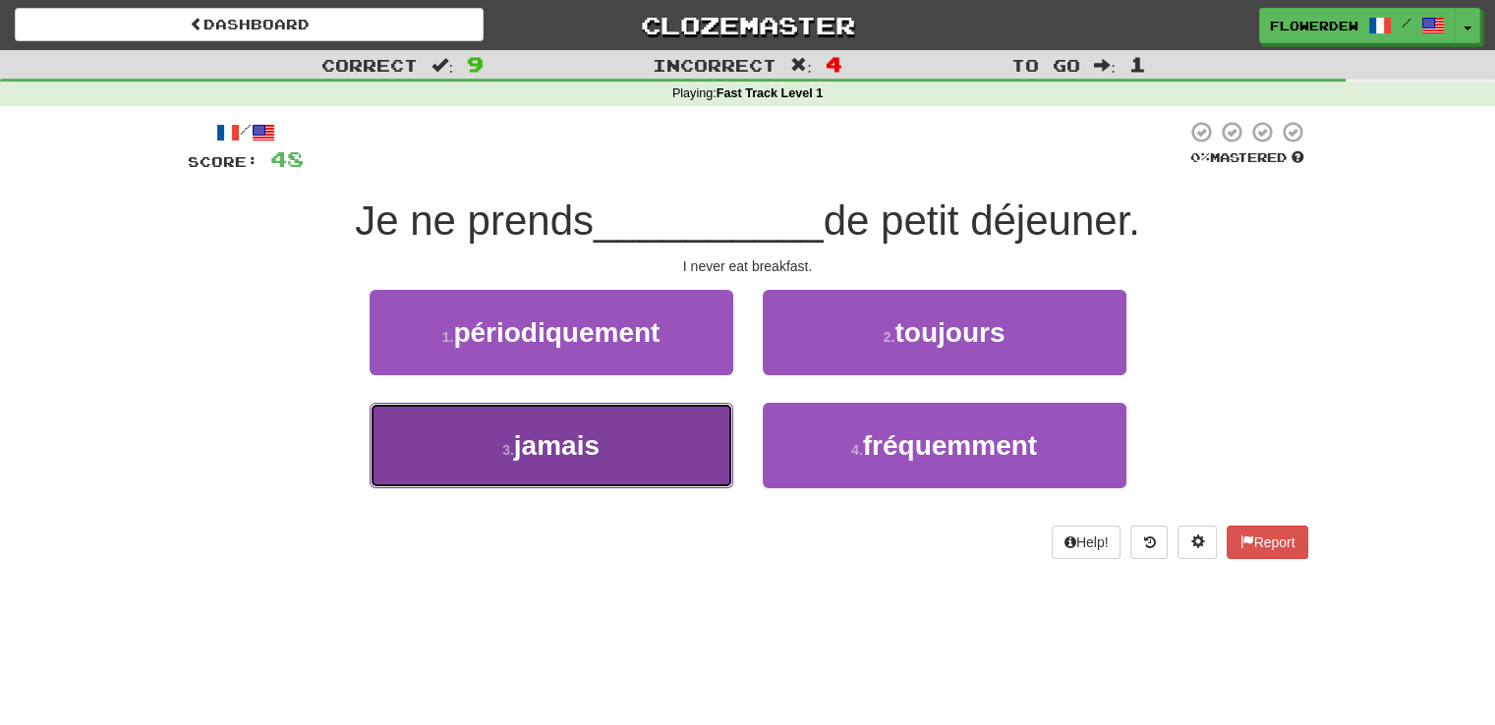
click at [712, 433] on button "3 . jamais" at bounding box center [552, 446] width 364 height 86
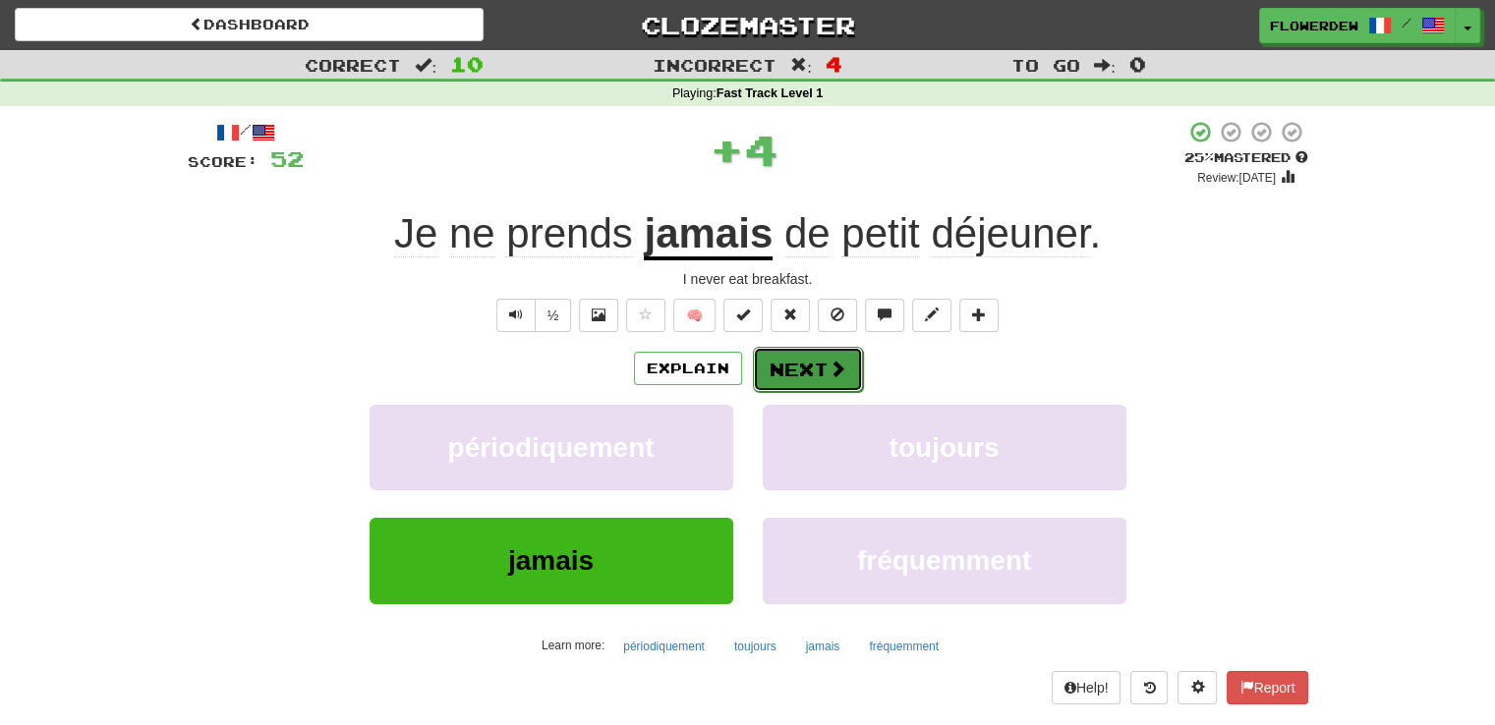
click at [819, 369] on button "Next" at bounding box center [808, 369] width 110 height 45
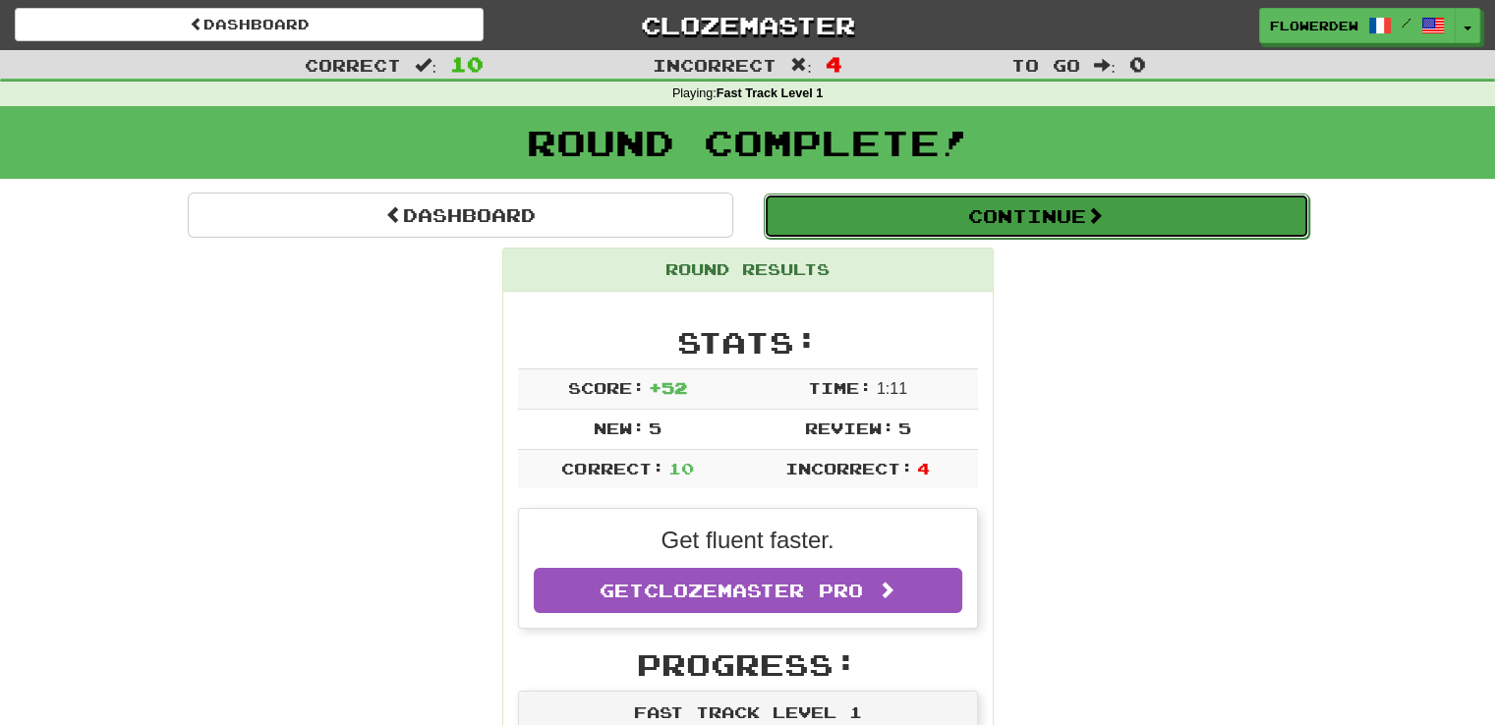
click at [917, 219] on button "Continue" at bounding box center [1037, 216] width 546 height 45
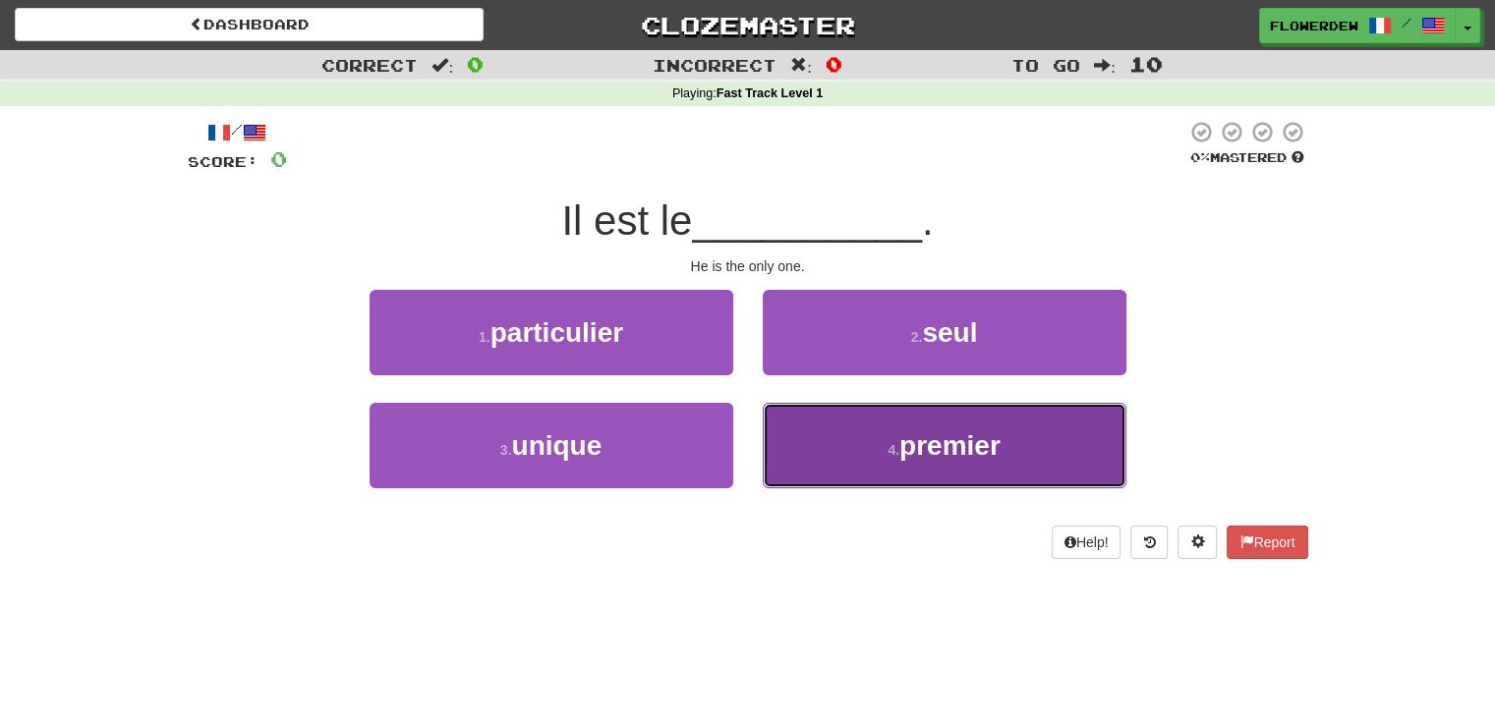
click at [782, 425] on button "4 . premier" at bounding box center [945, 446] width 364 height 86
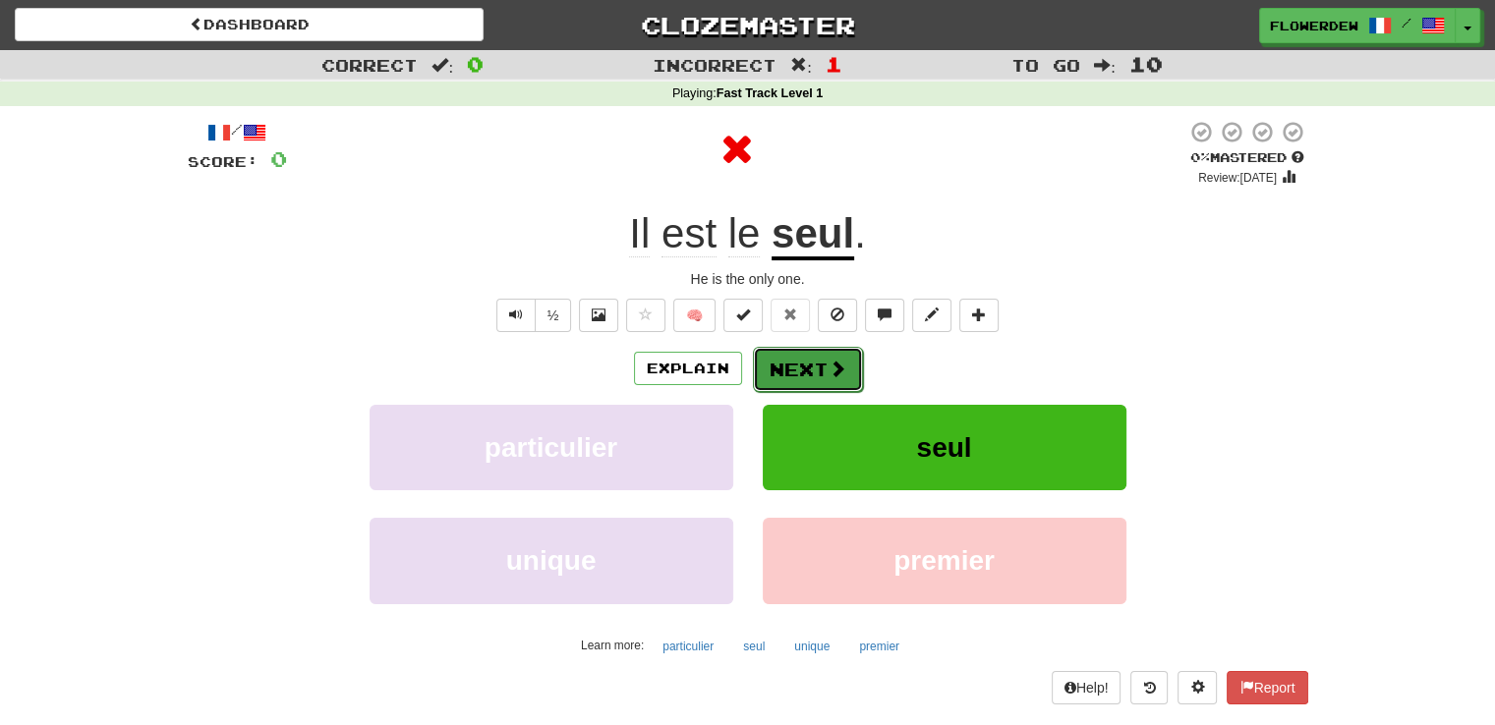
click at [794, 376] on button "Next" at bounding box center [808, 369] width 110 height 45
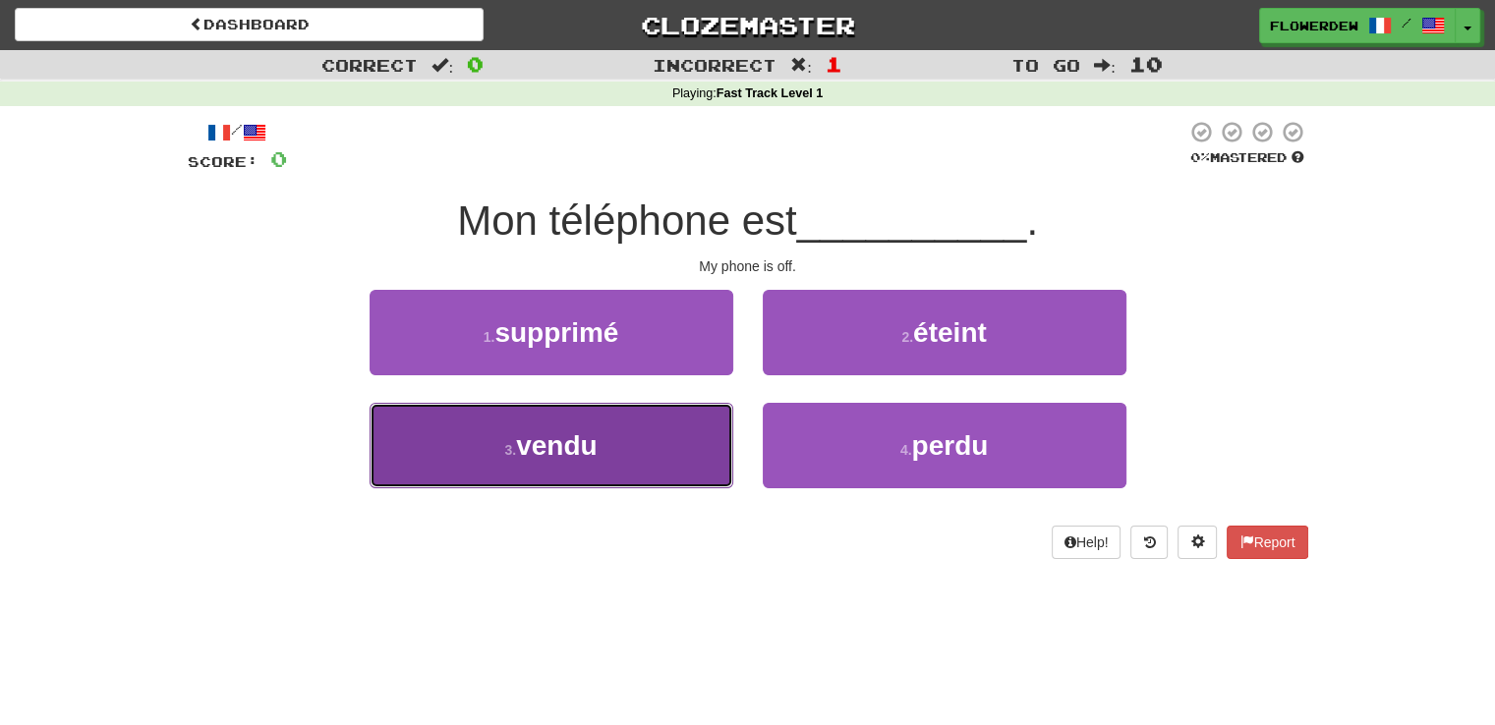
click at [708, 419] on button "3 . vendu" at bounding box center [552, 446] width 364 height 86
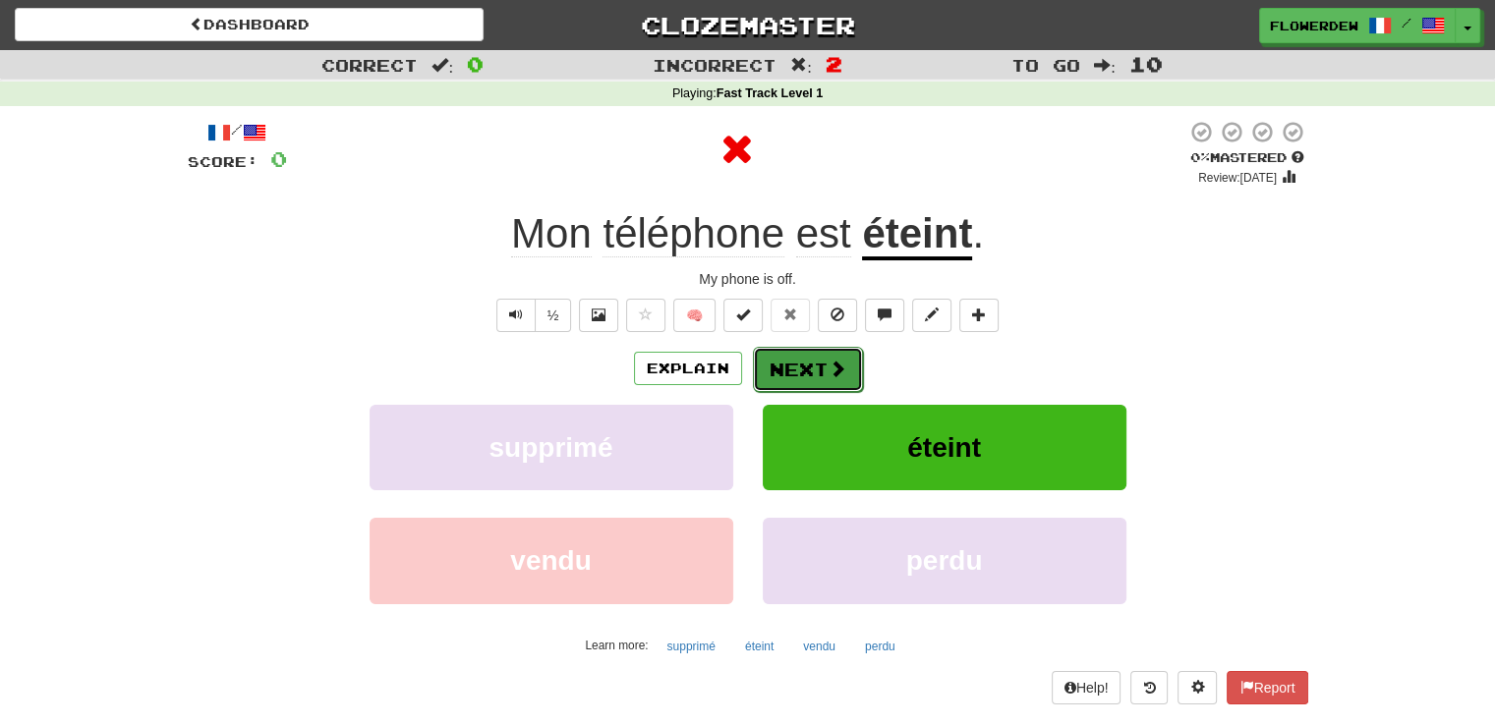
click at [821, 362] on button "Next" at bounding box center [808, 369] width 110 height 45
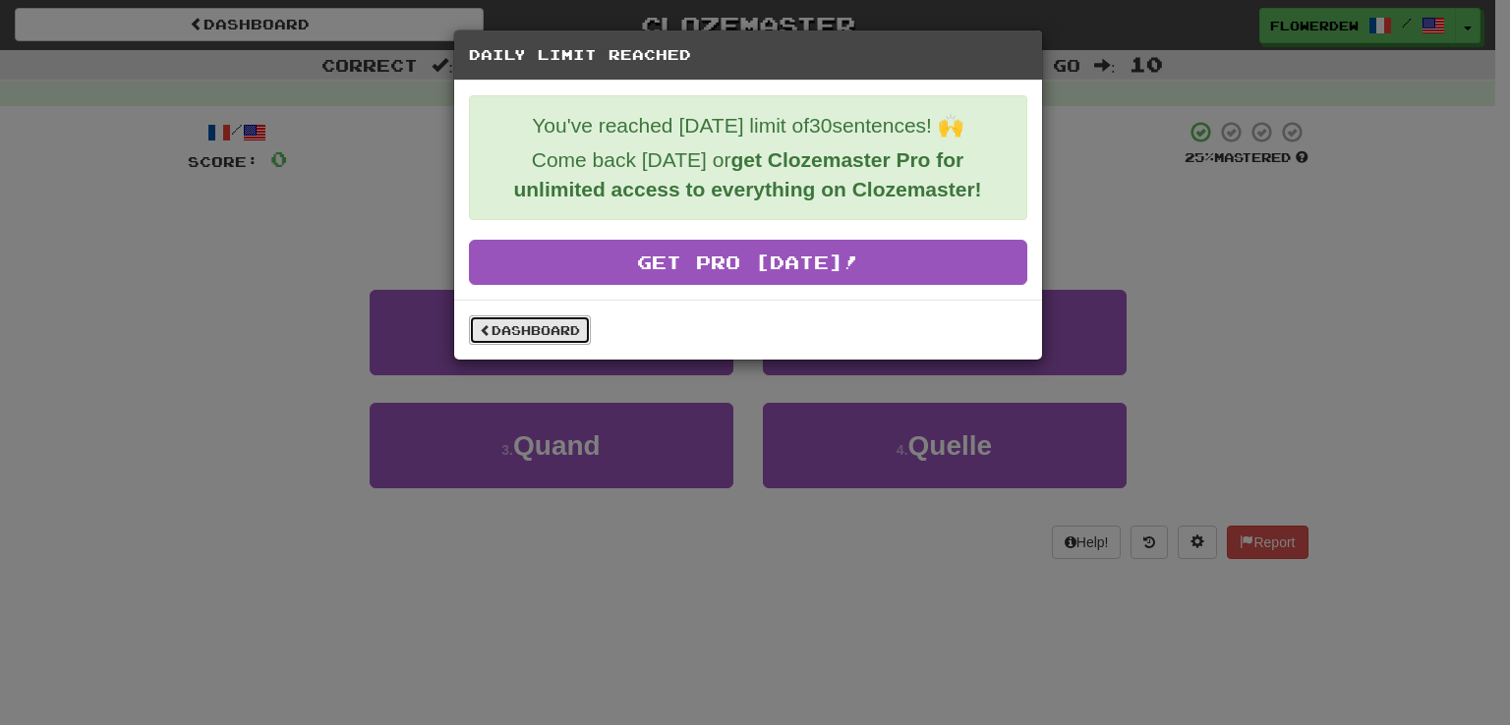
click at [539, 317] on link "Dashboard" at bounding box center [530, 330] width 122 height 29
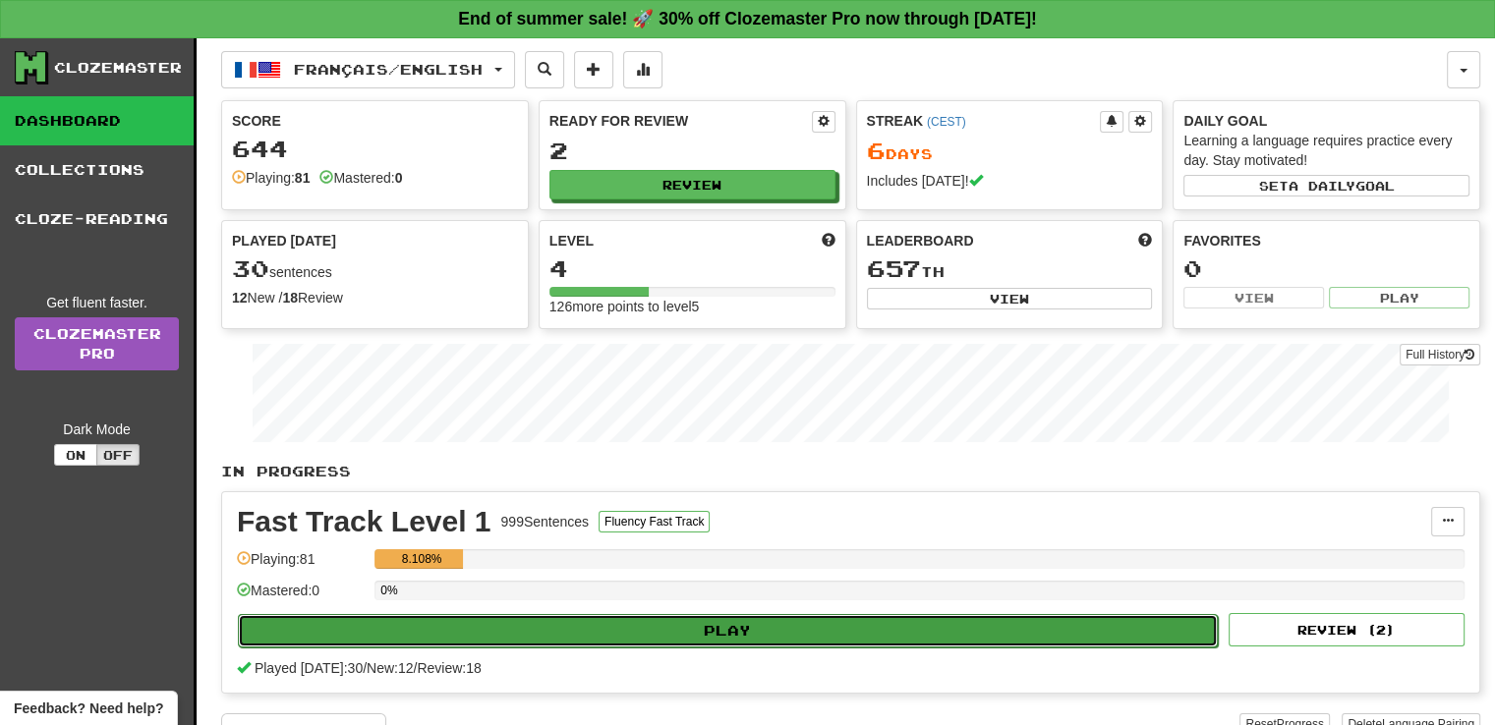
click at [549, 622] on button "Play" at bounding box center [728, 630] width 980 height 33
select select "**"
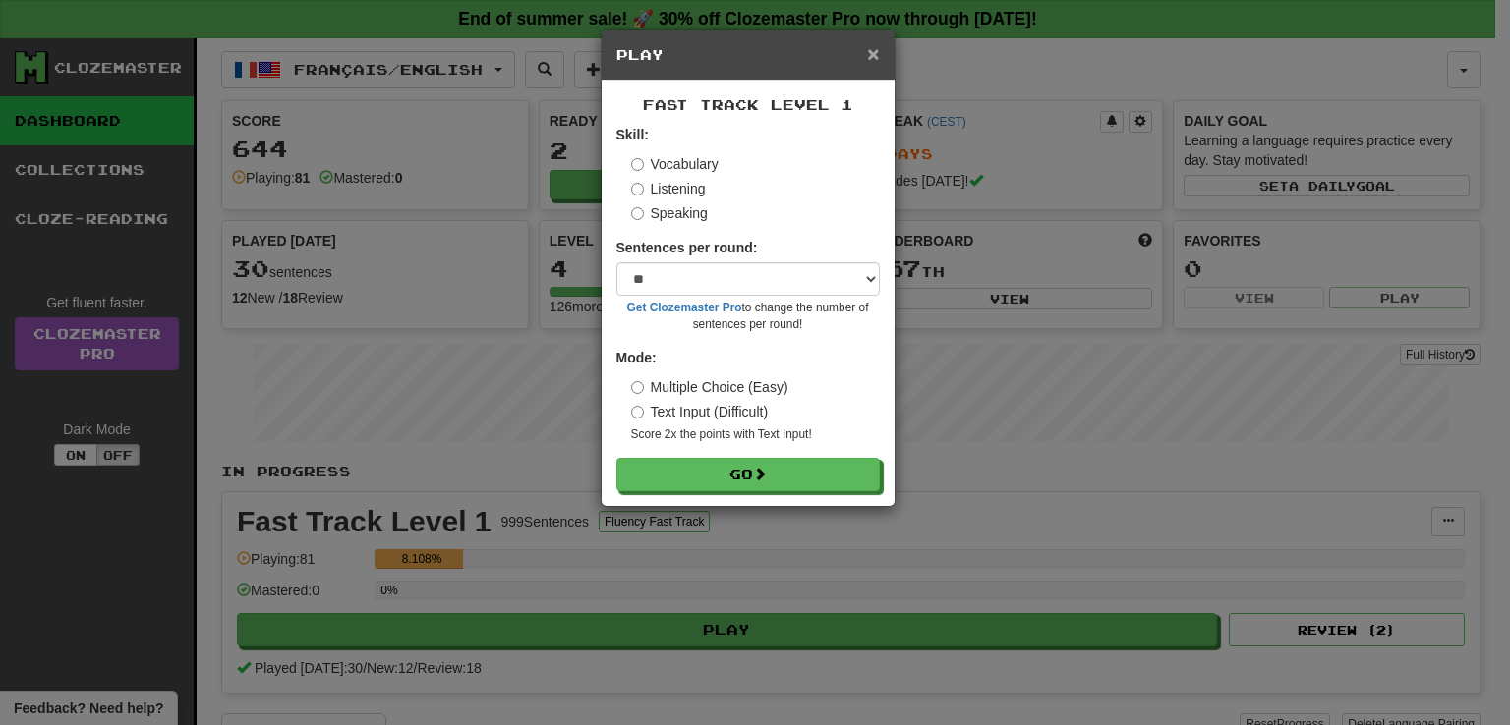
click at [871, 53] on span "×" at bounding box center [873, 53] width 12 height 23
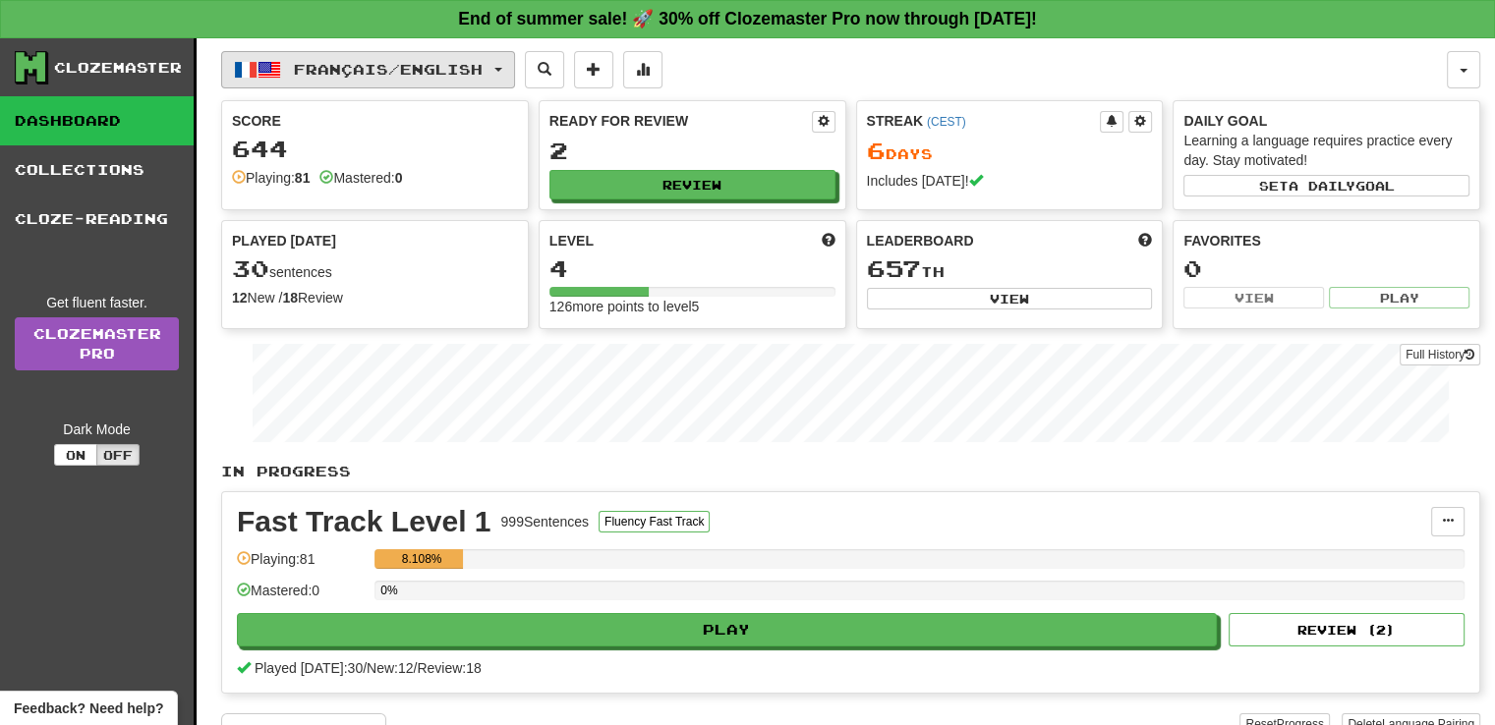
click at [423, 61] on span "Français / English" at bounding box center [388, 69] width 189 height 17
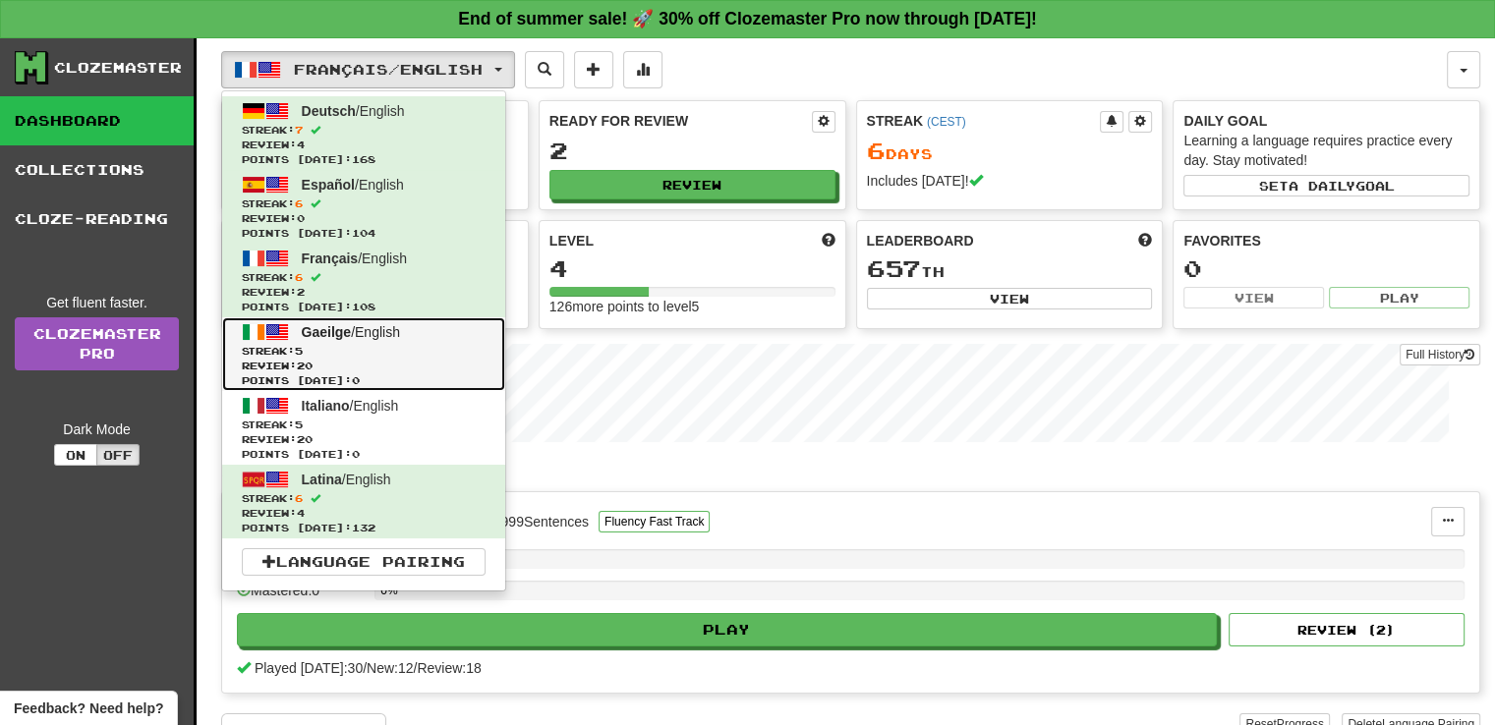
click at [400, 335] on span "Gaeilge / English" at bounding box center [351, 332] width 98 height 16
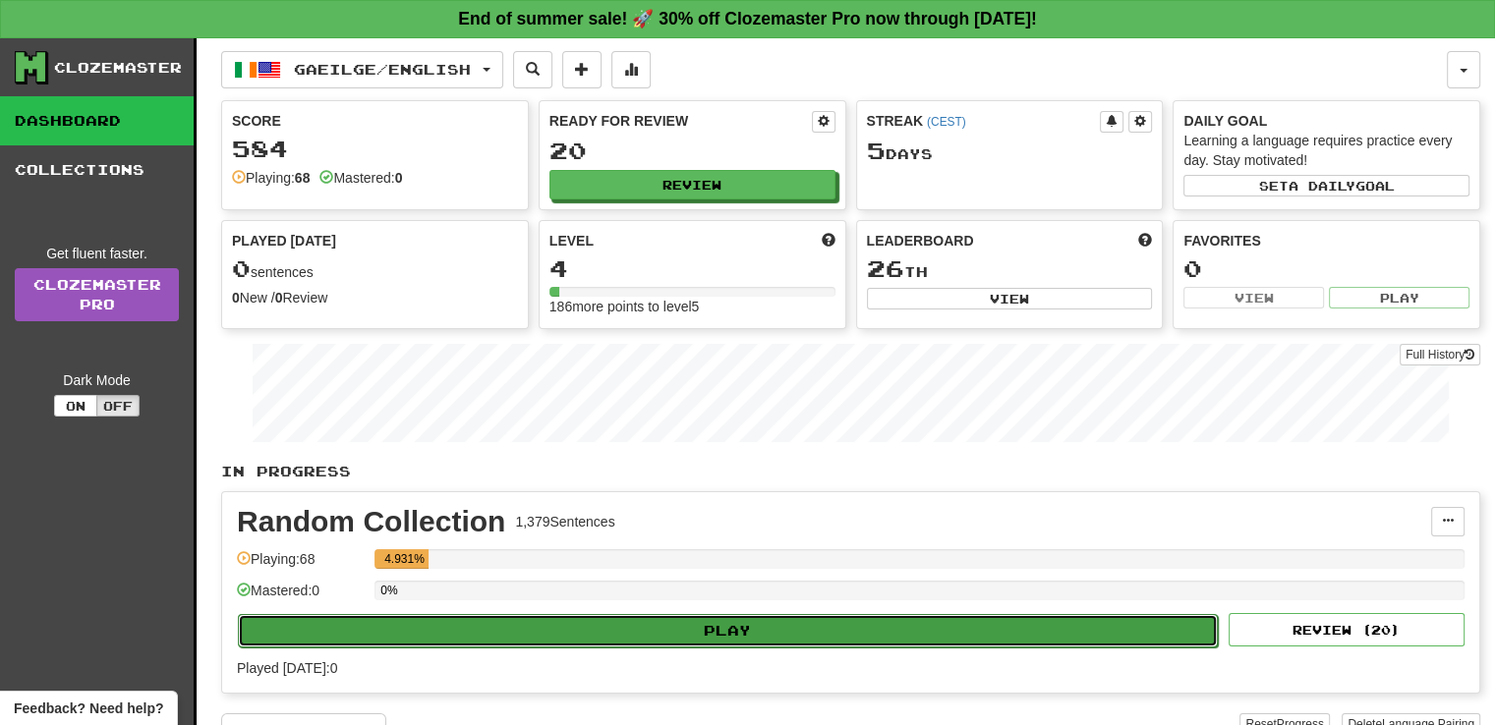
click at [508, 623] on button "Play" at bounding box center [728, 630] width 980 height 33
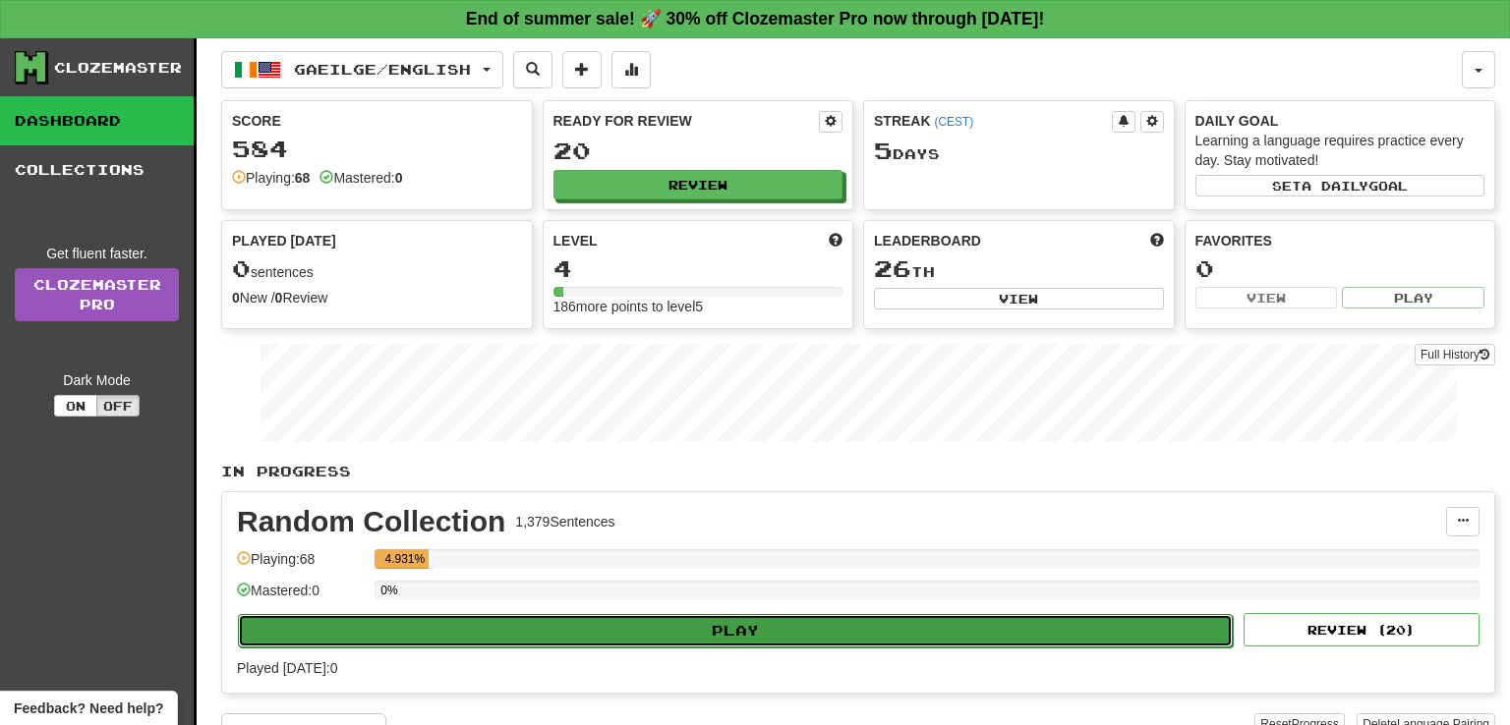
select select "**"
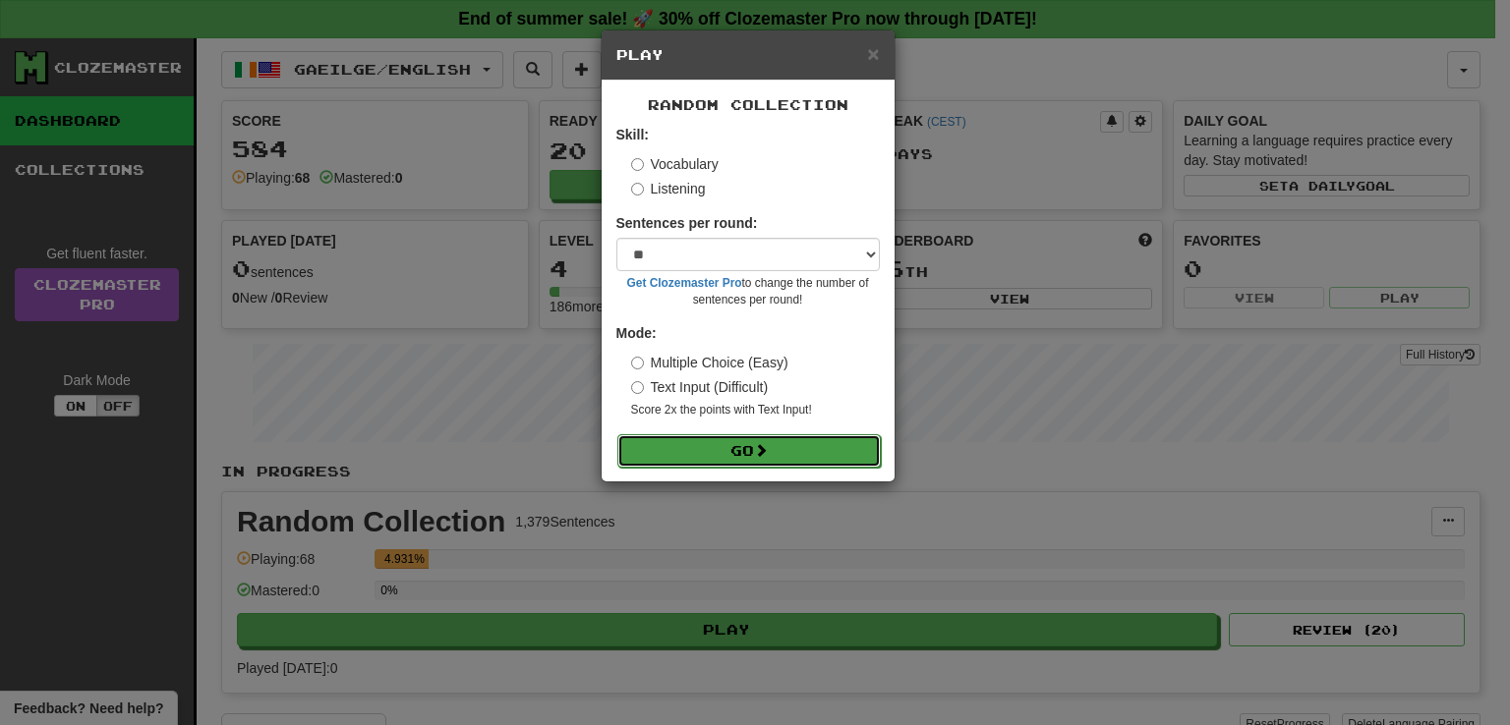
click at [656, 448] on button "Go" at bounding box center [748, 450] width 263 height 33
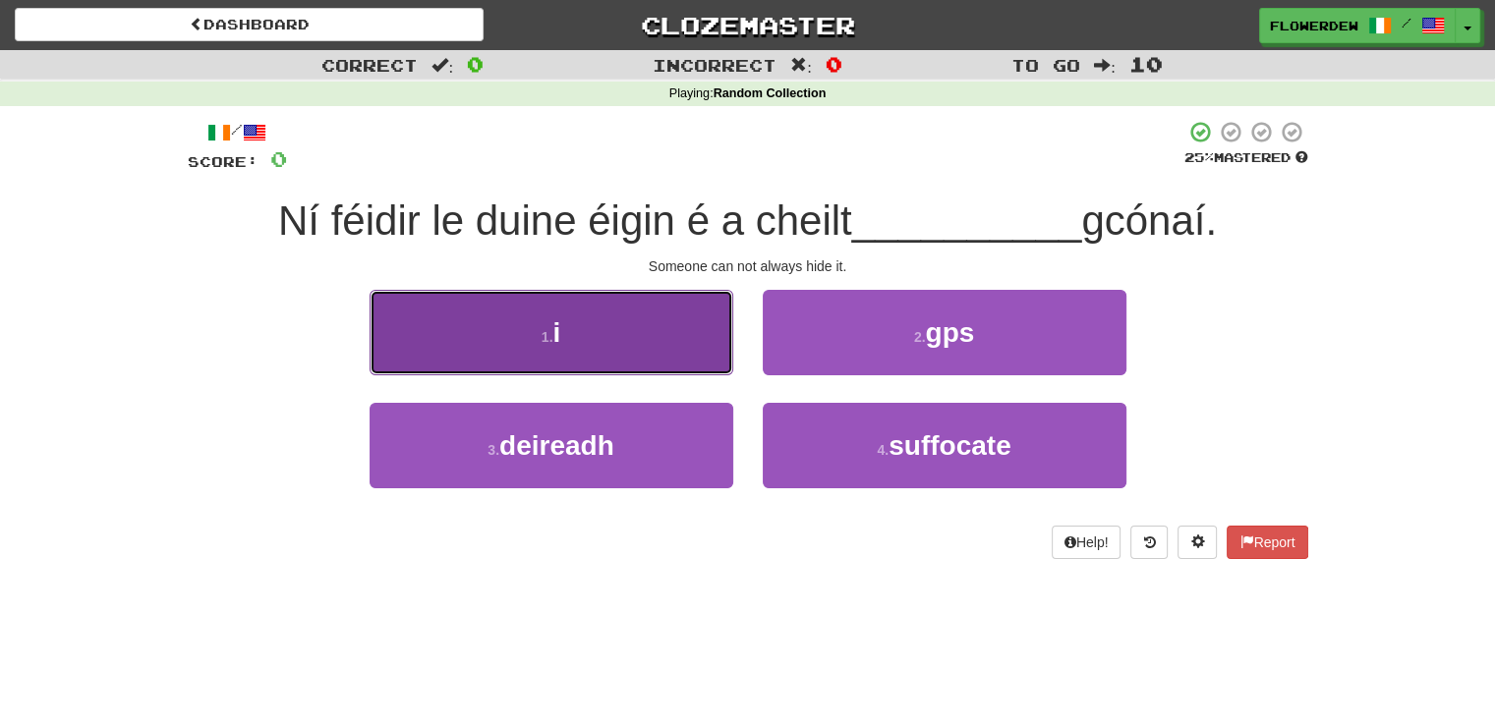
click at [668, 332] on button "1 . i" at bounding box center [552, 333] width 364 height 86
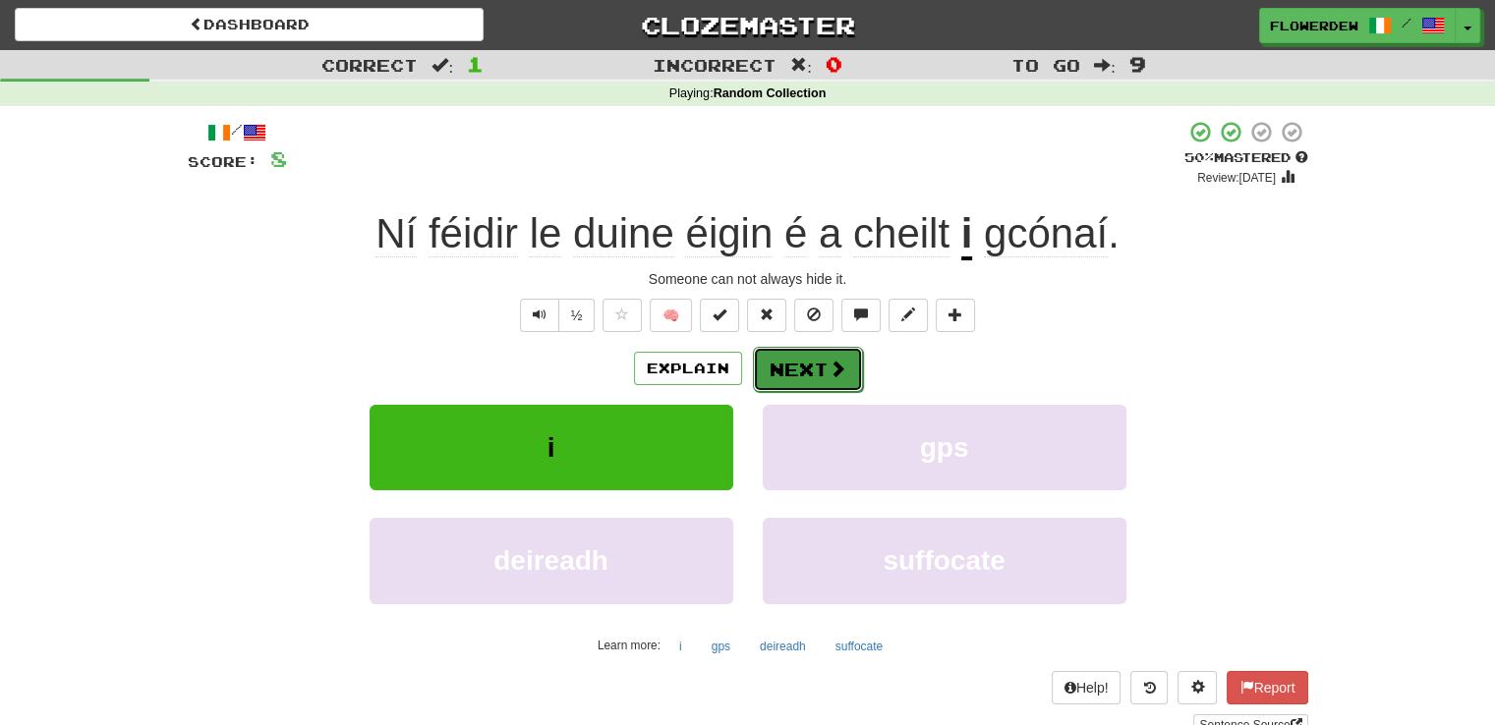
click at [818, 363] on button "Next" at bounding box center [808, 369] width 110 height 45
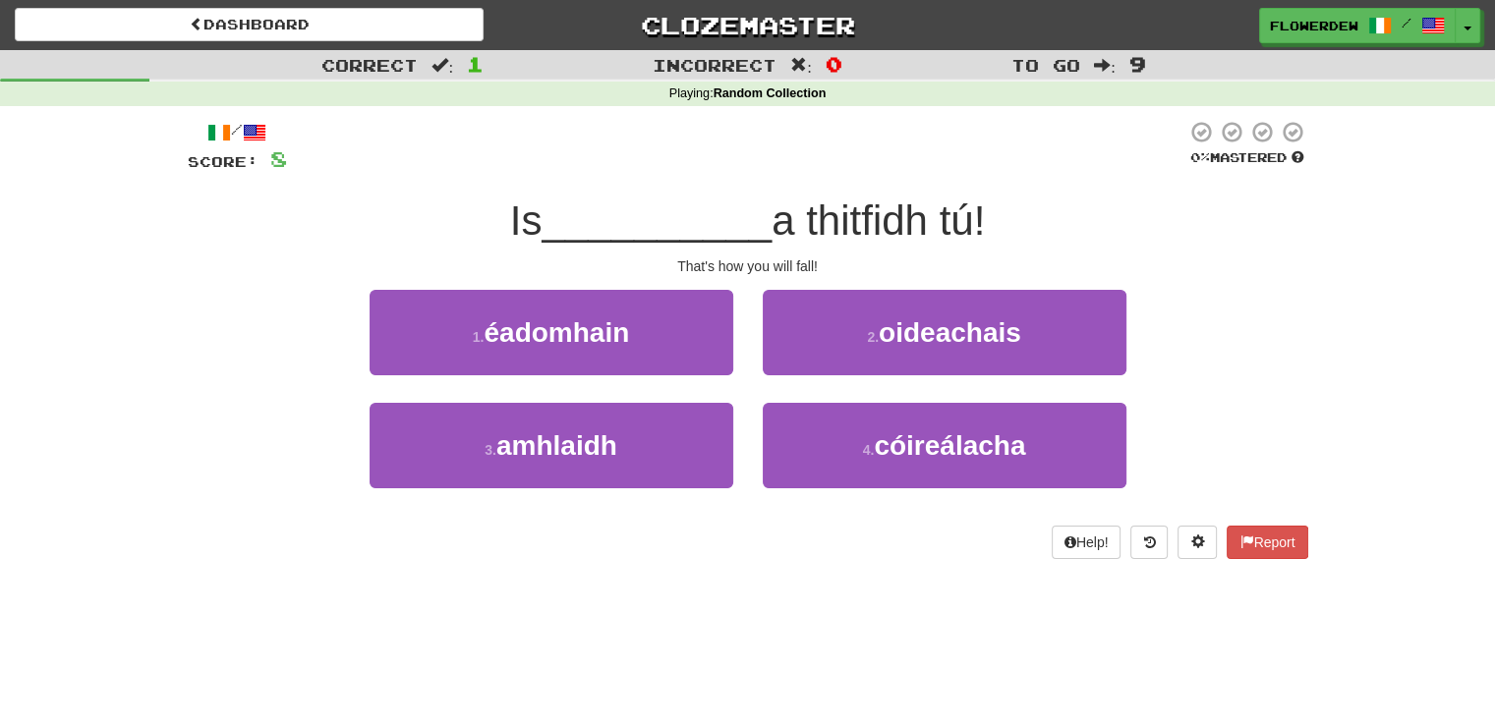
click at [668, 375] on div "1 . éadomhain" at bounding box center [551, 346] width 393 height 113
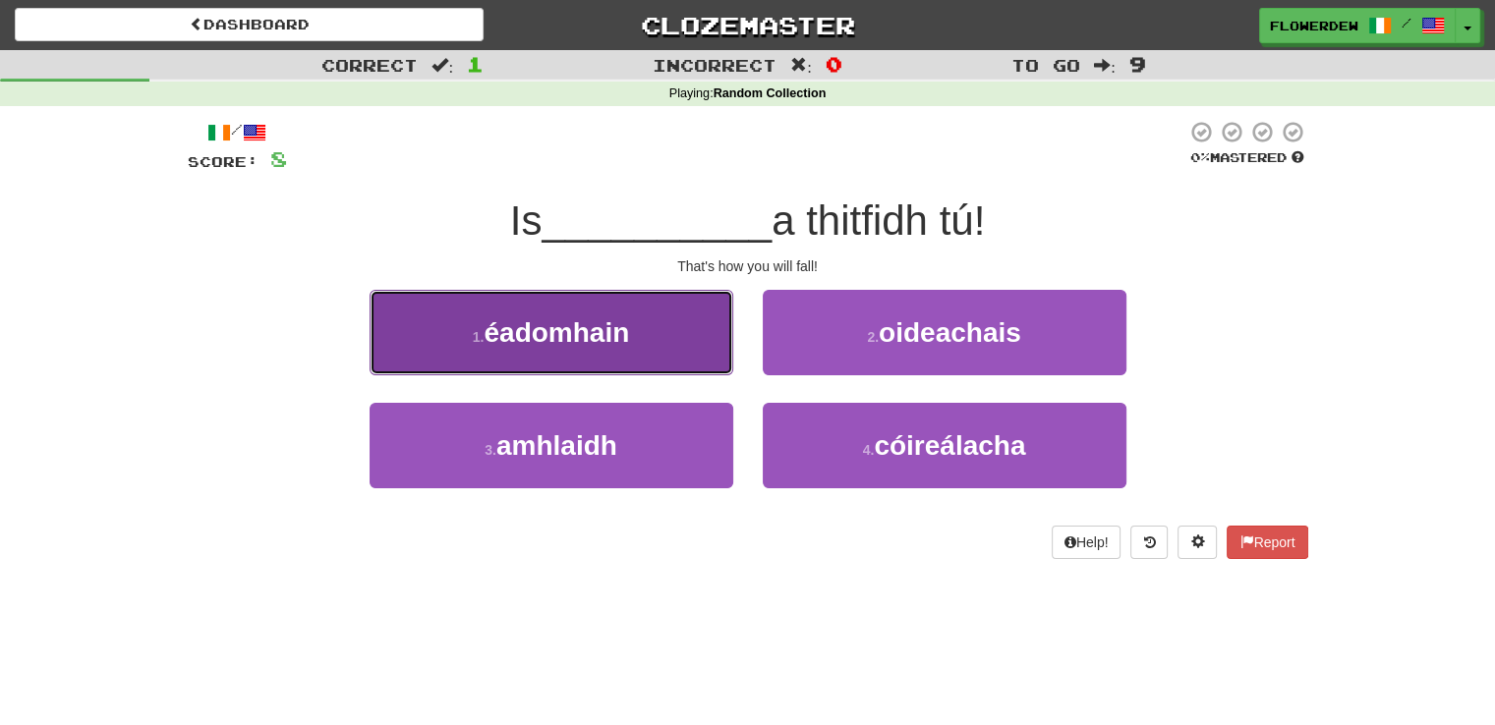
click at [670, 318] on button "1 . éadomhain" at bounding box center [552, 333] width 364 height 86
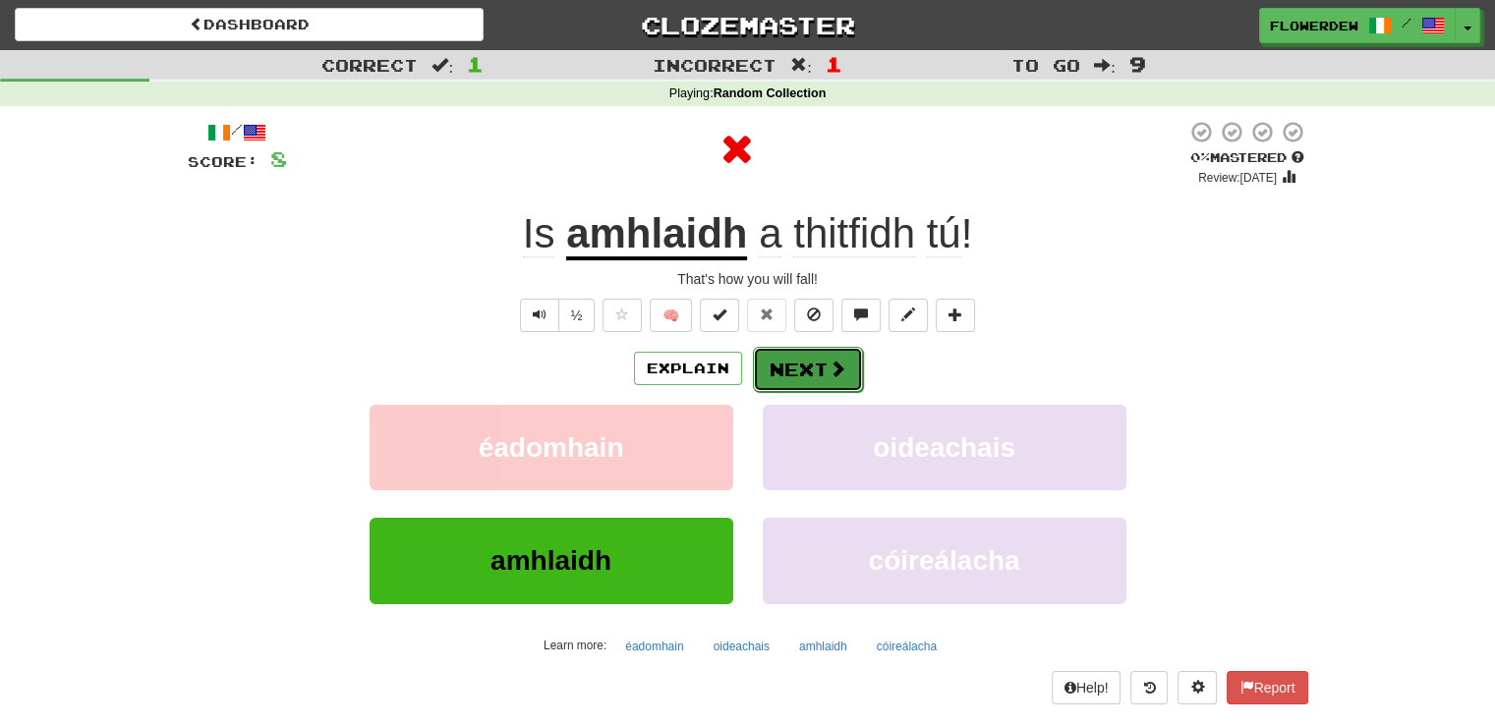
click at [824, 358] on button "Next" at bounding box center [808, 369] width 110 height 45
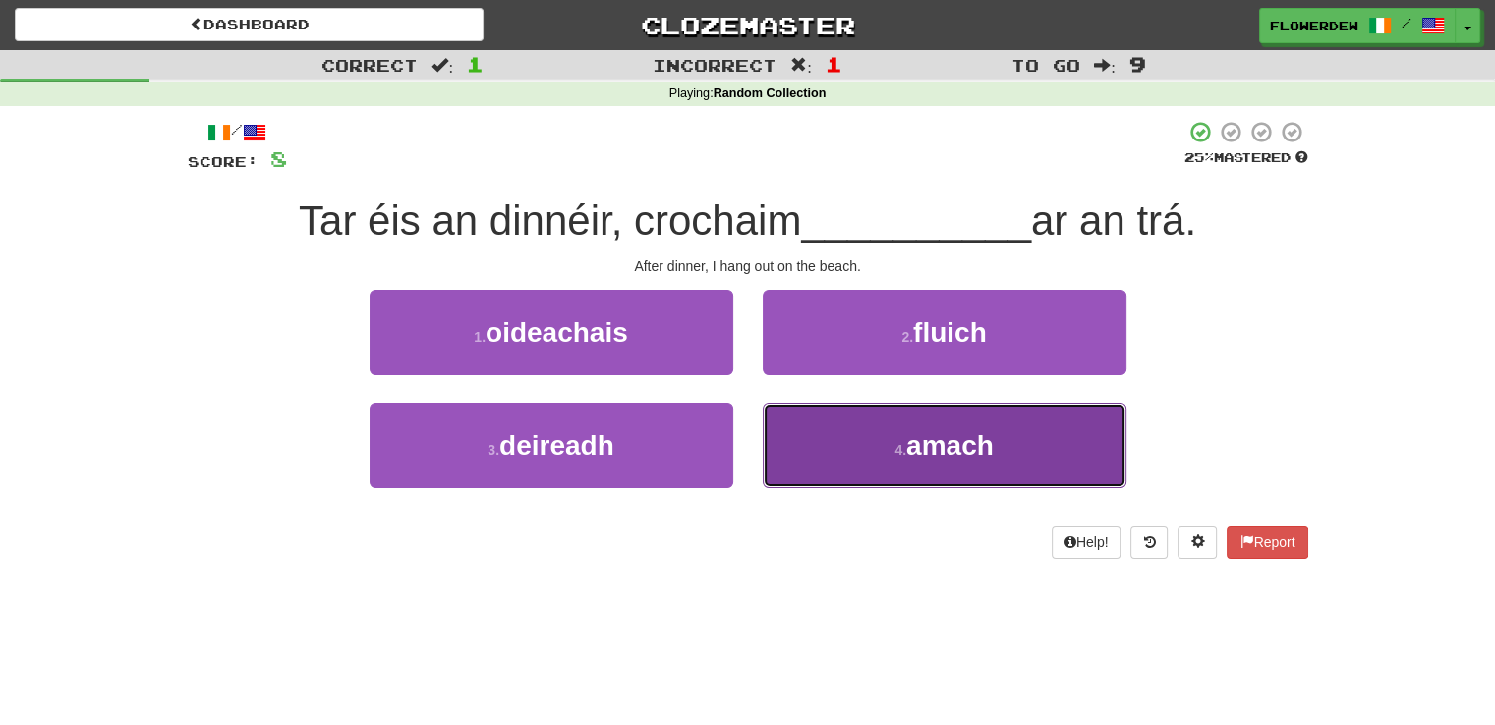
click at [819, 444] on button "4 . amach" at bounding box center [945, 446] width 364 height 86
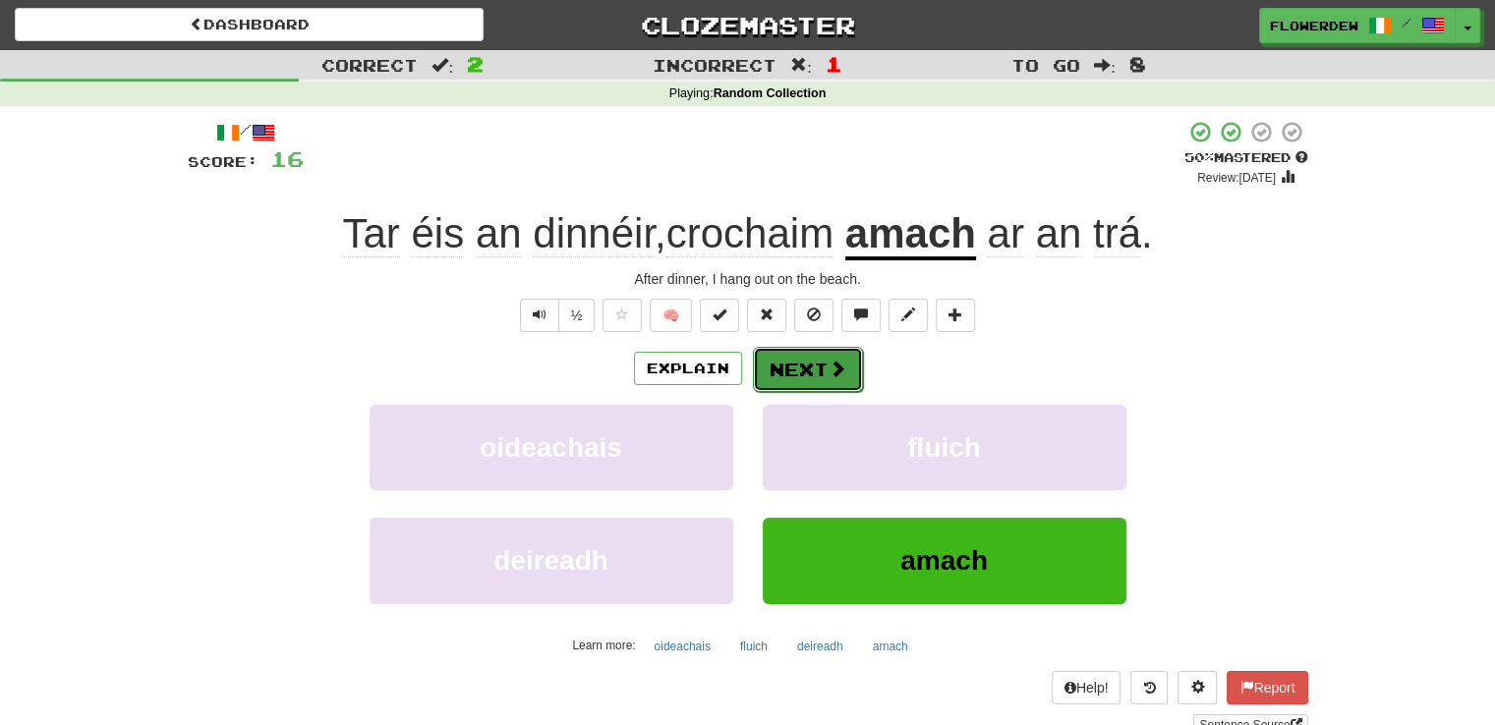
click at [830, 379] on button "Next" at bounding box center [808, 369] width 110 height 45
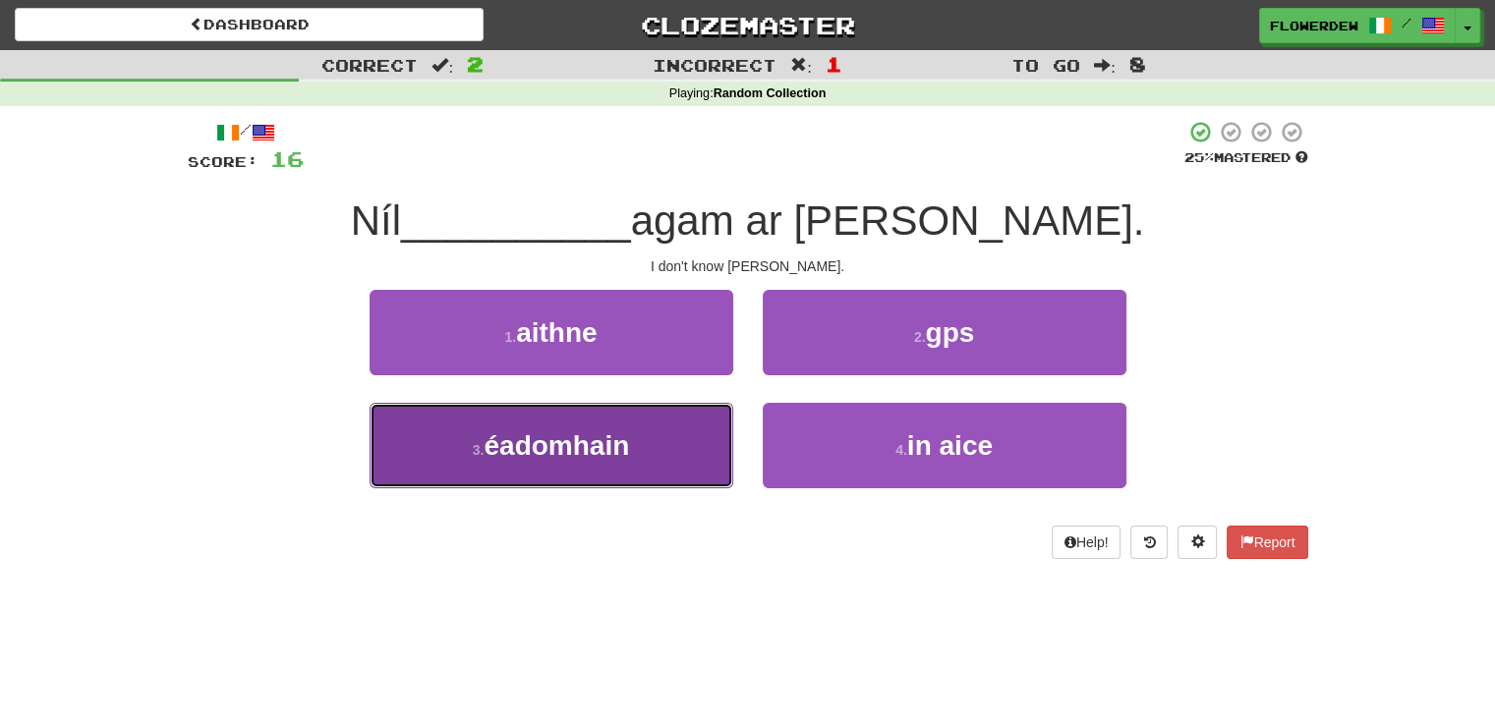
click at [683, 418] on button "3 . éadomhain" at bounding box center [552, 446] width 364 height 86
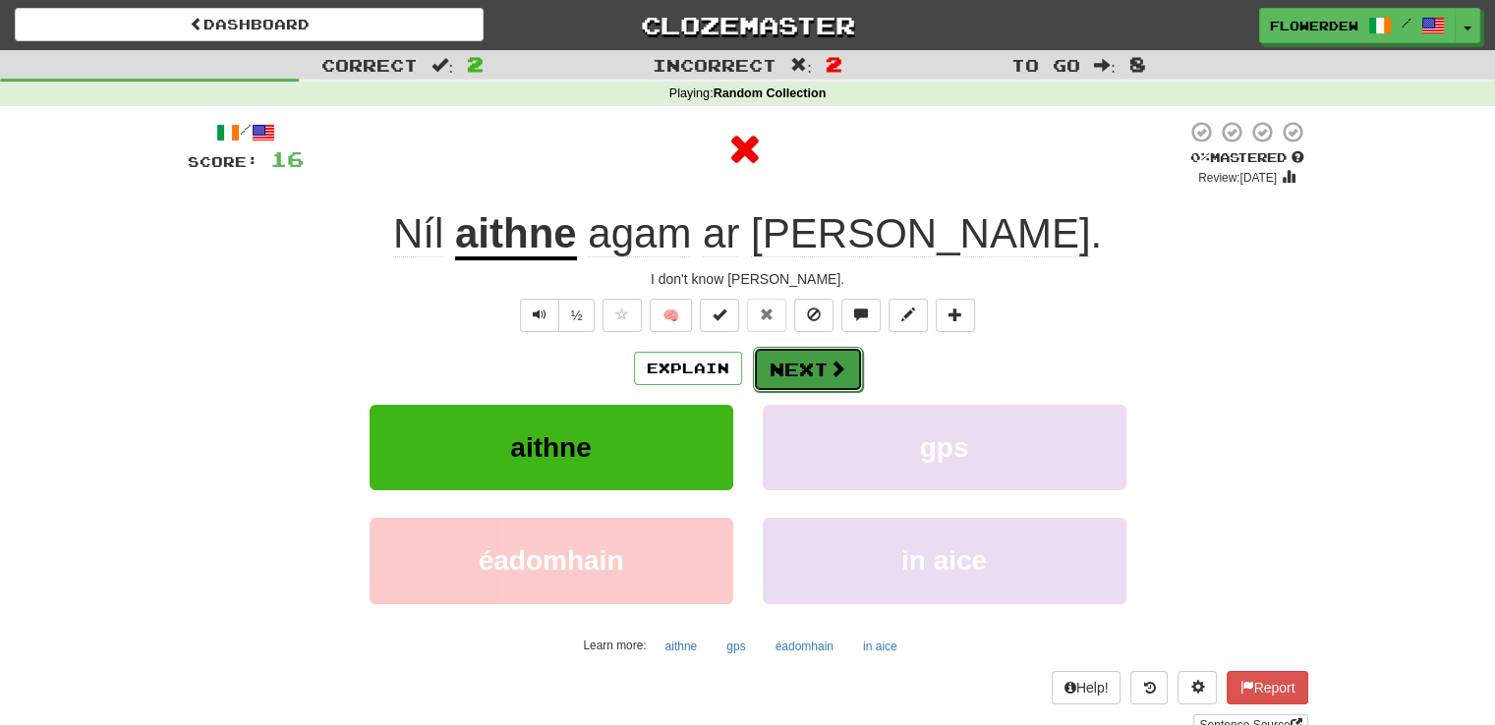
click at [814, 366] on button "Next" at bounding box center [808, 369] width 110 height 45
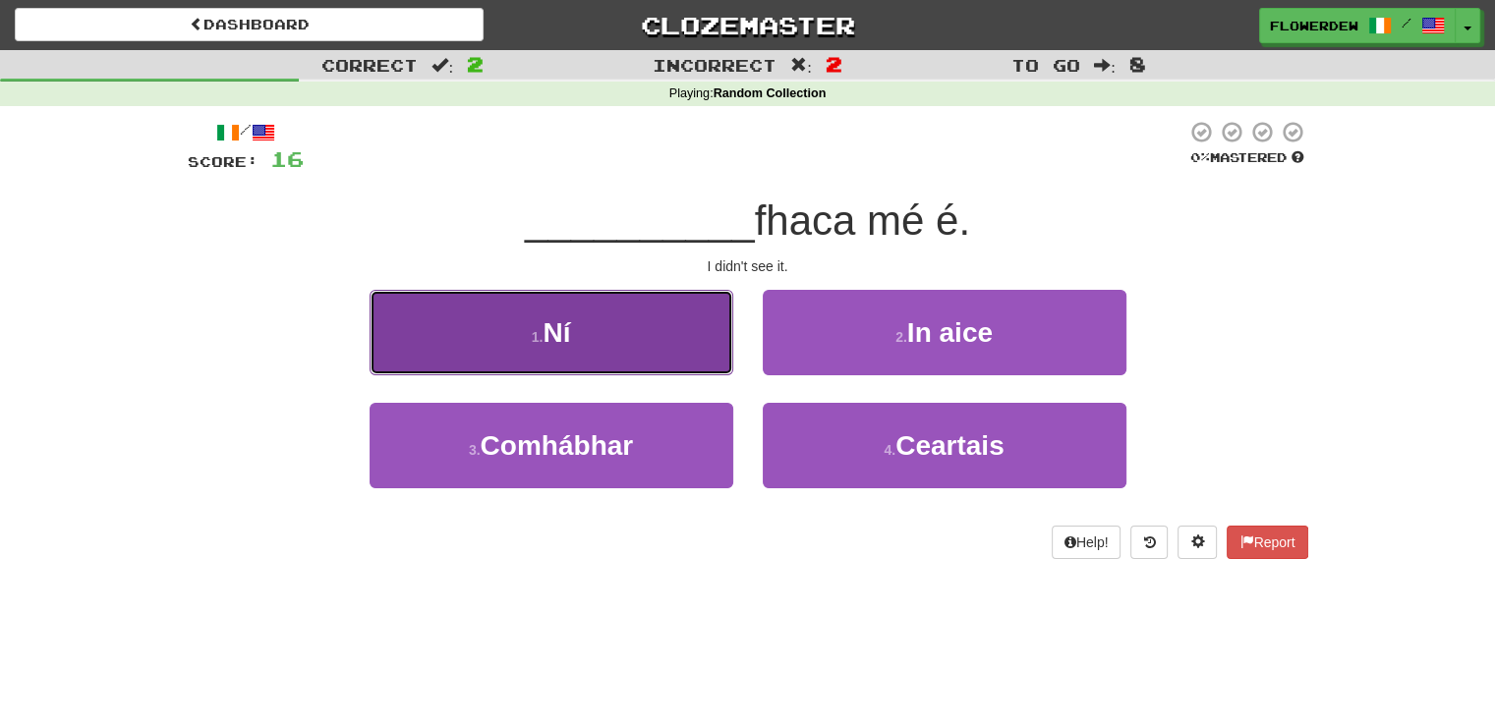
click at [696, 363] on button "1 . Ní" at bounding box center [552, 333] width 364 height 86
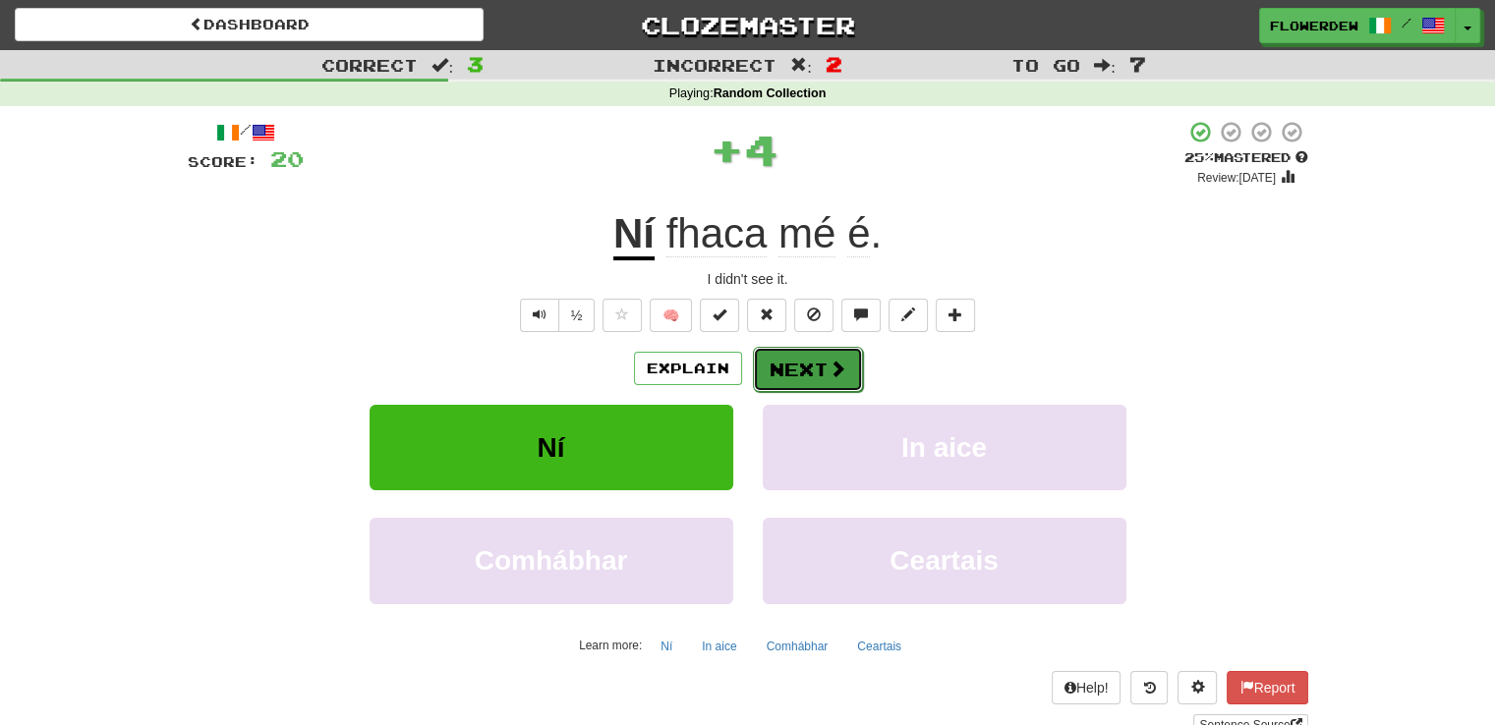
click at [807, 363] on button "Next" at bounding box center [808, 369] width 110 height 45
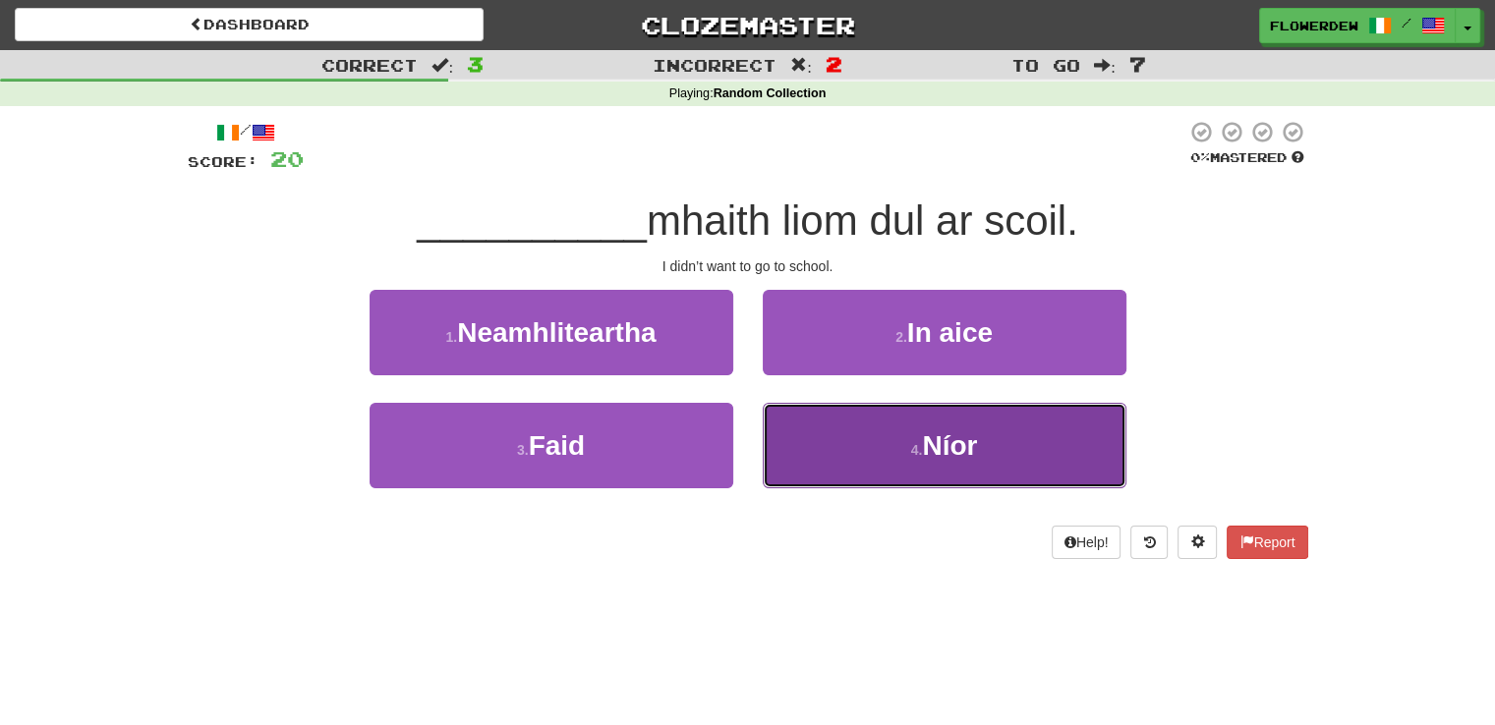
click at [807, 436] on button "4 . Níor" at bounding box center [945, 446] width 364 height 86
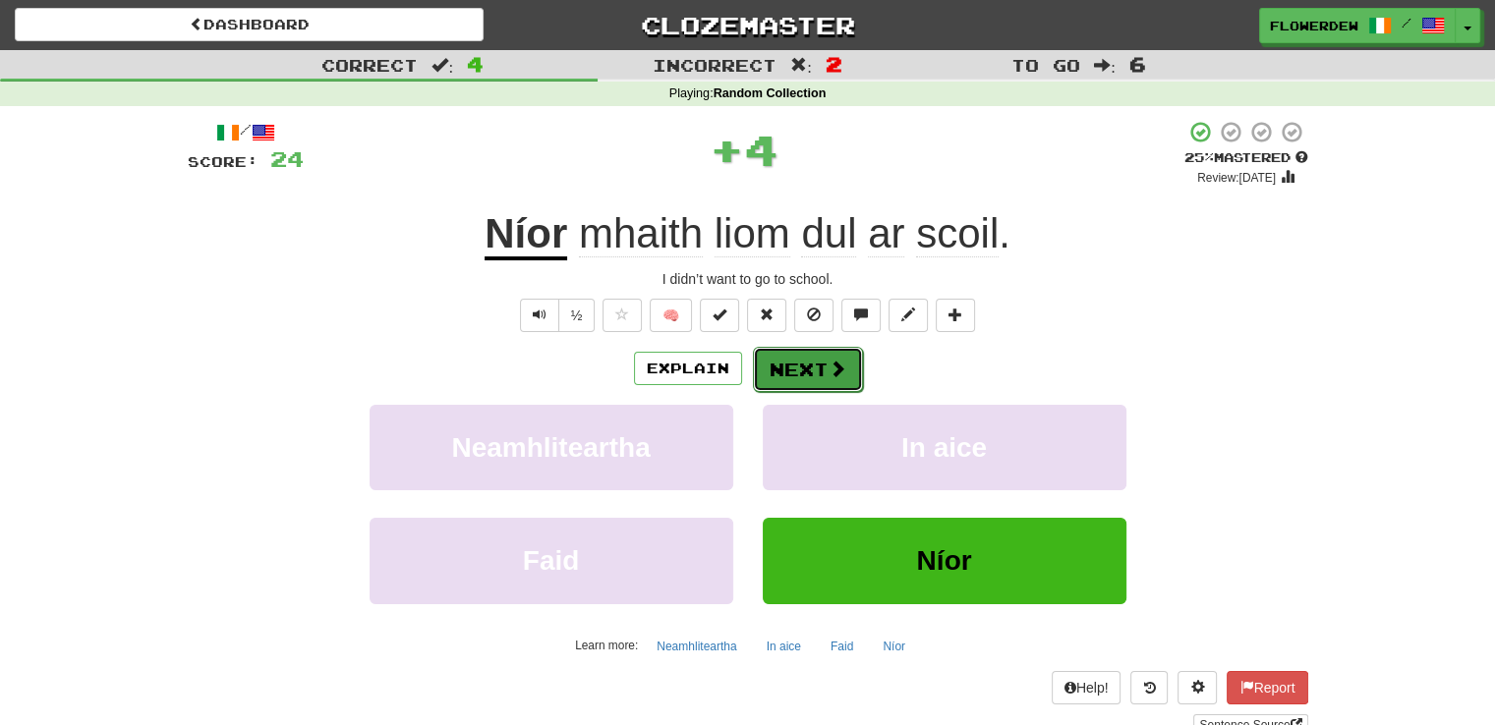
click at [808, 380] on button "Next" at bounding box center [808, 369] width 110 height 45
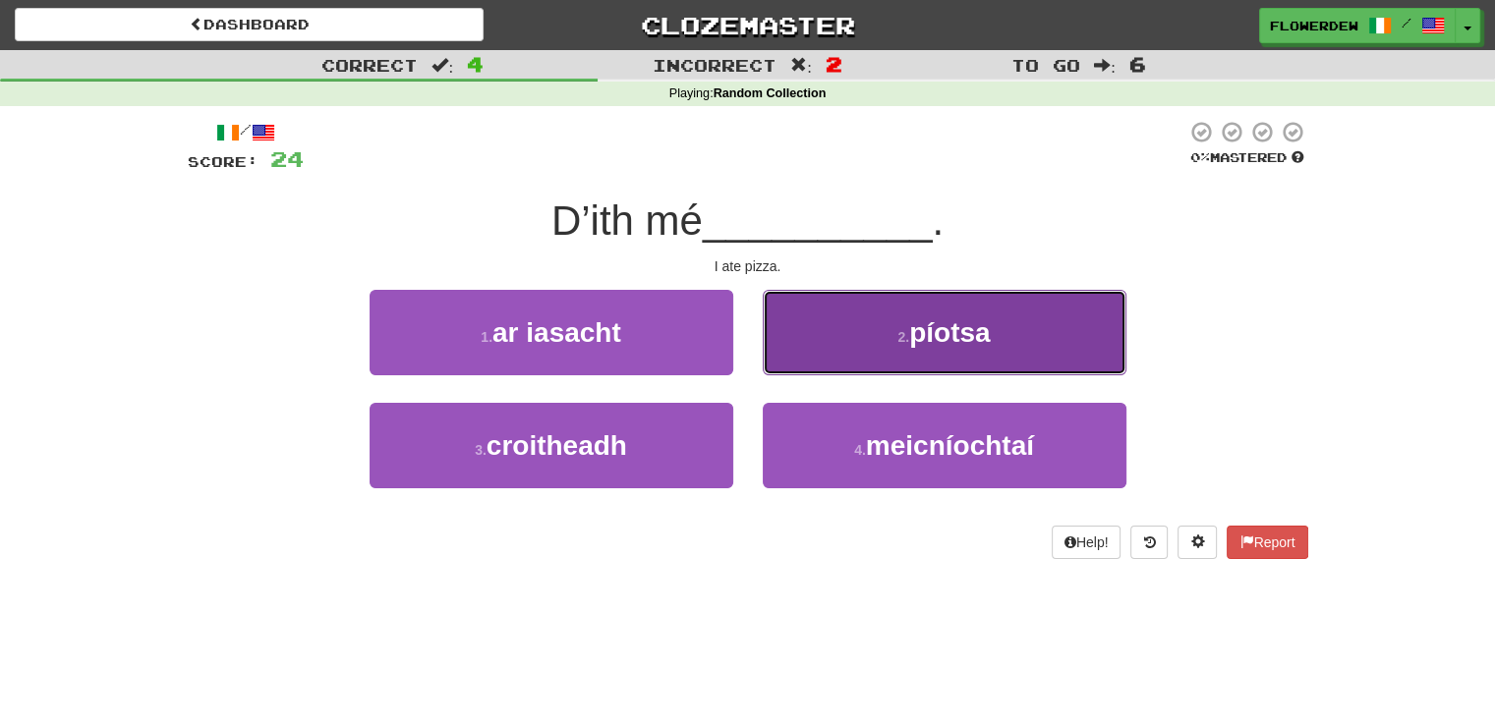
click at [858, 323] on button "2 . píotsa" at bounding box center [945, 333] width 364 height 86
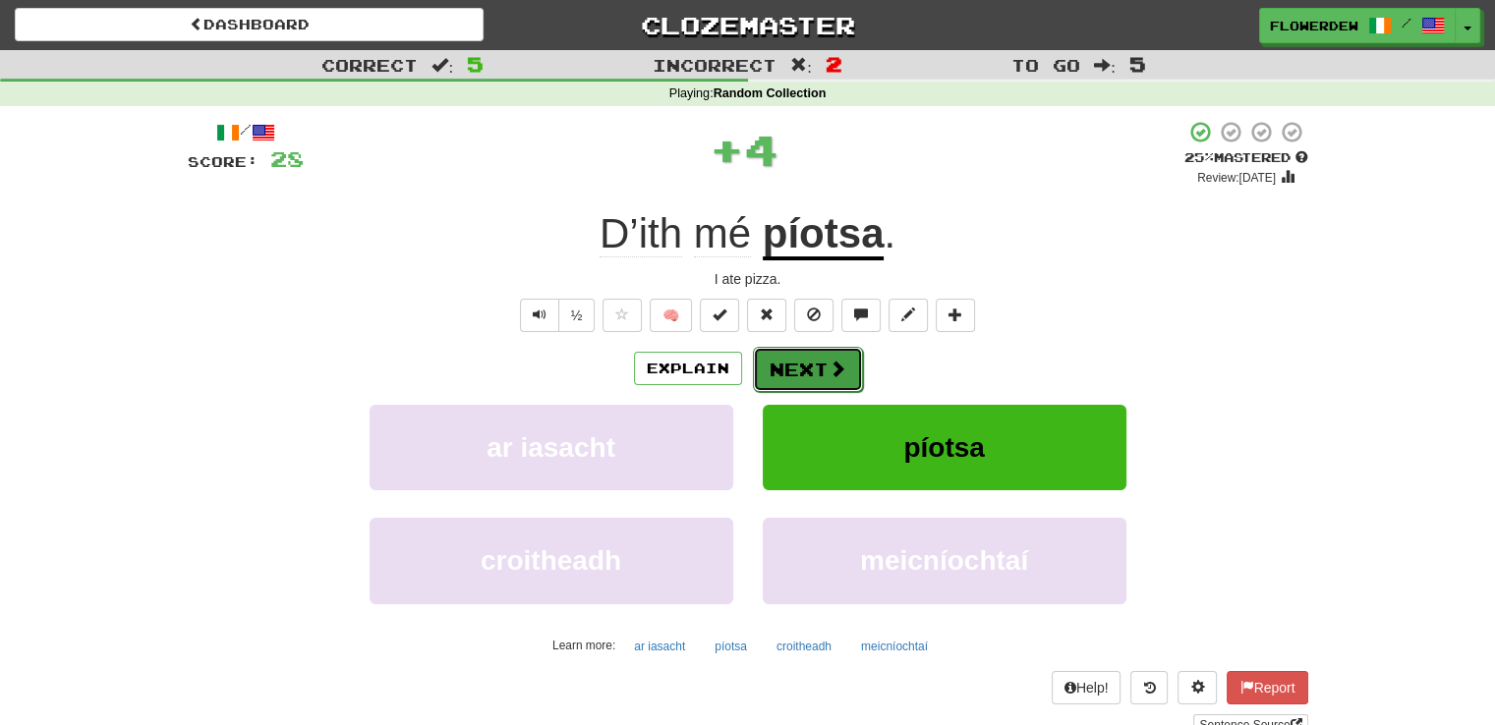
click at [825, 366] on button "Next" at bounding box center [808, 369] width 110 height 45
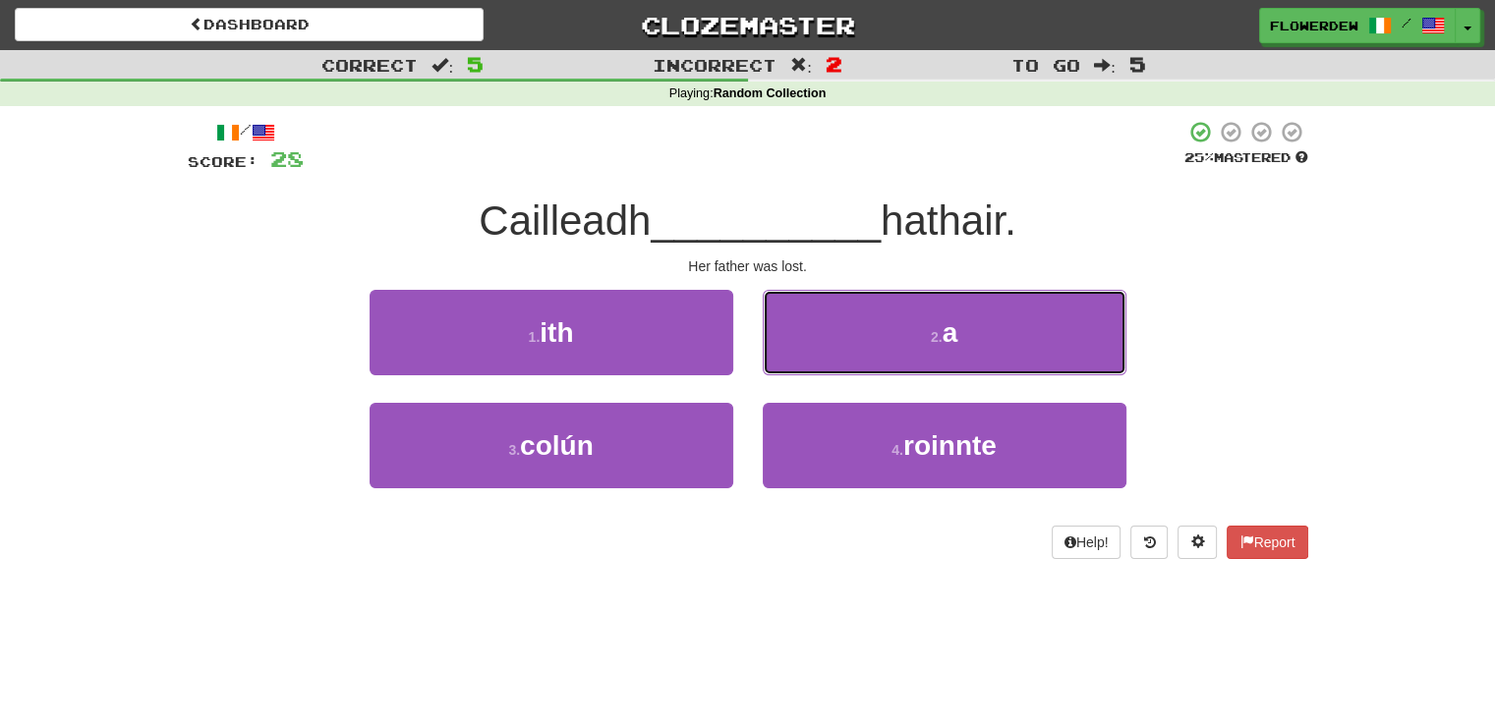
click at [825, 366] on button "2 . a" at bounding box center [945, 333] width 364 height 86
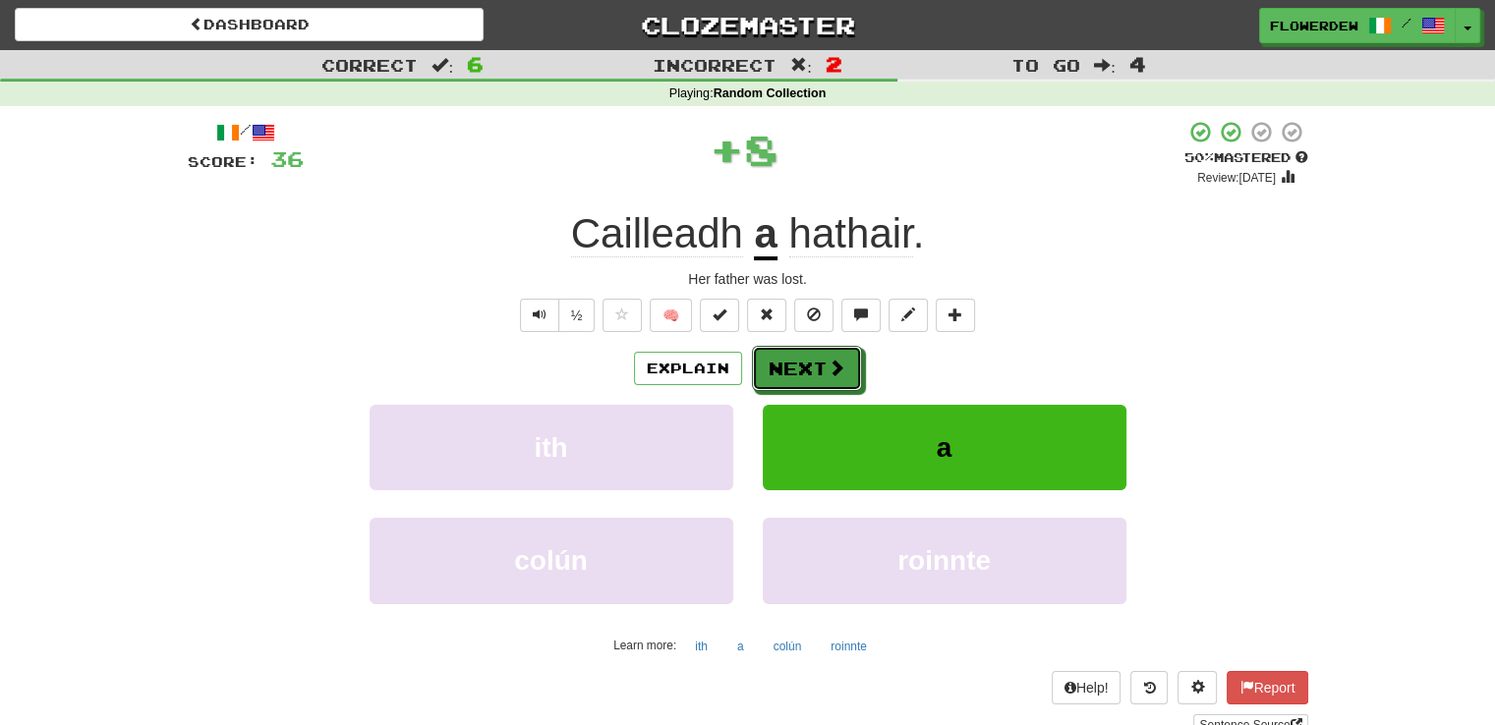
click at [825, 366] on button "Next" at bounding box center [807, 368] width 110 height 45
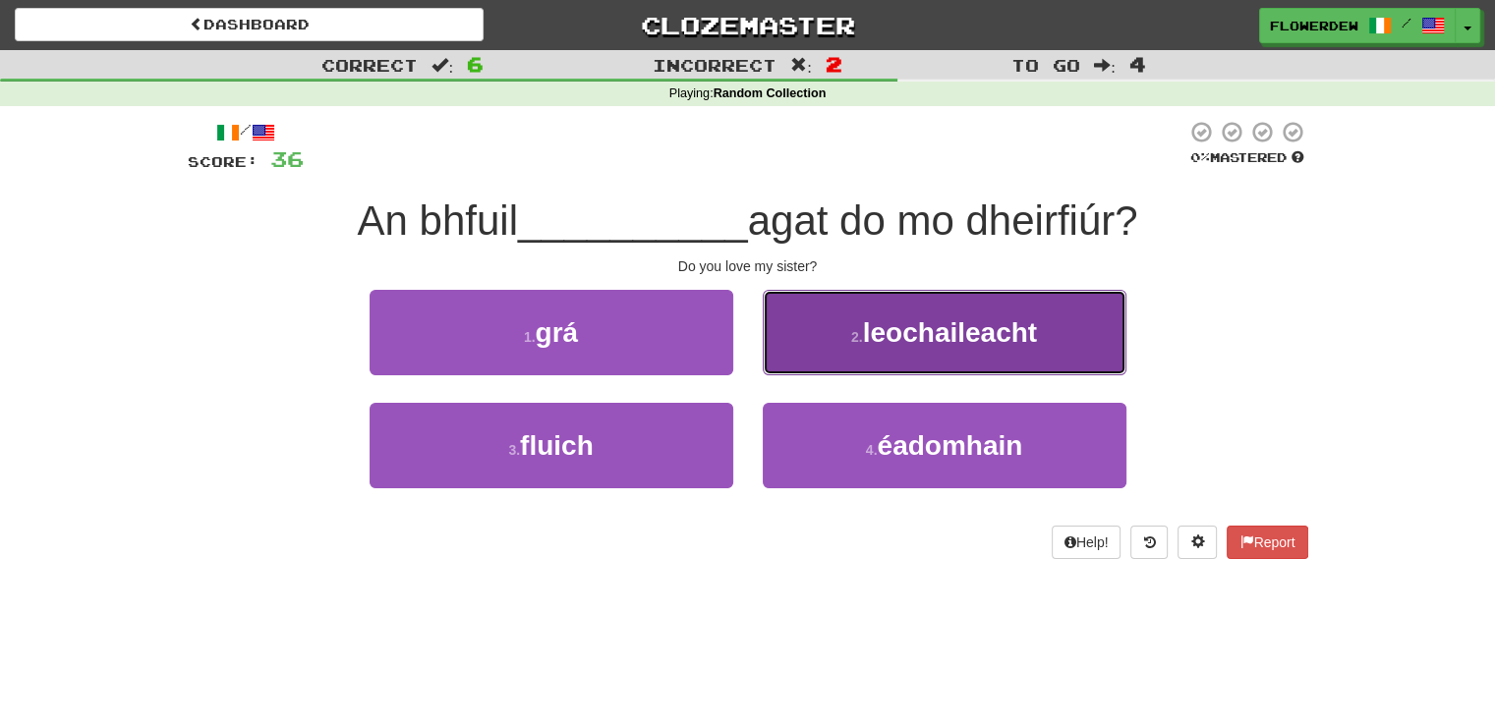
click at [820, 344] on button "2 . leochaileacht" at bounding box center [945, 333] width 364 height 86
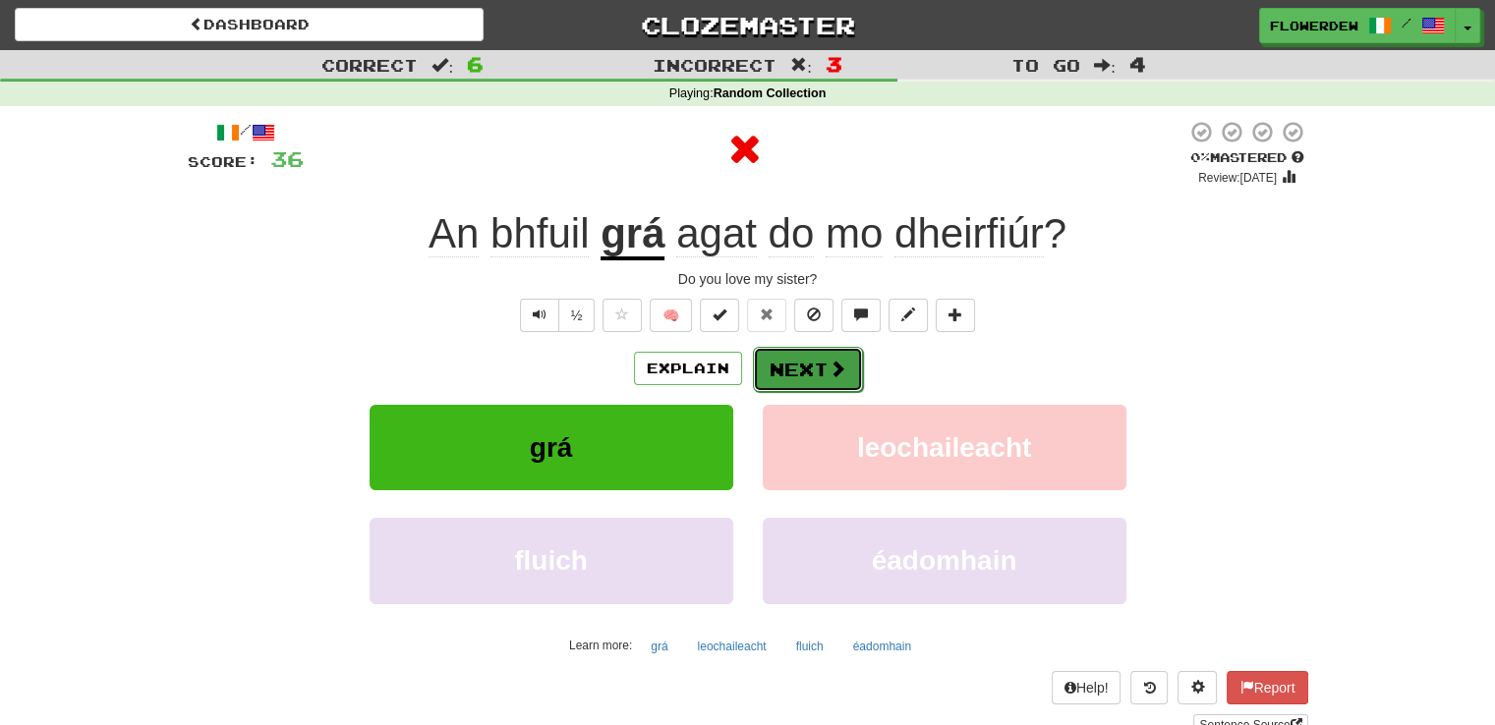
click at [815, 370] on button "Next" at bounding box center [808, 369] width 110 height 45
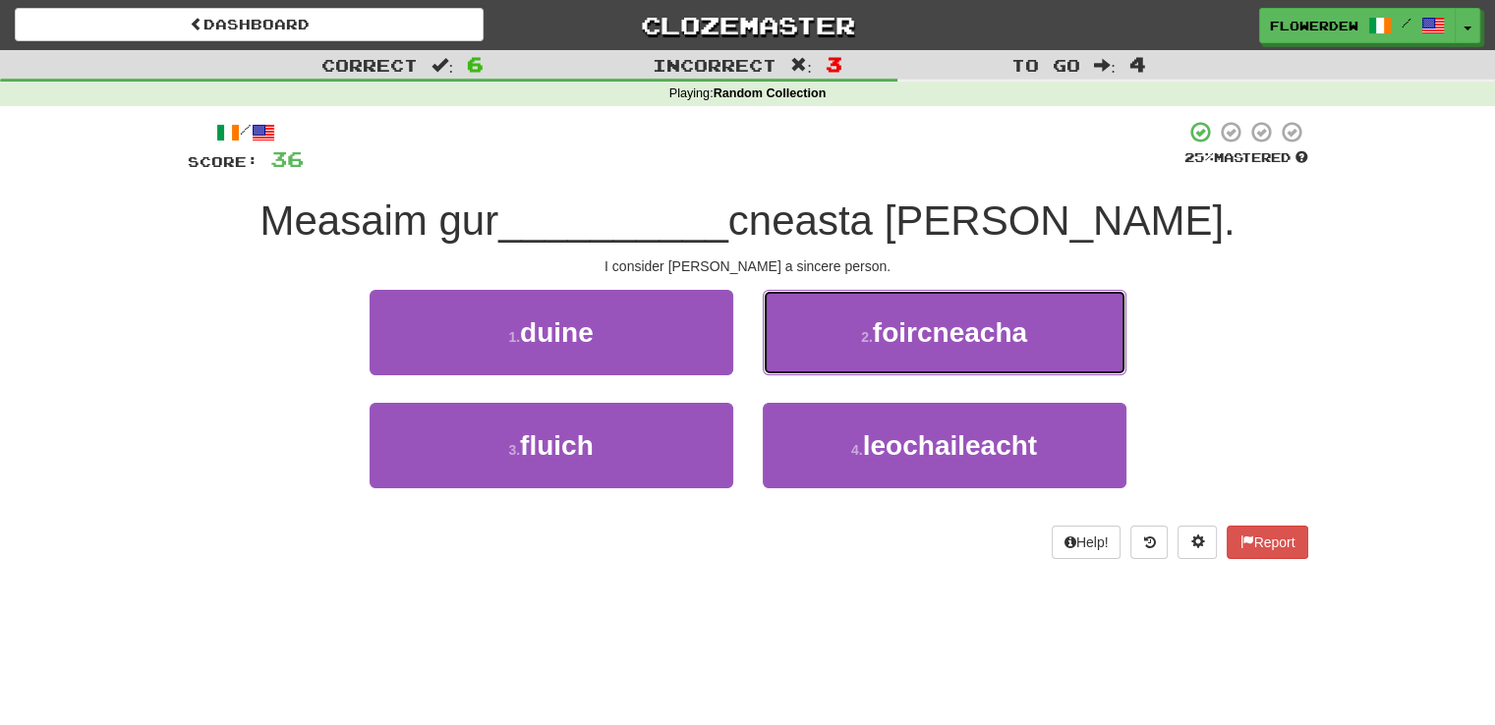
click at [815, 370] on button "2 . foircneacha" at bounding box center [945, 333] width 364 height 86
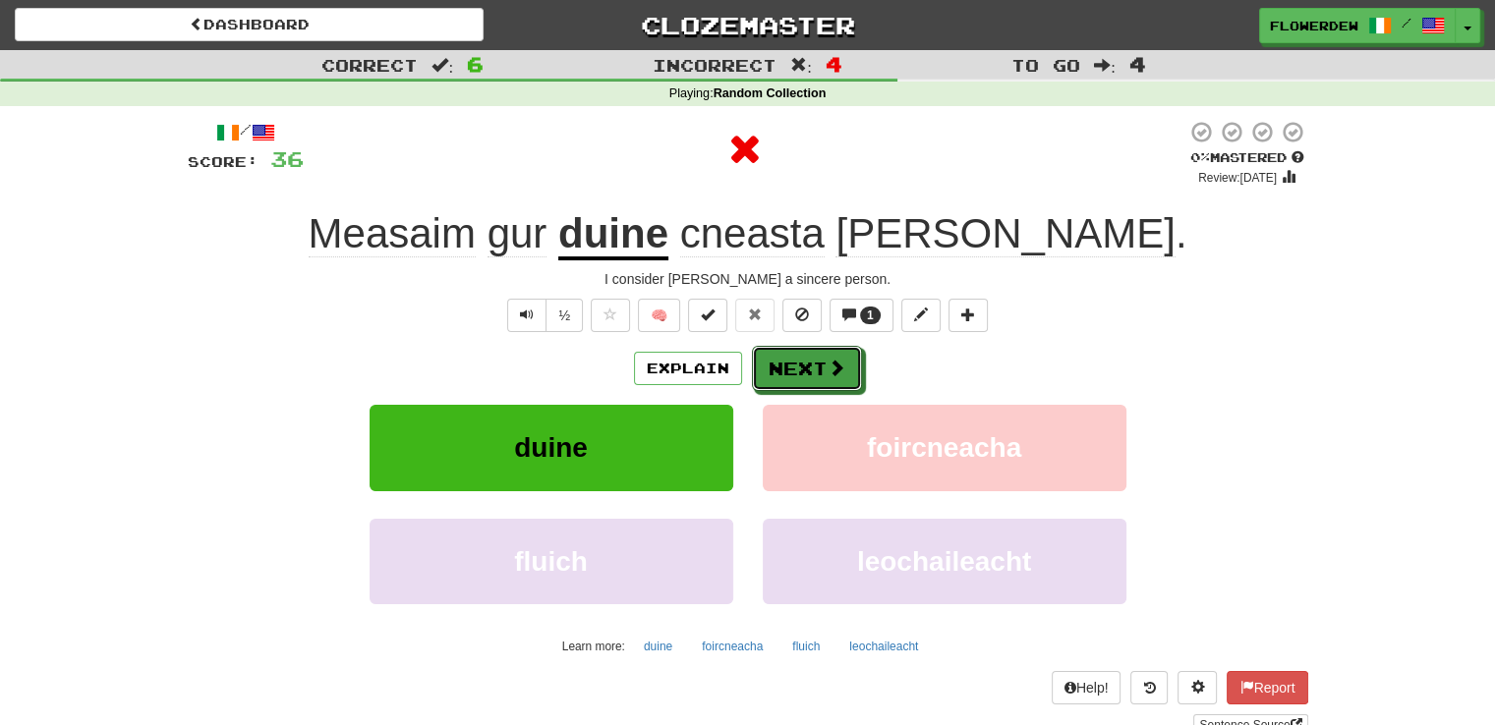
click at [815, 370] on button "Next" at bounding box center [807, 368] width 110 height 45
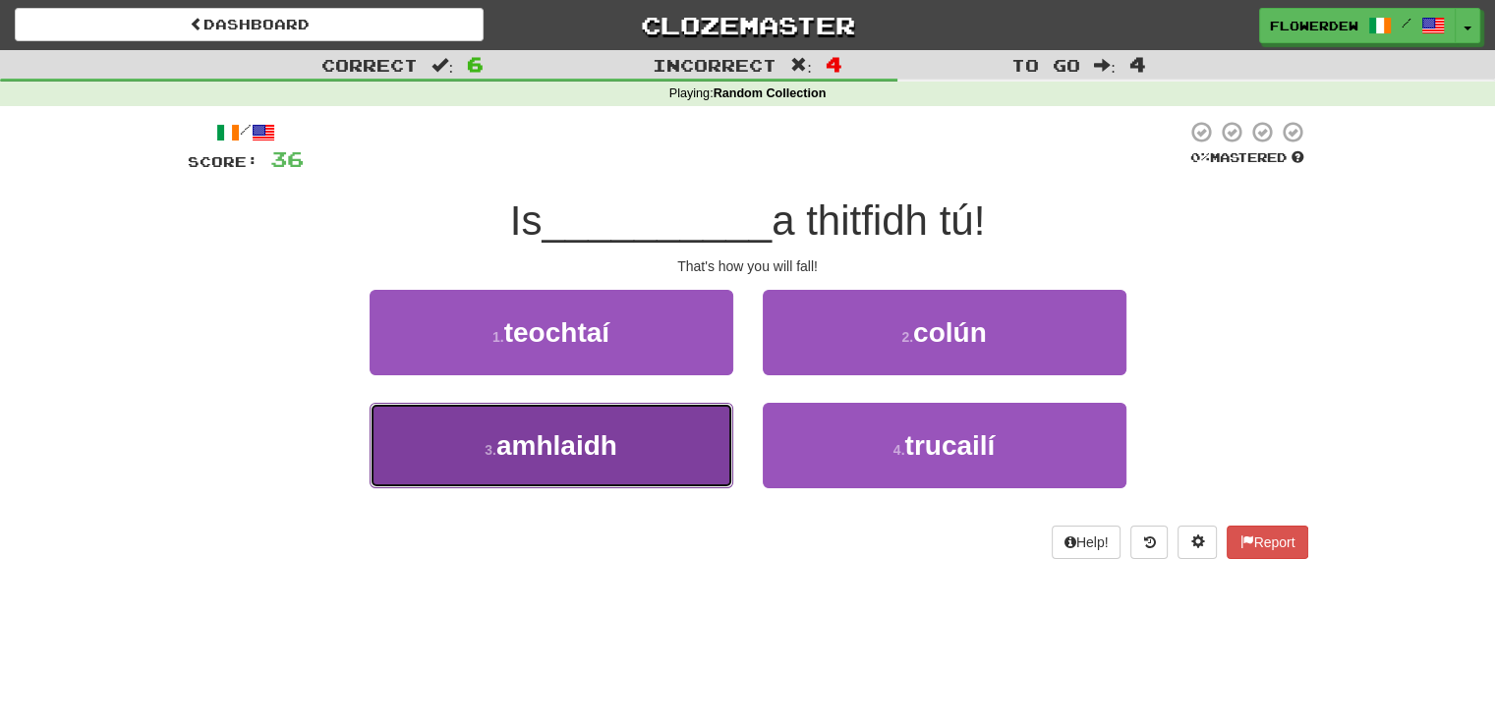
click at [725, 432] on button "3 . amhlaidh" at bounding box center [552, 446] width 364 height 86
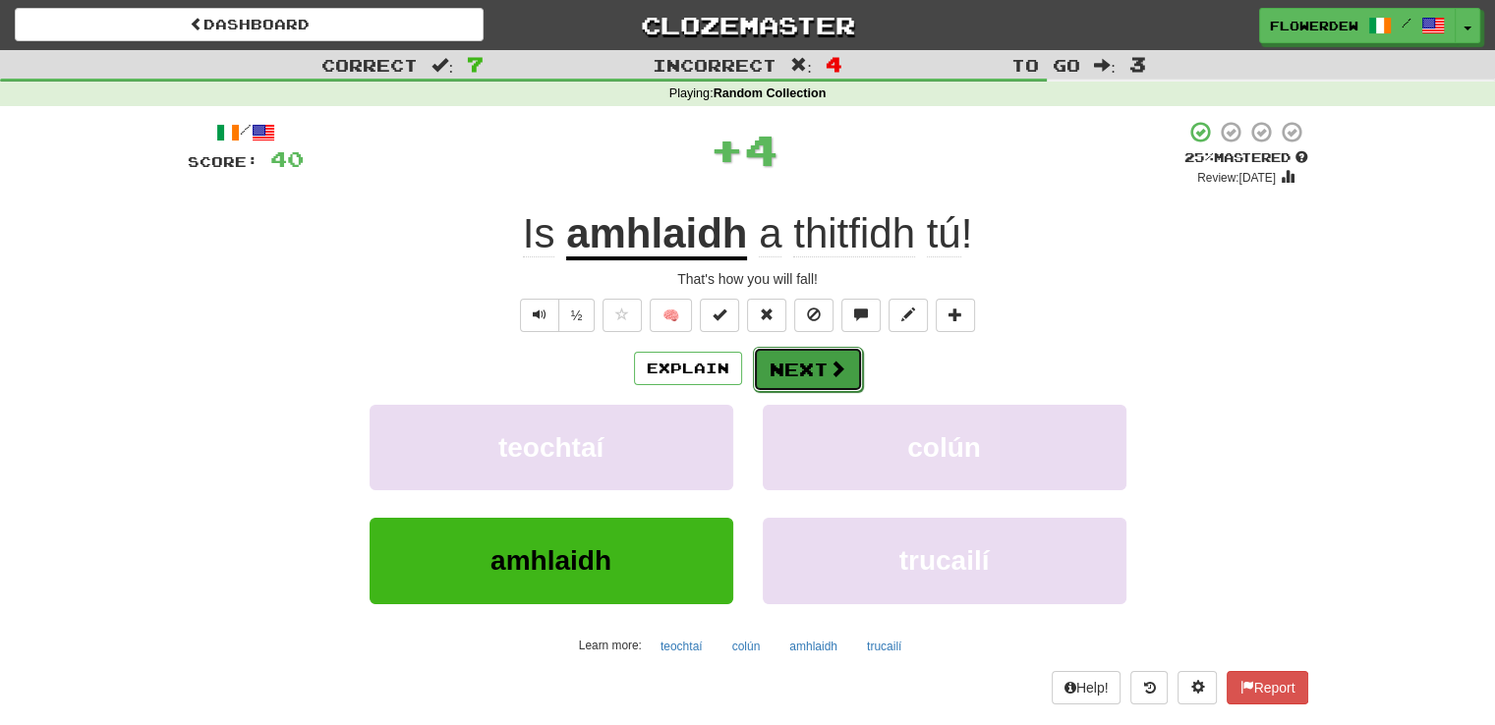
click at [810, 369] on button "Next" at bounding box center [808, 369] width 110 height 45
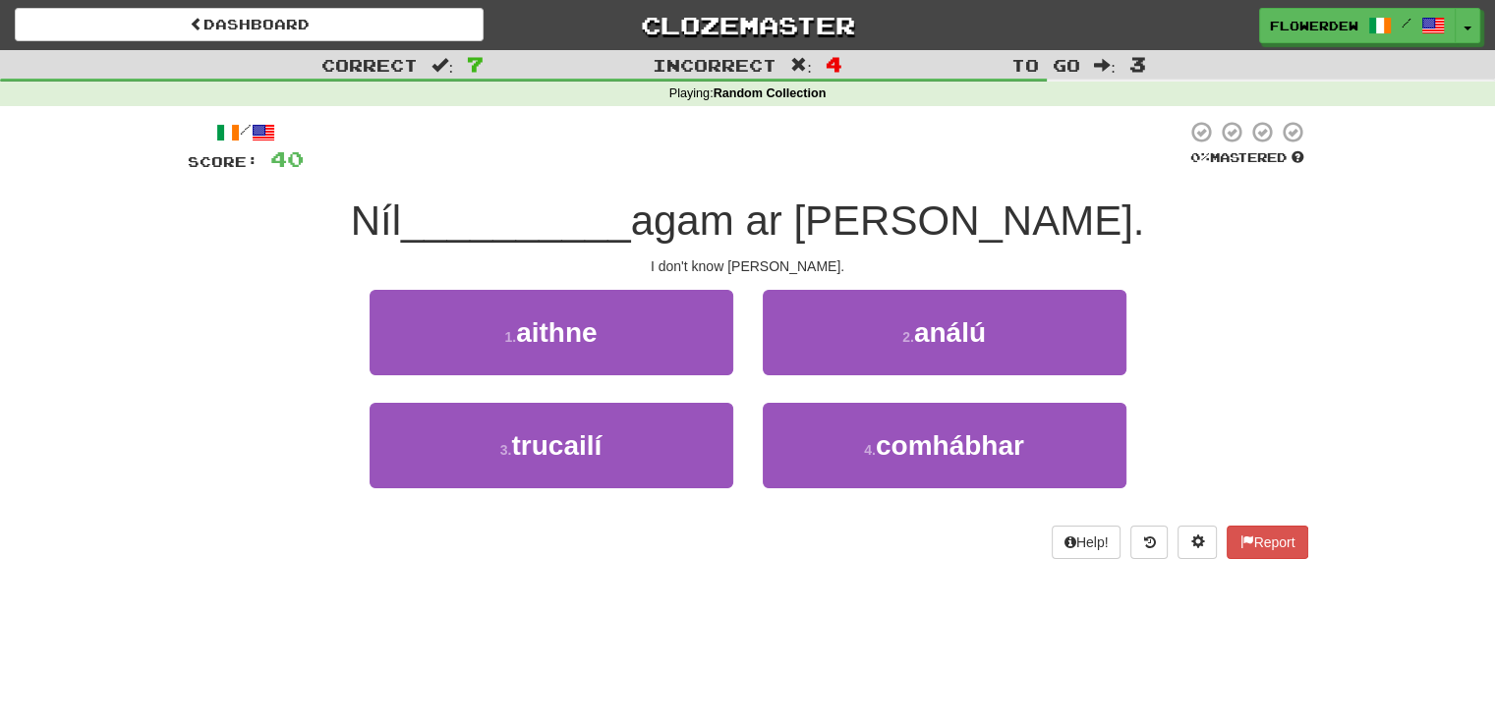
click at [685, 390] on div "1 . aithne" at bounding box center [551, 346] width 393 height 113
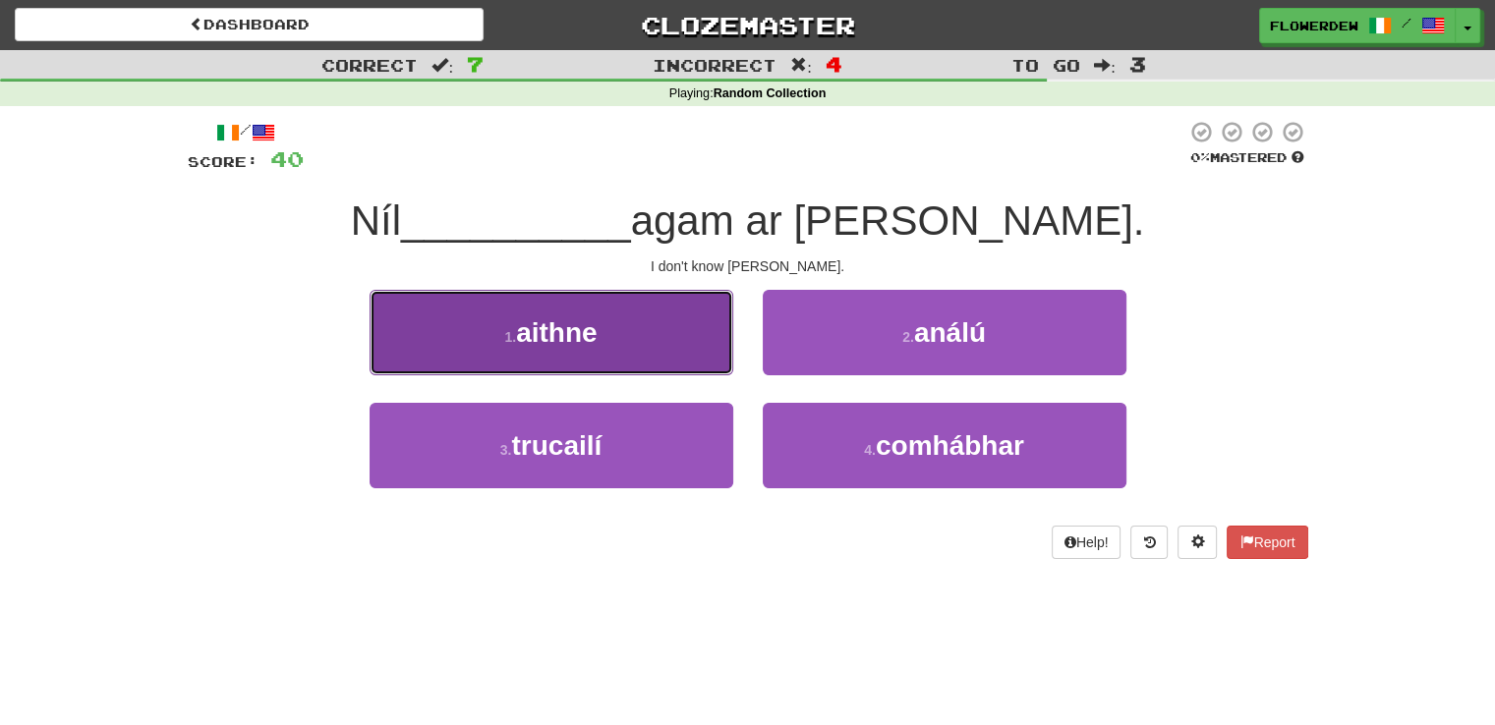
click at [691, 352] on button "1 . aithne" at bounding box center [552, 333] width 364 height 86
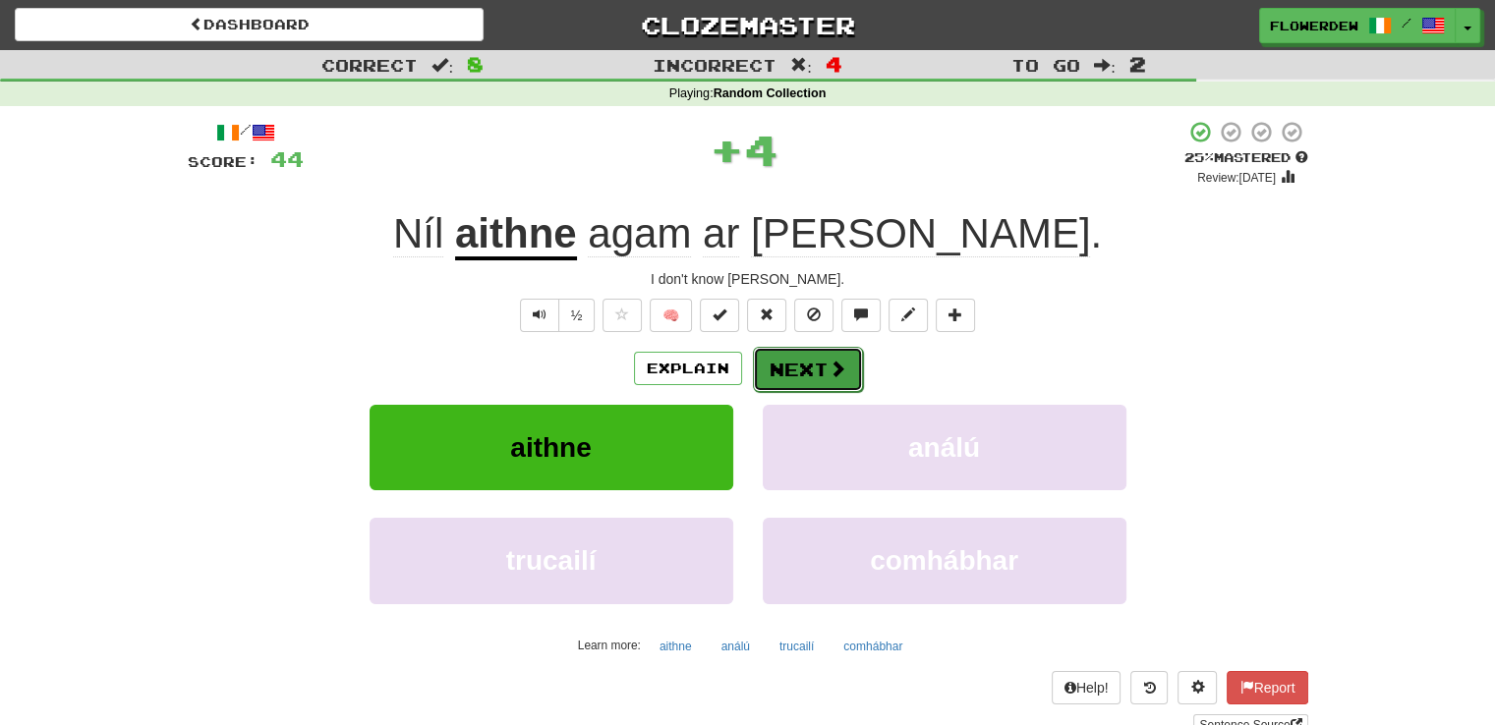
click at [778, 357] on button "Next" at bounding box center [808, 369] width 110 height 45
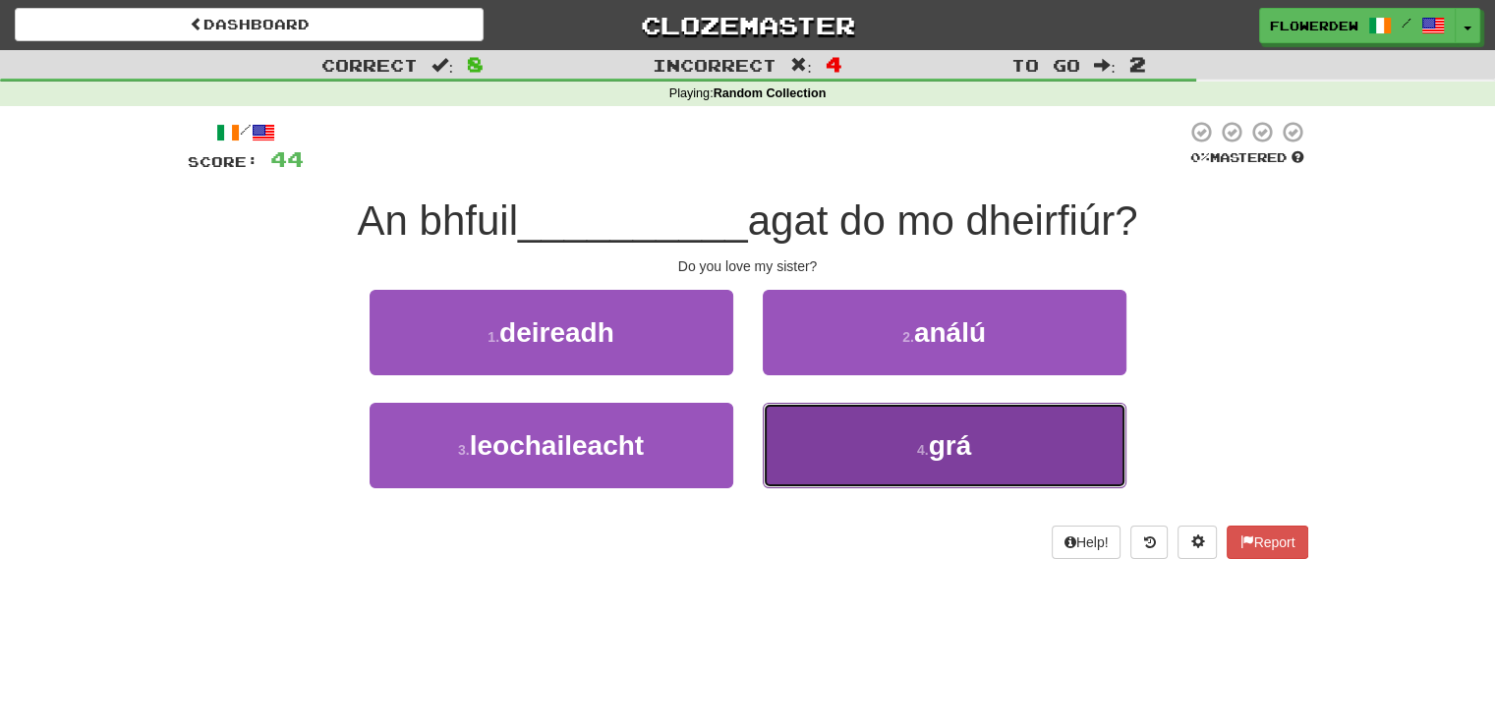
click at [798, 444] on button "4 . grá" at bounding box center [945, 446] width 364 height 86
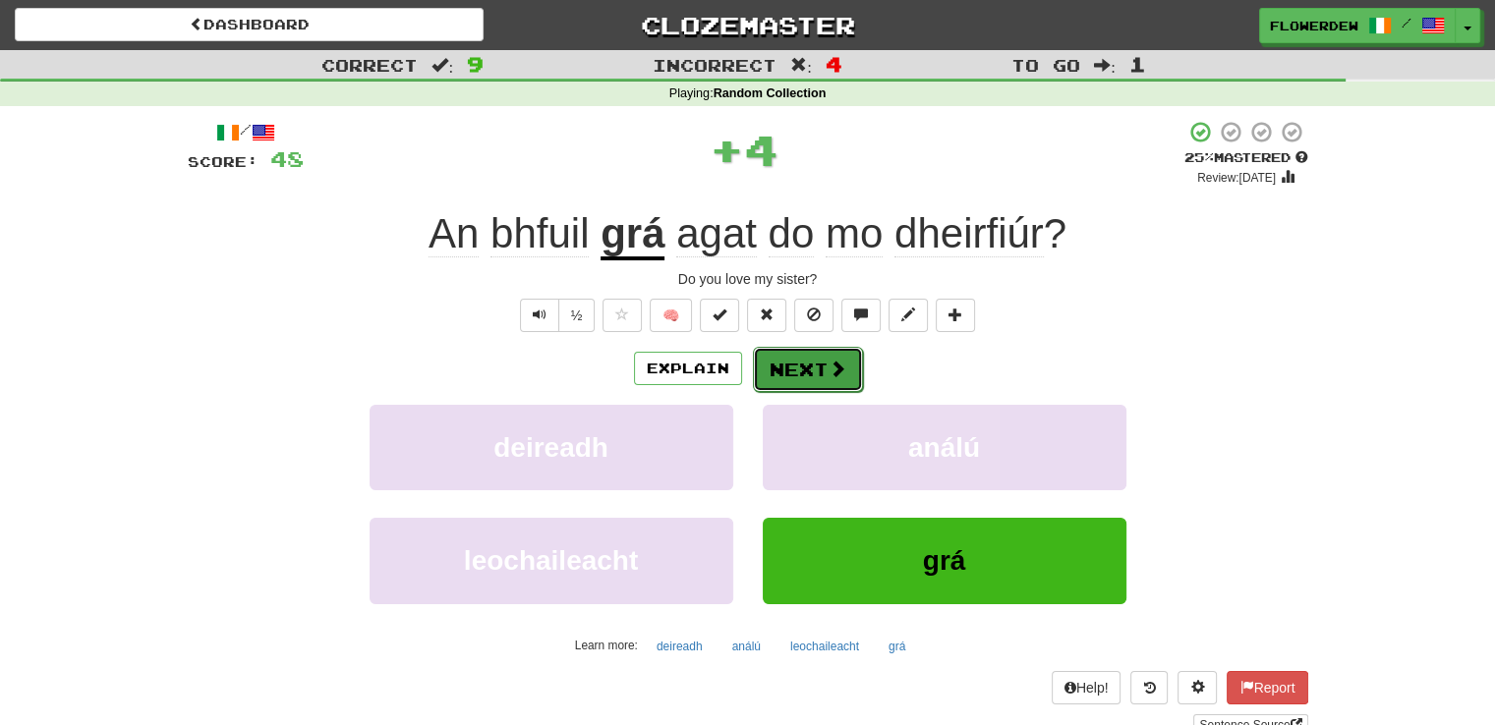
click at [805, 362] on button "Next" at bounding box center [808, 369] width 110 height 45
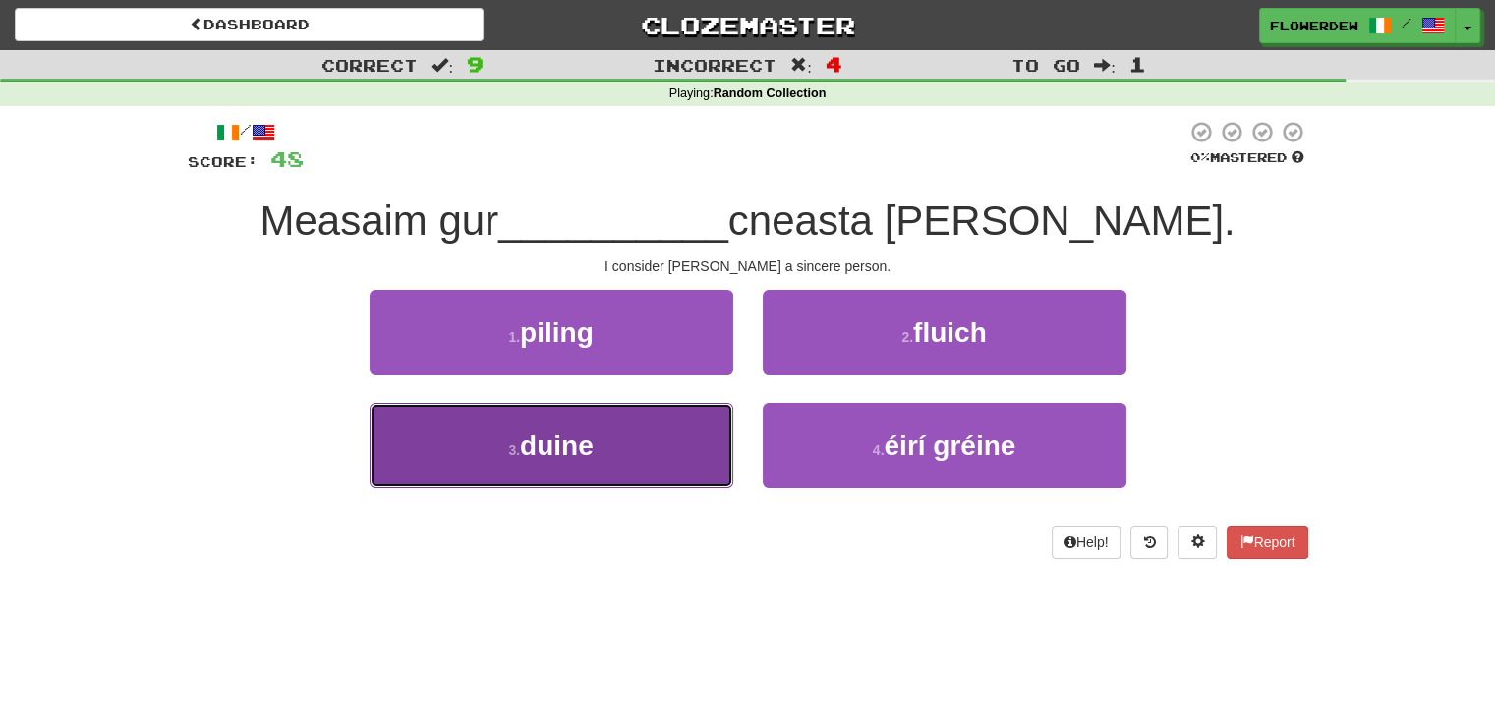
click at [681, 449] on button "3 . duine" at bounding box center [552, 446] width 364 height 86
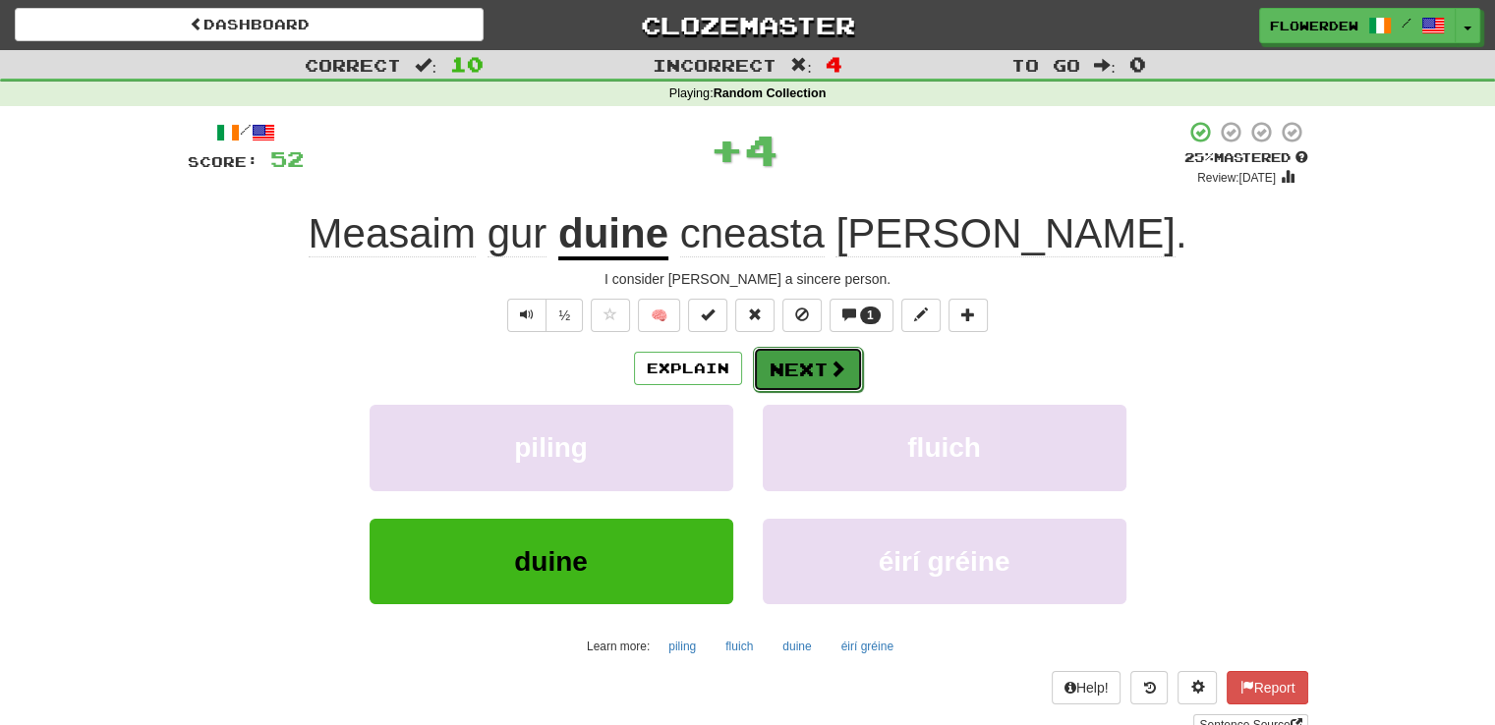
click at [810, 360] on button "Next" at bounding box center [808, 369] width 110 height 45
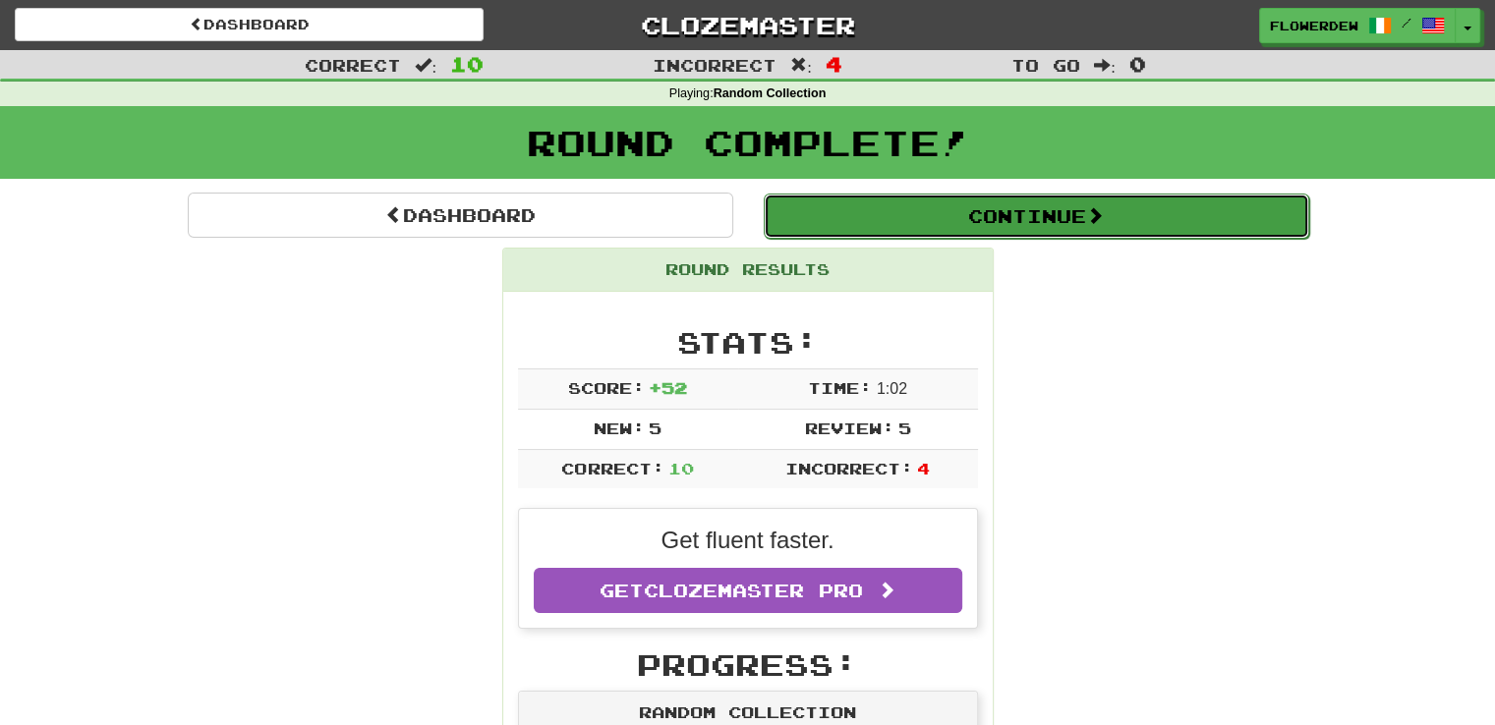
click at [948, 208] on button "Continue" at bounding box center [1037, 216] width 546 height 45
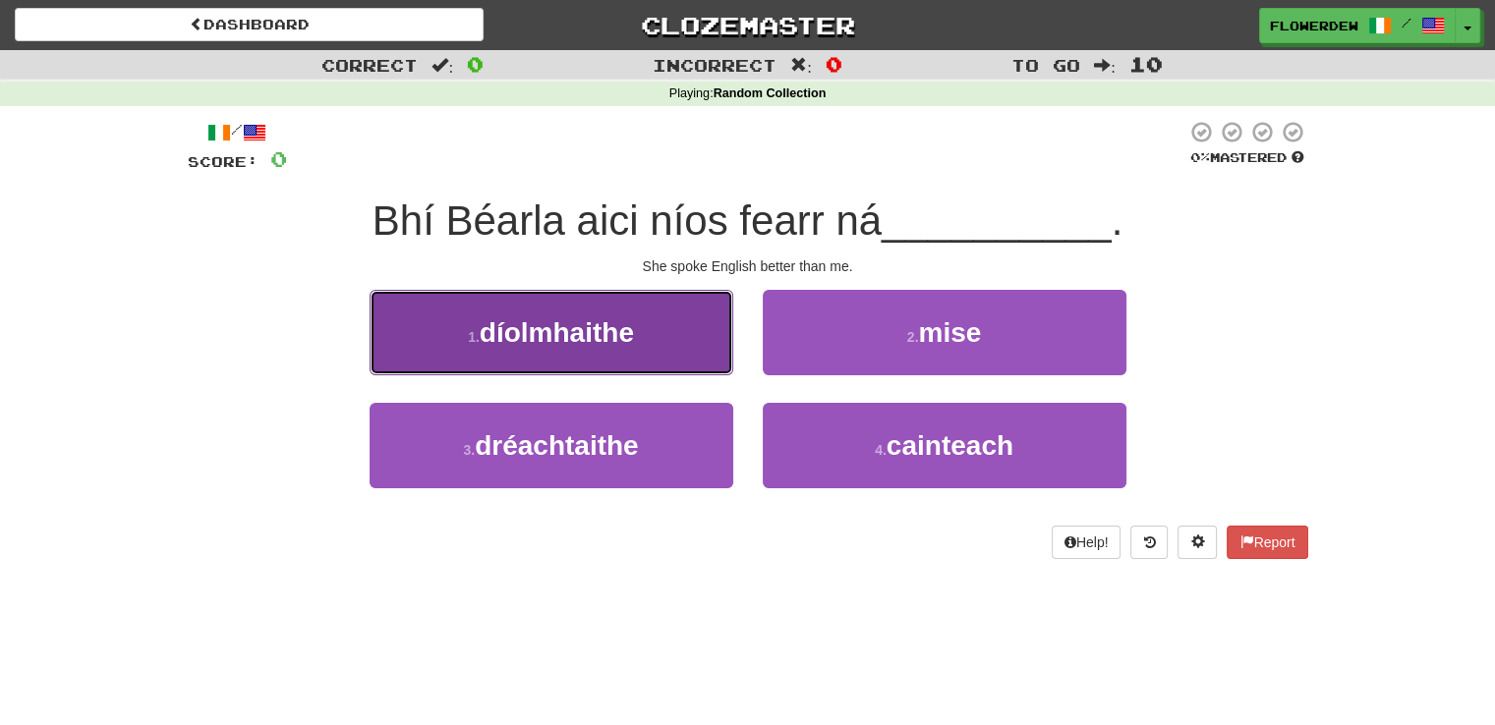
click at [684, 357] on button "1 . díolmhaithe" at bounding box center [552, 333] width 364 height 86
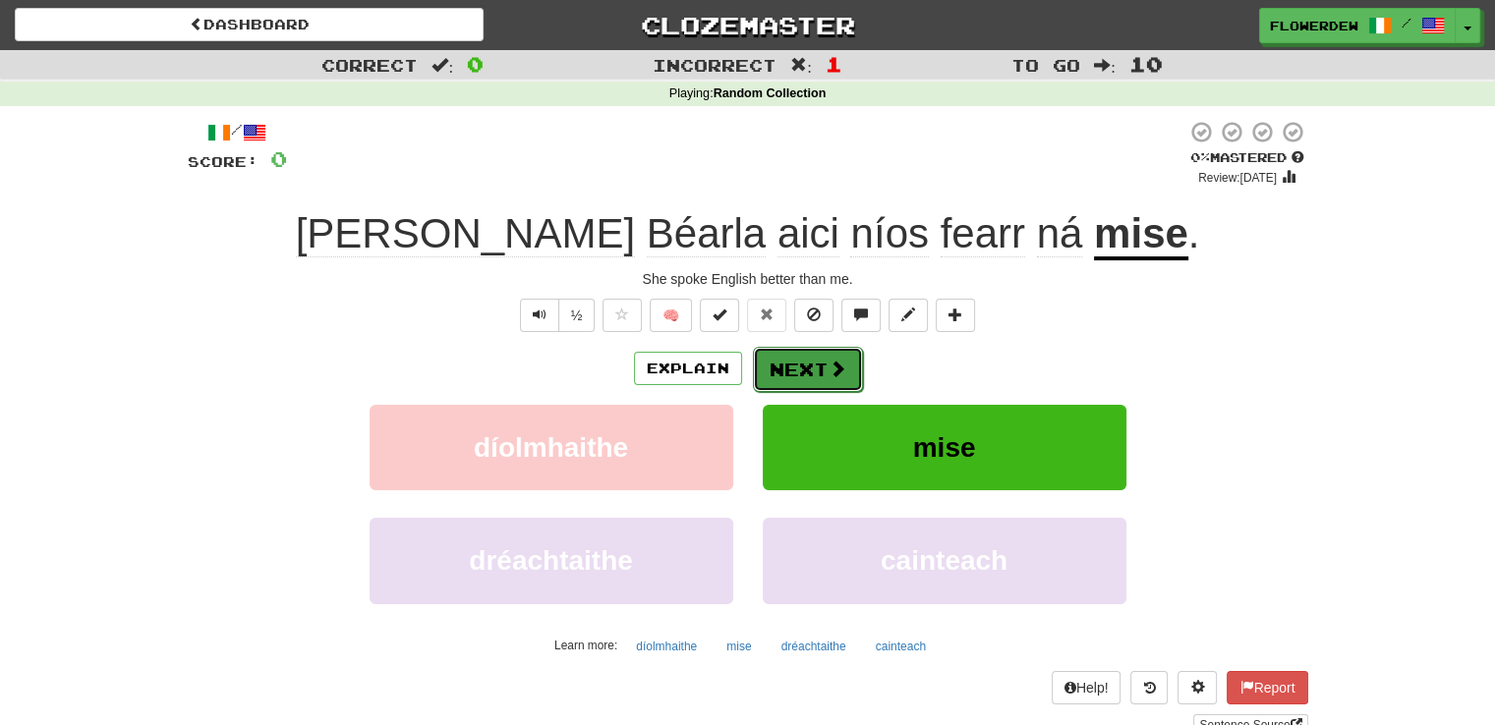
click at [806, 379] on button "Next" at bounding box center [808, 369] width 110 height 45
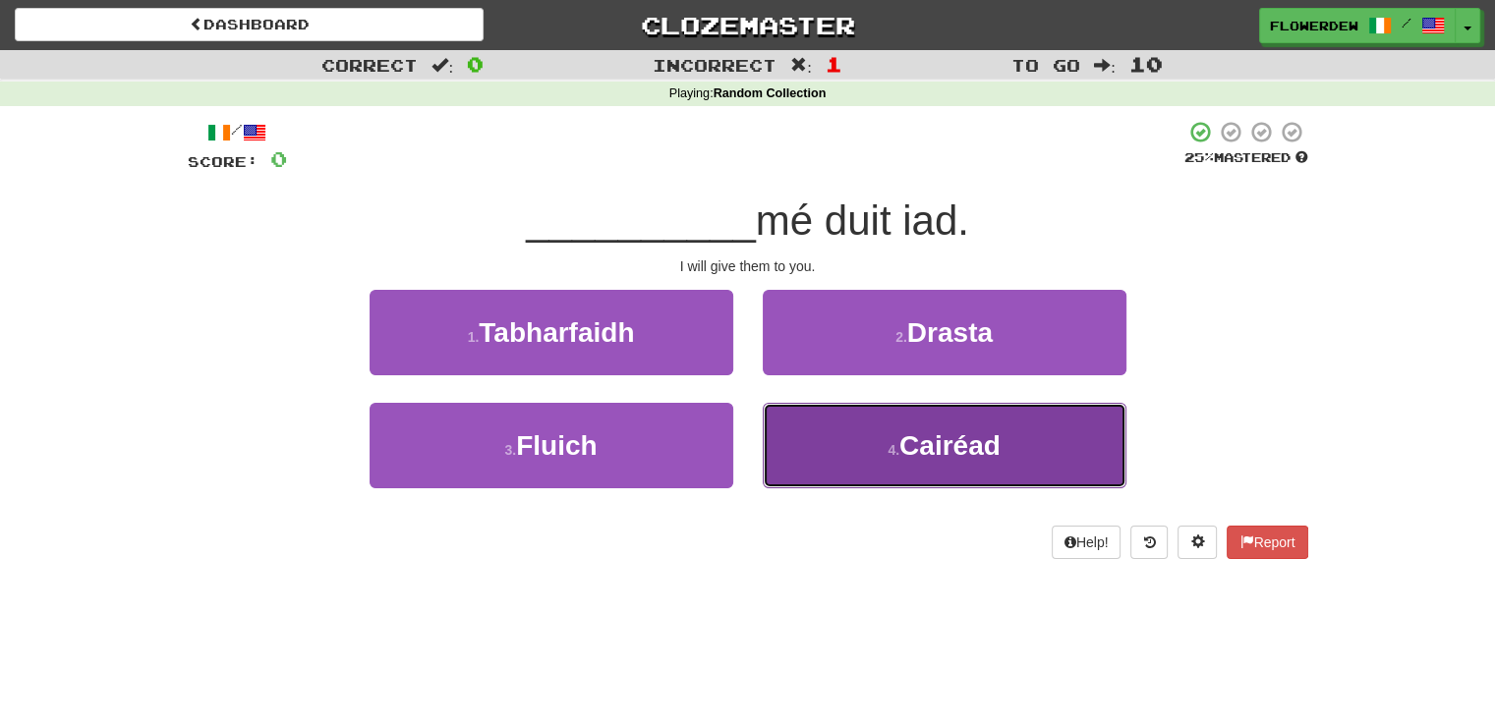
click at [804, 412] on button "4 . Cairéad" at bounding box center [945, 446] width 364 height 86
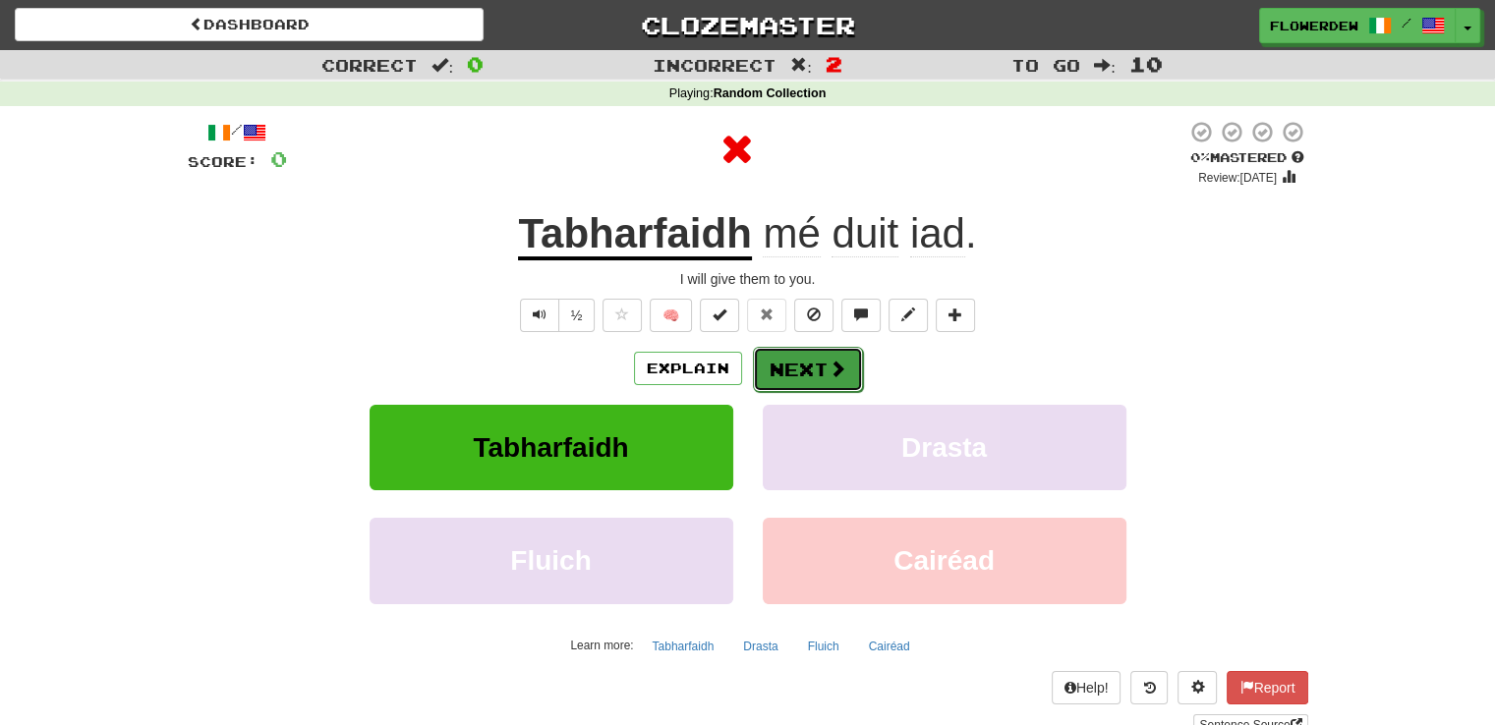
click at [786, 378] on button "Next" at bounding box center [808, 369] width 110 height 45
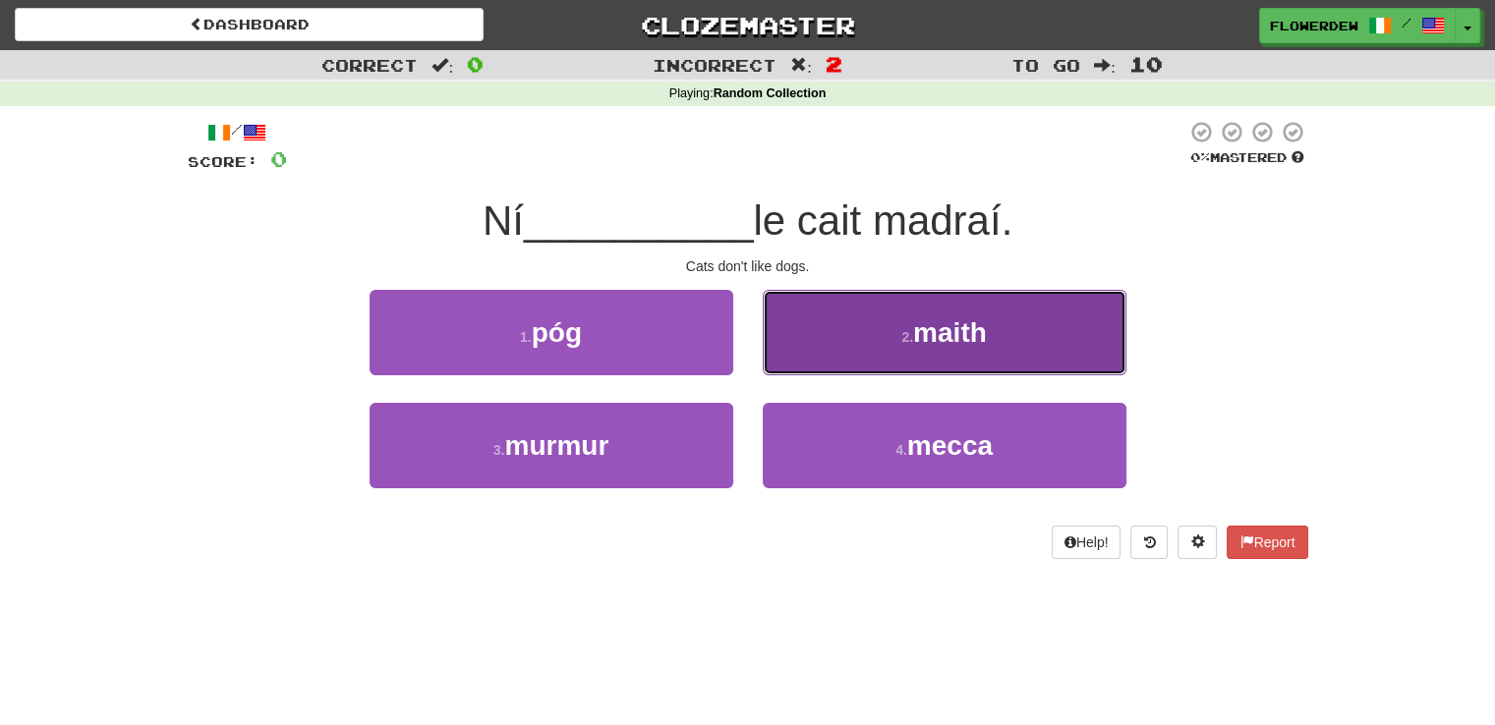
click at [821, 340] on button "2 . maith" at bounding box center [945, 333] width 364 height 86
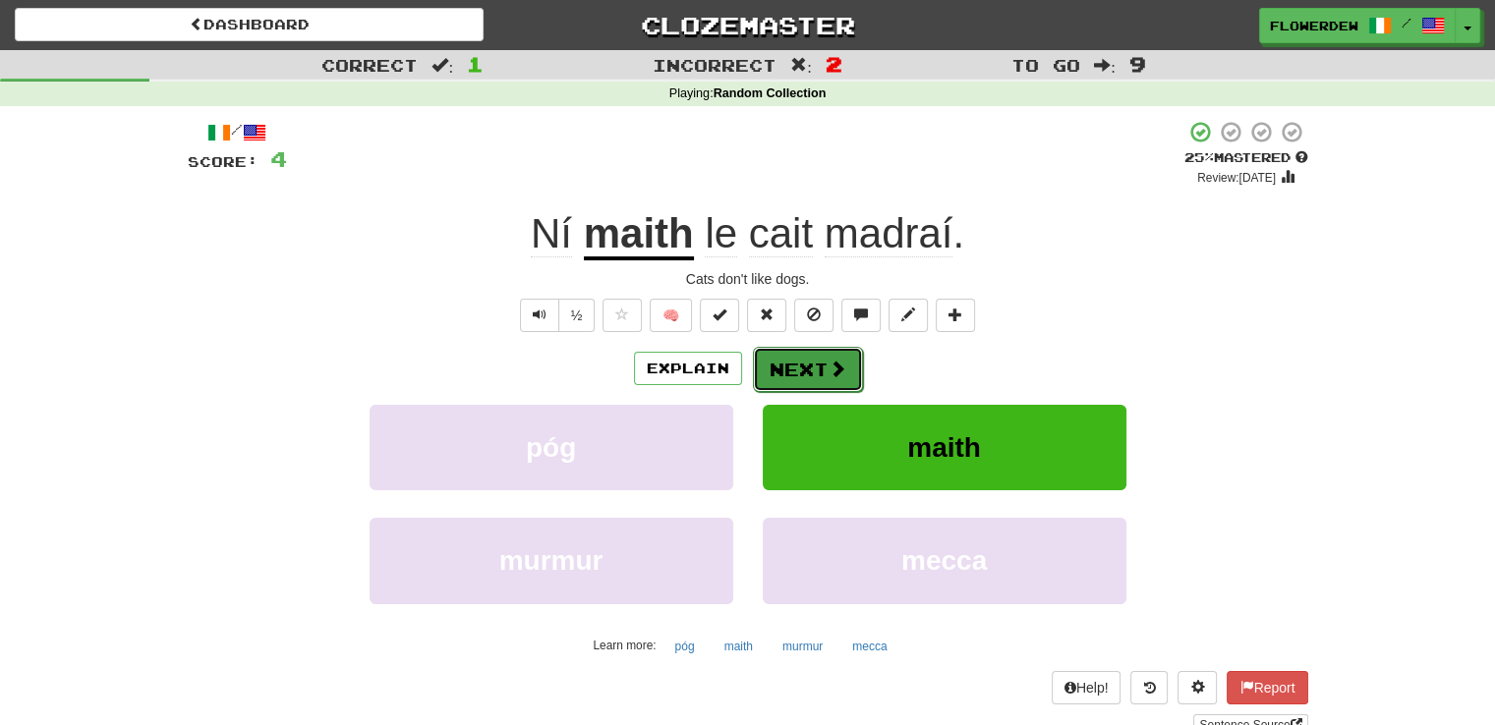
click at [818, 366] on button "Next" at bounding box center [808, 369] width 110 height 45
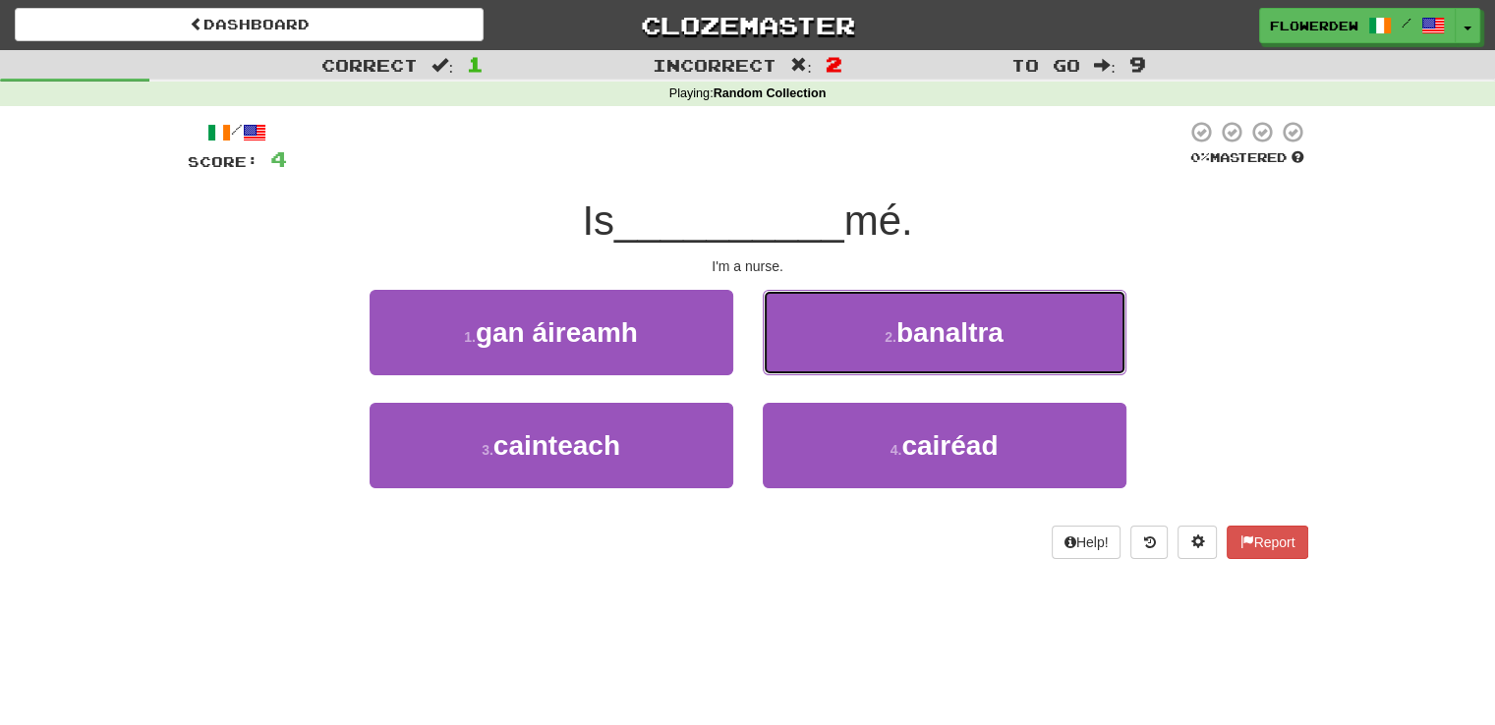
click at [818, 366] on button "2 . banaltra" at bounding box center [945, 333] width 364 height 86
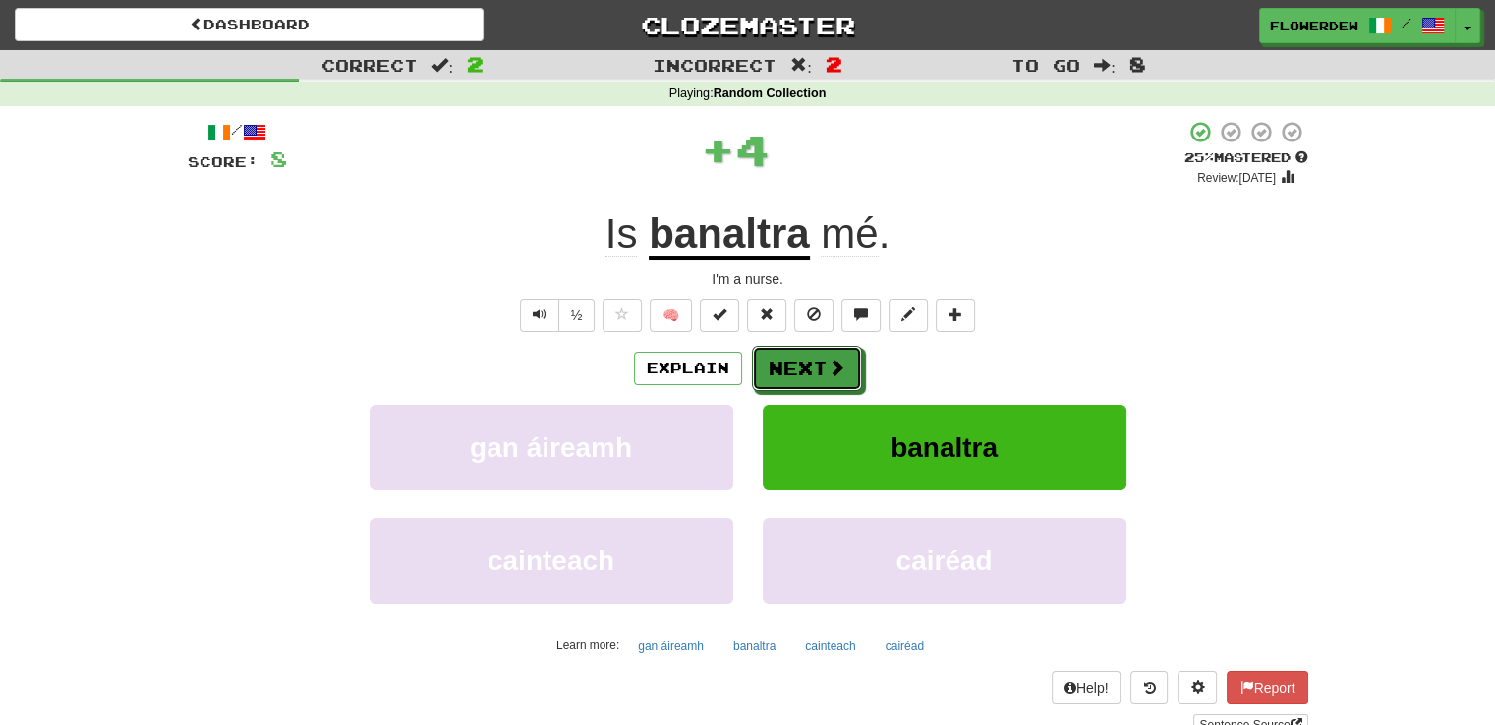
click at [818, 366] on button "Next" at bounding box center [807, 368] width 110 height 45
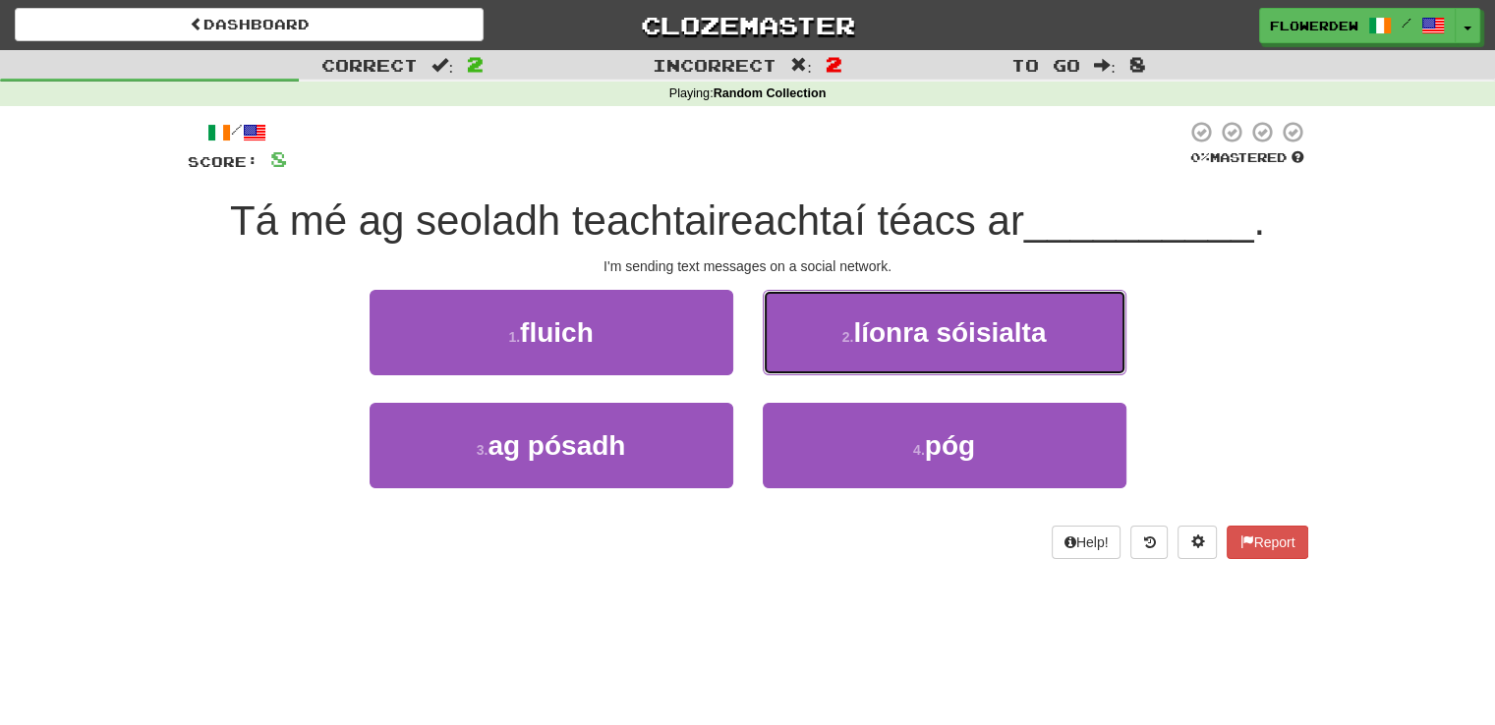
click at [818, 366] on button "2 . líonra sóisialta" at bounding box center [945, 333] width 364 height 86
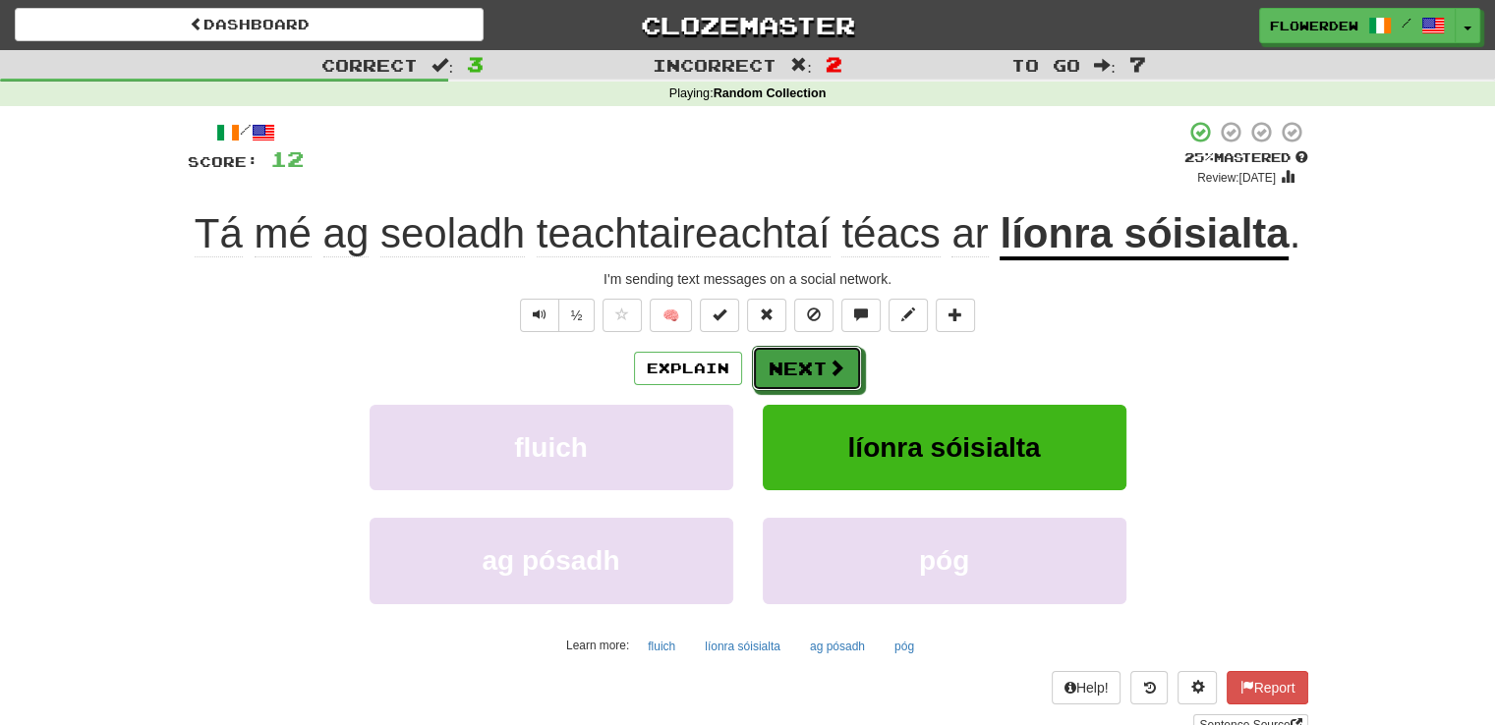
click at [818, 366] on button "Next" at bounding box center [807, 368] width 110 height 45
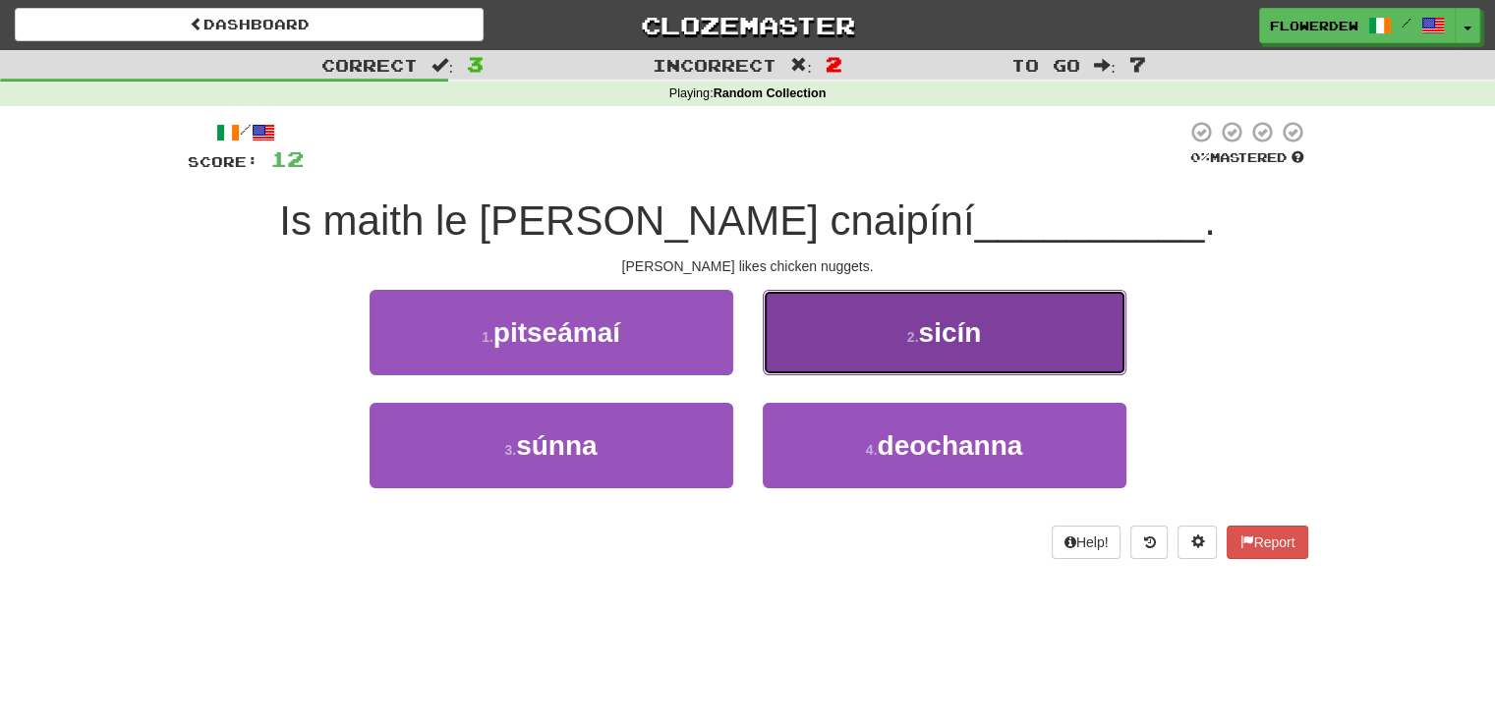
click at [842, 301] on button "2 . sicín" at bounding box center [945, 333] width 364 height 86
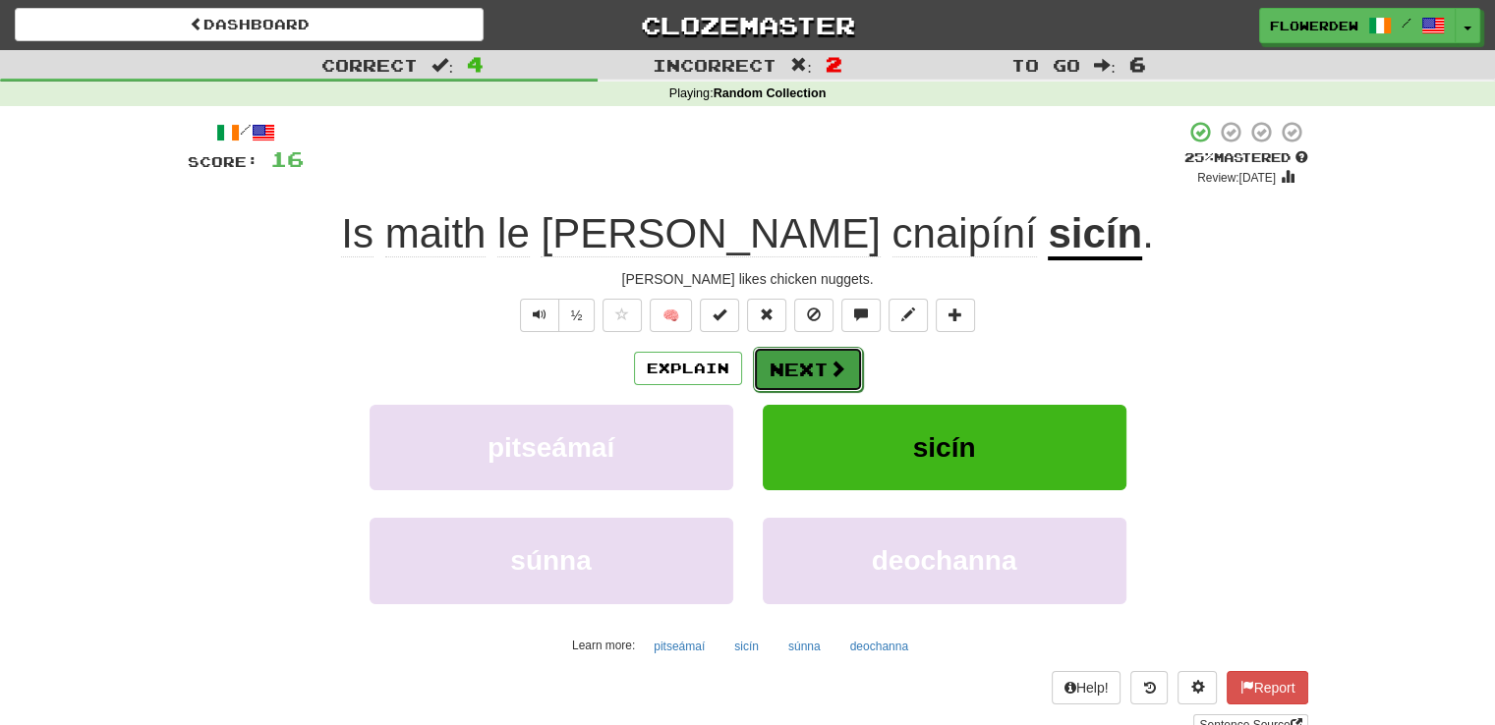
click at [830, 363] on span at bounding box center [838, 369] width 18 height 18
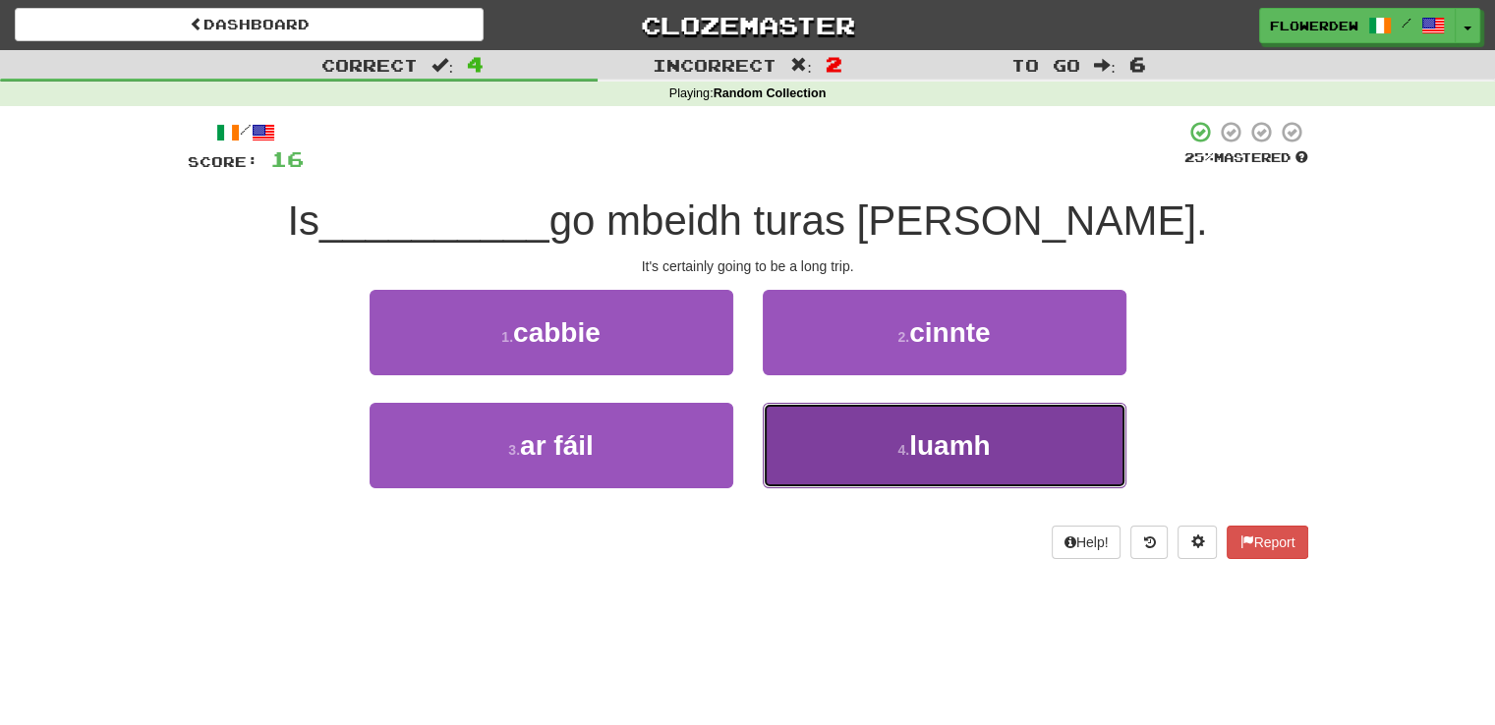
click at [830, 467] on button "4 . luamh" at bounding box center [945, 446] width 364 height 86
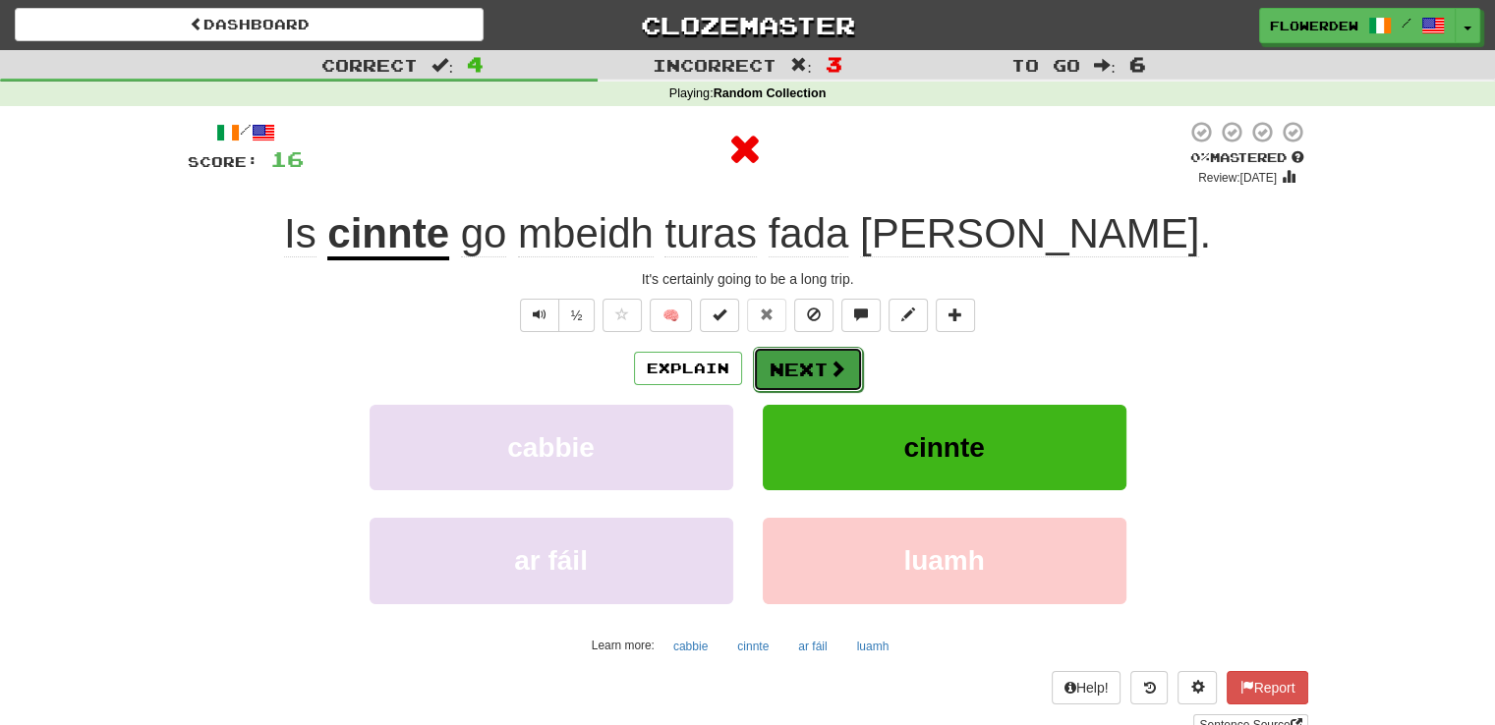
click at [835, 368] on span at bounding box center [838, 369] width 18 height 18
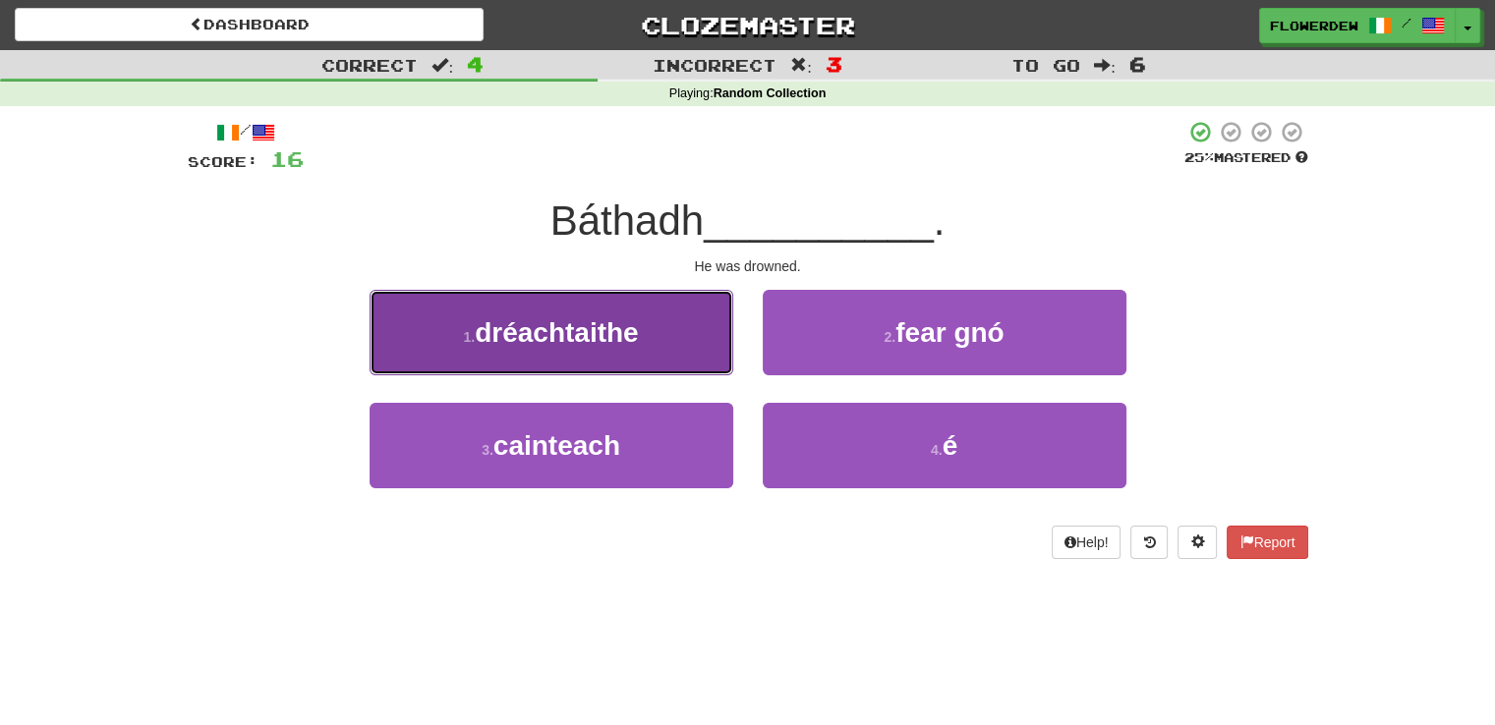
click at [712, 353] on button "1 . dréachtaithe" at bounding box center [552, 333] width 364 height 86
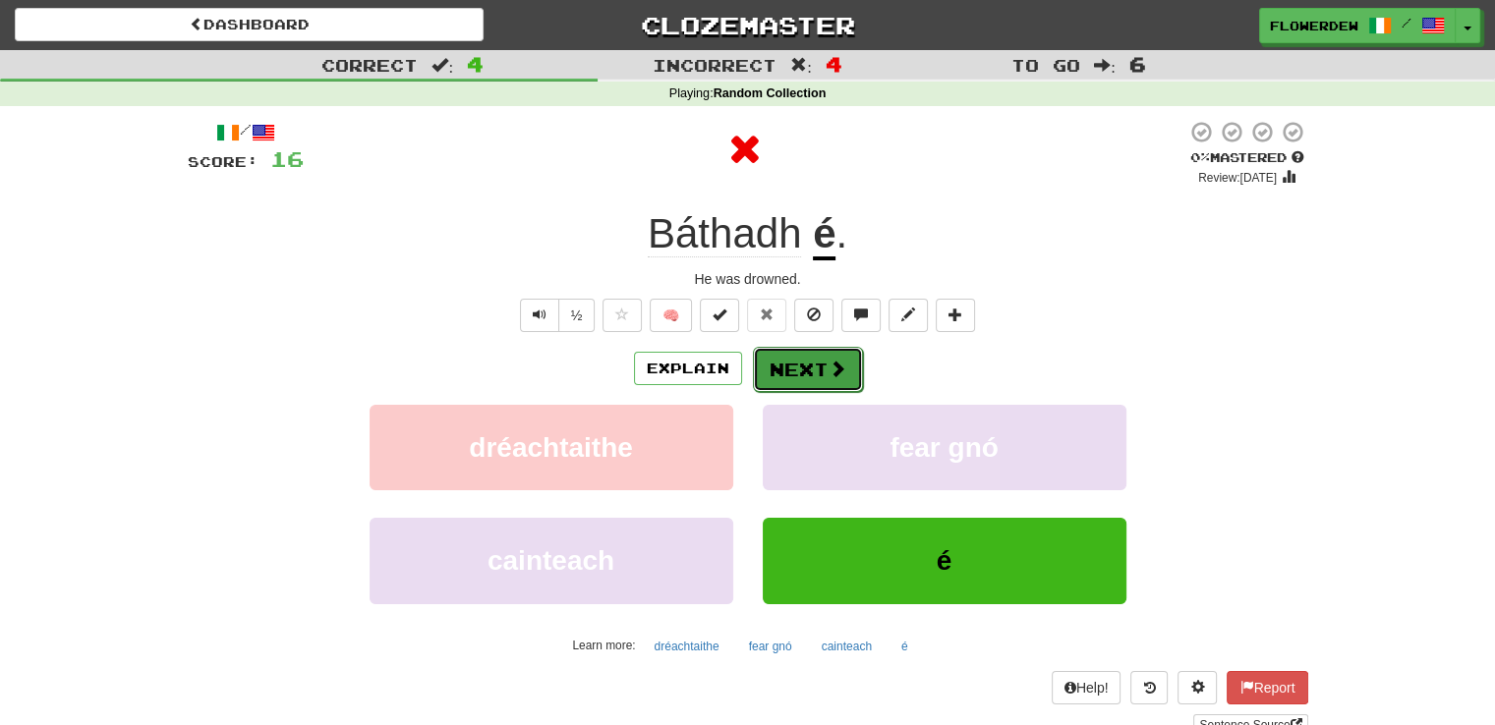
click at [834, 371] on span at bounding box center [838, 369] width 18 height 18
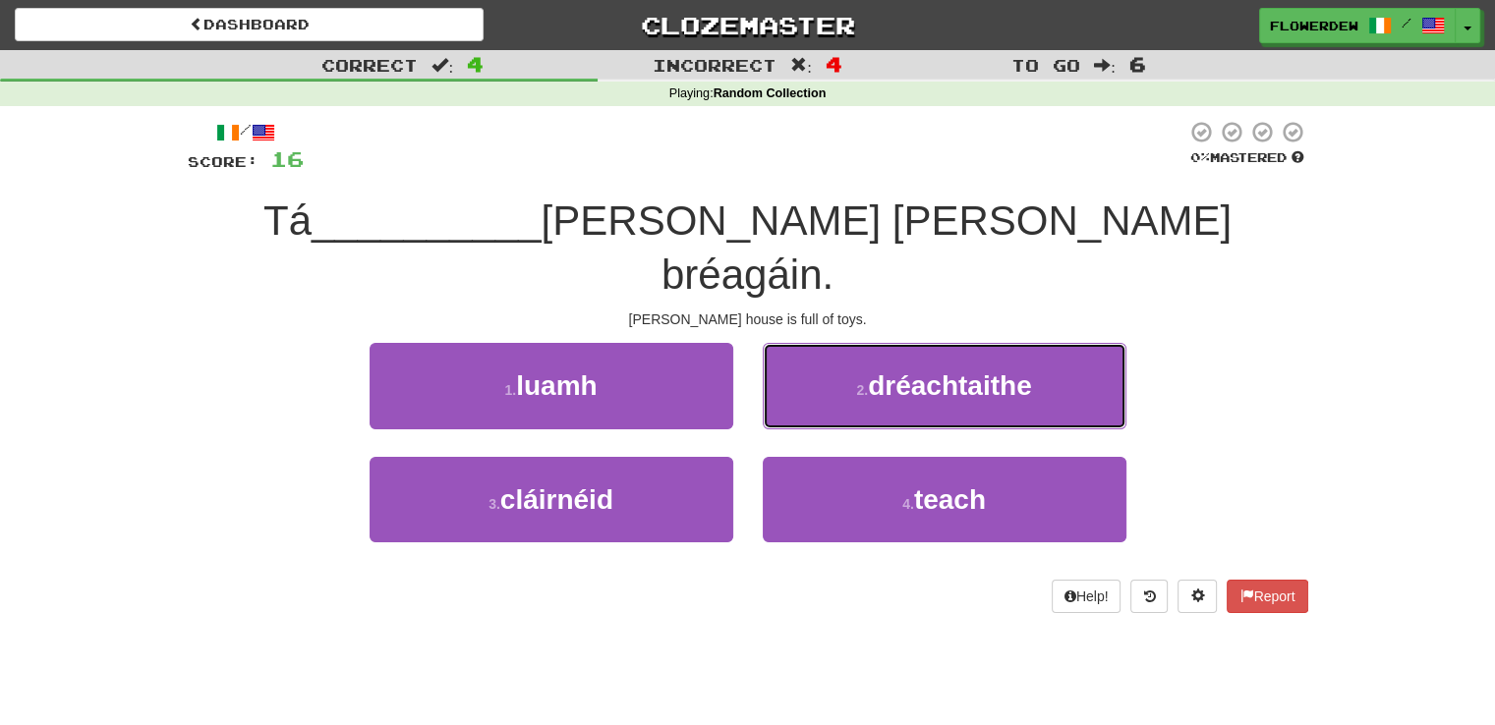
click at [834, 371] on button "2 . dréachtaithe" at bounding box center [945, 386] width 364 height 86
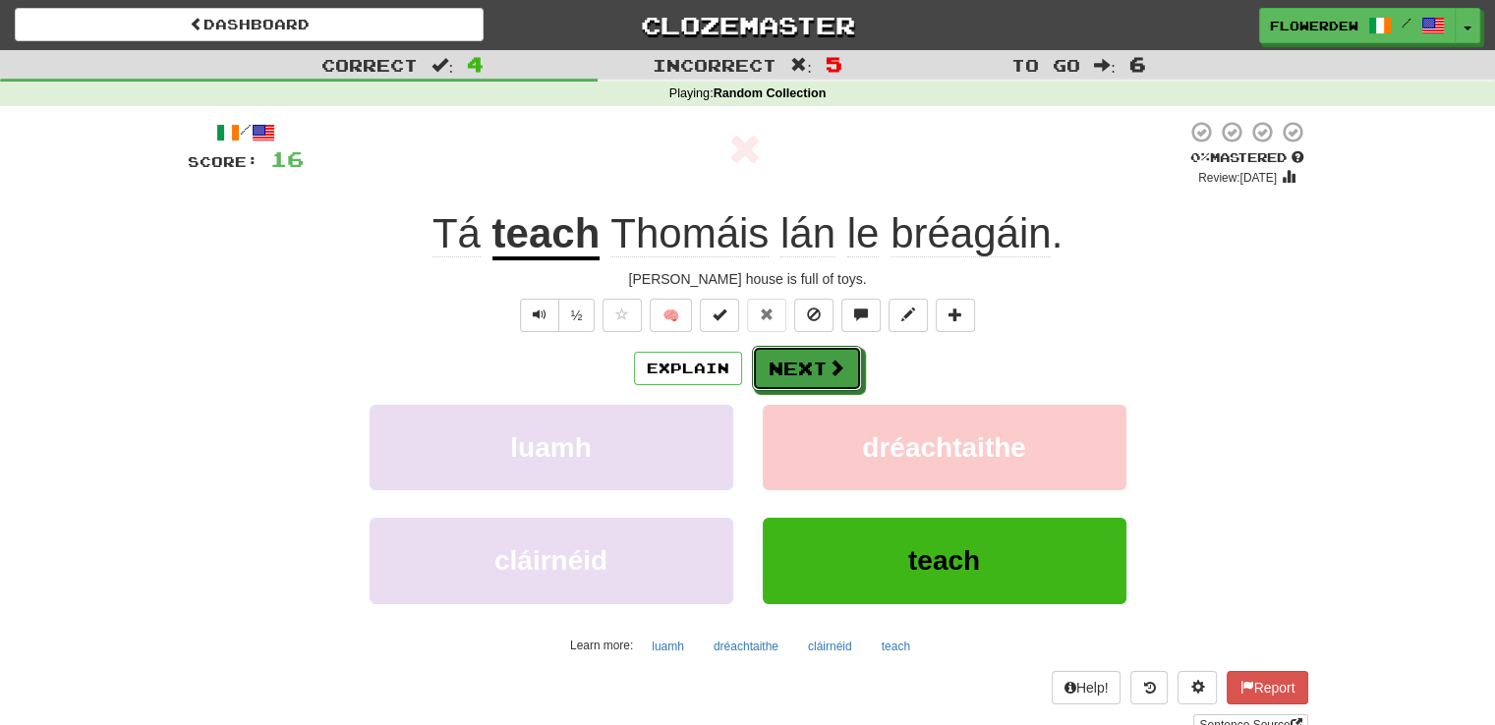
click at [834, 371] on span at bounding box center [837, 368] width 18 height 18
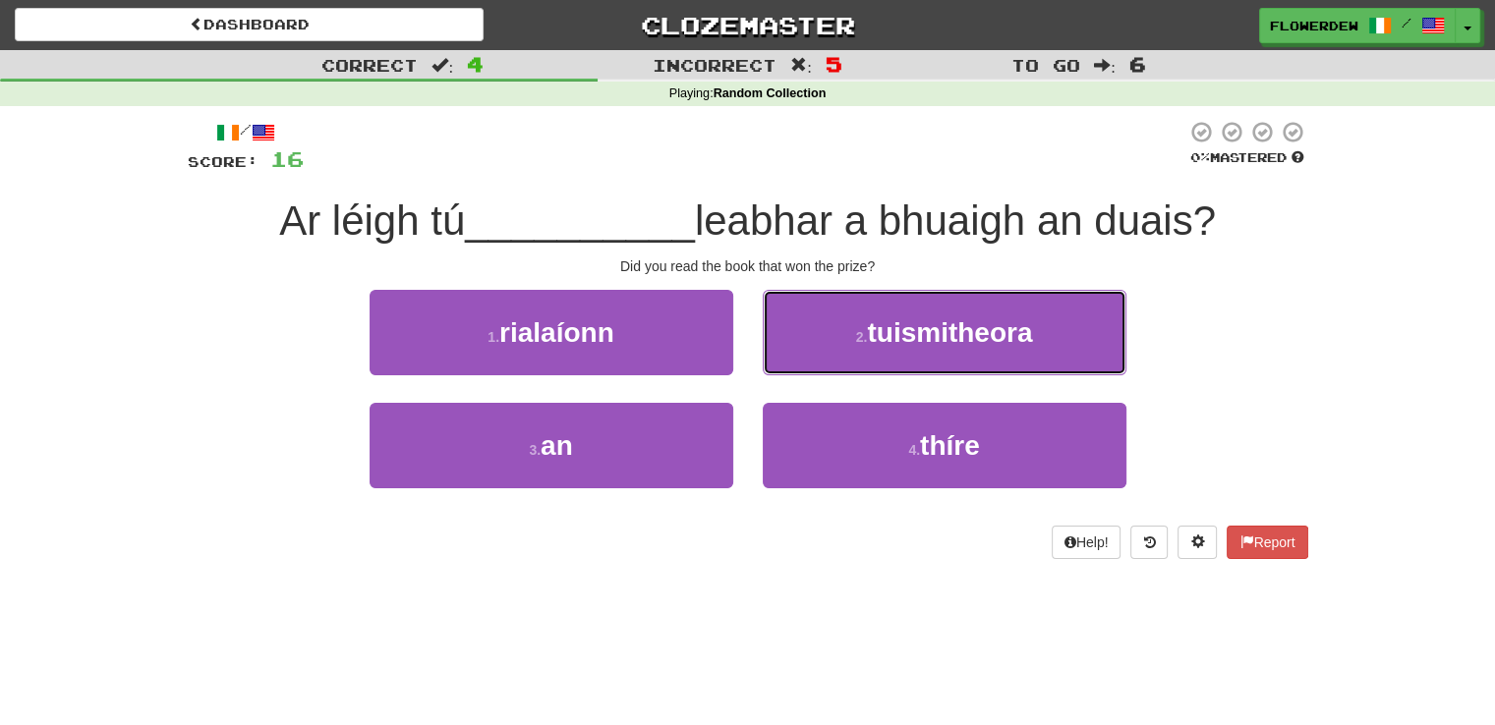
click at [834, 371] on button "2 . tuismitheora" at bounding box center [945, 333] width 364 height 86
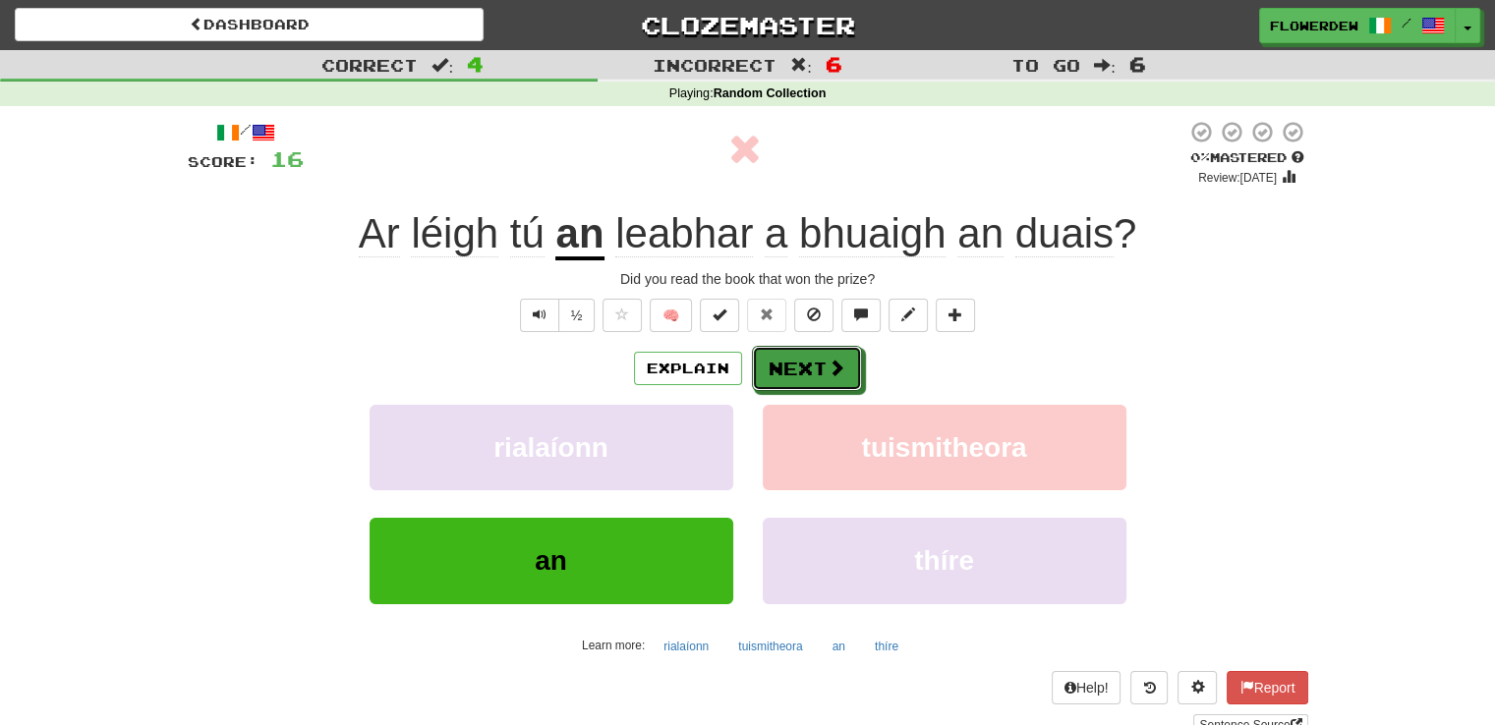
click at [834, 371] on span at bounding box center [837, 368] width 18 height 18
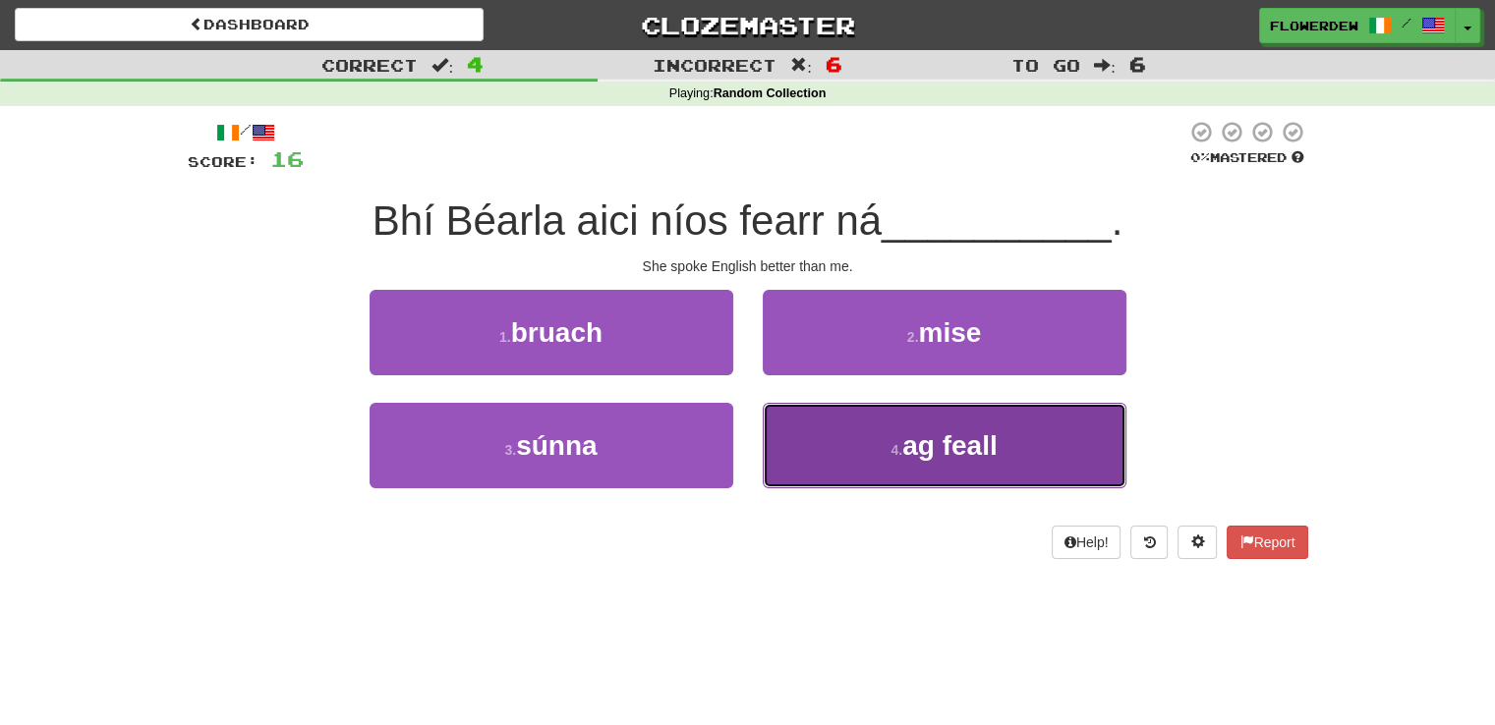
click at [829, 440] on button "4 . ag feall" at bounding box center [945, 446] width 364 height 86
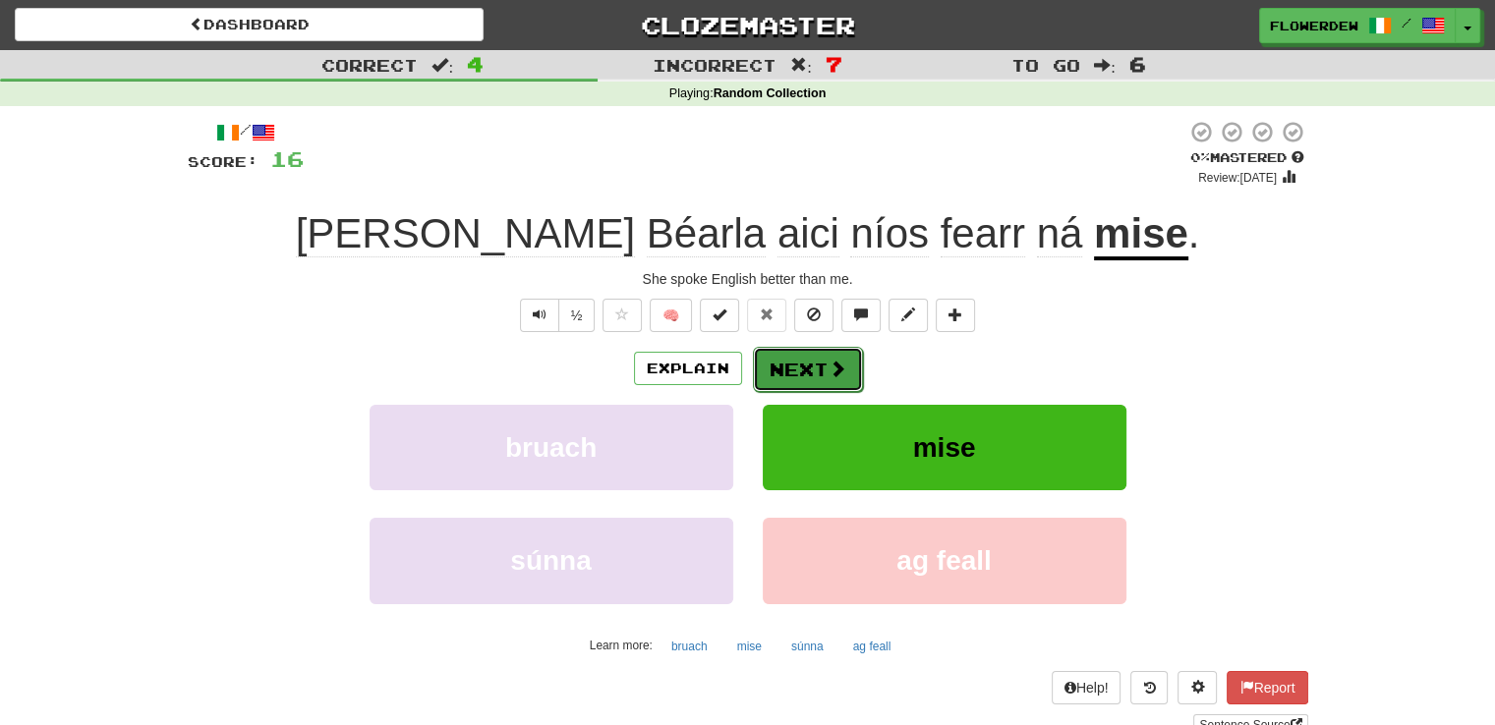
click at [831, 371] on span at bounding box center [838, 369] width 18 height 18
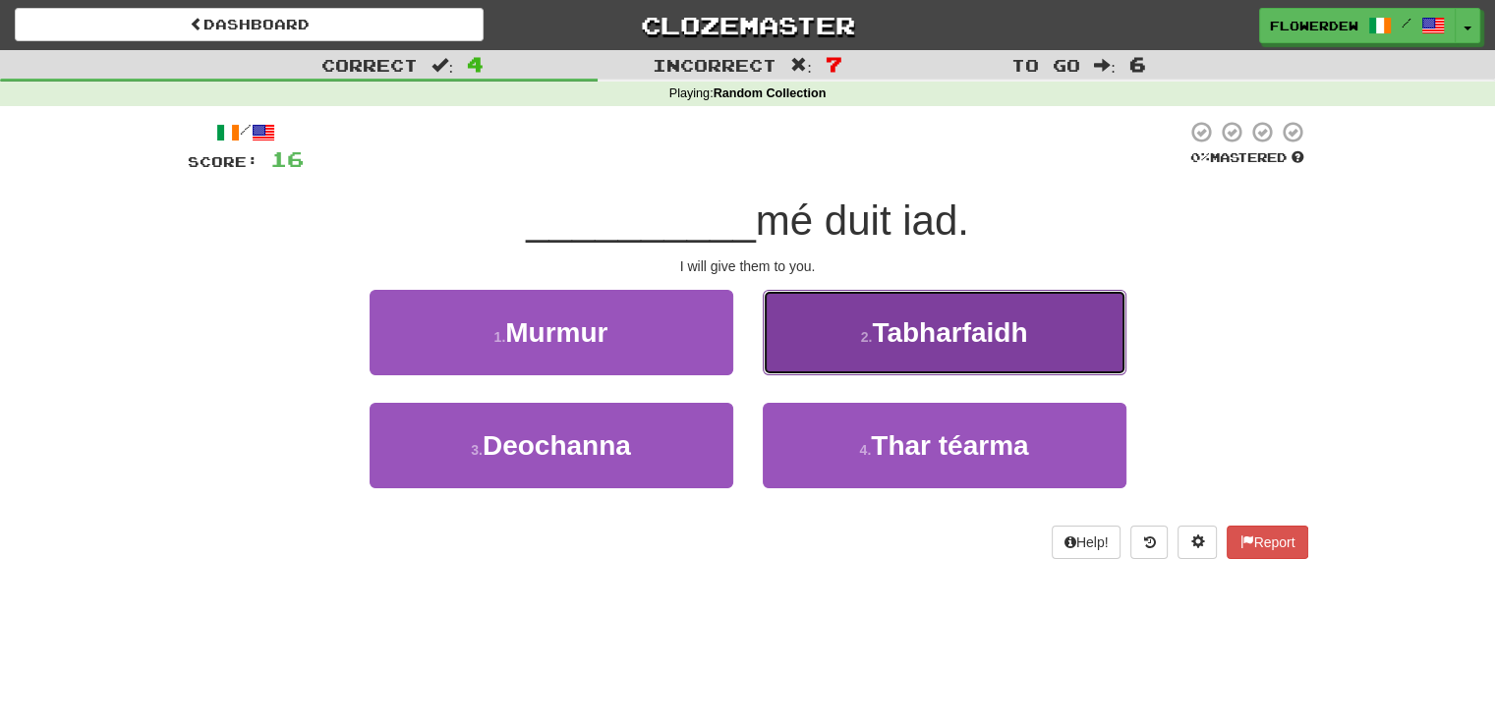
click at [877, 340] on span "Tabharfaidh" at bounding box center [949, 332] width 155 height 30
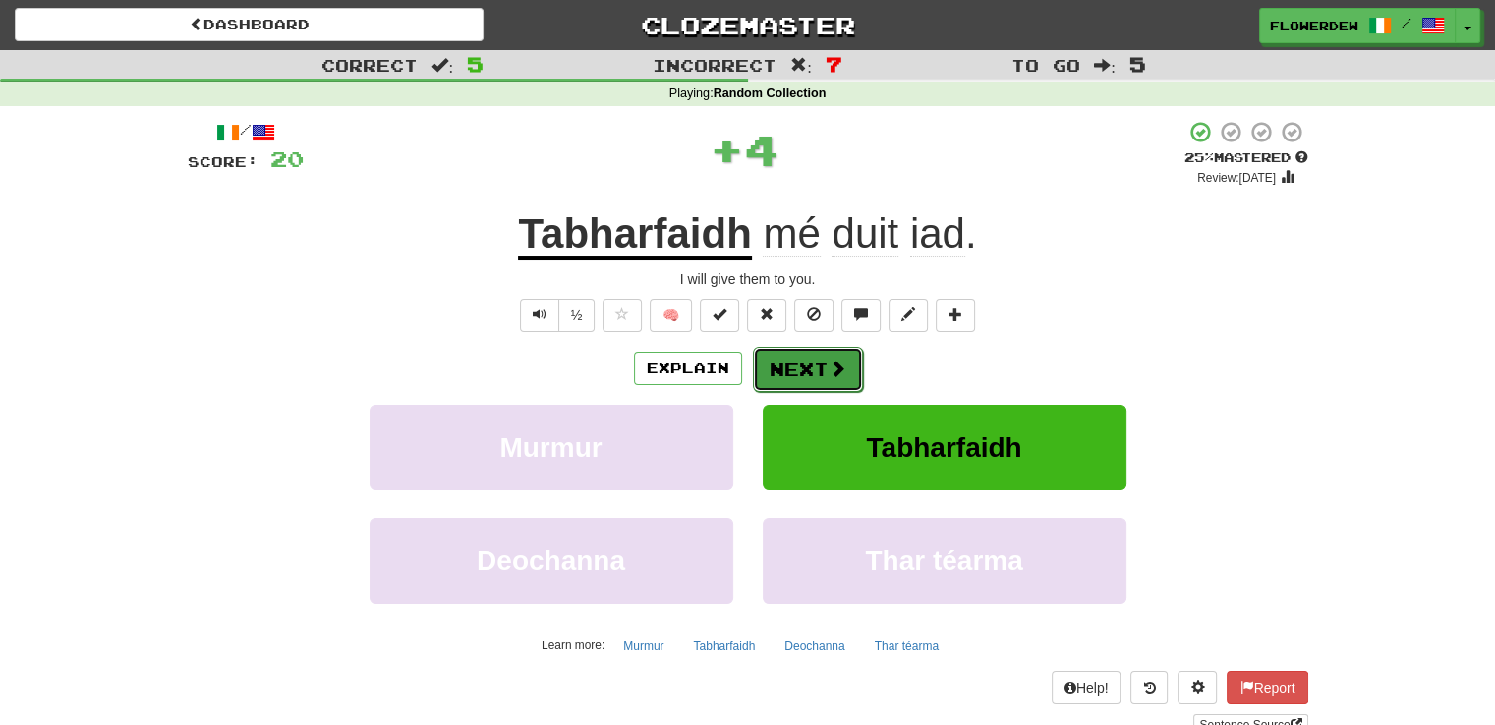
click at [834, 371] on span at bounding box center [838, 369] width 18 height 18
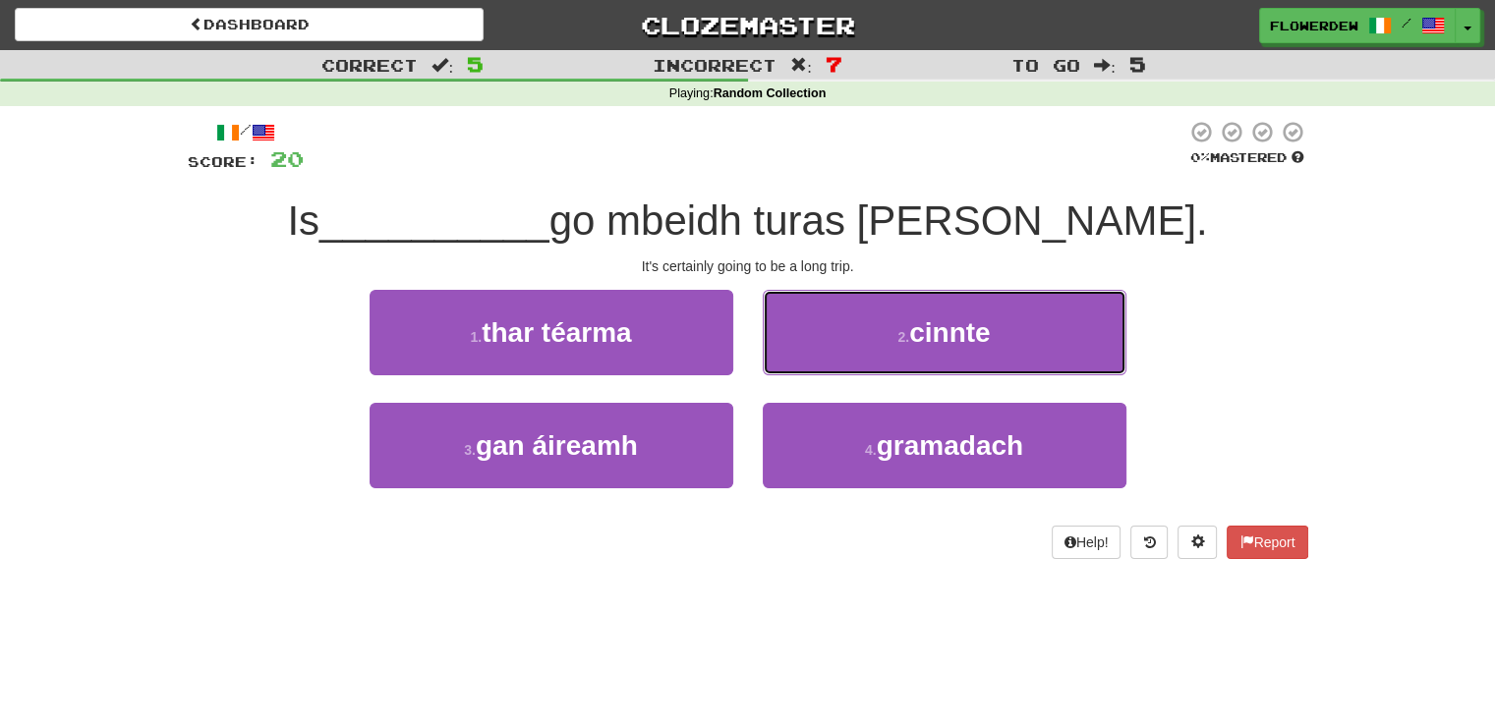
click at [834, 371] on button "2 . cinnte" at bounding box center [945, 333] width 364 height 86
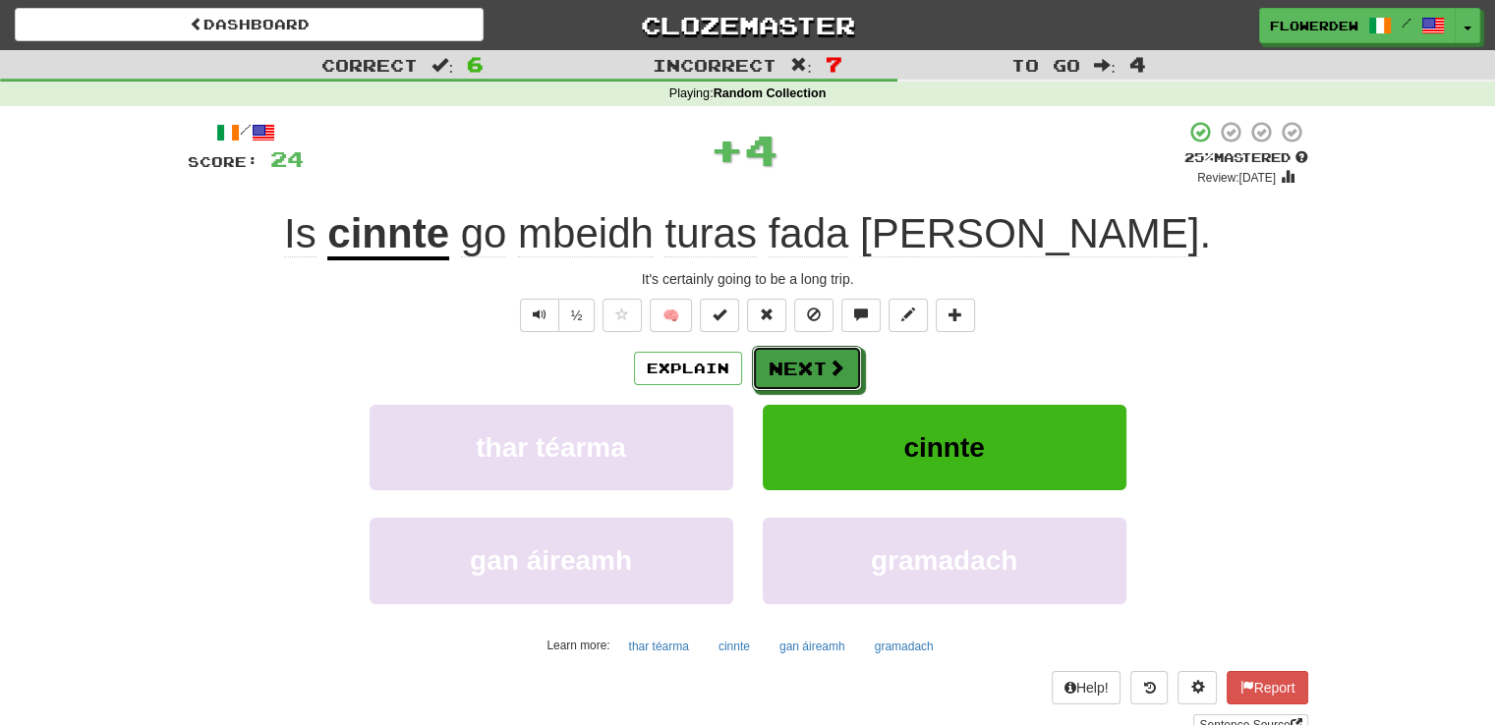
click at [834, 371] on span at bounding box center [837, 368] width 18 height 18
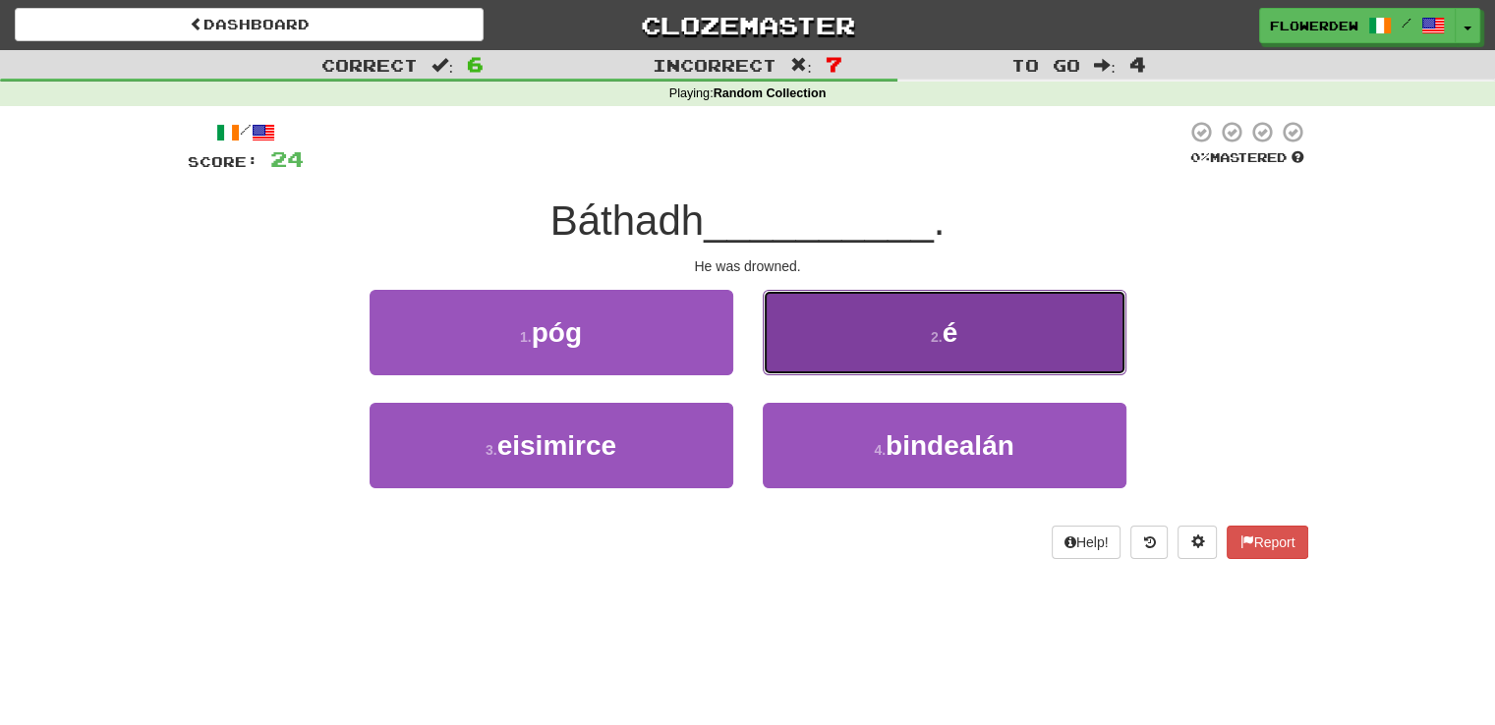
click at [824, 317] on button "2 . é" at bounding box center [945, 333] width 364 height 86
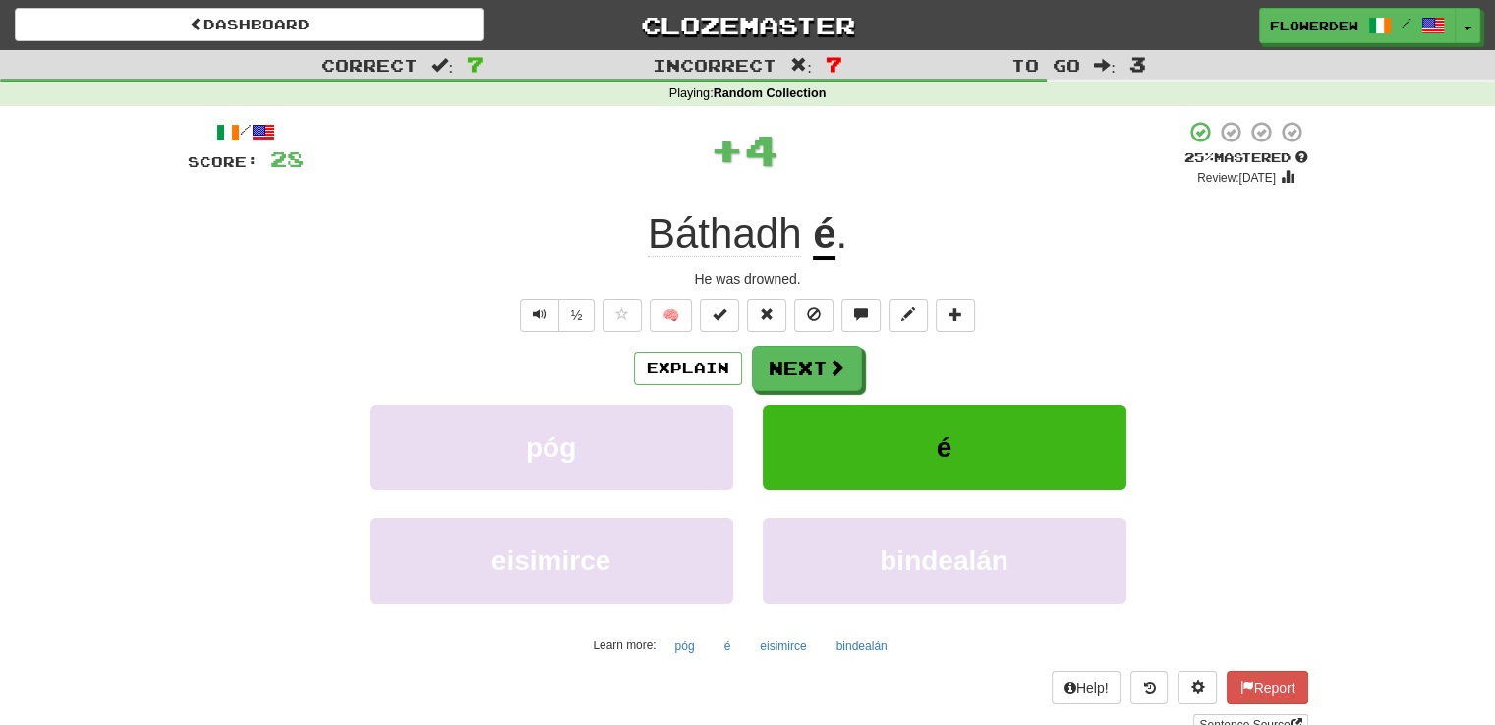
click at [816, 343] on div "/ Score: 28 + 4 25 % Mastered Review: 2025-08-22 Báthadh é . He was drowned. ½ …" at bounding box center [748, 428] width 1121 height 616
click at [814, 351] on button "Next" at bounding box center [808, 369] width 110 height 45
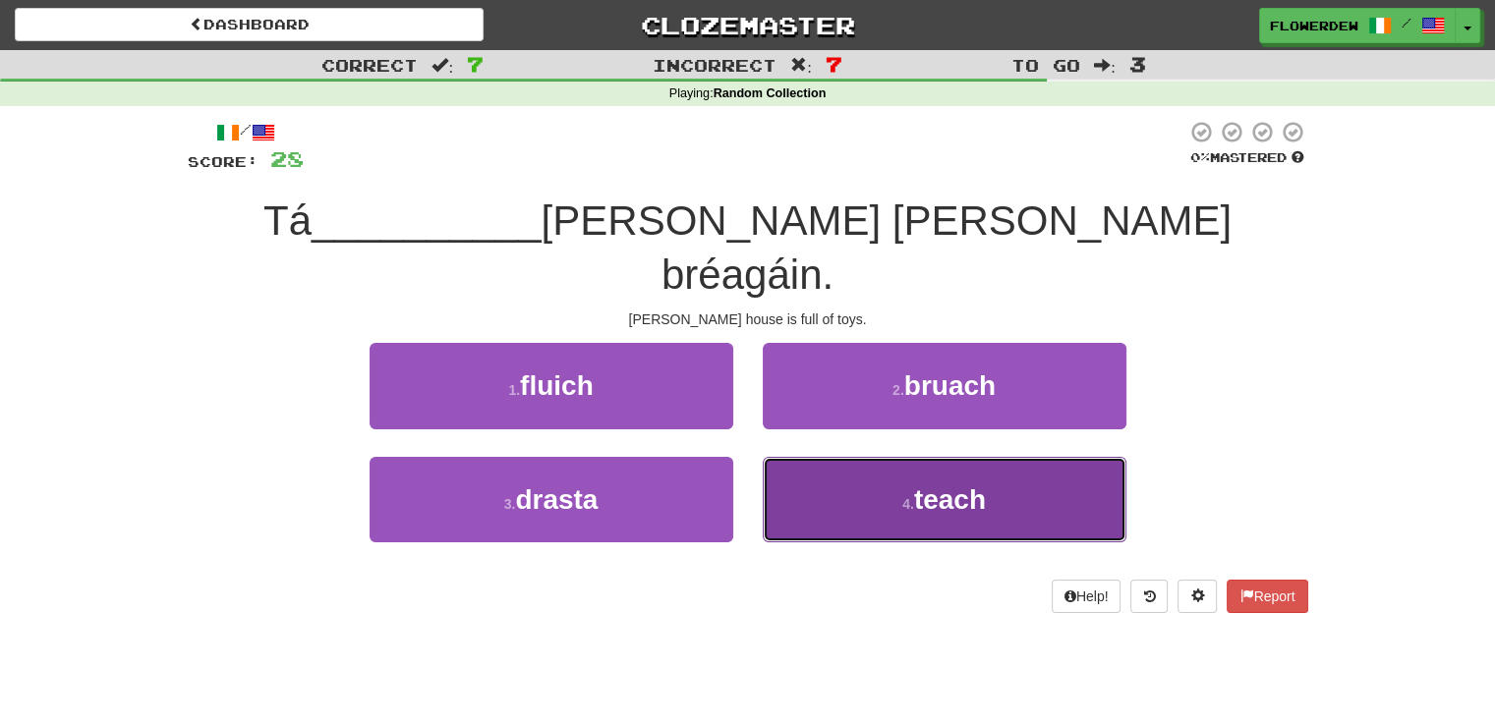
click at [806, 457] on button "4 . teach" at bounding box center [945, 500] width 364 height 86
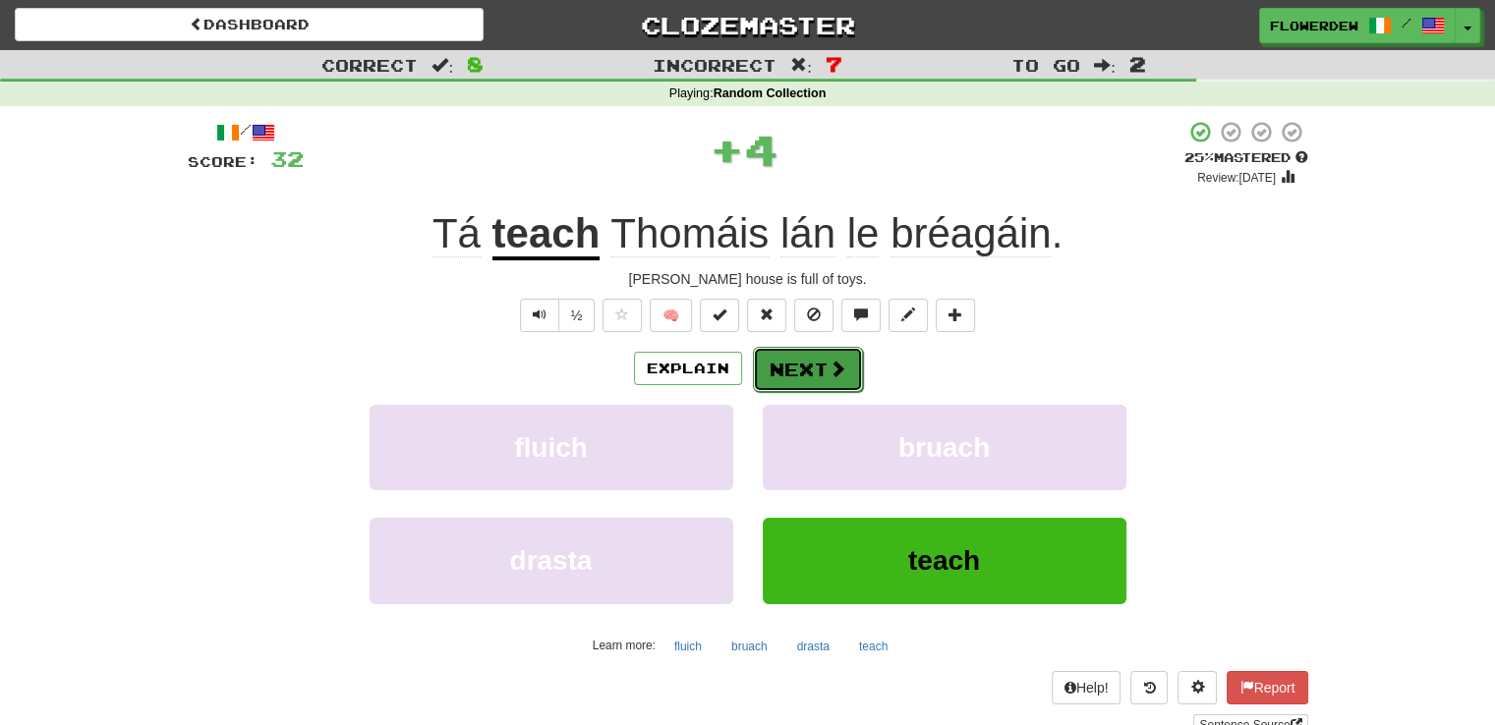
click at [810, 371] on button "Next" at bounding box center [808, 369] width 110 height 45
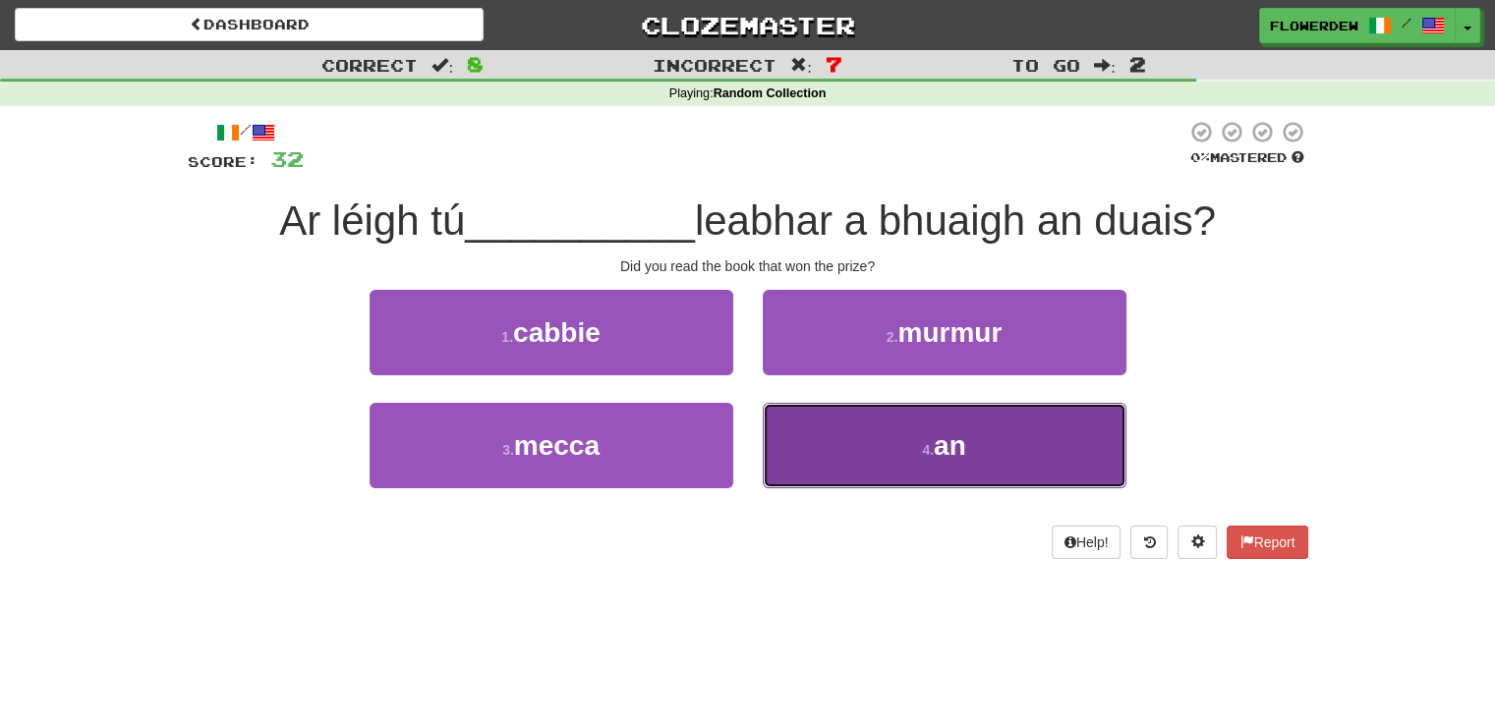
click at [805, 440] on button "4 . an" at bounding box center [945, 446] width 364 height 86
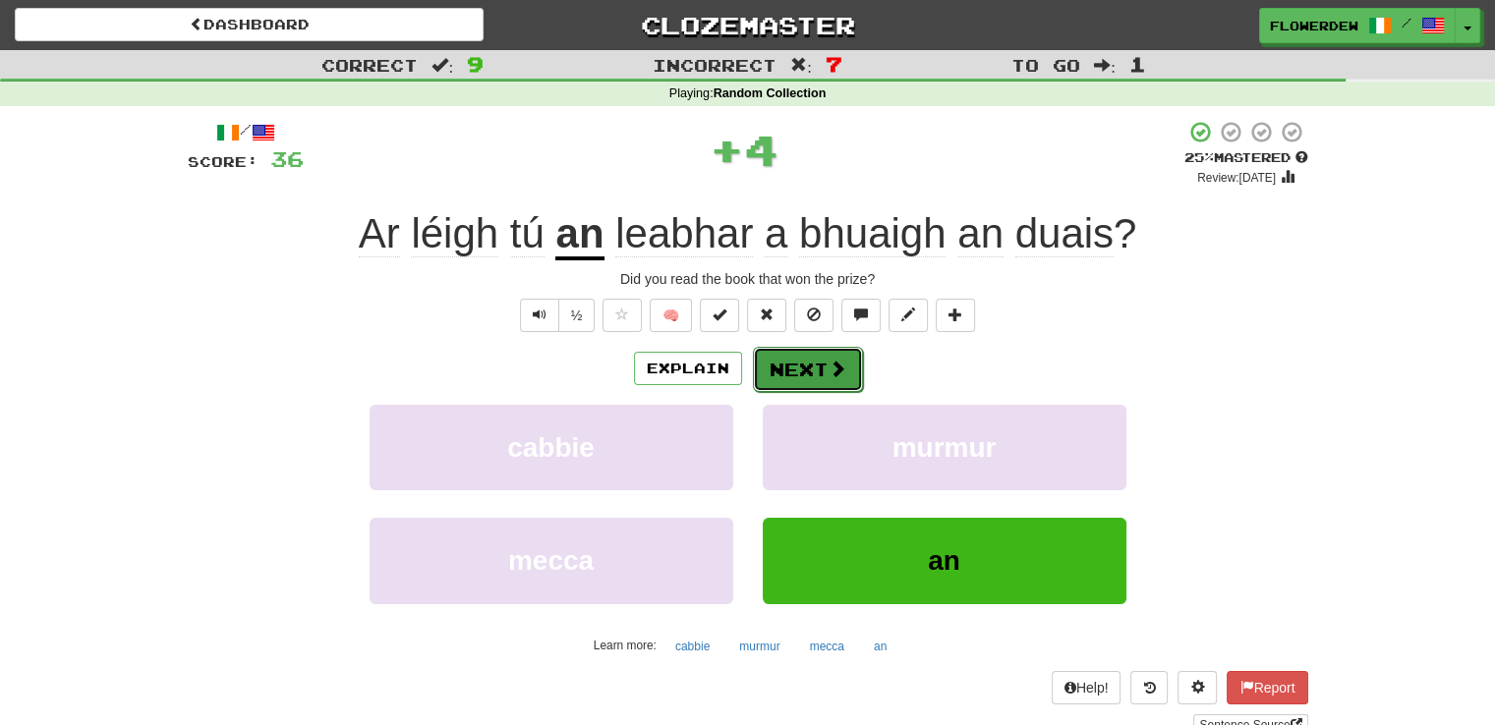
click at [805, 379] on button "Next" at bounding box center [808, 369] width 110 height 45
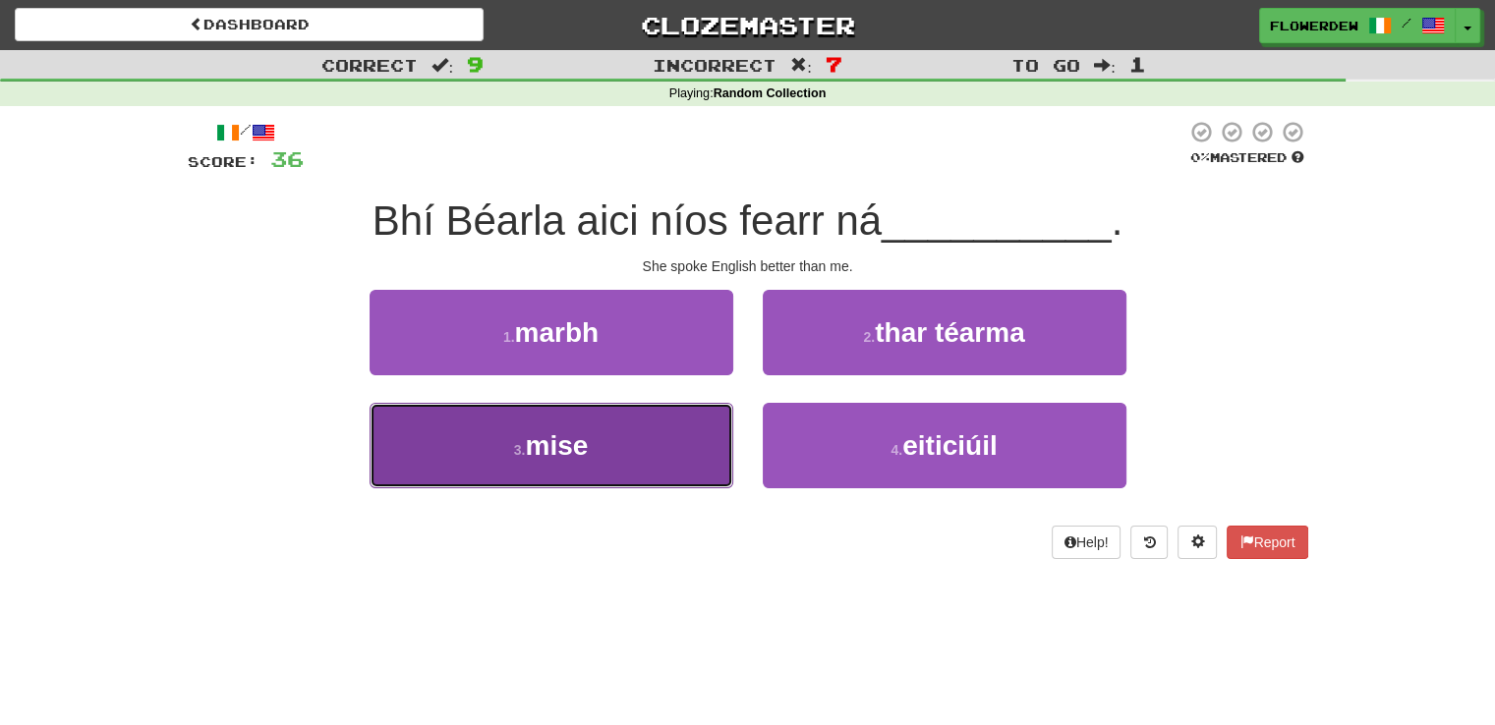
click at [669, 457] on button "3 . mise" at bounding box center [552, 446] width 364 height 86
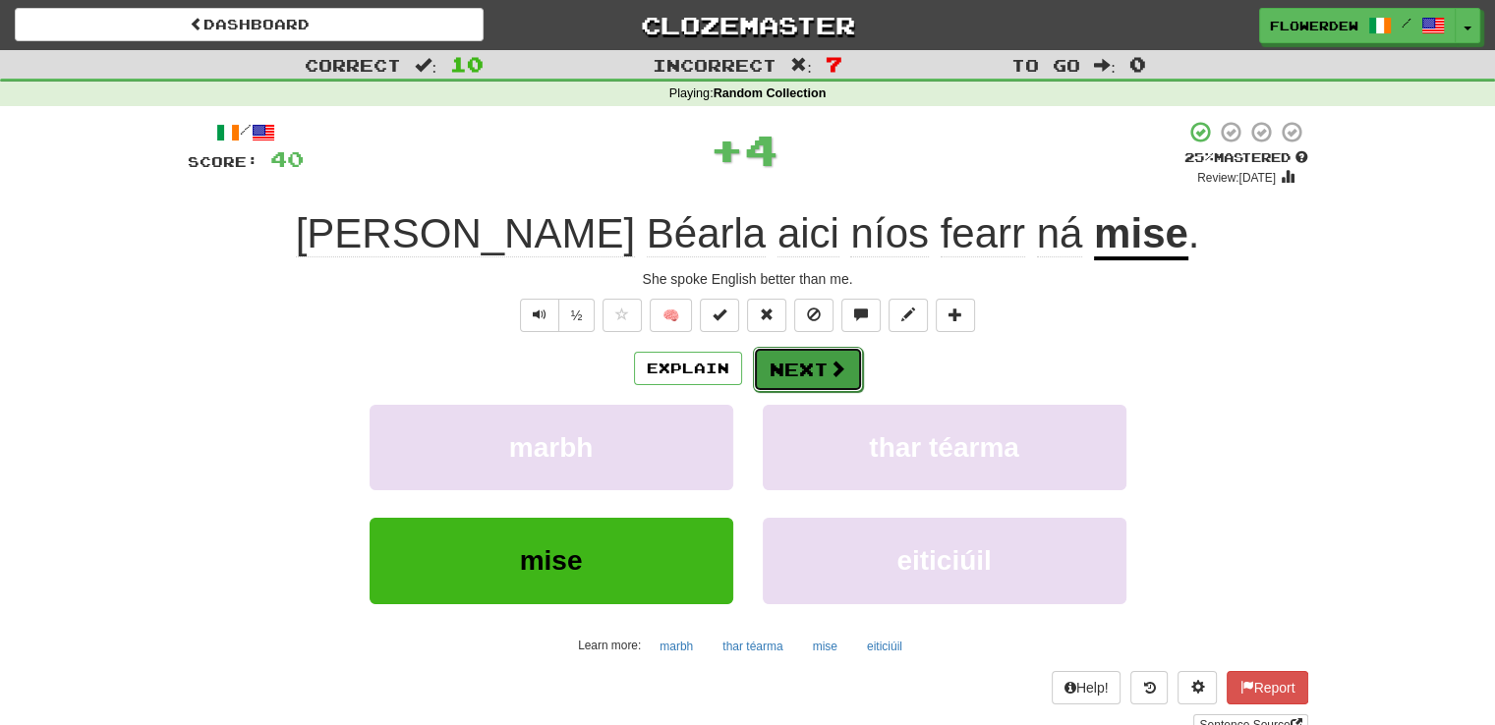
click at [796, 365] on button "Next" at bounding box center [808, 369] width 110 height 45
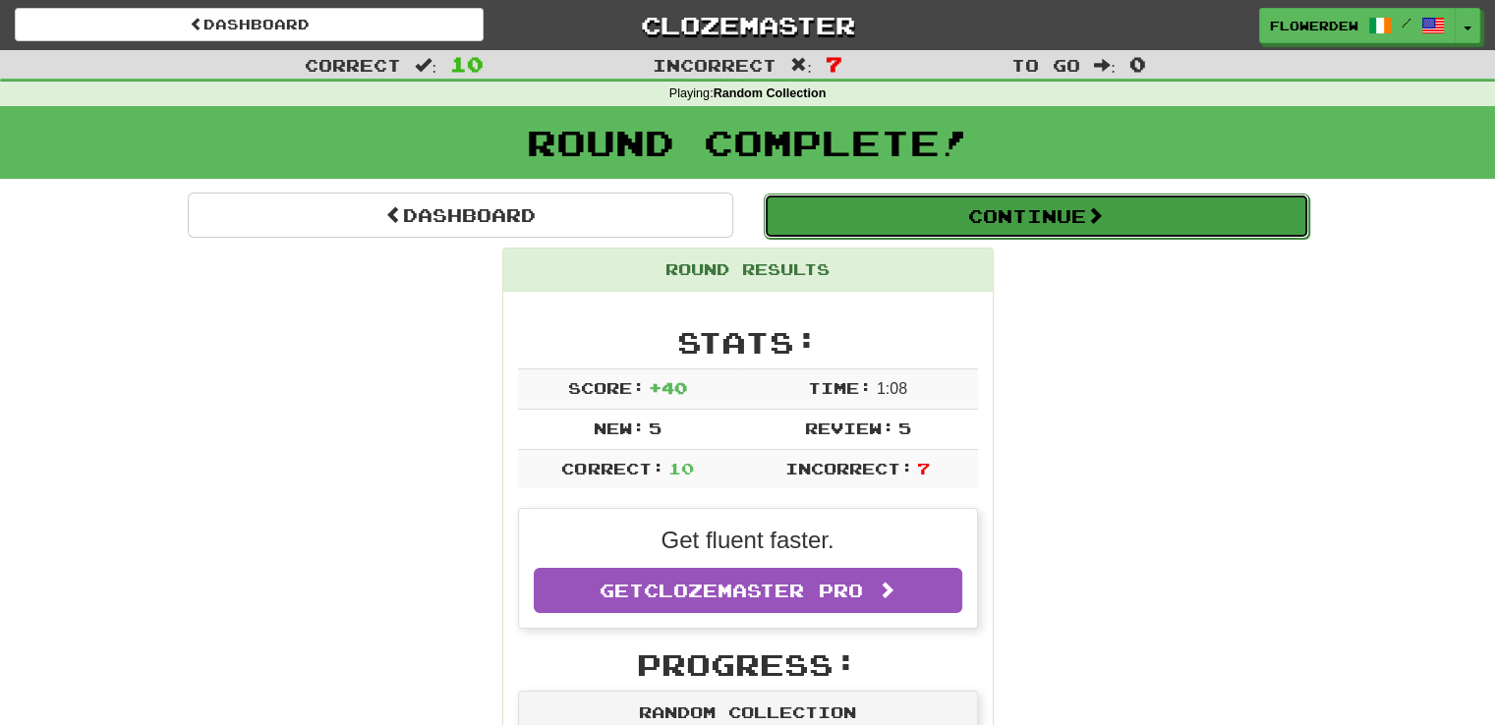
click at [862, 221] on button "Continue" at bounding box center [1037, 216] width 546 height 45
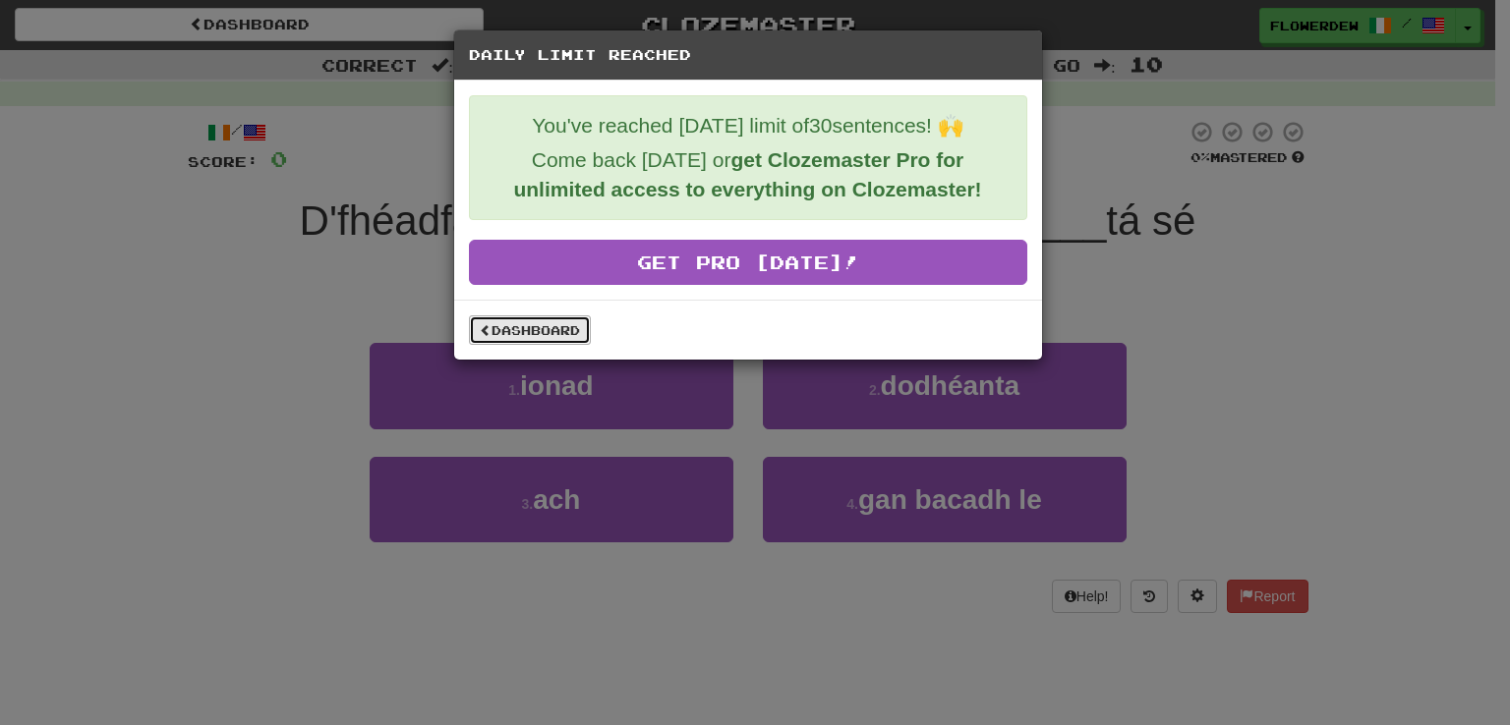
click at [542, 331] on link "Dashboard" at bounding box center [530, 330] width 122 height 29
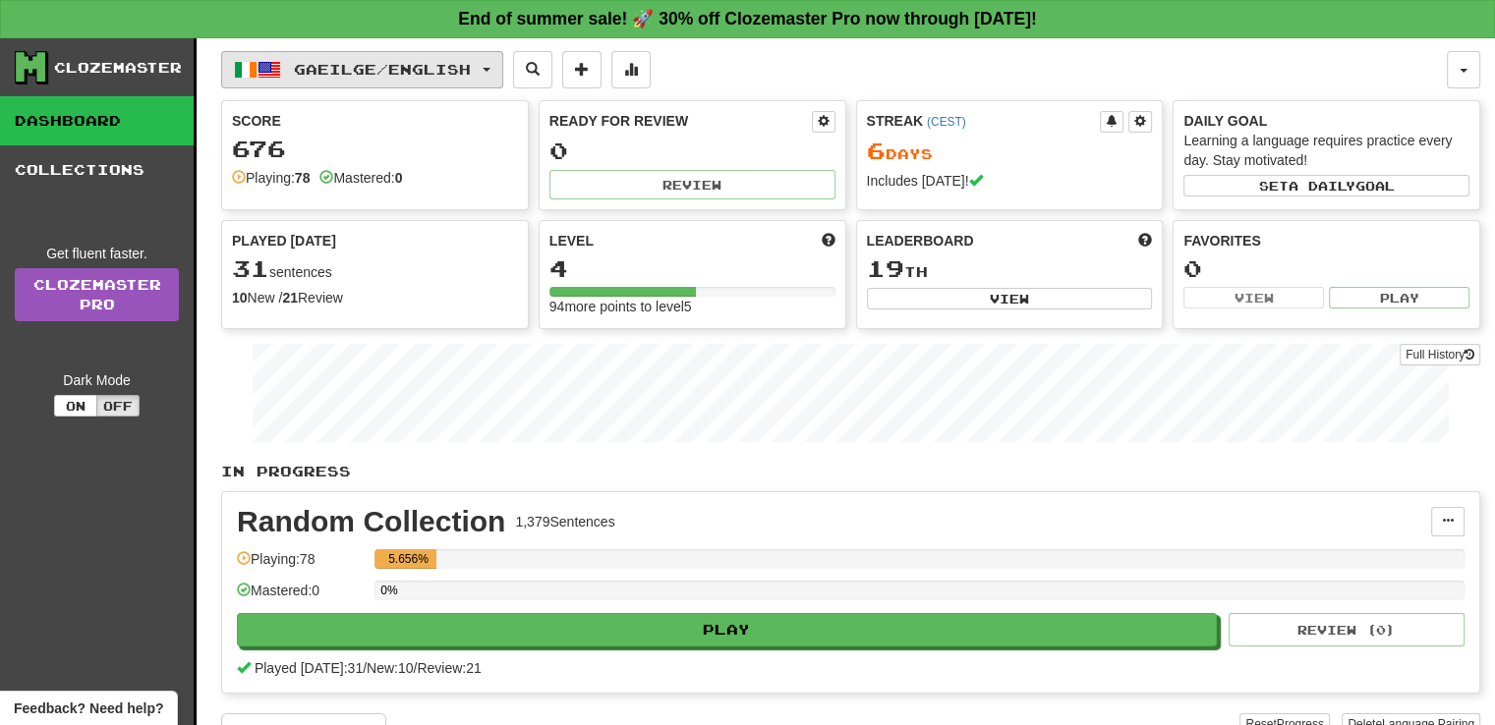
click at [314, 70] on span "Gaeilge / English" at bounding box center [382, 69] width 177 height 17
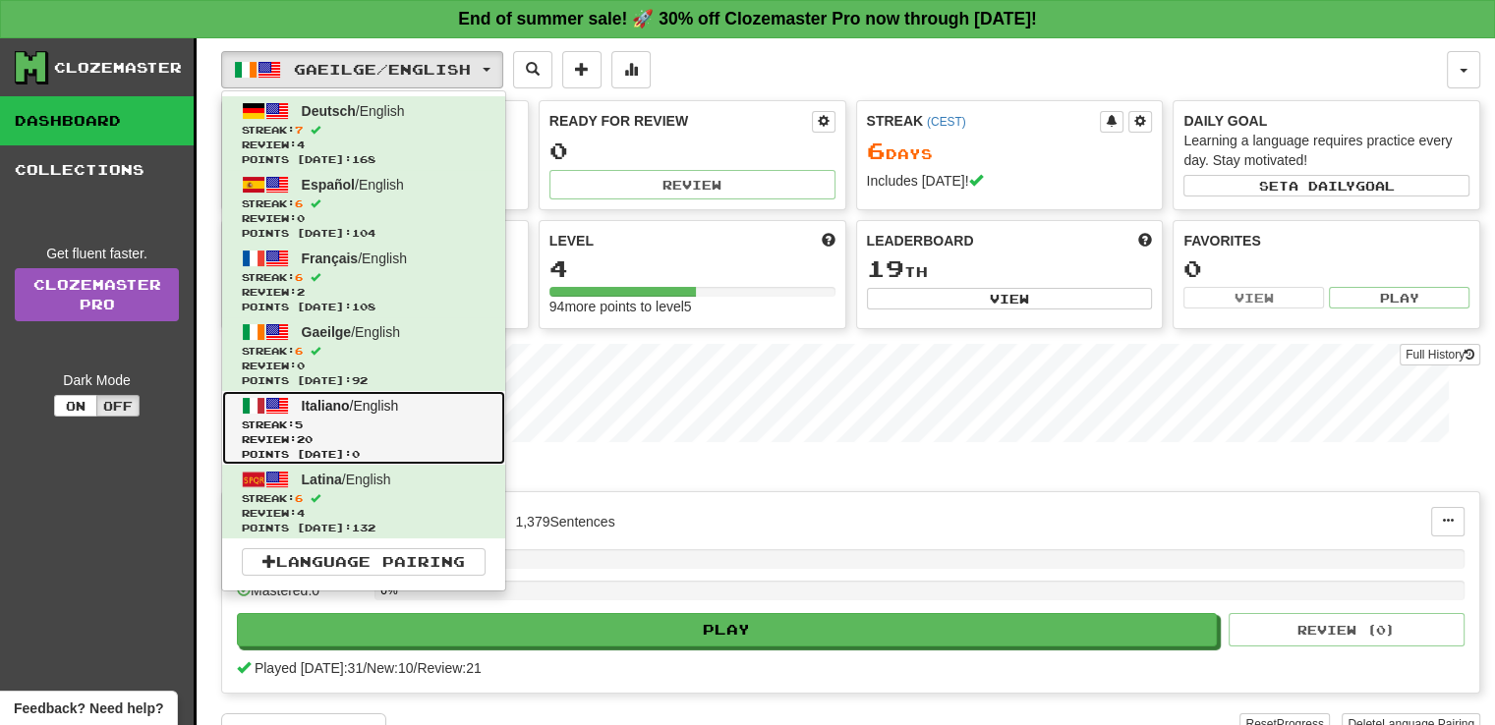
click at [303, 419] on span "5" at bounding box center [299, 425] width 8 height 12
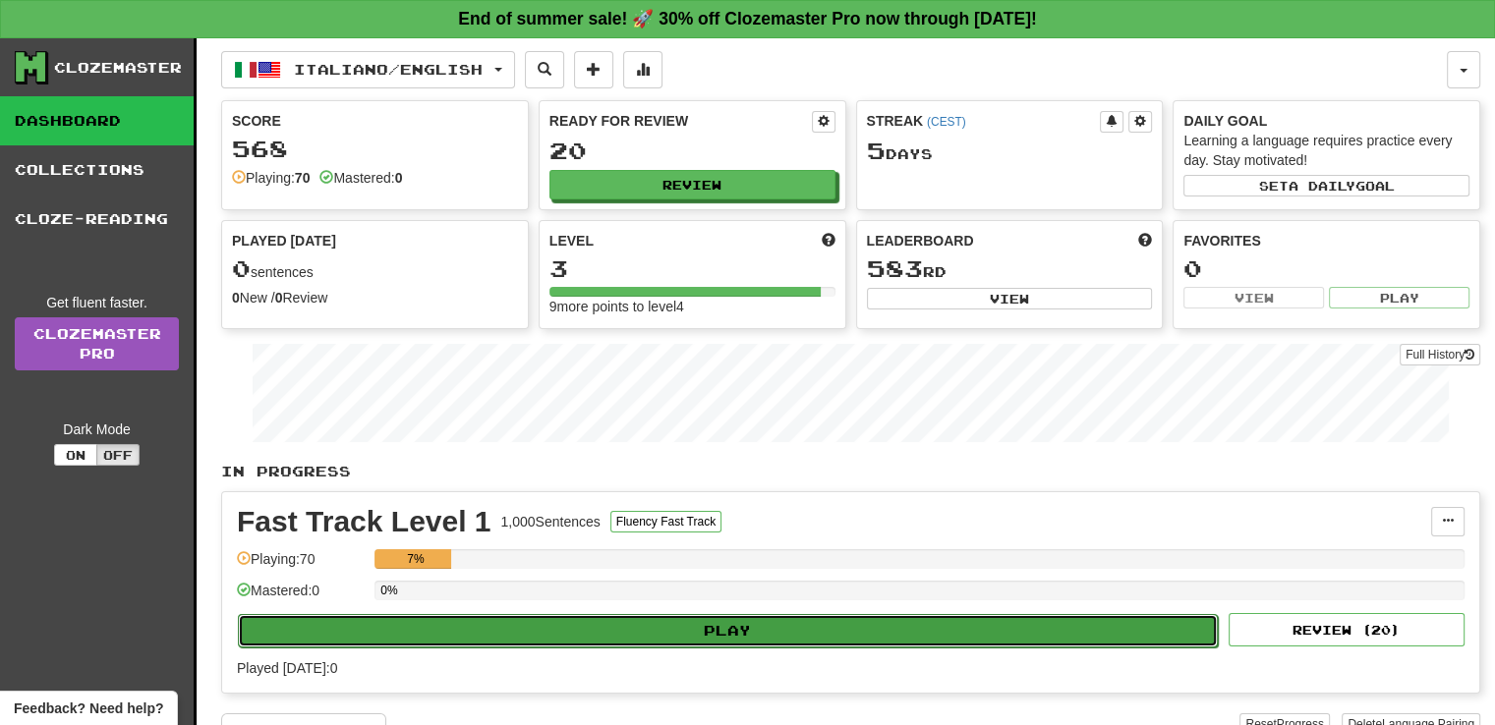
click at [675, 624] on button "Play" at bounding box center [728, 630] width 980 height 33
select select "**"
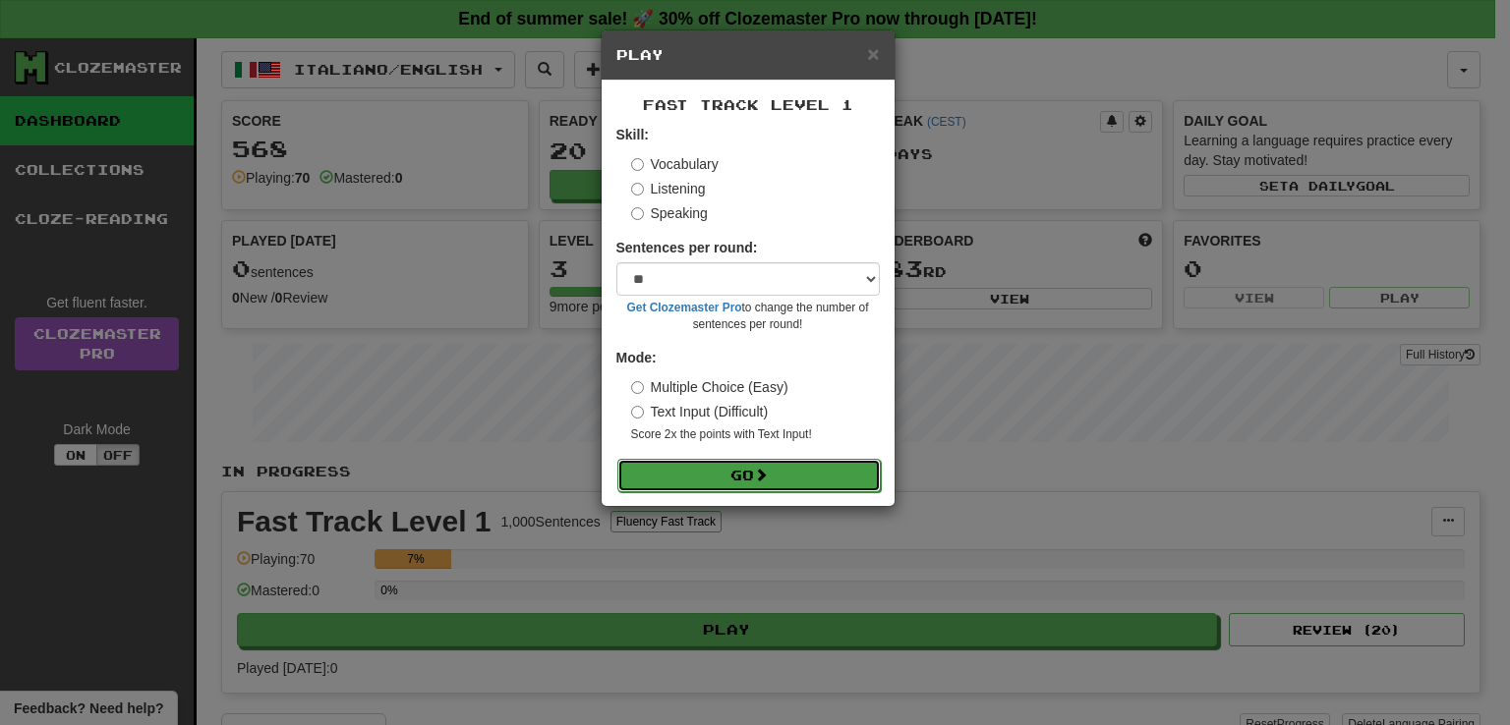
click at [667, 465] on button "Go" at bounding box center [748, 475] width 263 height 33
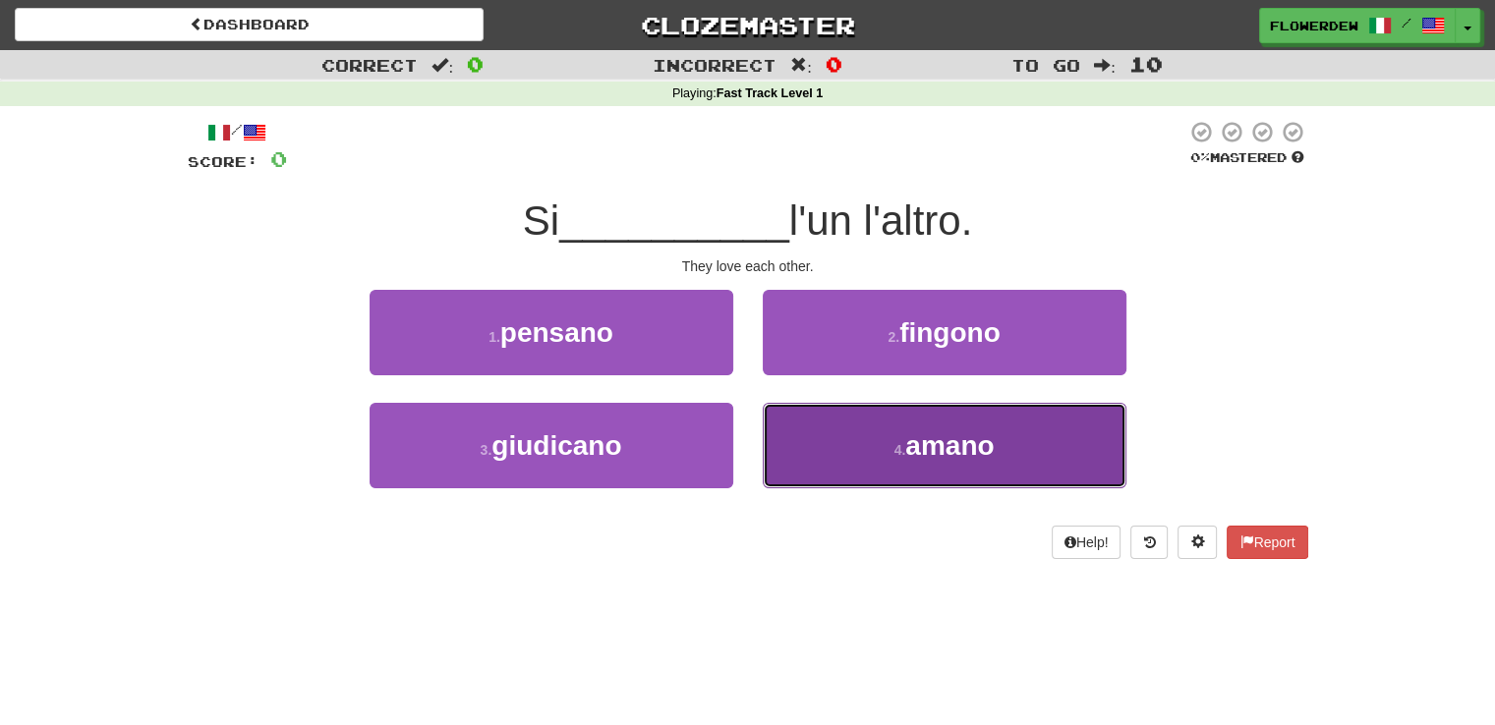
click at [785, 429] on button "4 . amano" at bounding box center [945, 446] width 364 height 86
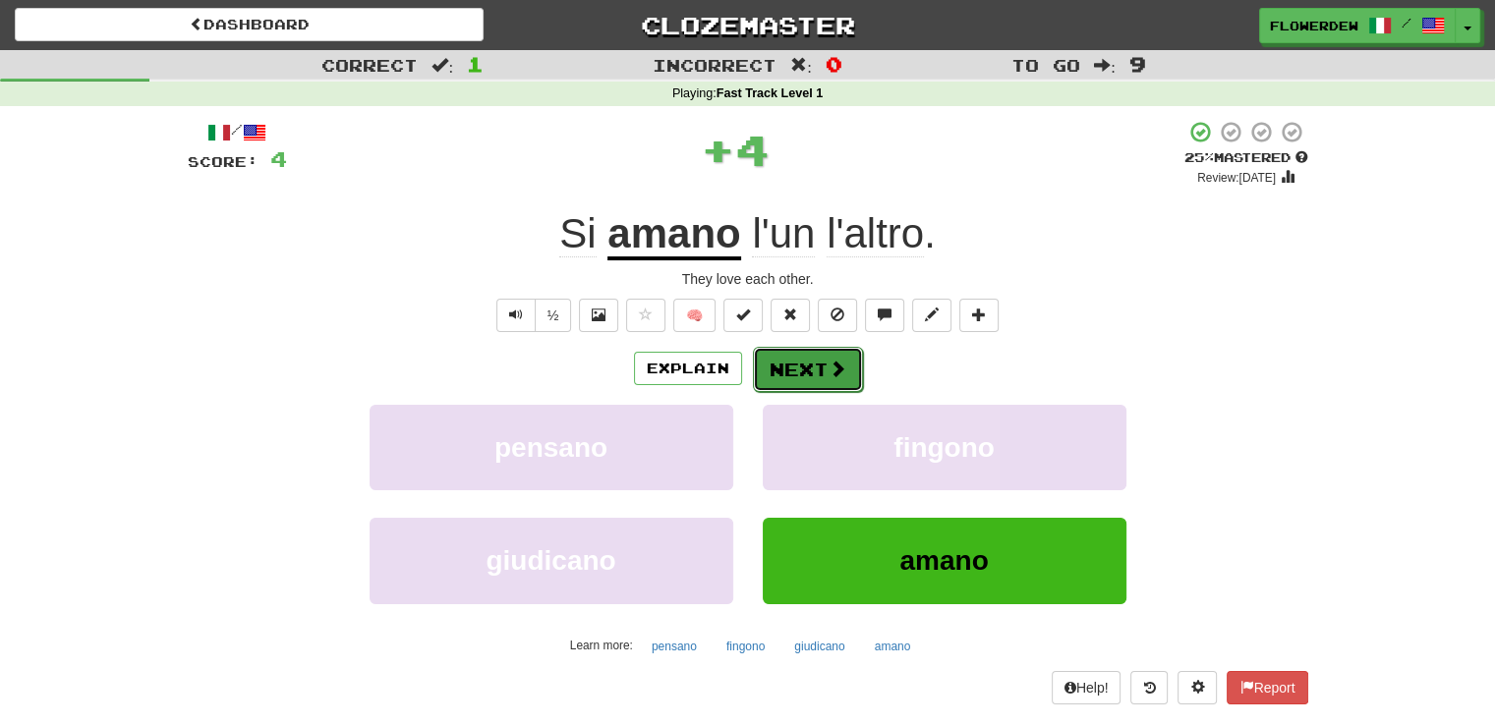
click at [797, 374] on button "Next" at bounding box center [808, 369] width 110 height 45
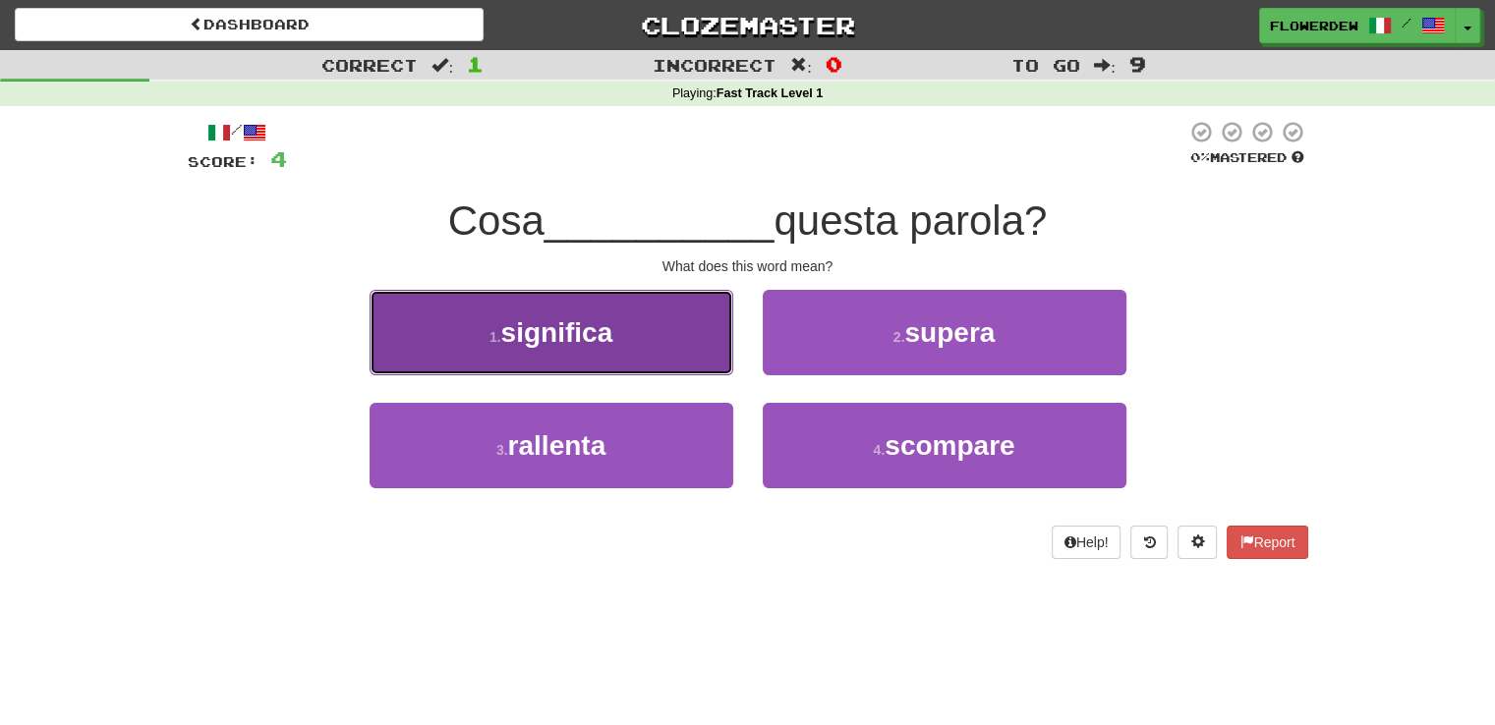
click at [673, 337] on button "1 . significa" at bounding box center [552, 333] width 364 height 86
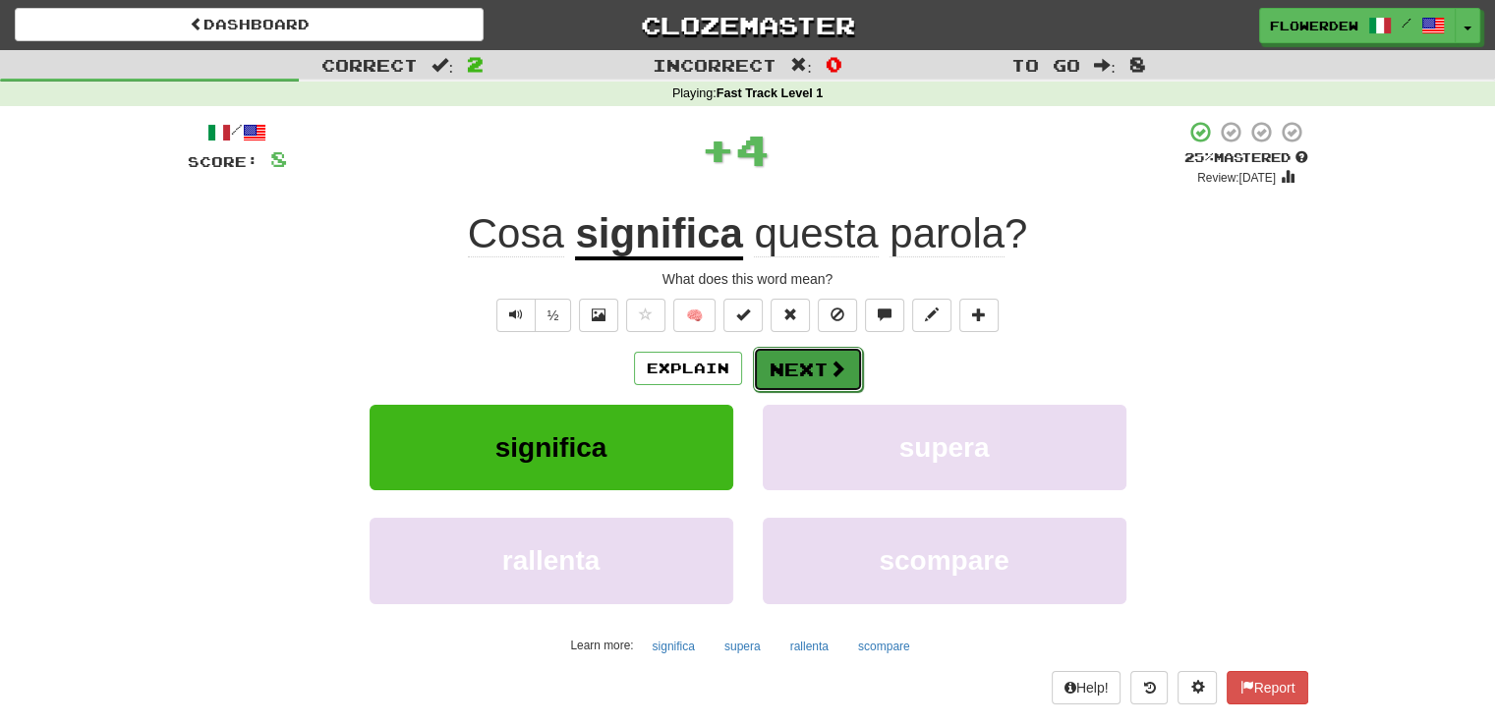
click at [809, 356] on button "Next" at bounding box center [808, 369] width 110 height 45
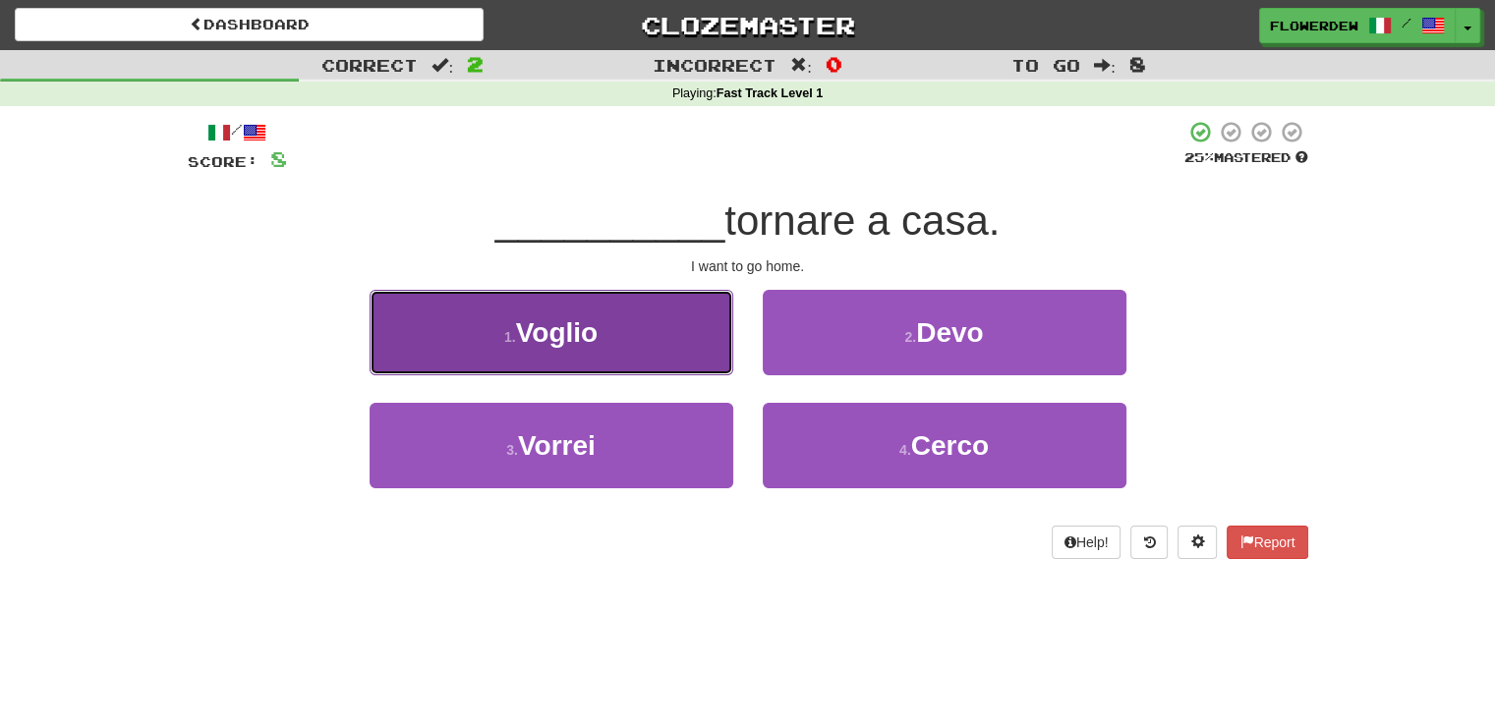
click at [708, 336] on button "1 . [GEOGRAPHIC_DATA]" at bounding box center [552, 333] width 364 height 86
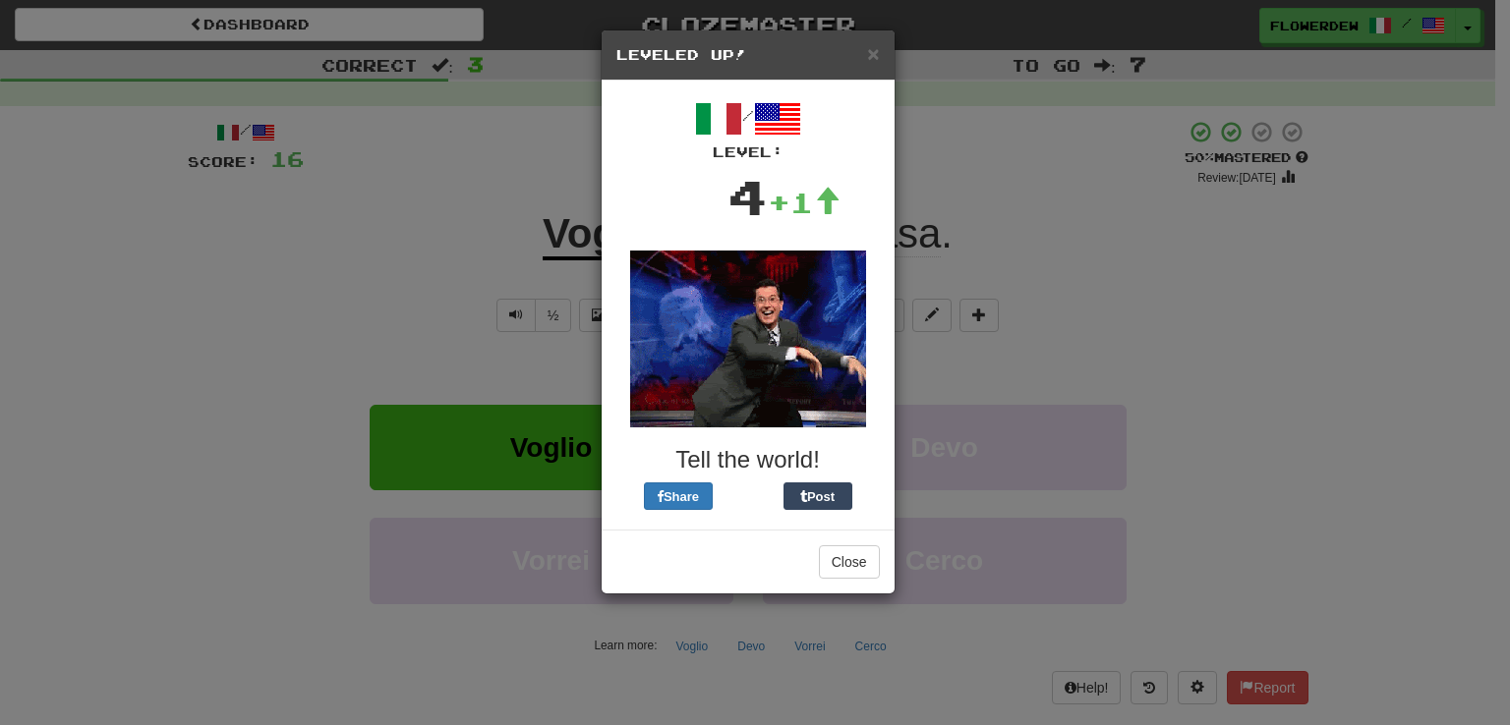
click at [843, 579] on div "Close" at bounding box center [748, 562] width 293 height 64
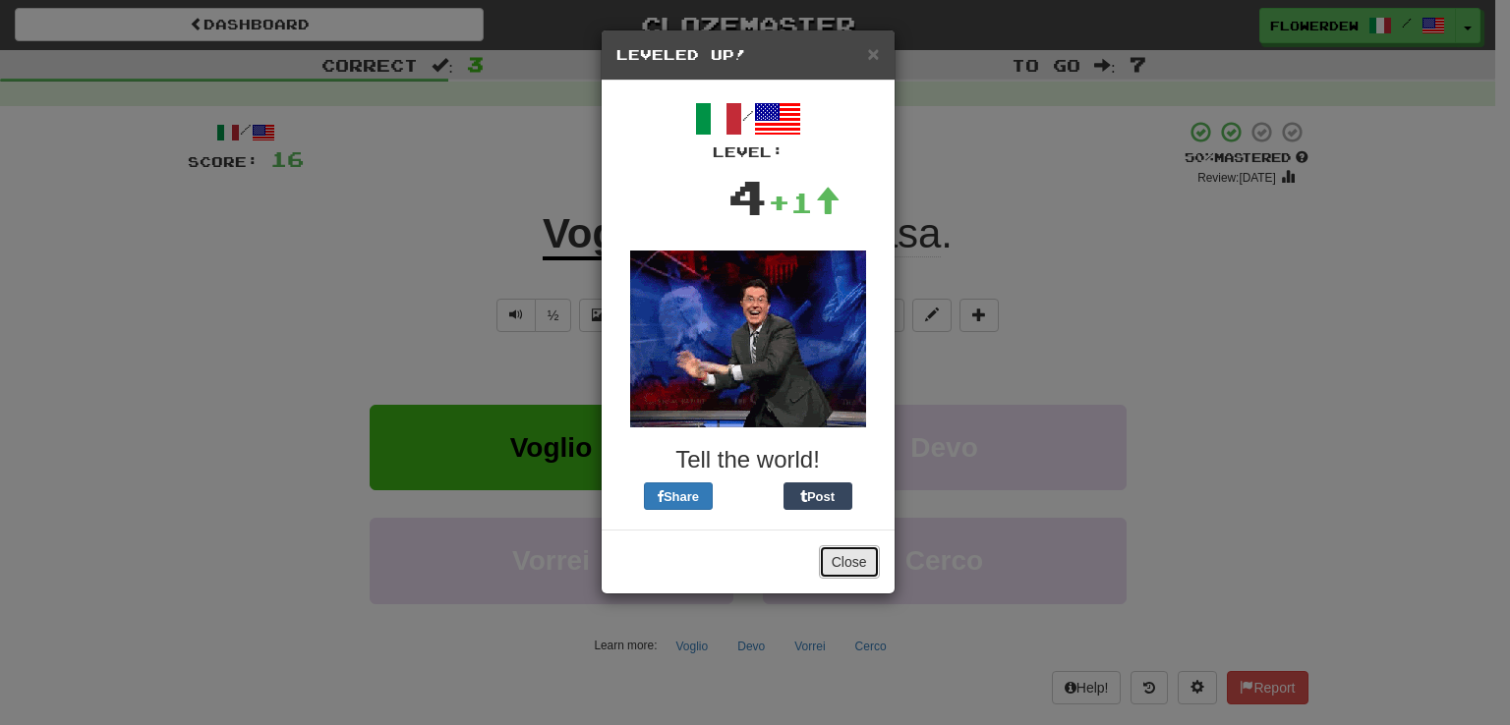
click at [841, 548] on button "Close" at bounding box center [849, 562] width 61 height 33
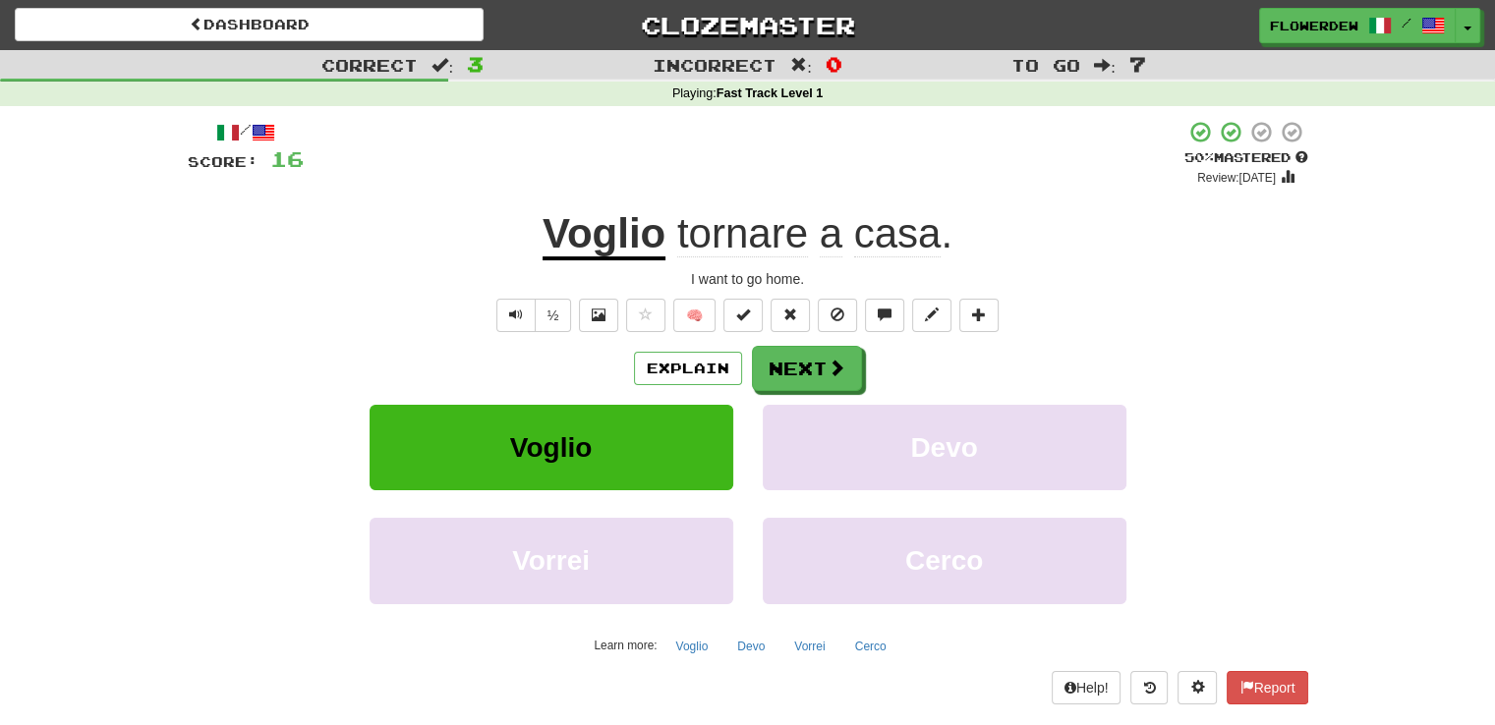
click at [808, 397] on div "Explain Next Voglio Devo Vorrei Cerco Learn more: Voglio Devo Vorrei Cerco" at bounding box center [748, 504] width 1121 height 316
click at [808, 368] on button "Next" at bounding box center [808, 369] width 110 height 45
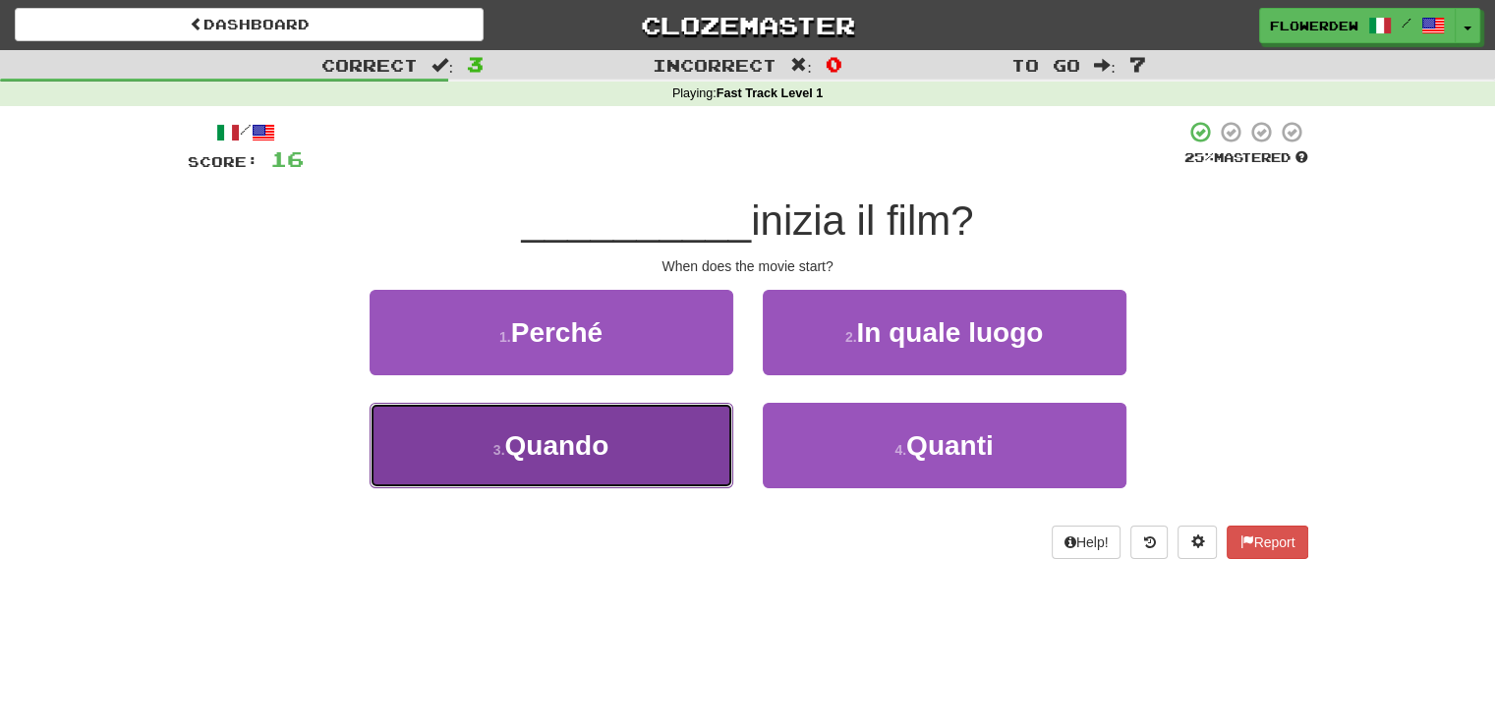
click at [671, 436] on button "3 . Quando" at bounding box center [552, 446] width 364 height 86
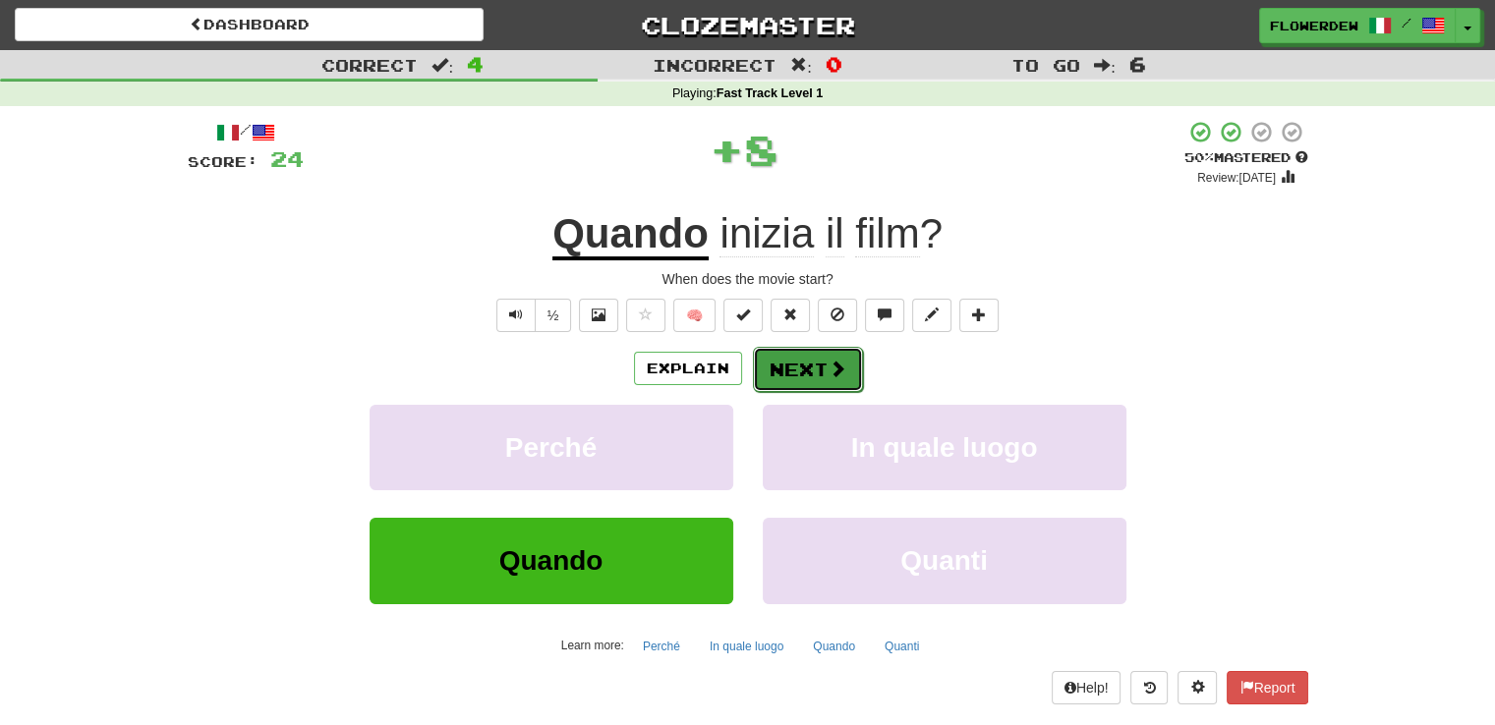
click at [815, 367] on button "Next" at bounding box center [808, 369] width 110 height 45
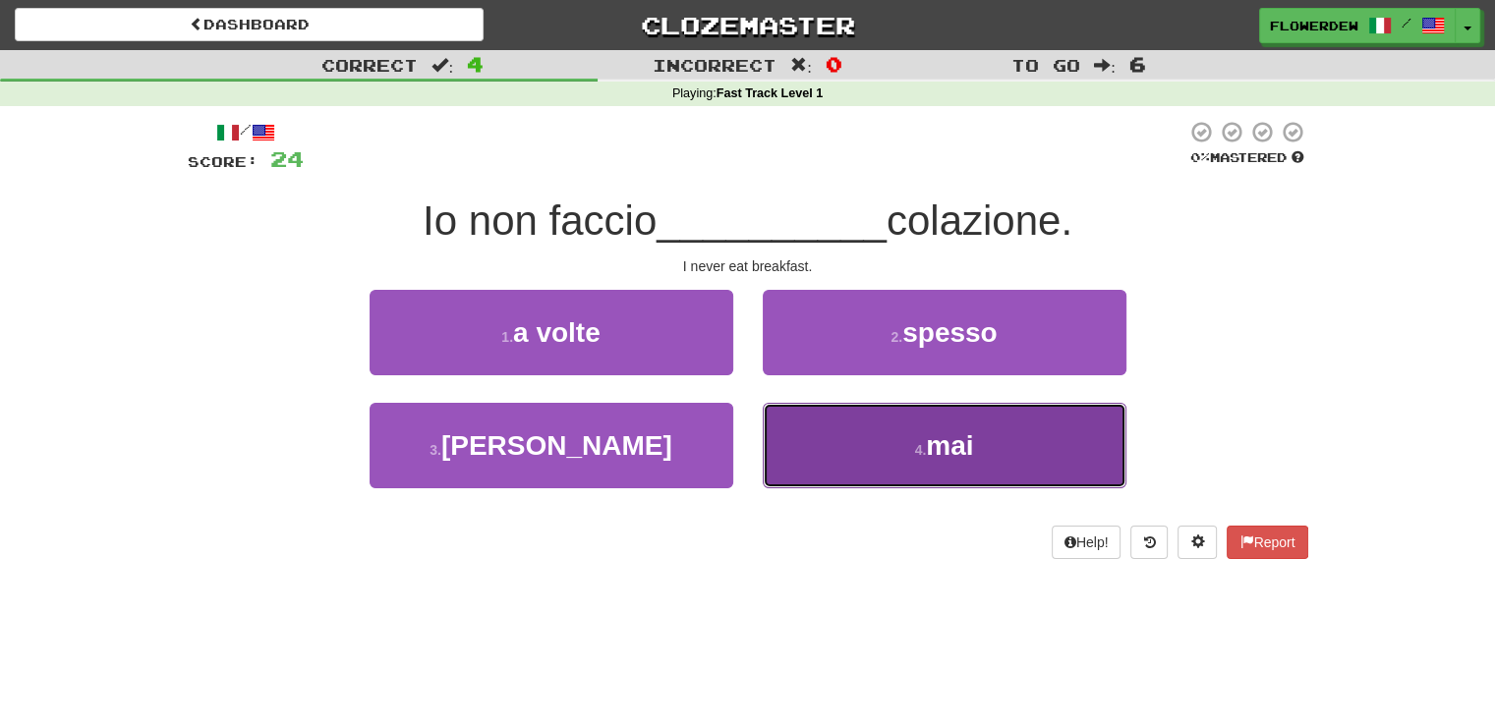
click at [793, 457] on button "4 . mai" at bounding box center [945, 446] width 364 height 86
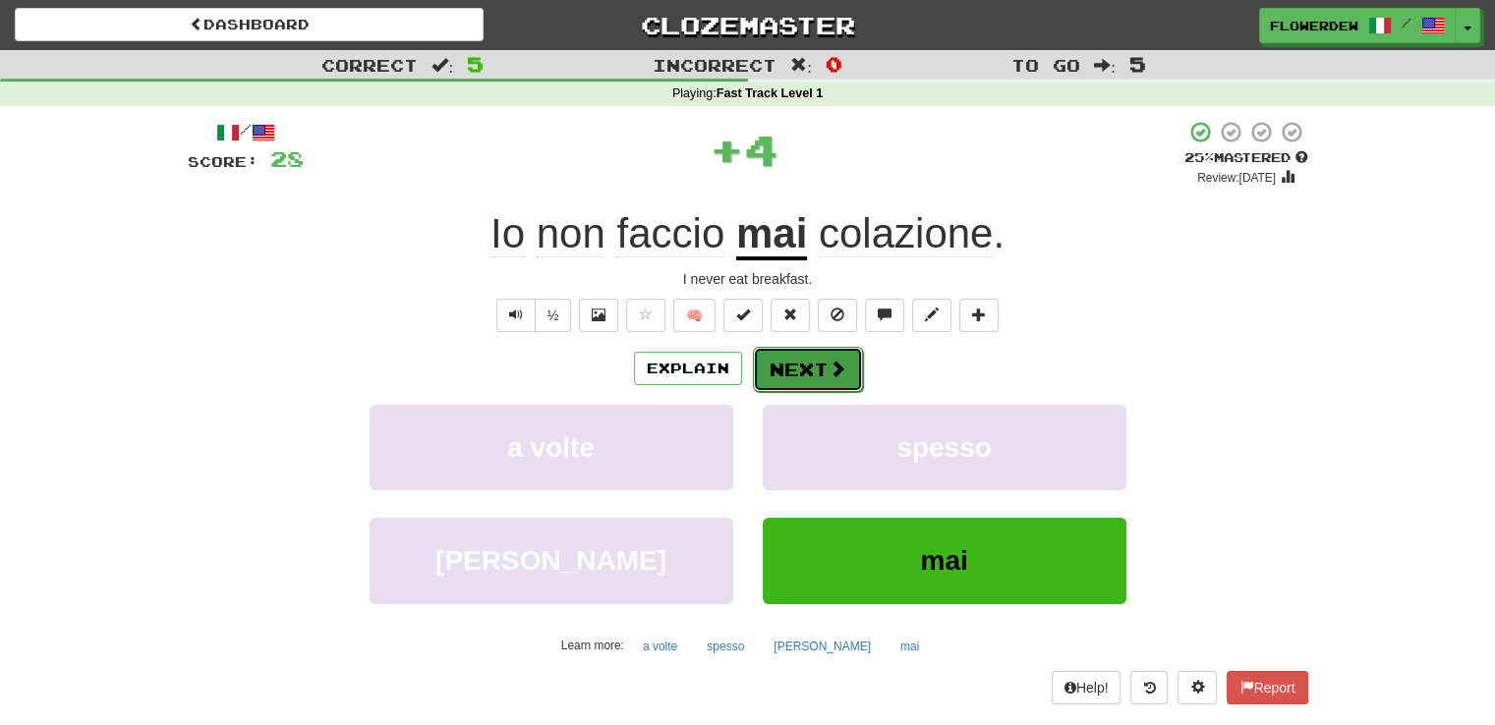
click at [812, 359] on button "Next" at bounding box center [808, 369] width 110 height 45
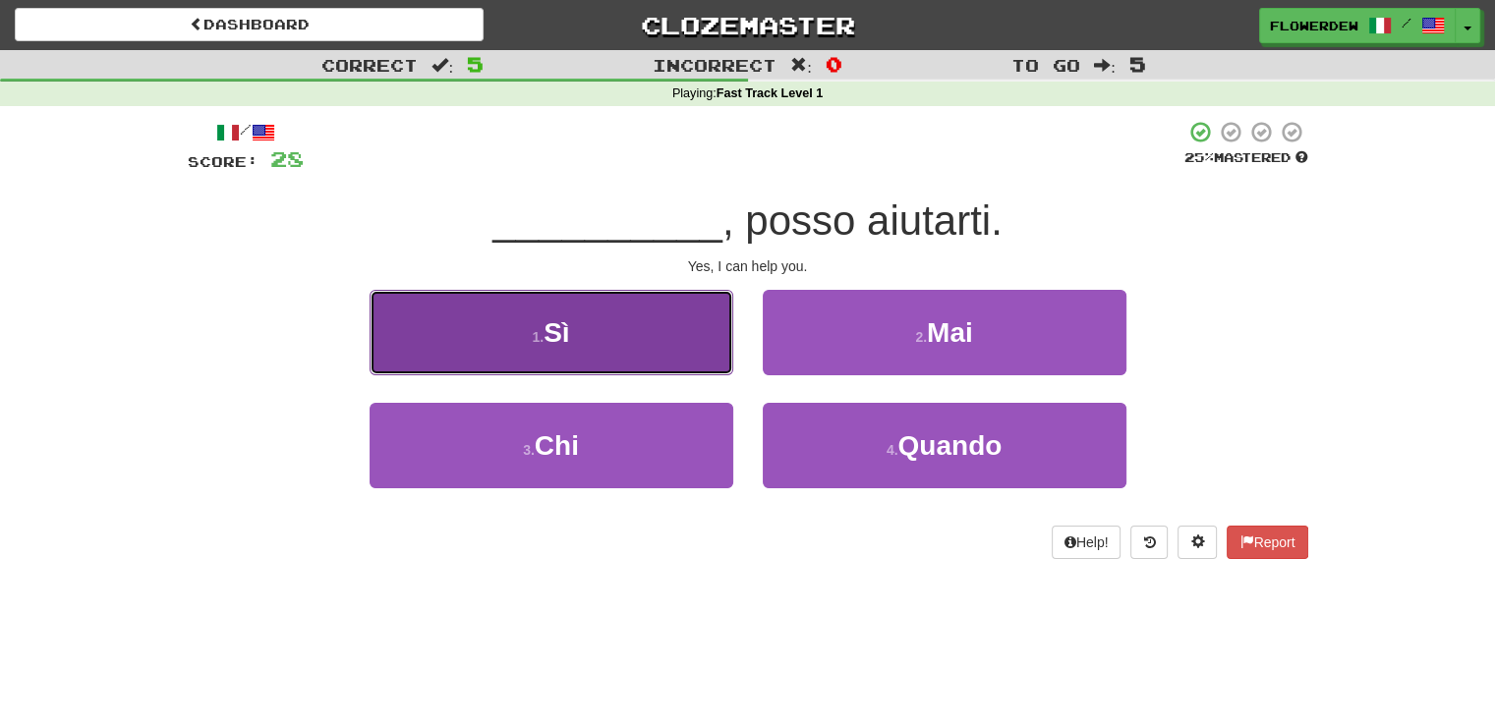
click at [689, 347] on button "1 . Sì" at bounding box center [552, 333] width 364 height 86
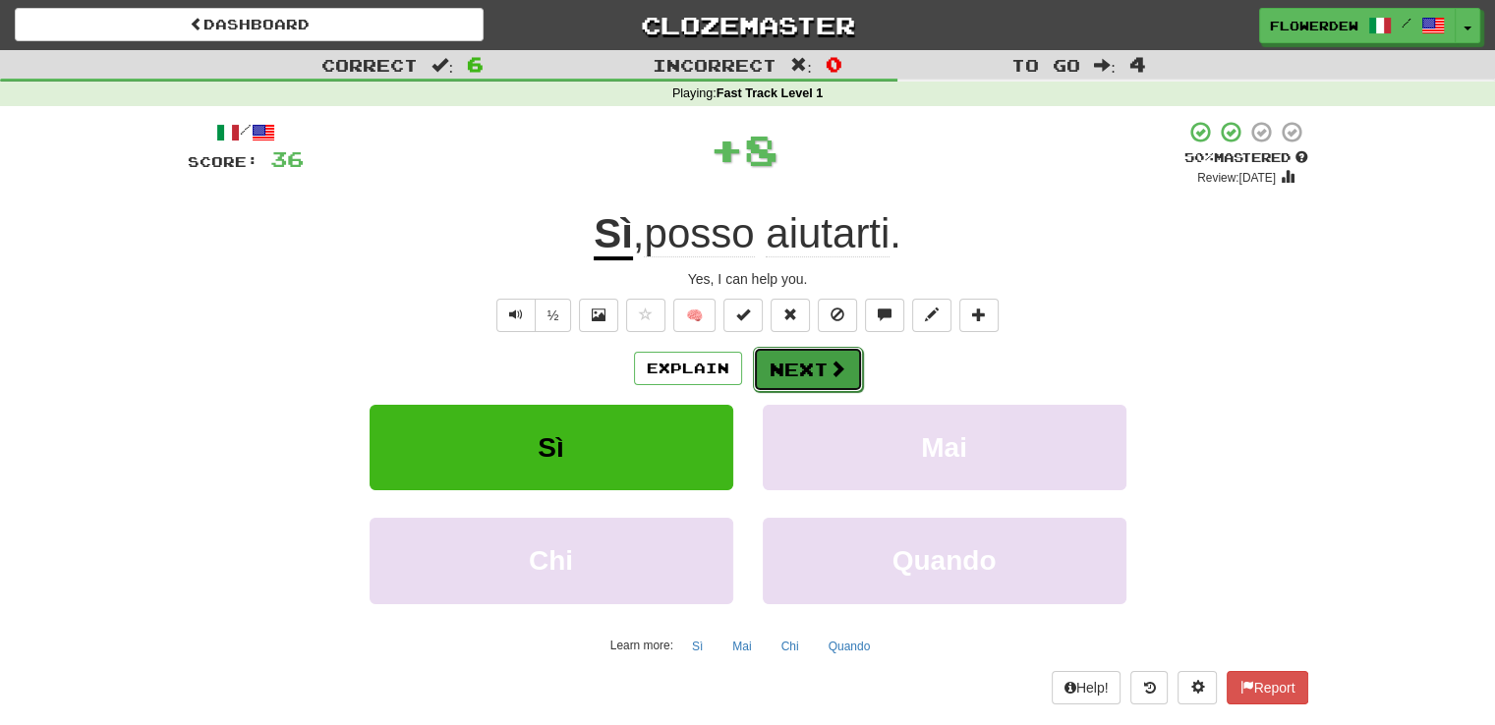
click at [819, 349] on button "Next" at bounding box center [808, 369] width 110 height 45
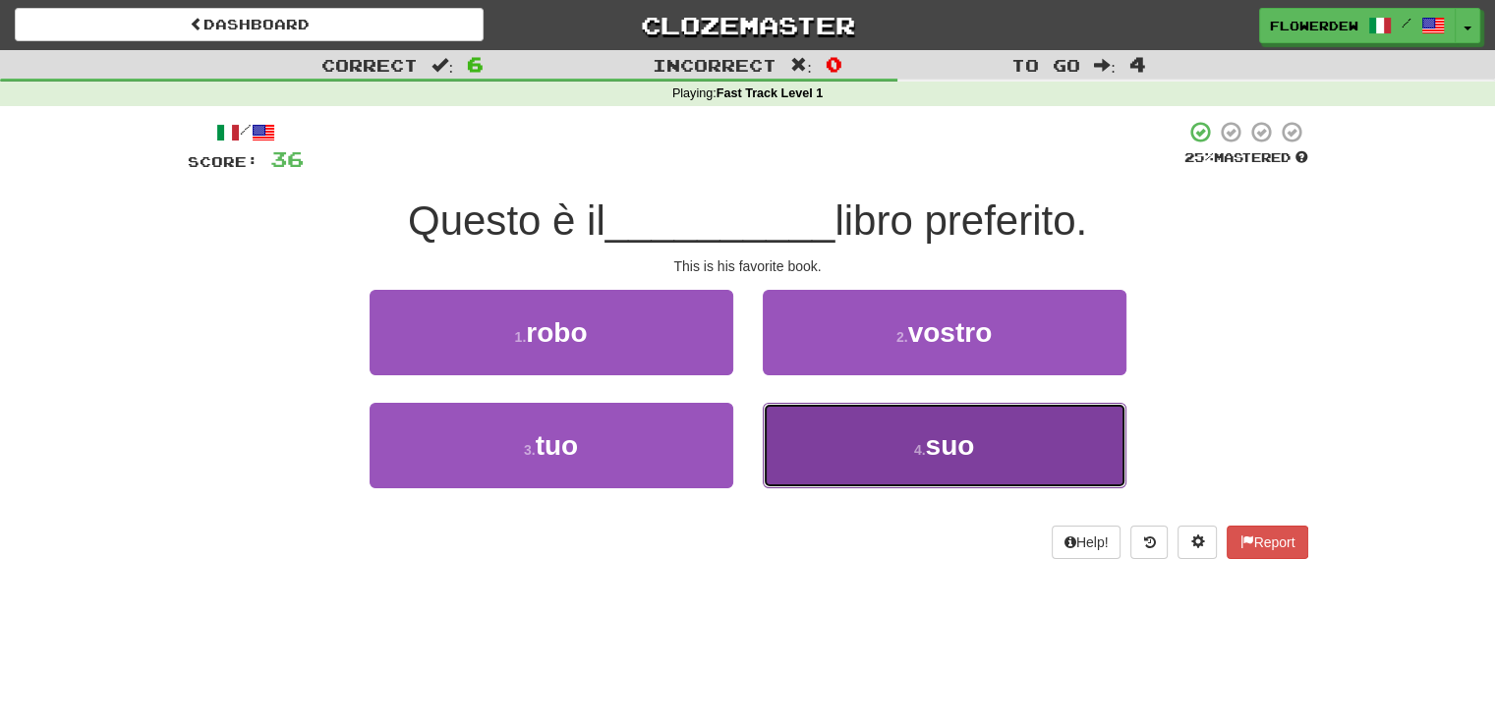
click at [843, 455] on button "4 . suo" at bounding box center [945, 446] width 364 height 86
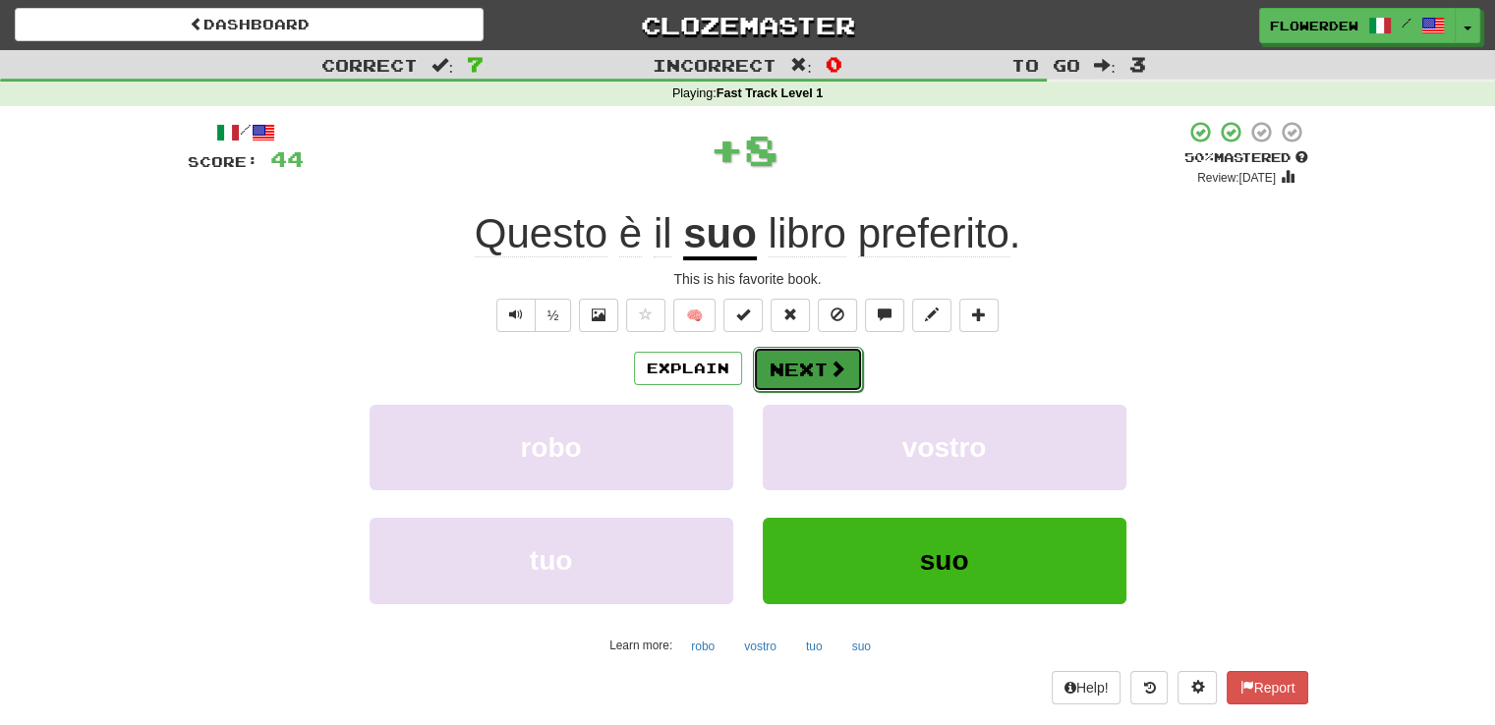
click at [829, 364] on span at bounding box center [838, 369] width 18 height 18
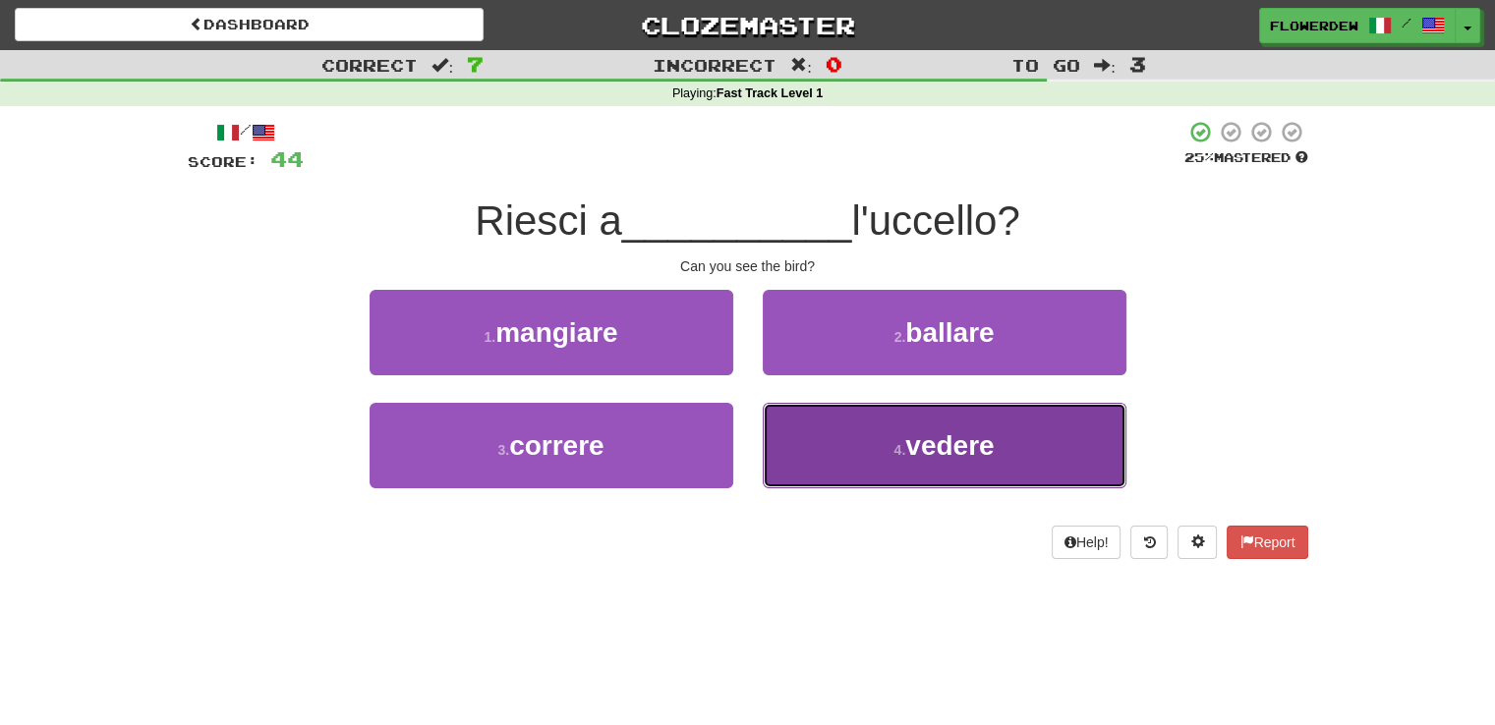
click at [857, 425] on button "4 . vedere" at bounding box center [945, 446] width 364 height 86
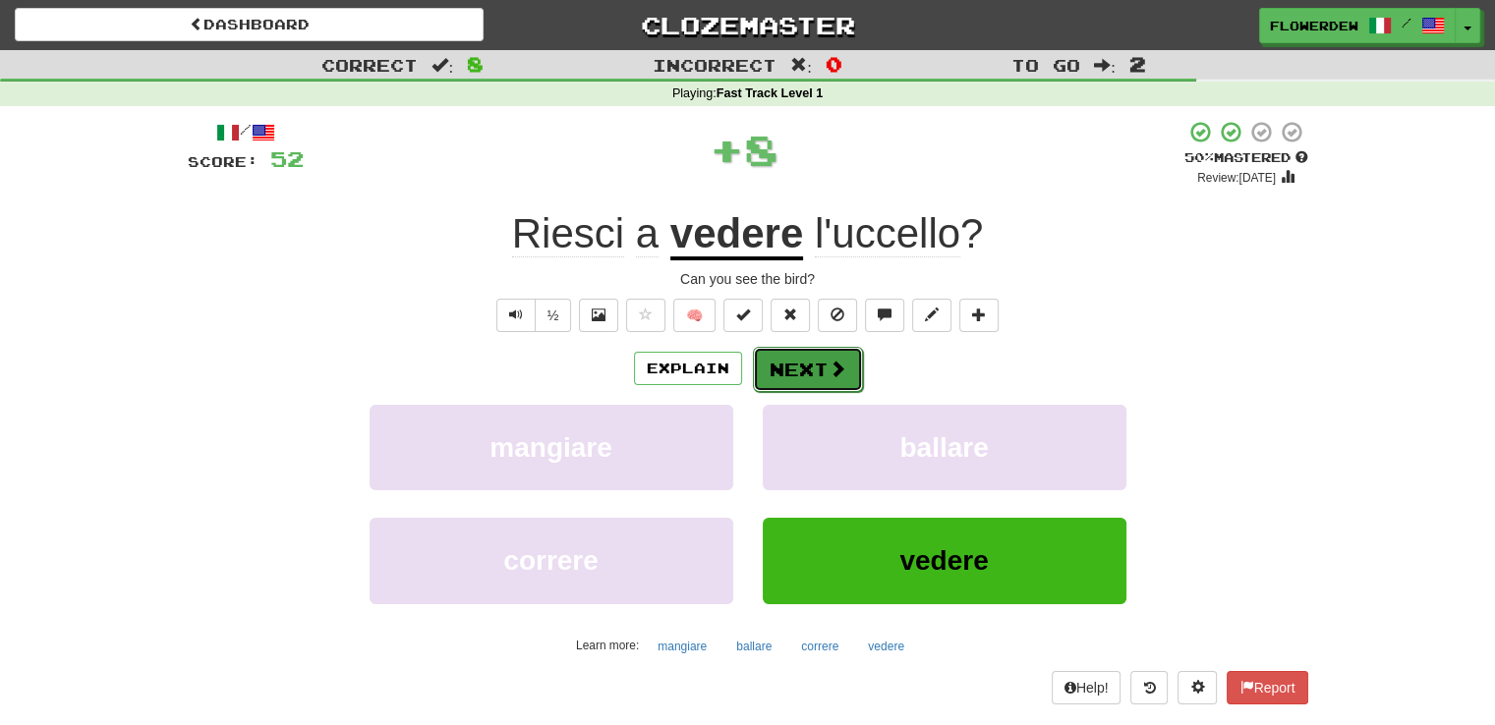
click at [833, 360] on span at bounding box center [838, 369] width 18 height 18
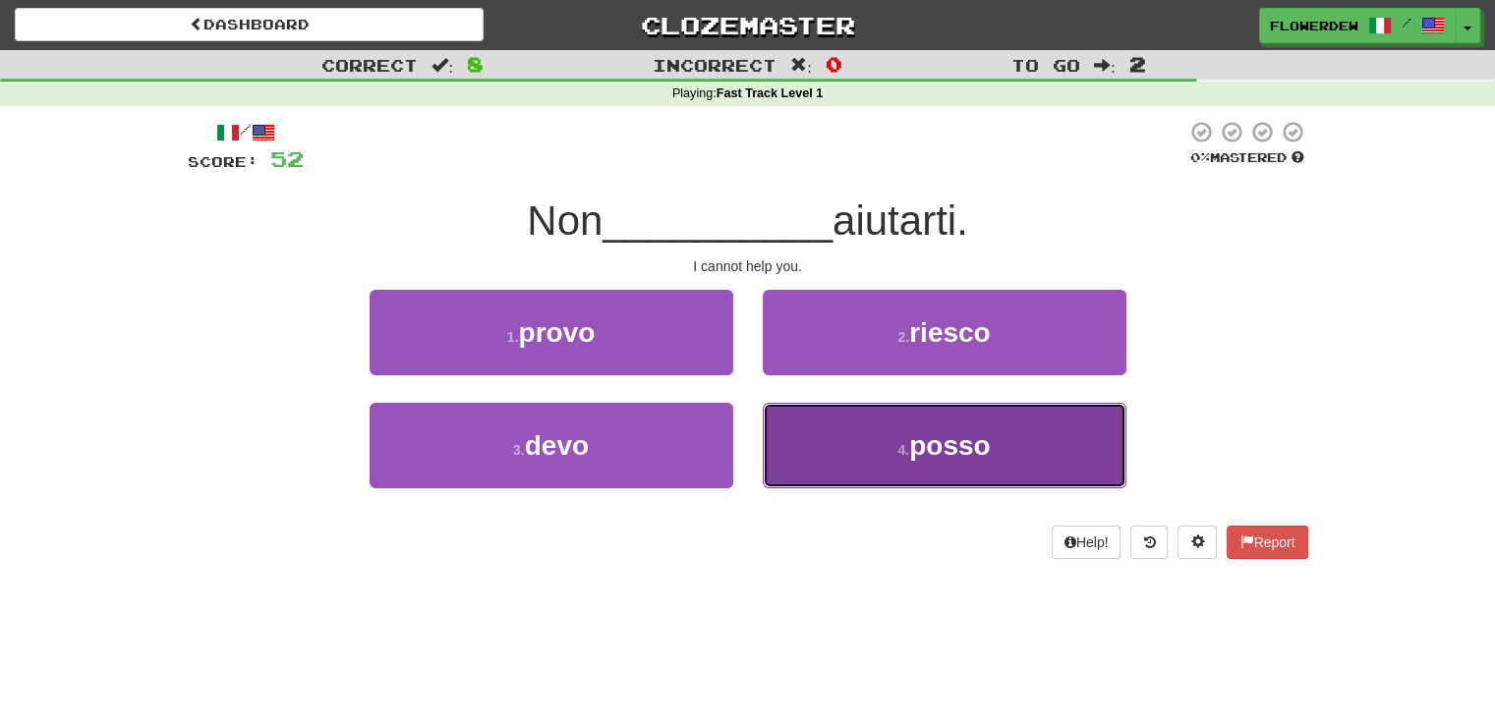
click at [820, 462] on button "4 . posso" at bounding box center [945, 446] width 364 height 86
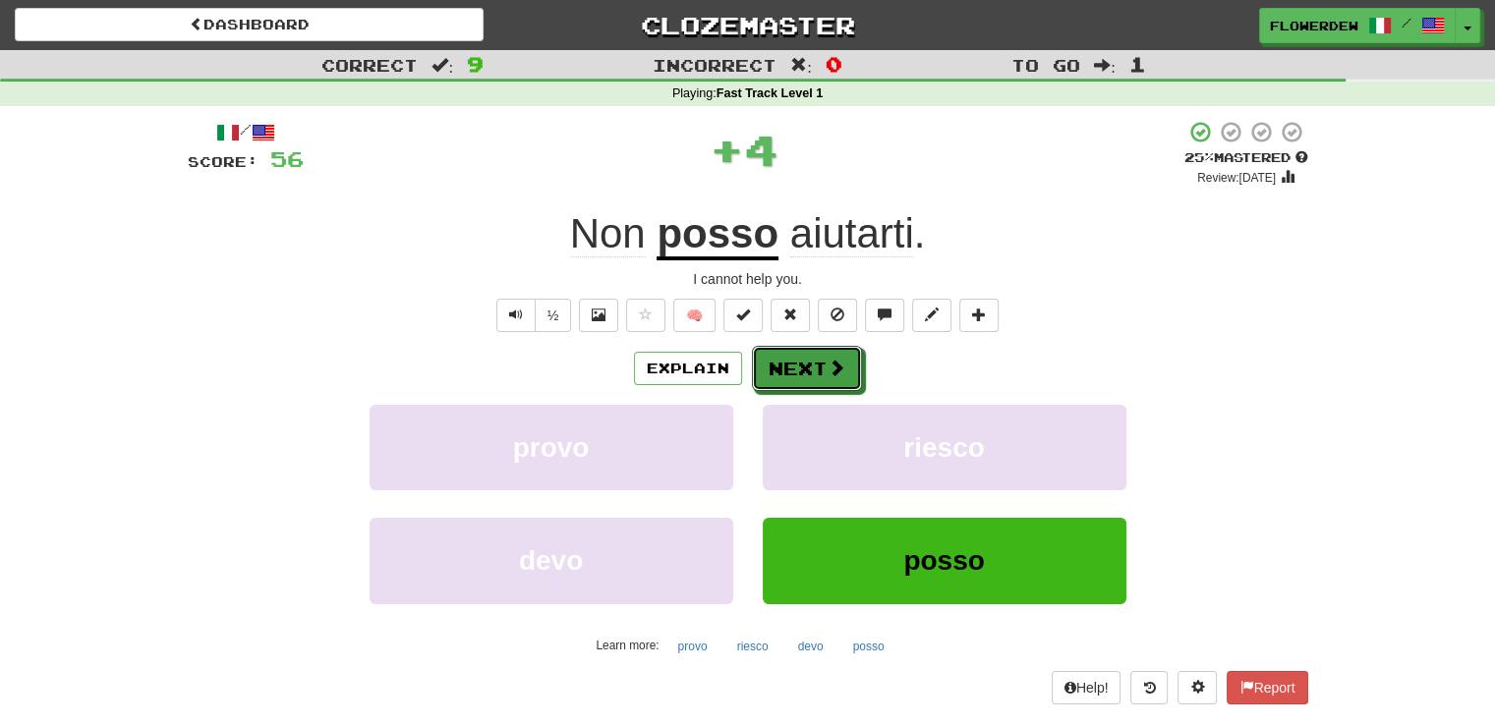
click at [798, 390] on button "Next" at bounding box center [807, 368] width 110 height 45
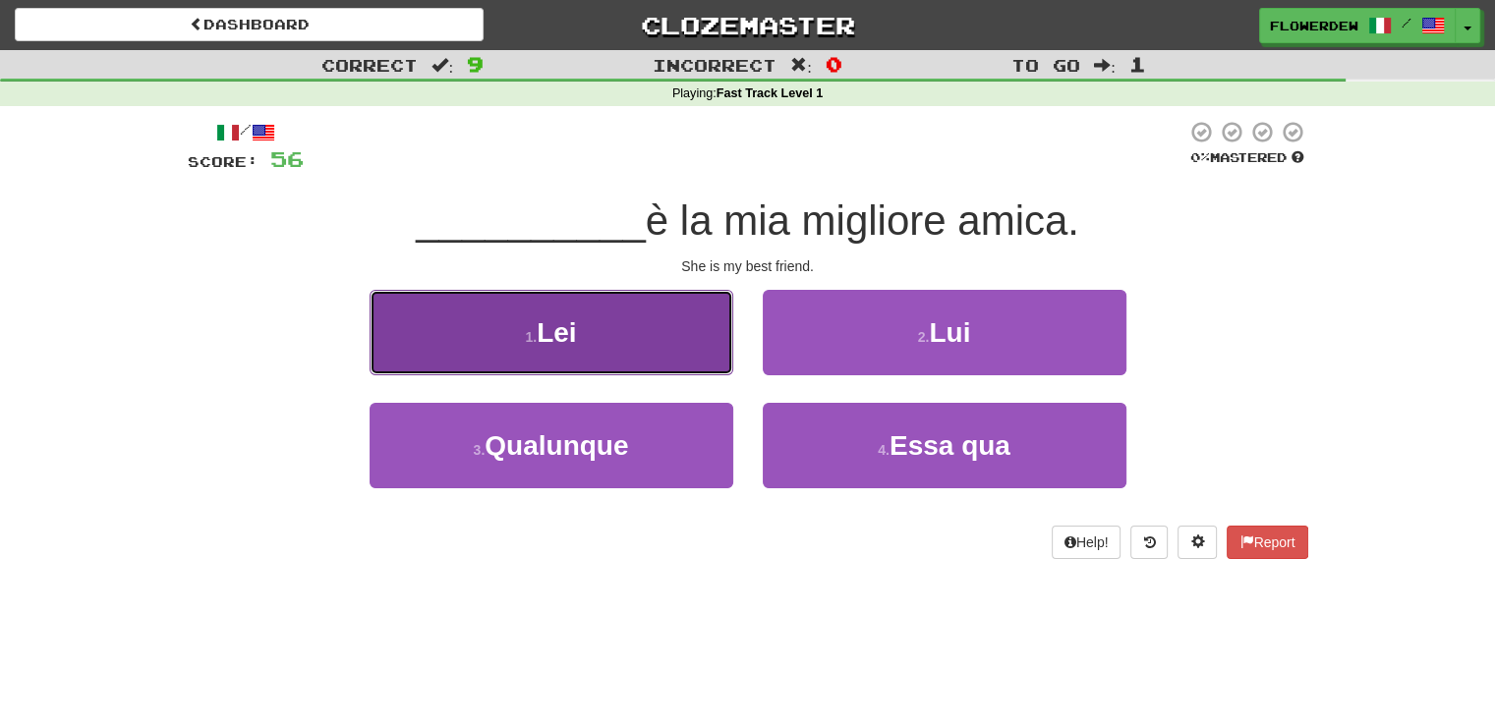
click at [652, 336] on button "1 . Lei" at bounding box center [552, 333] width 364 height 86
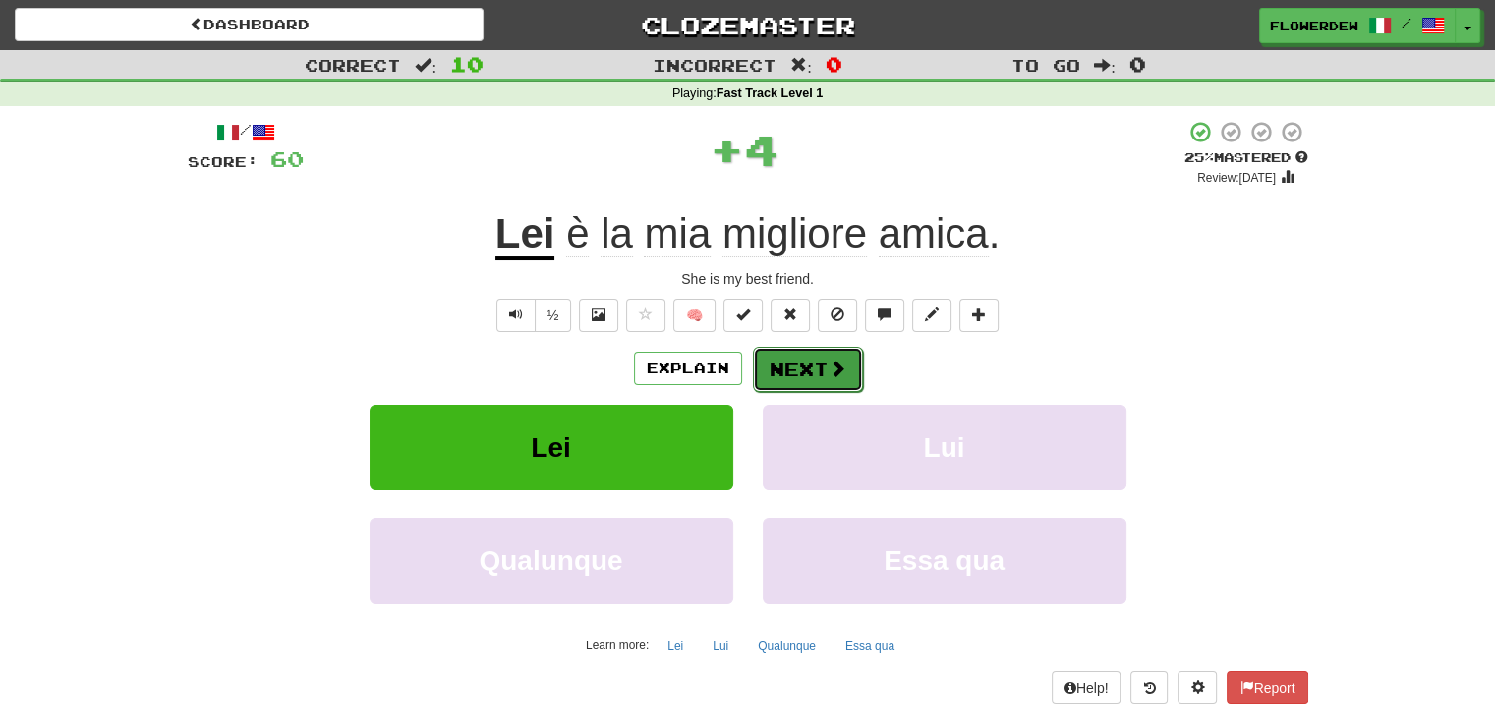
click at [769, 356] on button "Next" at bounding box center [808, 369] width 110 height 45
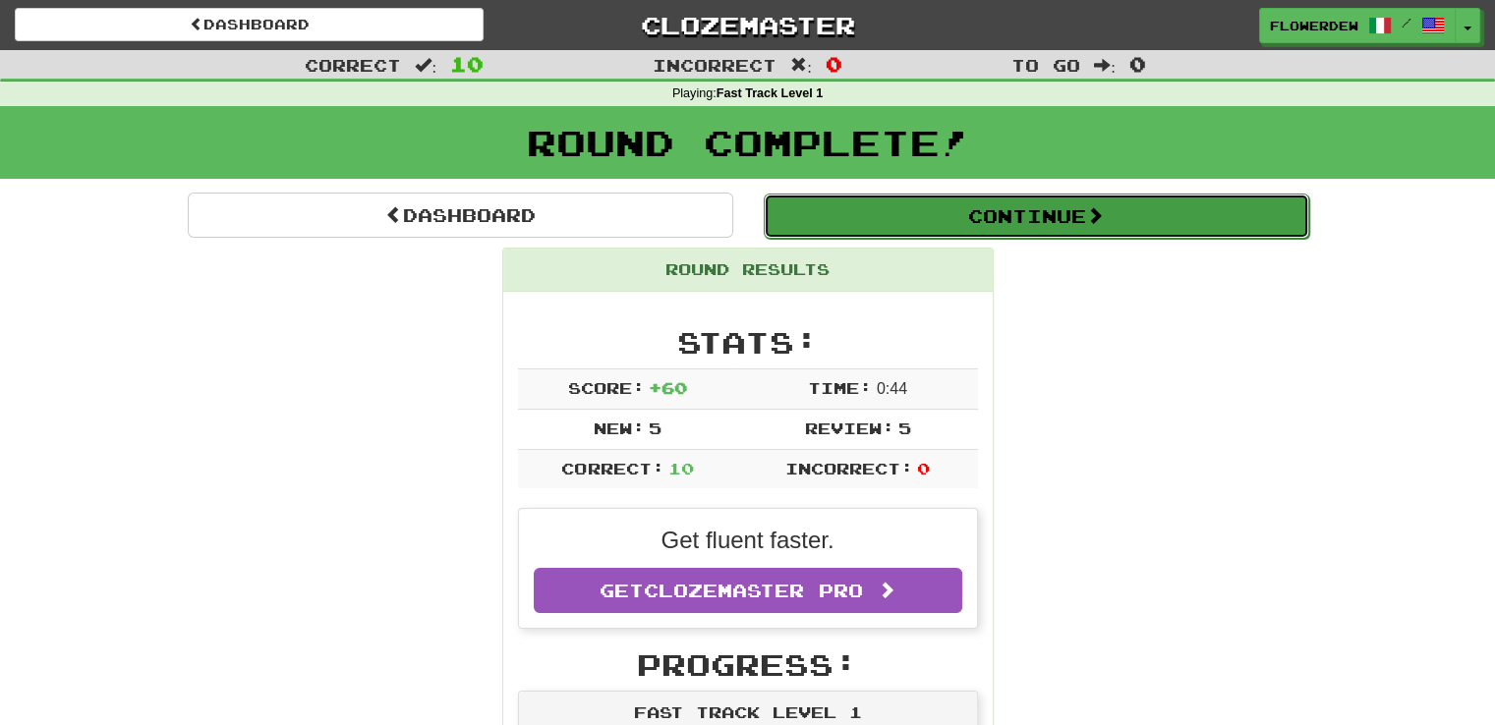
click at [880, 214] on button "Continue" at bounding box center [1037, 216] width 546 height 45
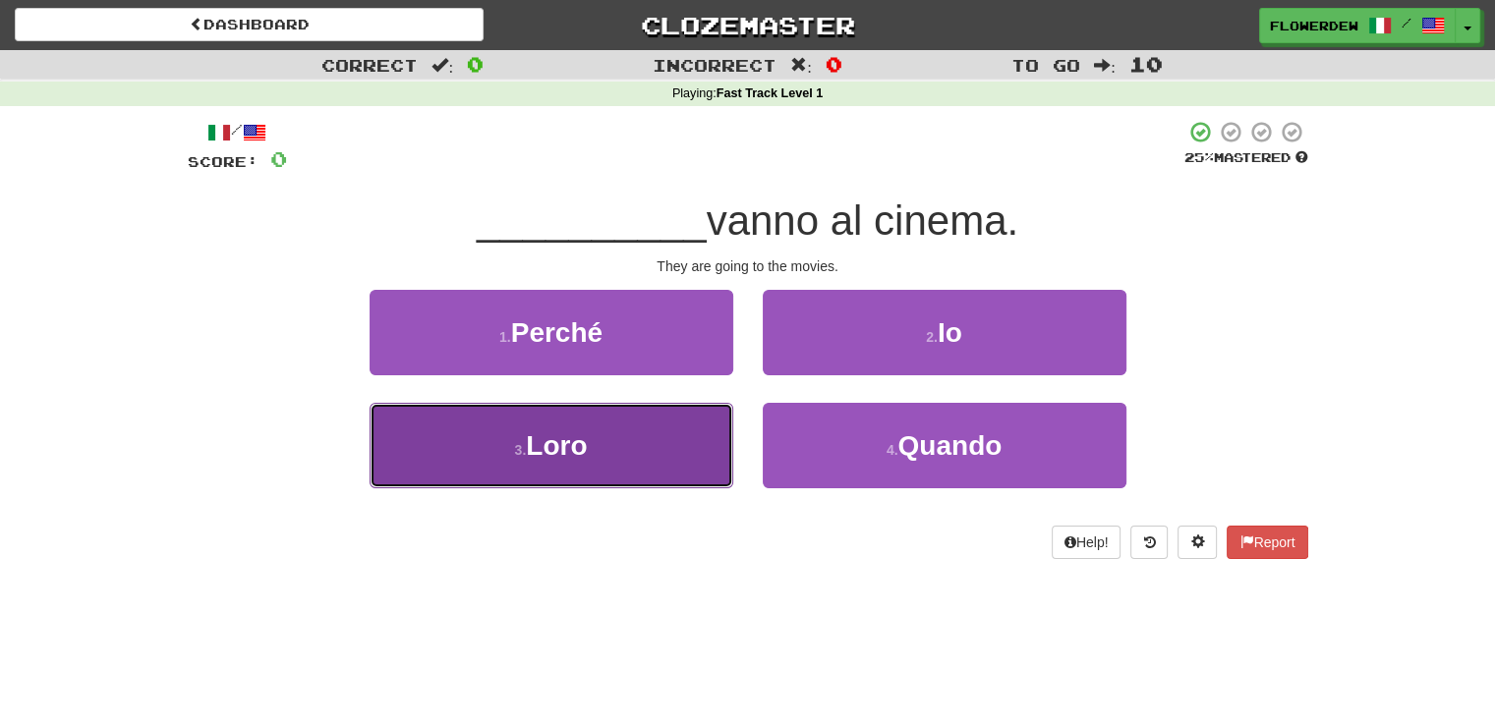
click at [685, 432] on button "3 . Loro" at bounding box center [552, 446] width 364 height 86
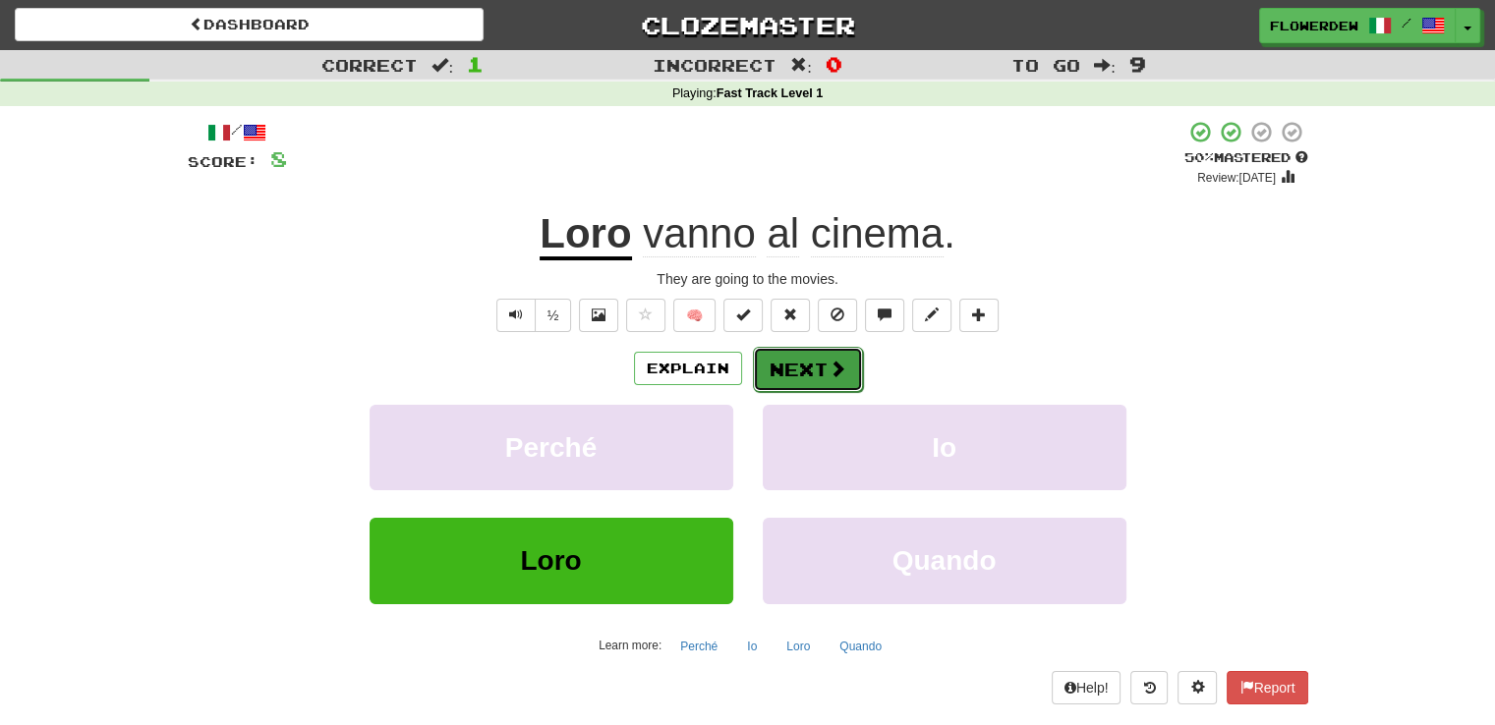
click at [784, 373] on button "Next" at bounding box center [808, 369] width 110 height 45
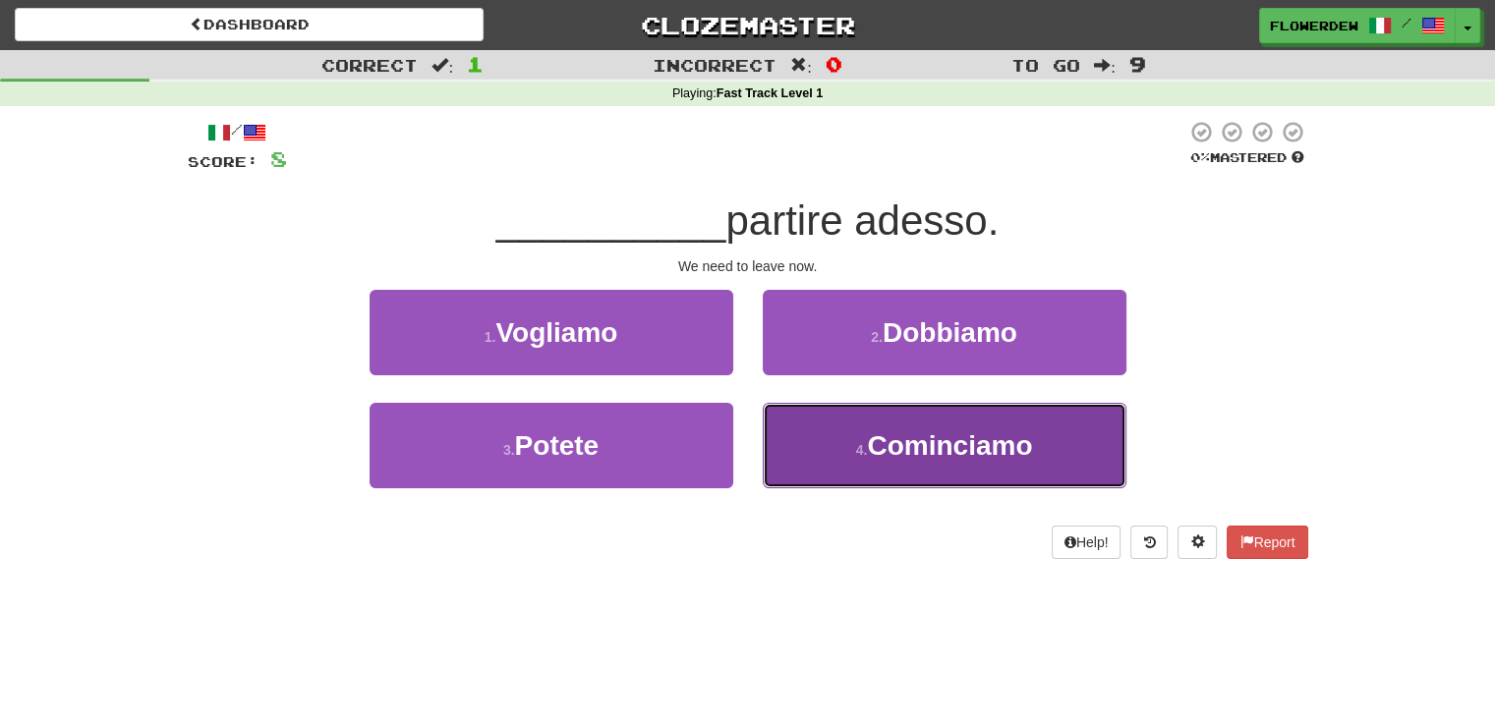
click at [795, 467] on button "4 . Cominciamo" at bounding box center [945, 446] width 364 height 86
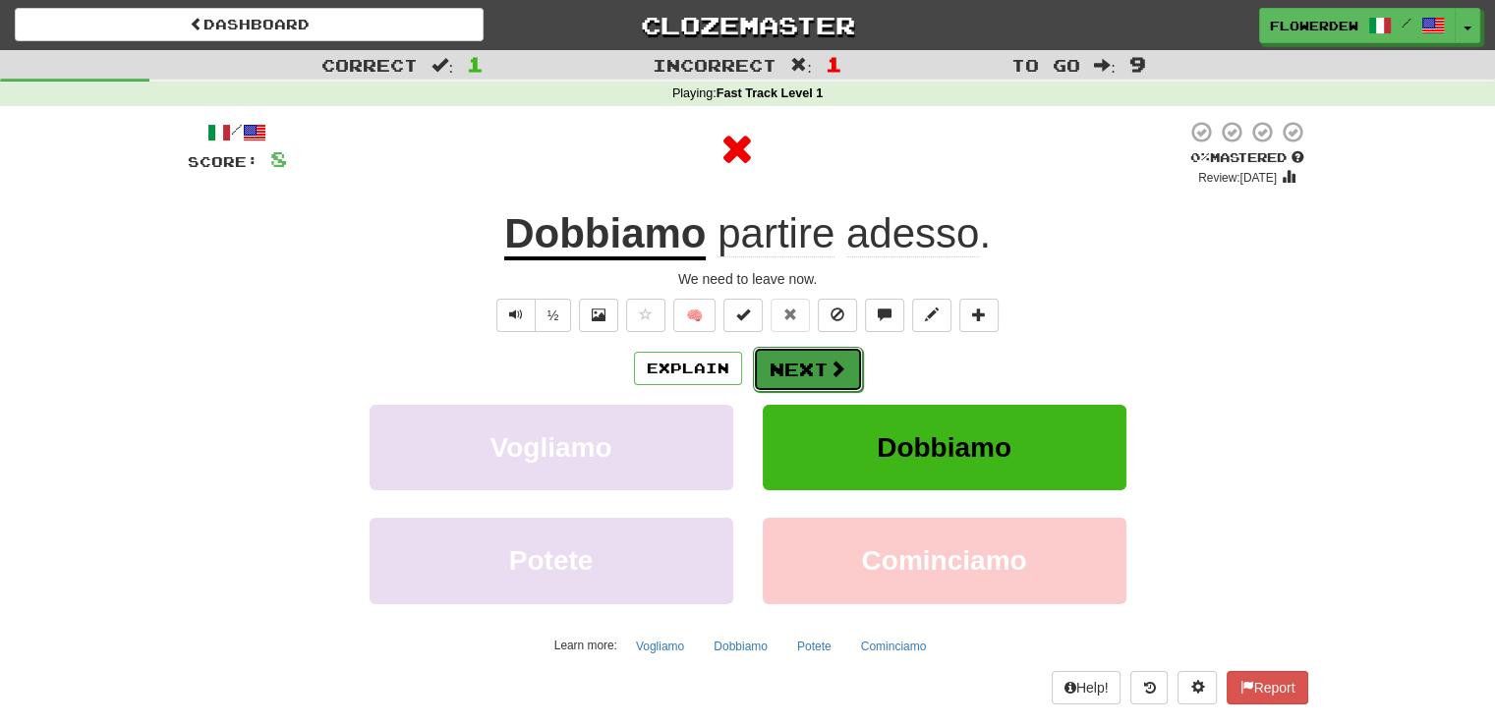
click at [790, 355] on button "Next" at bounding box center [808, 369] width 110 height 45
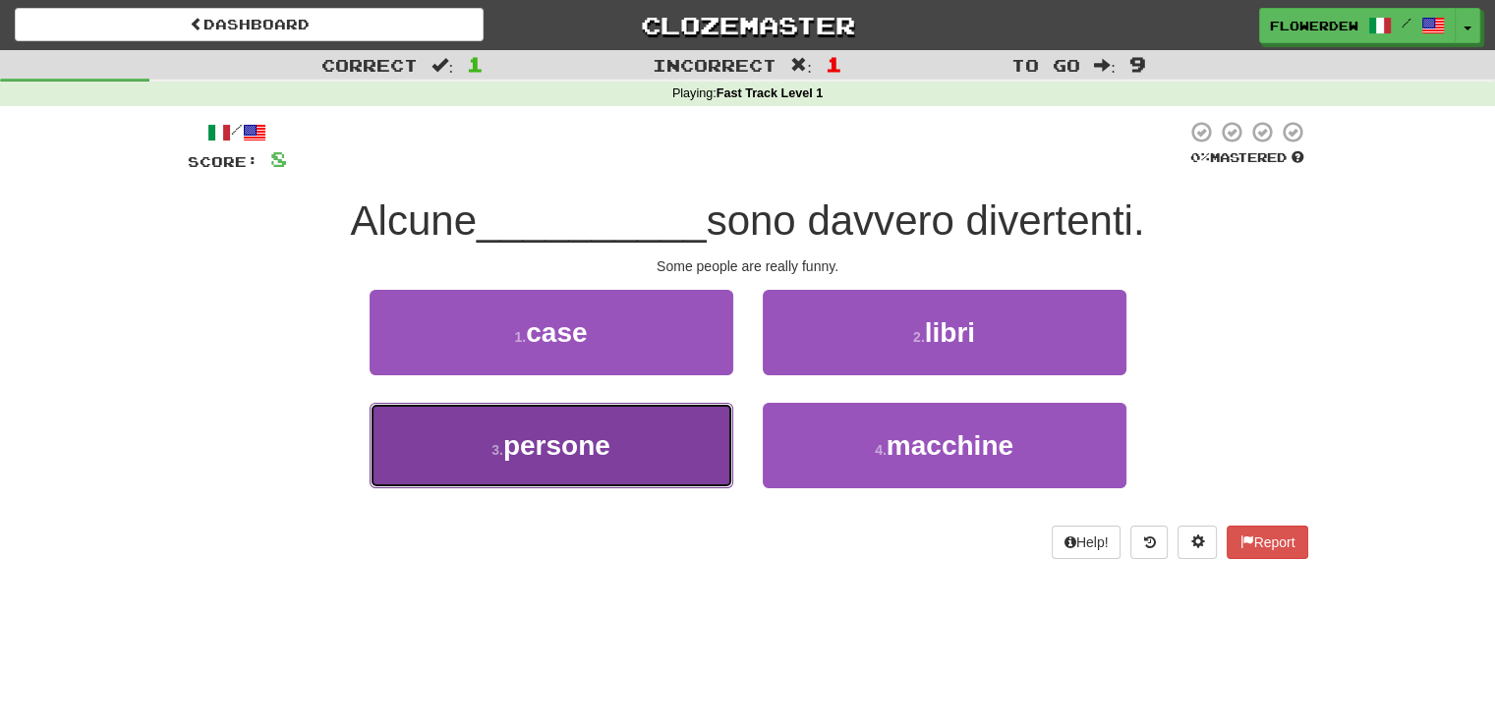
click at [704, 438] on button "3 . persone" at bounding box center [552, 446] width 364 height 86
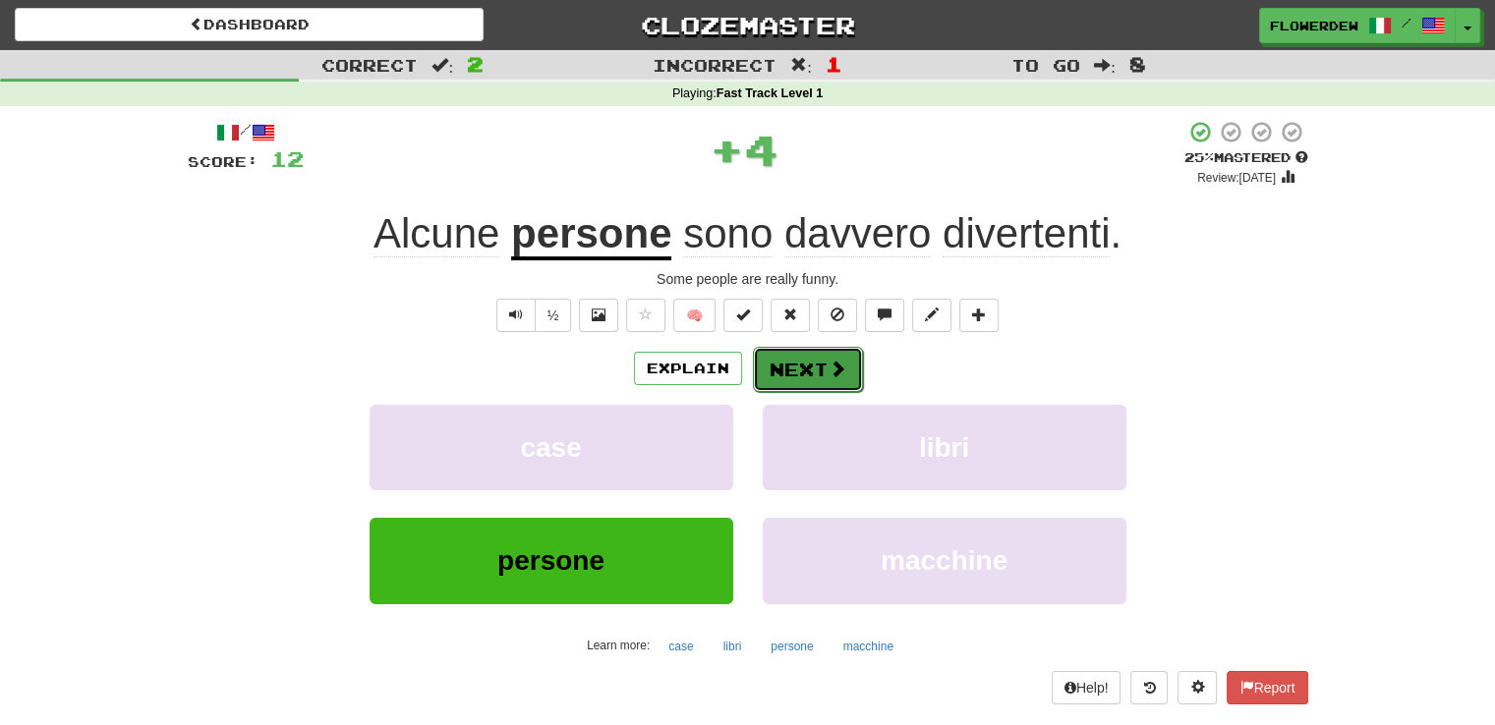
click at [793, 367] on button "Next" at bounding box center [808, 369] width 110 height 45
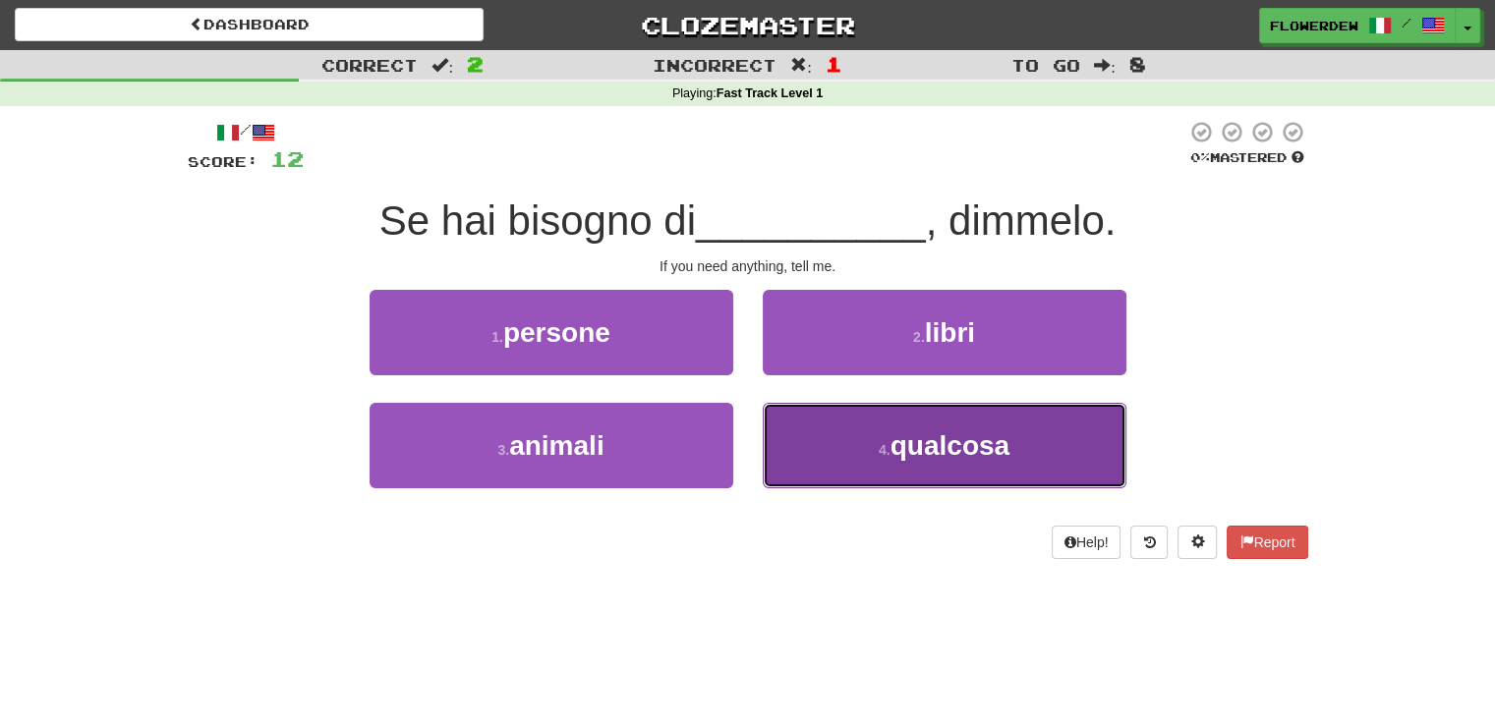
click at [784, 461] on button "4 . qualcosa" at bounding box center [945, 446] width 364 height 86
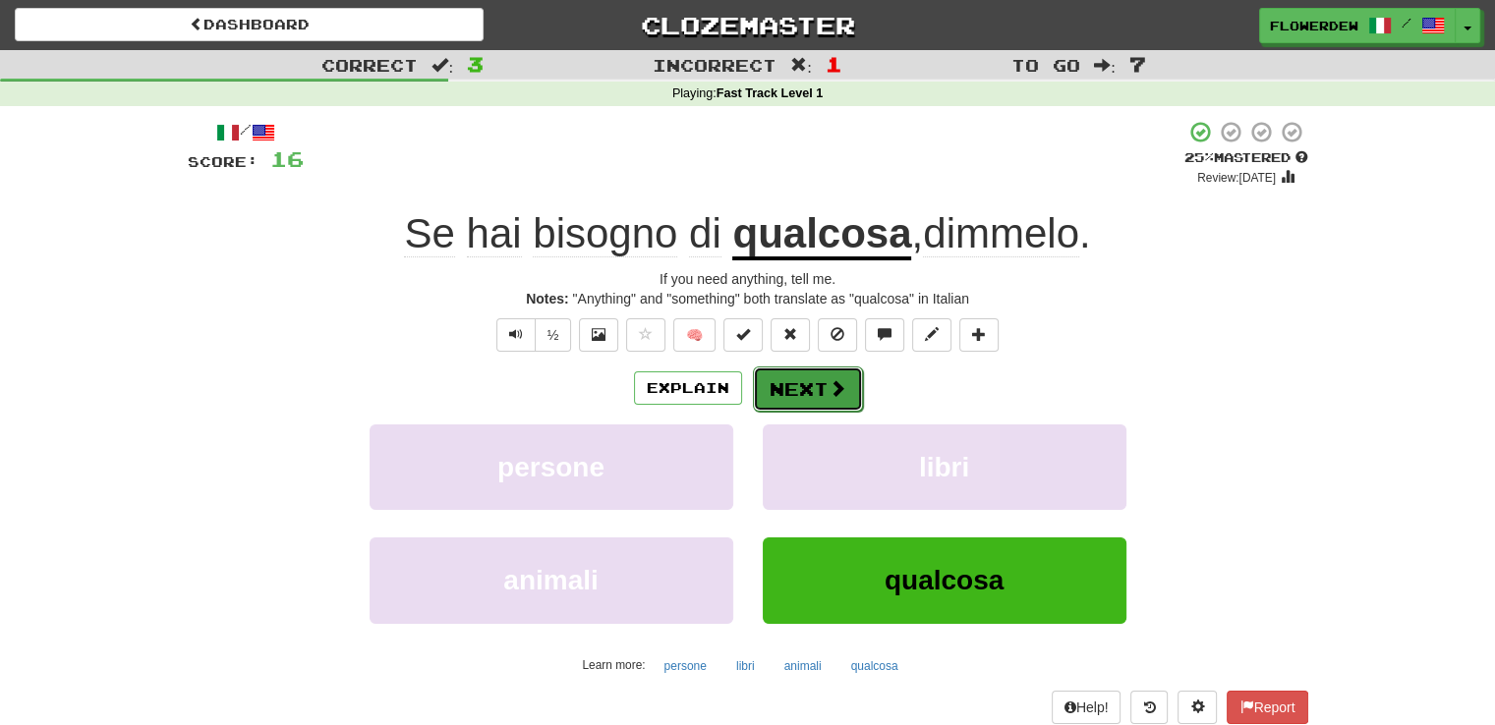
click at [809, 378] on button "Next" at bounding box center [808, 389] width 110 height 45
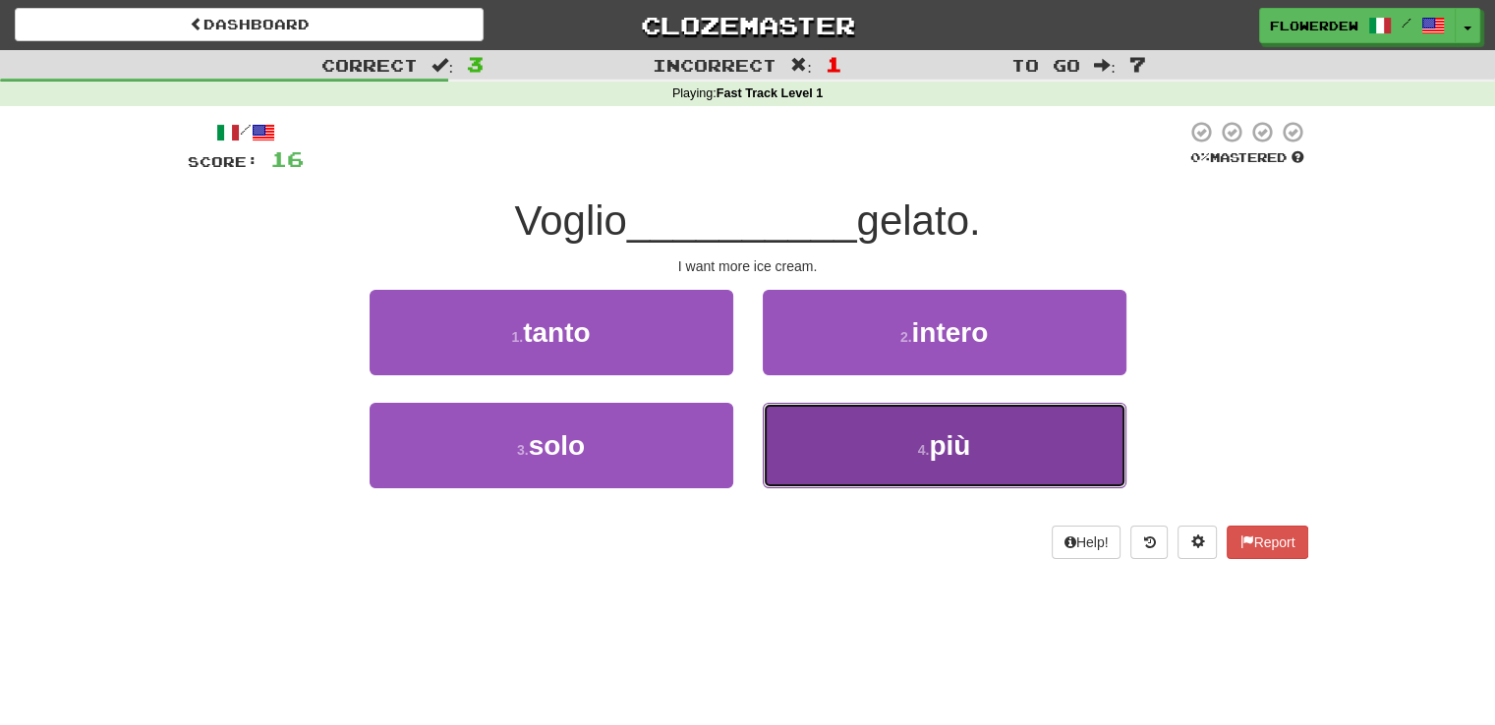
click at [793, 444] on button "4 . più" at bounding box center [945, 446] width 364 height 86
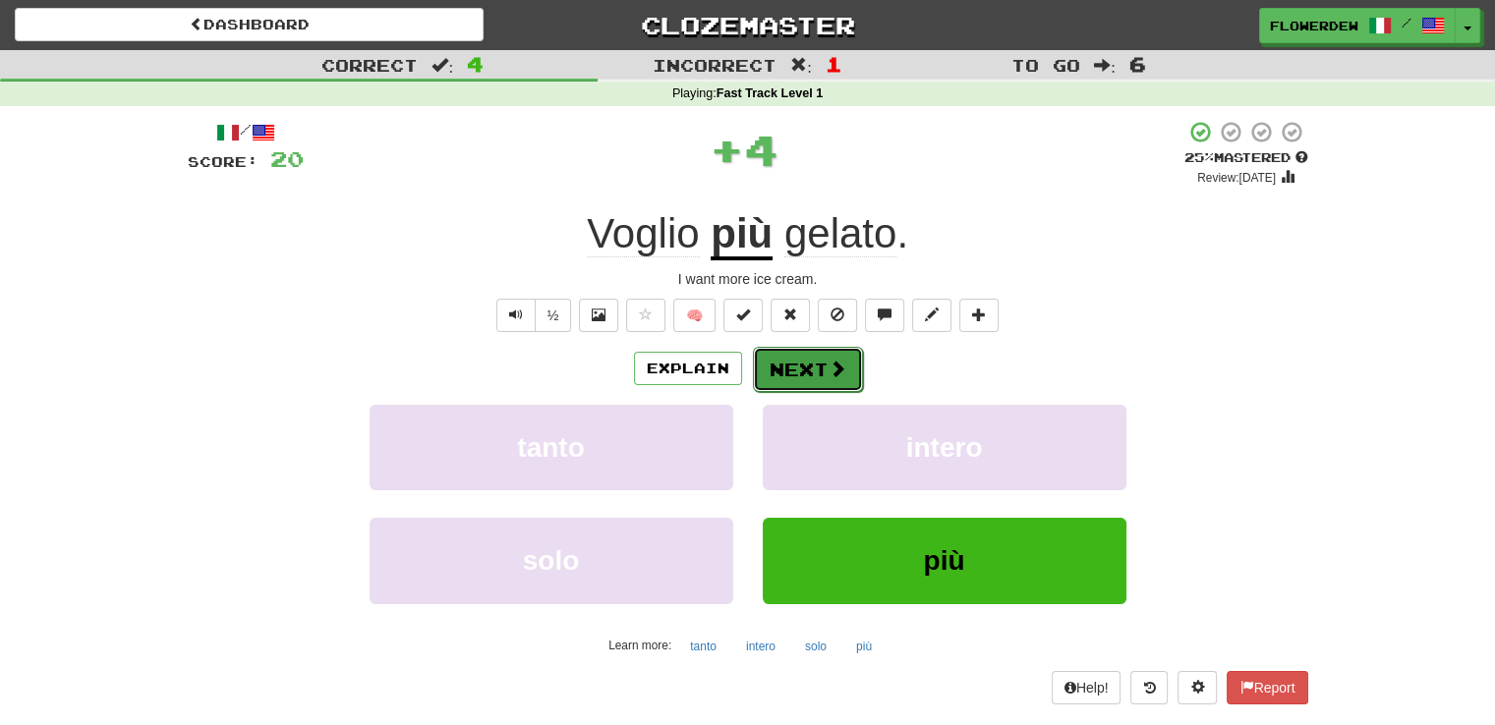
click at [814, 381] on button "Next" at bounding box center [808, 369] width 110 height 45
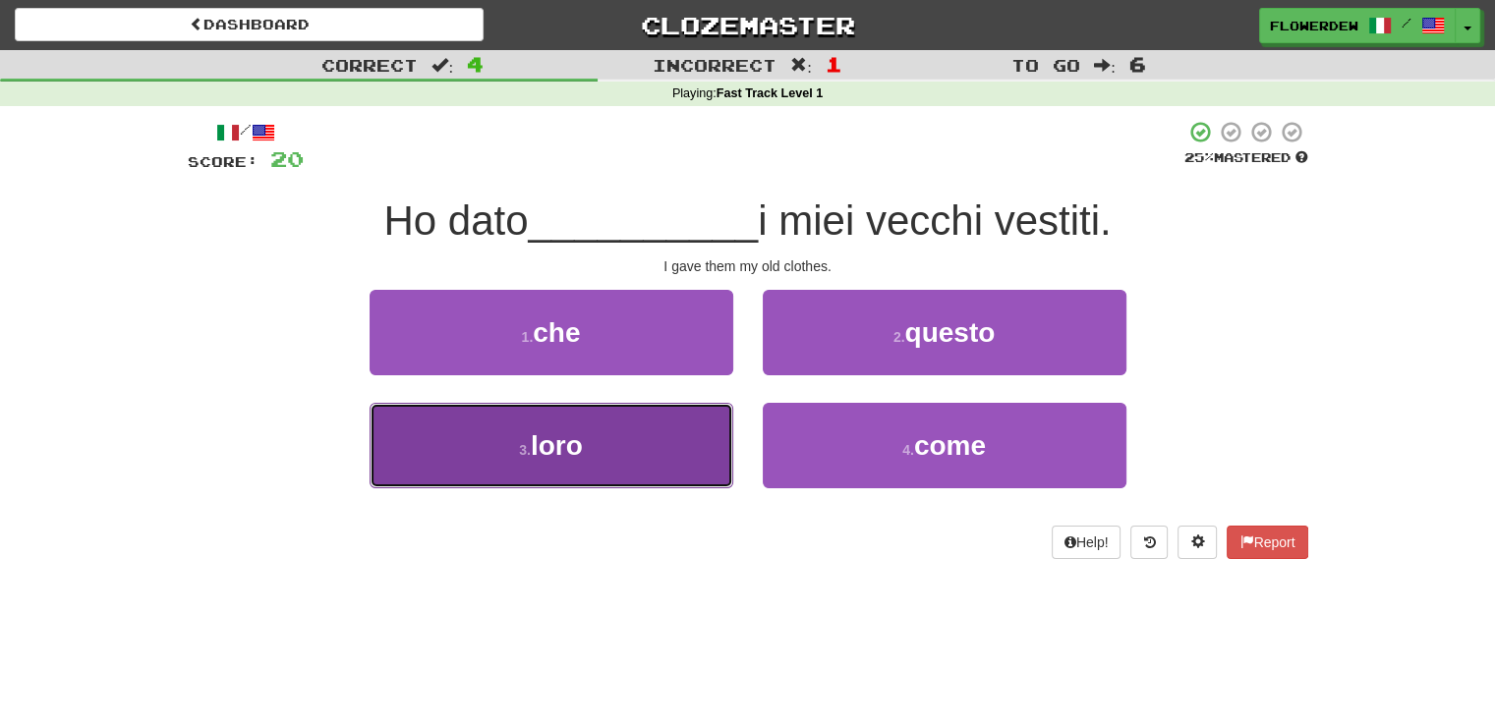
click at [674, 441] on button "3 . loro" at bounding box center [552, 446] width 364 height 86
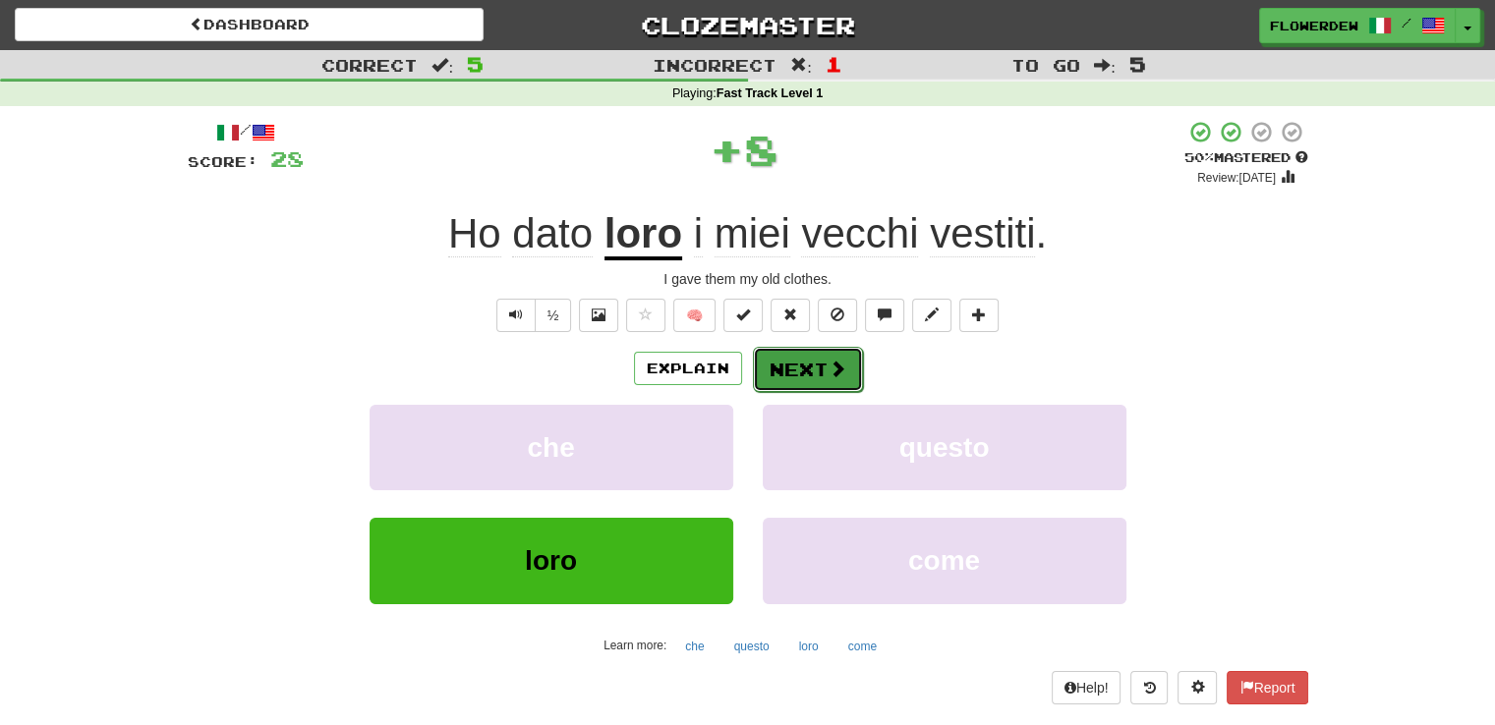
click at [814, 378] on button "Next" at bounding box center [808, 369] width 110 height 45
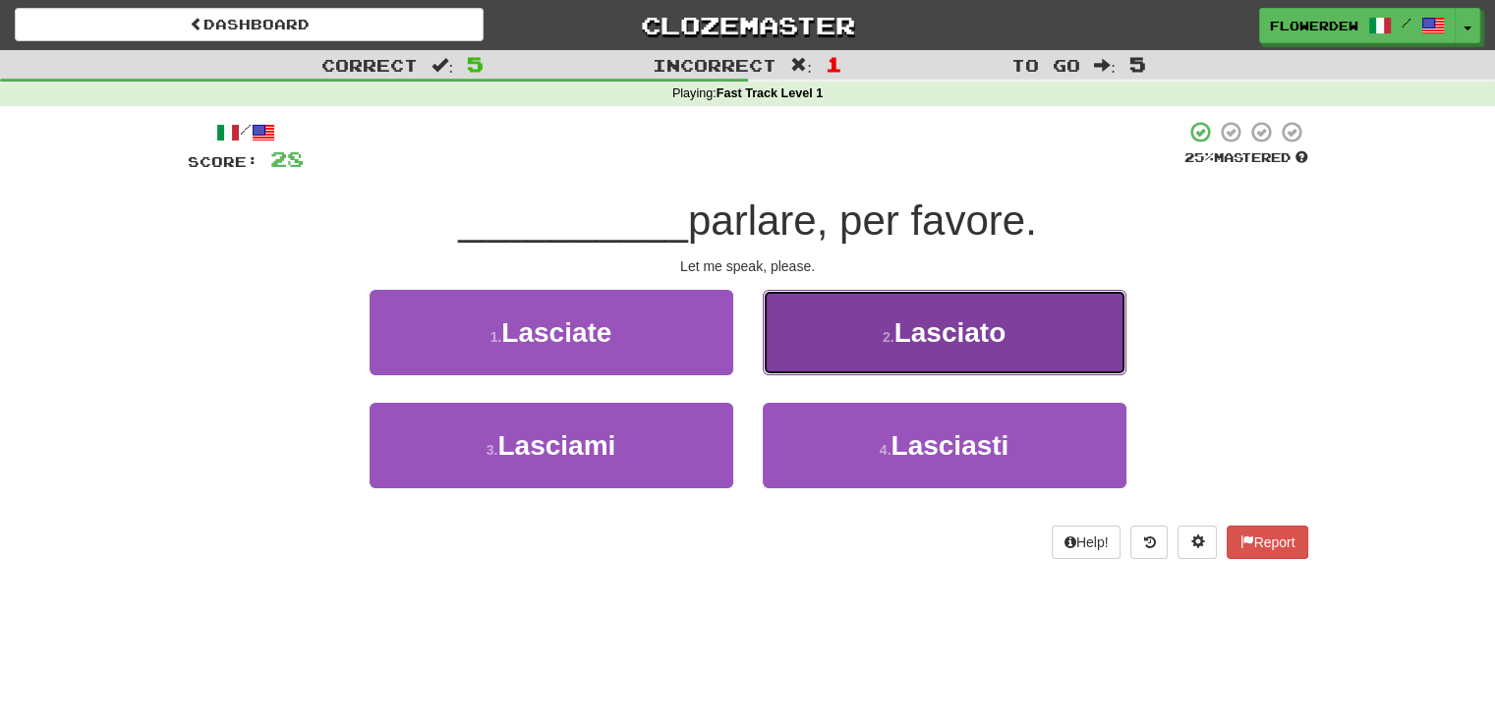
click at [854, 340] on button "2 . Lasciato" at bounding box center [945, 333] width 364 height 86
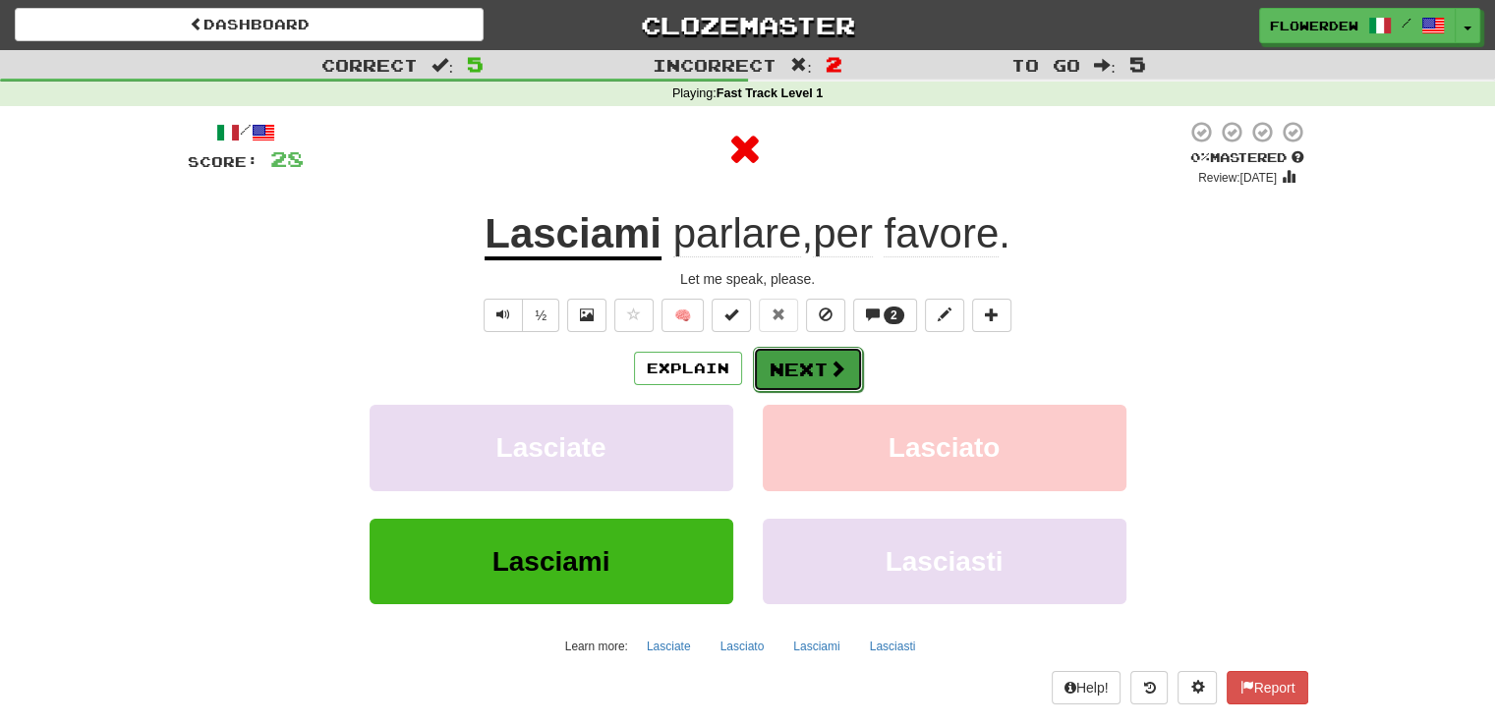
click at [840, 371] on span at bounding box center [838, 369] width 18 height 18
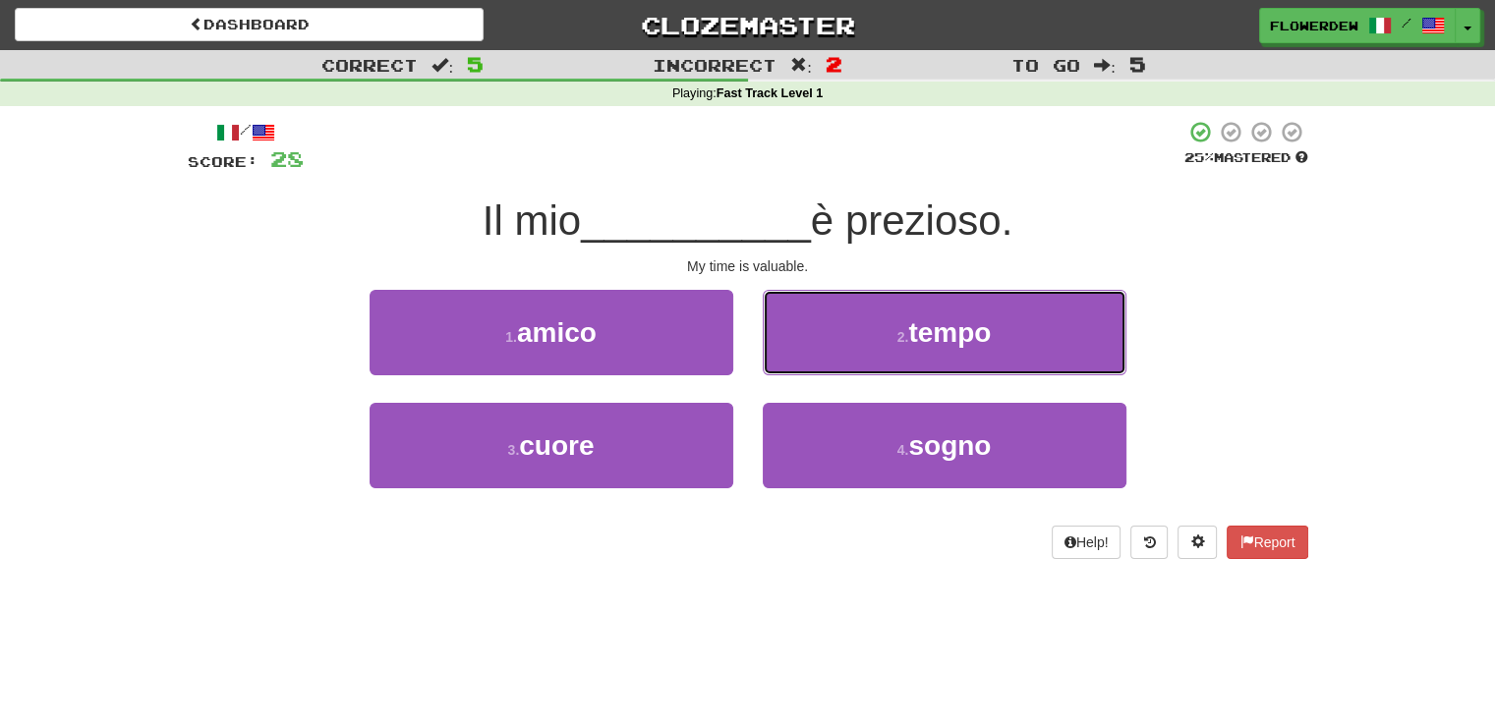
click at [840, 371] on button "2 . tempo" at bounding box center [945, 333] width 364 height 86
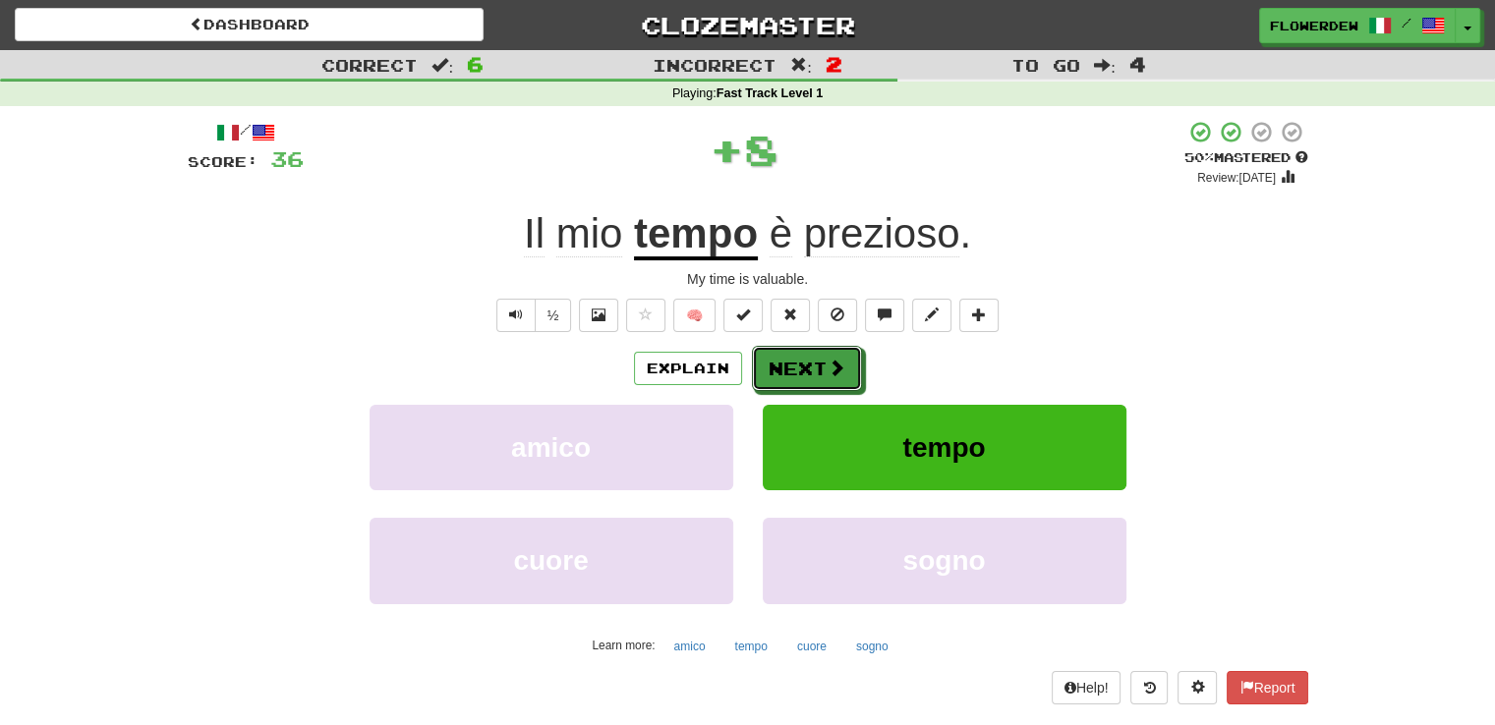
click at [840, 371] on span at bounding box center [837, 368] width 18 height 18
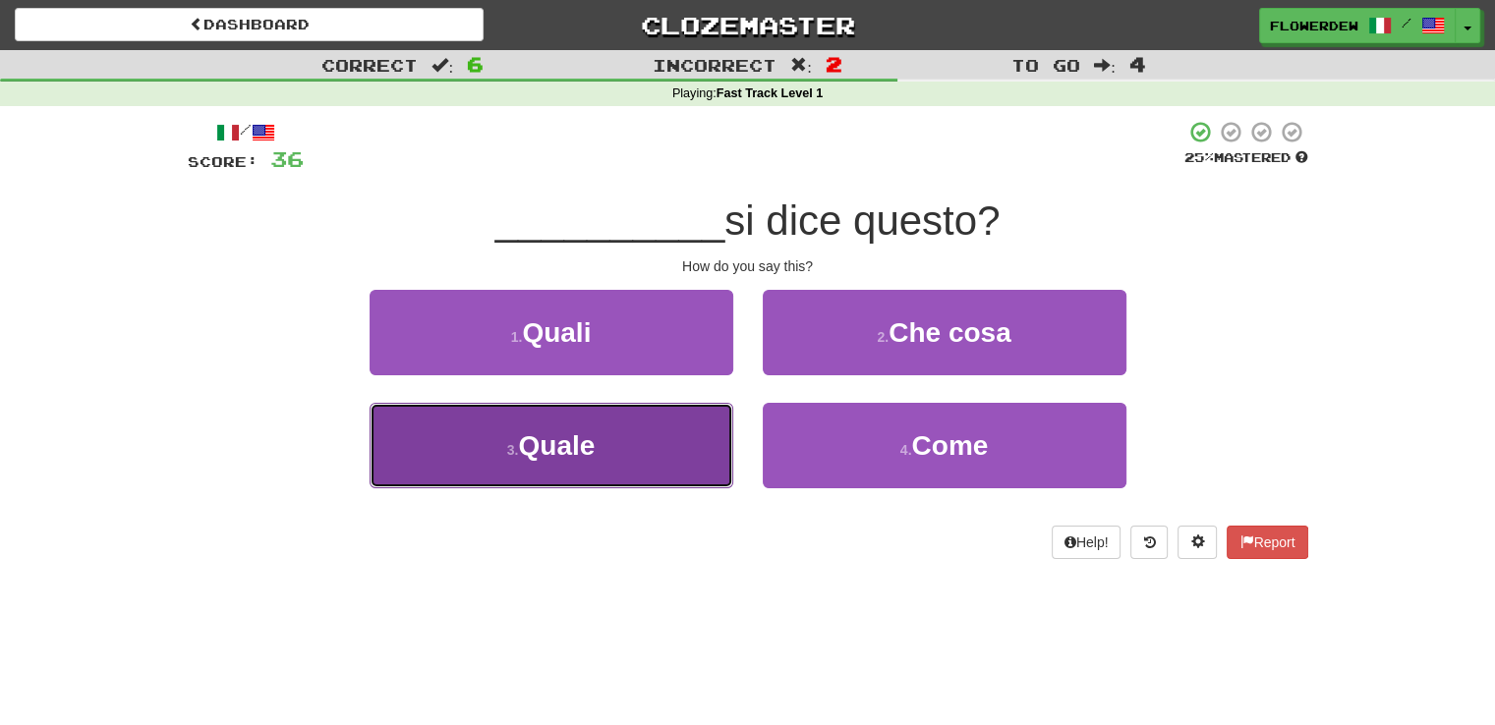
click at [700, 424] on button "3 . Quale" at bounding box center [552, 446] width 364 height 86
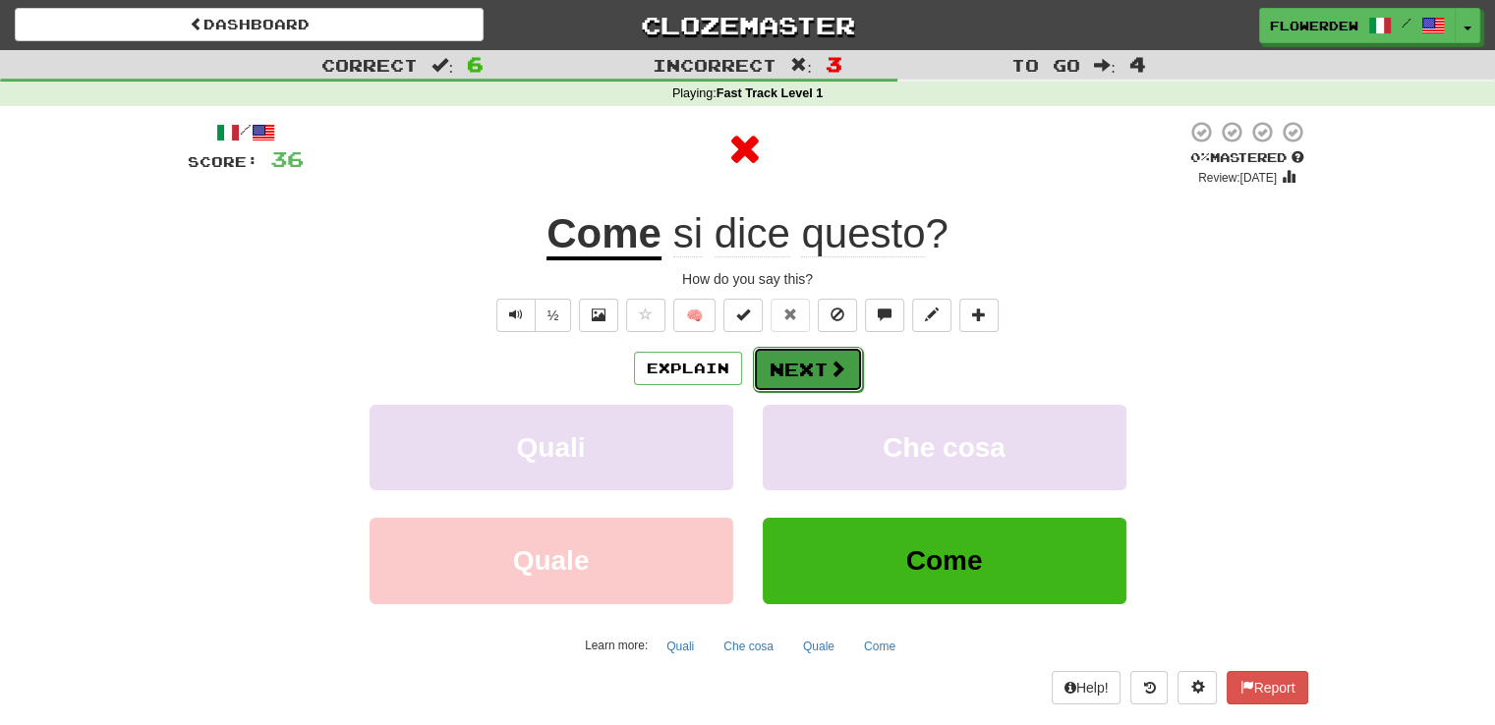
click at [812, 367] on button "Next" at bounding box center [808, 369] width 110 height 45
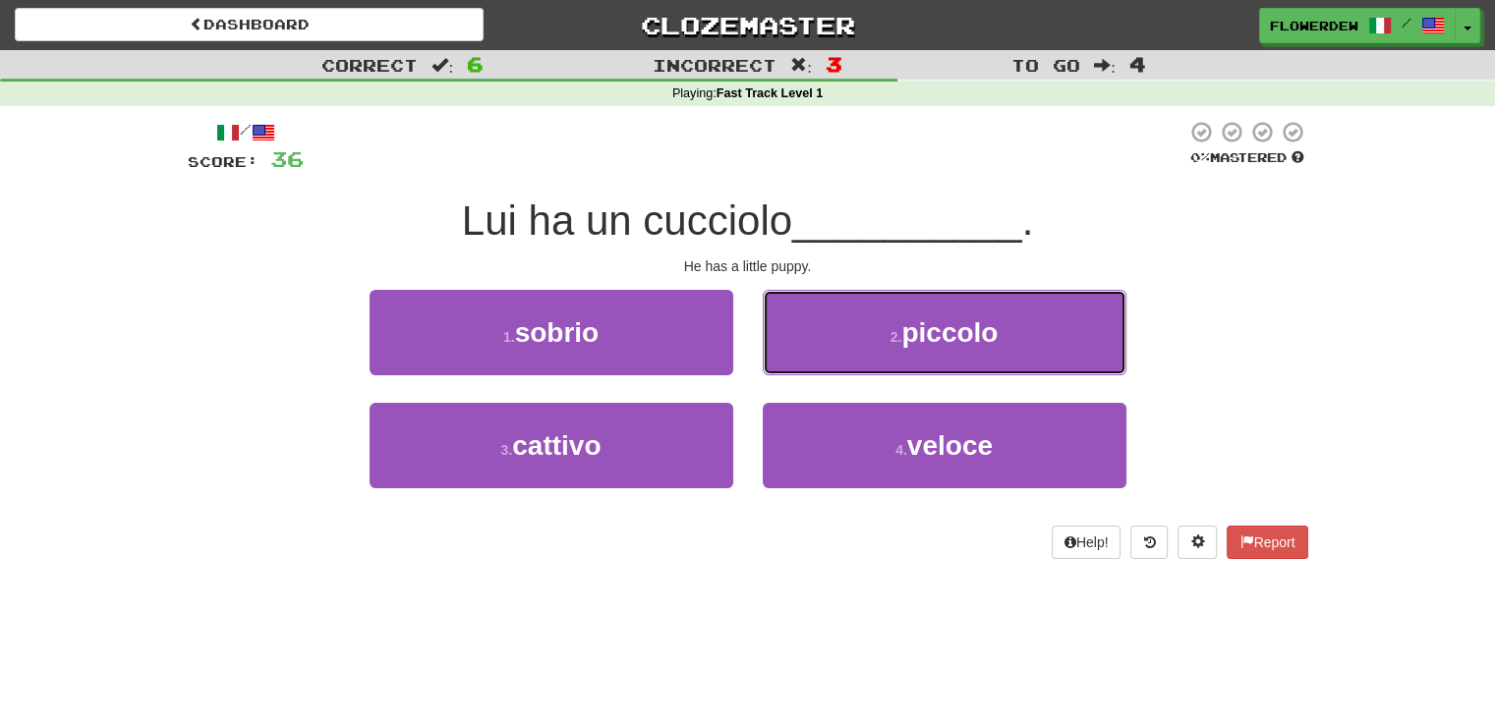
click at [812, 367] on button "2 . piccolo" at bounding box center [945, 333] width 364 height 86
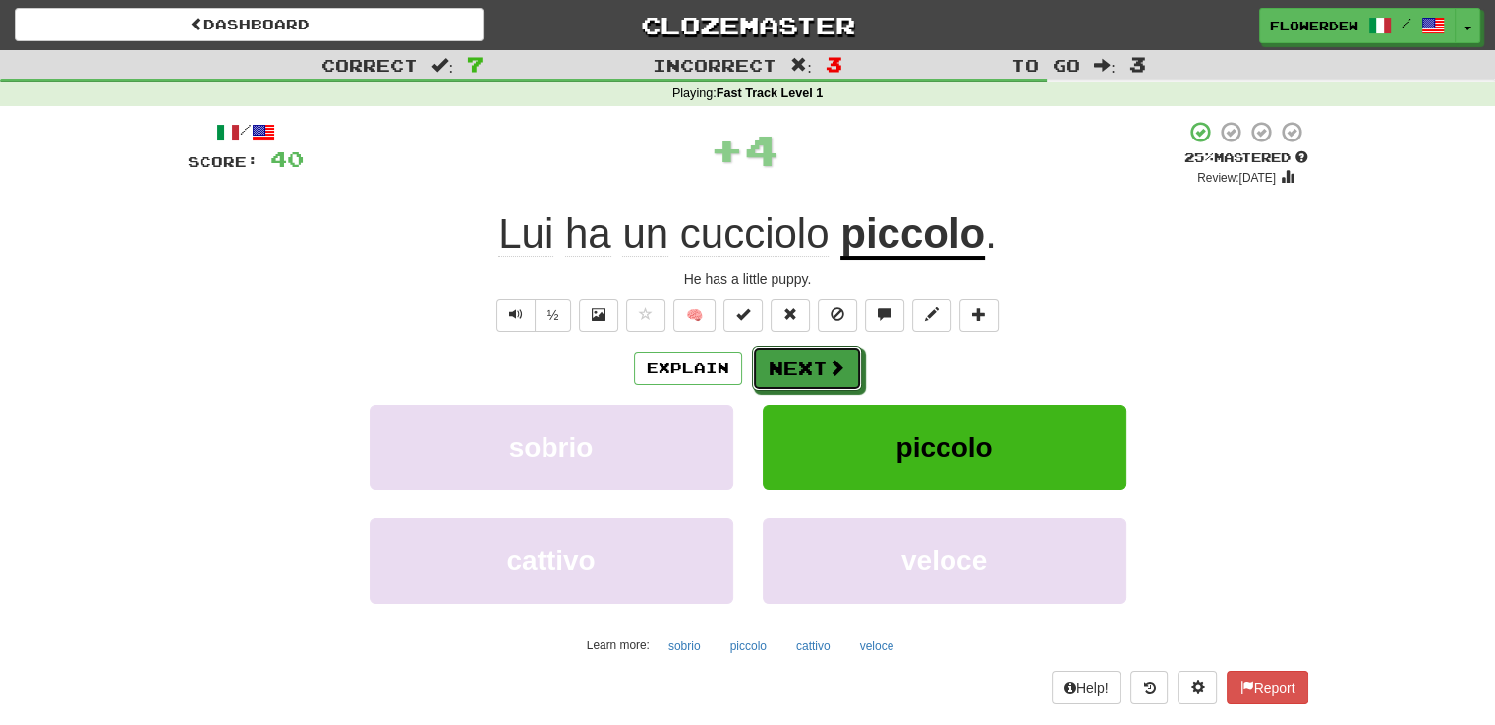
click at [812, 367] on button "Next" at bounding box center [807, 368] width 110 height 45
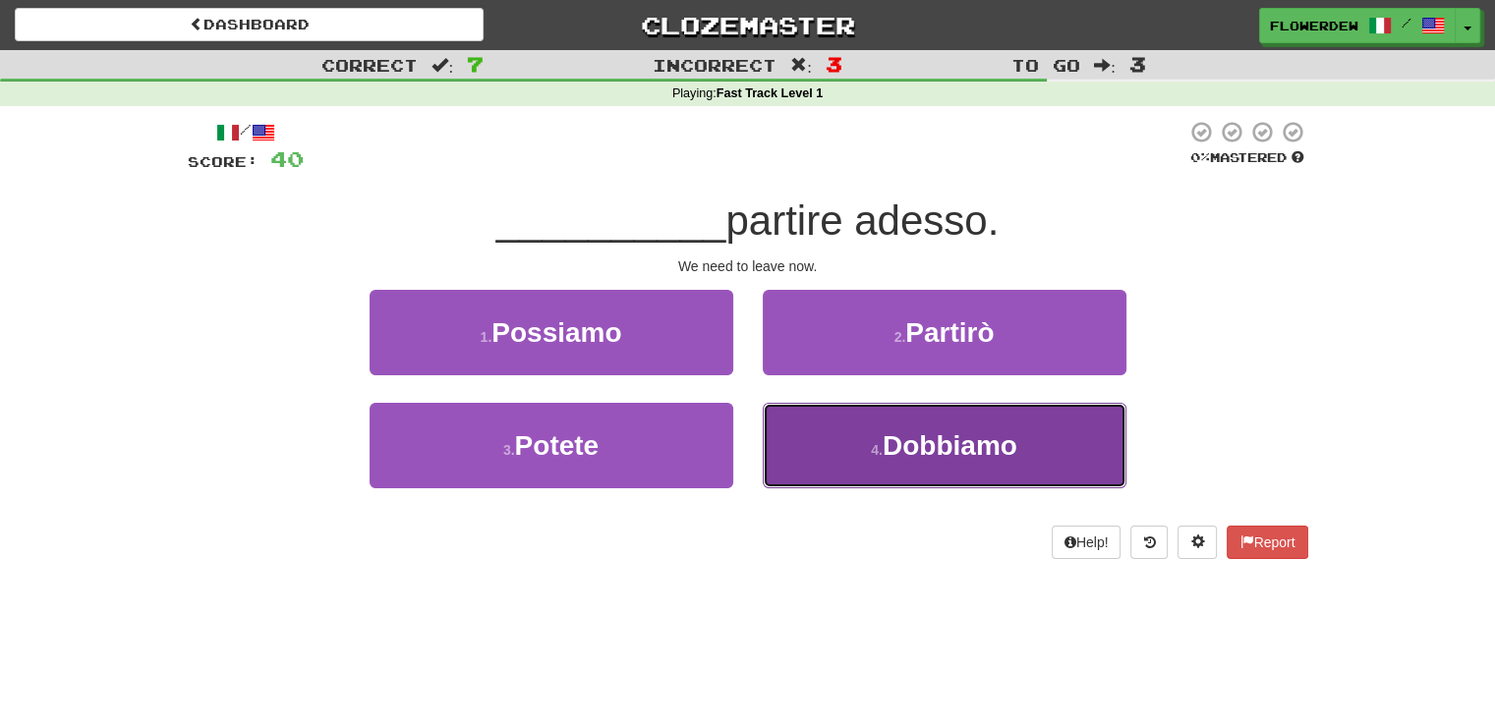
click at [788, 447] on button "4 . Dobbiamo" at bounding box center [945, 446] width 364 height 86
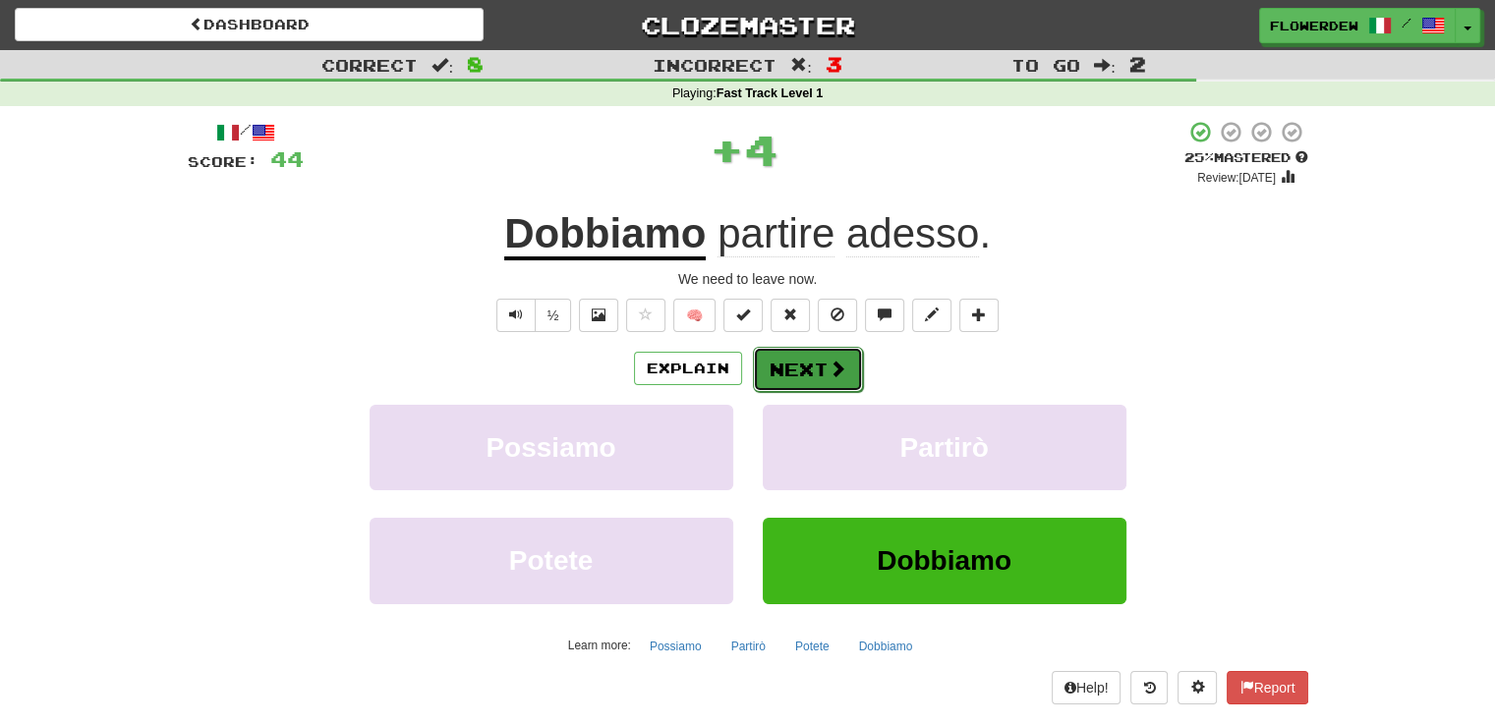
click at [820, 375] on button "Next" at bounding box center [808, 369] width 110 height 45
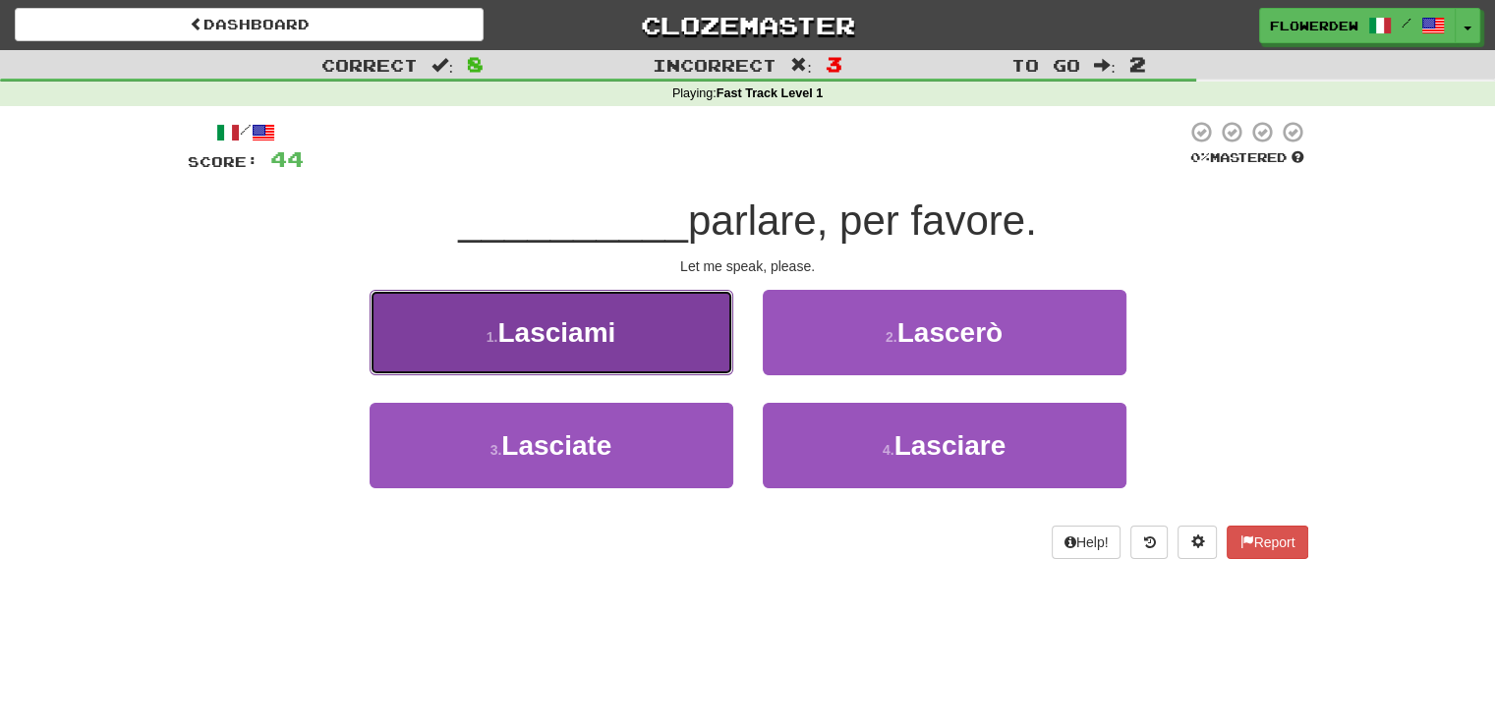
click at [684, 341] on button "1 . Lasciami" at bounding box center [552, 333] width 364 height 86
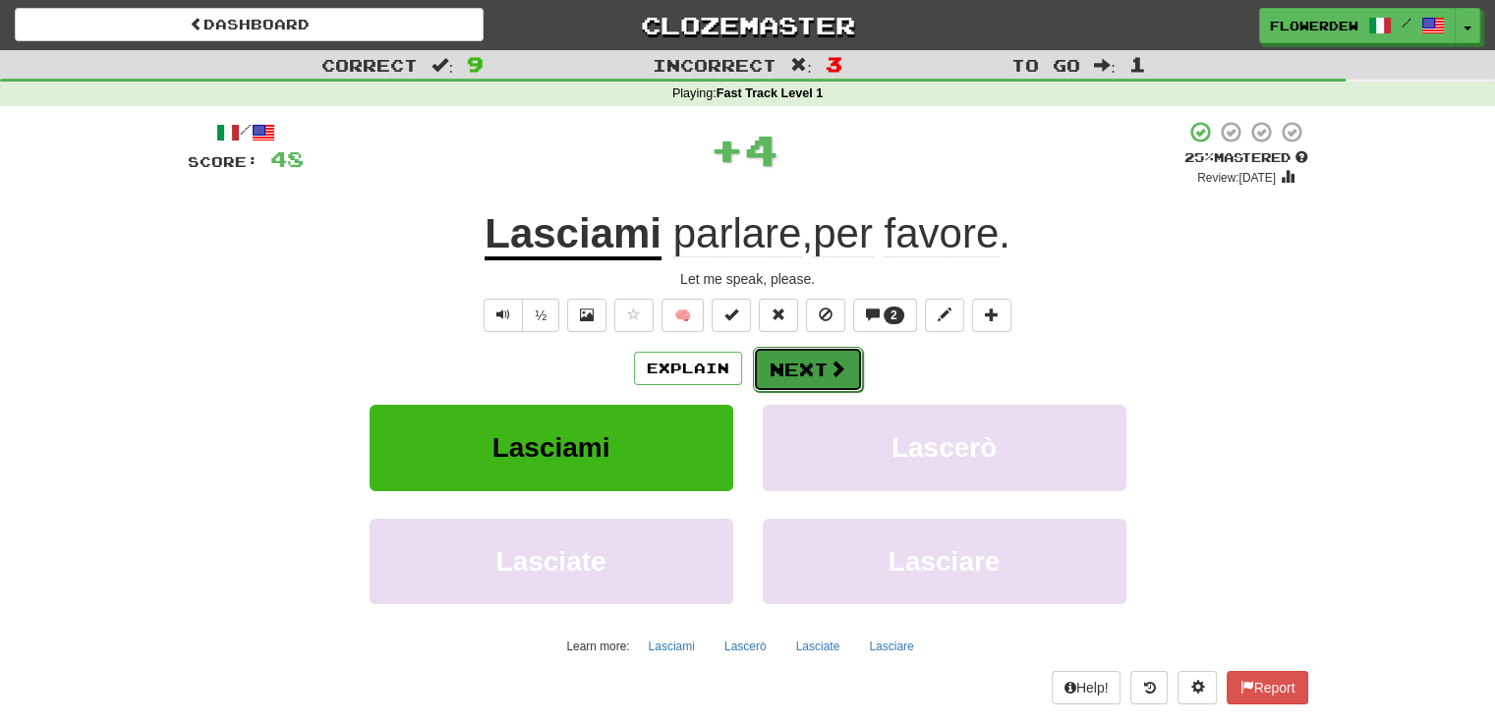
click at [787, 352] on button "Next" at bounding box center [808, 369] width 110 height 45
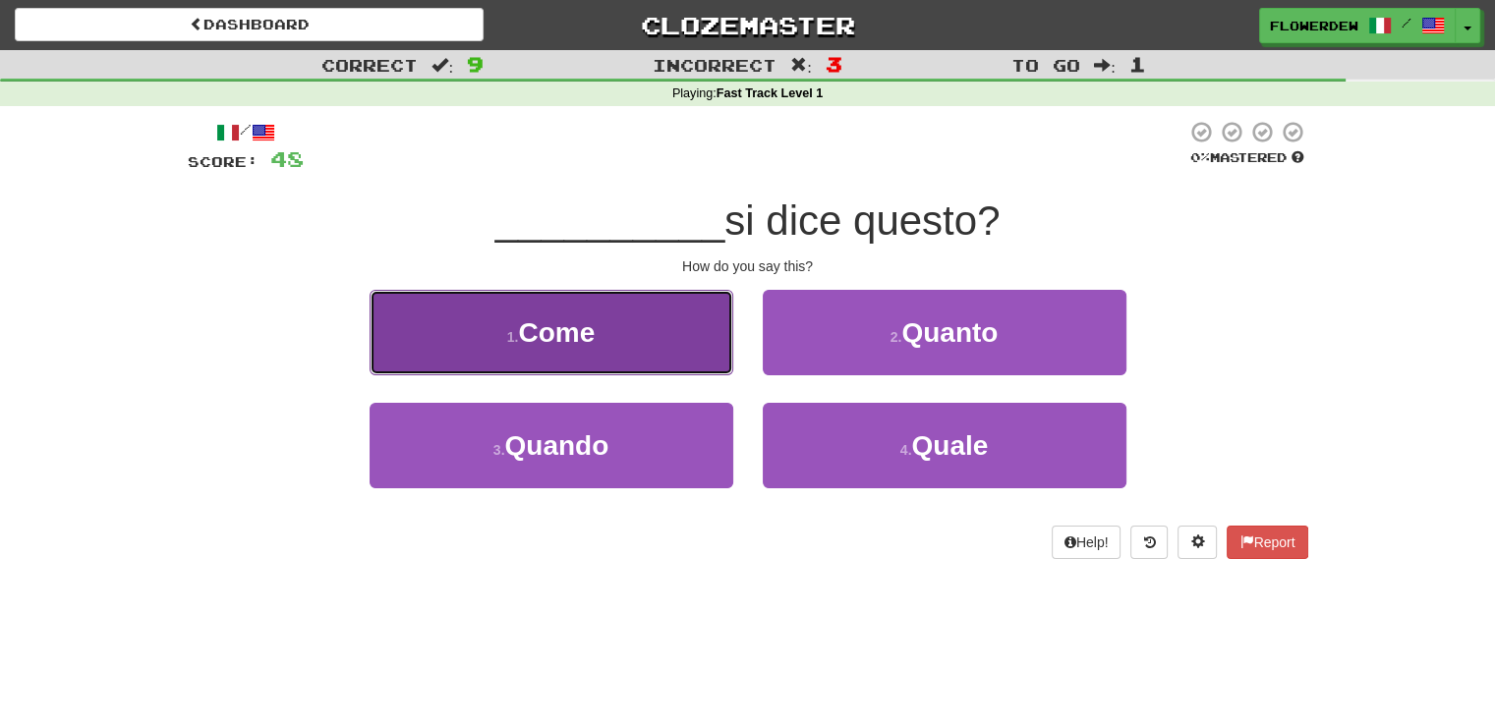
click at [673, 343] on button "1 . Come" at bounding box center [552, 333] width 364 height 86
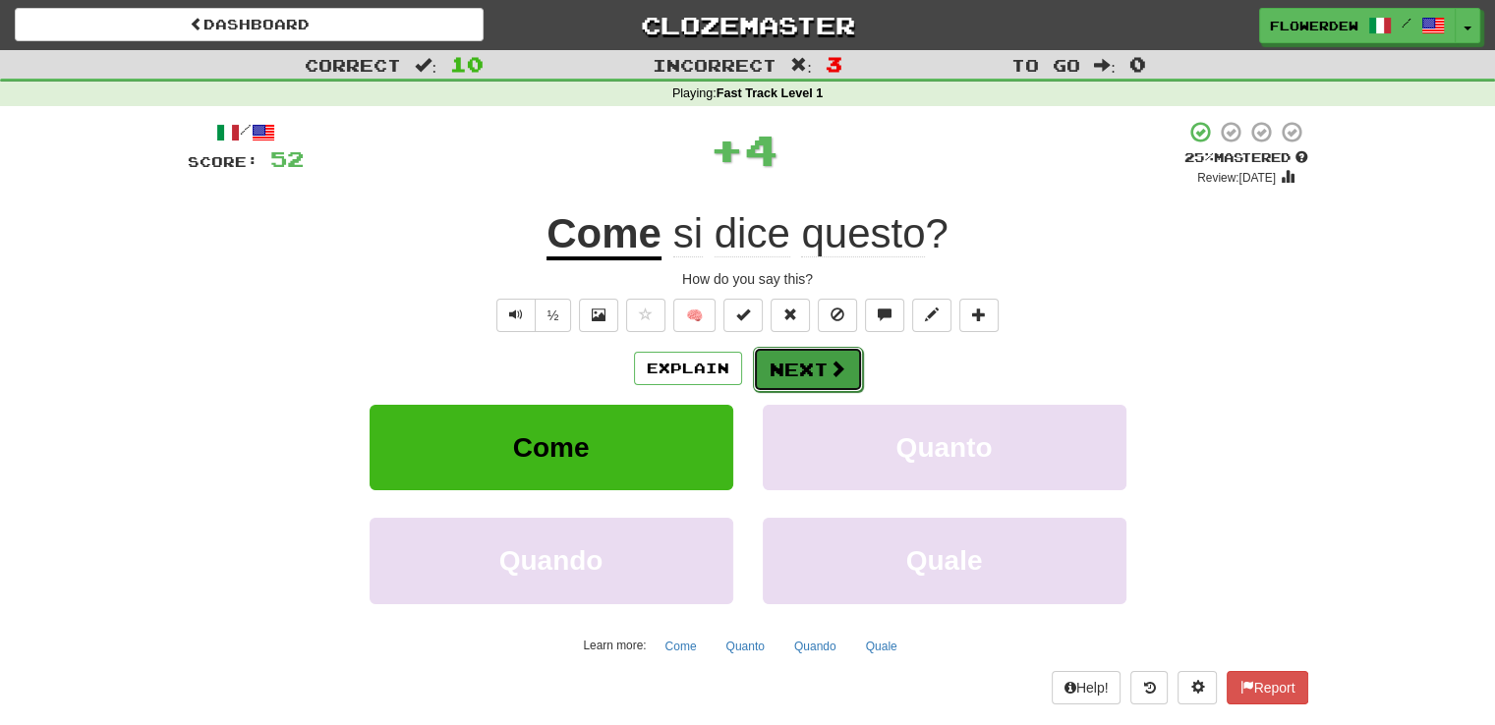
click at [790, 377] on button "Next" at bounding box center [808, 369] width 110 height 45
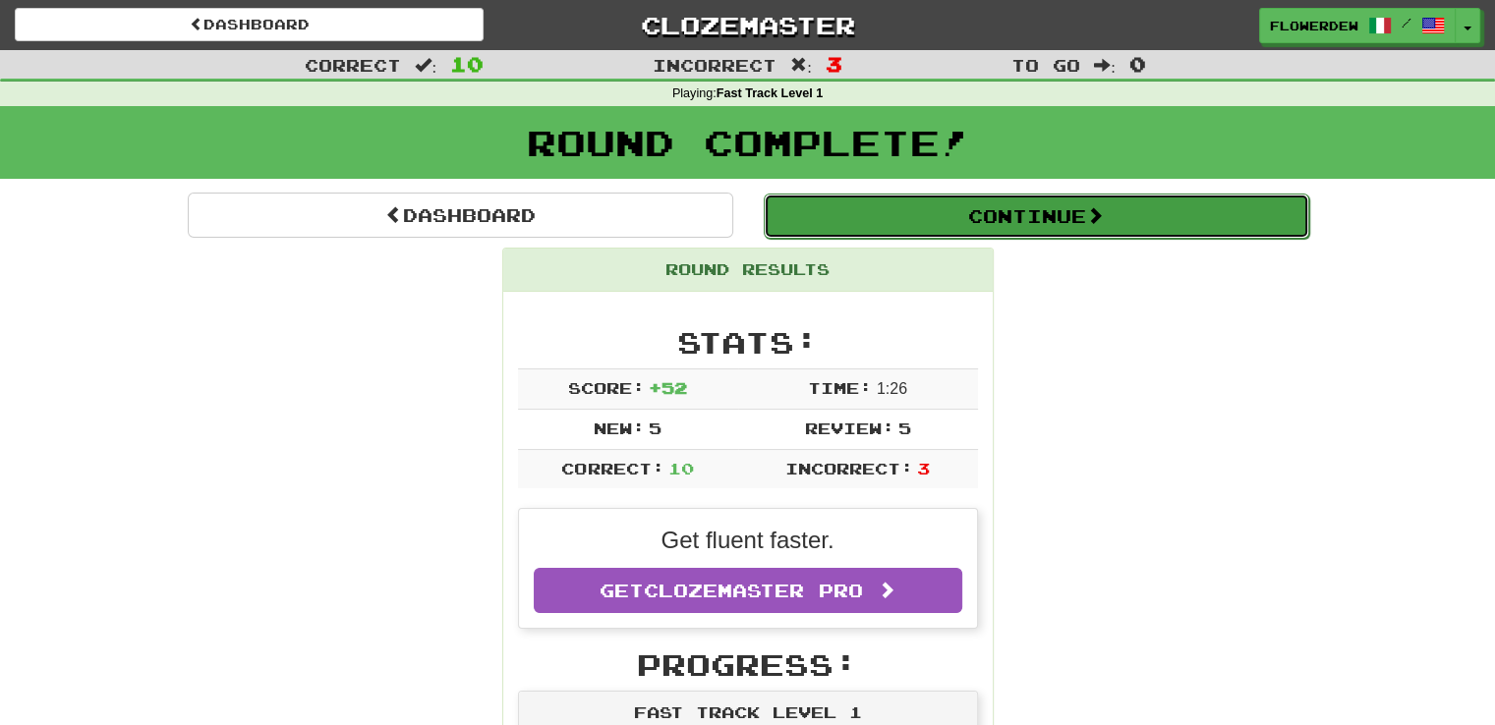
click at [909, 209] on button "Continue" at bounding box center [1037, 216] width 546 height 45
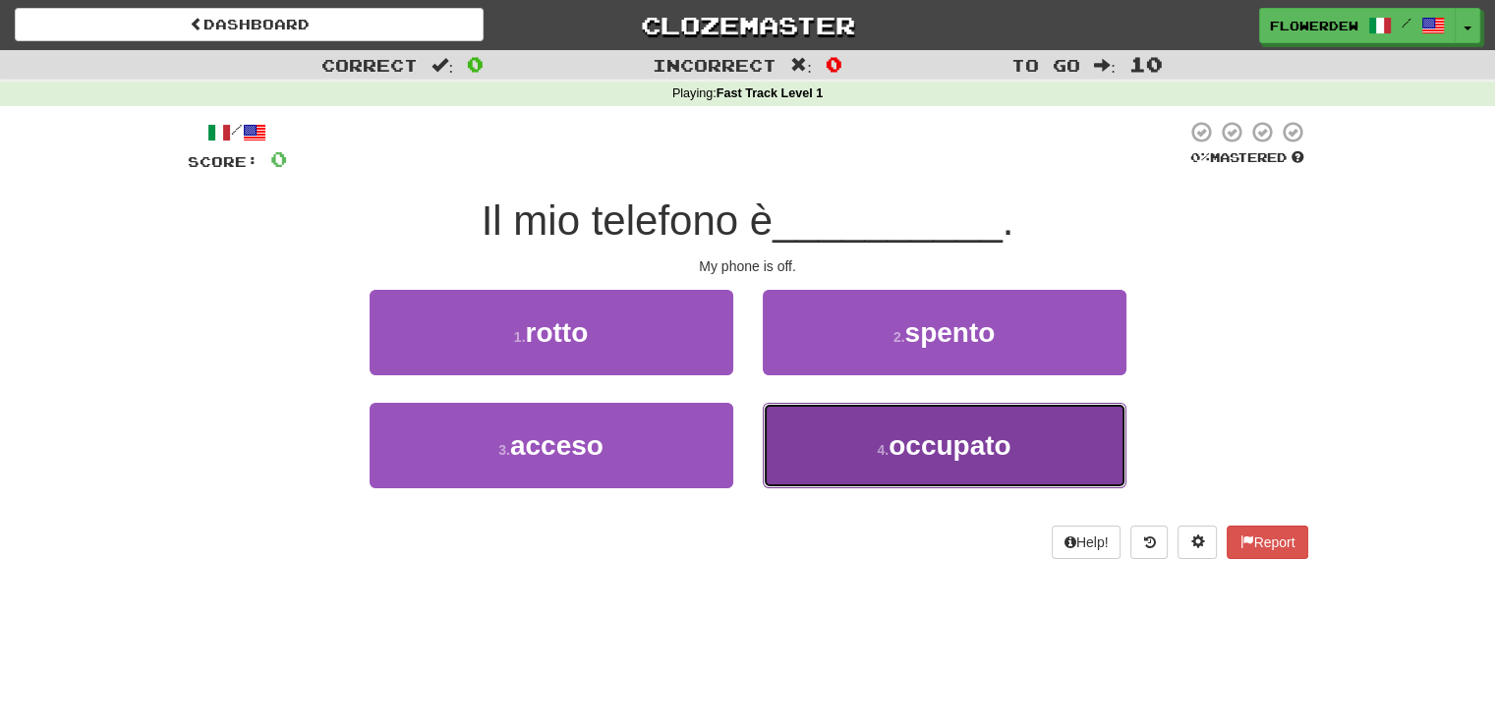
click at [790, 443] on button "4 . occupato" at bounding box center [945, 446] width 364 height 86
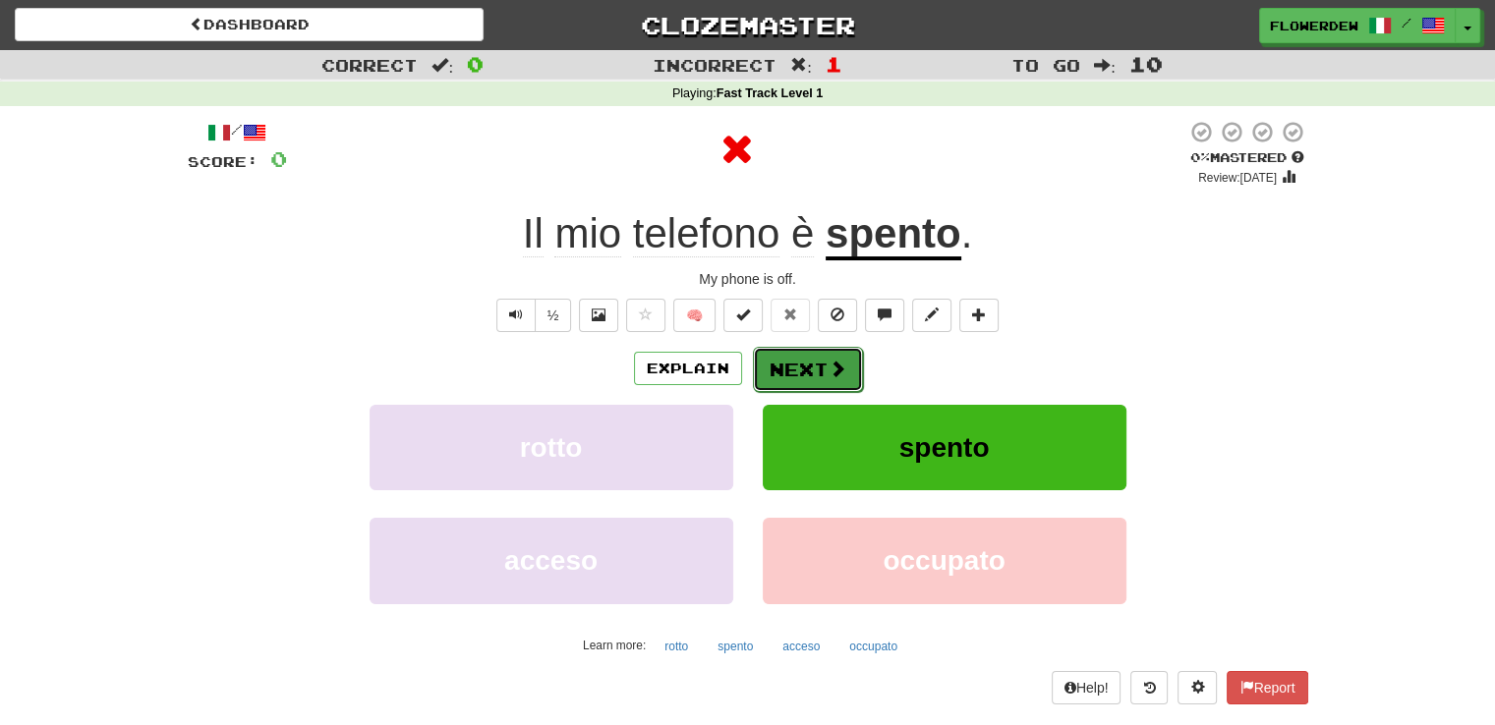
click at [824, 362] on button "Next" at bounding box center [808, 369] width 110 height 45
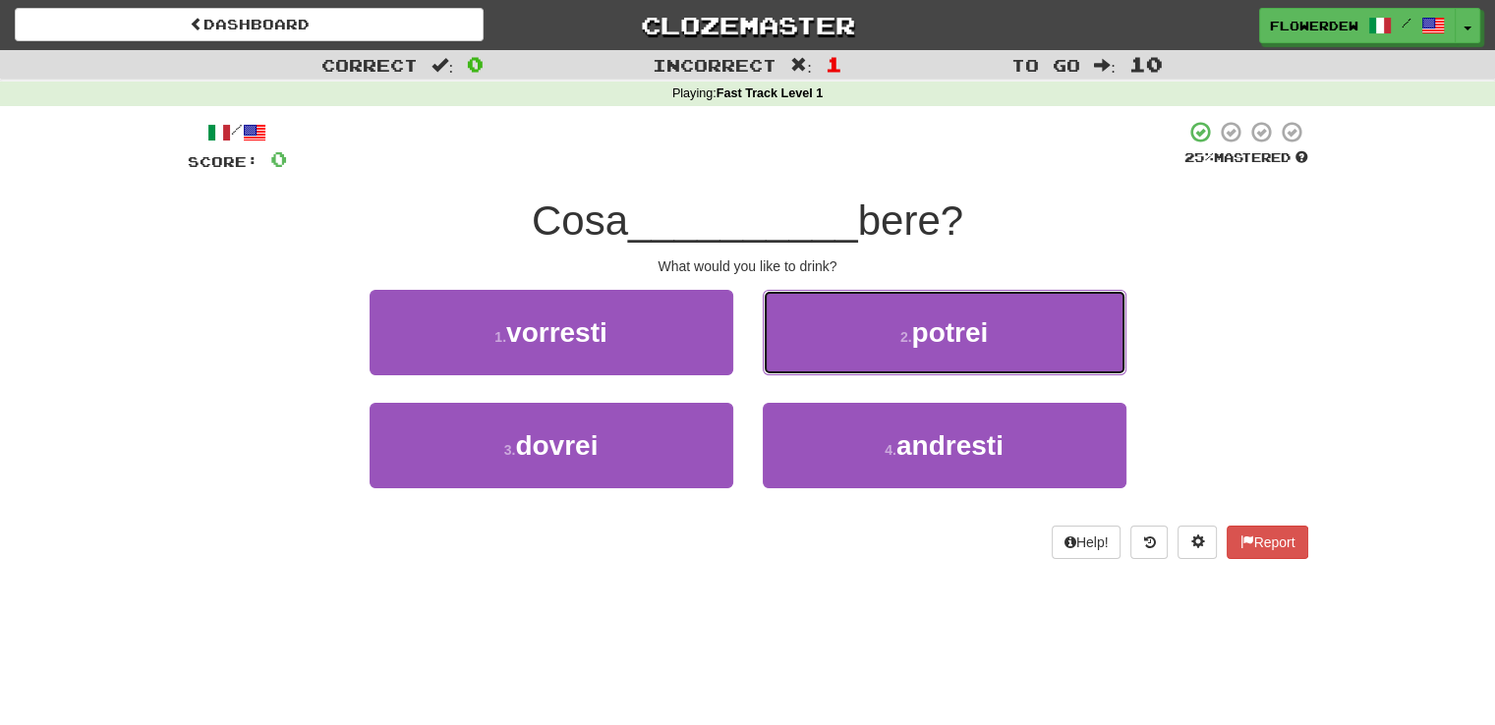
click at [824, 362] on button "2 . potrei" at bounding box center [945, 333] width 364 height 86
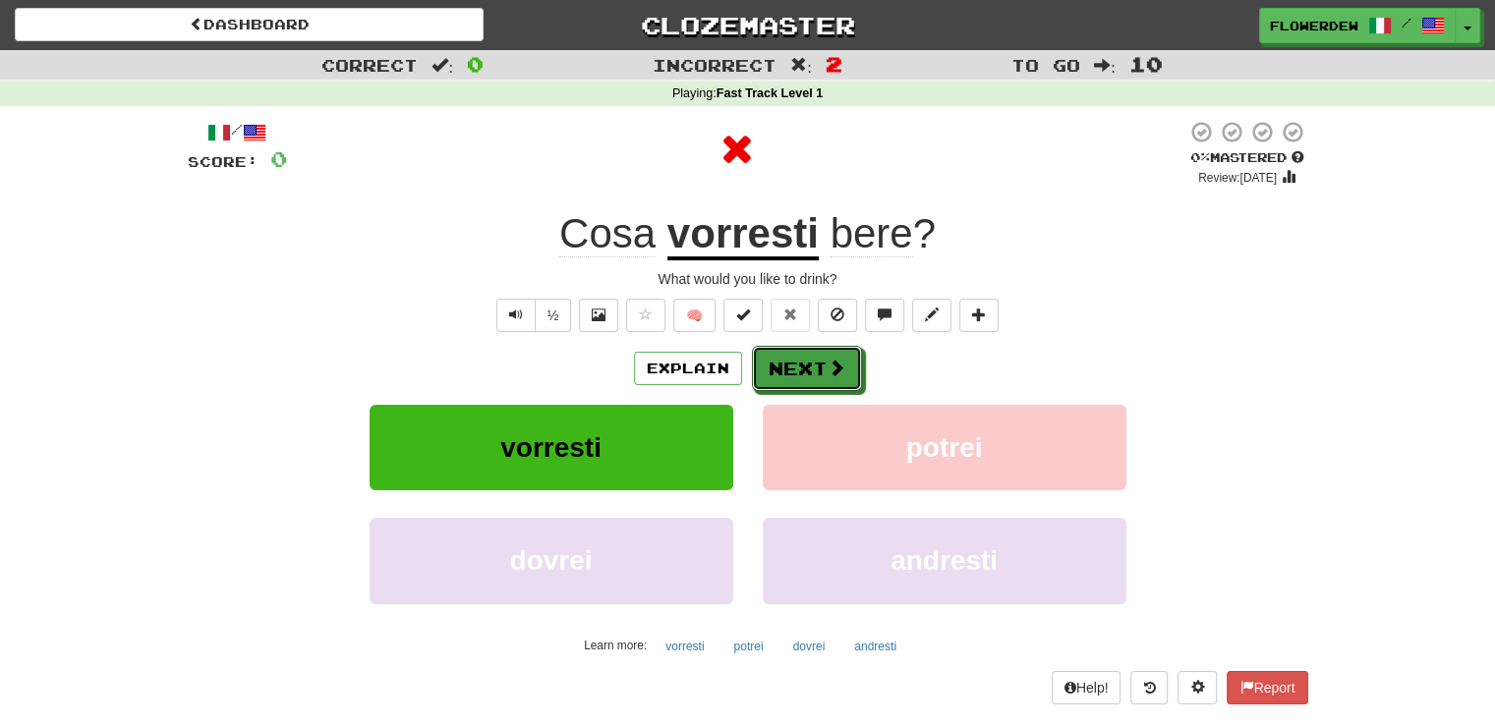
click at [824, 362] on button "Next" at bounding box center [807, 368] width 110 height 45
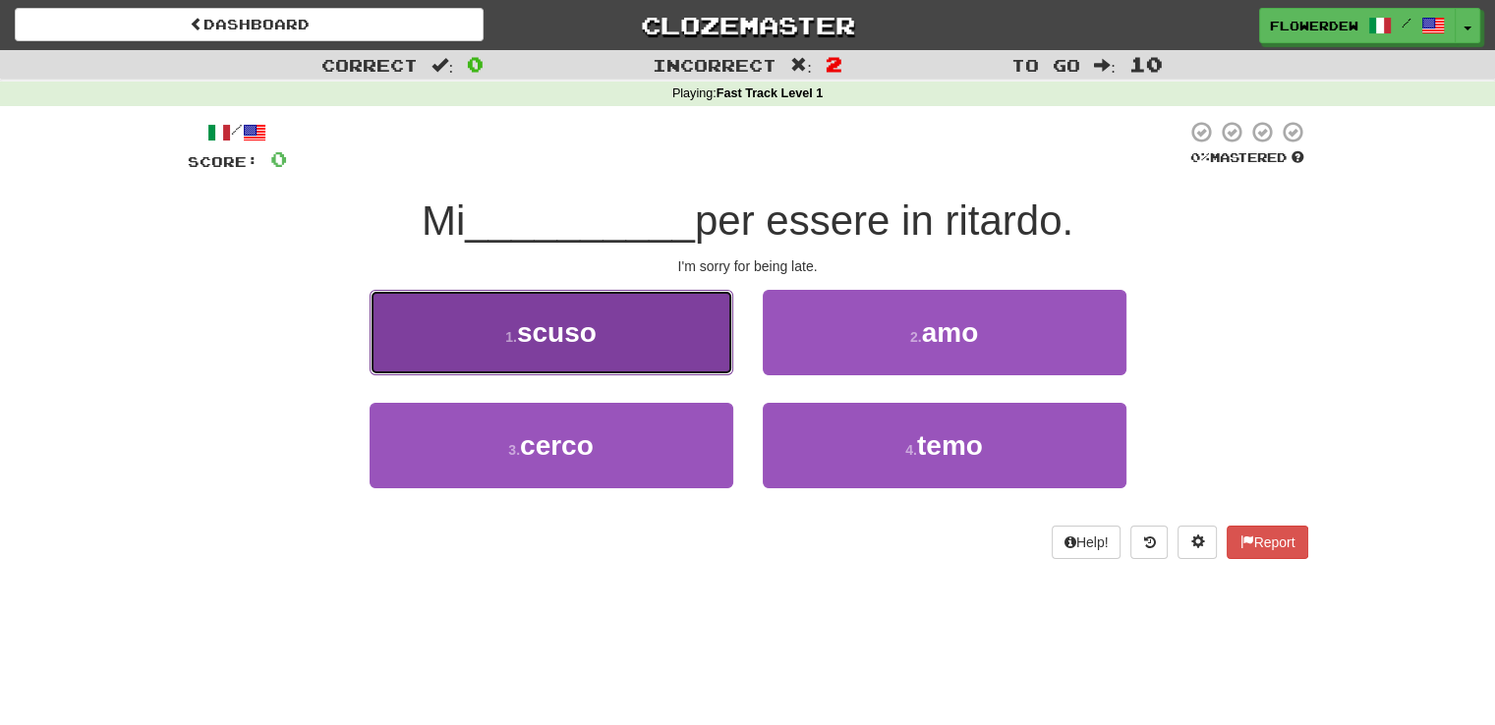
click at [712, 362] on button "1 . scuso" at bounding box center [552, 333] width 364 height 86
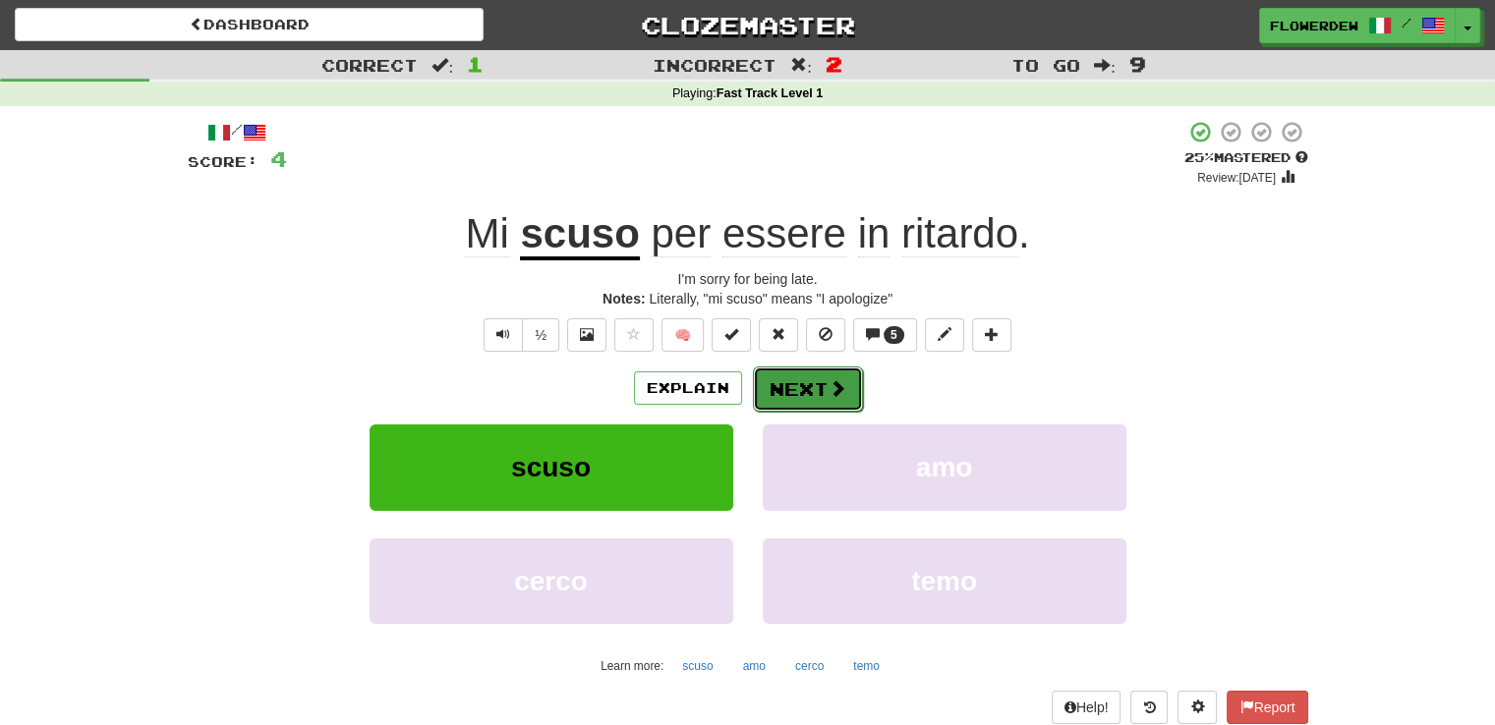
click at [799, 387] on button "Next" at bounding box center [808, 389] width 110 height 45
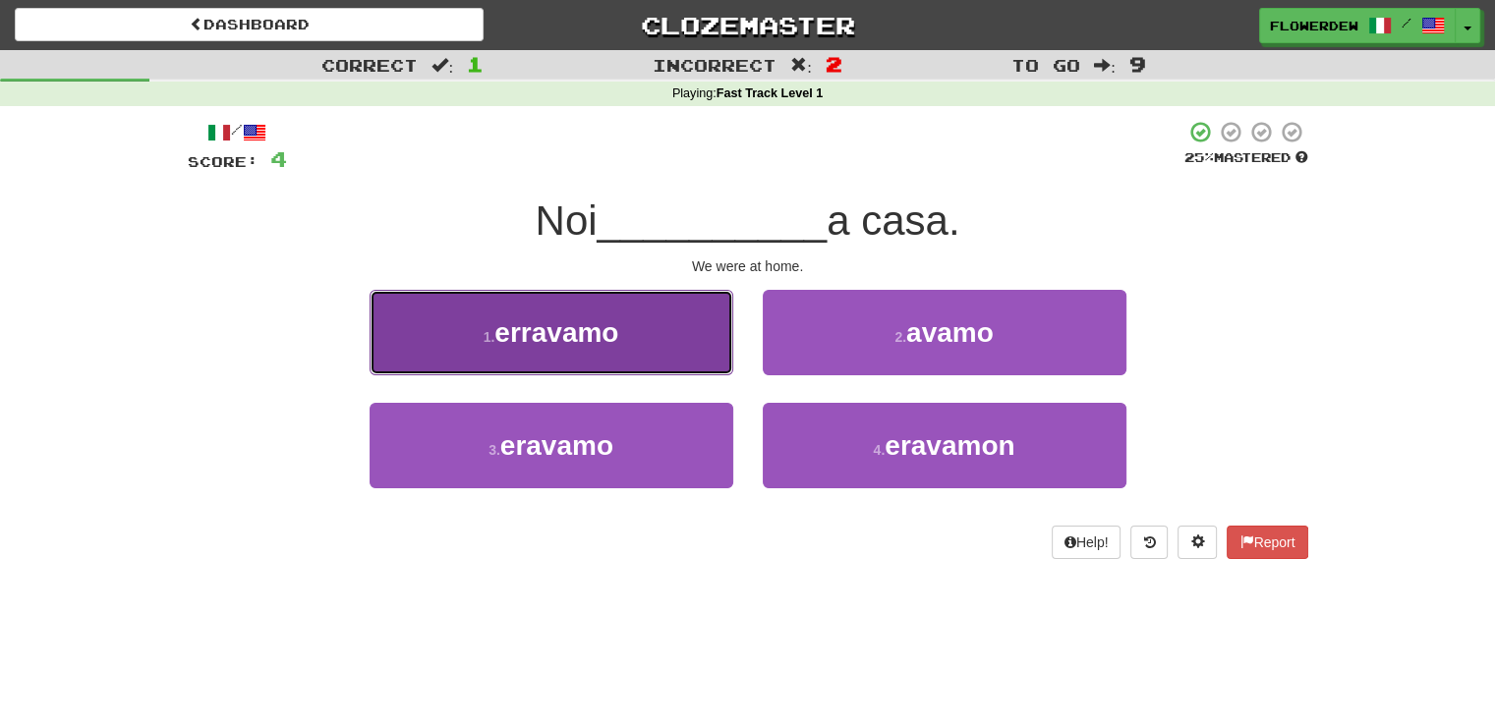
click at [699, 338] on button "1 . erravamo" at bounding box center [552, 333] width 364 height 86
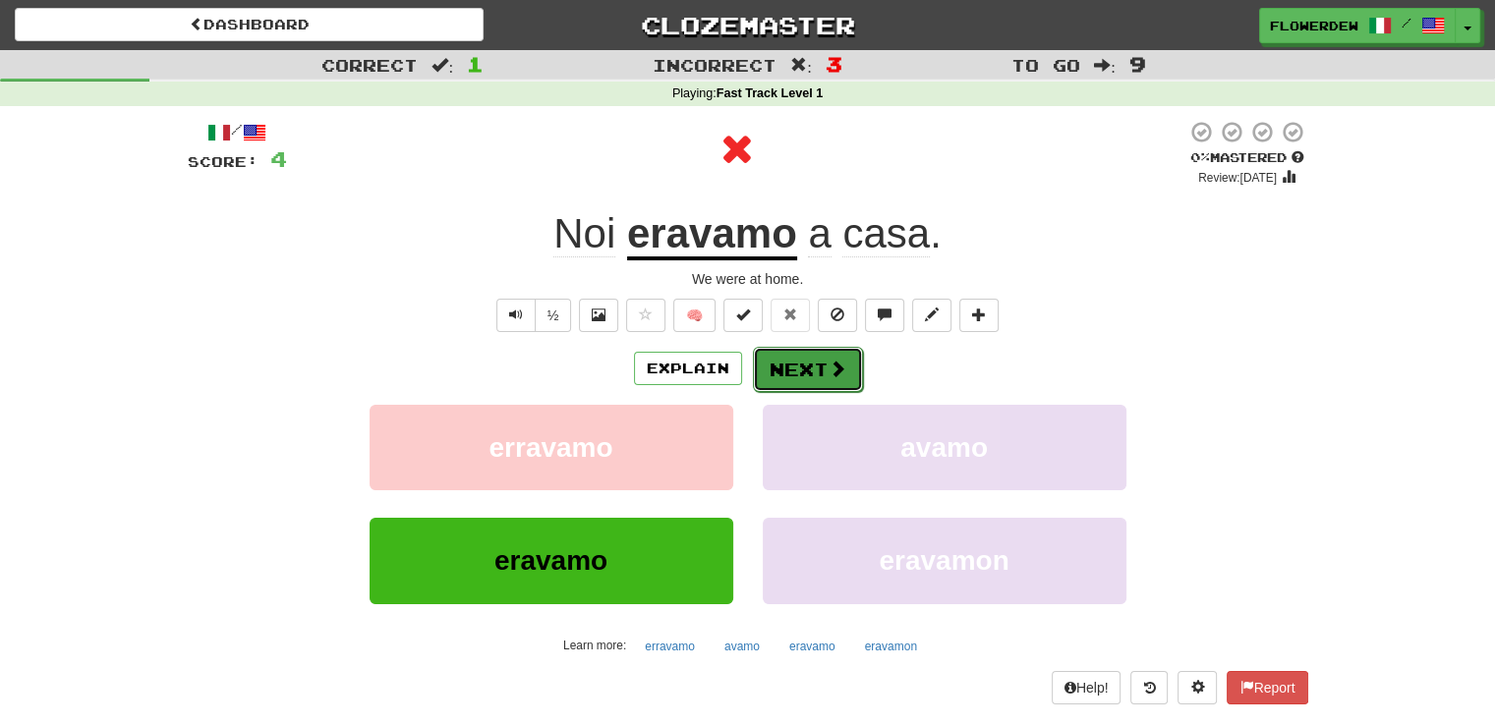
click at [773, 347] on button "Next" at bounding box center [808, 369] width 110 height 45
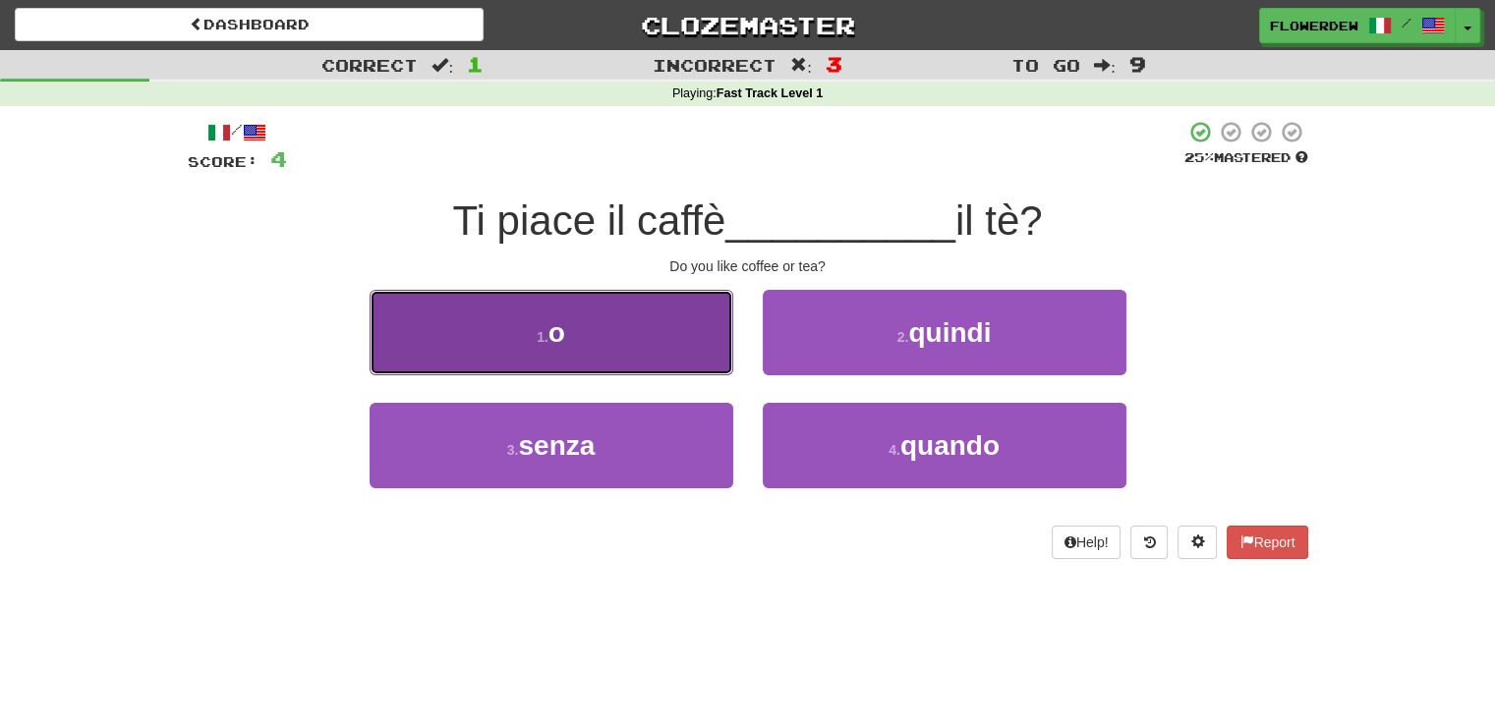
click at [697, 344] on button "1 . o" at bounding box center [552, 333] width 364 height 86
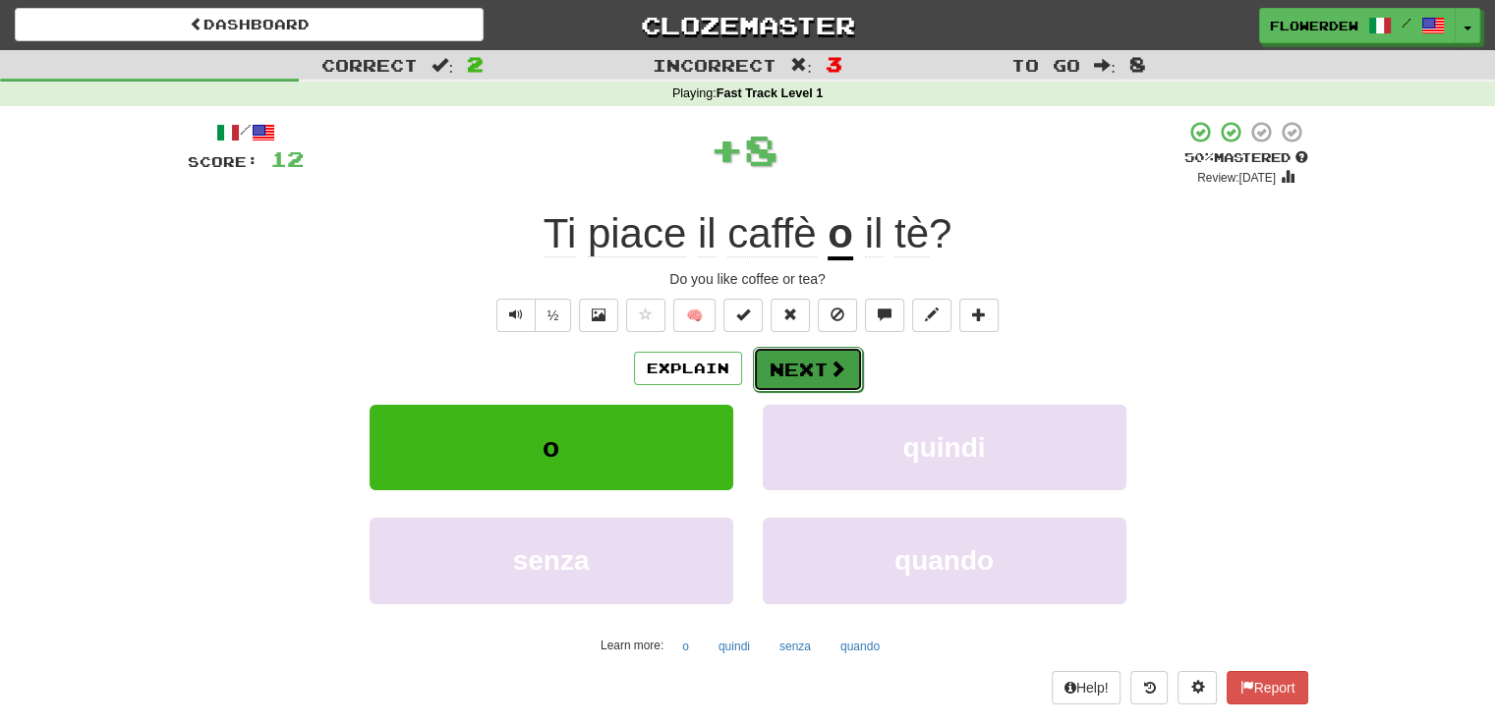
click at [820, 374] on button "Next" at bounding box center [808, 369] width 110 height 45
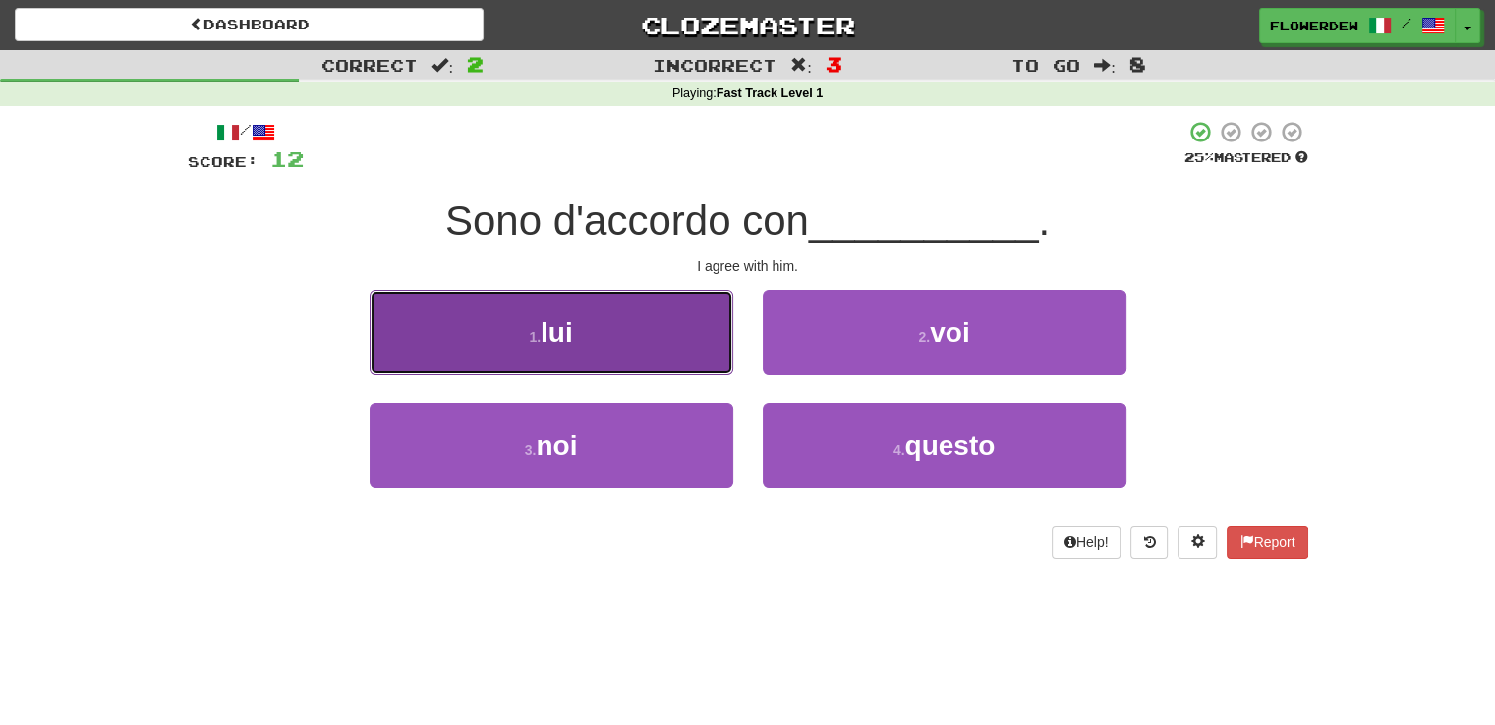
click at [689, 359] on button "1 . lui" at bounding box center [552, 333] width 364 height 86
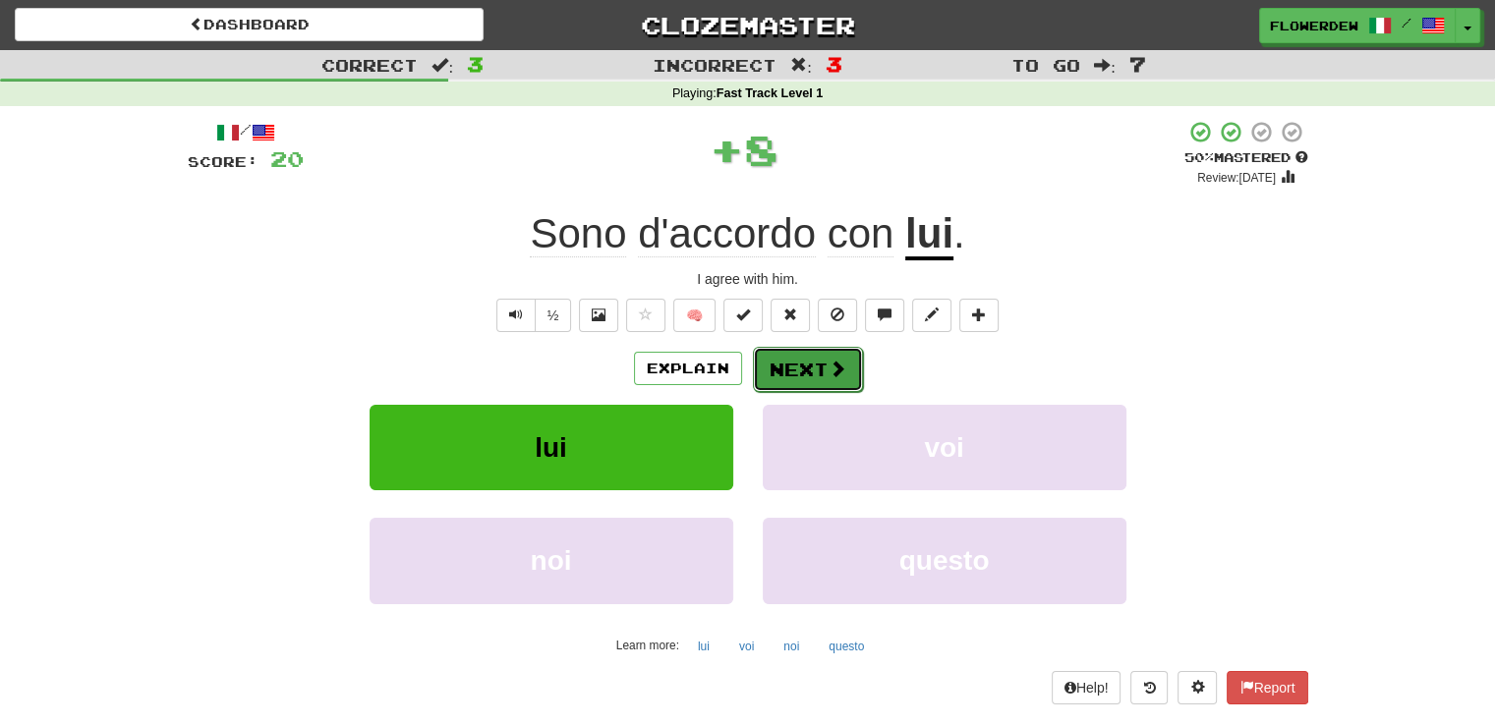
click at [814, 360] on button "Next" at bounding box center [808, 369] width 110 height 45
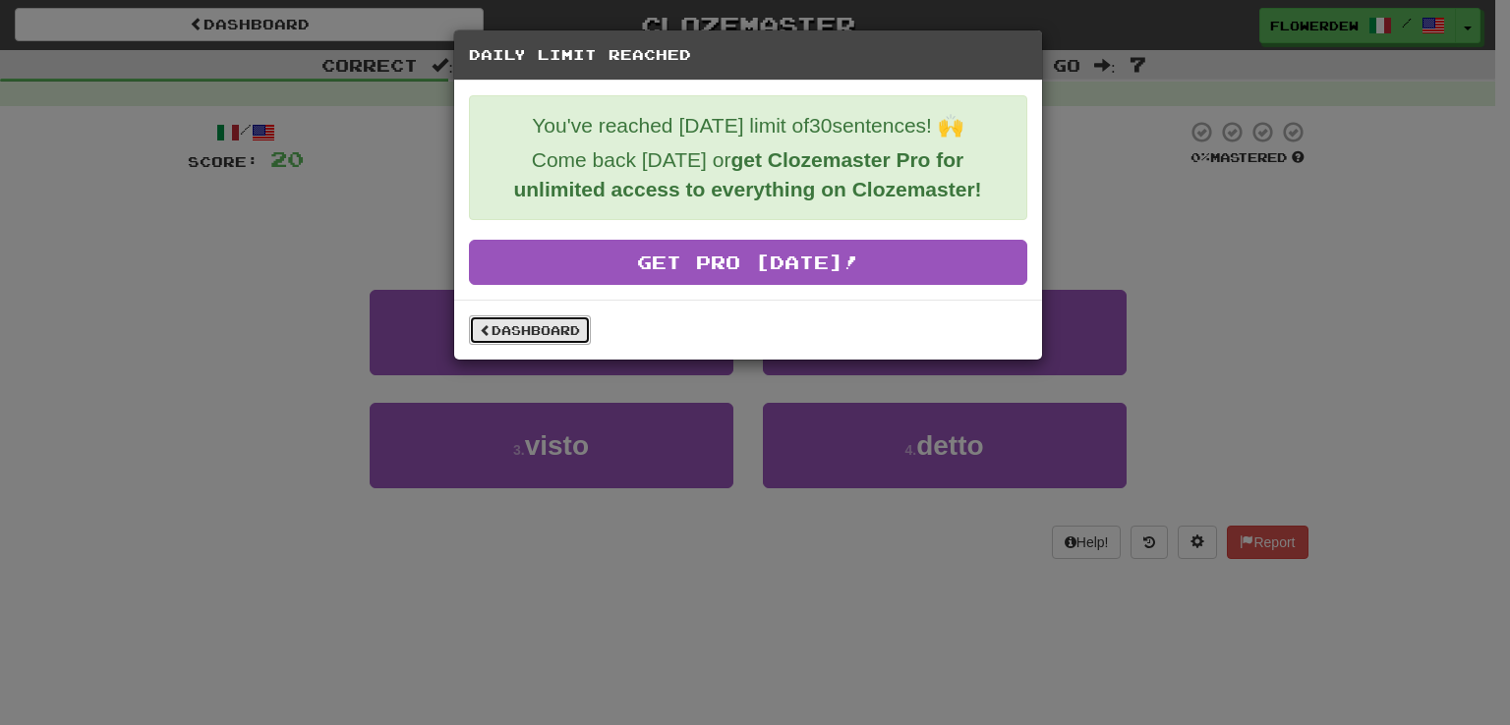
click at [531, 317] on link "Dashboard" at bounding box center [530, 330] width 122 height 29
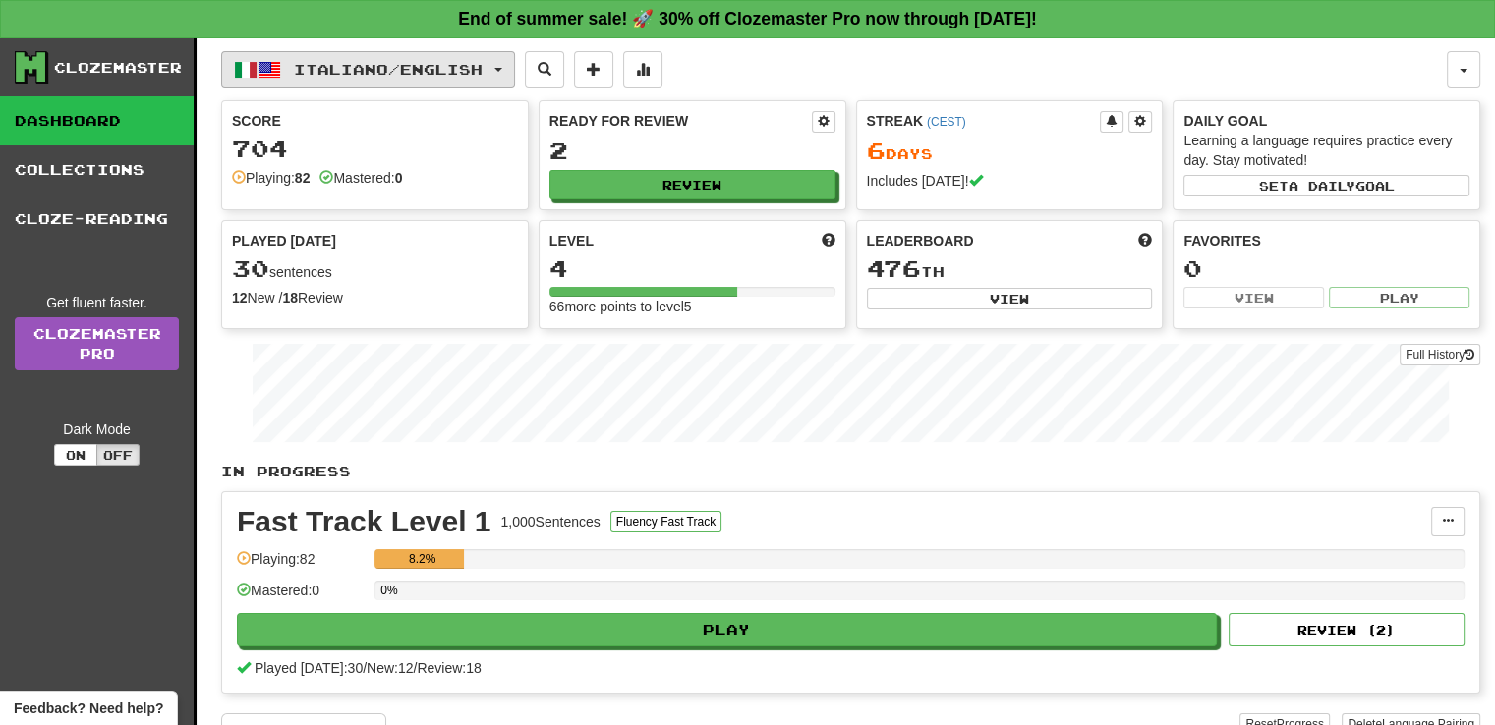
click at [282, 53] on button "Italiano / English" at bounding box center [368, 69] width 294 height 37
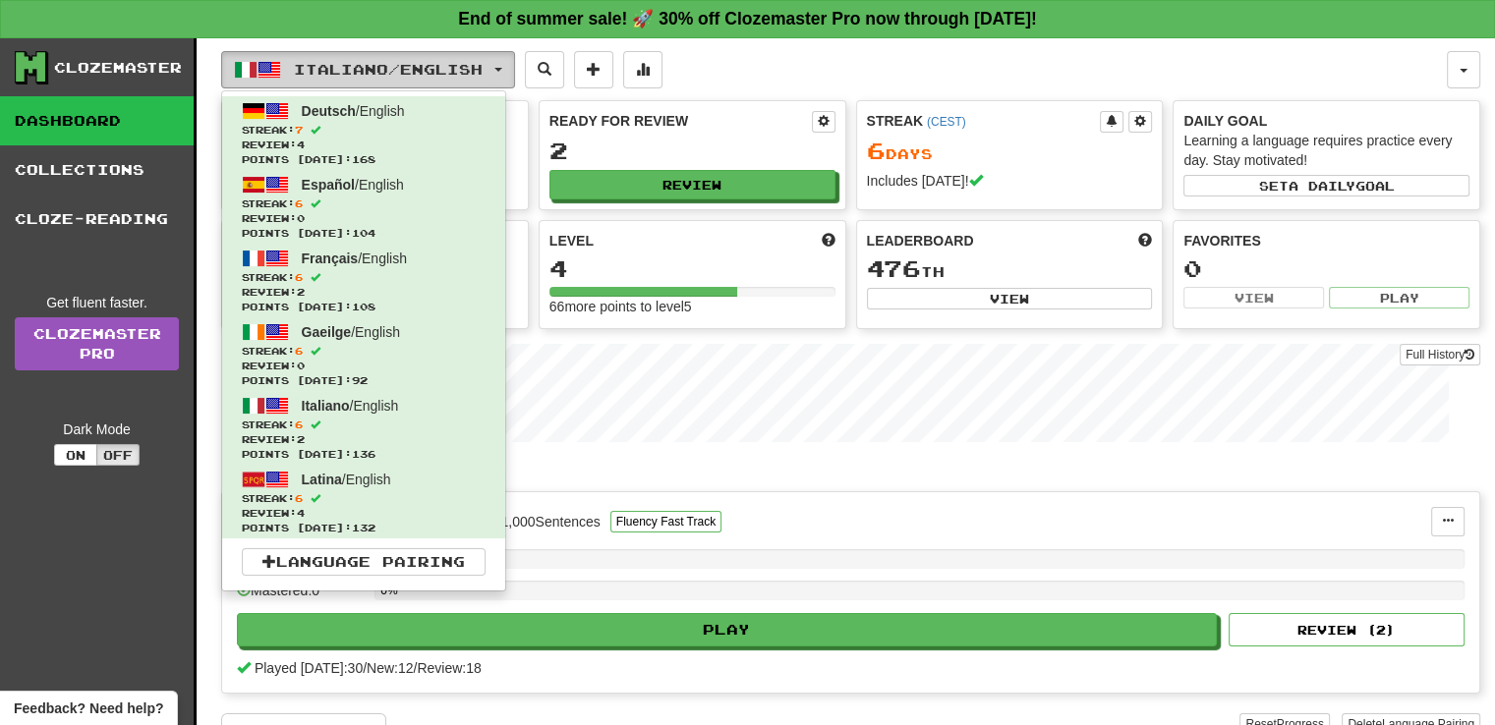
click at [282, 53] on button "Italiano / English" at bounding box center [368, 69] width 294 height 37
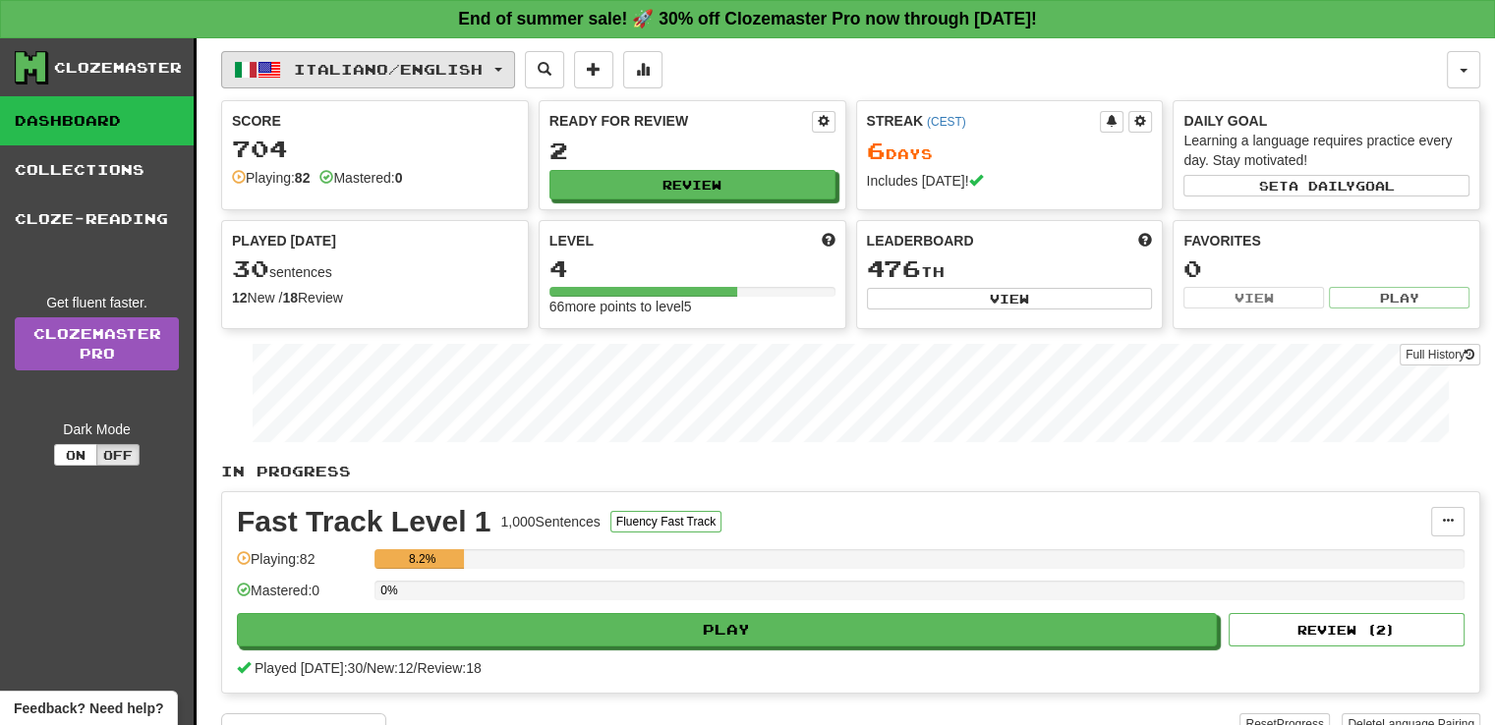
click at [282, 53] on button "Italiano / English" at bounding box center [368, 69] width 294 height 37
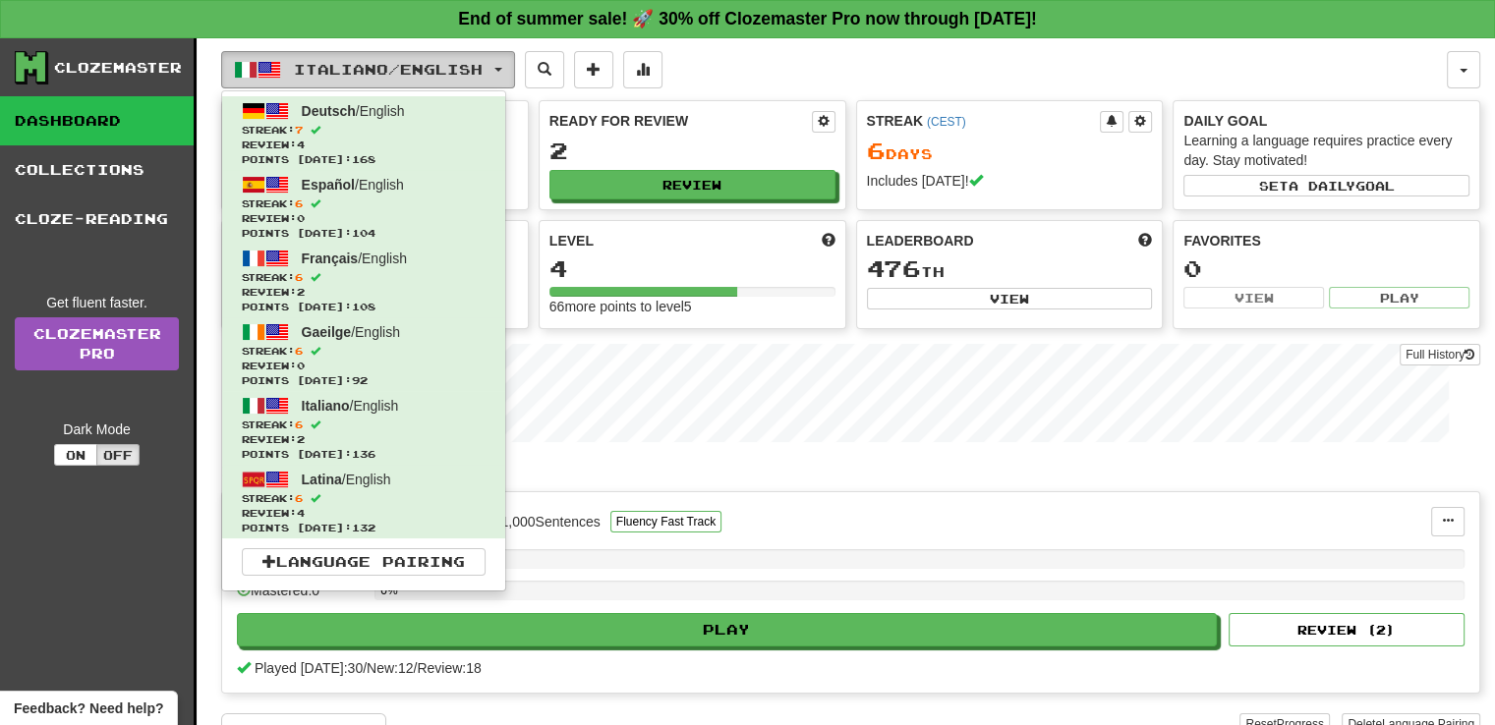
click at [282, 53] on button "Italiano / English" at bounding box center [368, 69] width 294 height 37
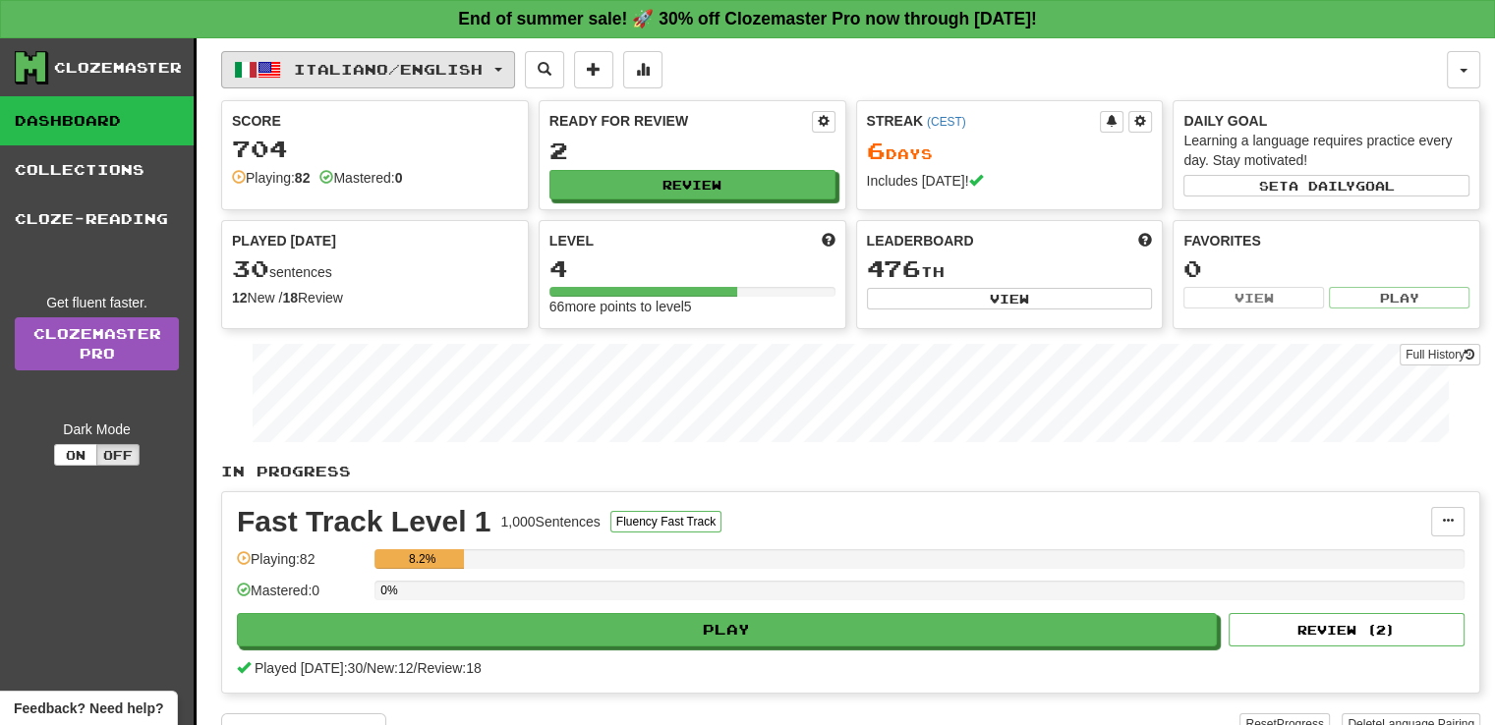
click at [282, 53] on button "Italiano / English" at bounding box center [368, 69] width 294 height 37
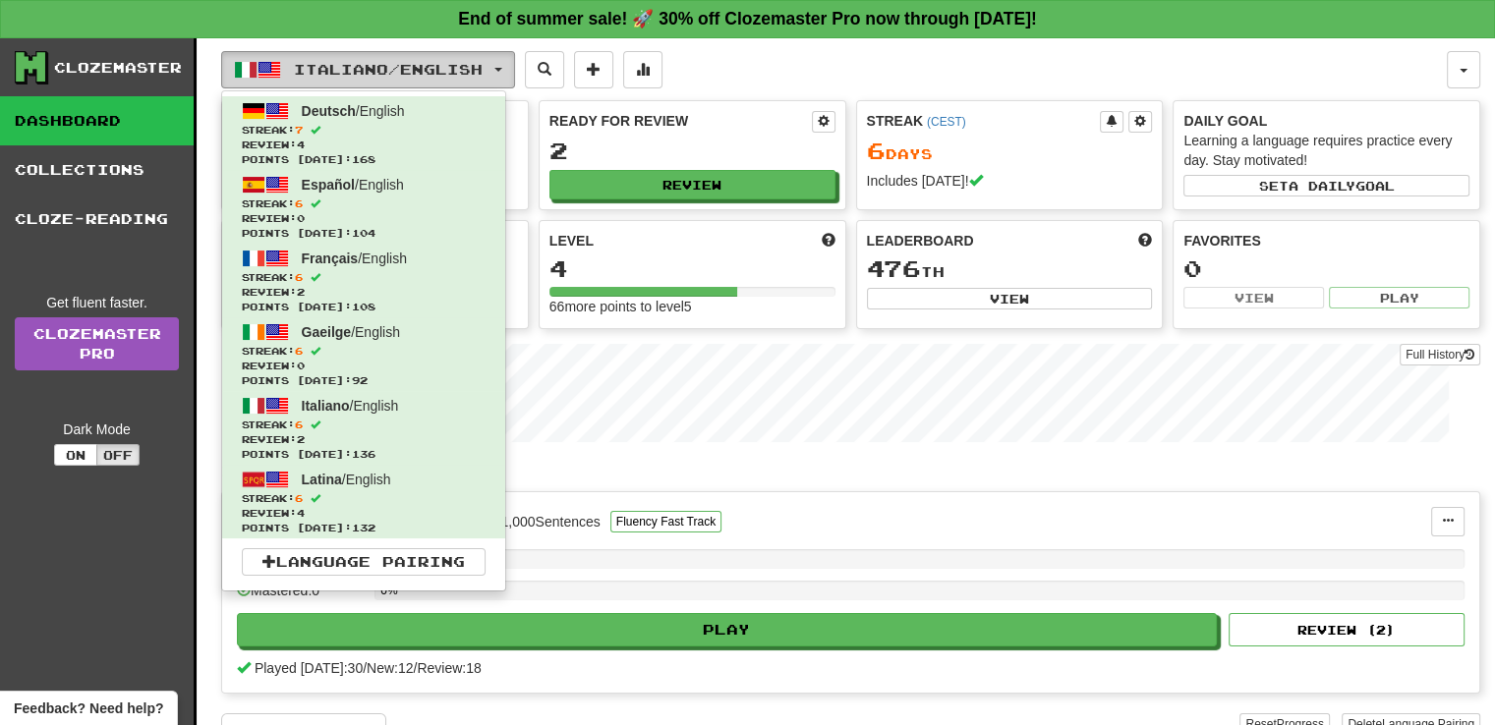
click at [282, 53] on button "Italiano / English" at bounding box center [368, 69] width 294 height 37
